Goal: Task Accomplishment & Management: Manage account settings

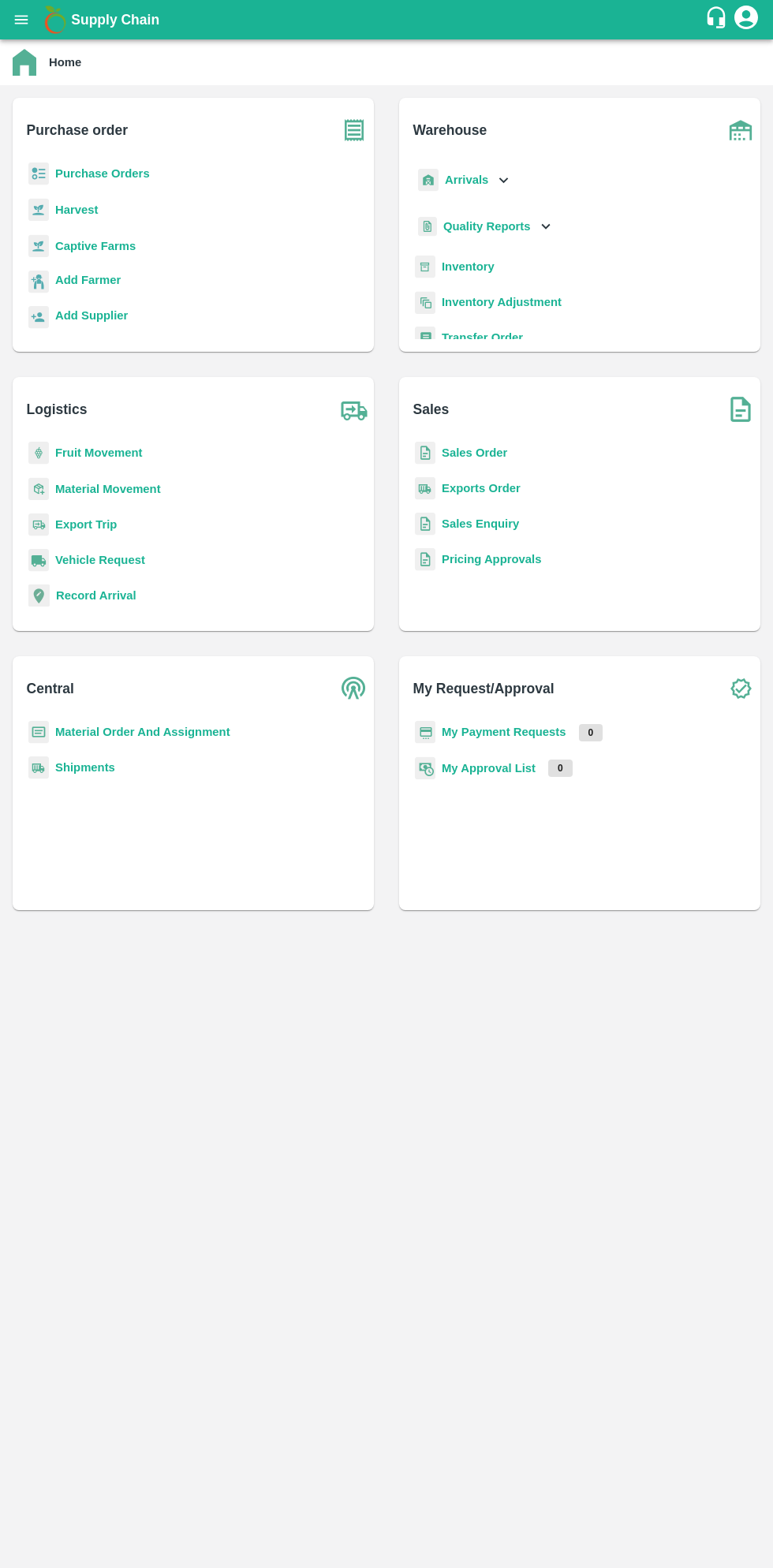
click at [116, 174] on b "Purchase Orders" at bounding box center [102, 173] width 94 height 12
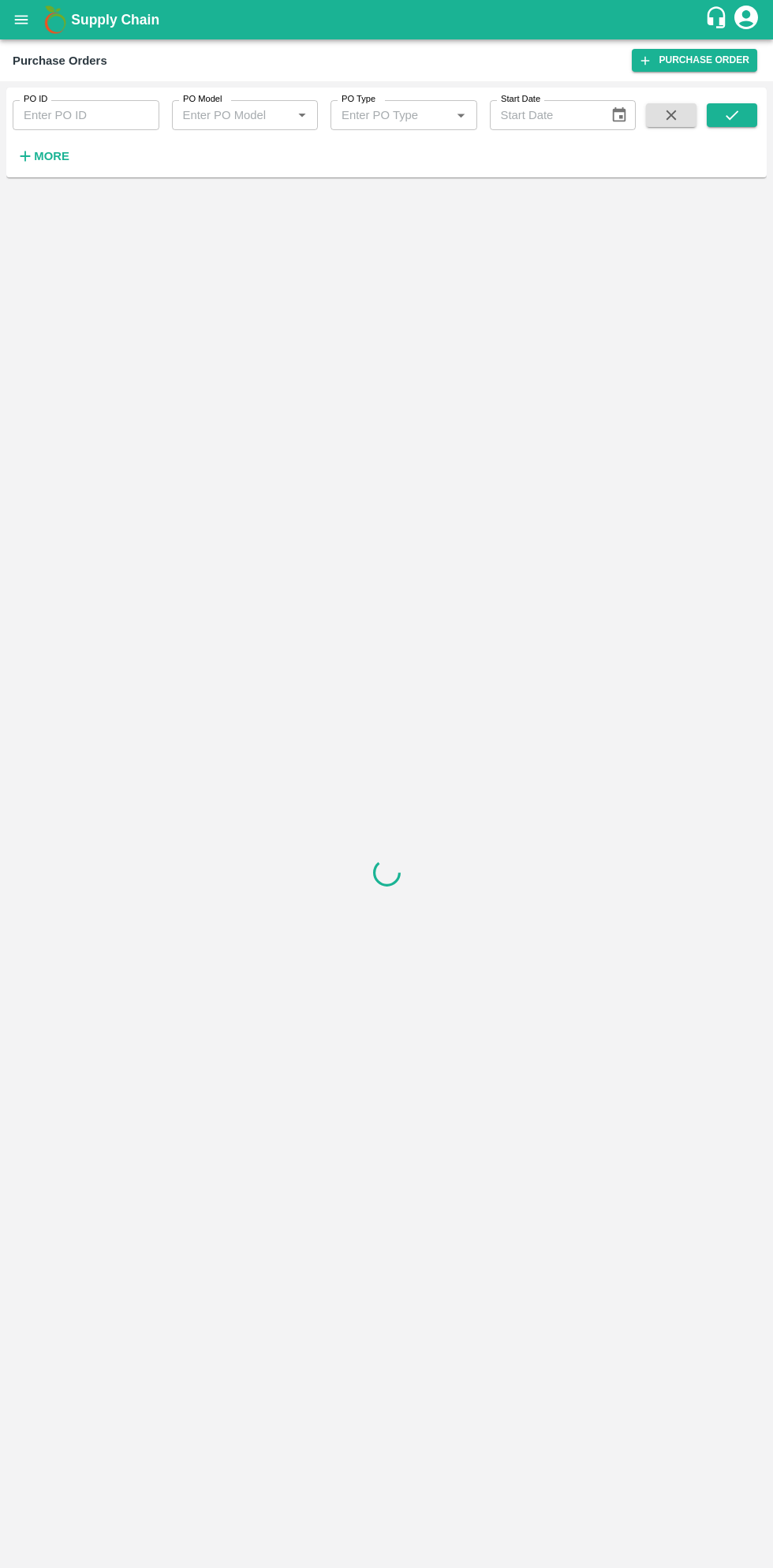
click at [55, 156] on strong "More" at bounding box center [52, 156] width 36 height 12
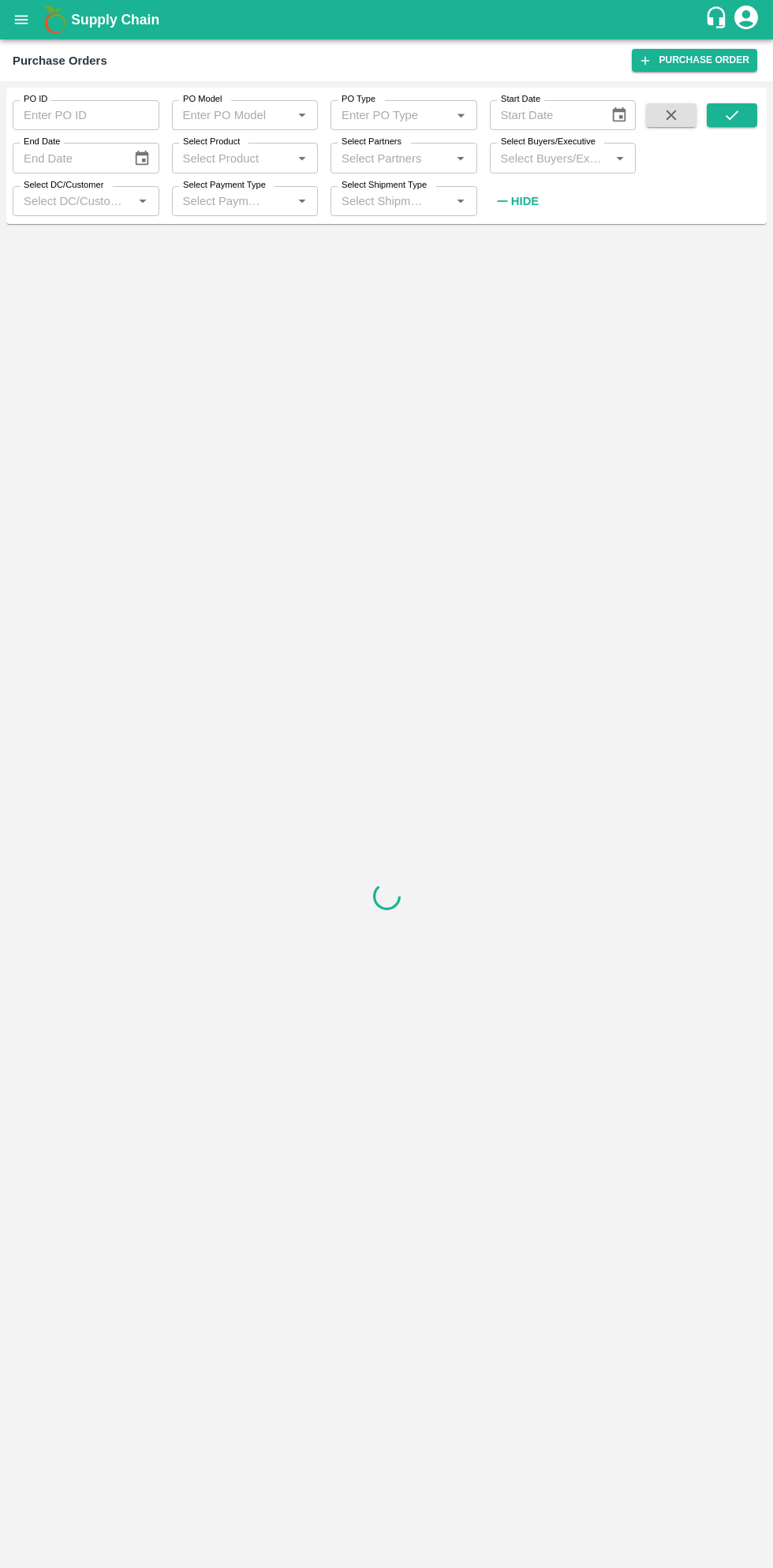
click at [559, 162] on input "Select Buyers/Executive" at bounding box center [550, 158] width 112 height 21
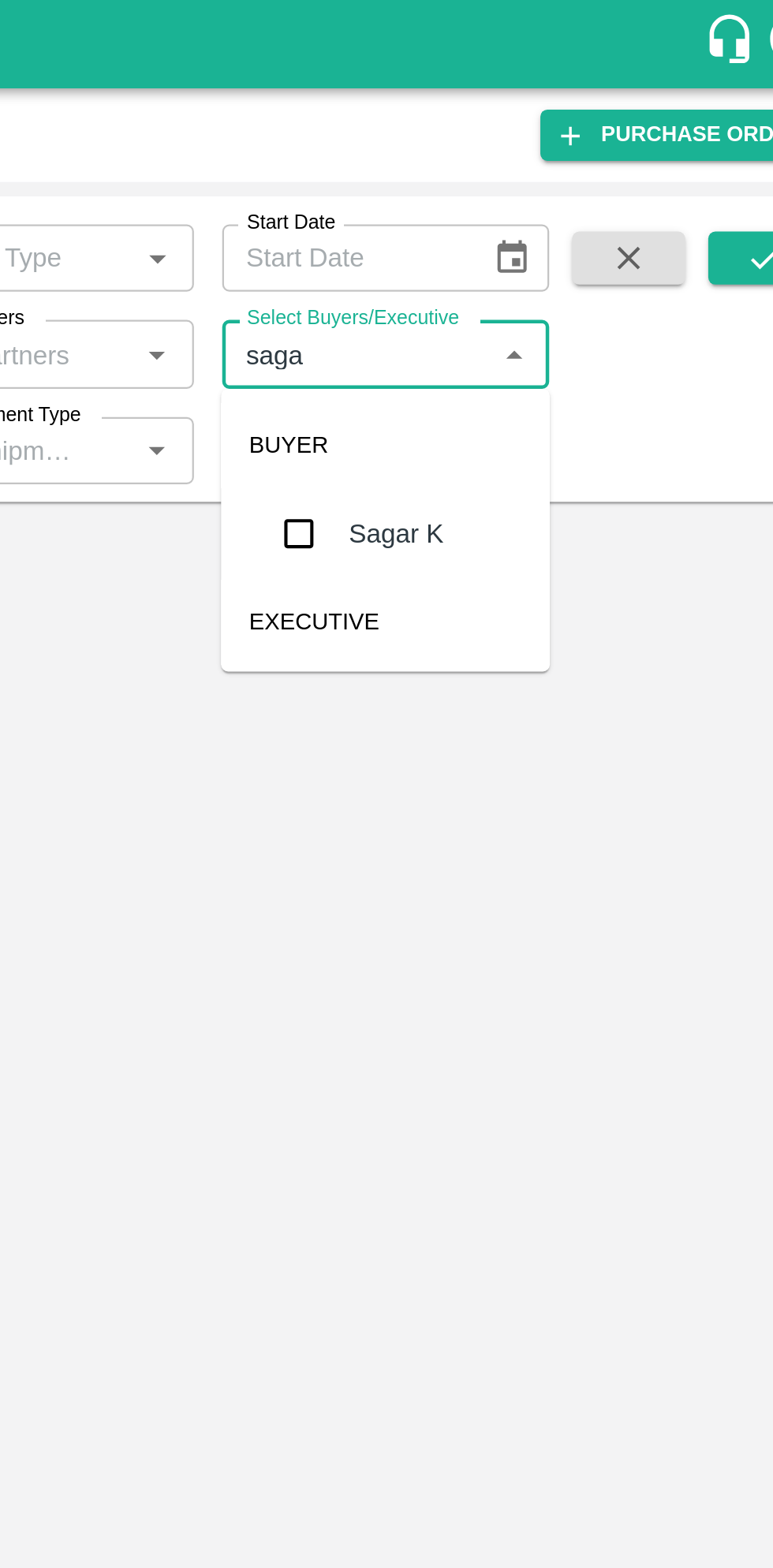
type input "sagar"
click at [526, 238] on input "checkbox" at bounding box center [523, 237] width 31 height 31
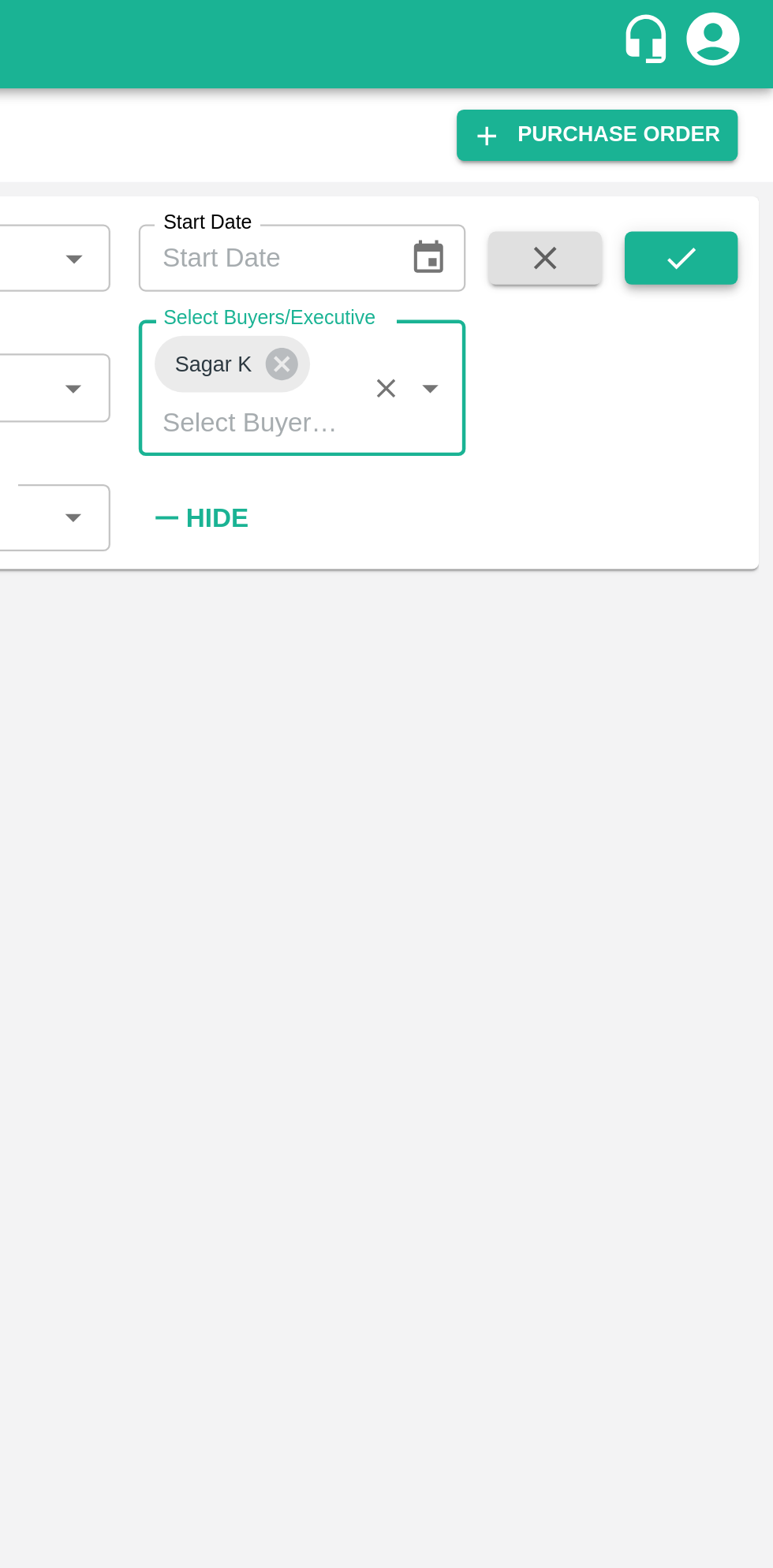
click at [746, 120] on button "submit" at bounding box center [731, 114] width 50 height 24
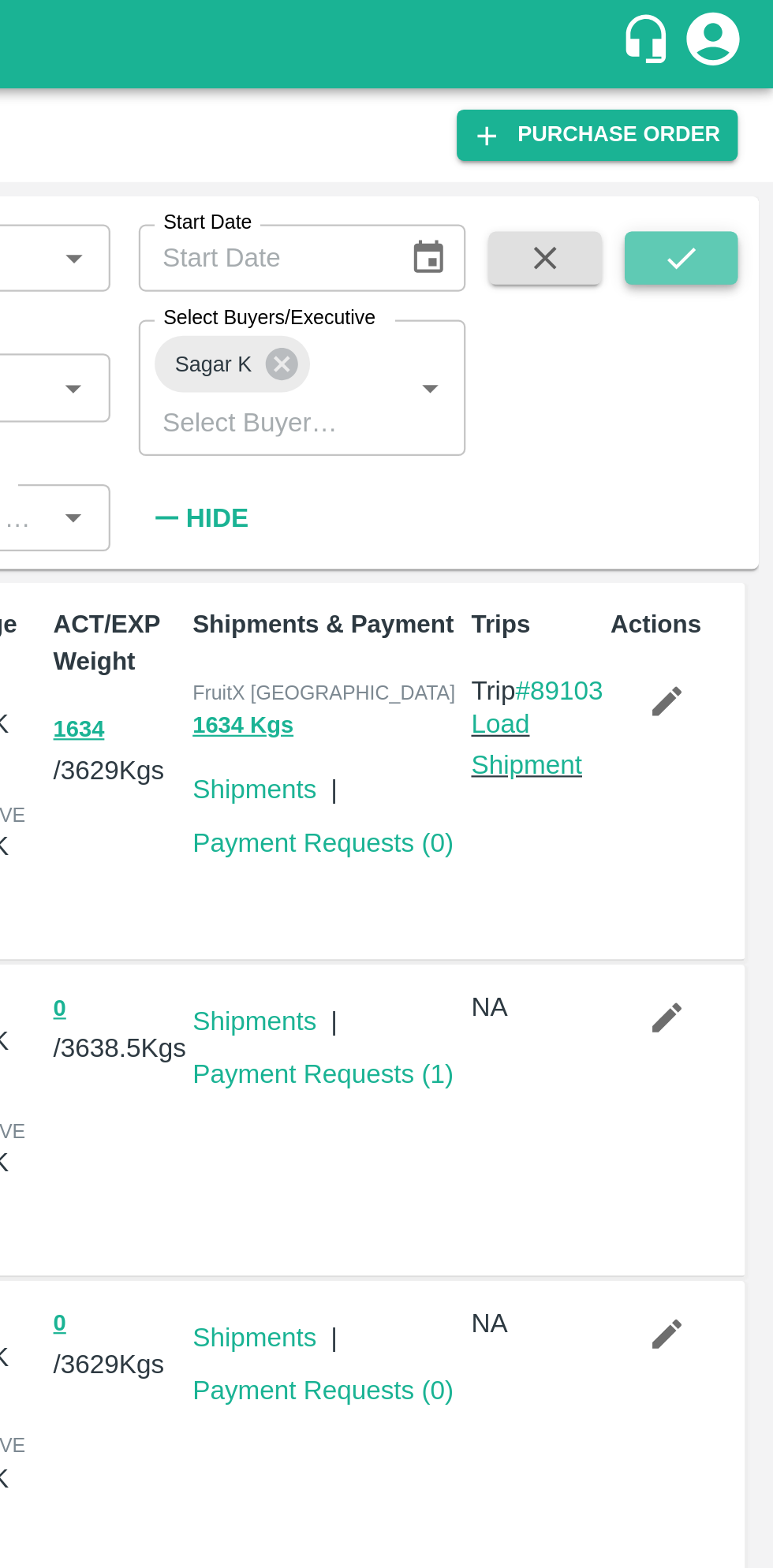
click at [731, 115] on icon "submit" at bounding box center [731, 115] width 17 height 17
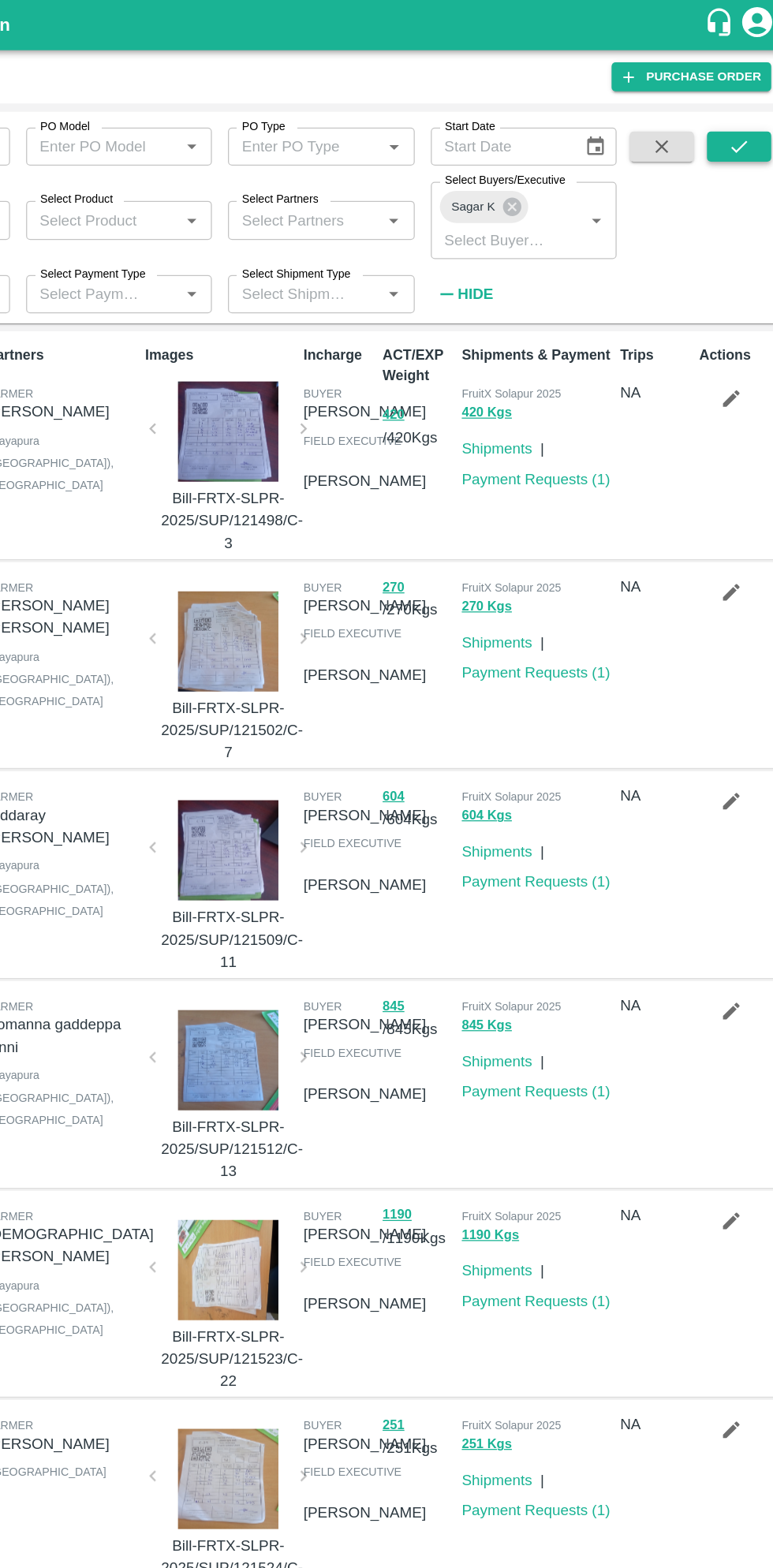
scroll to position [7, 0]
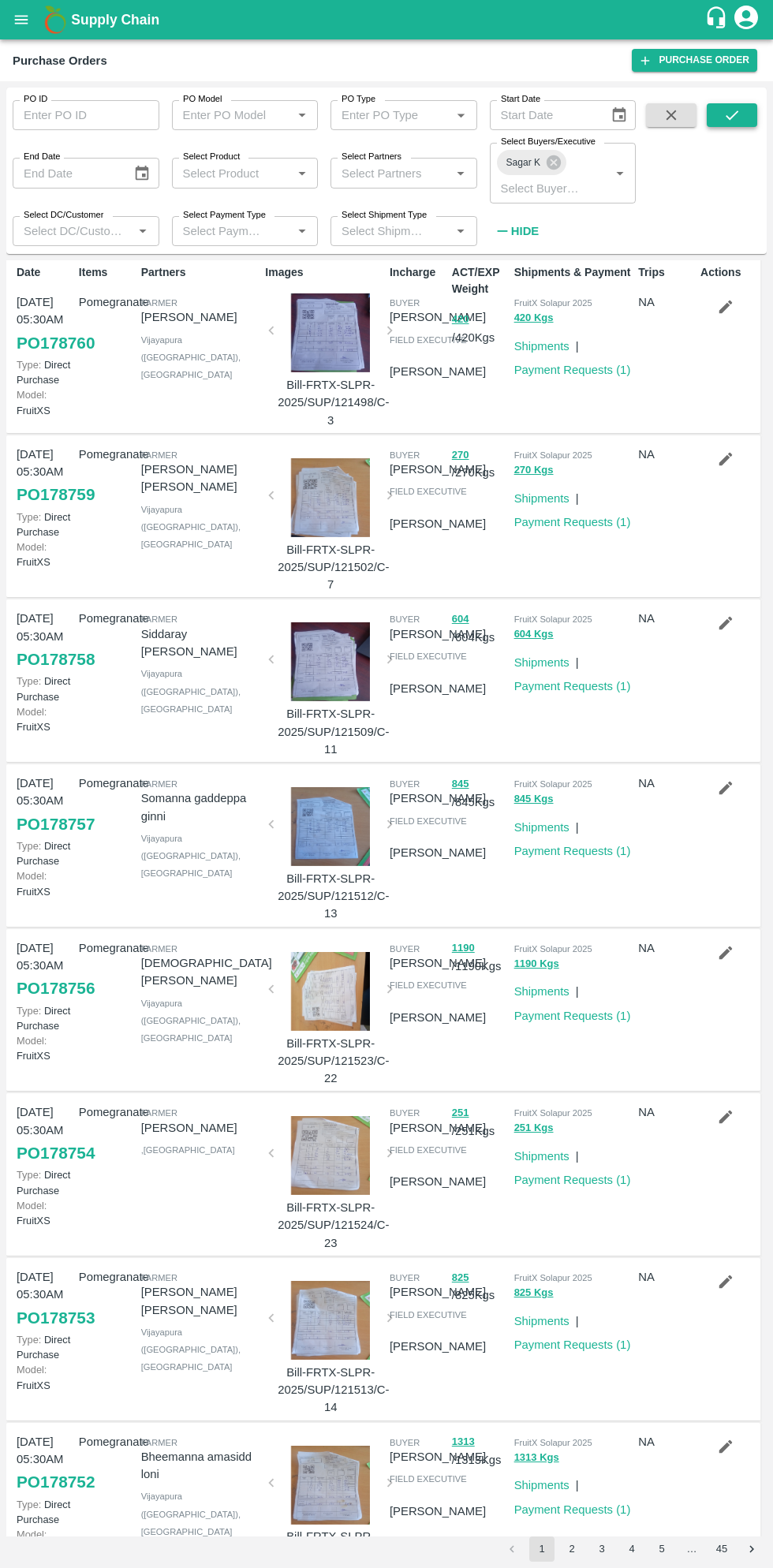
click at [730, 122] on icon "submit" at bounding box center [731, 115] width 17 height 17
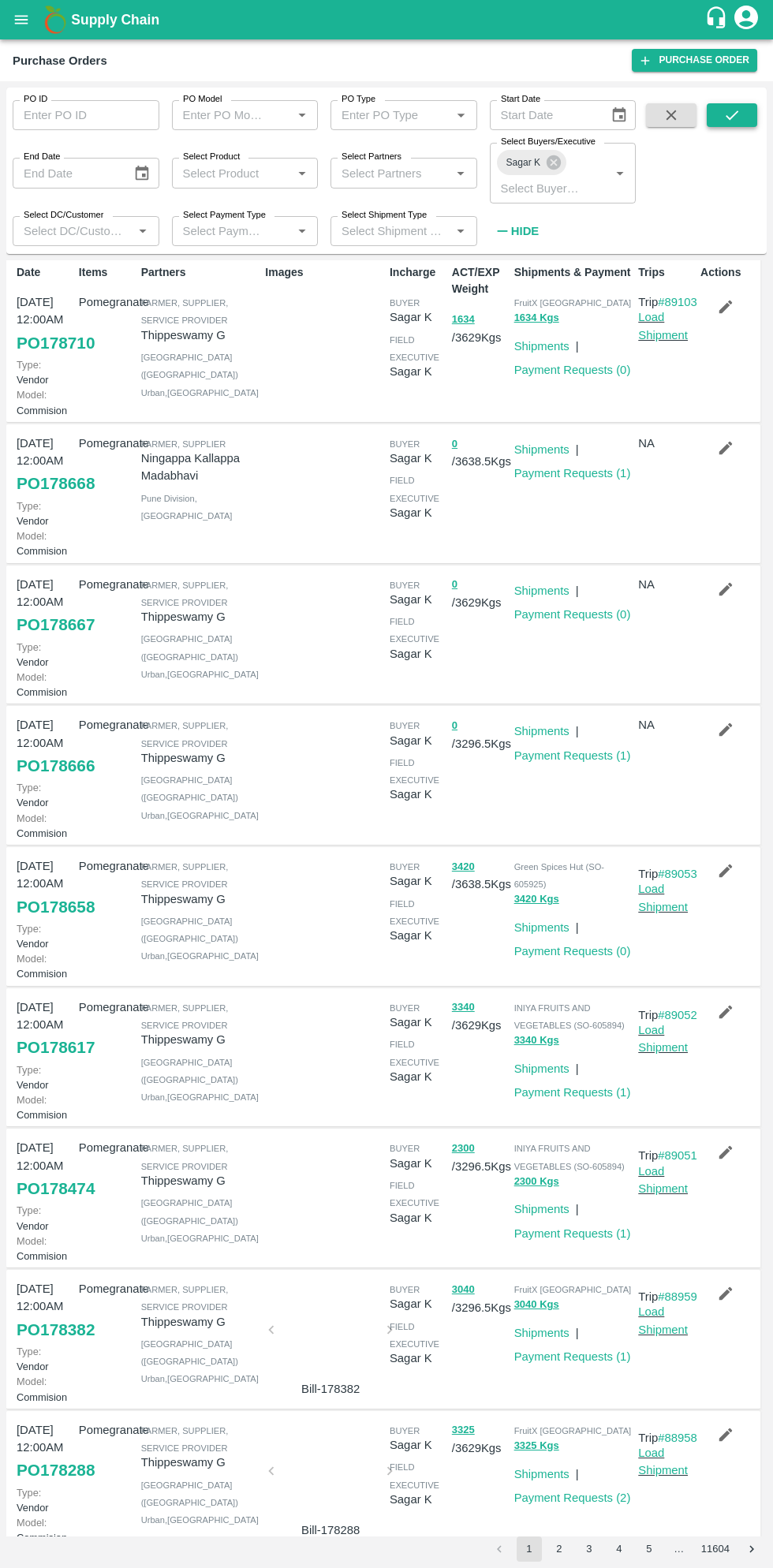
scroll to position [13, 0]
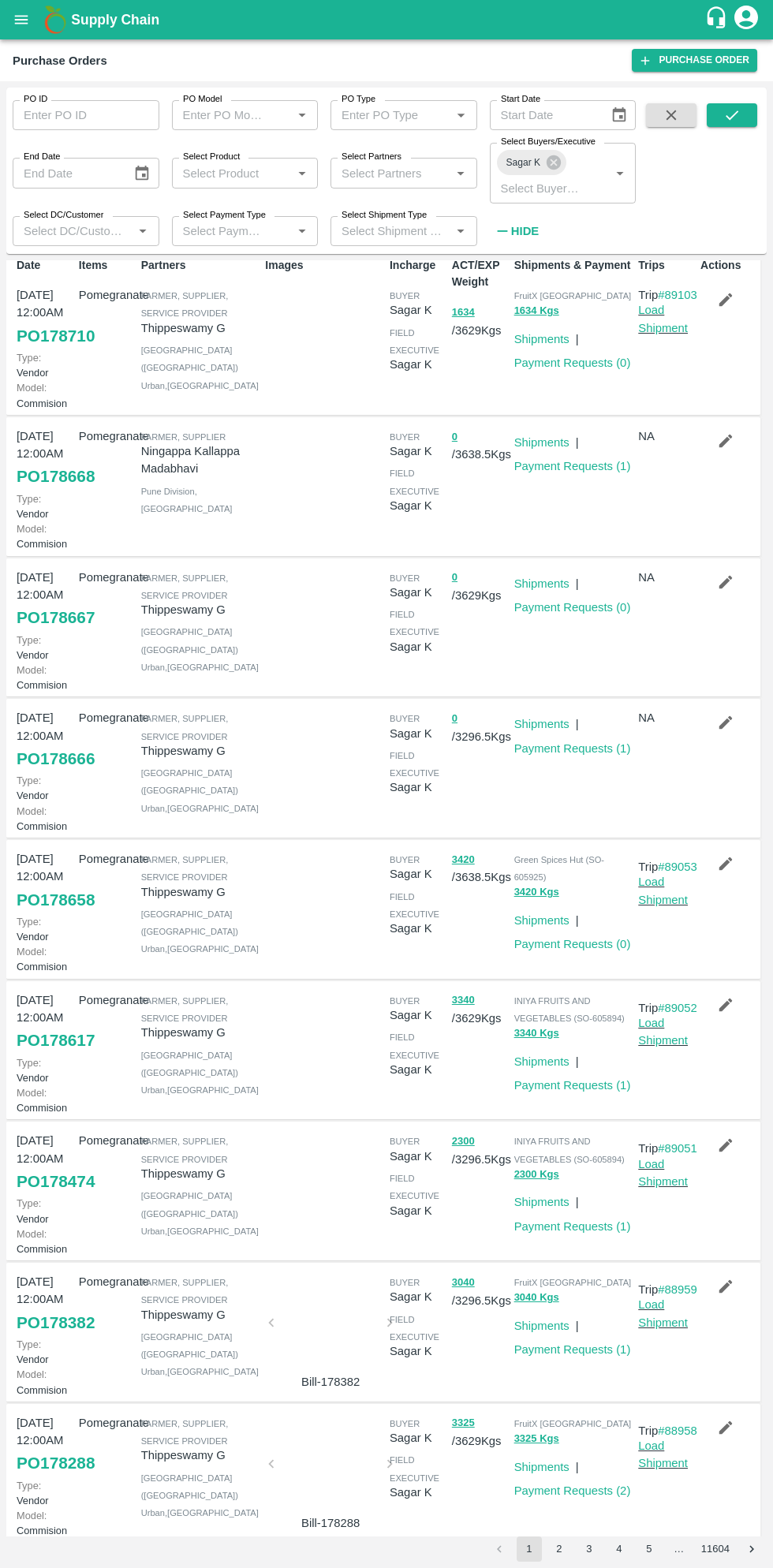
click at [33, 22] on button "open drawer" at bounding box center [21, 20] width 36 height 36
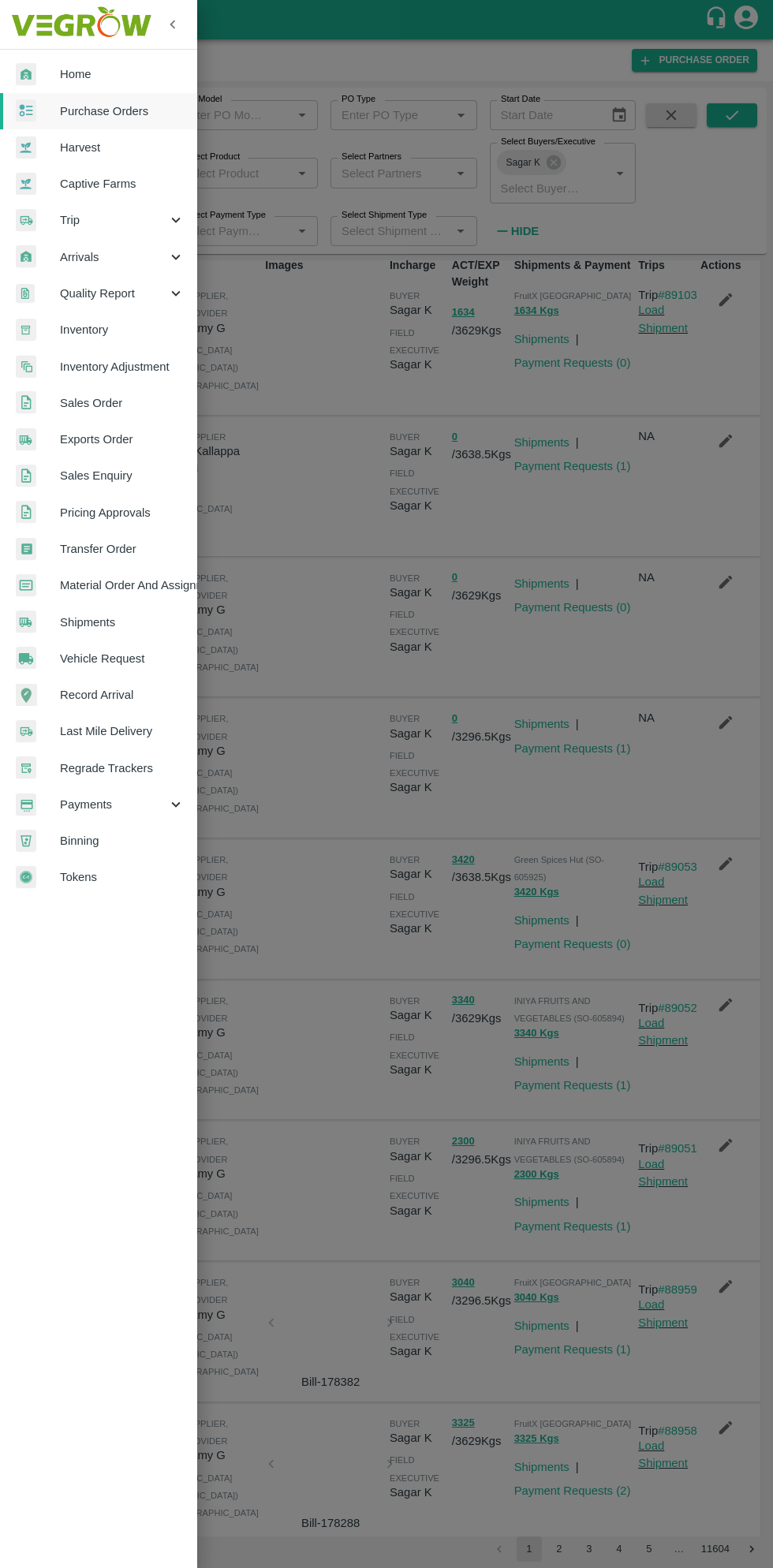
click at [171, 592] on span "Material Order And Assignment" at bounding box center [122, 585] width 125 height 17
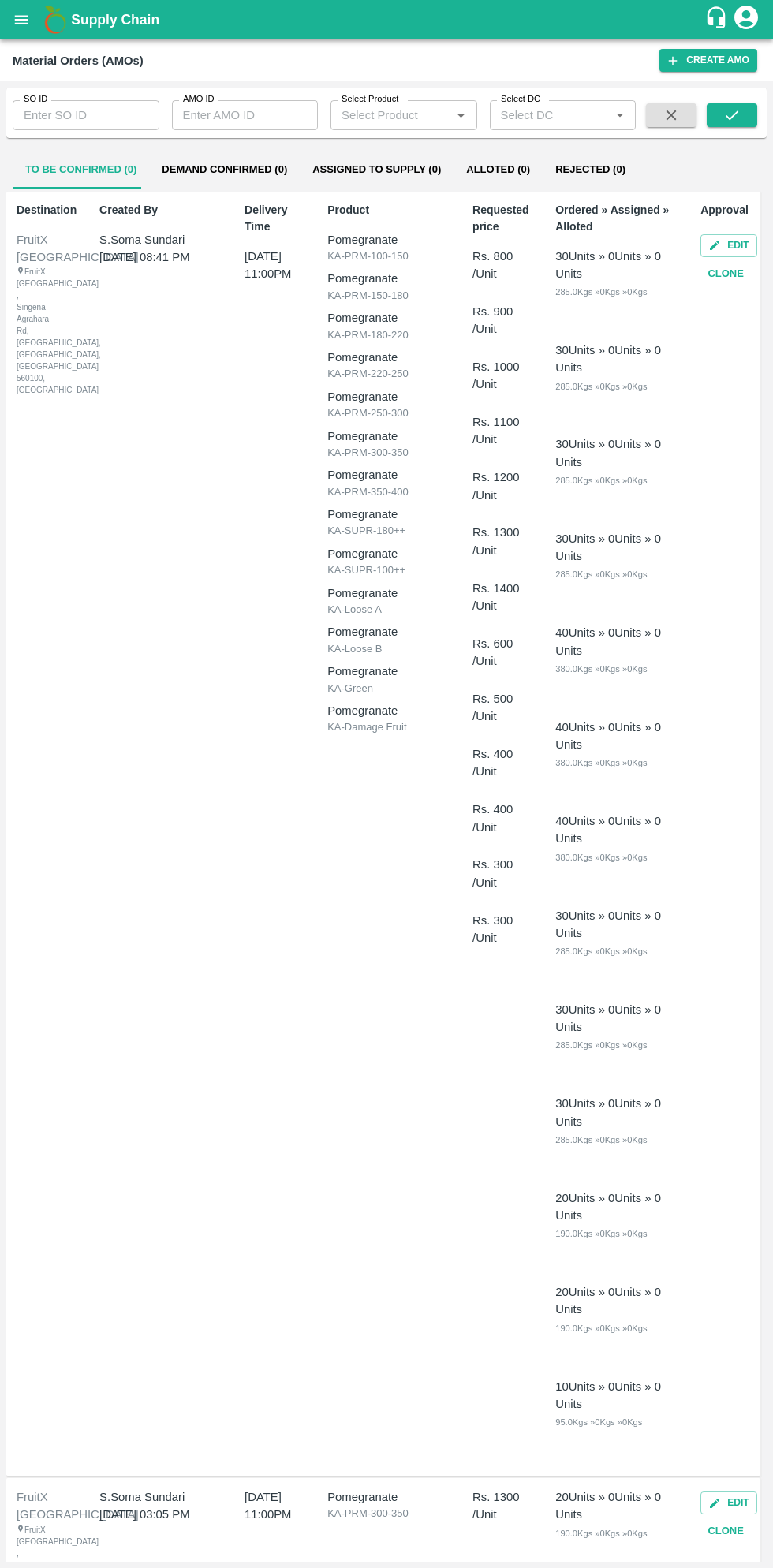
click at [90, 117] on input "SO ID" at bounding box center [85, 115] width 146 height 30
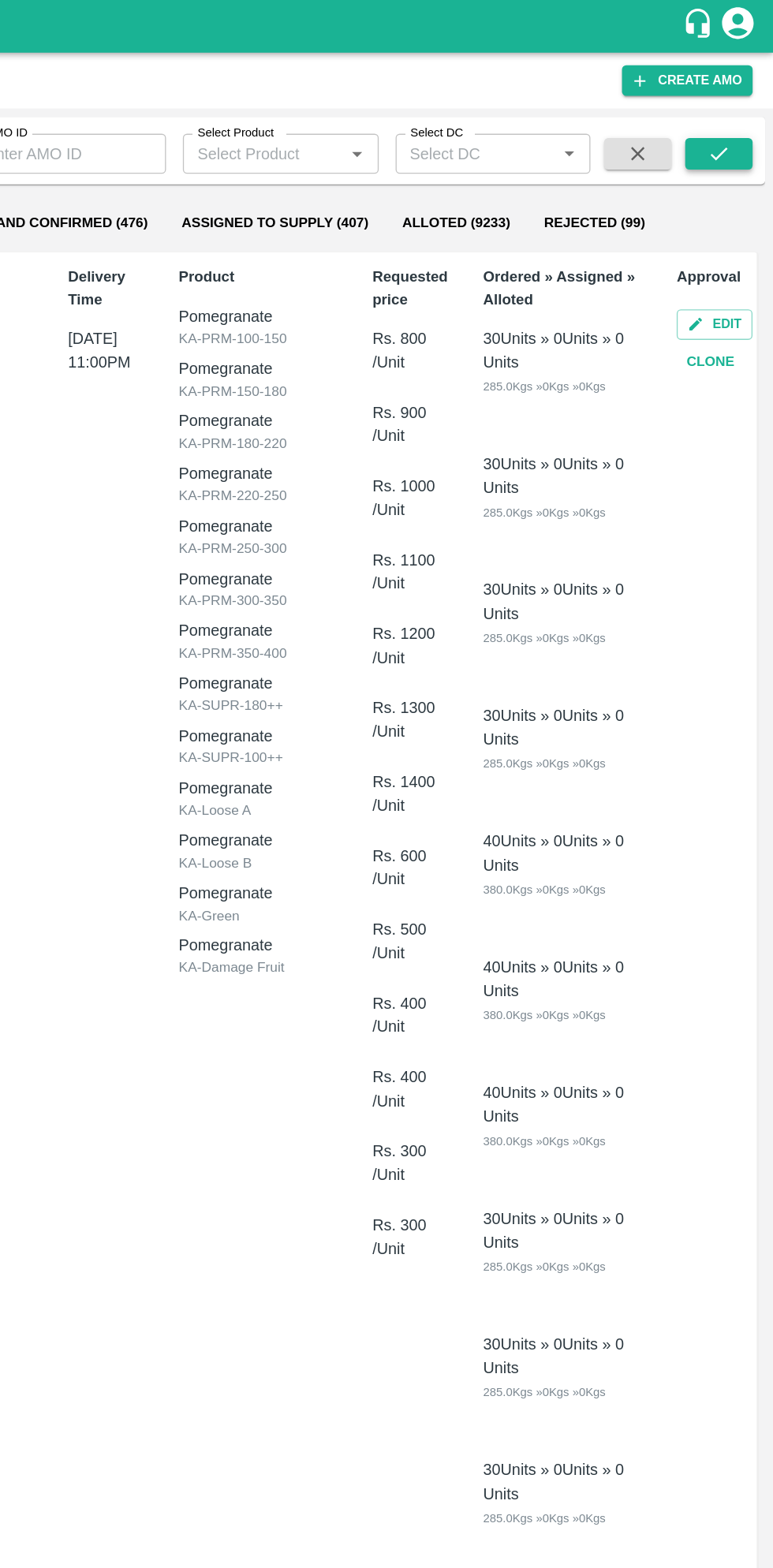
type input "605961"
click at [731, 116] on icon "submit" at bounding box center [731, 115] width 12 height 9
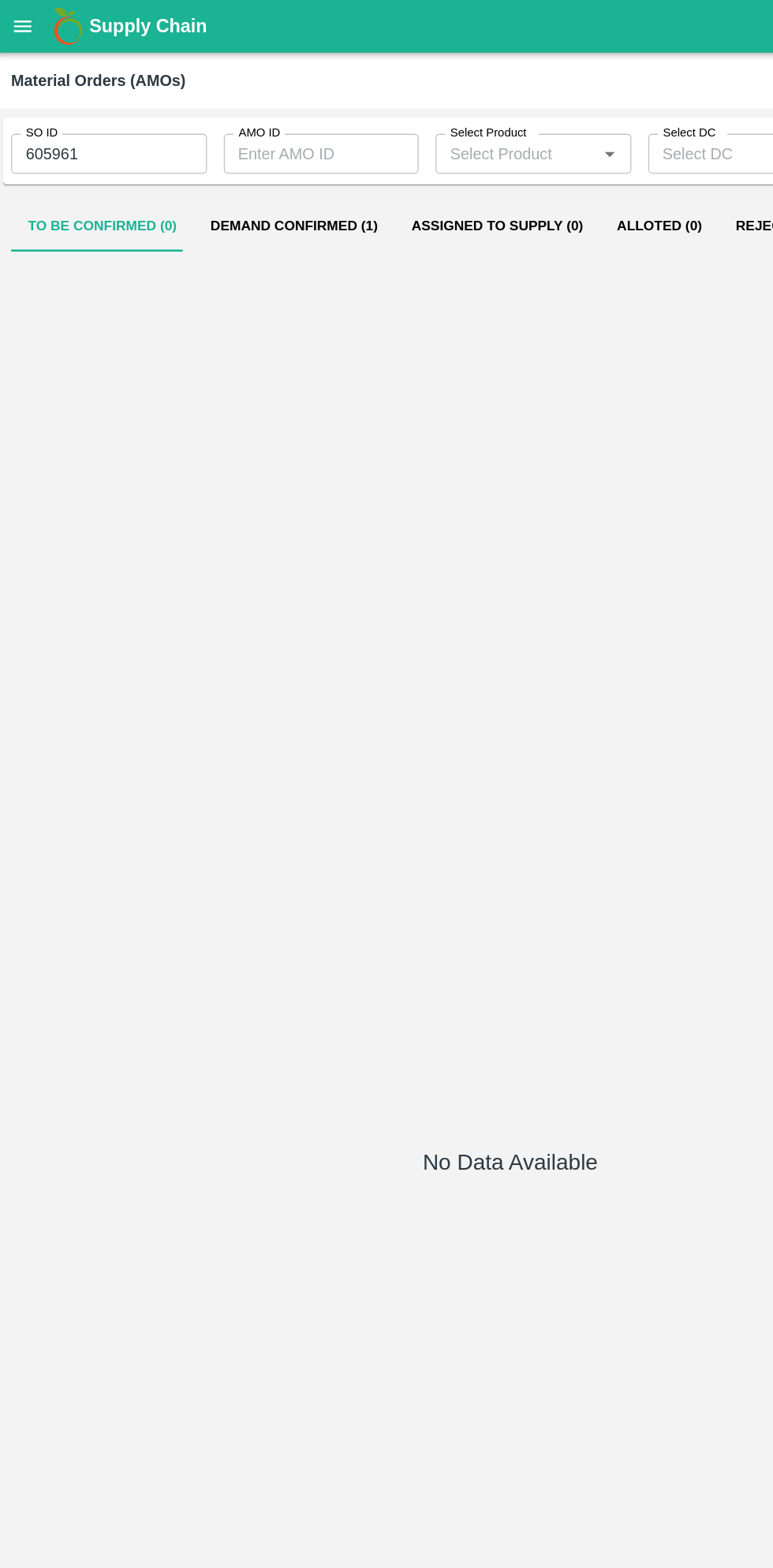
click at [225, 169] on button "Demand Confirmed (1)" at bounding box center [224, 169] width 150 height 38
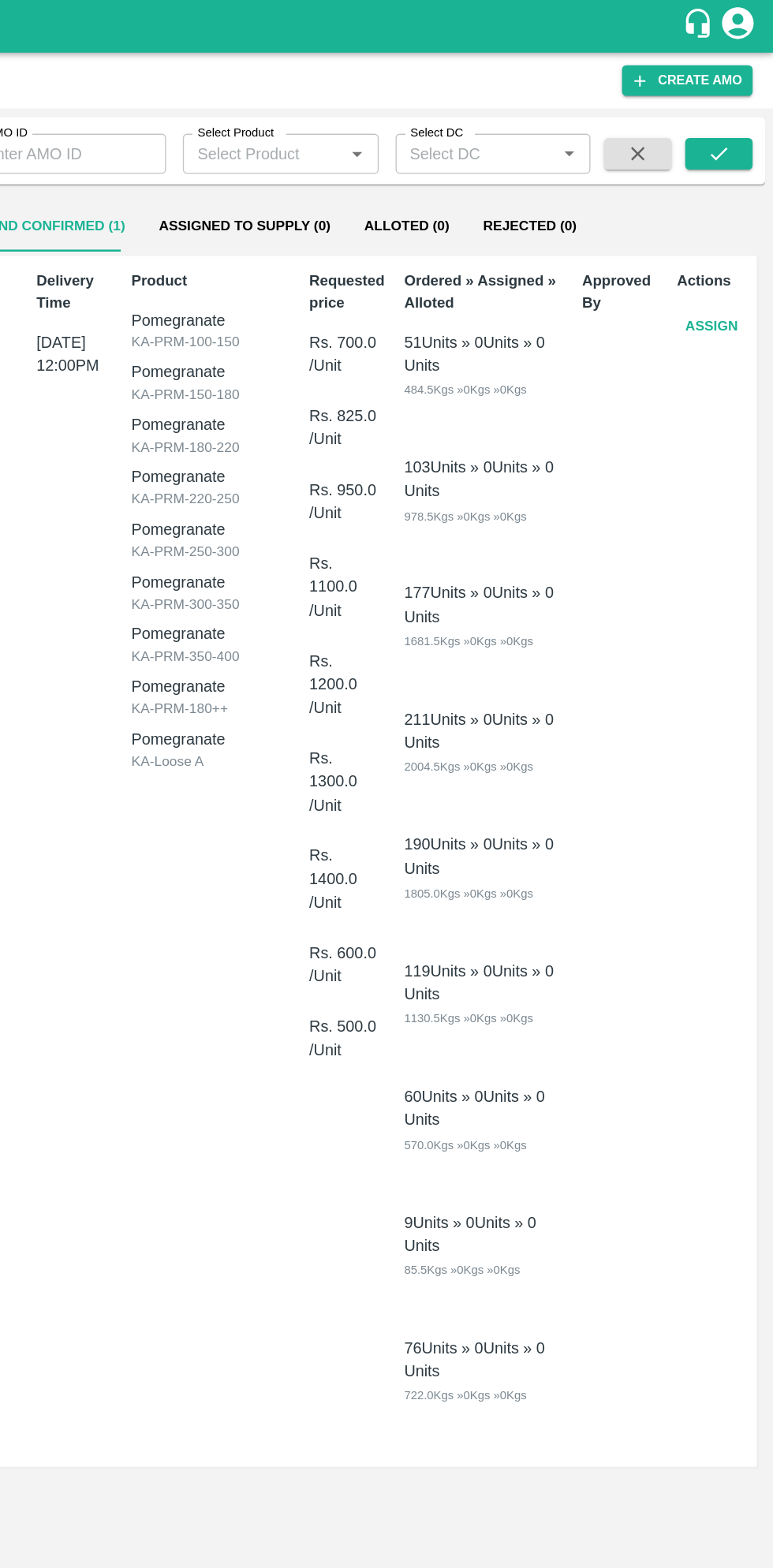
click at [719, 246] on button "Assign" at bounding box center [726, 244] width 52 height 27
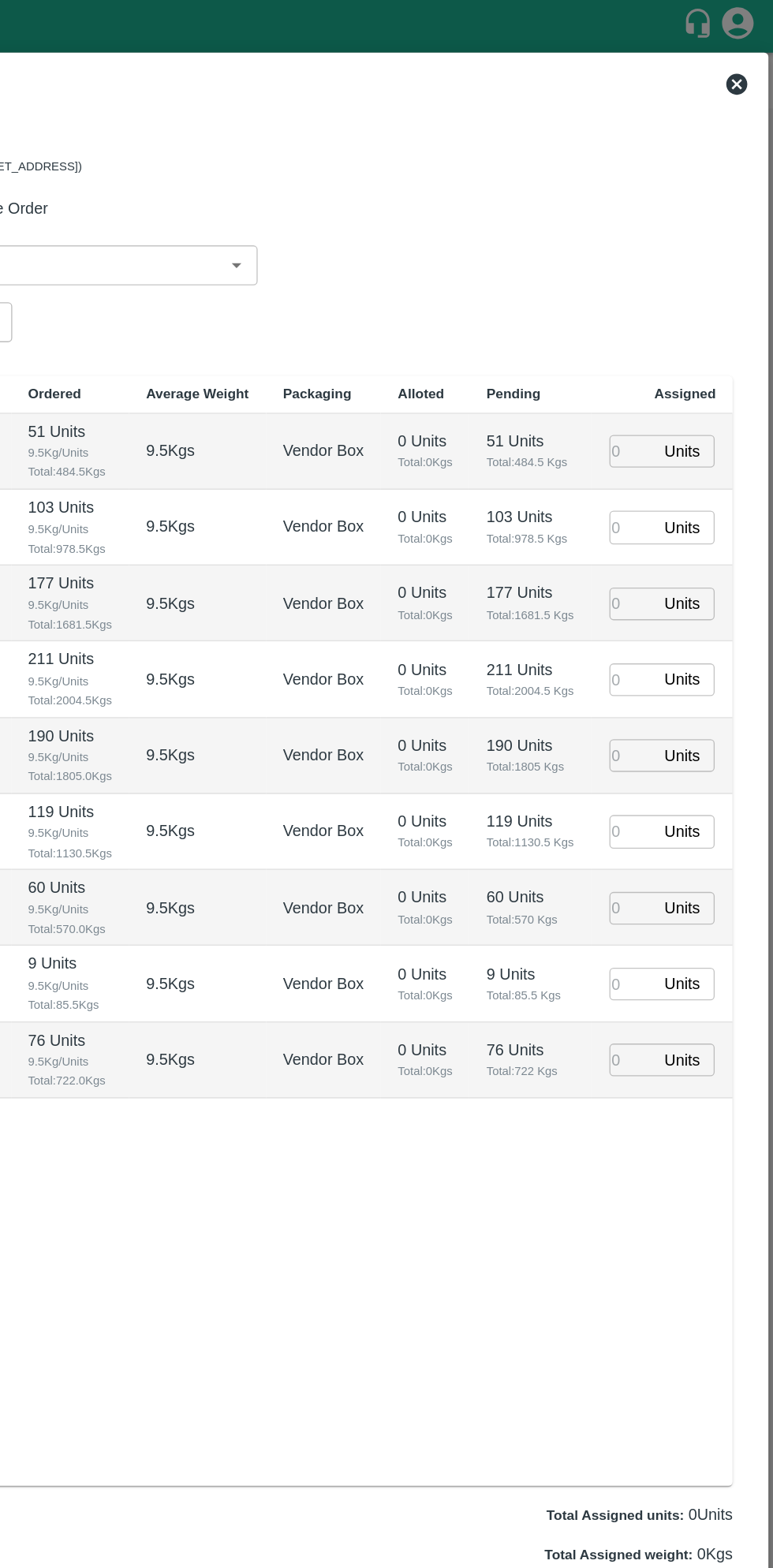
type input "29/09/2025 12:00 PM"
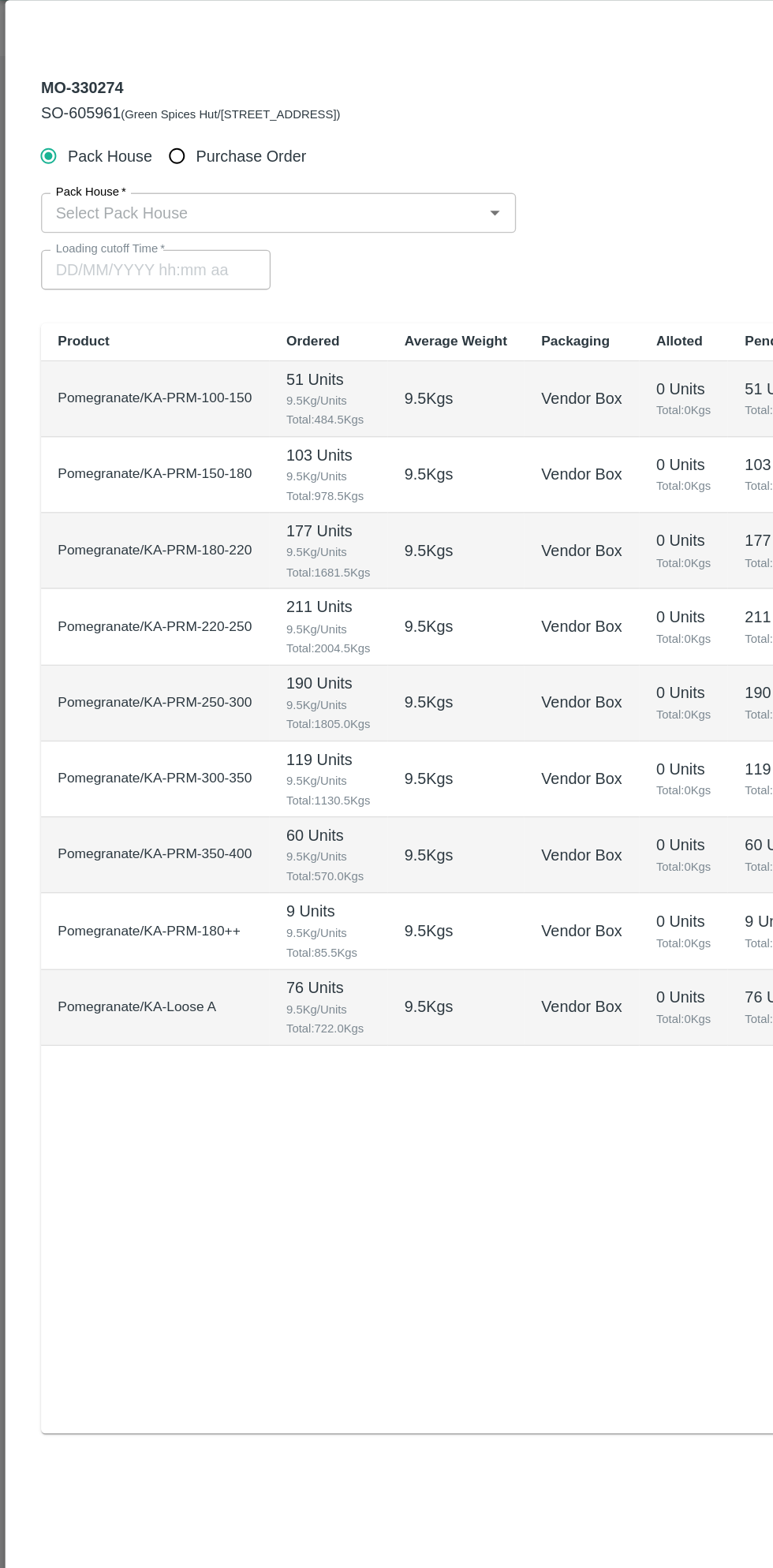
click at [128, 147] on input "Purchase Order" at bounding box center [132, 156] width 29 height 29
radio input "true"
click at [362, 196] on input "PO   *" at bounding box center [368, 198] width 663 height 21
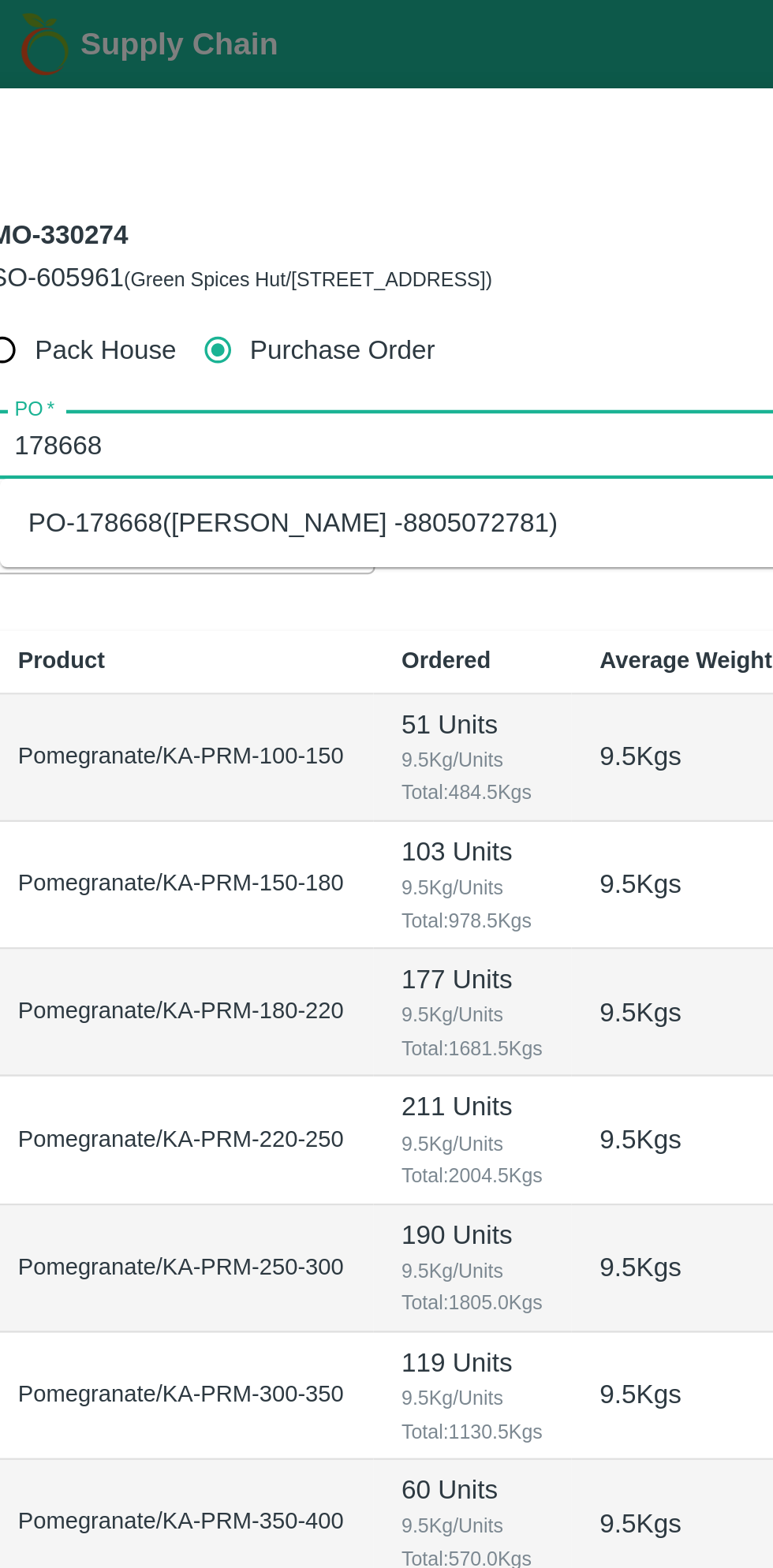
click at [283, 239] on div "PO-178668(Ningappa Kallappa Madabhavi -8805072781)" at bounding box center [166, 233] width 236 height 17
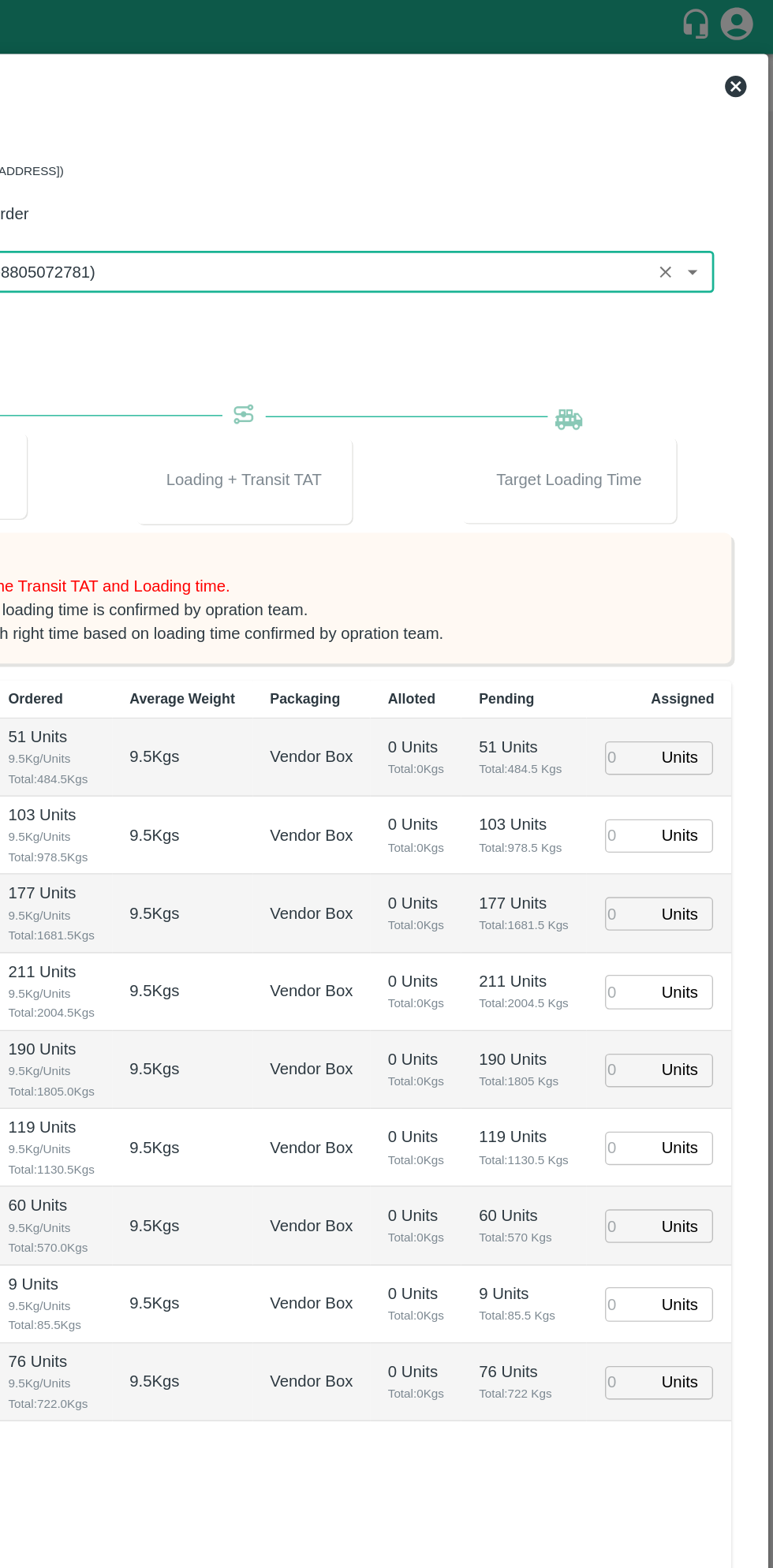
type input "PO-178668(Ningappa Kallappa Madabhavi -8805072781)"
click at [667, 565] on input "number" at bounding box center [667, 553] width 35 height 25
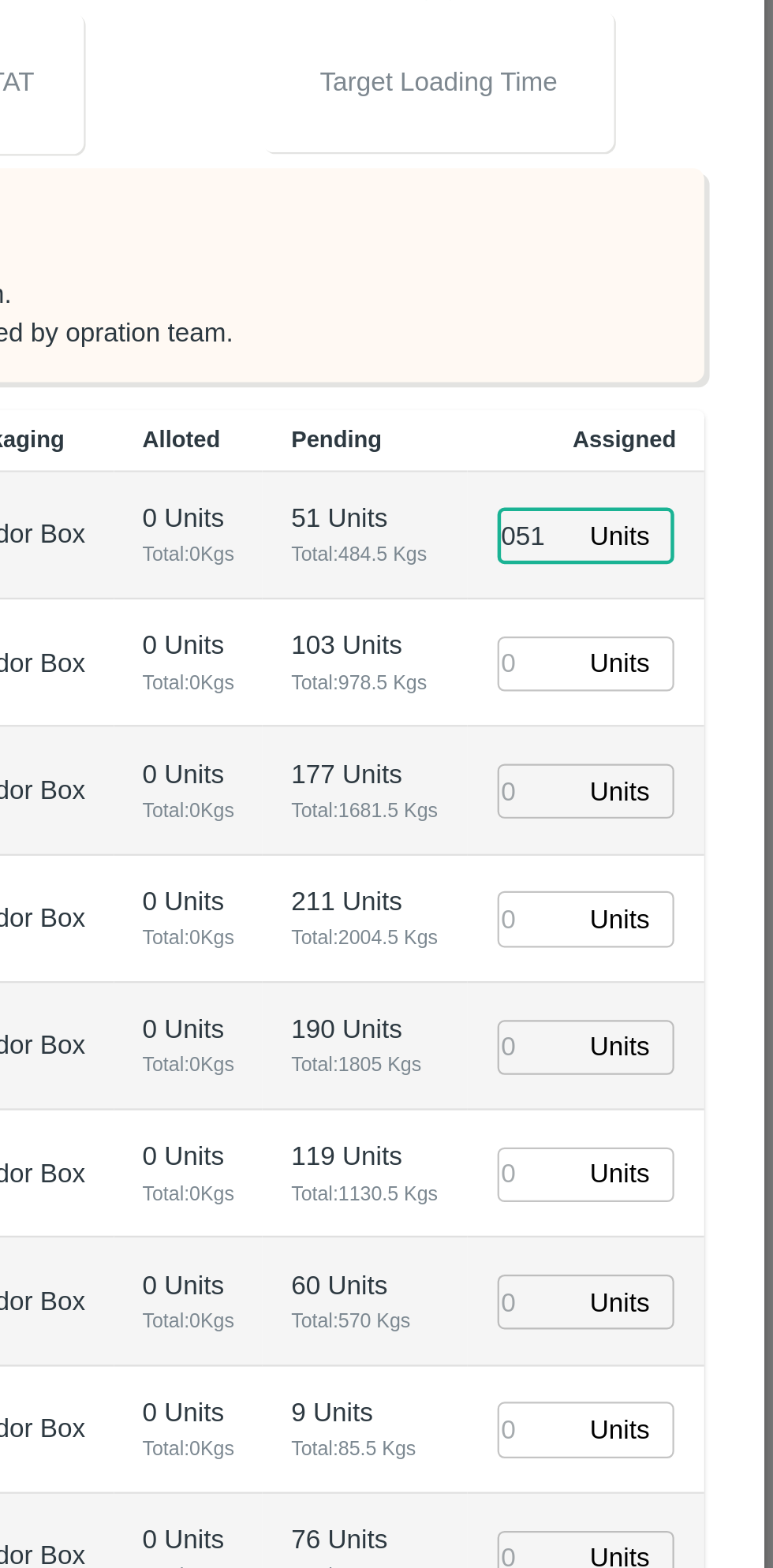
type input "051"
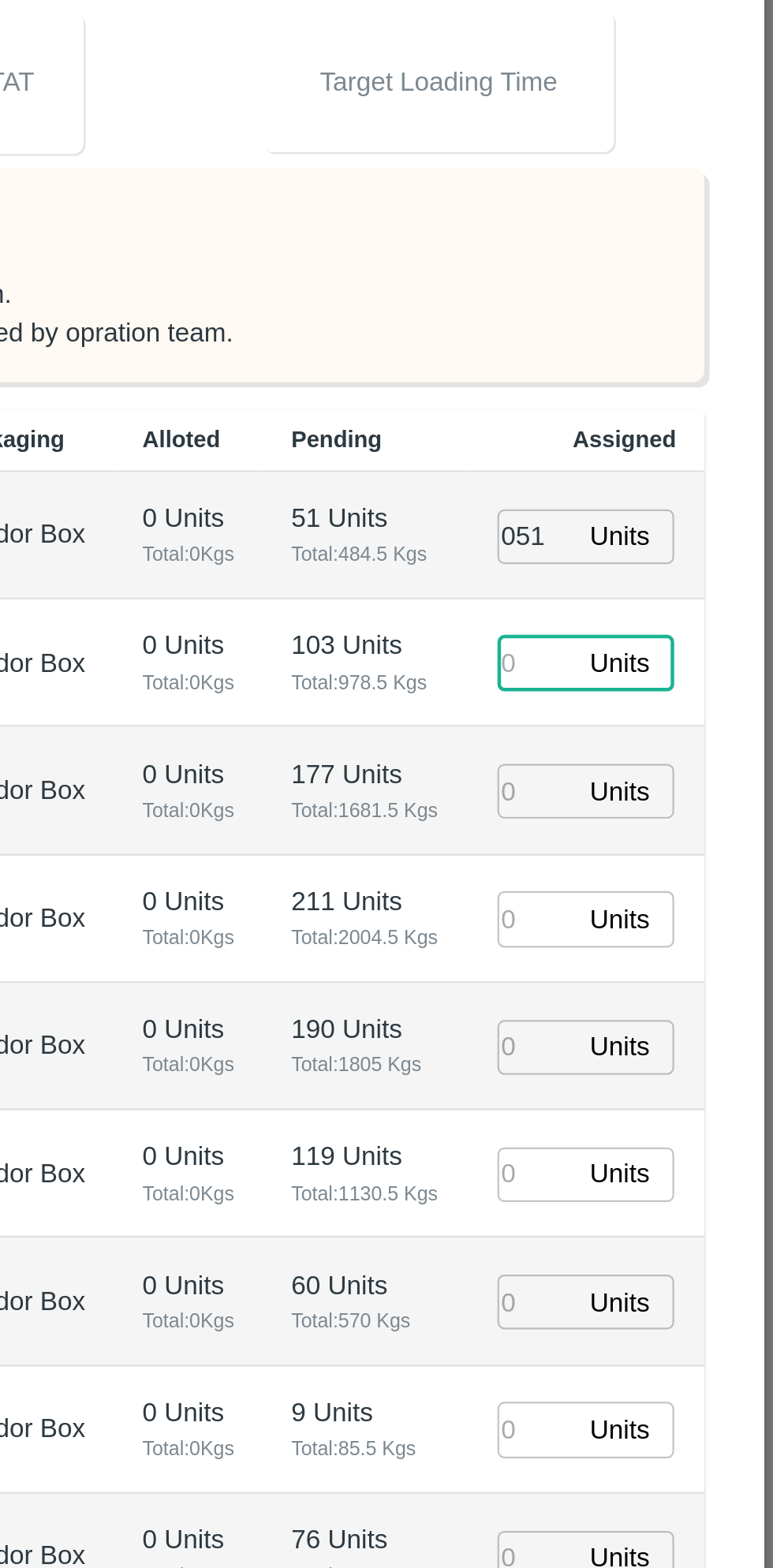
type input "27/09/2025 08:02 PM"
type input "103"
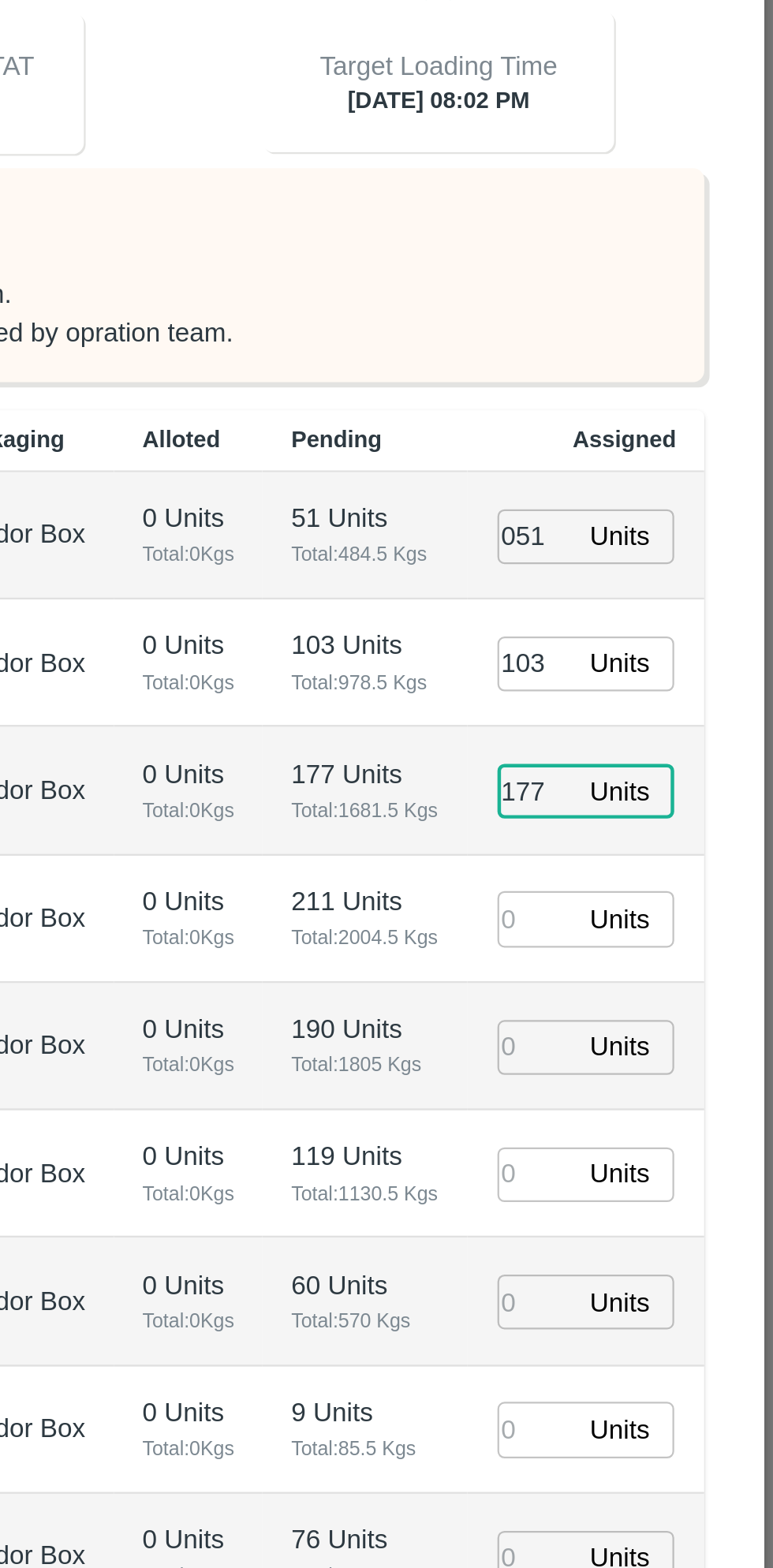
type input "177"
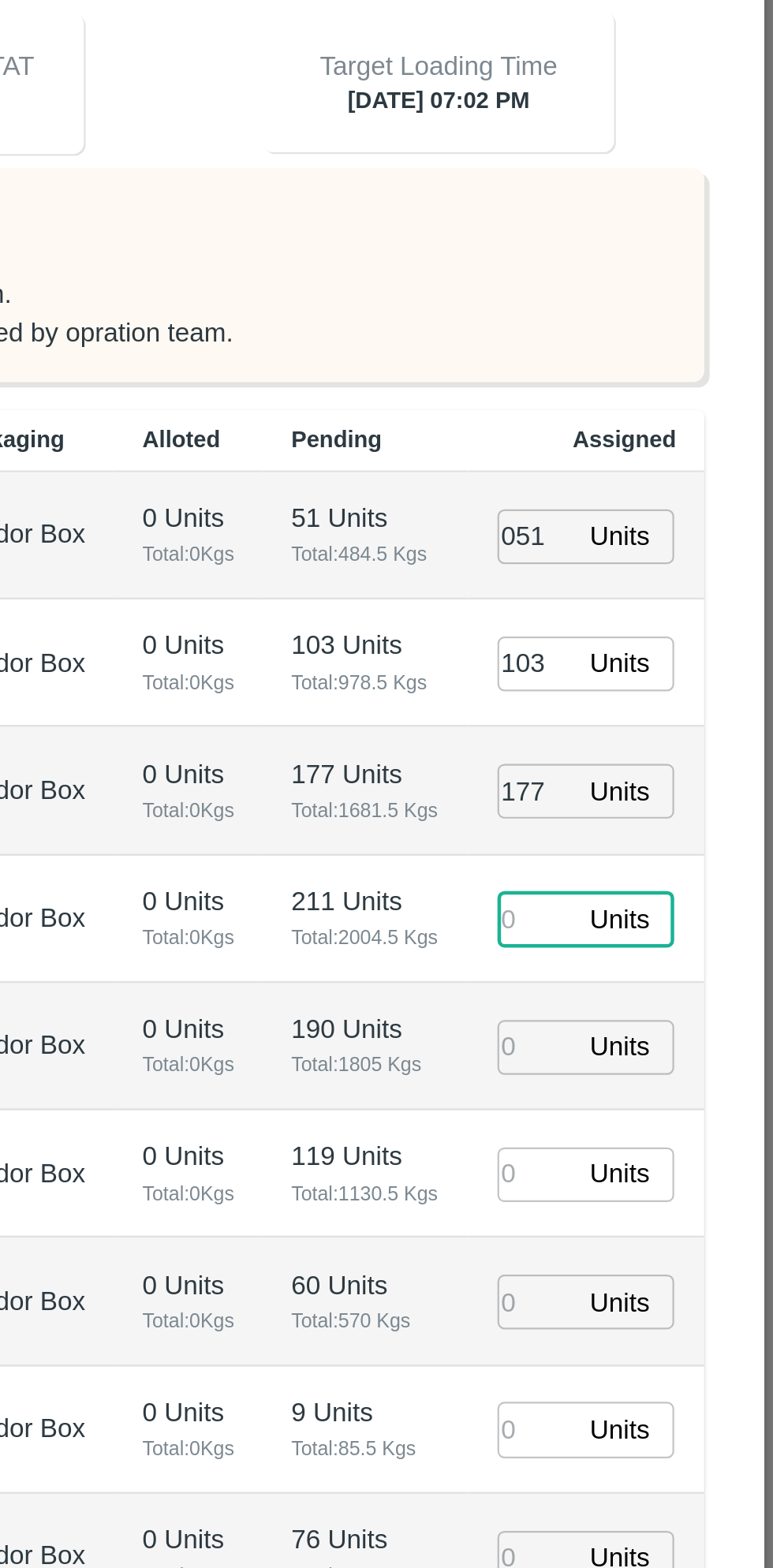
type input "27/09/2025 07:02 PM"
type input "211"
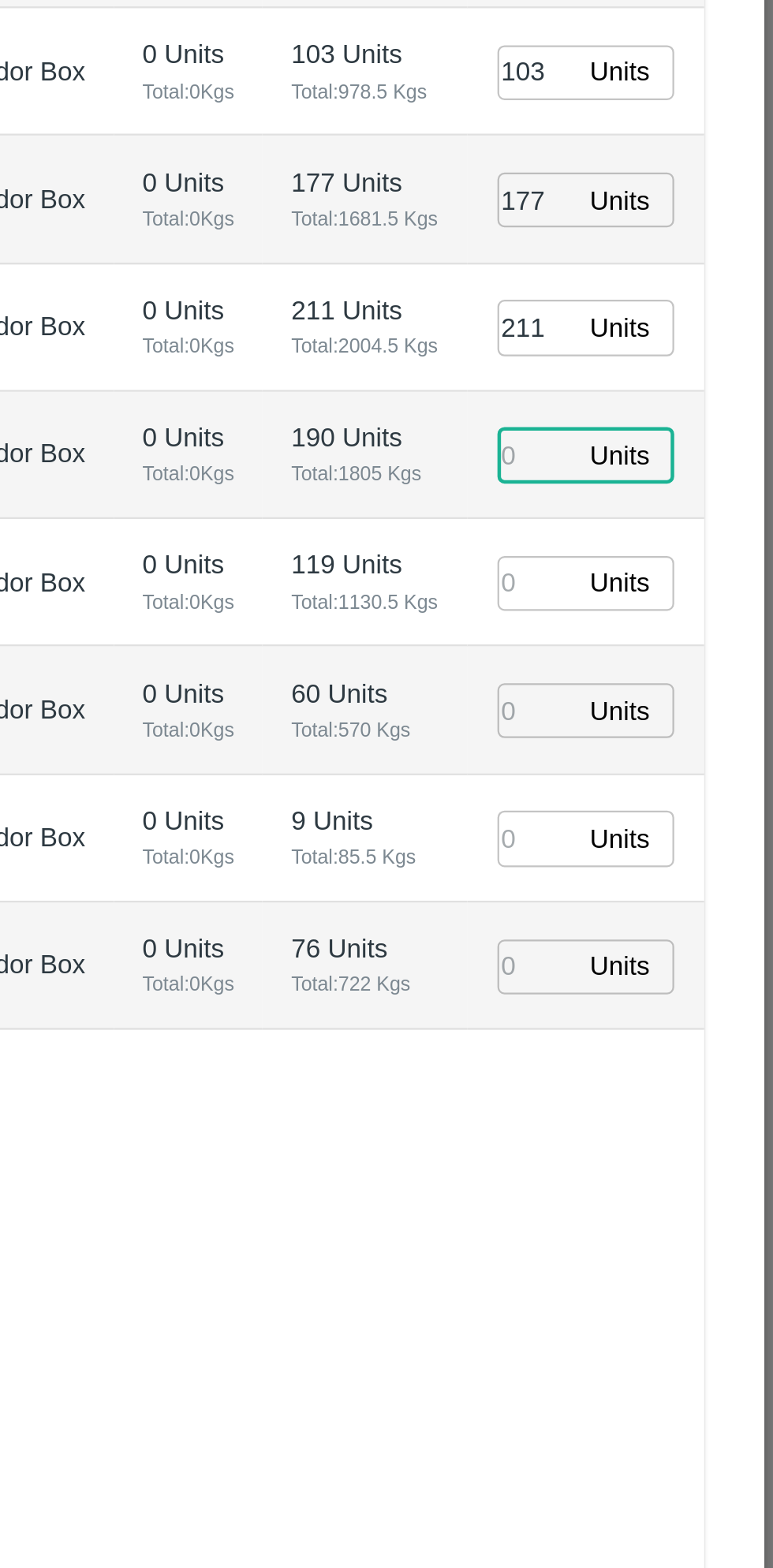
type input "1"
type input "27/09/2025 06:02 PM"
type input "190"
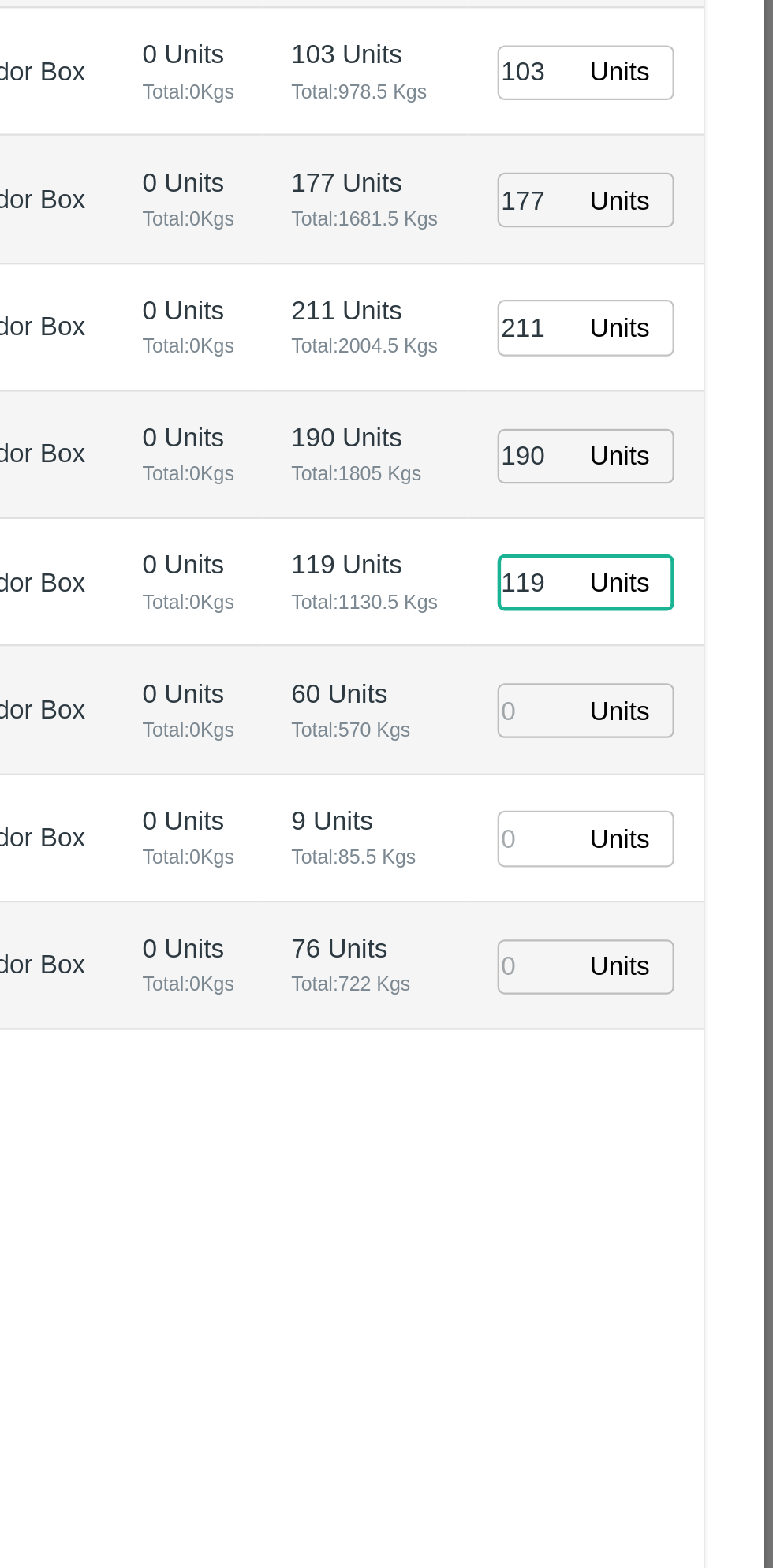
type input "119"
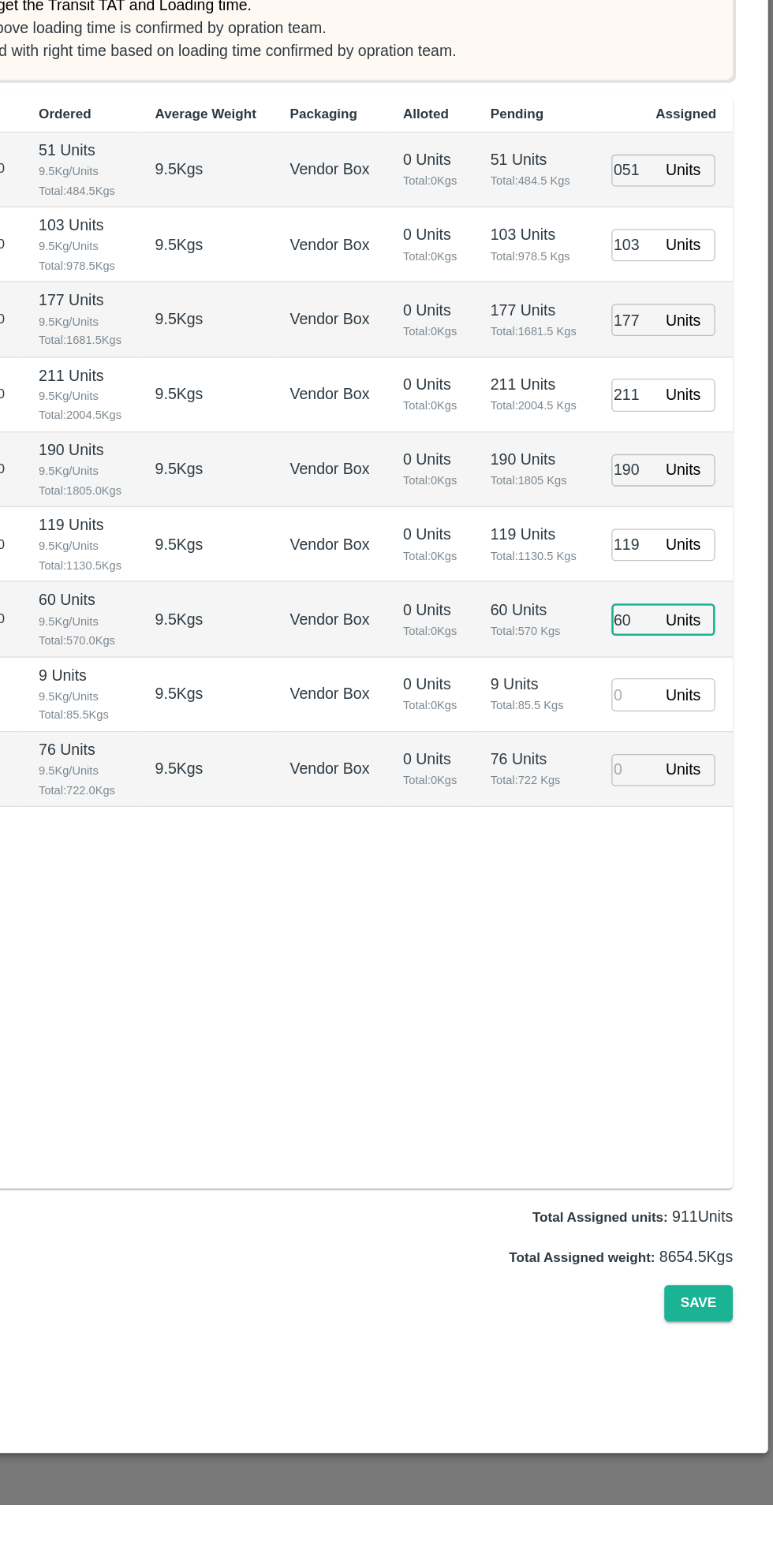
type input "60"
click at [676, 964] on input "number" at bounding box center [667, 952] width 35 height 25
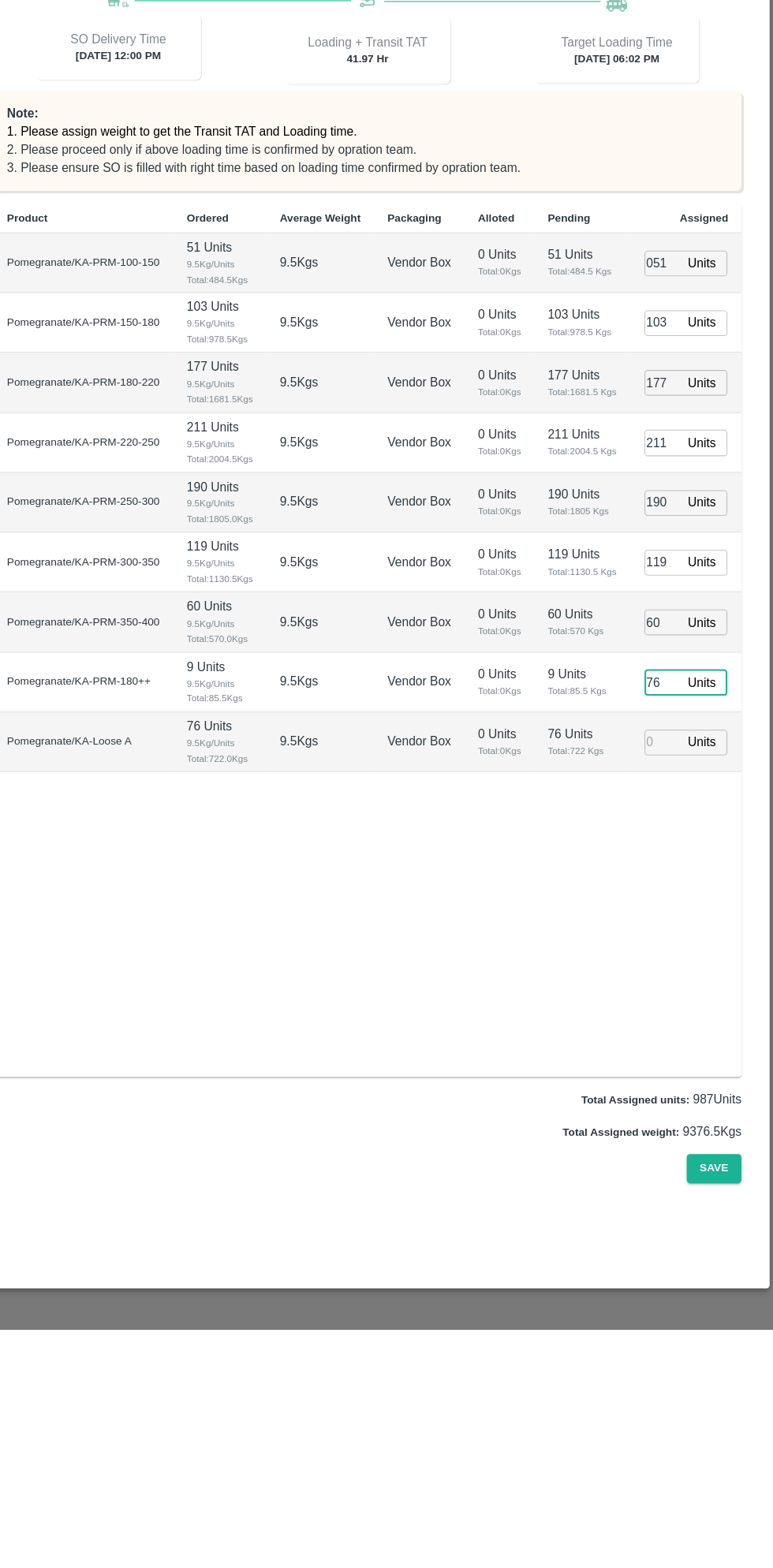
type input "76"
click at [664, 1022] on input "number" at bounding box center [667, 1009] width 35 height 25
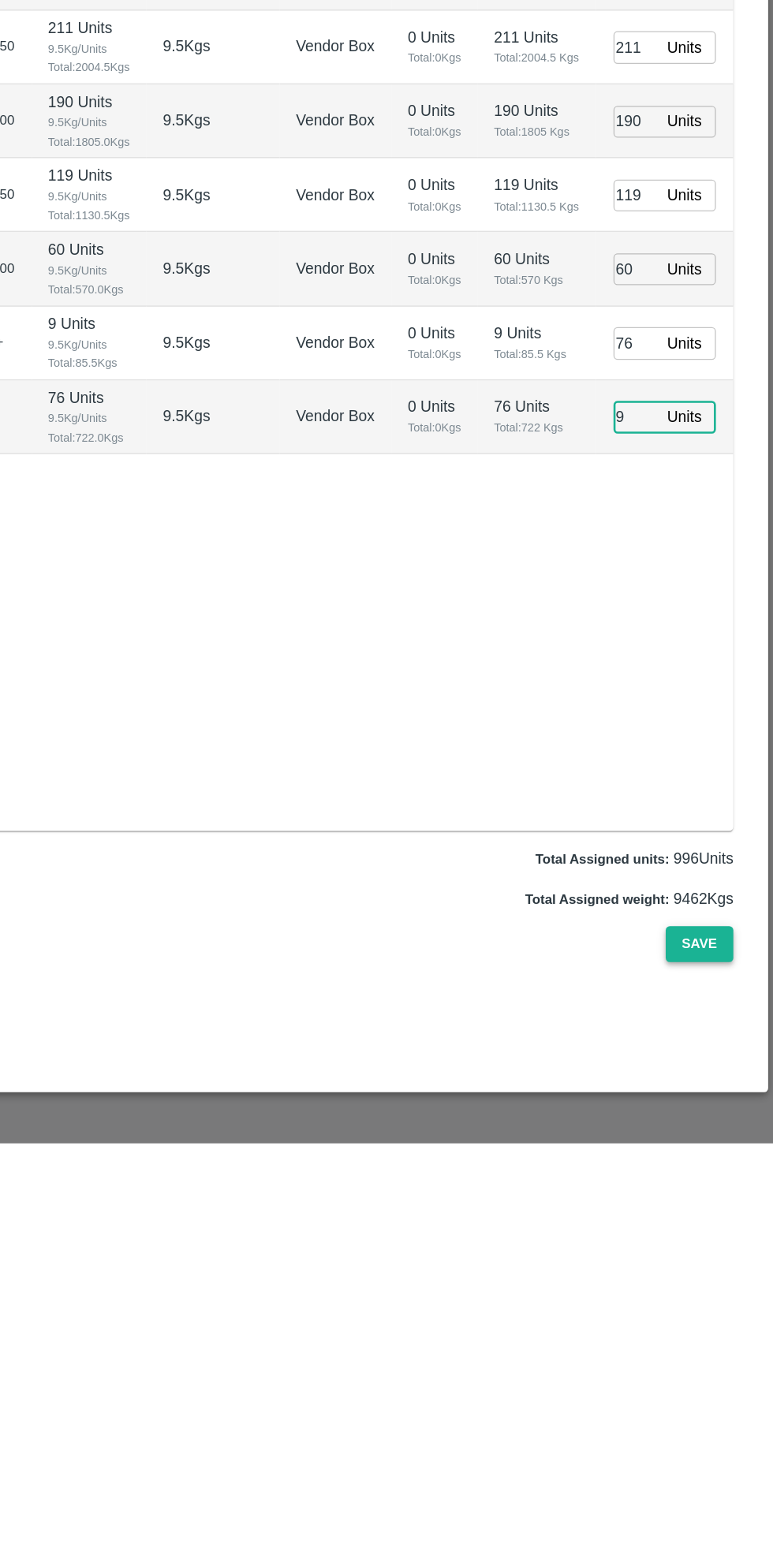
type input "9"
click at [726, 1407] on button "Save" at bounding box center [715, 1414] width 52 height 27
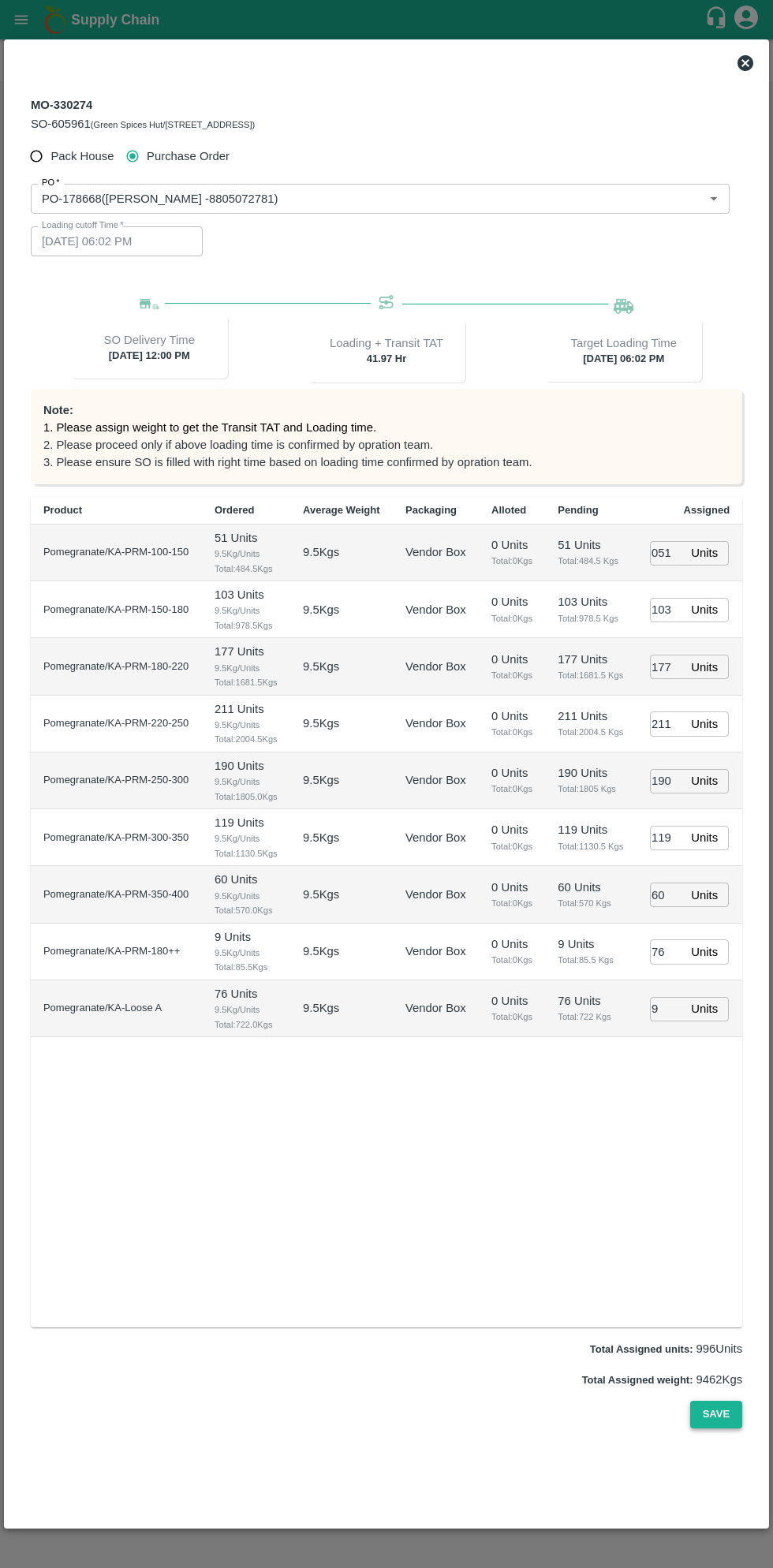
click at [736, 1417] on button "Save" at bounding box center [715, 1414] width 52 height 27
click at [713, 1409] on button "Save" at bounding box center [715, 1414] width 52 height 27
click at [58, 14] on div at bounding box center [386, 784] width 773 height 1568
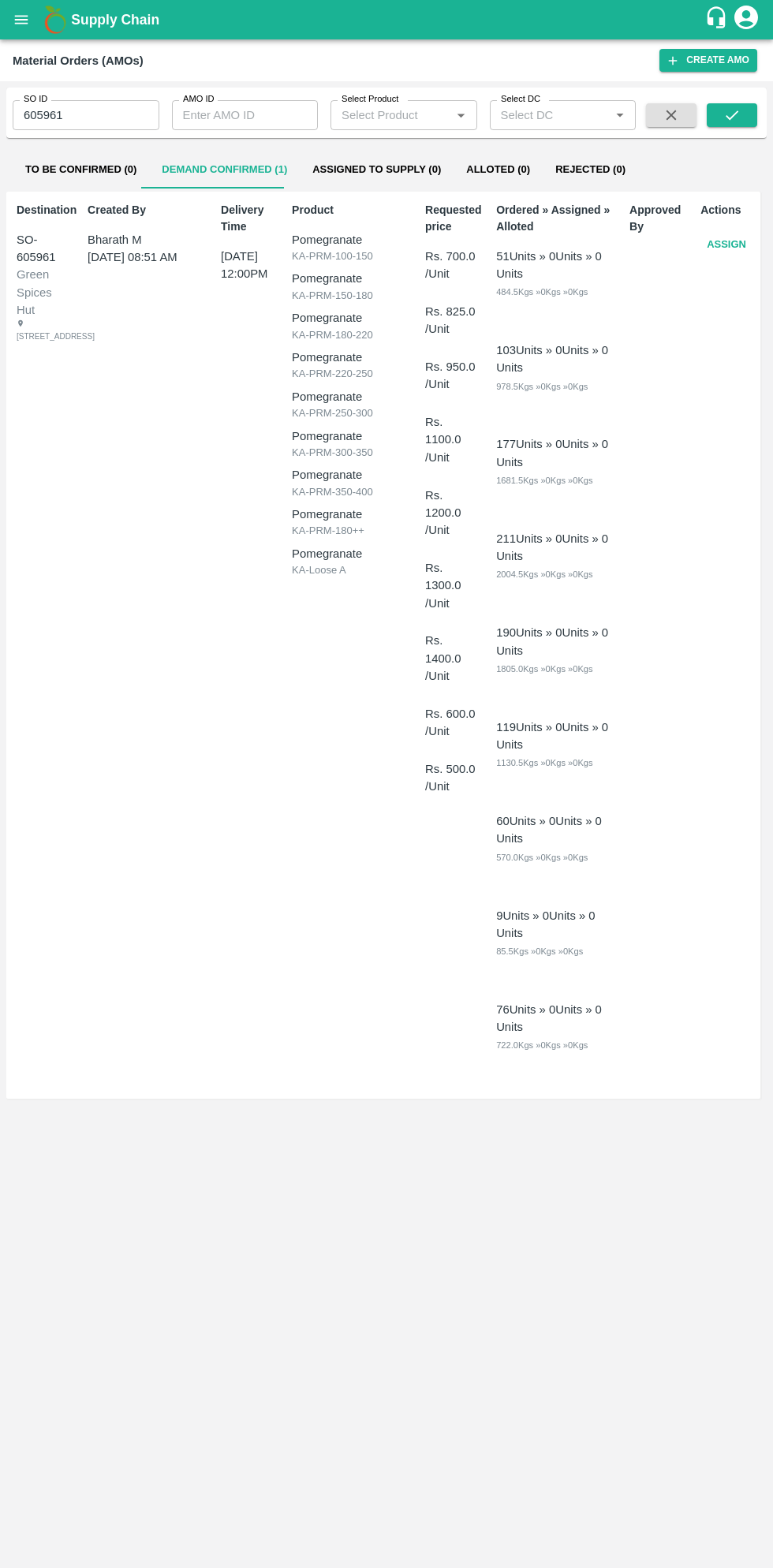
click at [26, 17] on icon "open drawer" at bounding box center [21, 20] width 17 height 17
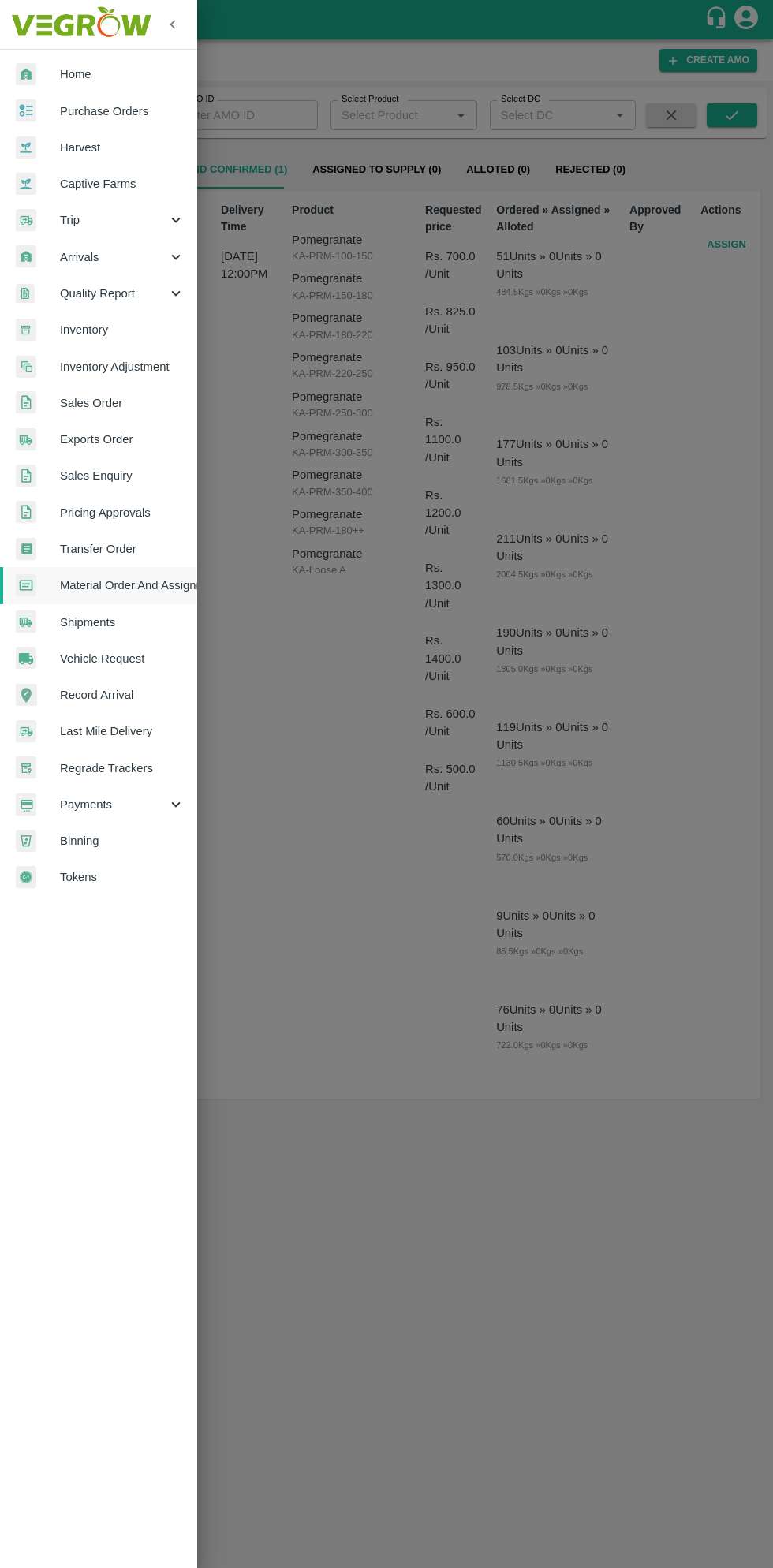
click at [311, 719] on div at bounding box center [386, 784] width 773 height 1568
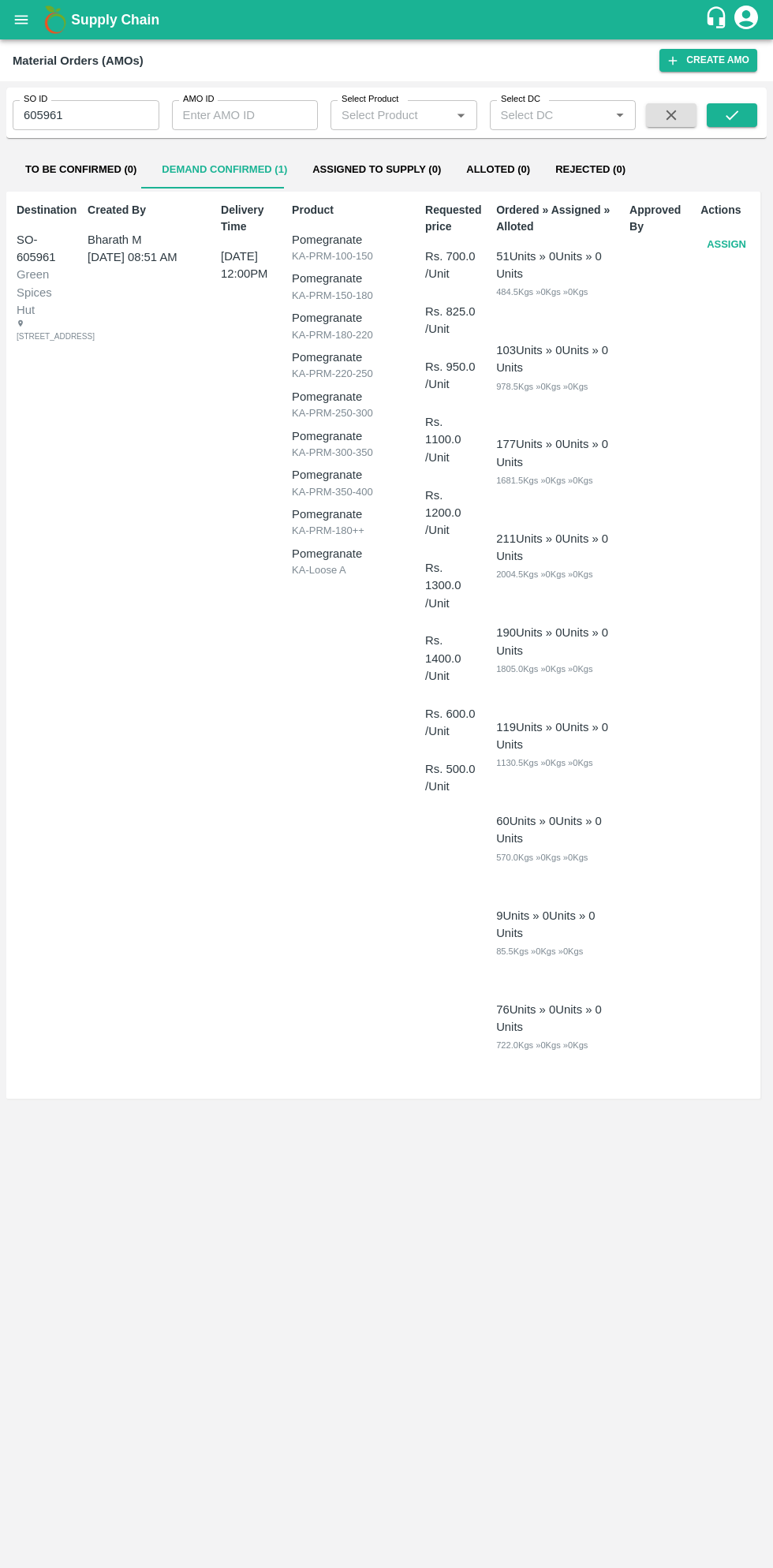
click at [90, 115] on input "605961" at bounding box center [85, 115] width 146 height 30
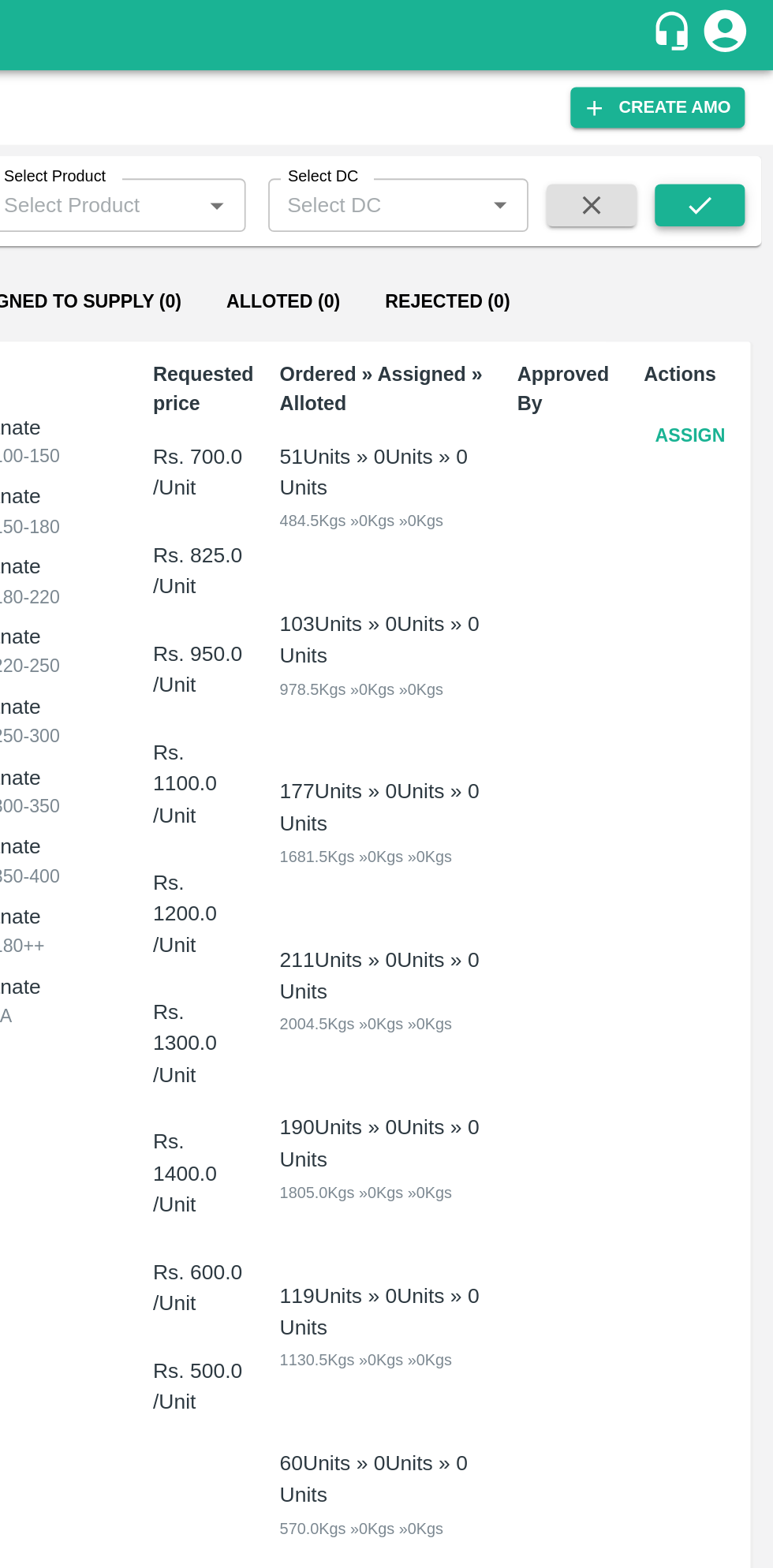
type input "605959"
click at [731, 116] on icon "submit" at bounding box center [731, 115] width 12 height 9
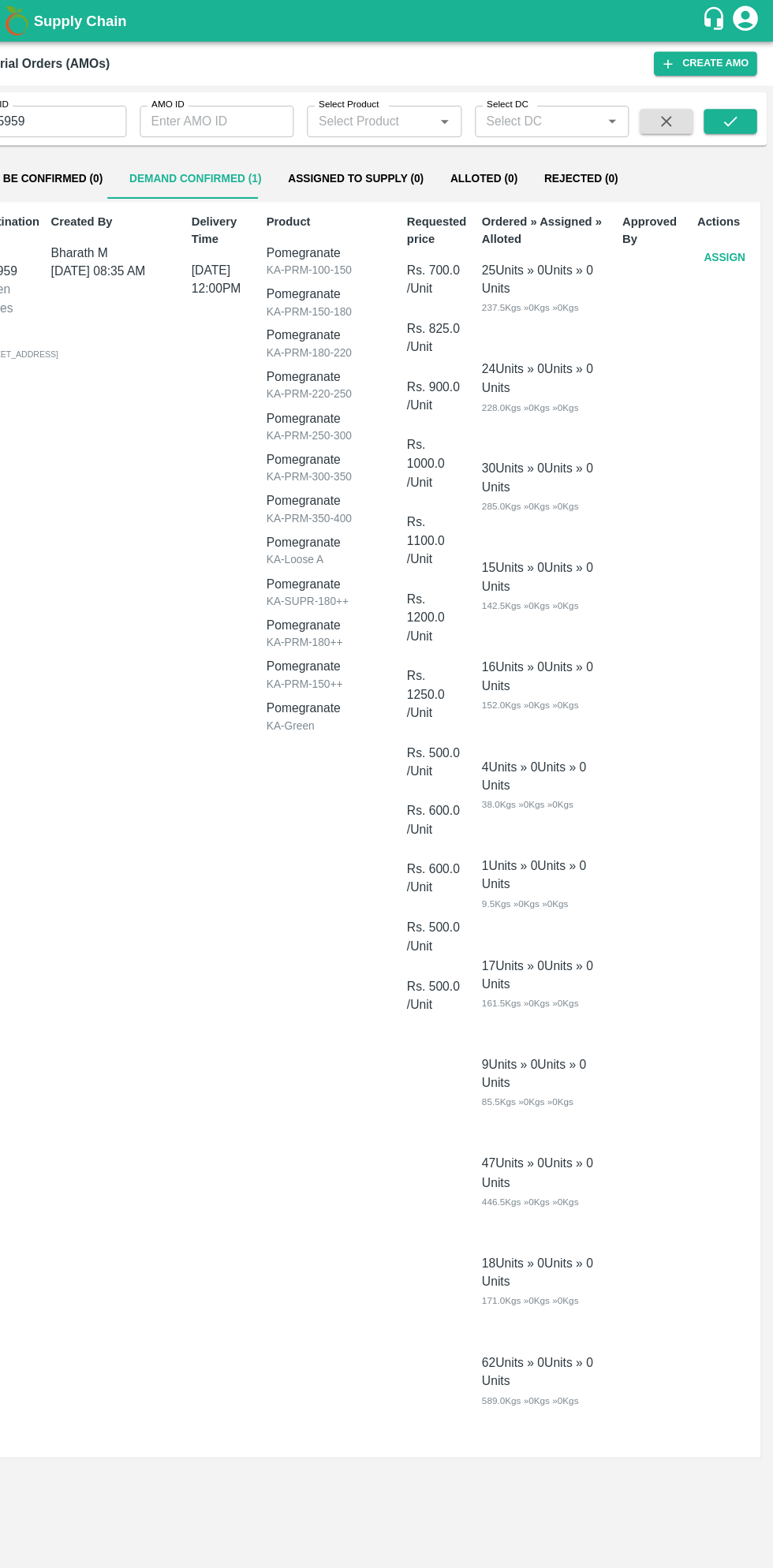
click at [727, 246] on button "Assign" at bounding box center [726, 244] width 52 height 27
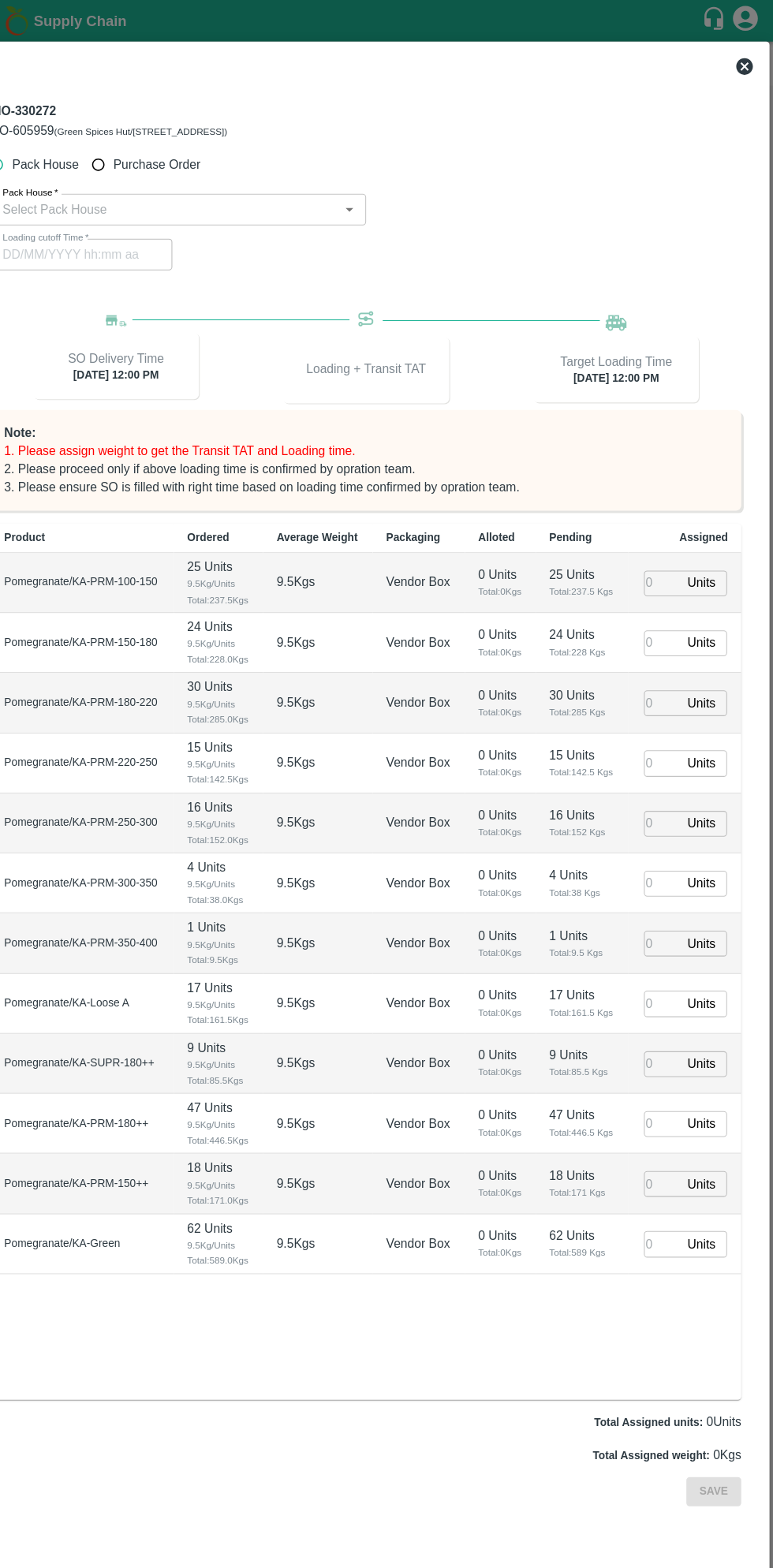
type input "29/09/2025 12:00 PM"
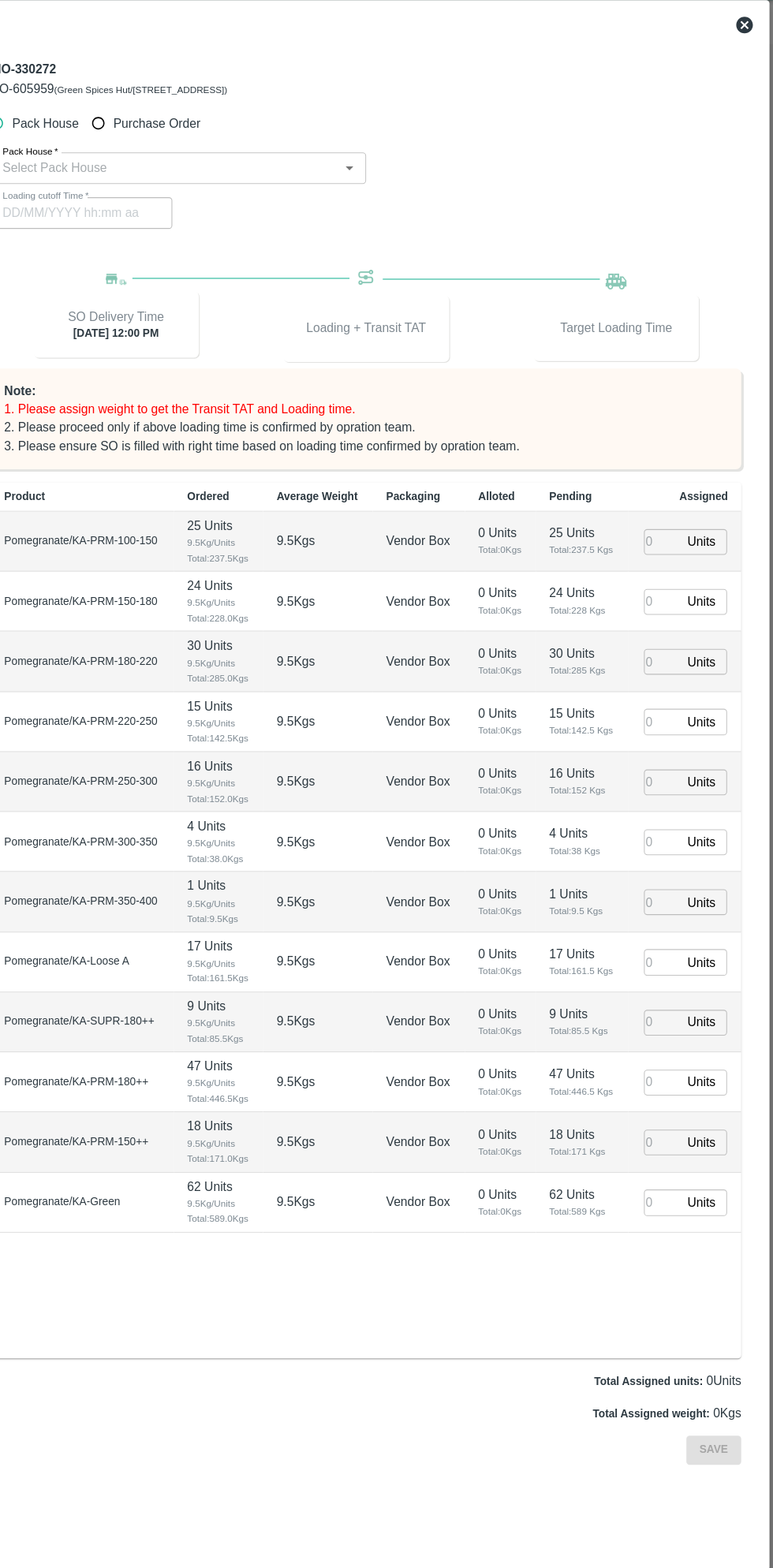
click at [142, 158] on input "Purchase Order" at bounding box center [132, 156] width 29 height 29
radio input "true"
click at [202, 198] on input "PO   *" at bounding box center [368, 198] width 663 height 21
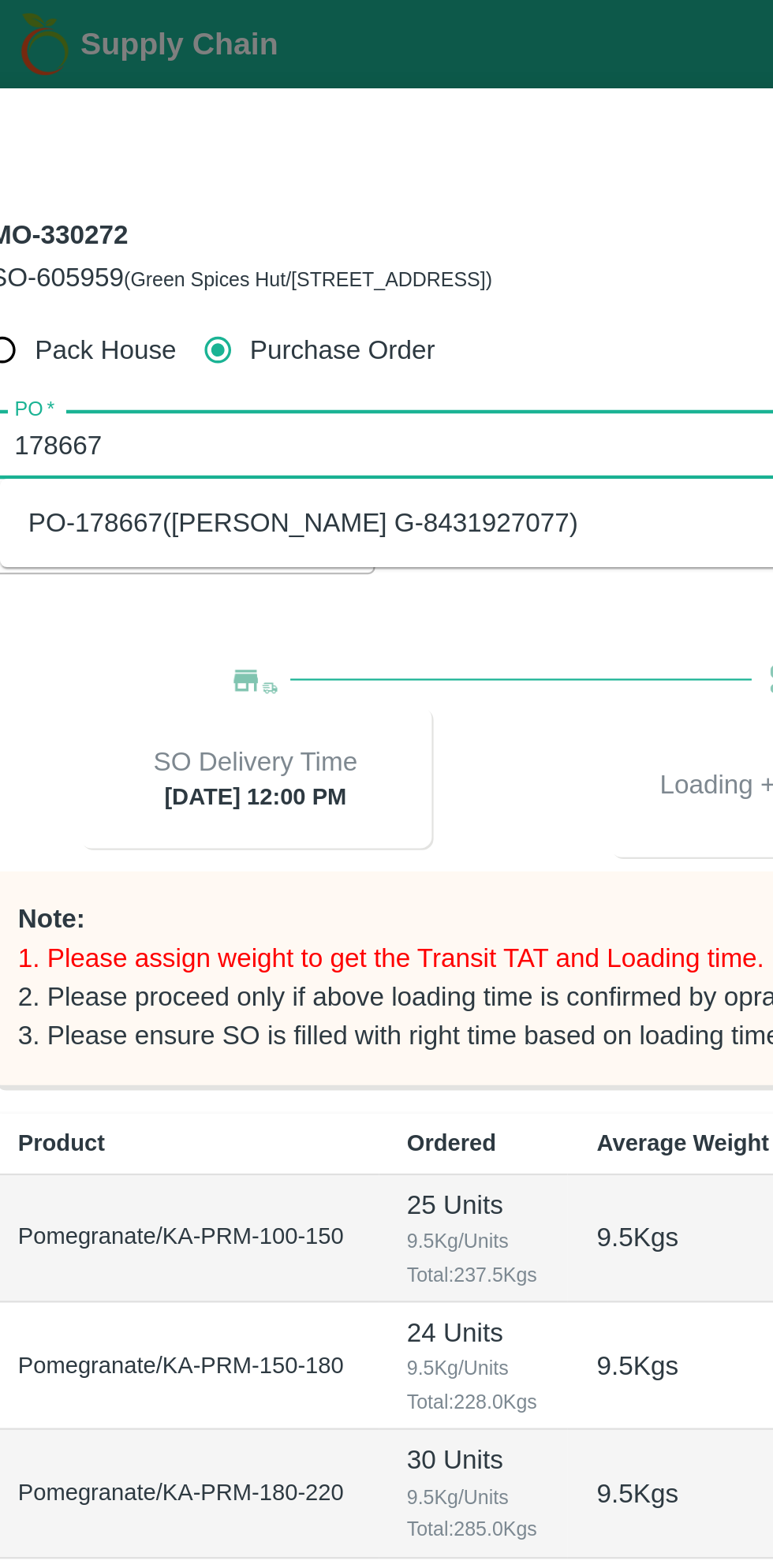
click at [282, 240] on div "PO-178667(Thippeswamy G-8431927077)" at bounding box center [385, 233] width 698 height 26
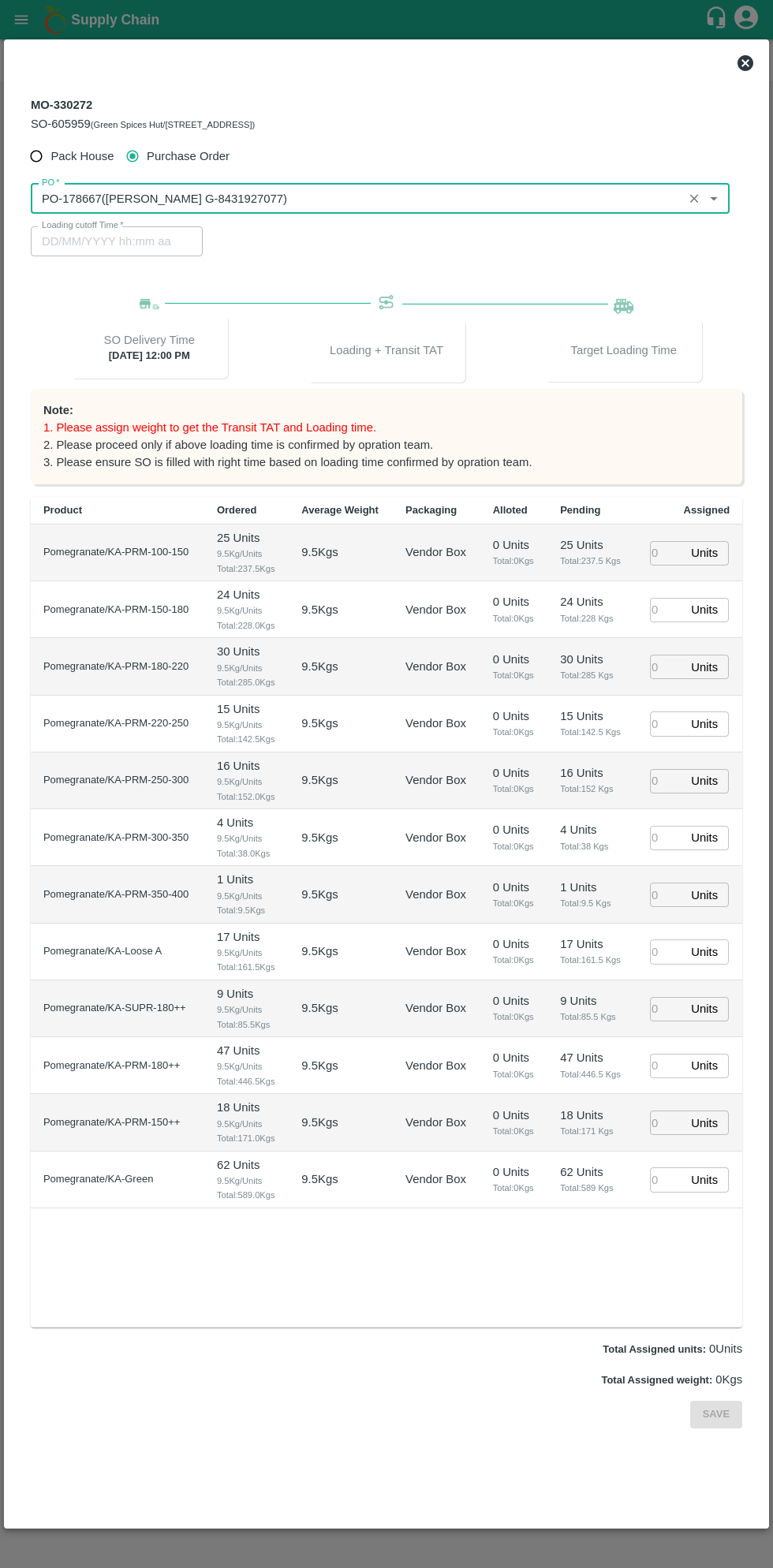
type input "PO-178667(Thippeswamy G-8431927077)"
click at [414, 198] on input "PO   *" at bounding box center [357, 198] width 643 height 21
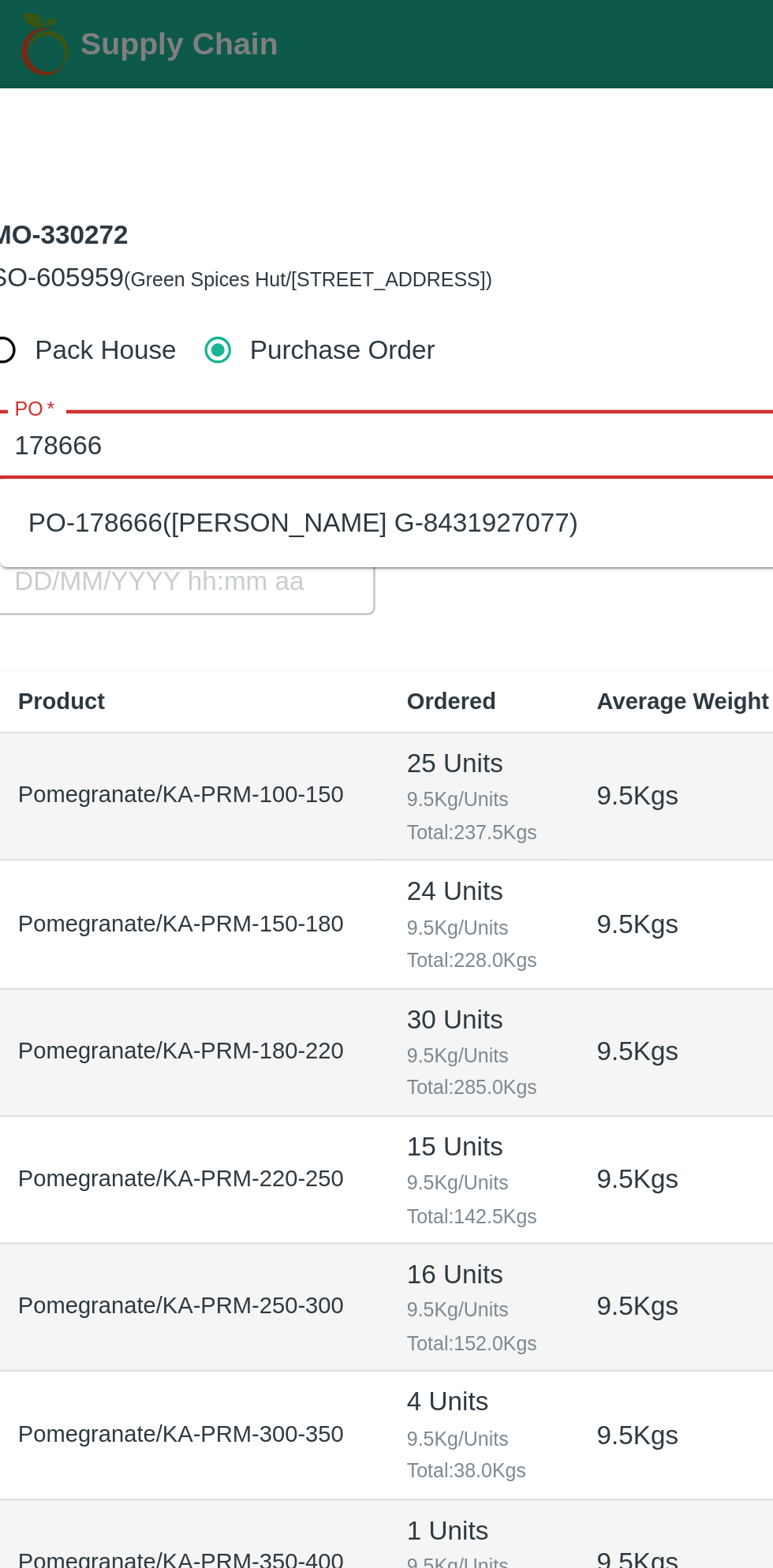
click at [296, 236] on div "PO-178666(Thippeswamy G-8431927077)" at bounding box center [385, 233] width 698 height 26
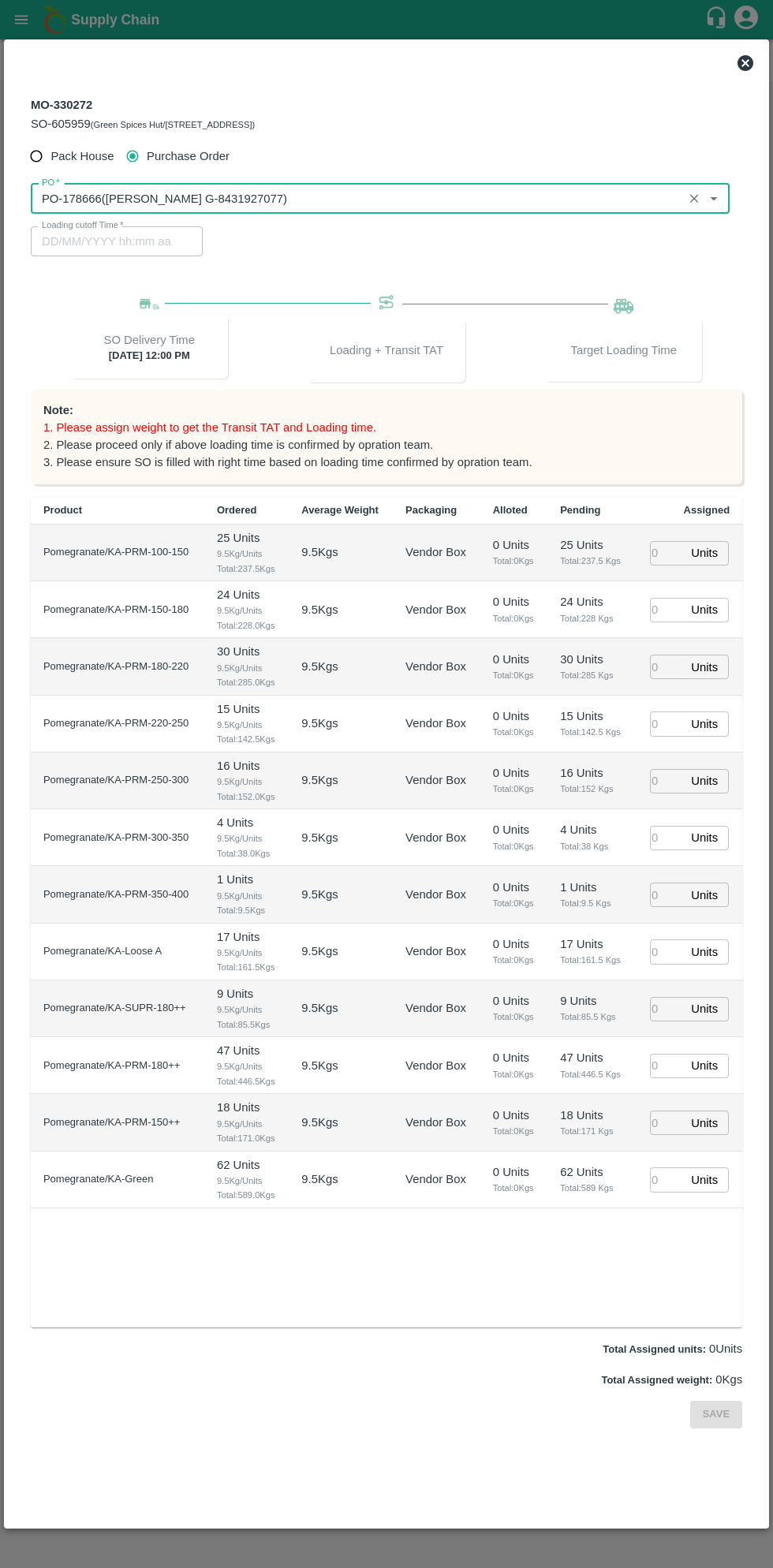
type input "PO-178666(Thippeswamy G-8431927077)"
click at [666, 552] on input "number" at bounding box center [667, 553] width 35 height 25
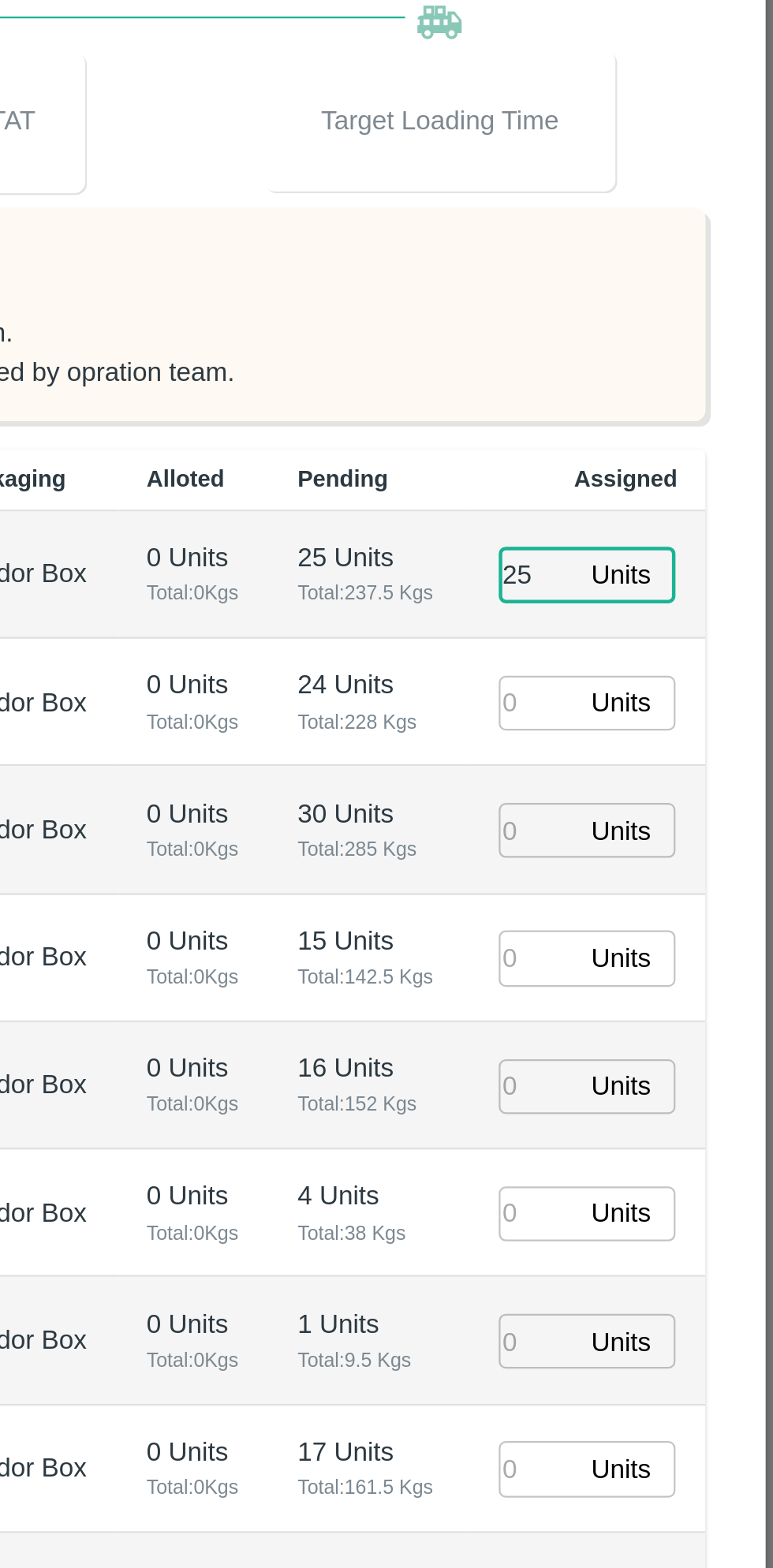
type input "25"
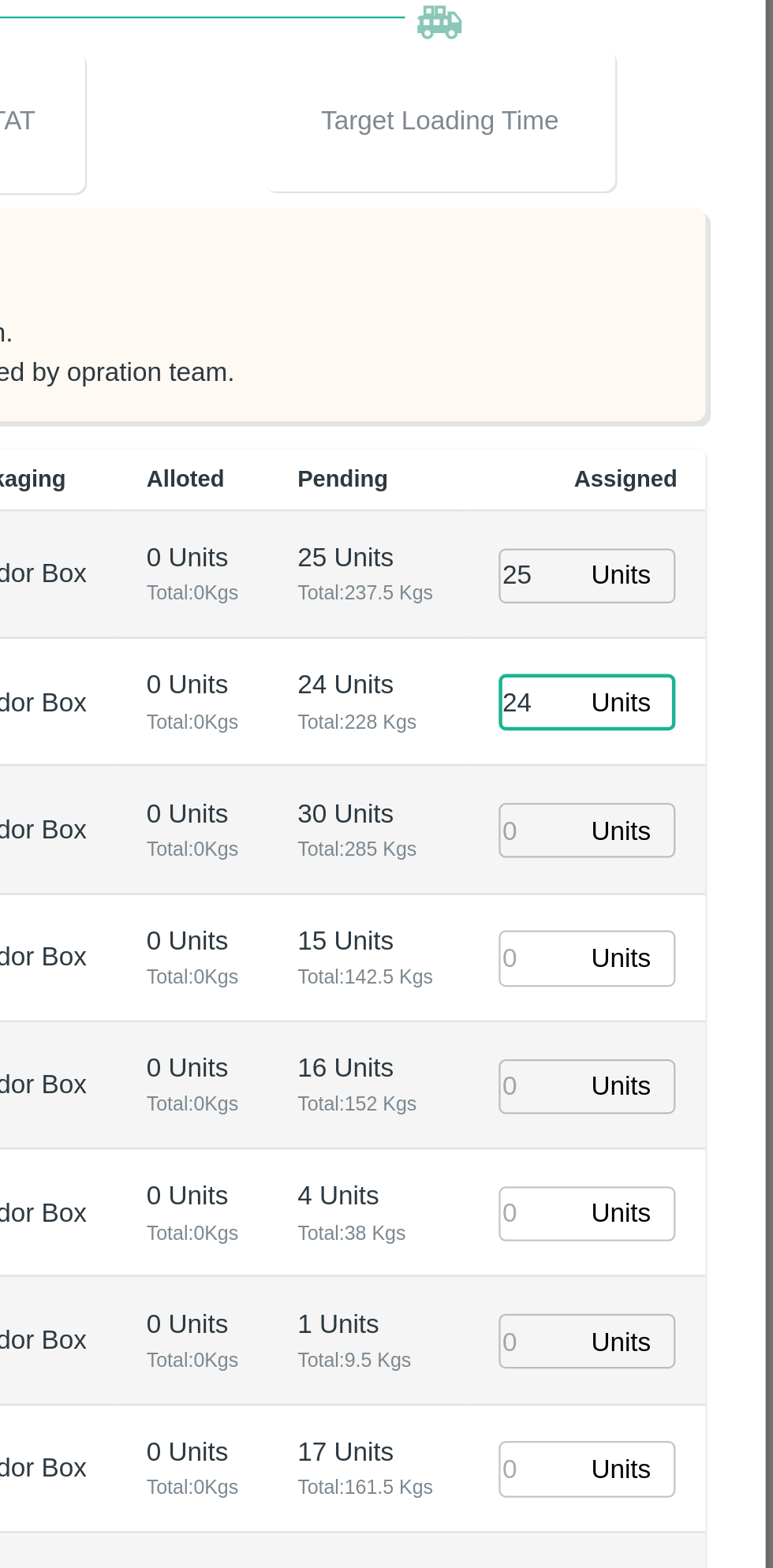
type input "24"
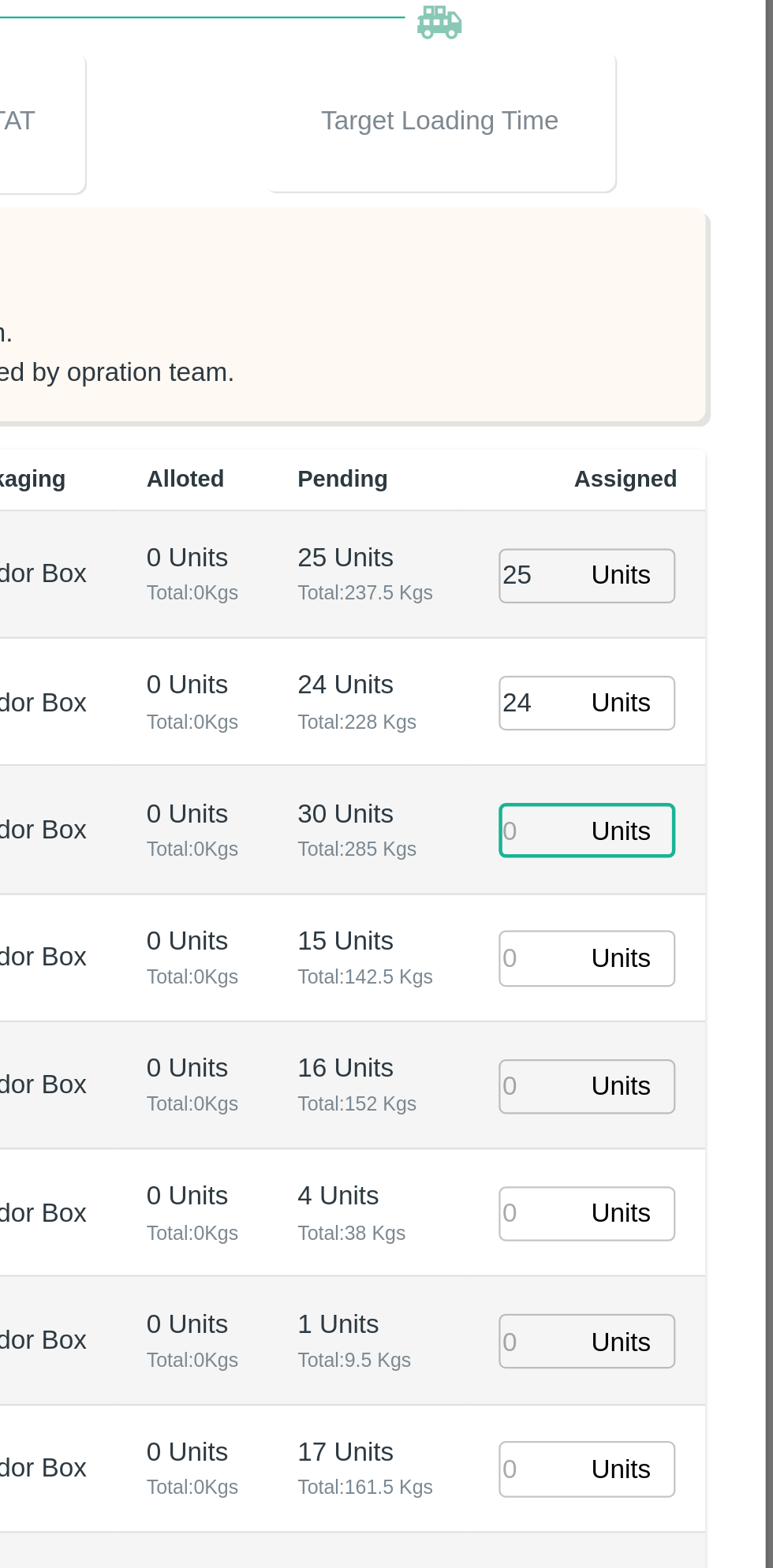
type input "3"
type input "28/09/2025 03:12 PM"
type input "30"
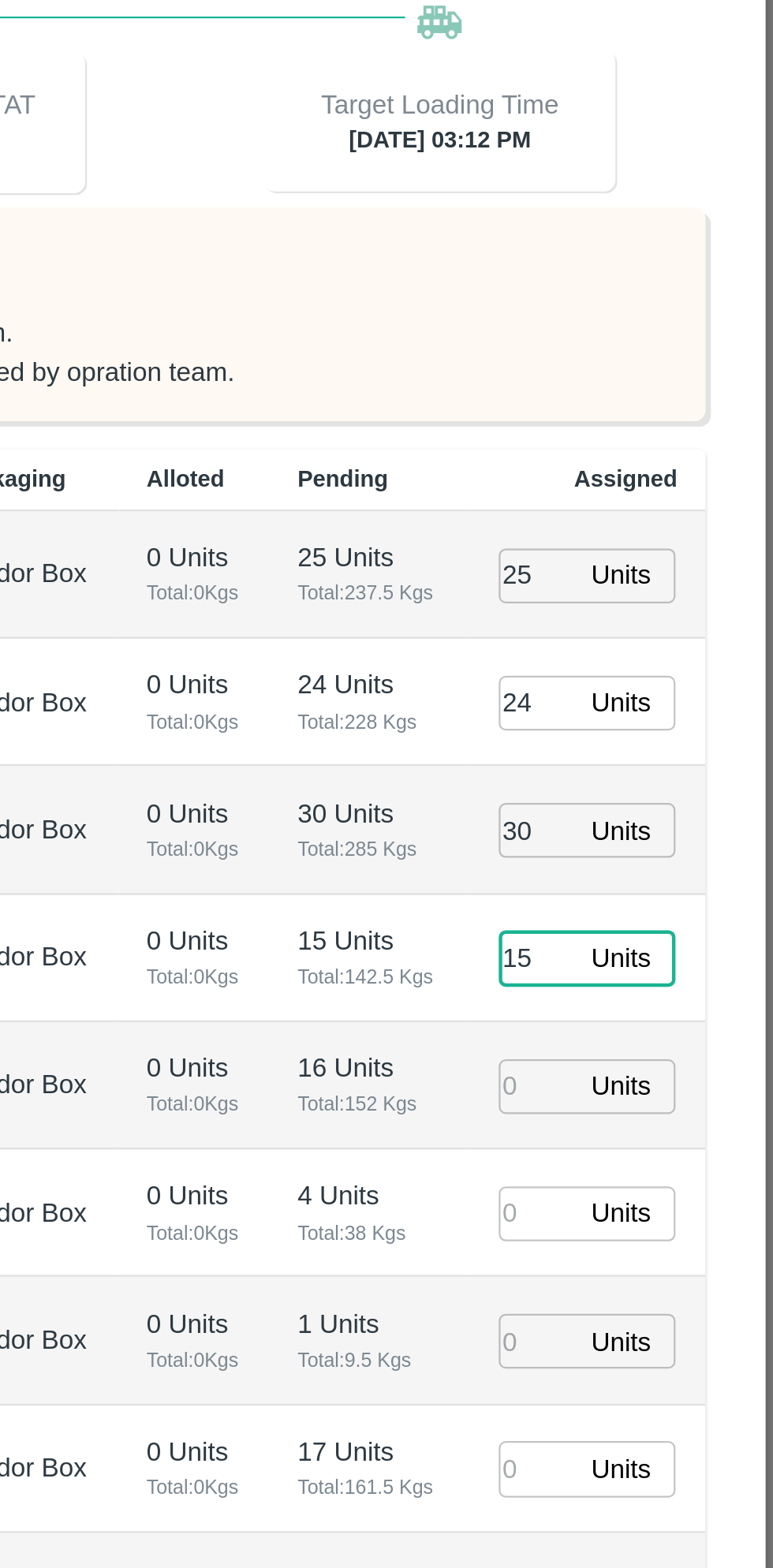
type input "15"
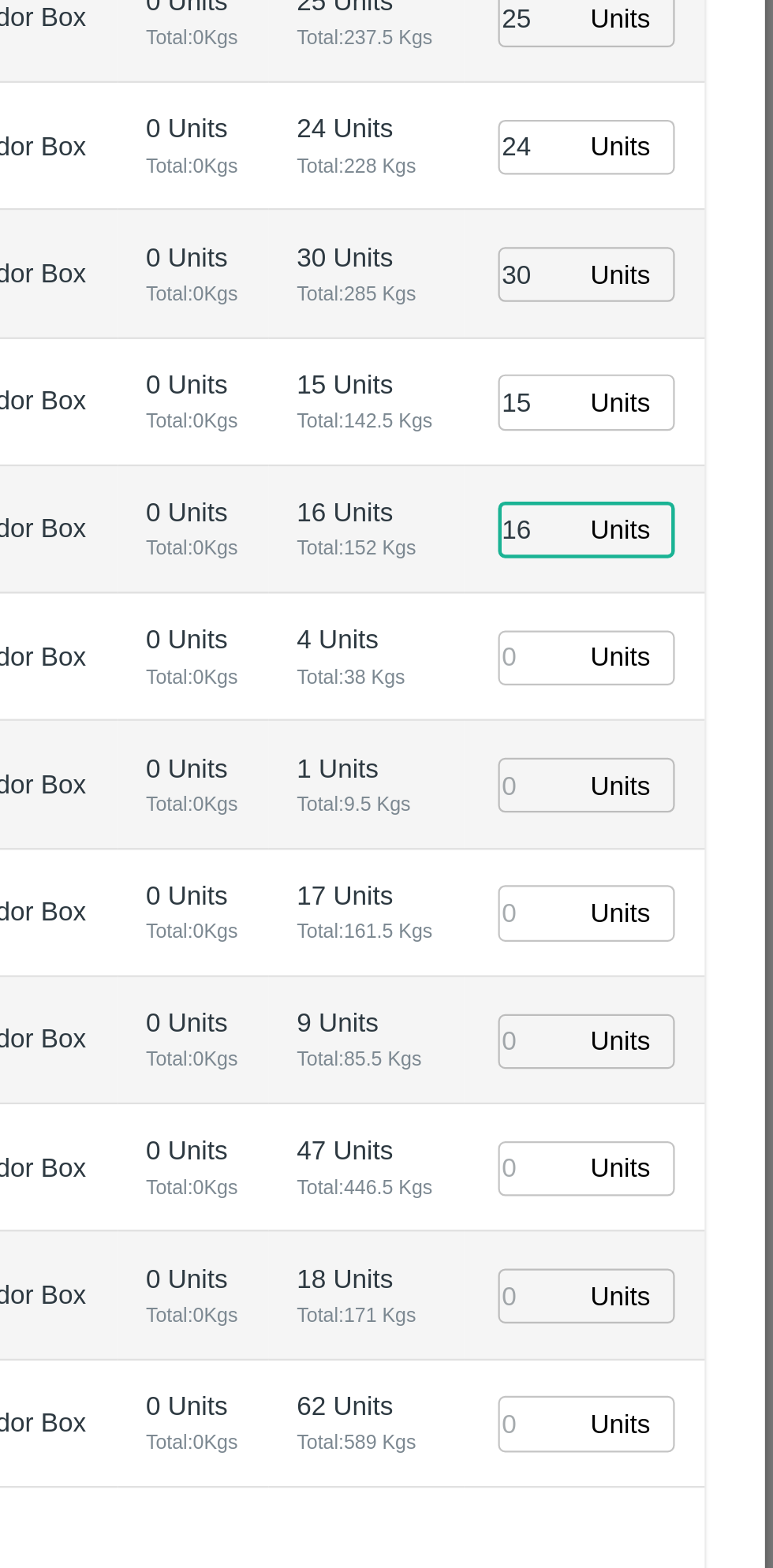
type input "16"
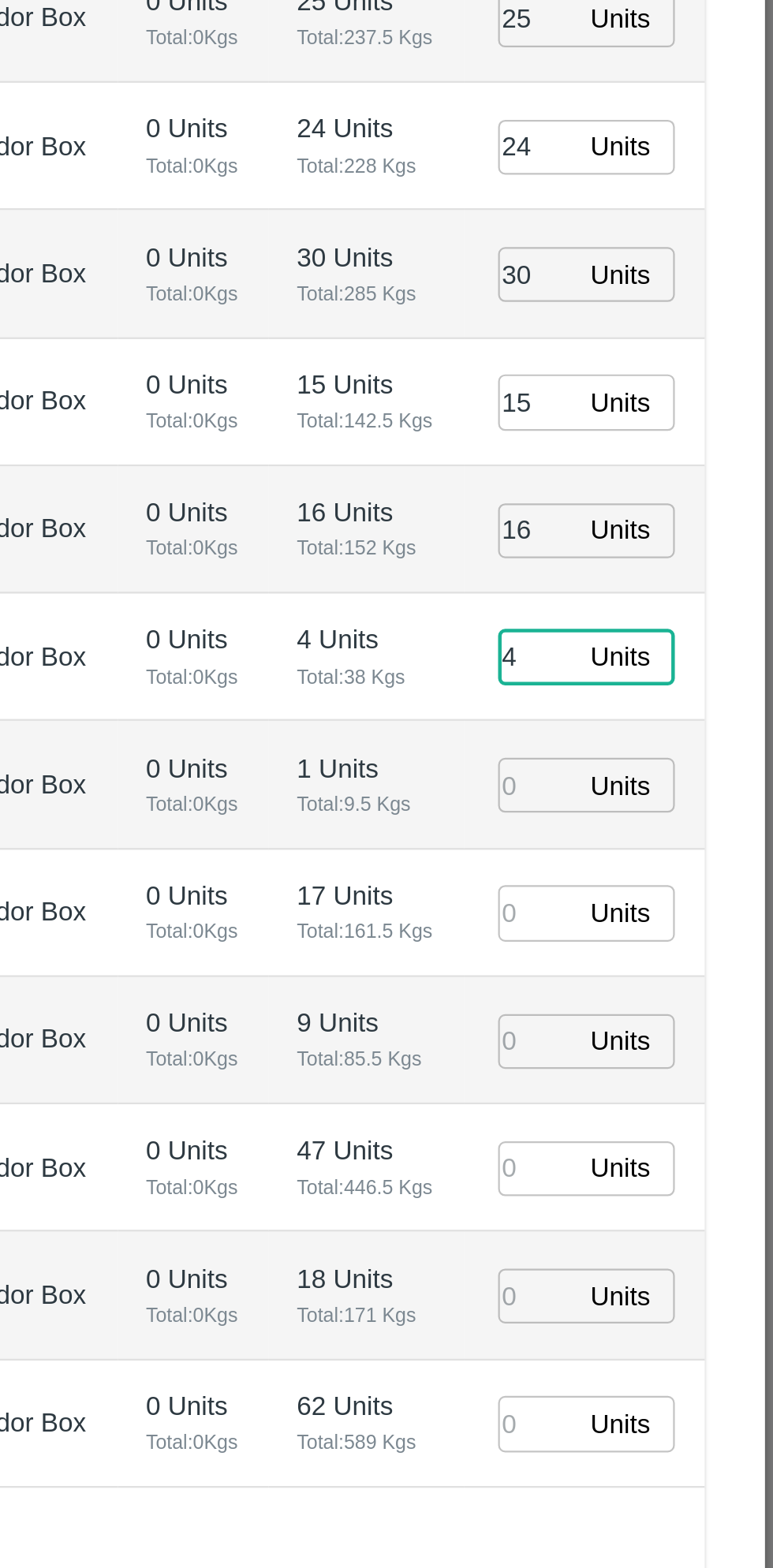
type input "4"
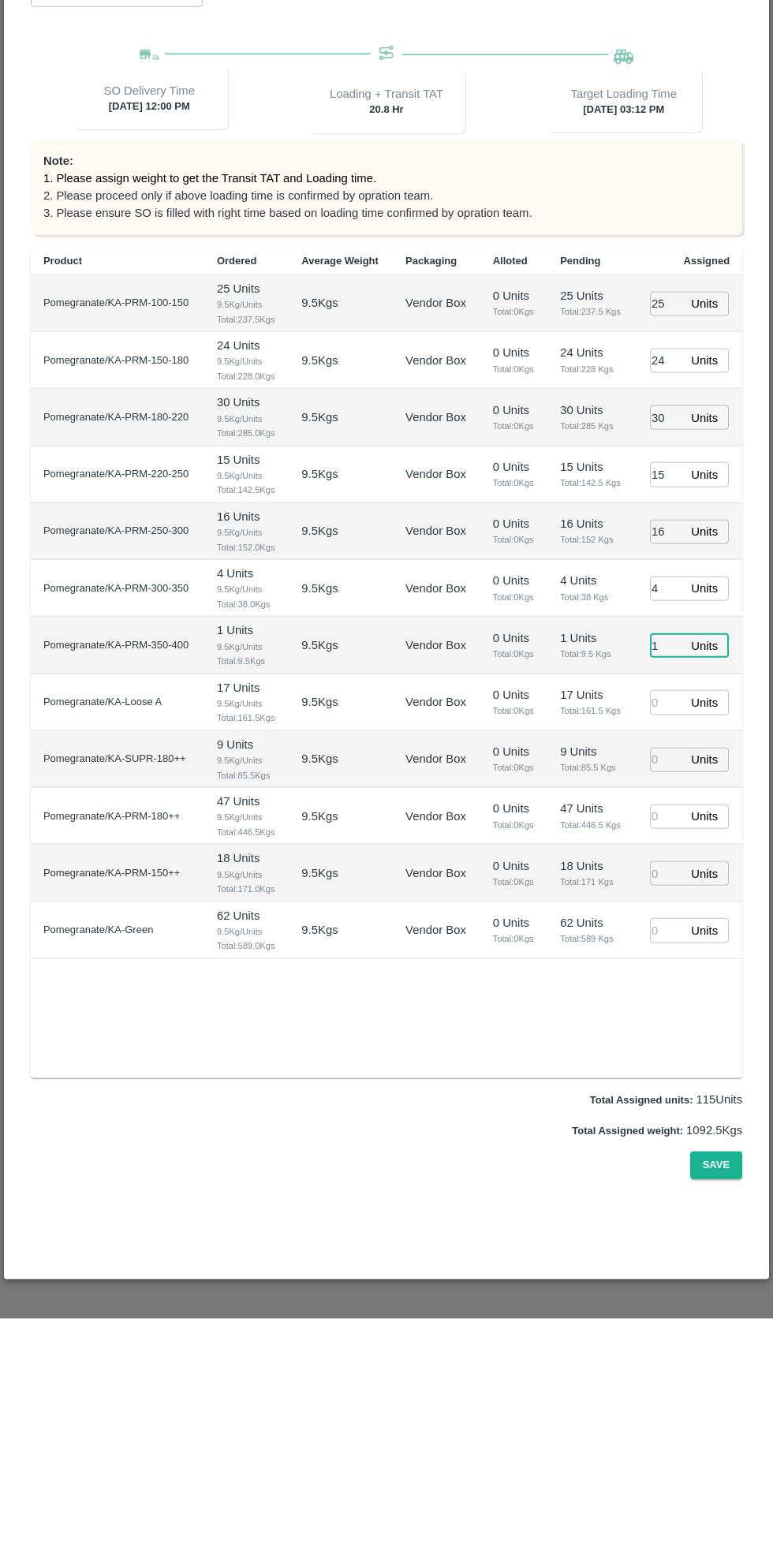
type input "1"
click at [661, 945] on input "number" at bounding box center [667, 952] width 35 height 25
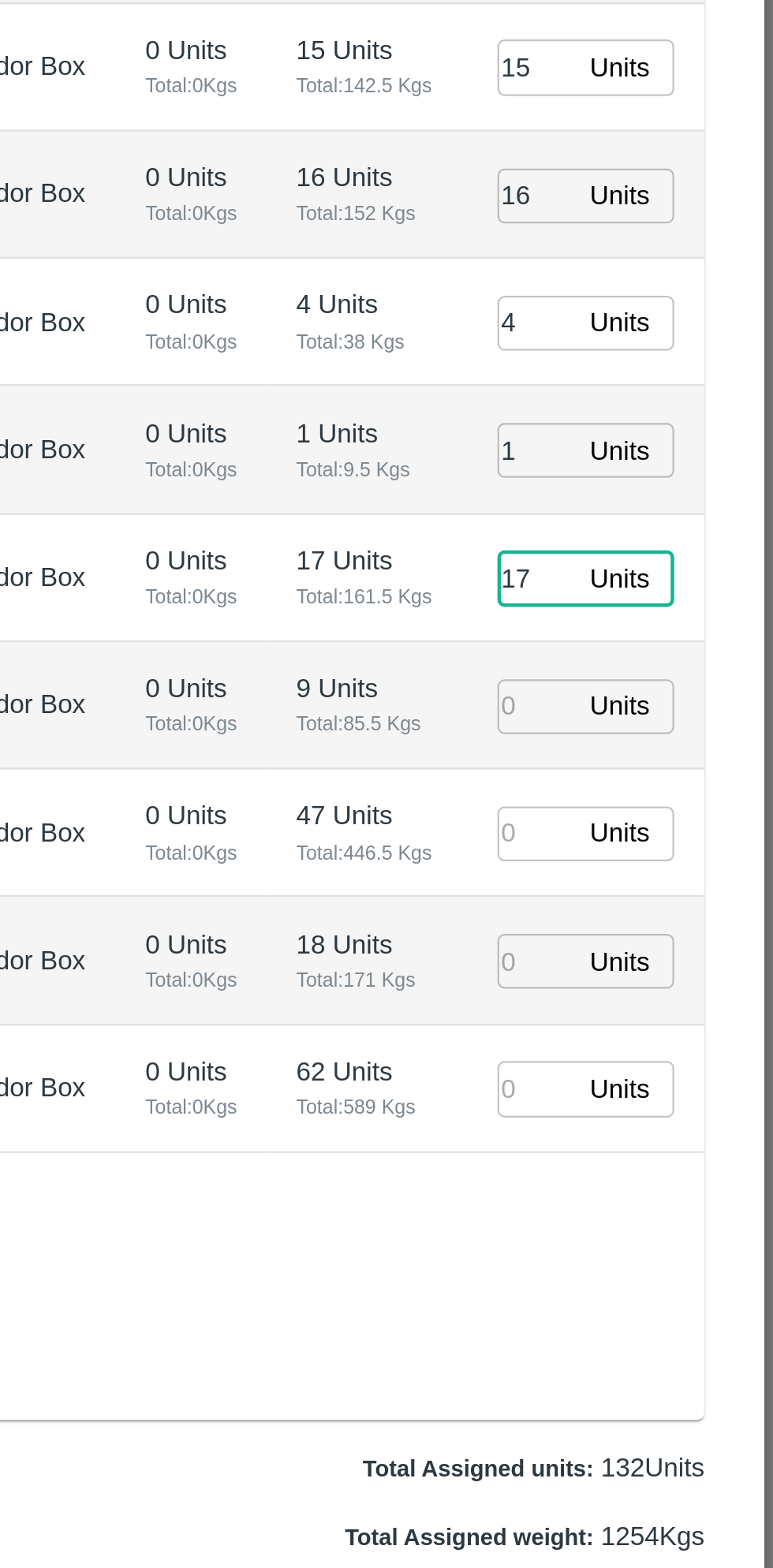
type input "17"
click at [665, 1009] on input "number" at bounding box center [667, 1009] width 35 height 25
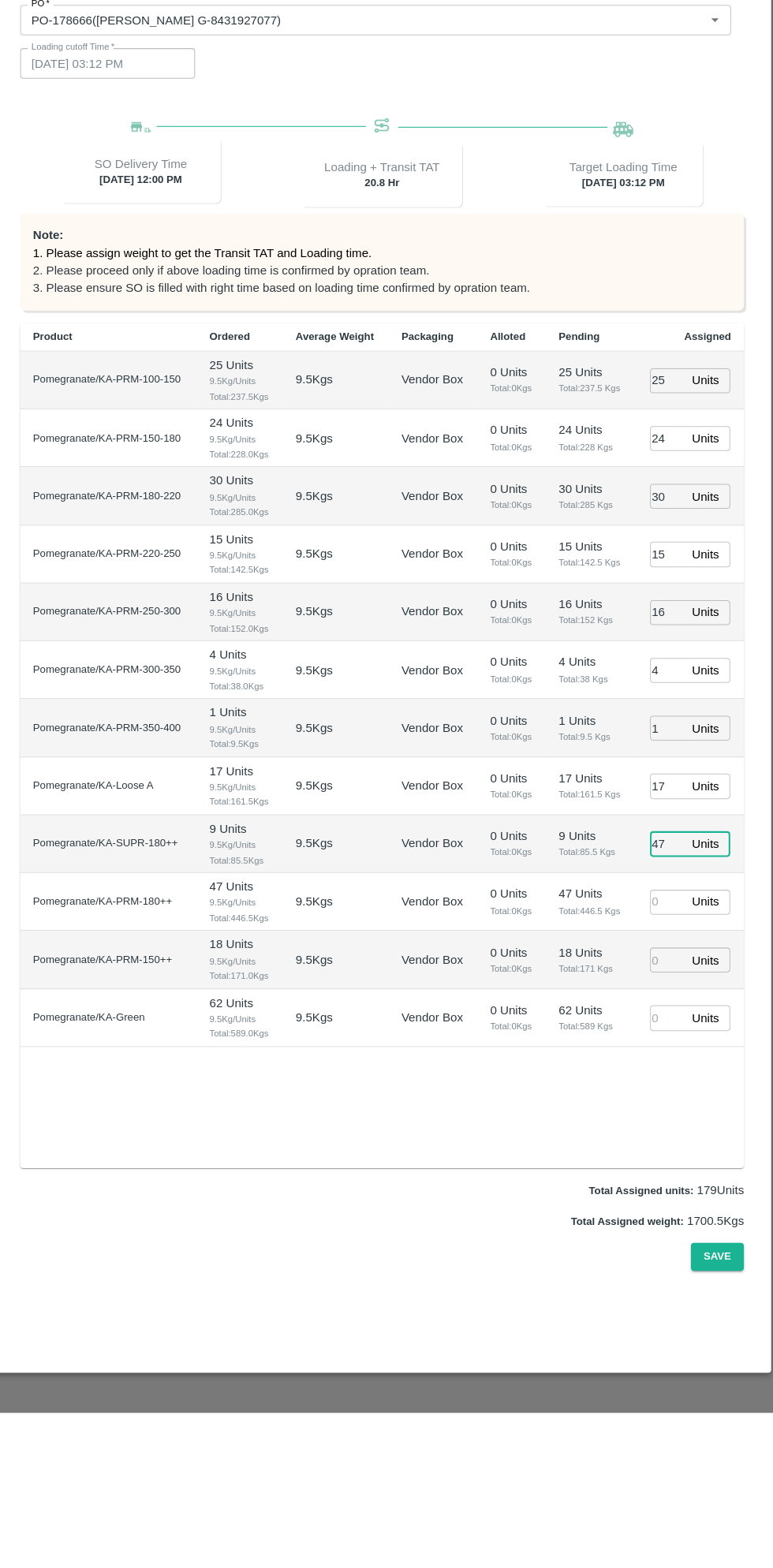
type input "47"
click at [659, 1058] on input "number" at bounding box center [667, 1066] width 35 height 25
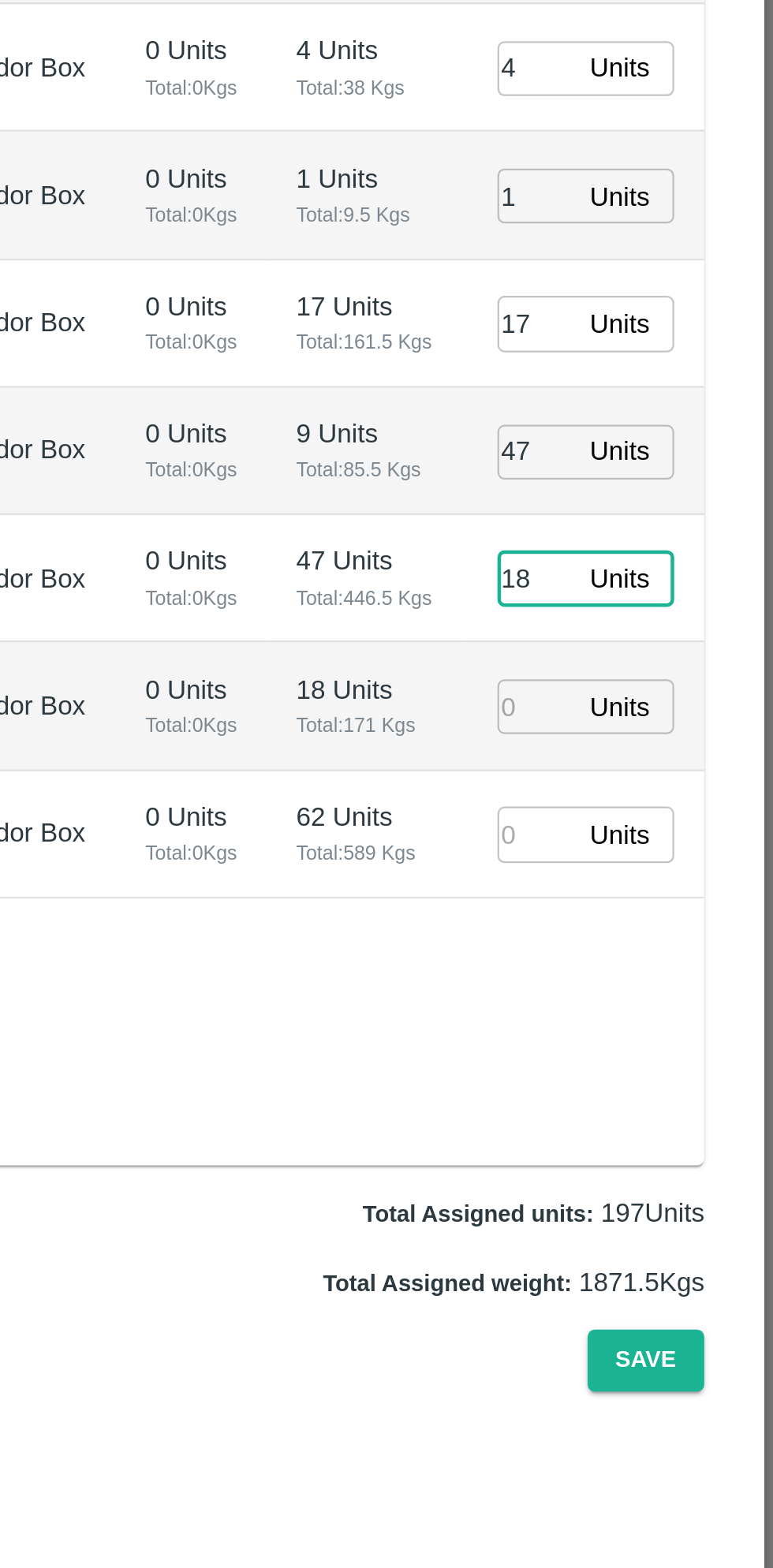
type input "18"
click at [669, 1117] on input "number" at bounding box center [667, 1123] width 35 height 25
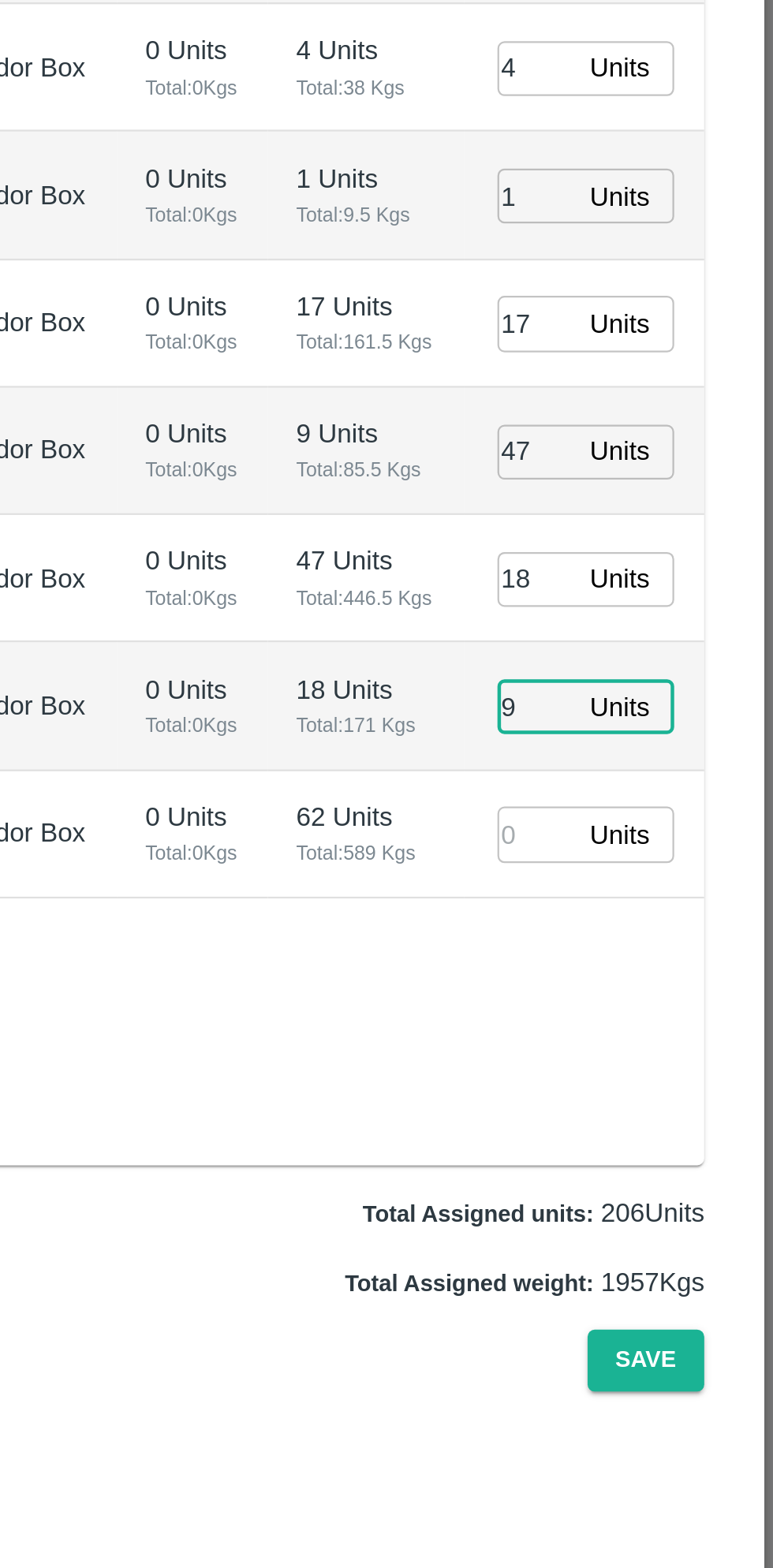
type input "9"
click at [665, 1180] on input "number" at bounding box center [667, 1180] width 35 height 25
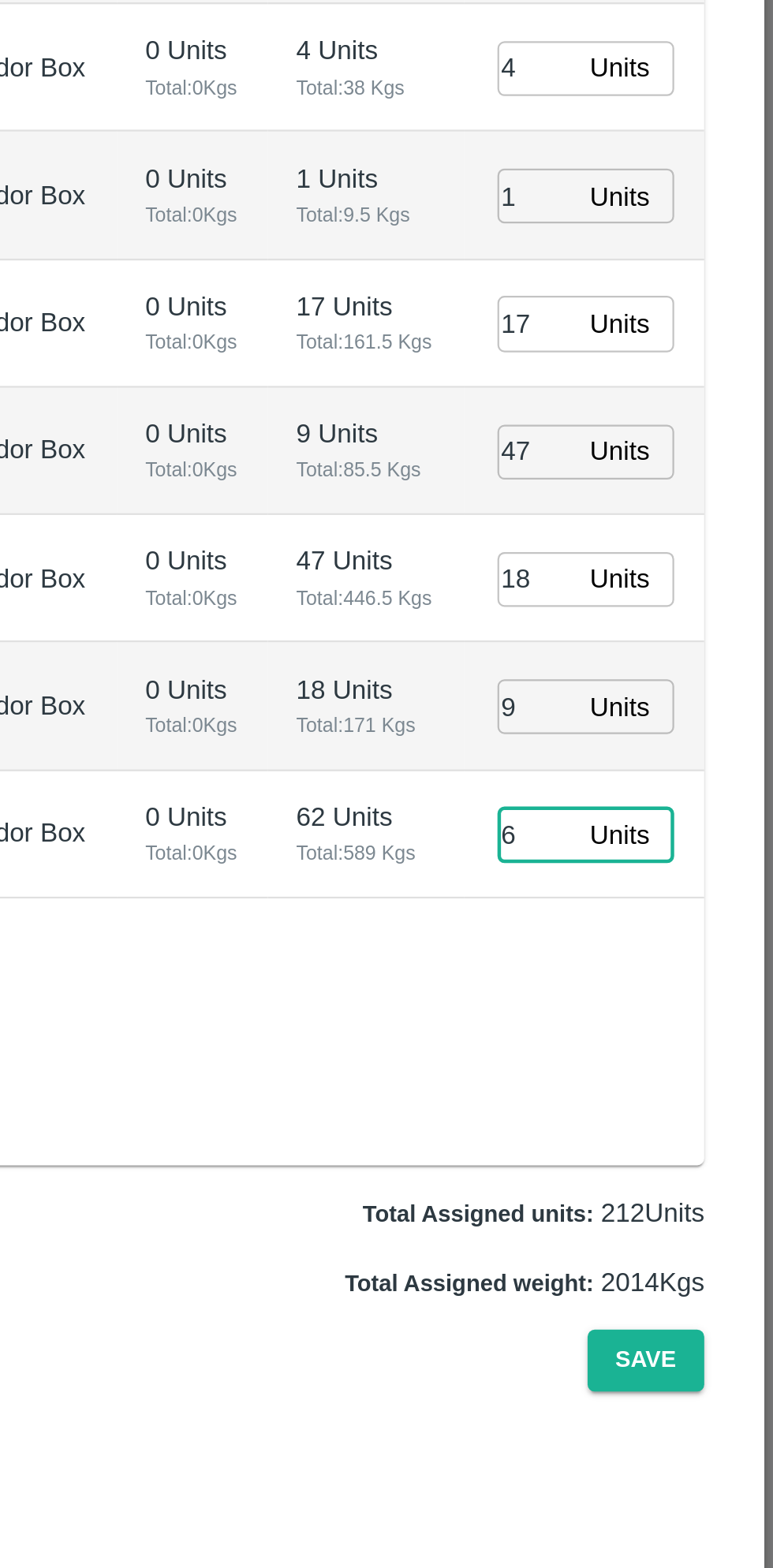
type input "62"
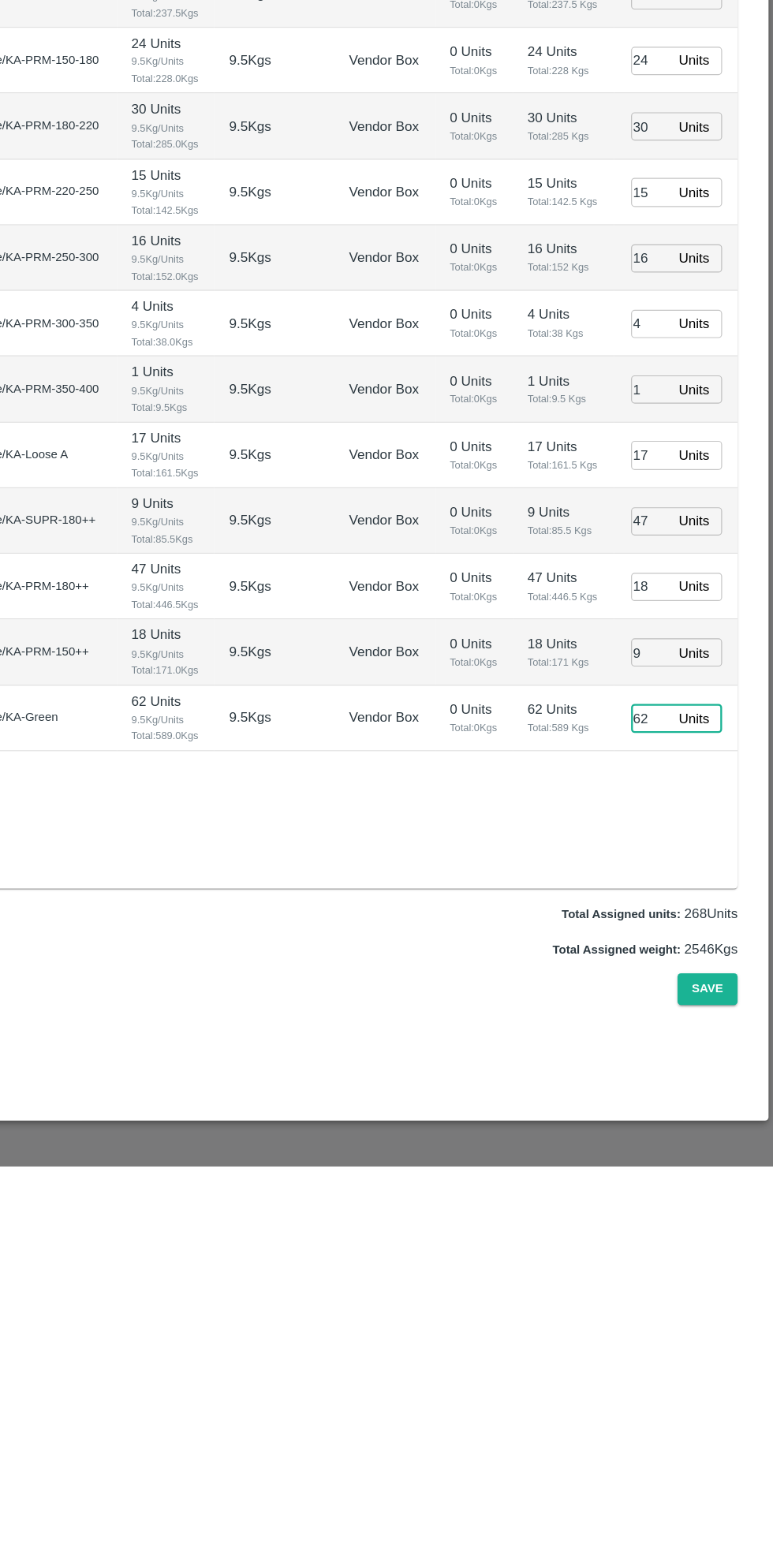
type input "28/09/2025 02:12 PM"
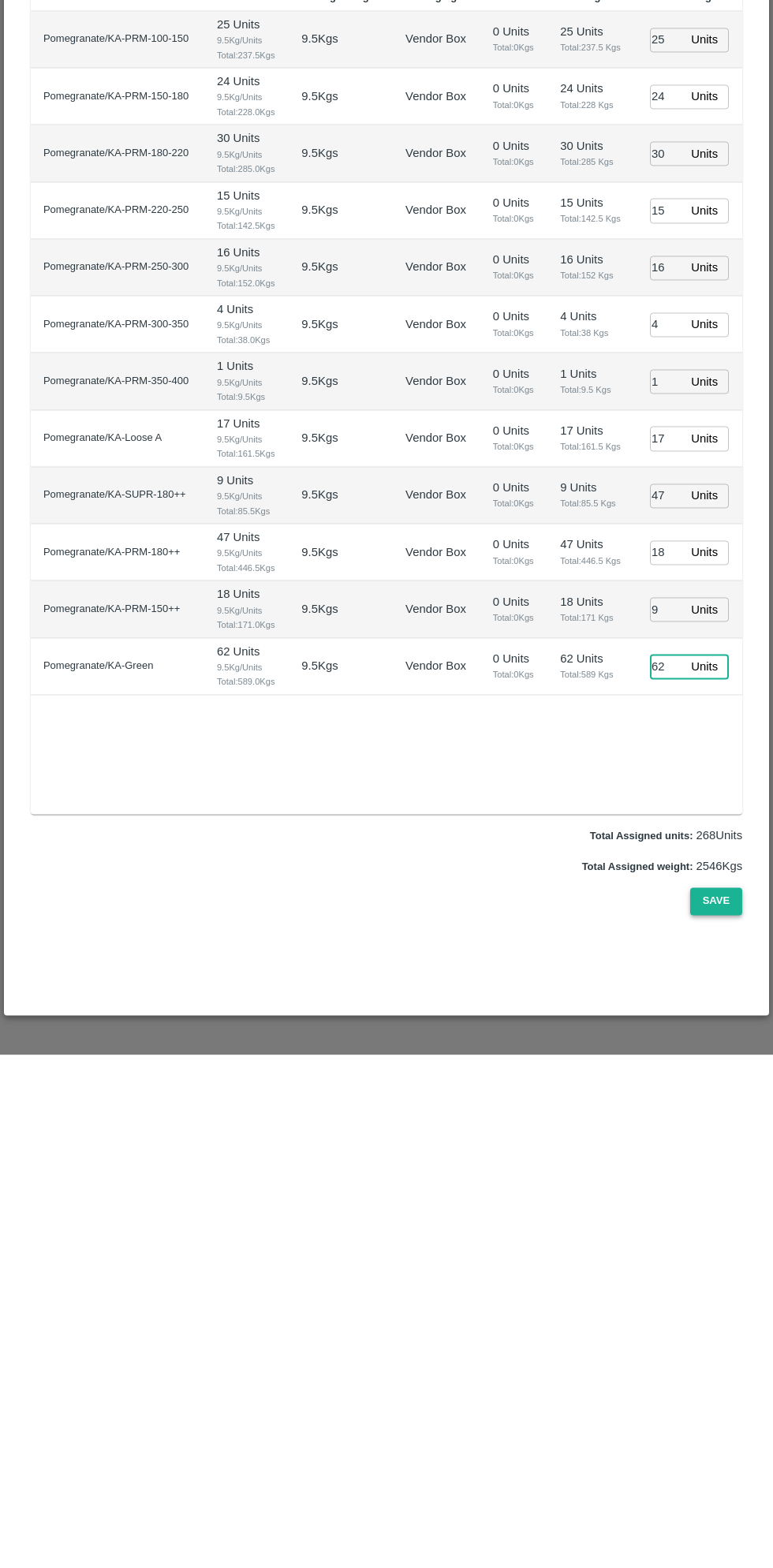
type input "62"
click at [716, 1414] on button "Save" at bounding box center [715, 1414] width 52 height 27
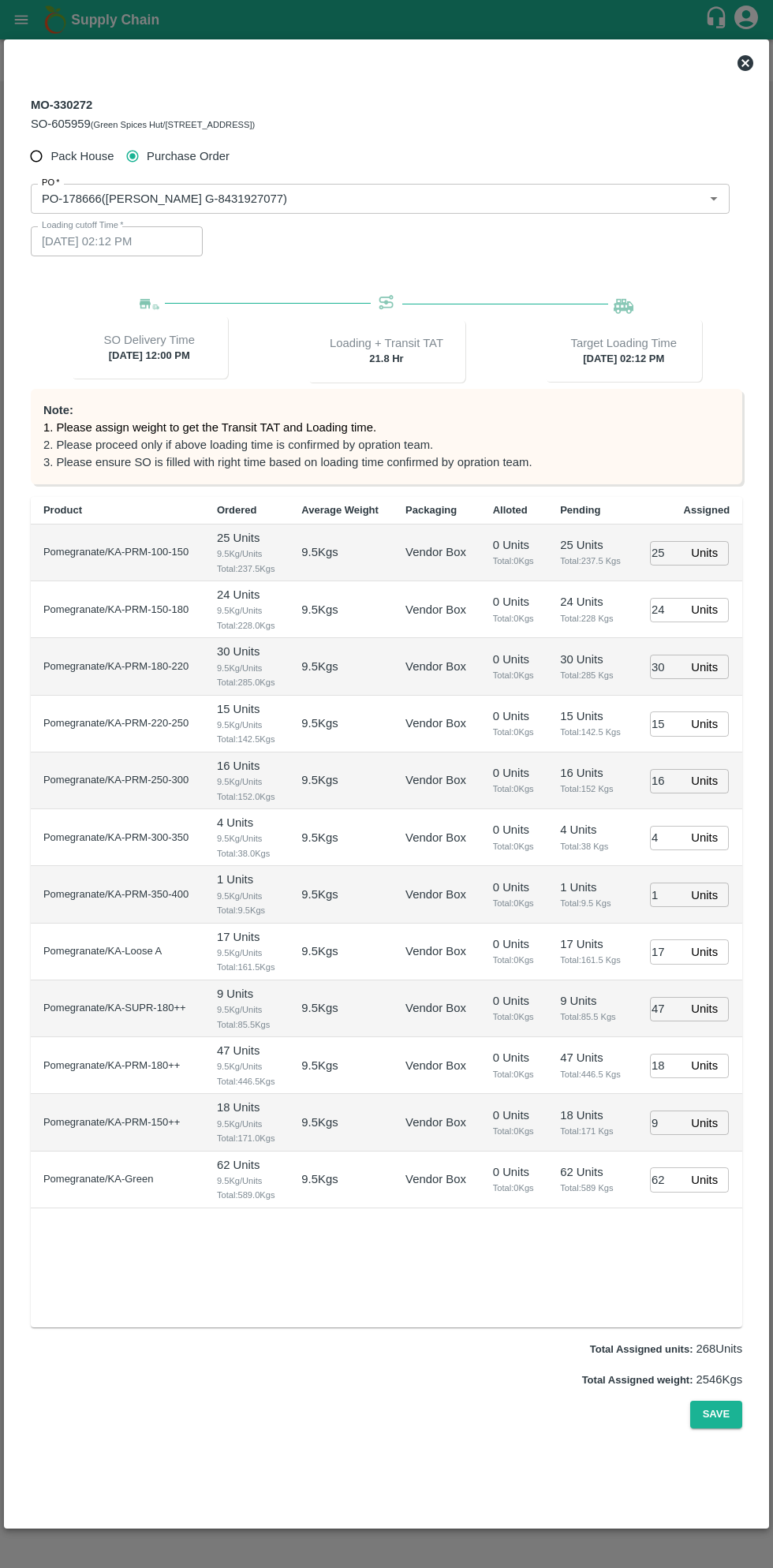
click at [43, 34] on div at bounding box center [386, 784] width 773 height 1568
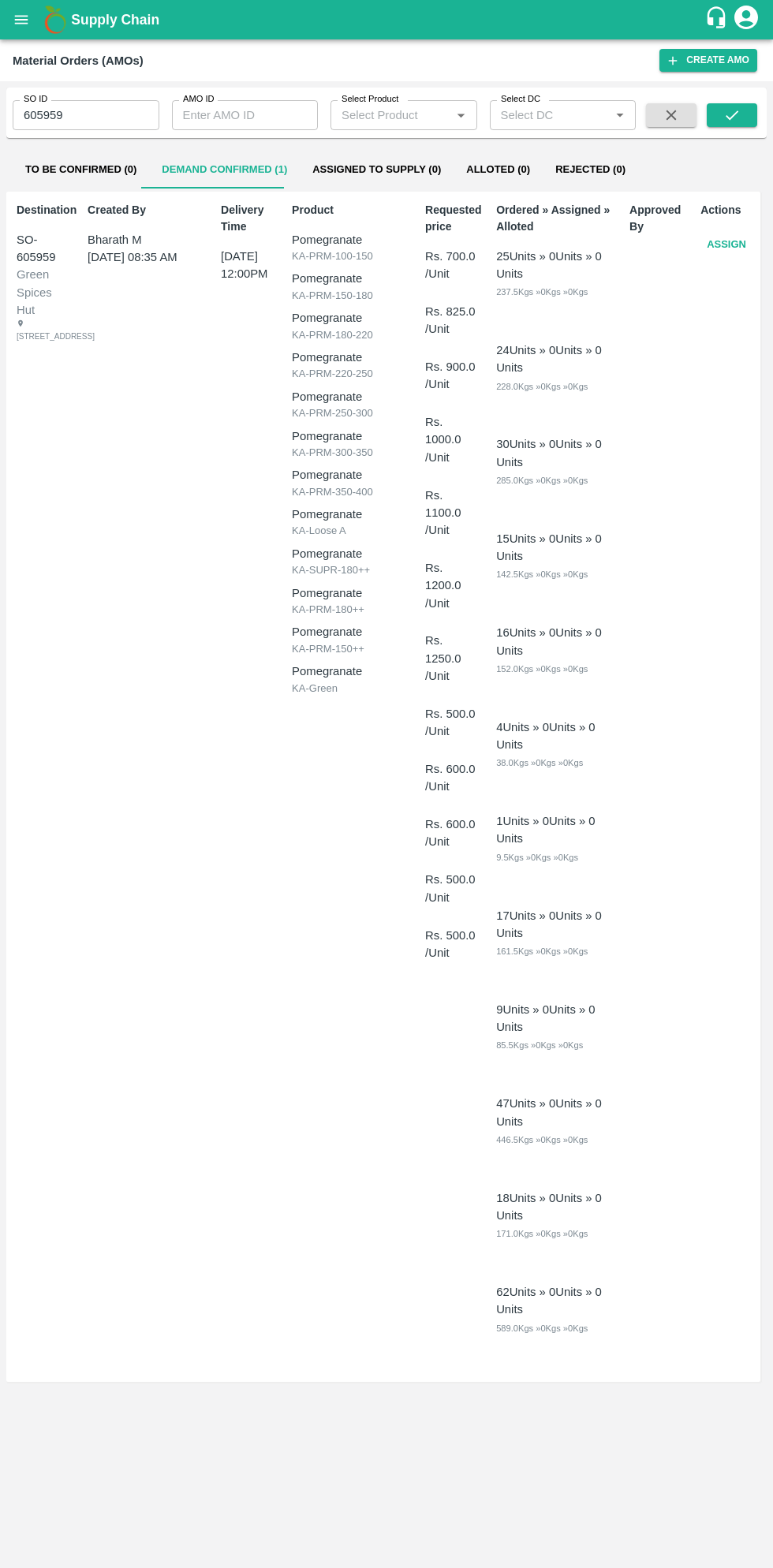
click at [31, 20] on button "open drawer" at bounding box center [21, 20] width 36 height 36
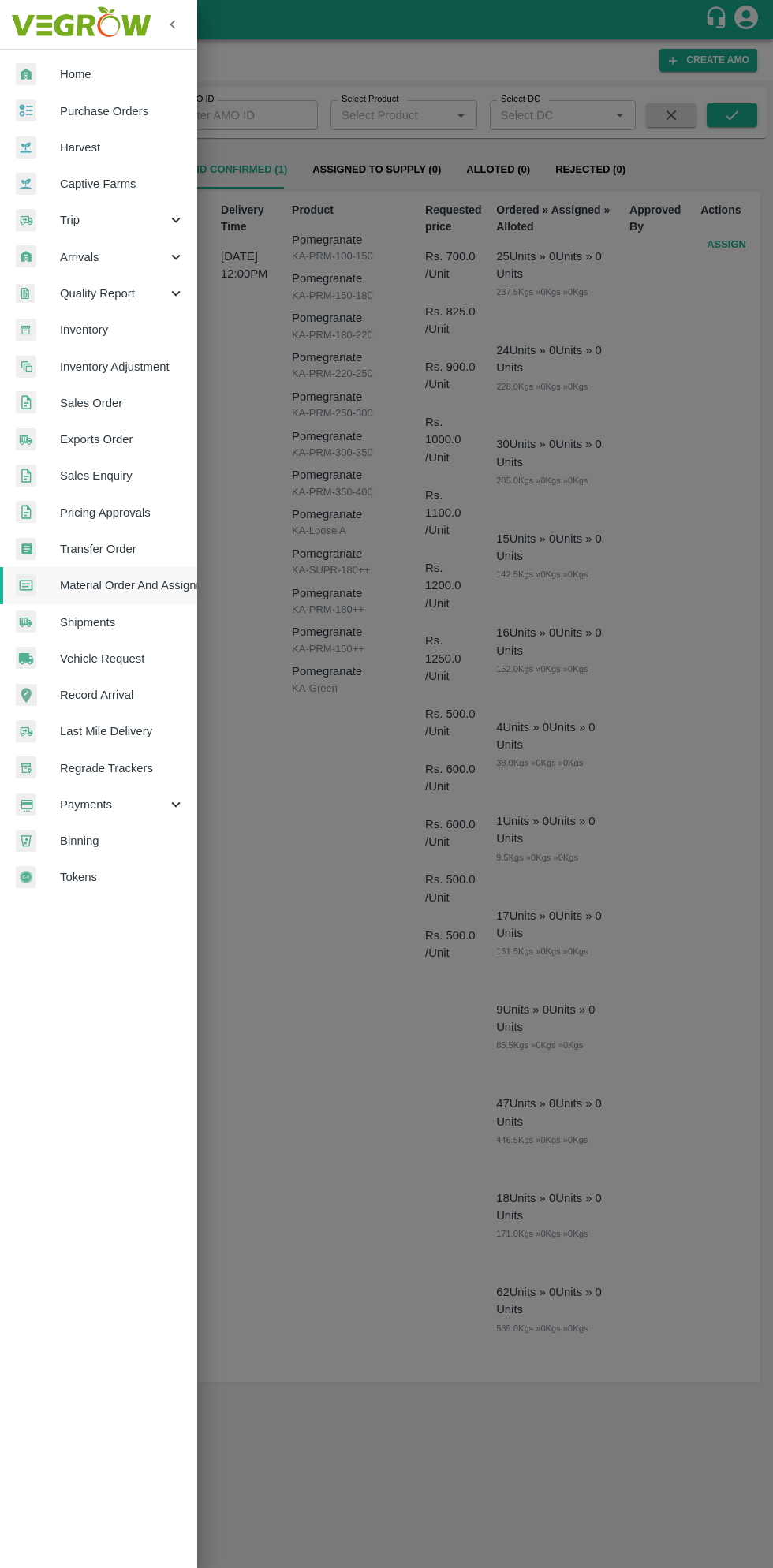
click at [146, 112] on span "Purchase Orders" at bounding box center [122, 111] width 125 height 17
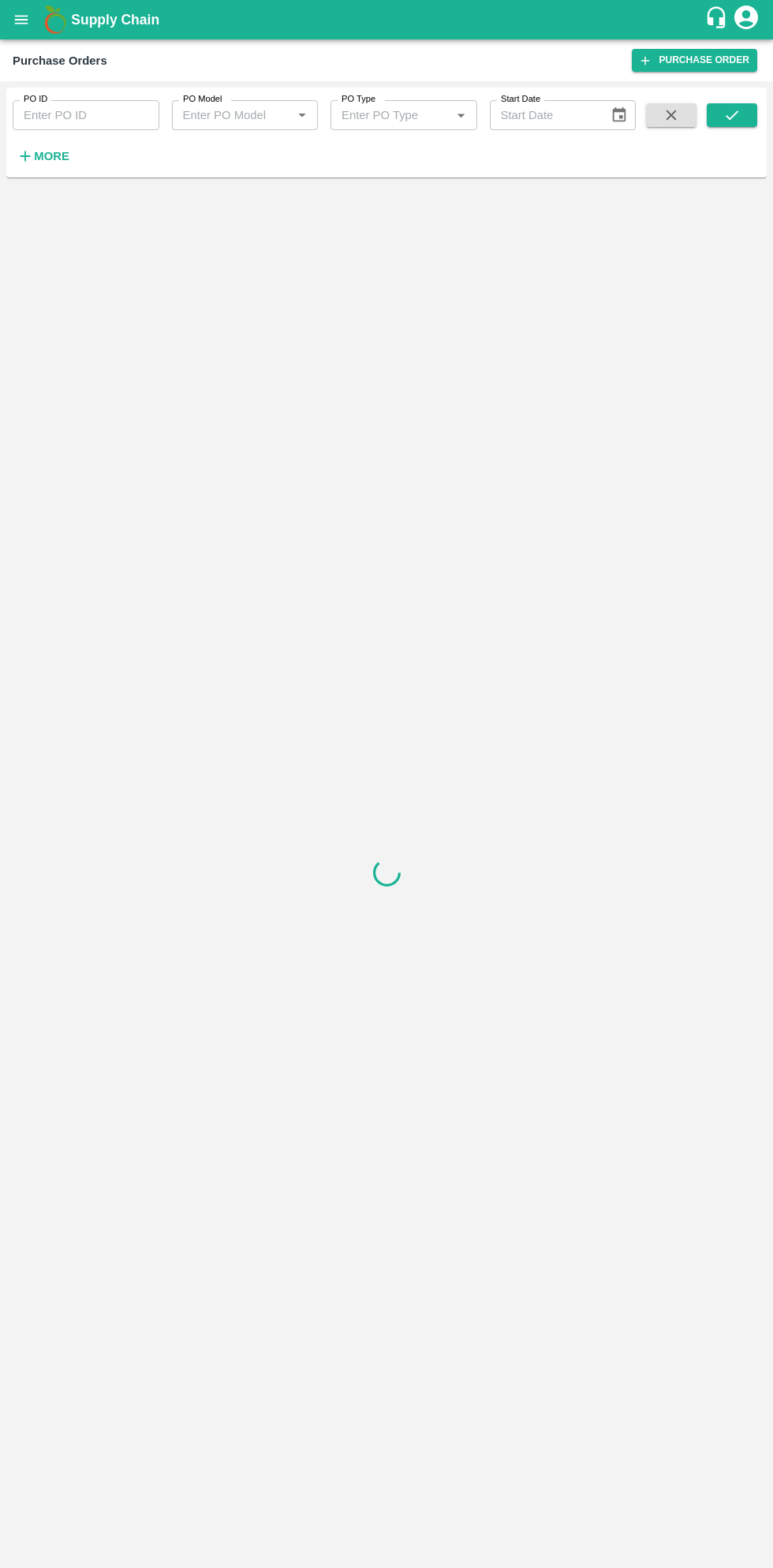
click at [61, 161] on strong "More" at bounding box center [52, 156] width 36 height 12
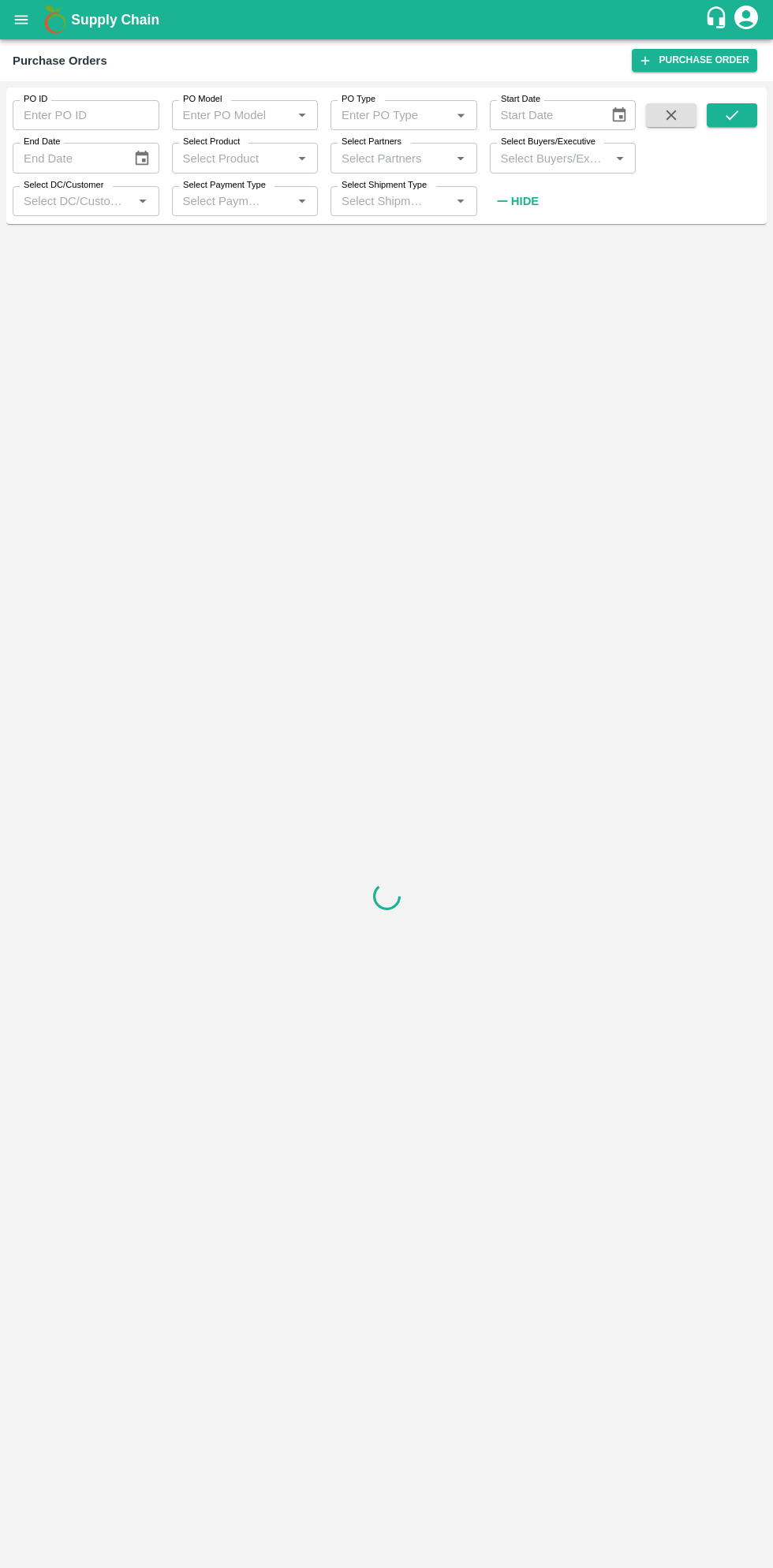
click at [587, 164] on input "Select Buyers/Executive" at bounding box center [550, 158] width 112 height 21
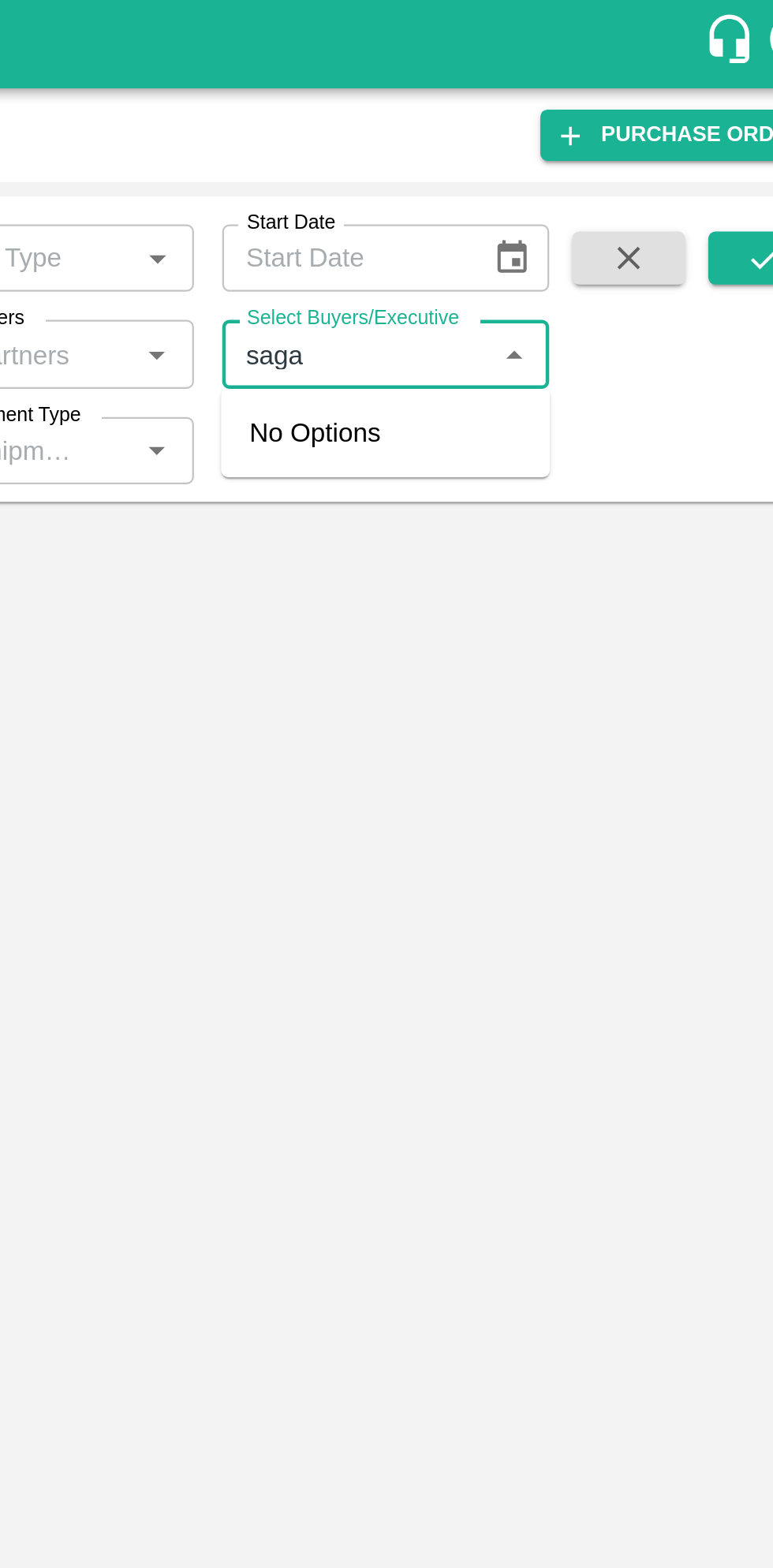
type input "sagar"
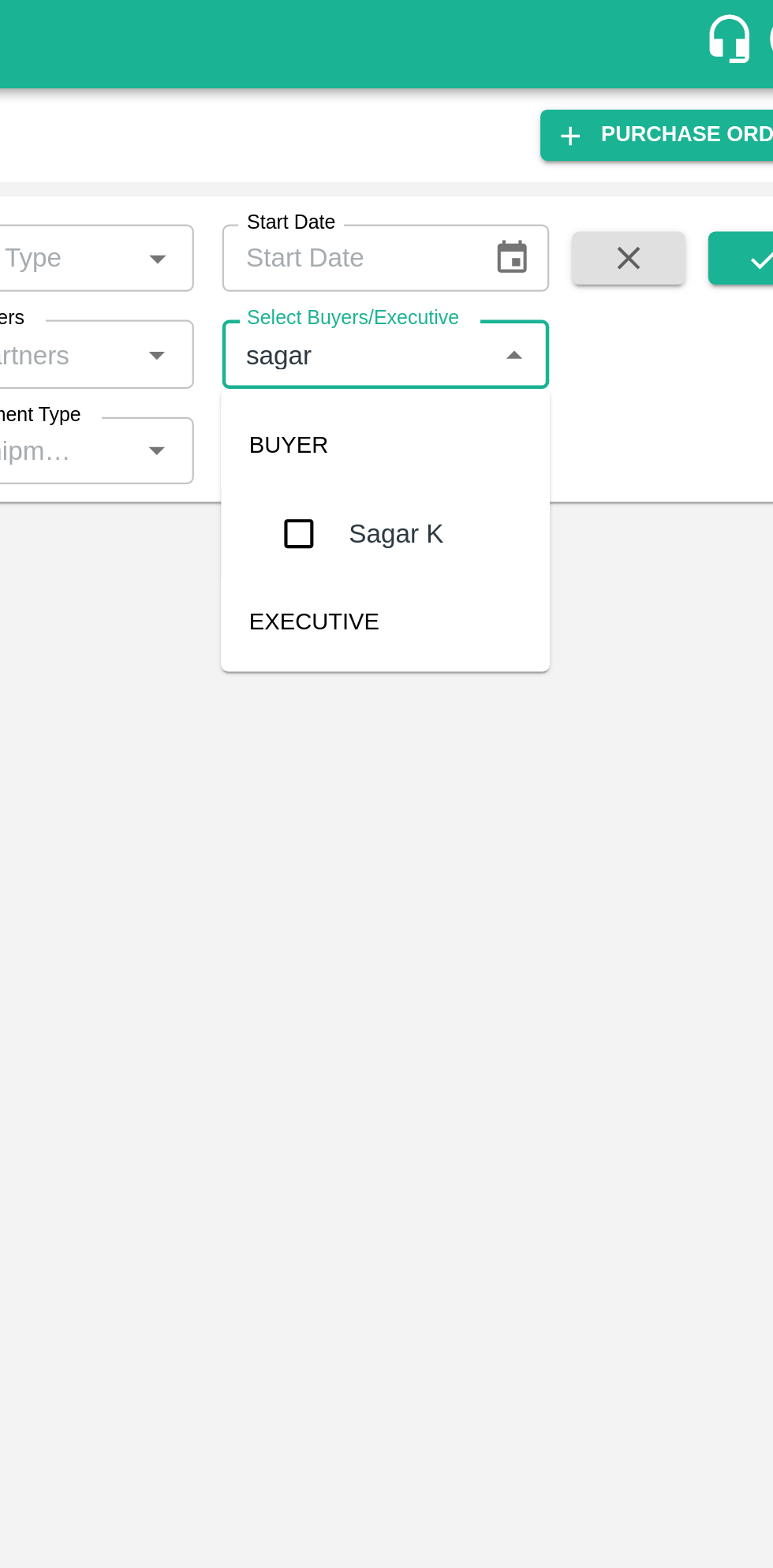
click at [530, 245] on input "checkbox" at bounding box center [523, 237] width 31 height 31
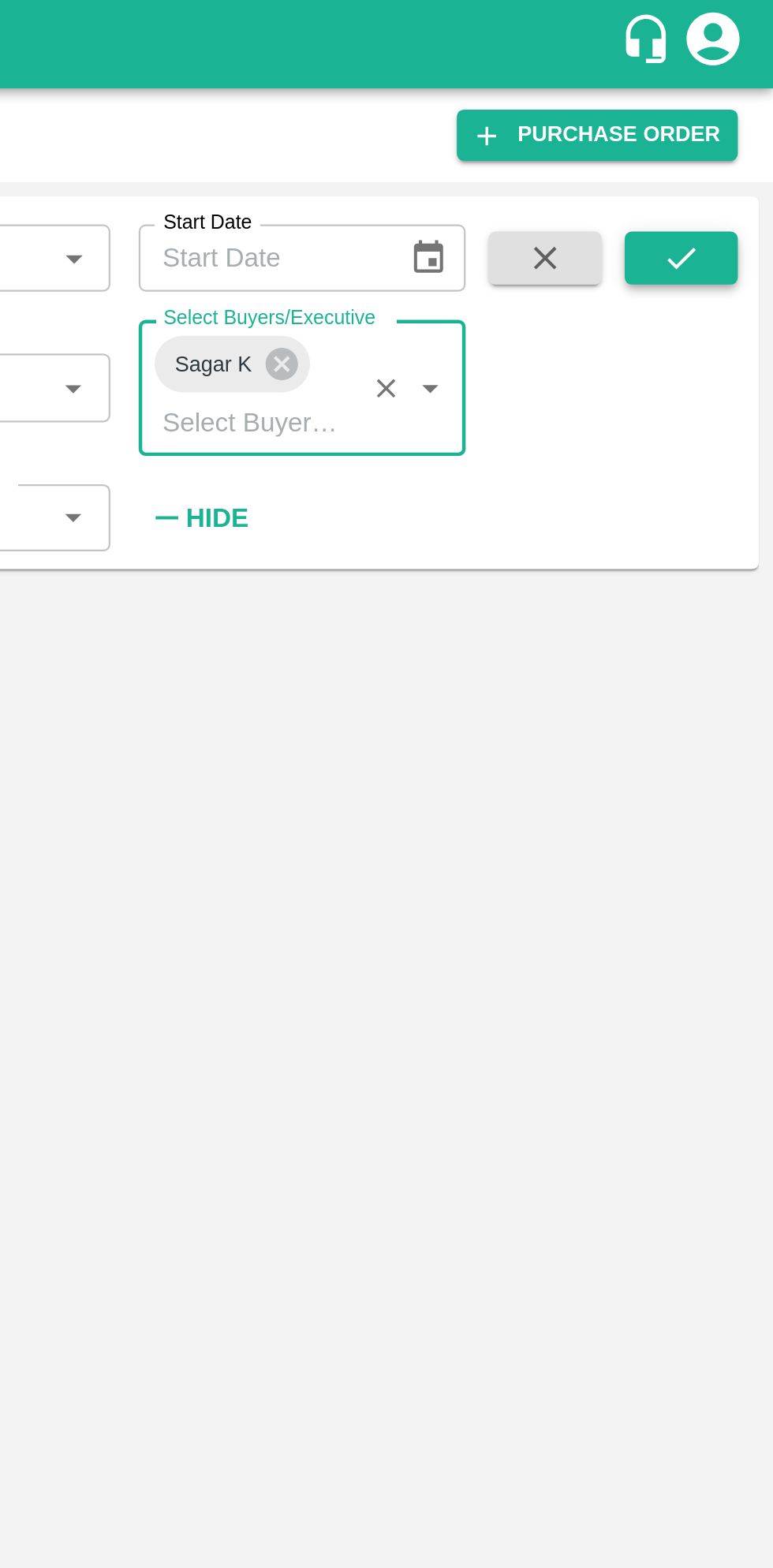
click at [735, 112] on icon "submit" at bounding box center [731, 115] width 17 height 17
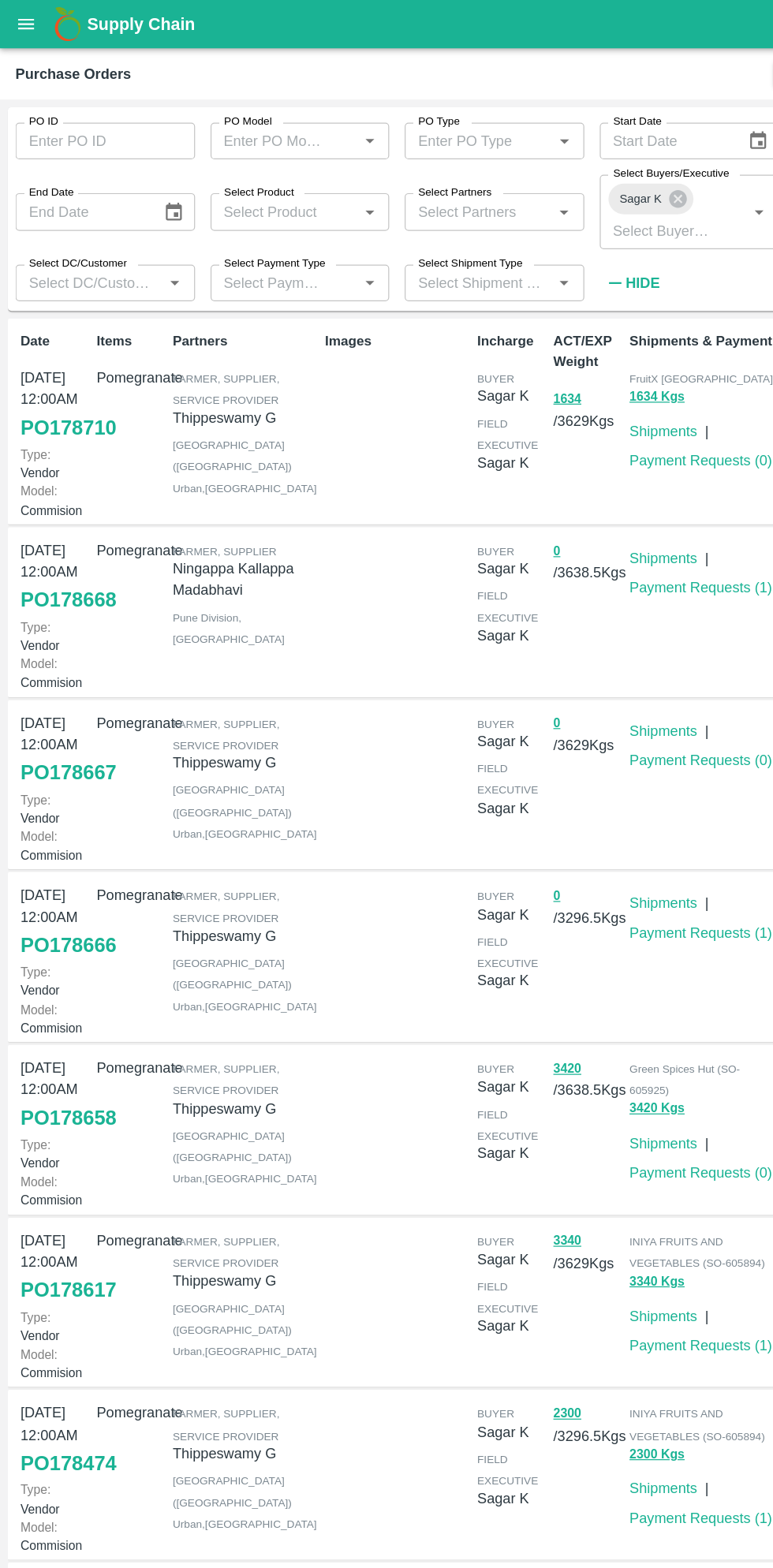
scroll to position [5, 0]
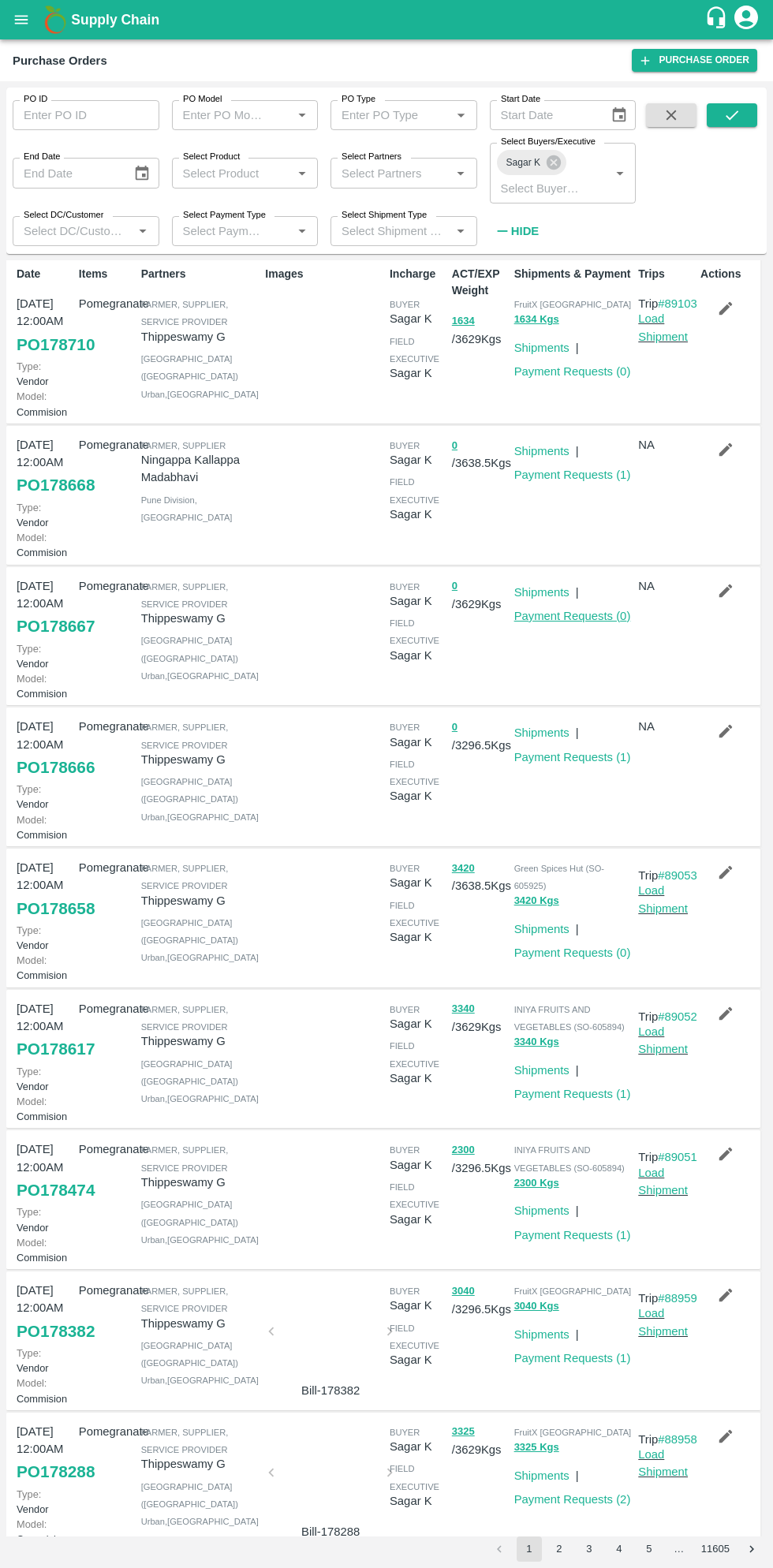
click at [593, 622] on link "Payment Requests ( 0 )" at bounding box center [572, 615] width 116 height 12
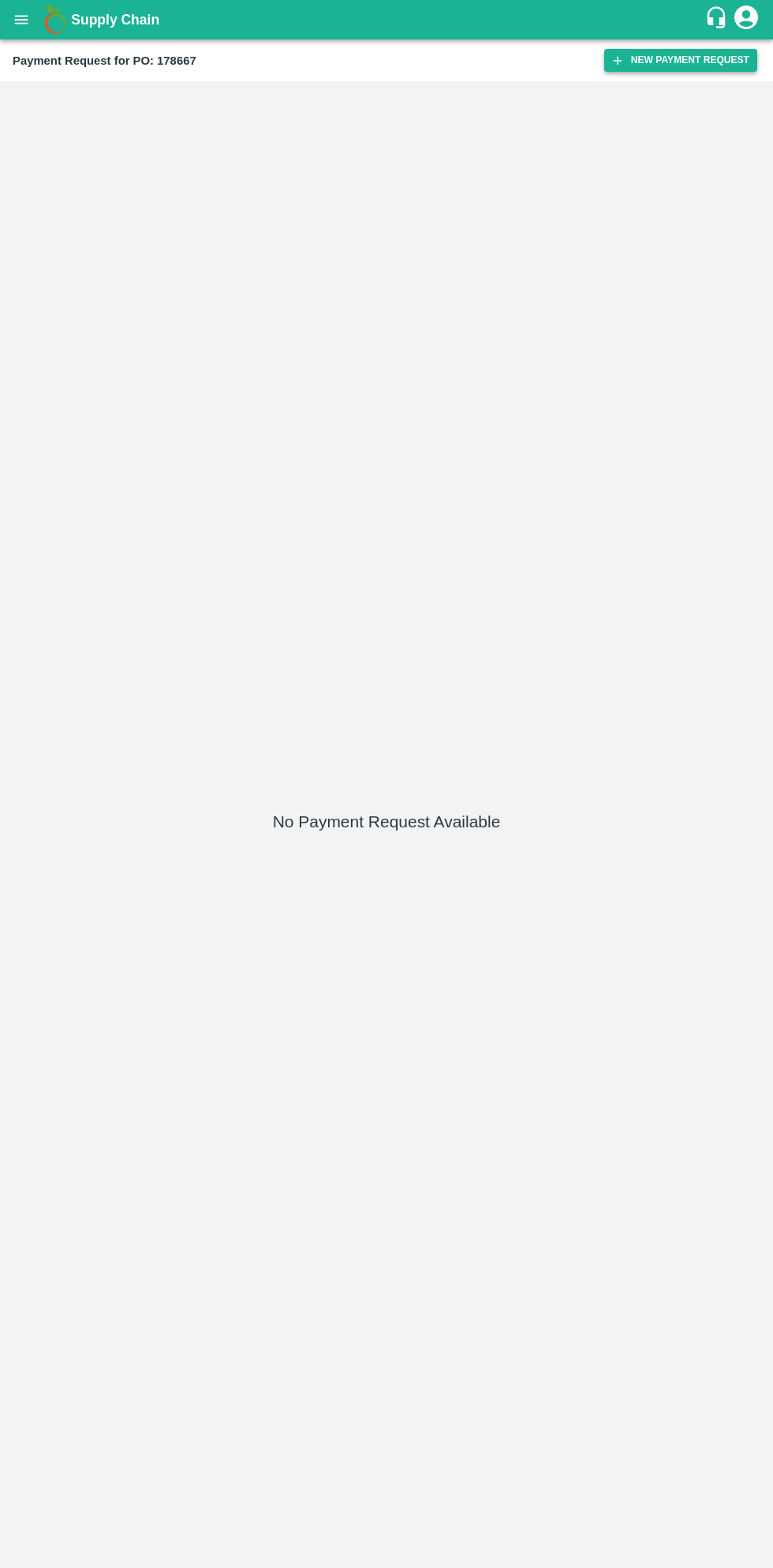
click at [674, 55] on button "New Payment Request" at bounding box center [680, 60] width 153 height 23
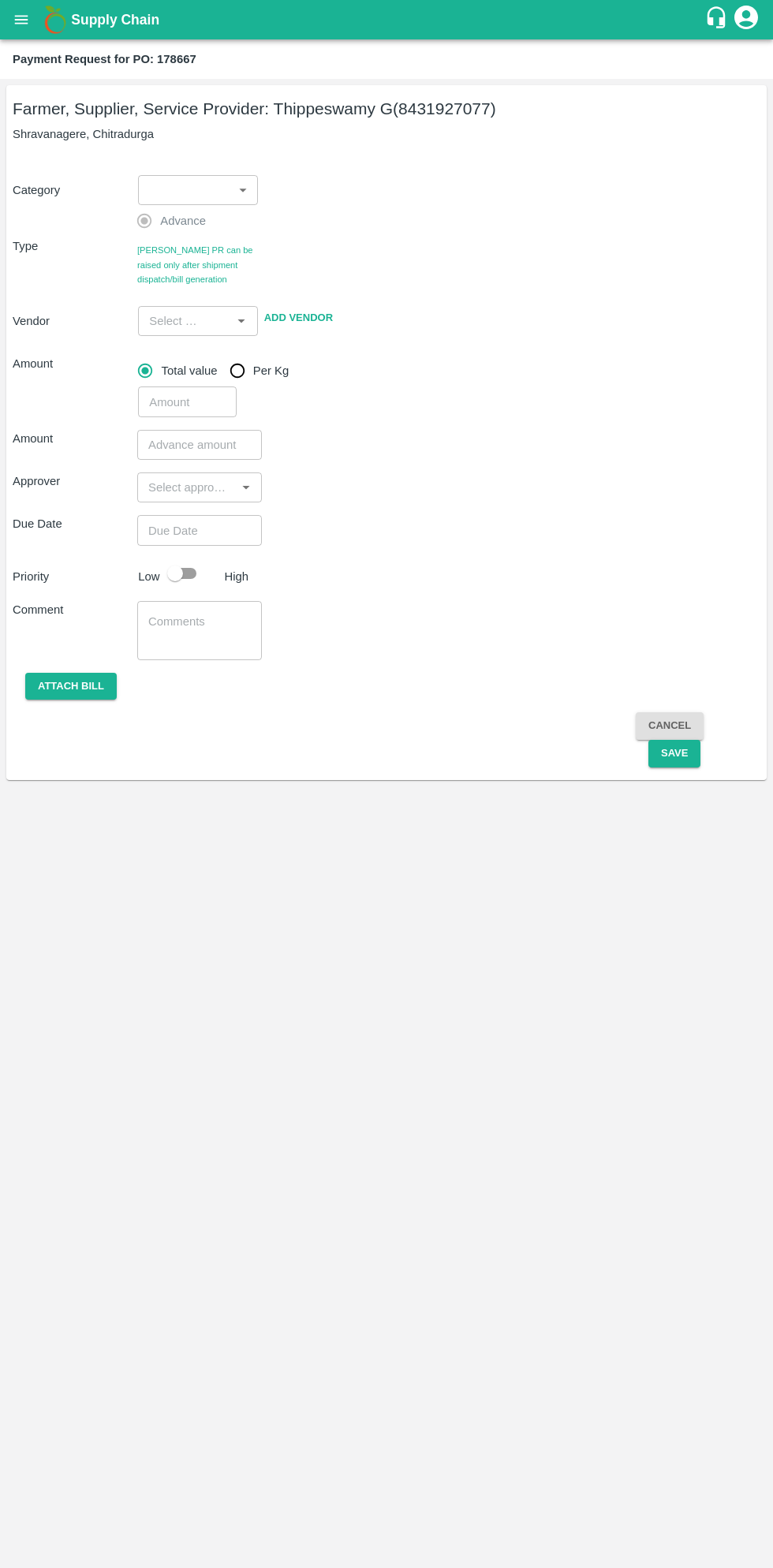
click at [191, 185] on body "Supply Chain Payment Request for PO: 178667 Farmer, Supplier, Service Provider:…" at bounding box center [386, 784] width 773 height 1568
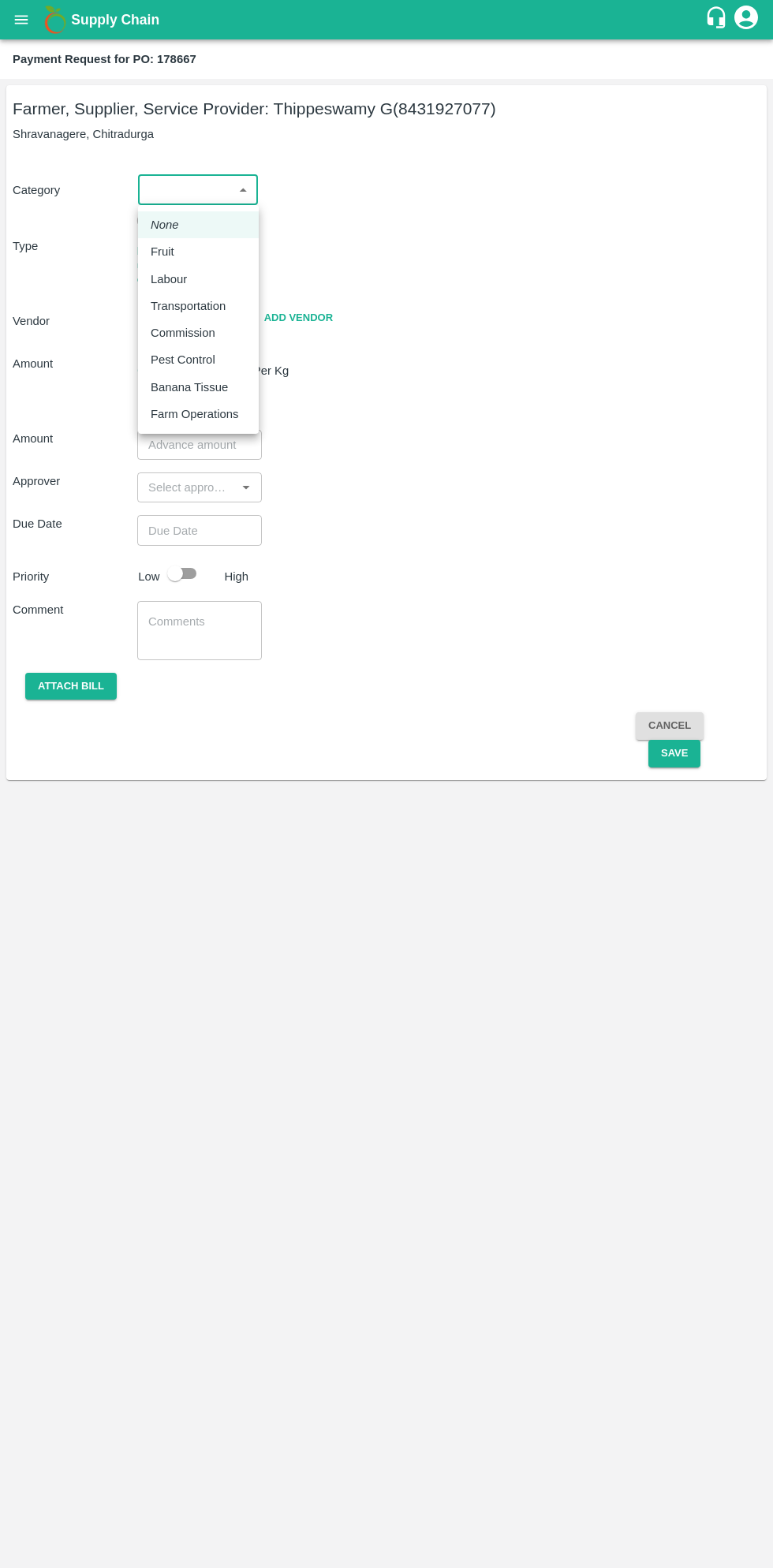
click at [168, 250] on p "Fruit" at bounding box center [162, 251] width 24 height 17
type input "1"
type input "Thippeswamy G - 8431927077(Farmer, Supplier, Service Provider)"
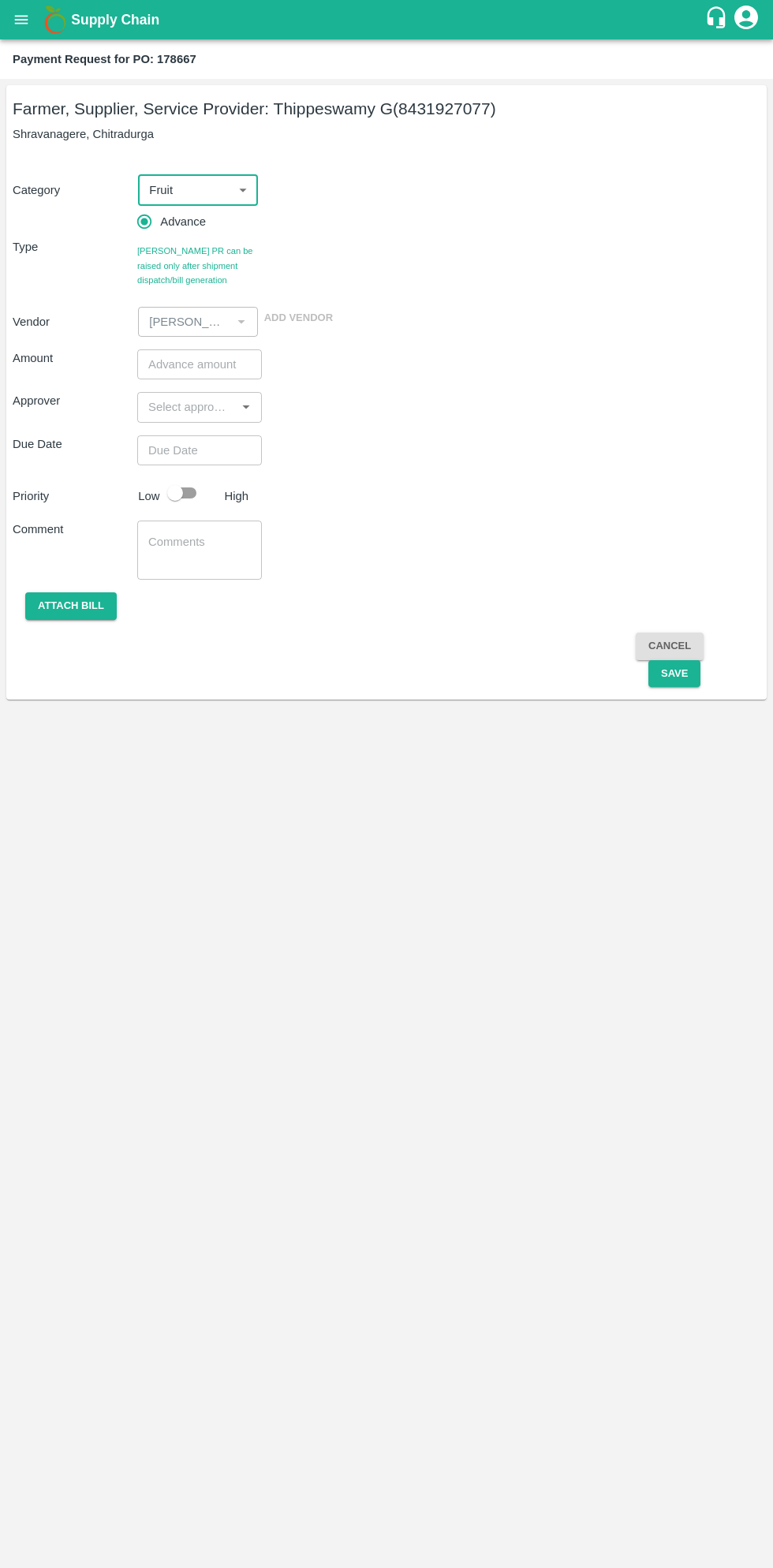
click at [197, 364] on input "number" at bounding box center [199, 365] width 125 height 30
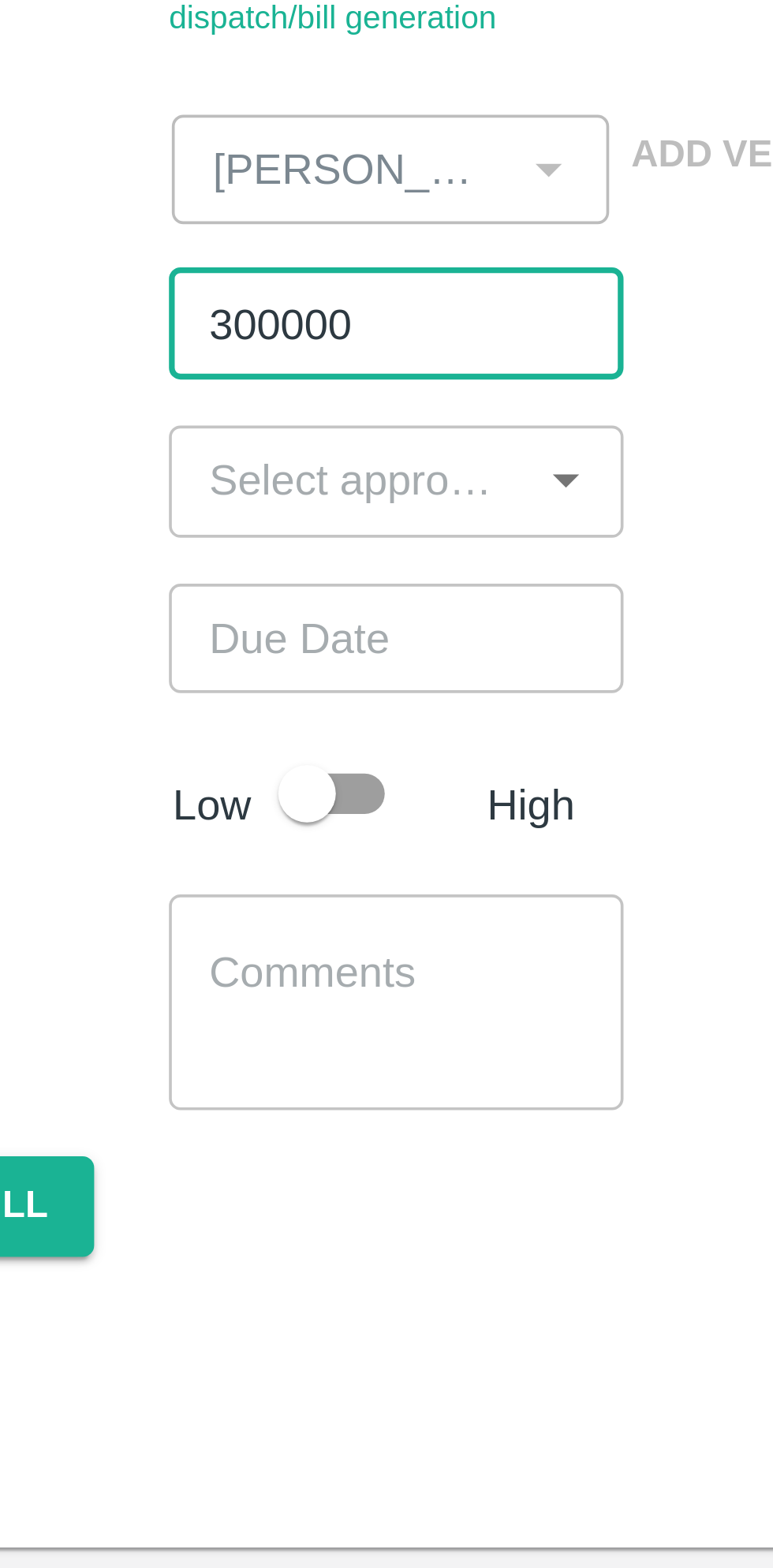
type input "300000"
click at [196, 408] on input "input" at bounding box center [186, 407] width 89 height 21
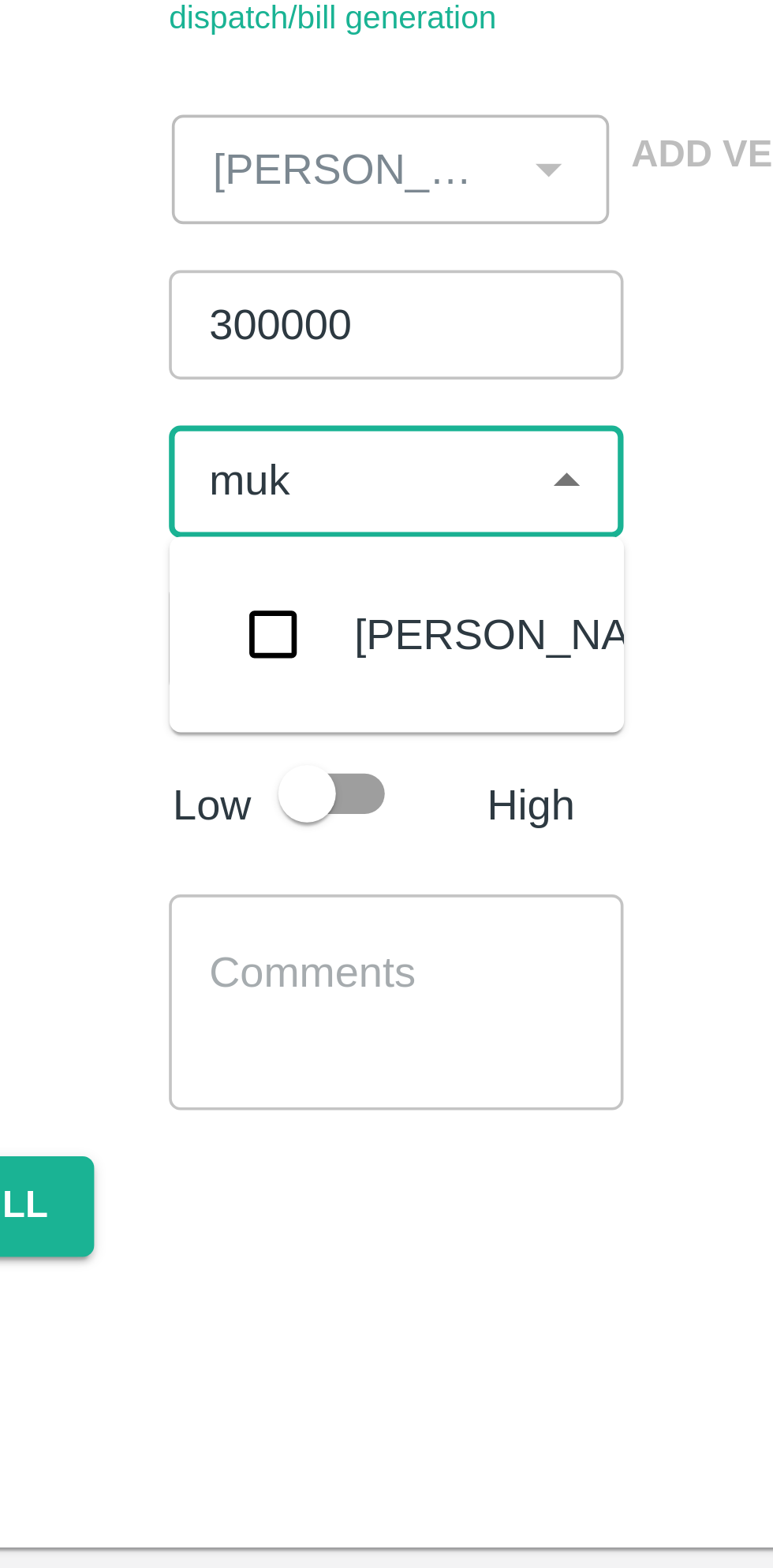
type input "muku"
click at [169, 455] on input "checkbox" at bounding box center [165, 449] width 31 height 31
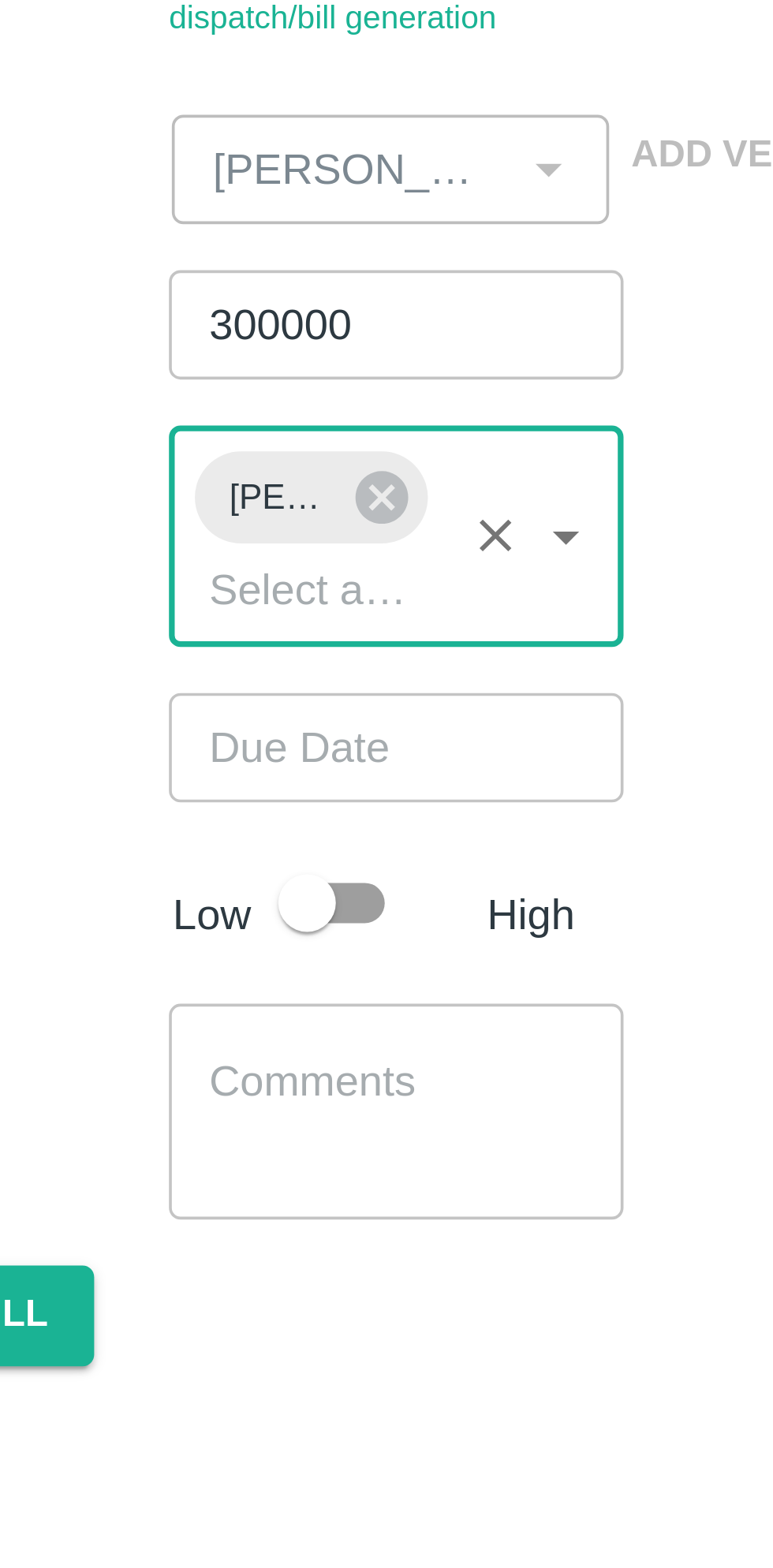
click at [201, 490] on input "Choose date" at bounding box center [194, 480] width 113 height 30
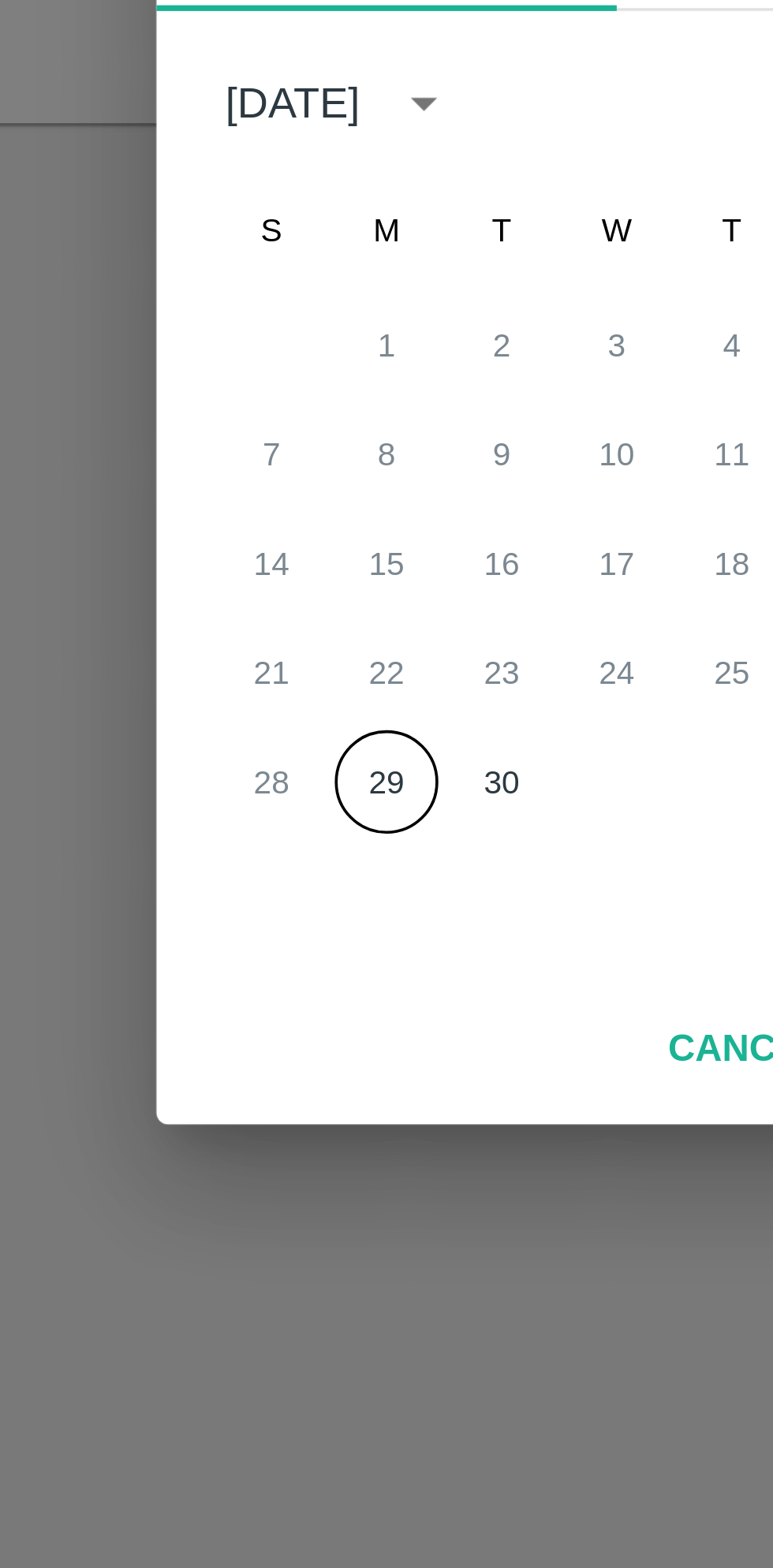
click at [323, 912] on button "29" at bounding box center [323, 910] width 28 height 28
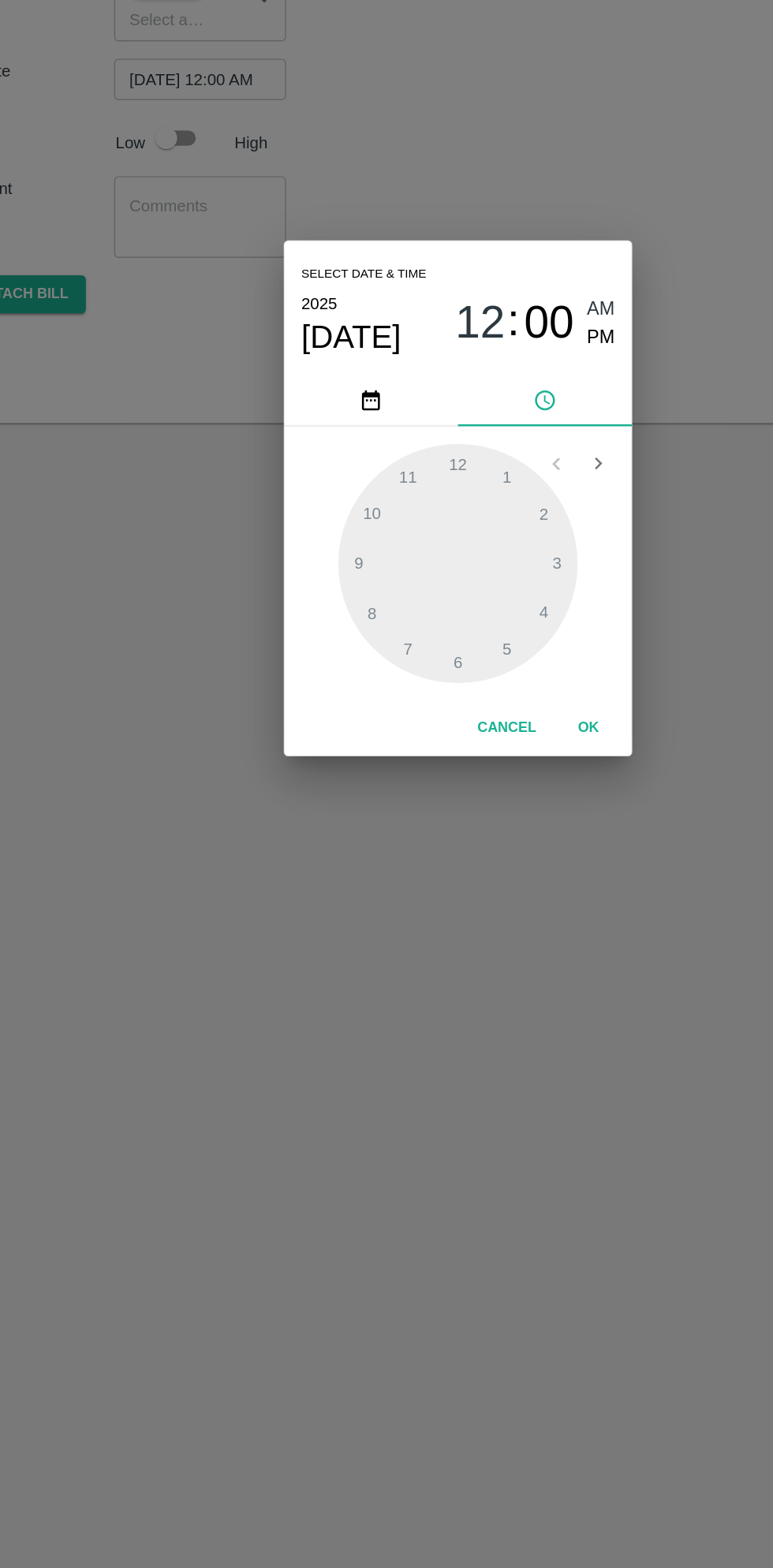
click at [492, 672] on span "PM" at bounding box center [490, 667] width 21 height 22
click at [394, 765] on div at bounding box center [386, 832] width 174 height 174
click at [453, 865] on div at bounding box center [386, 832] width 174 height 174
type input "29/09/2025 12:19 PM"
click at [493, 945] on button "OK" at bounding box center [480, 950] width 50 height 27
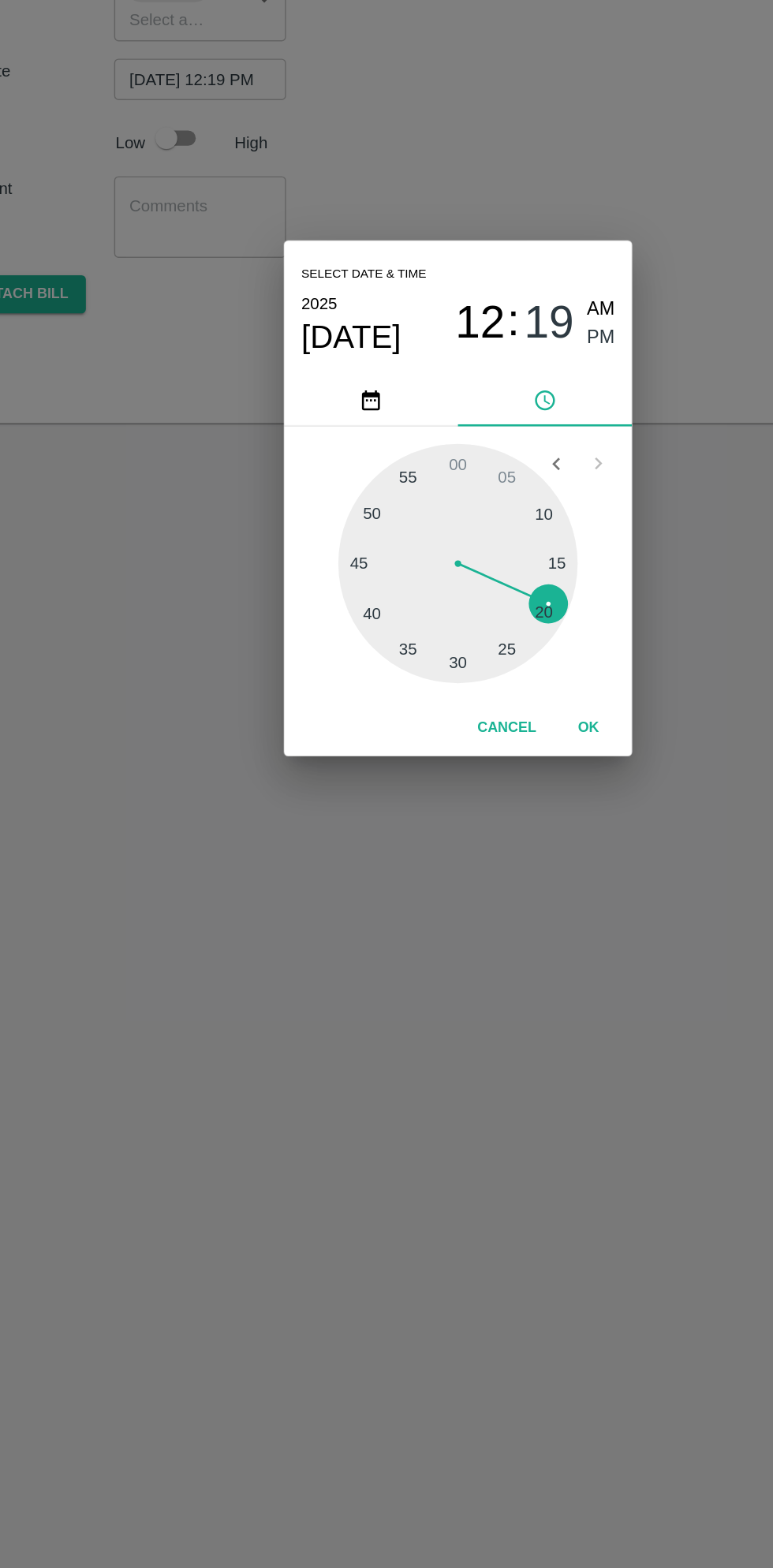
scroll to position [0, 12]
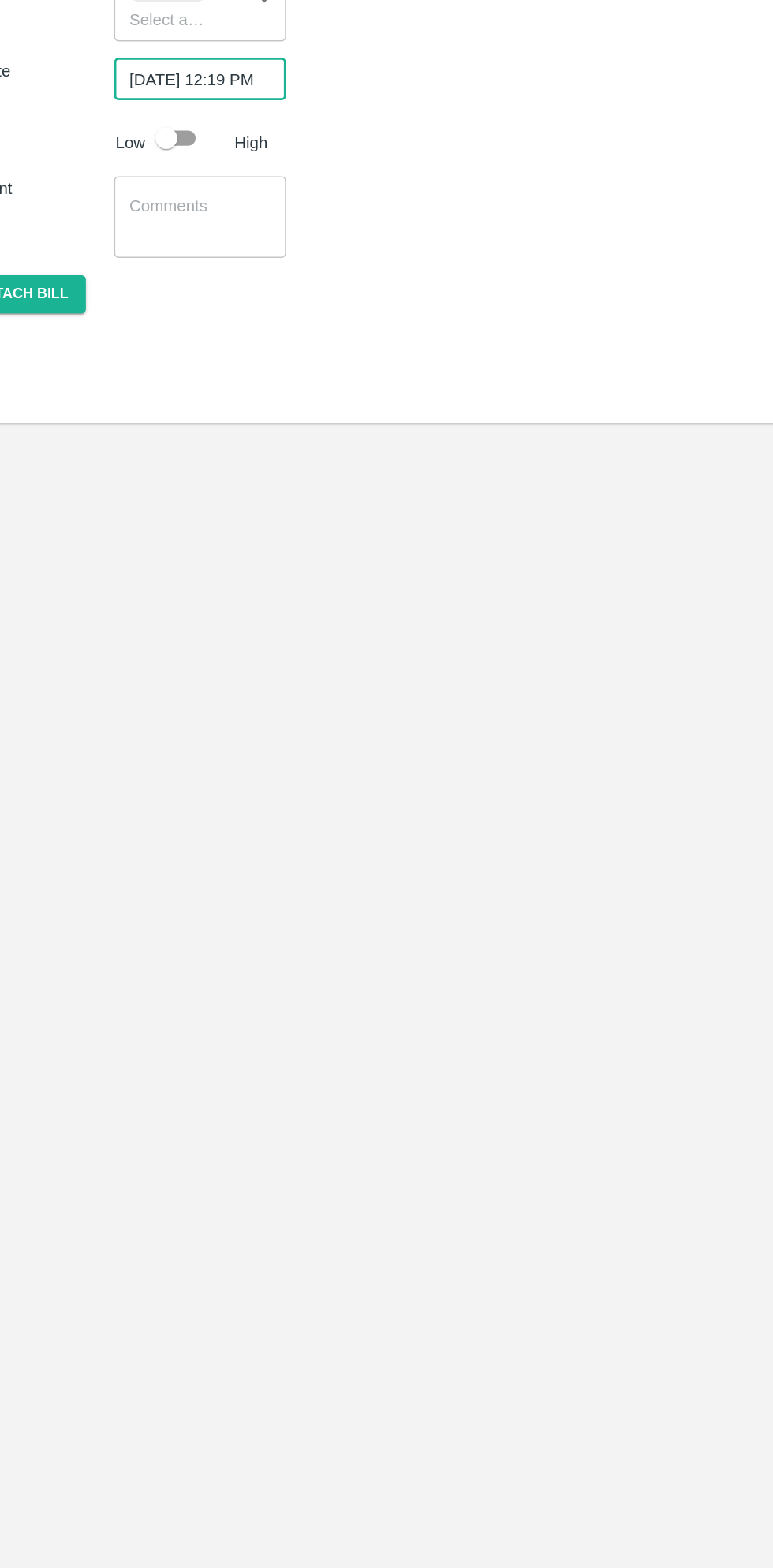
click at [179, 518] on input "checkbox" at bounding box center [175, 523] width 90 height 30
checkbox input "true"
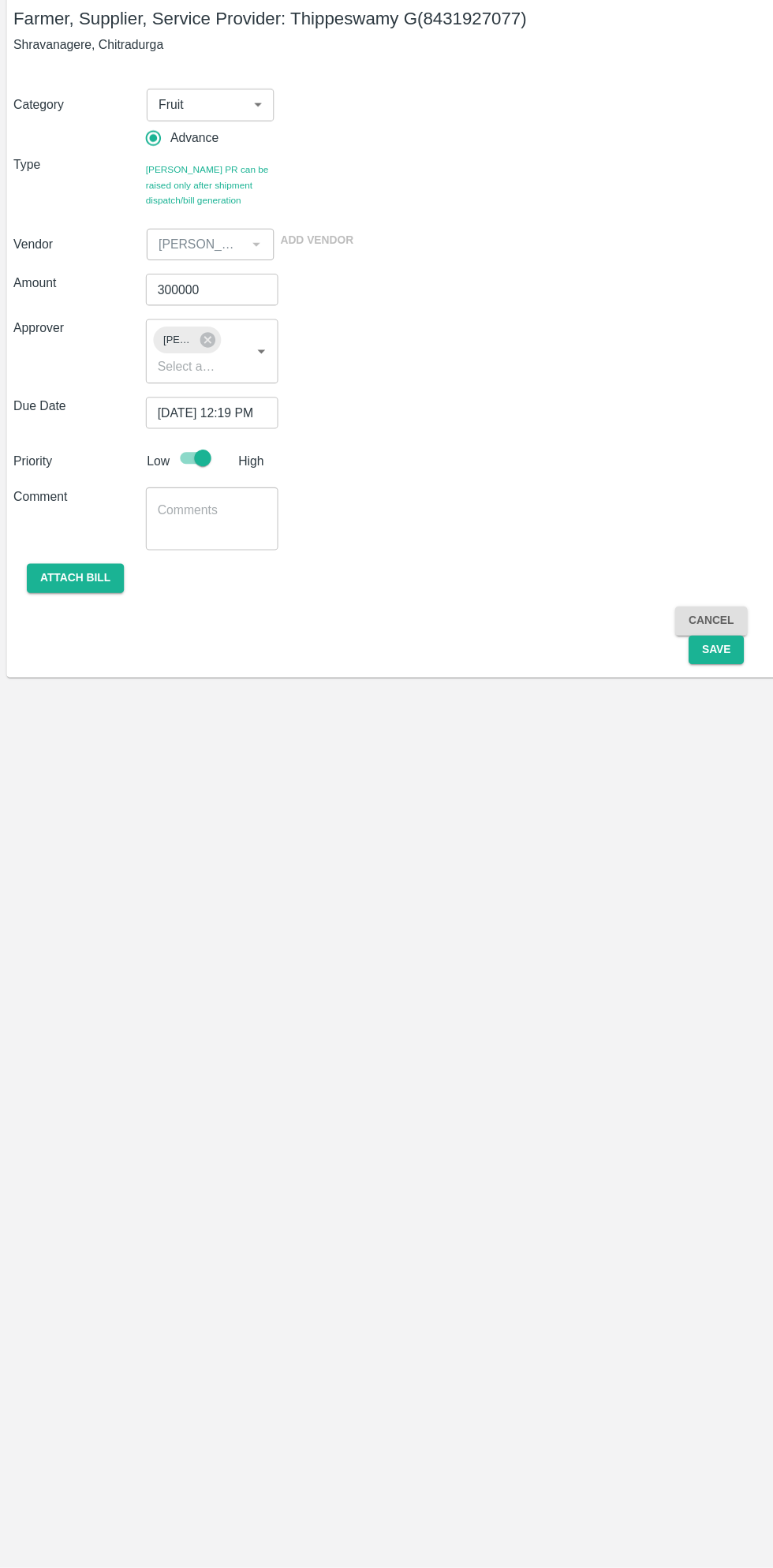
scroll to position [0, 0]
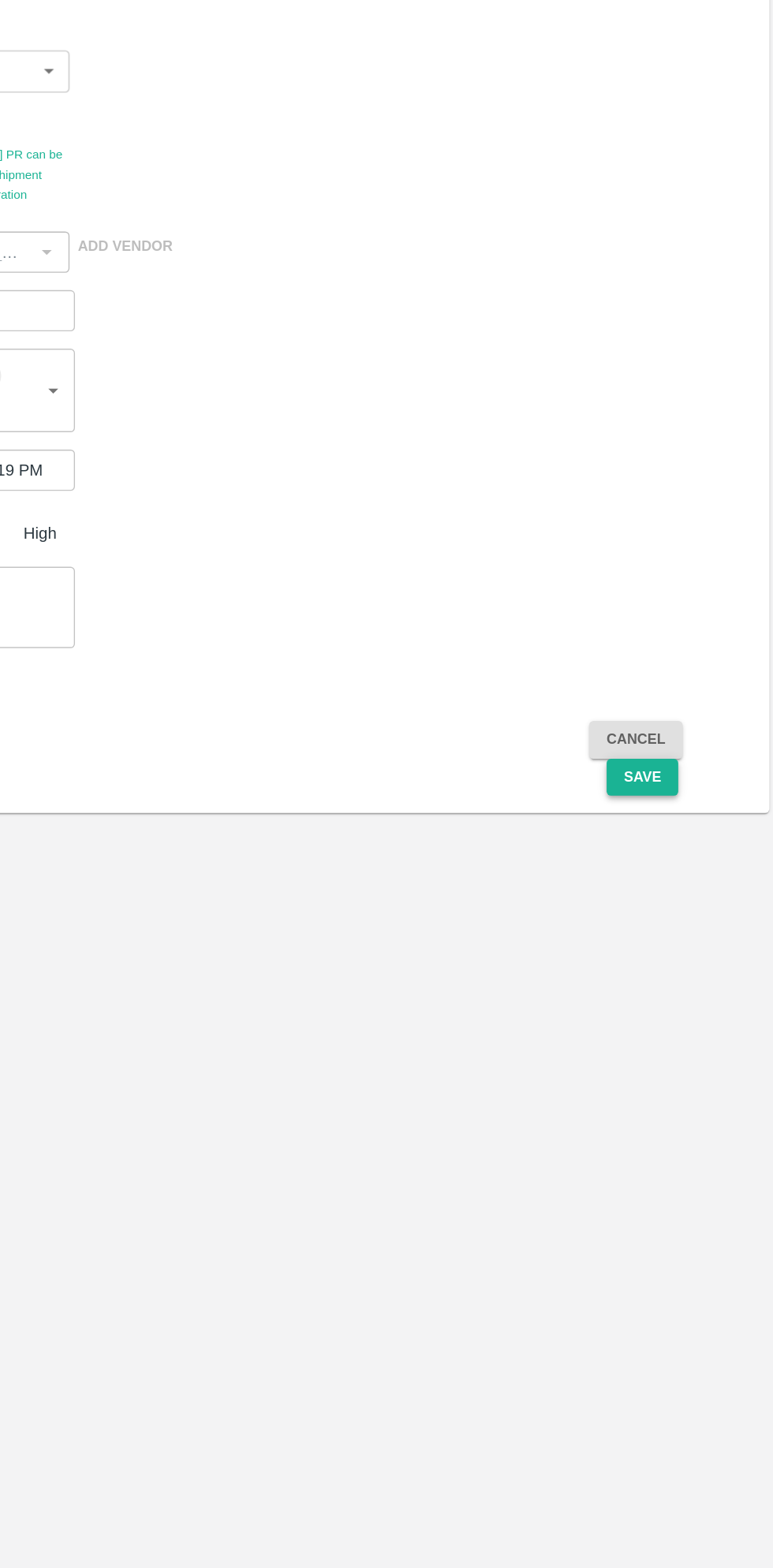
click at [686, 711] on button "Save" at bounding box center [674, 703] width 52 height 27
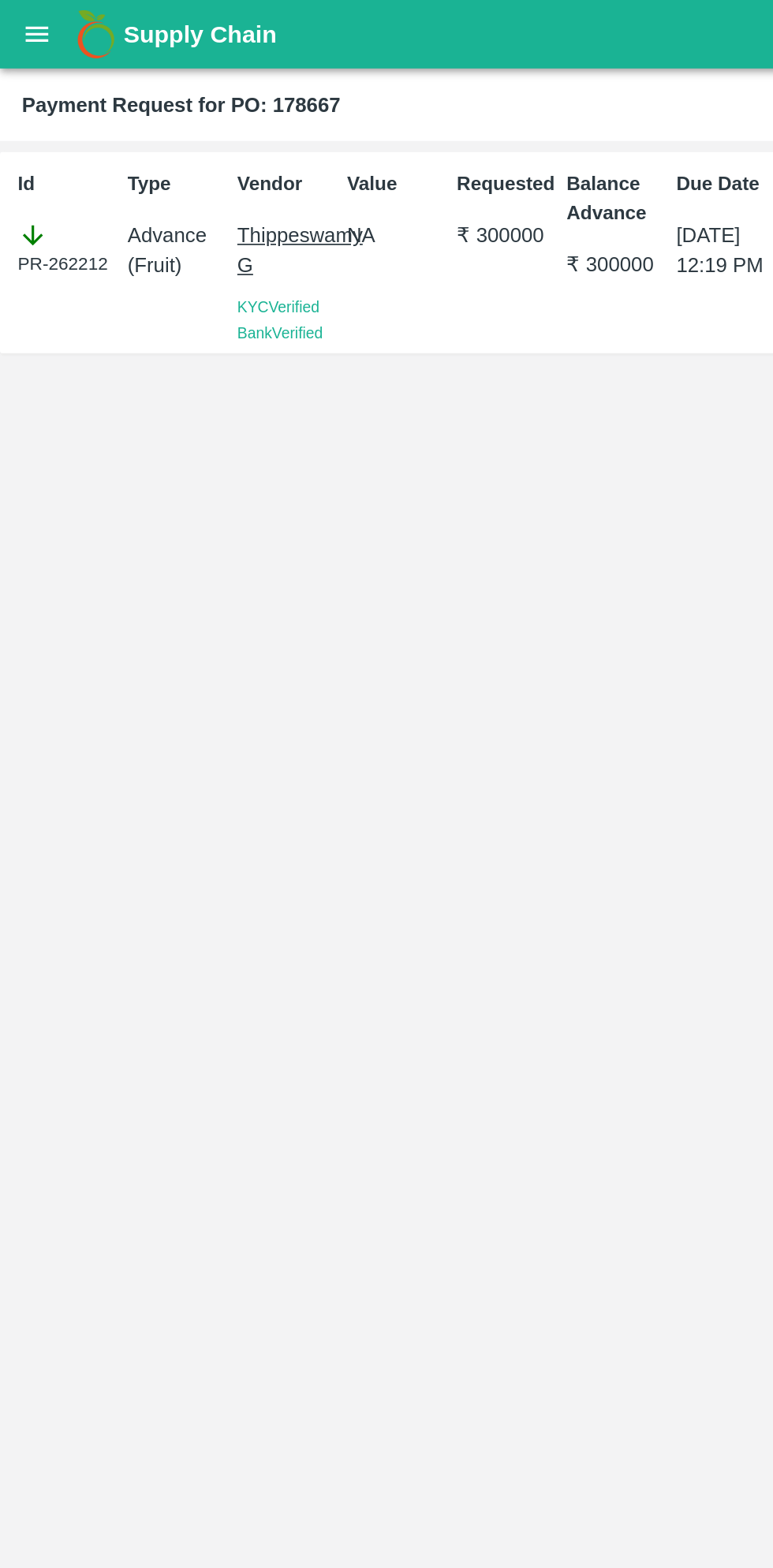
click at [24, 26] on icon "open drawer" at bounding box center [21, 20] width 17 height 17
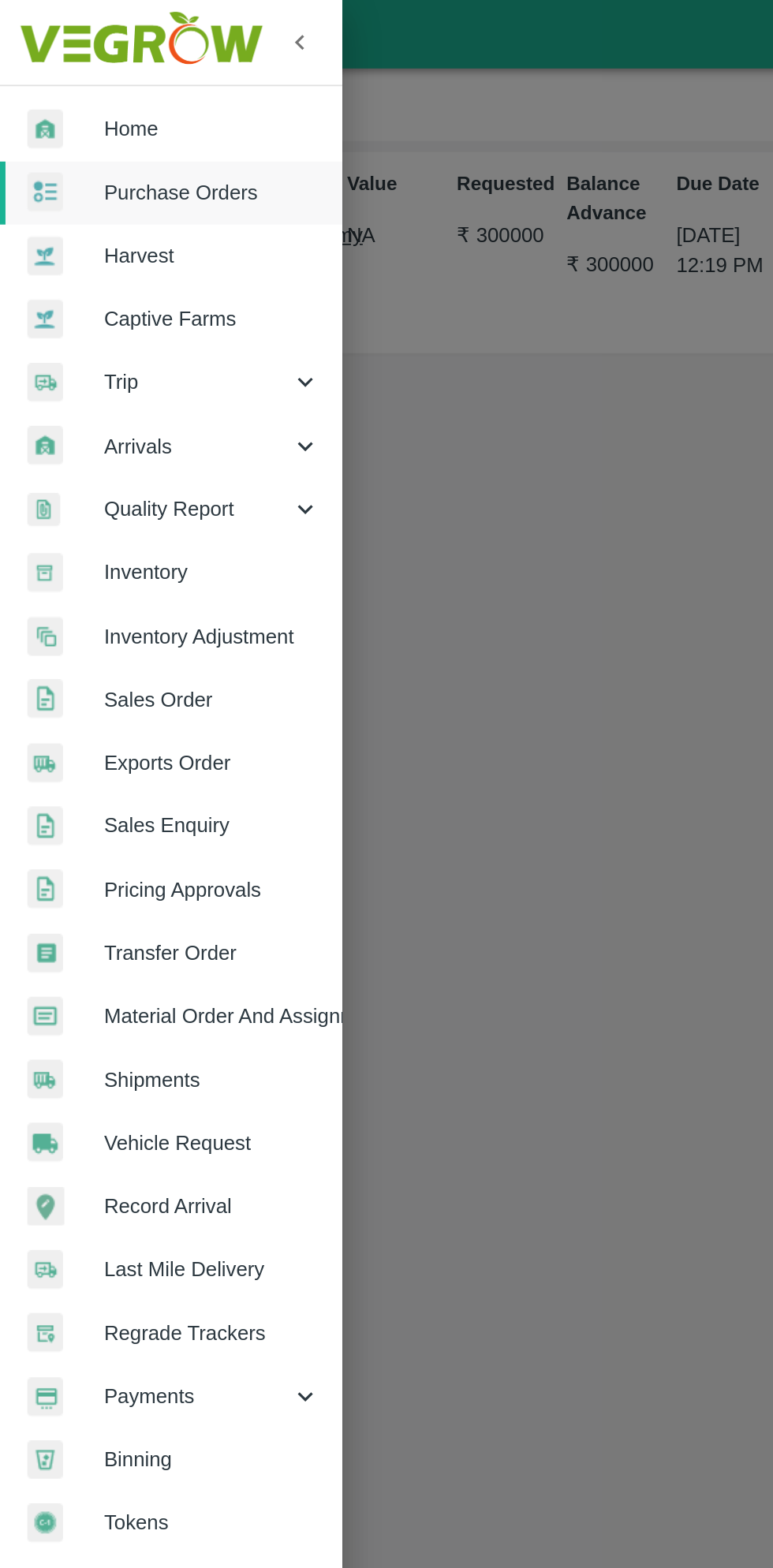
click at [159, 594] on link "Material Order And Assignment" at bounding box center [98, 585] width 198 height 36
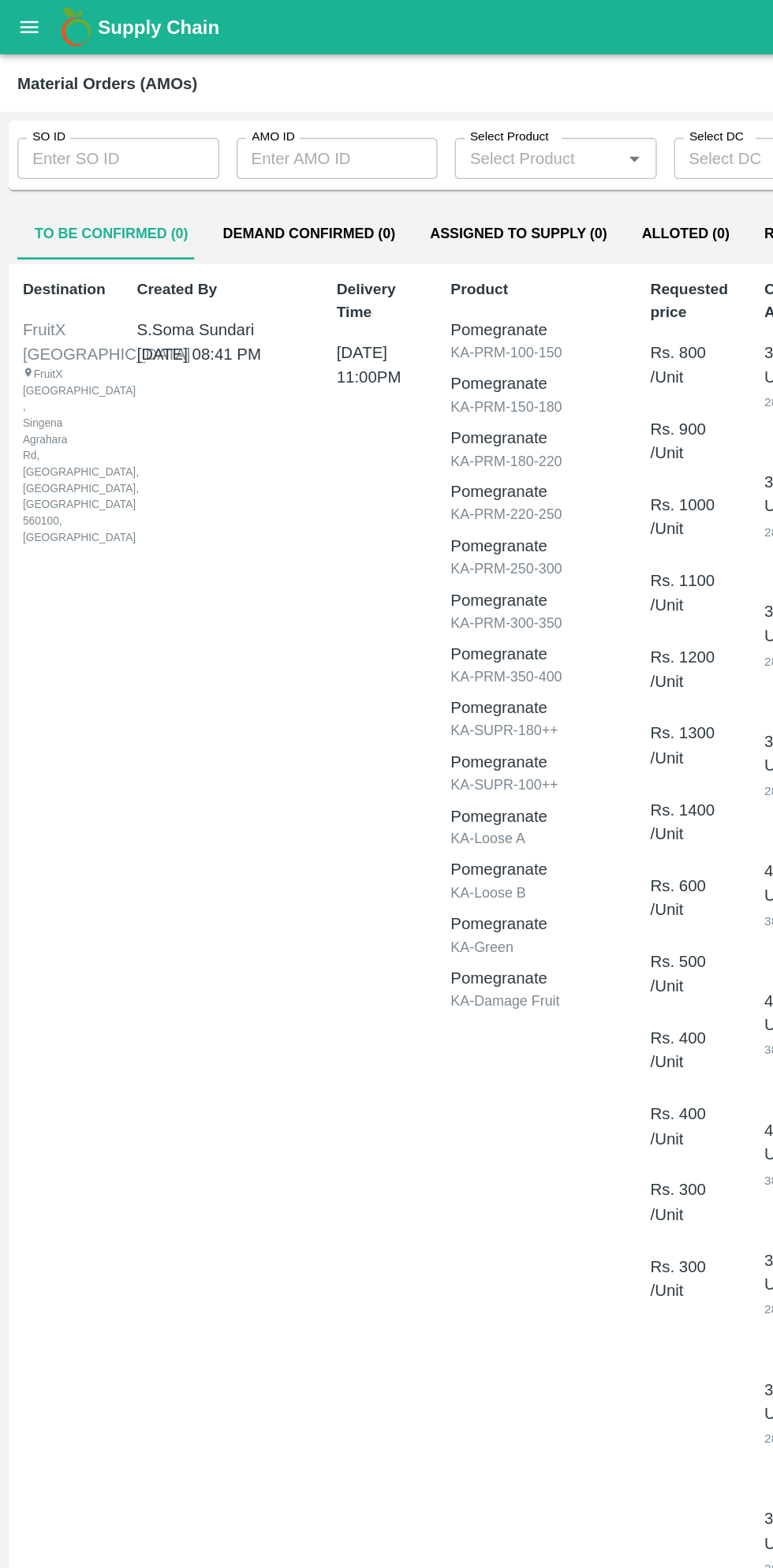
scroll to position [3, 0]
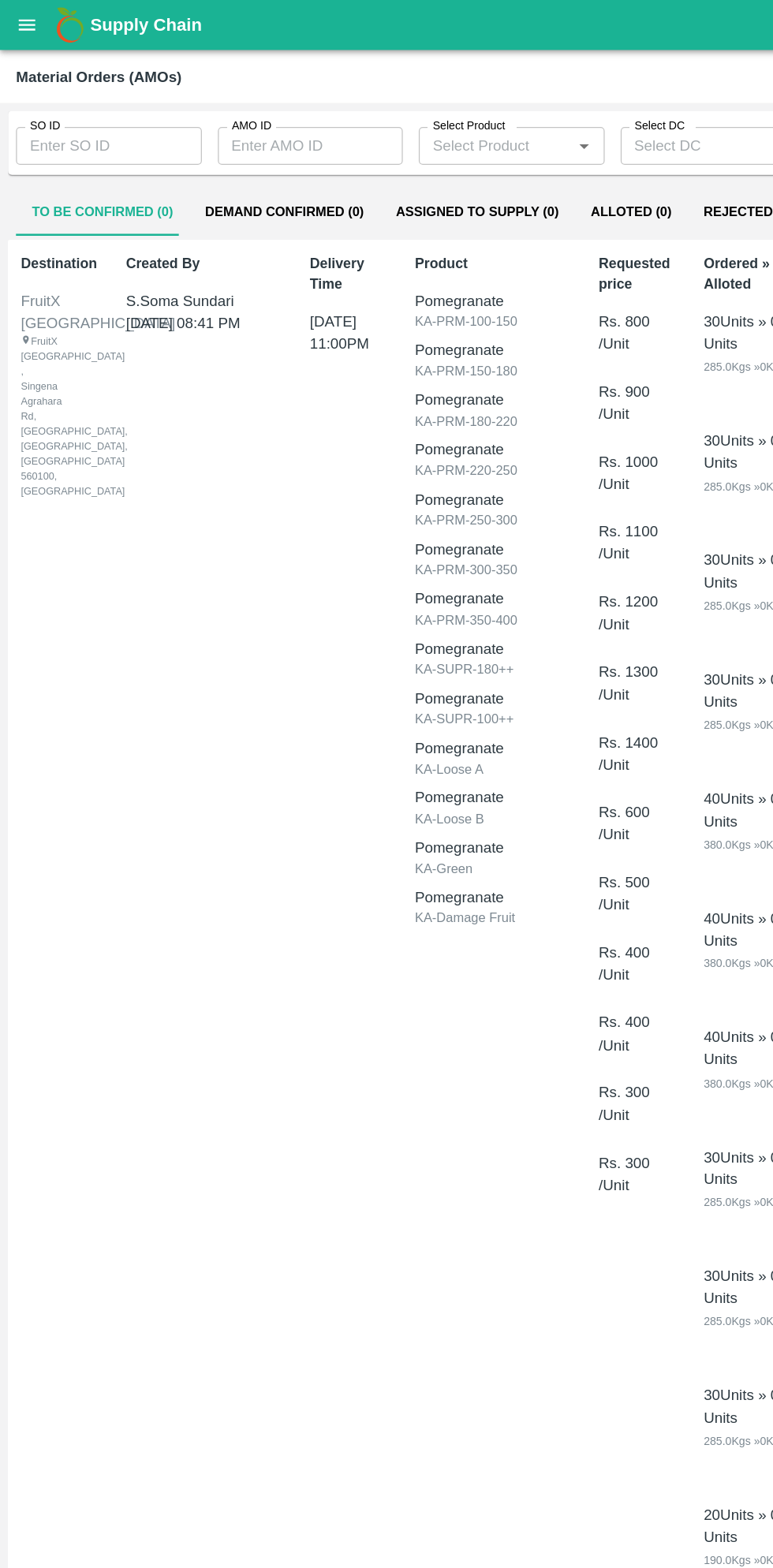
click at [88, 112] on input "SO ID" at bounding box center [85, 115] width 146 height 30
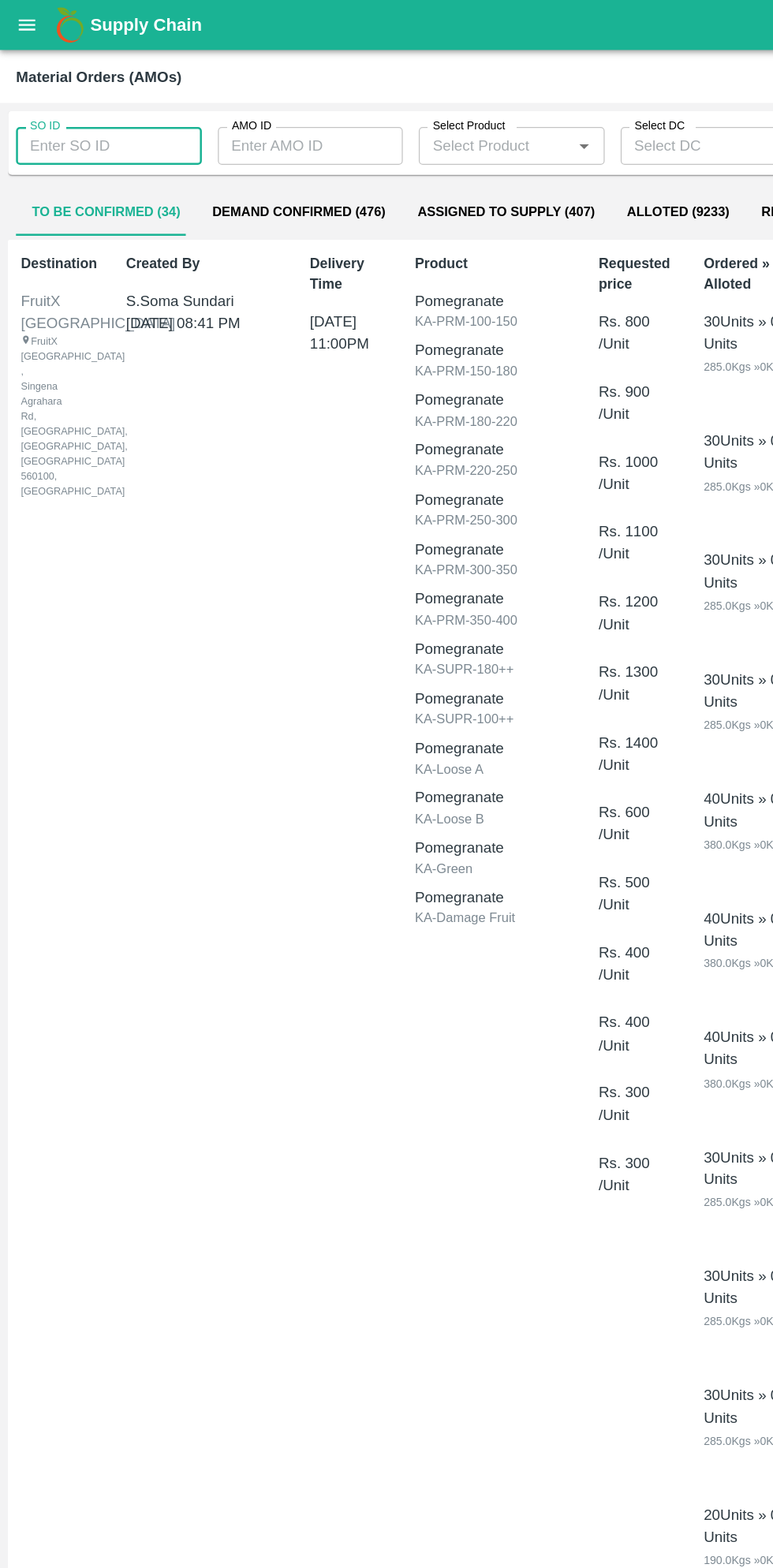
click at [105, 119] on input "SO ID" at bounding box center [85, 115] width 146 height 30
type input "605961"
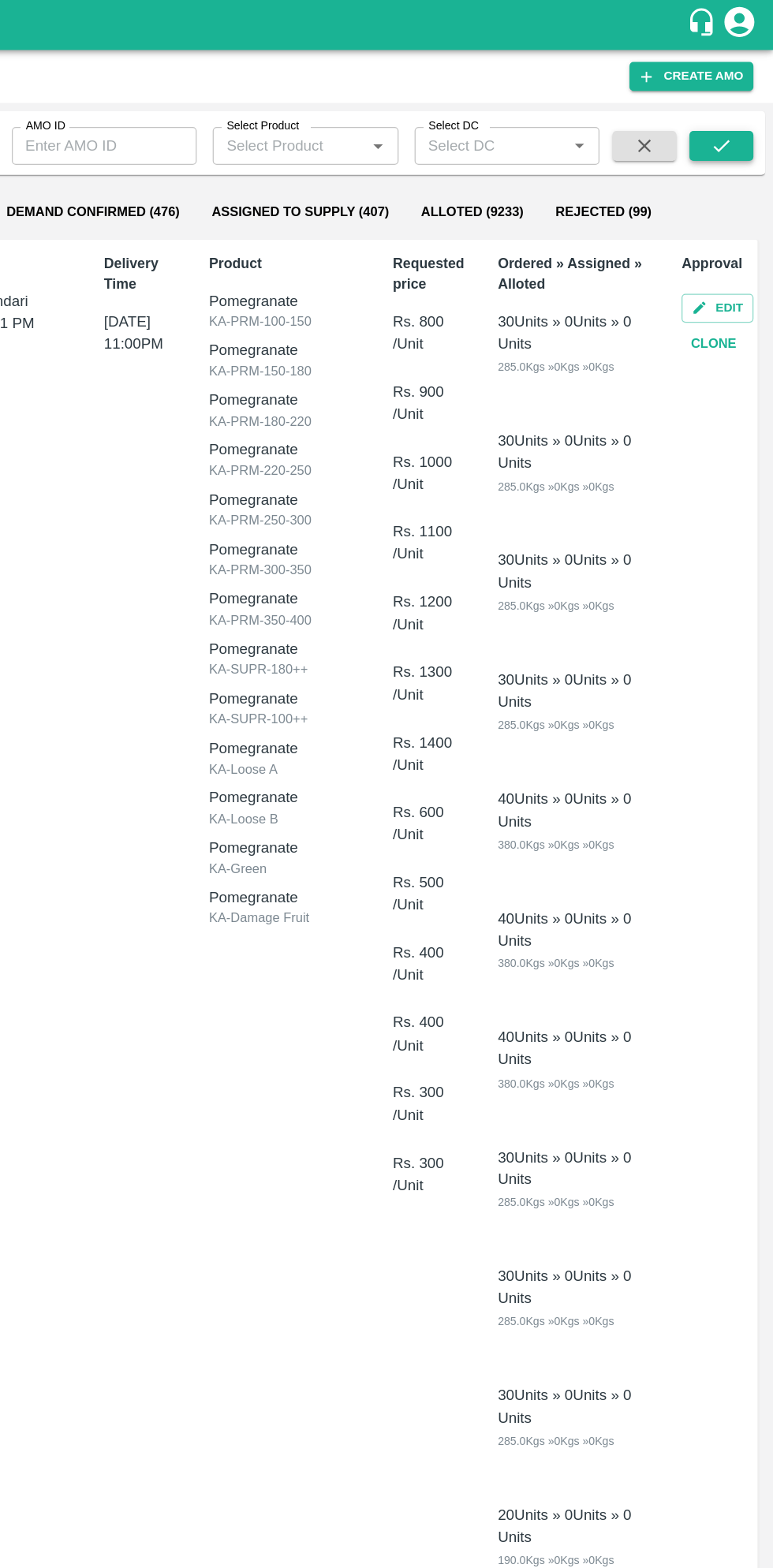
click at [736, 116] on icon "submit" at bounding box center [731, 115] width 17 height 17
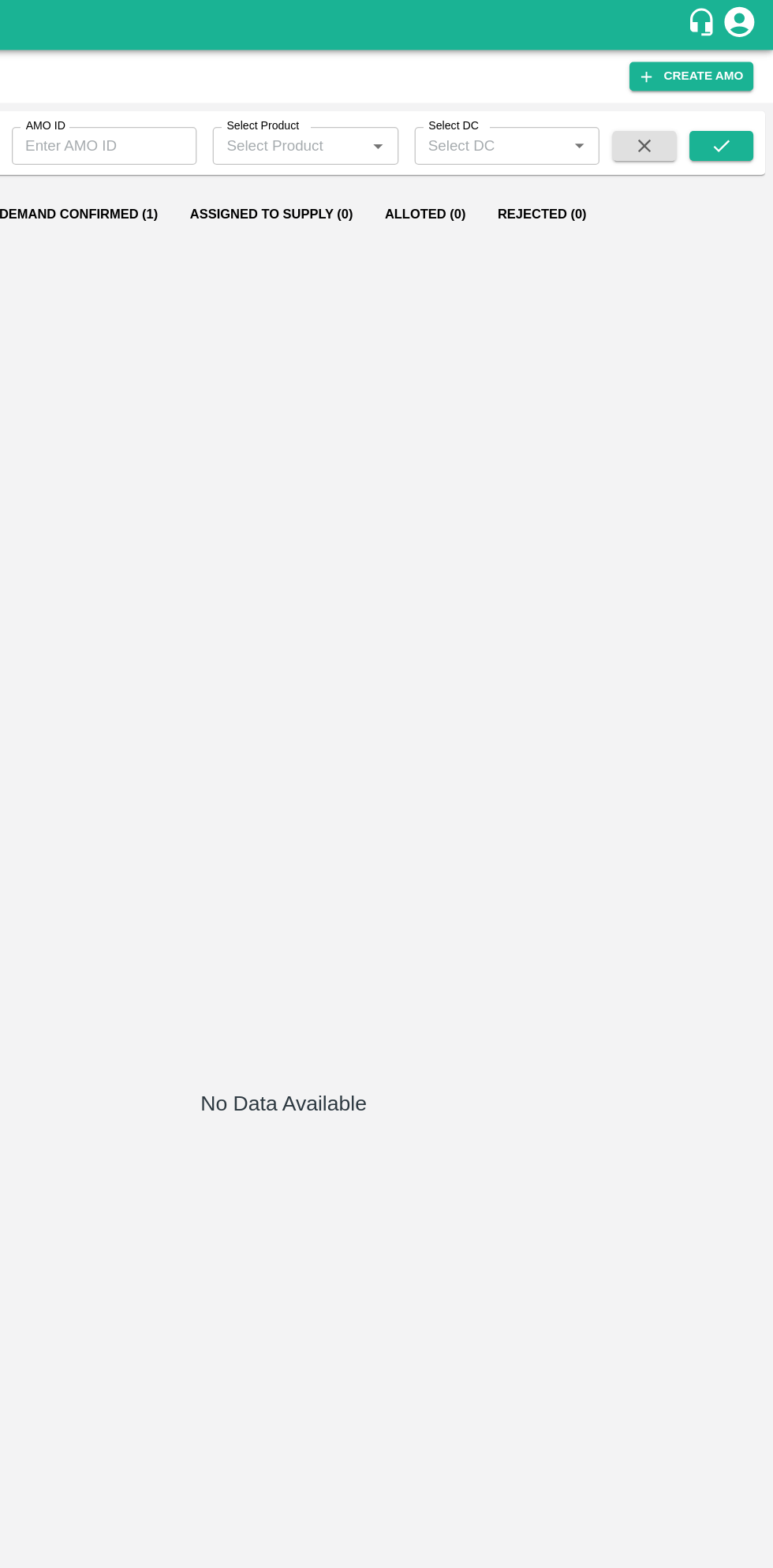
click at [221, 174] on button "Demand Confirmed (1)" at bounding box center [224, 169] width 150 height 38
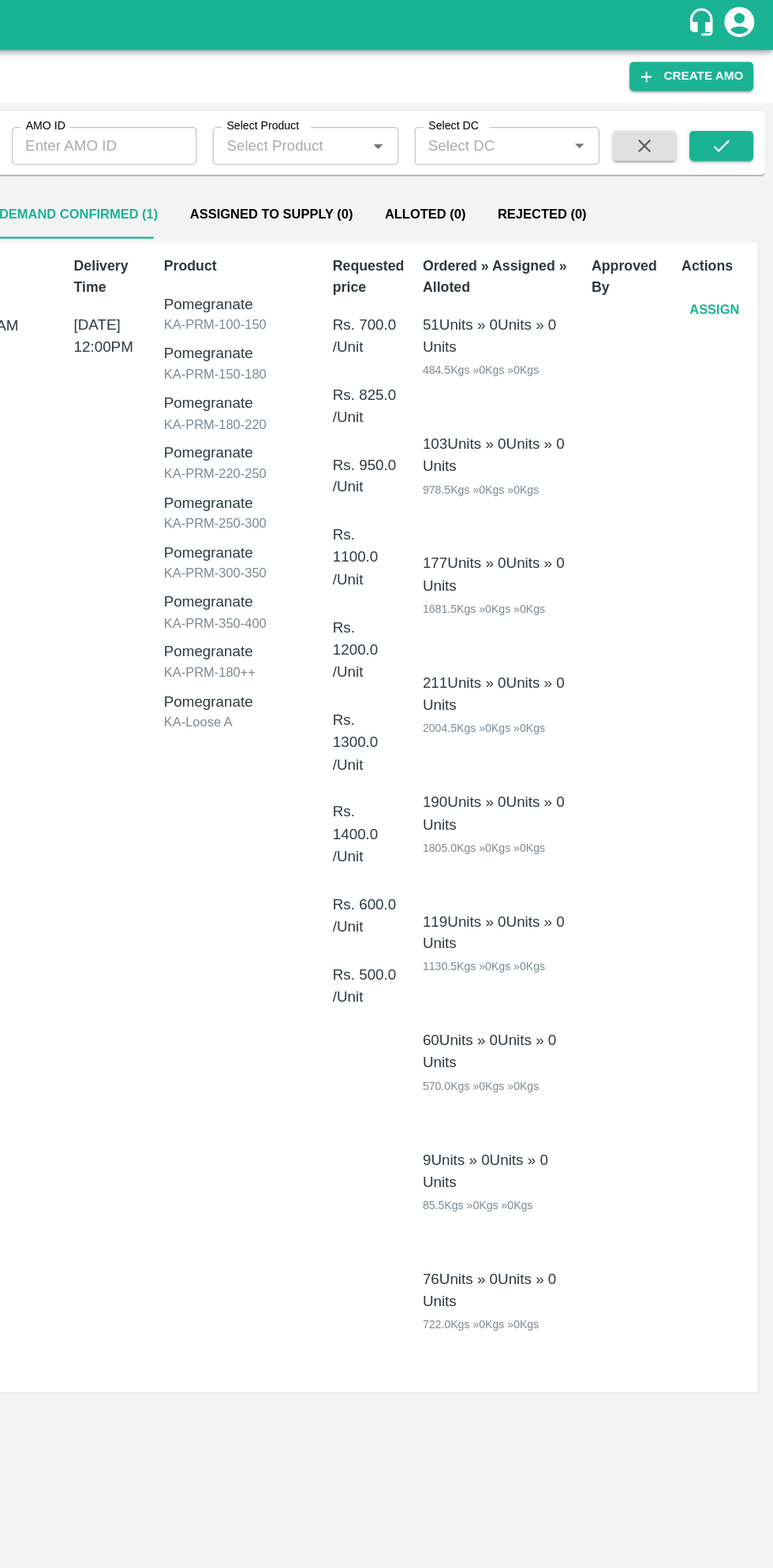
click at [721, 244] on button "Assign" at bounding box center [726, 244] width 52 height 27
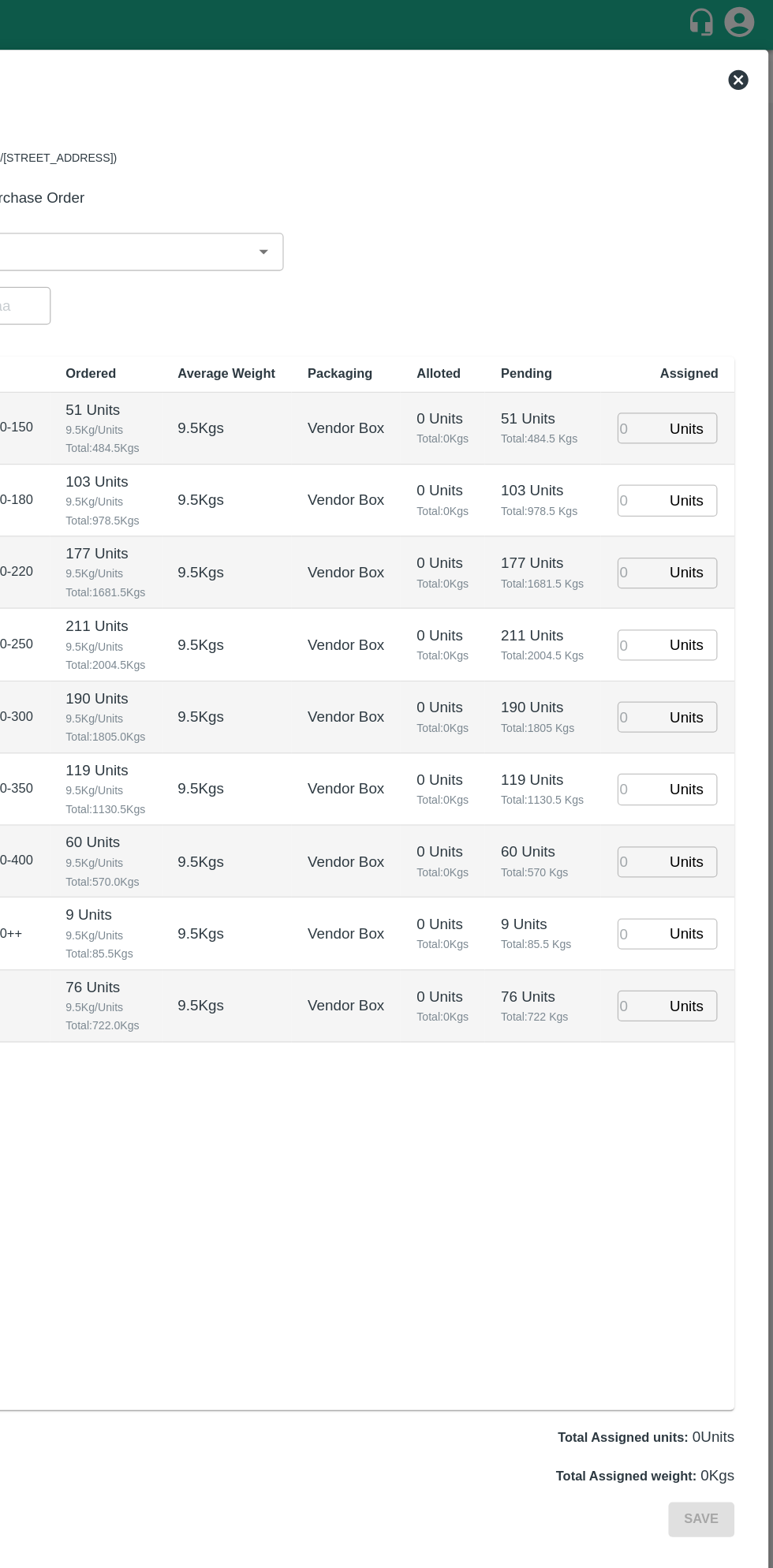
type input "01/10/2025 12:00 PM"
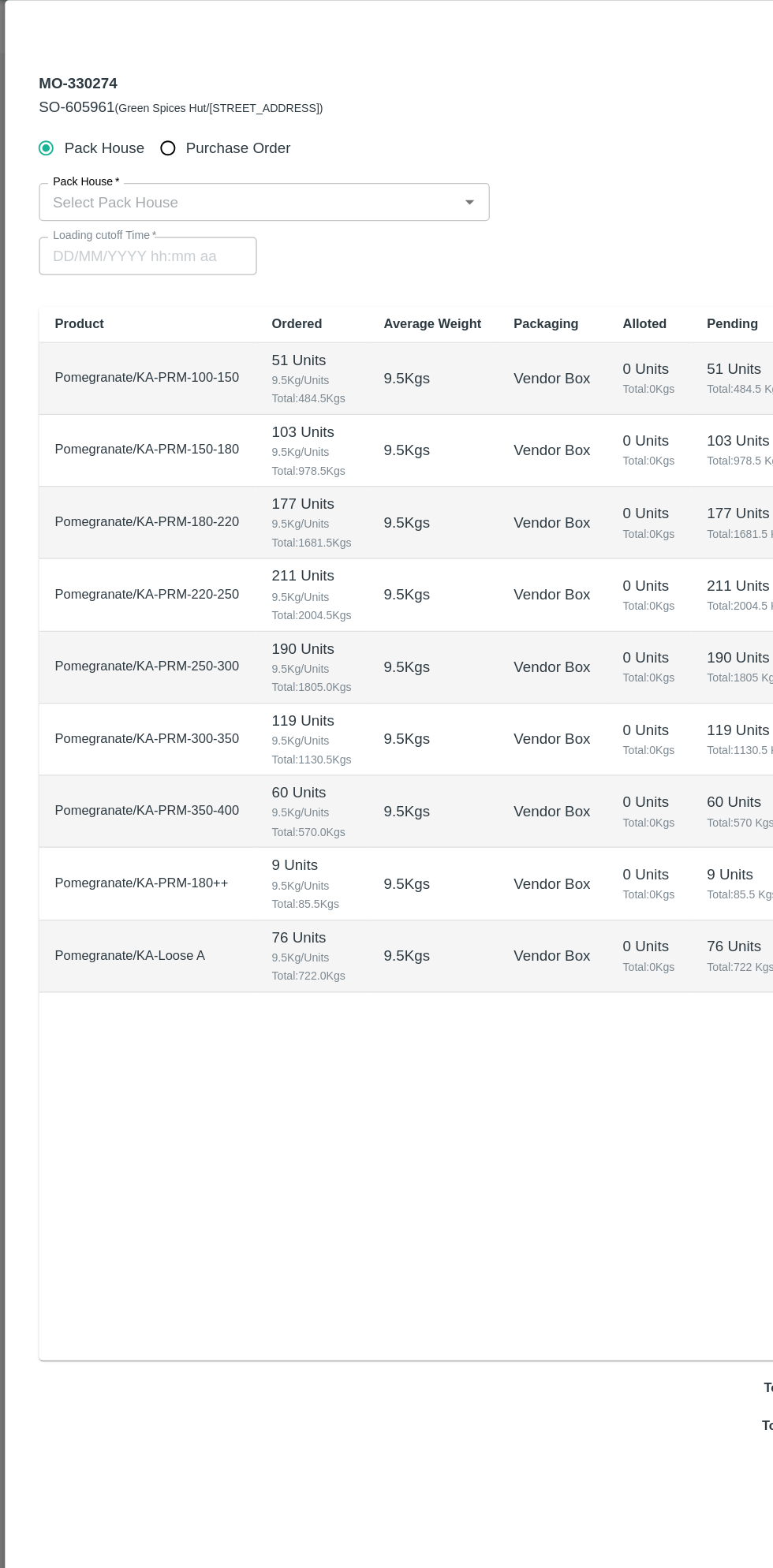
click at [138, 165] on input "Purchase Order" at bounding box center [132, 156] width 29 height 29
radio input "true"
click at [210, 202] on input "PO   *" at bounding box center [368, 198] width 663 height 21
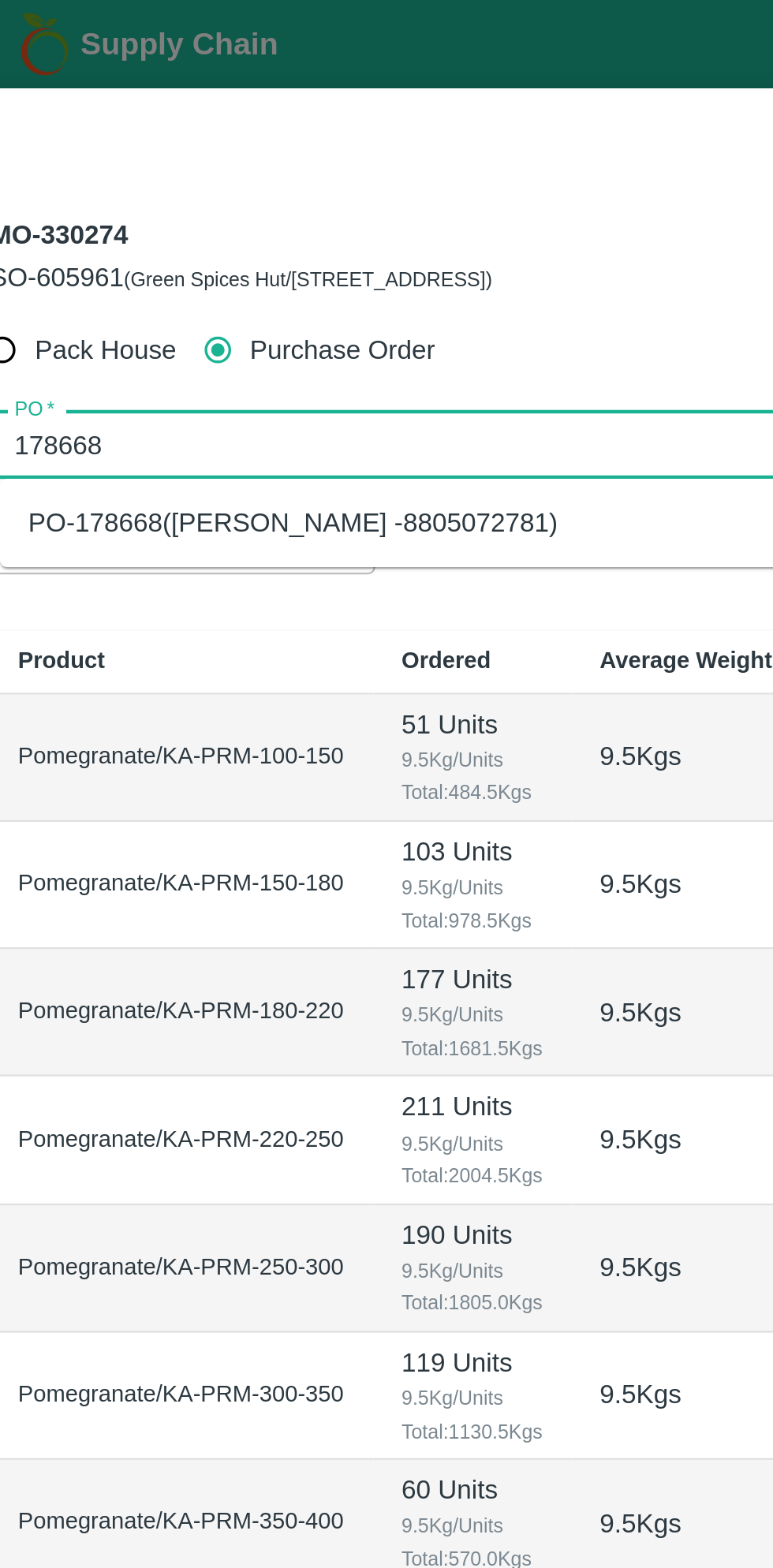
click at [247, 234] on div "PO-178668(Ningappa Kallappa Madabhavi -8805072781)" at bounding box center [166, 233] width 236 height 17
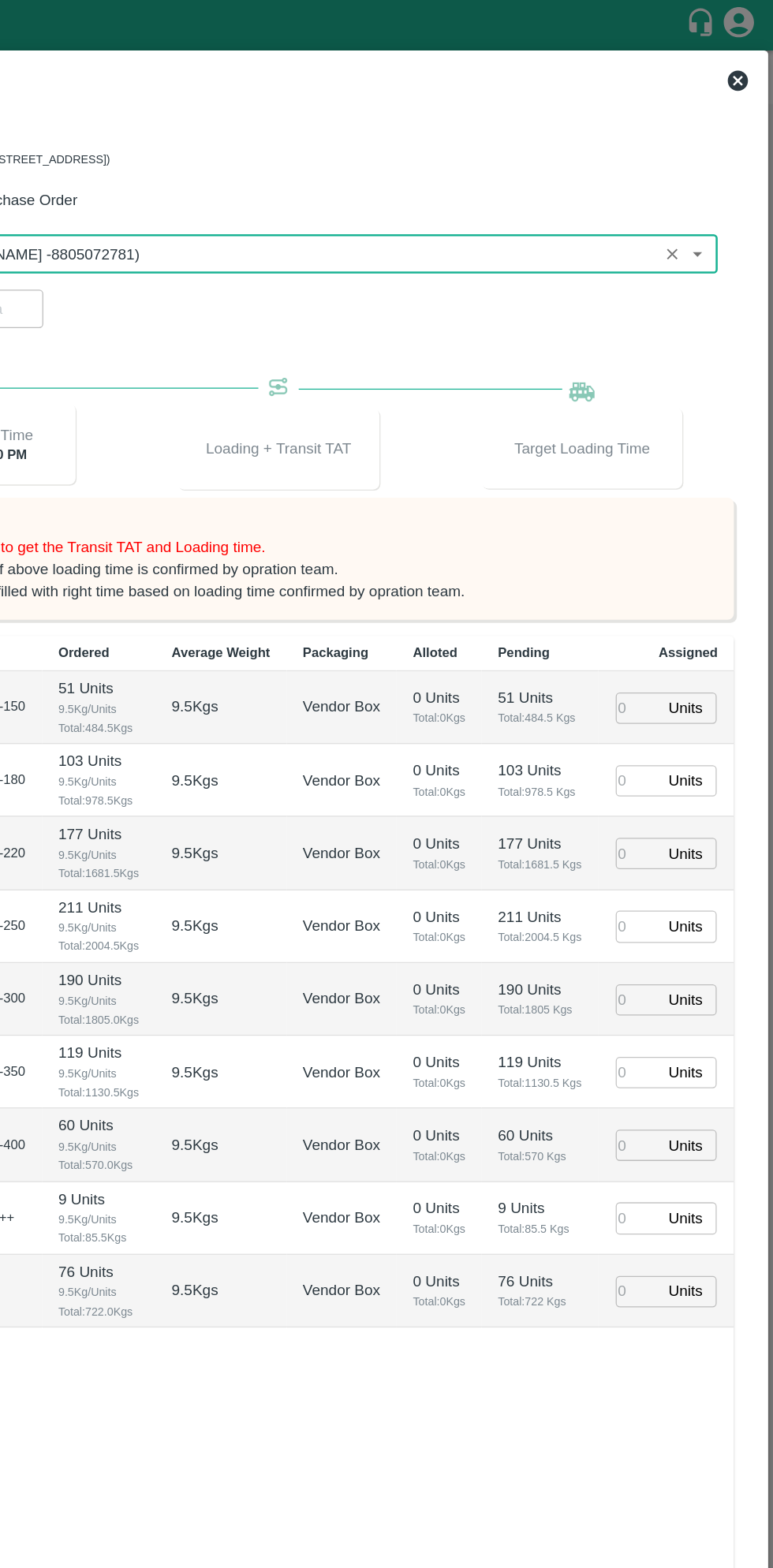
type input "PO-178668(Ningappa Kallappa Madabhavi -8805072781)"
click at [671, 565] on input "number" at bounding box center [667, 553] width 35 height 25
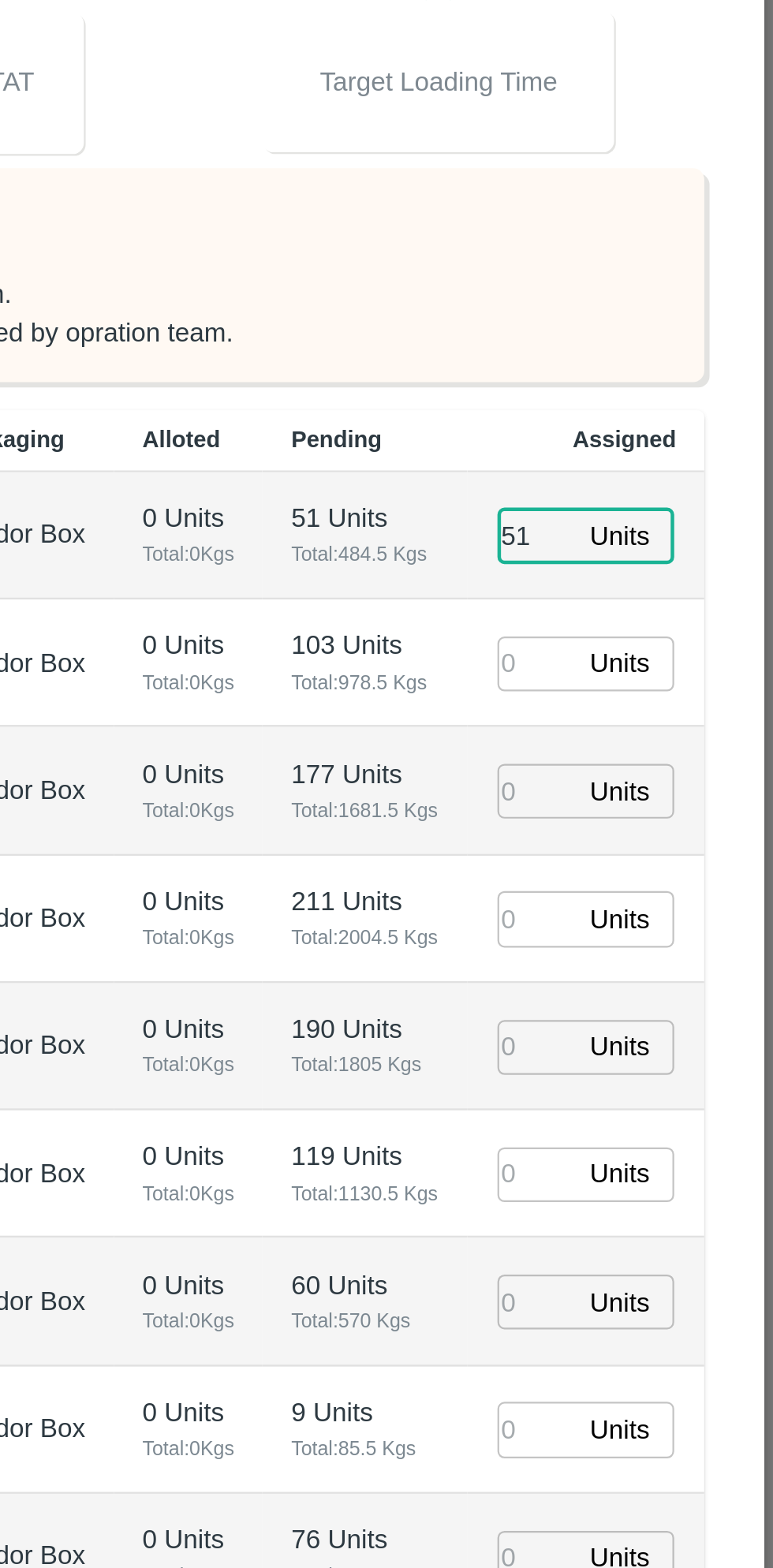
type input "51"
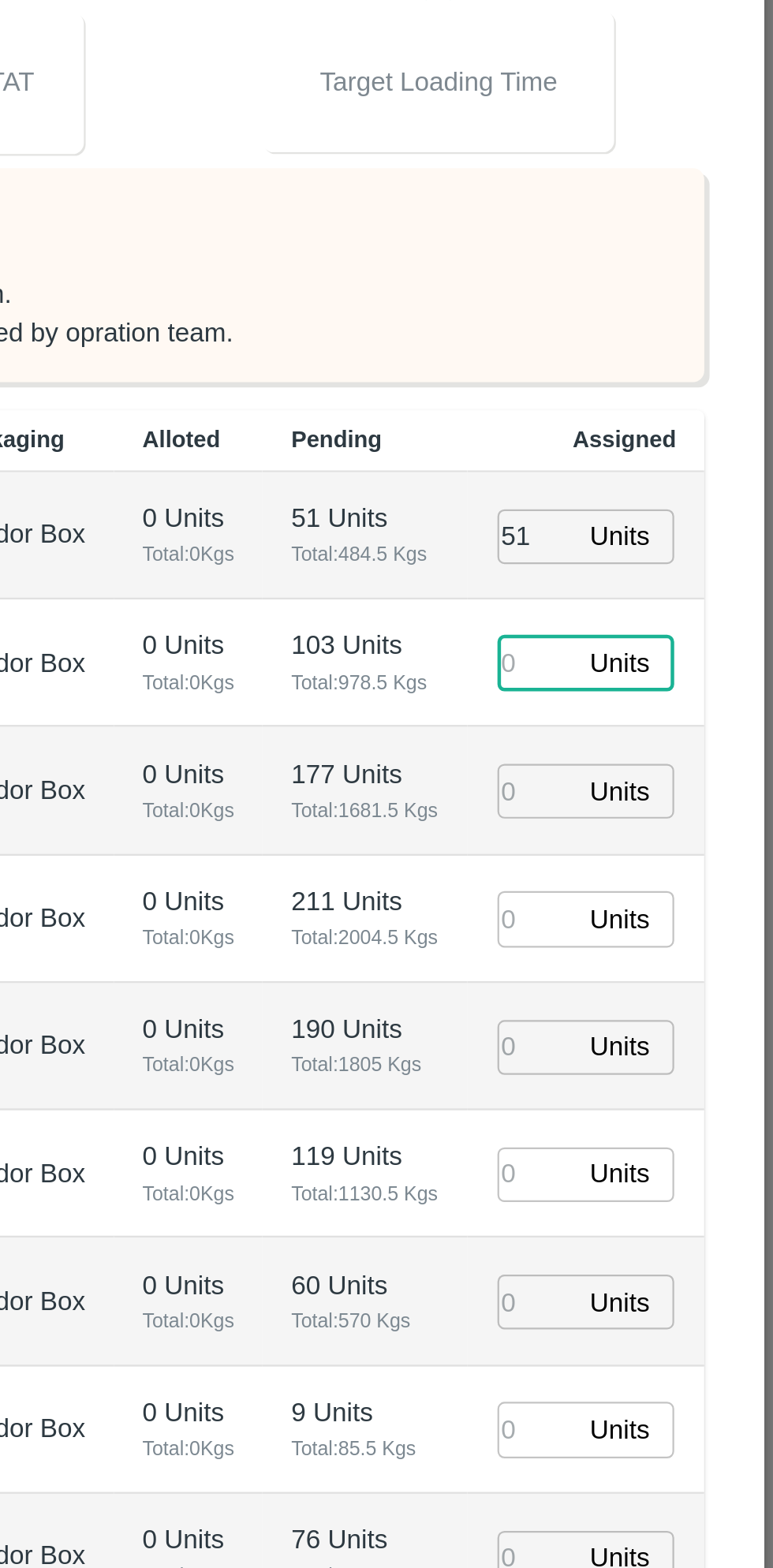
type input "1"
type input "29/09/2025 08:02 PM"
type input "103"
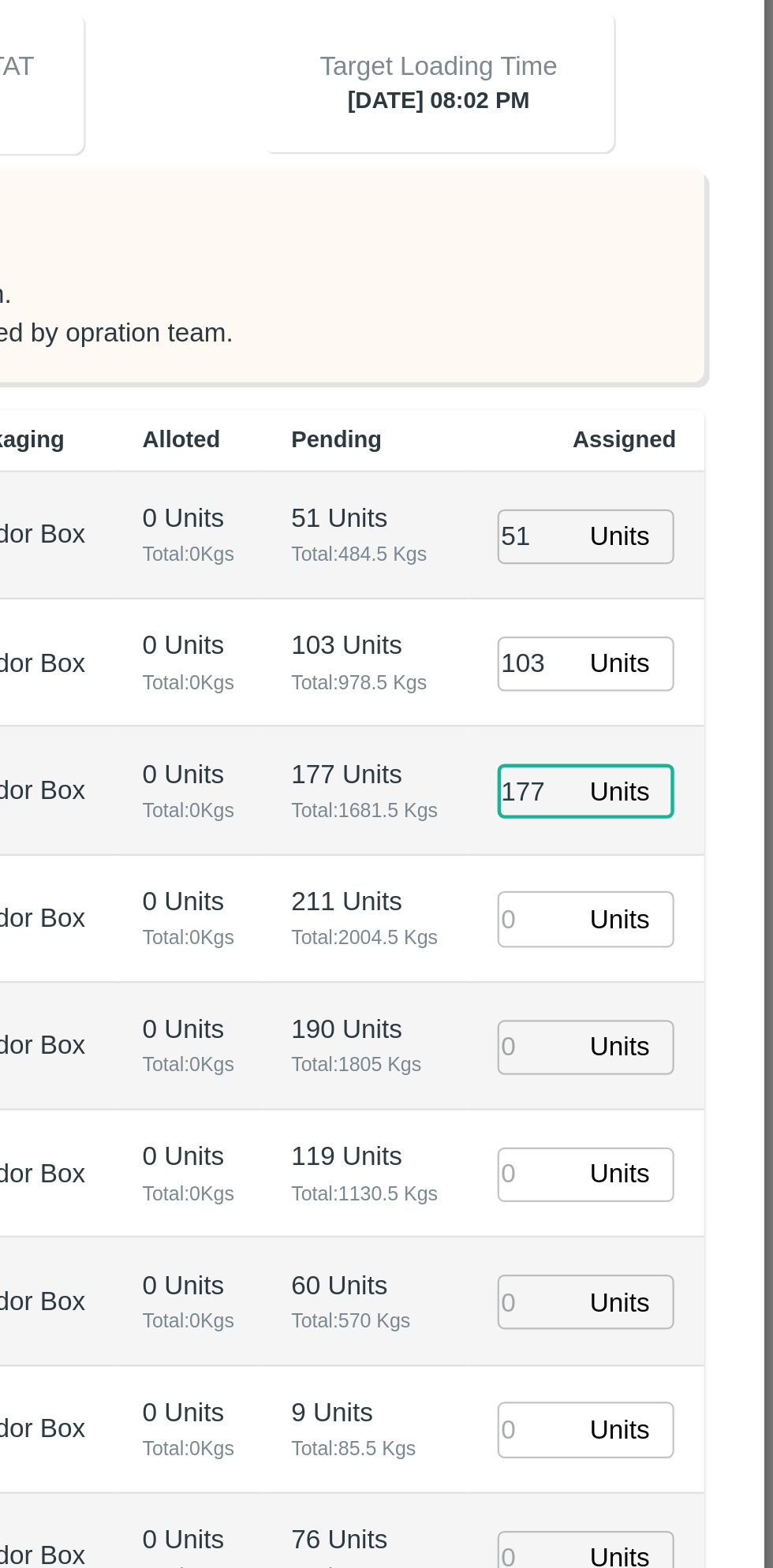
type input "177"
type input "29/09/2025 07:02 PM"
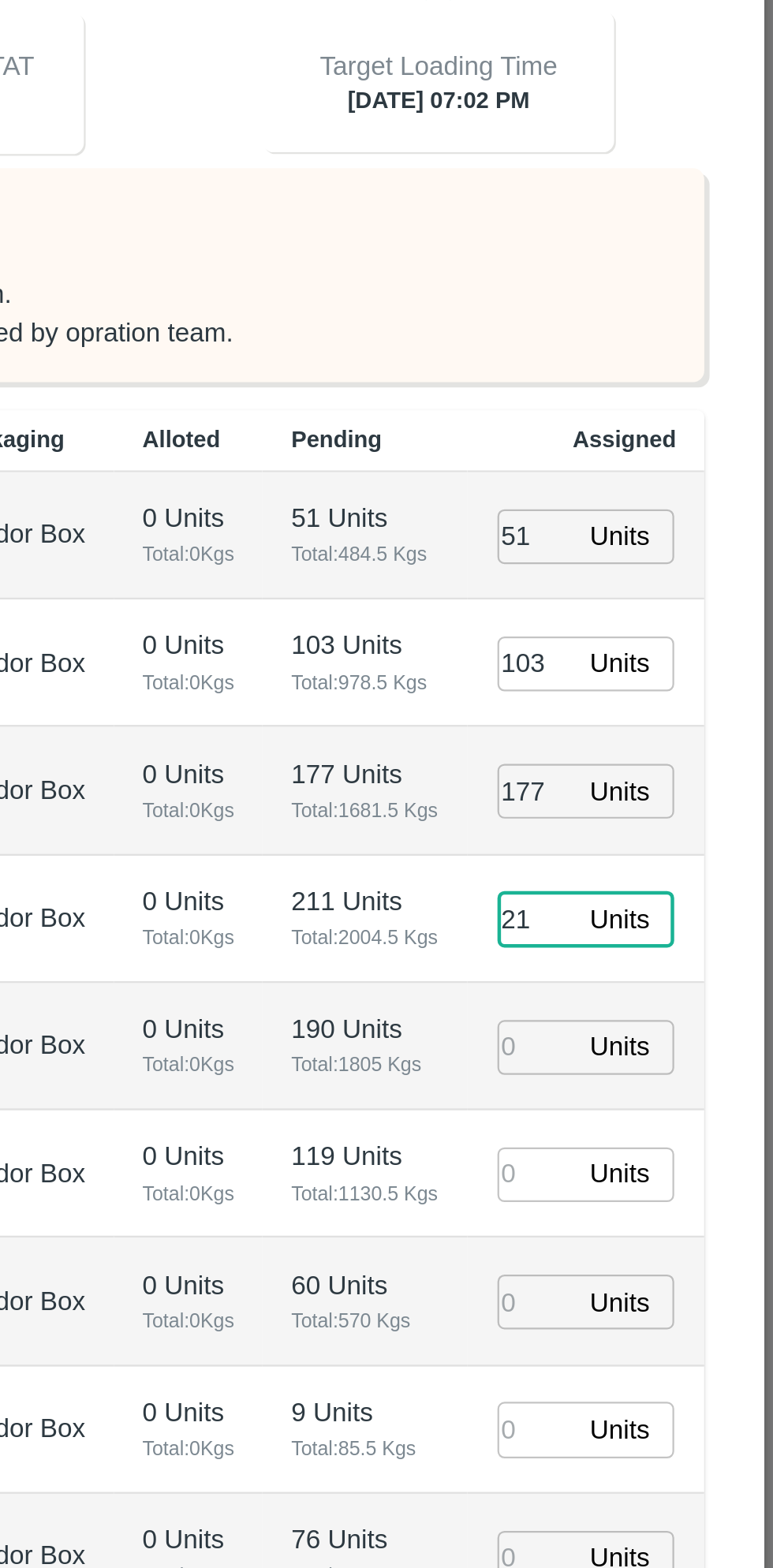
type input "211"
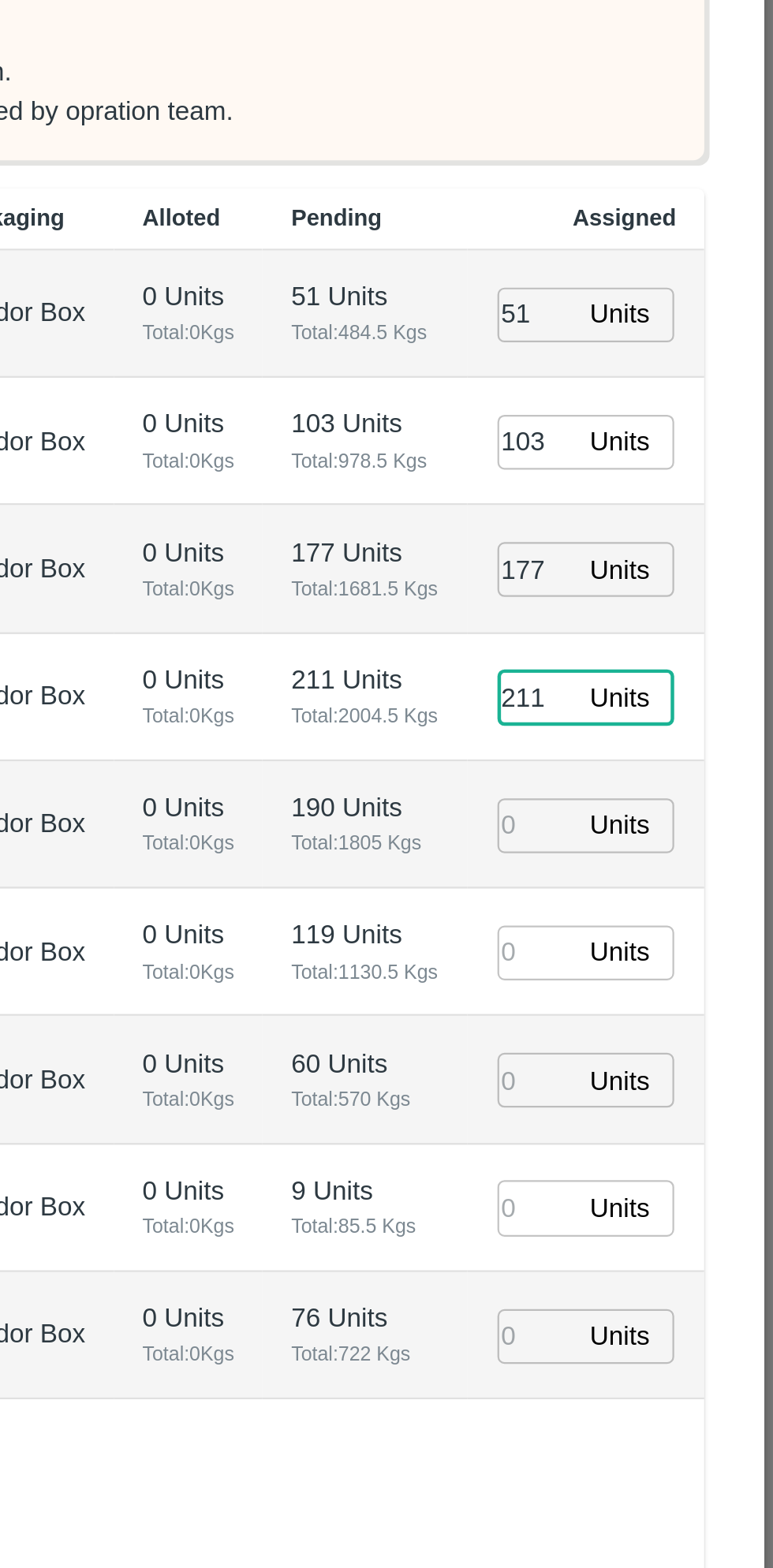
type input "29/09/2025 06:02 PM"
type input "211"
click at [666, 793] on input "number" at bounding box center [667, 782] width 35 height 25
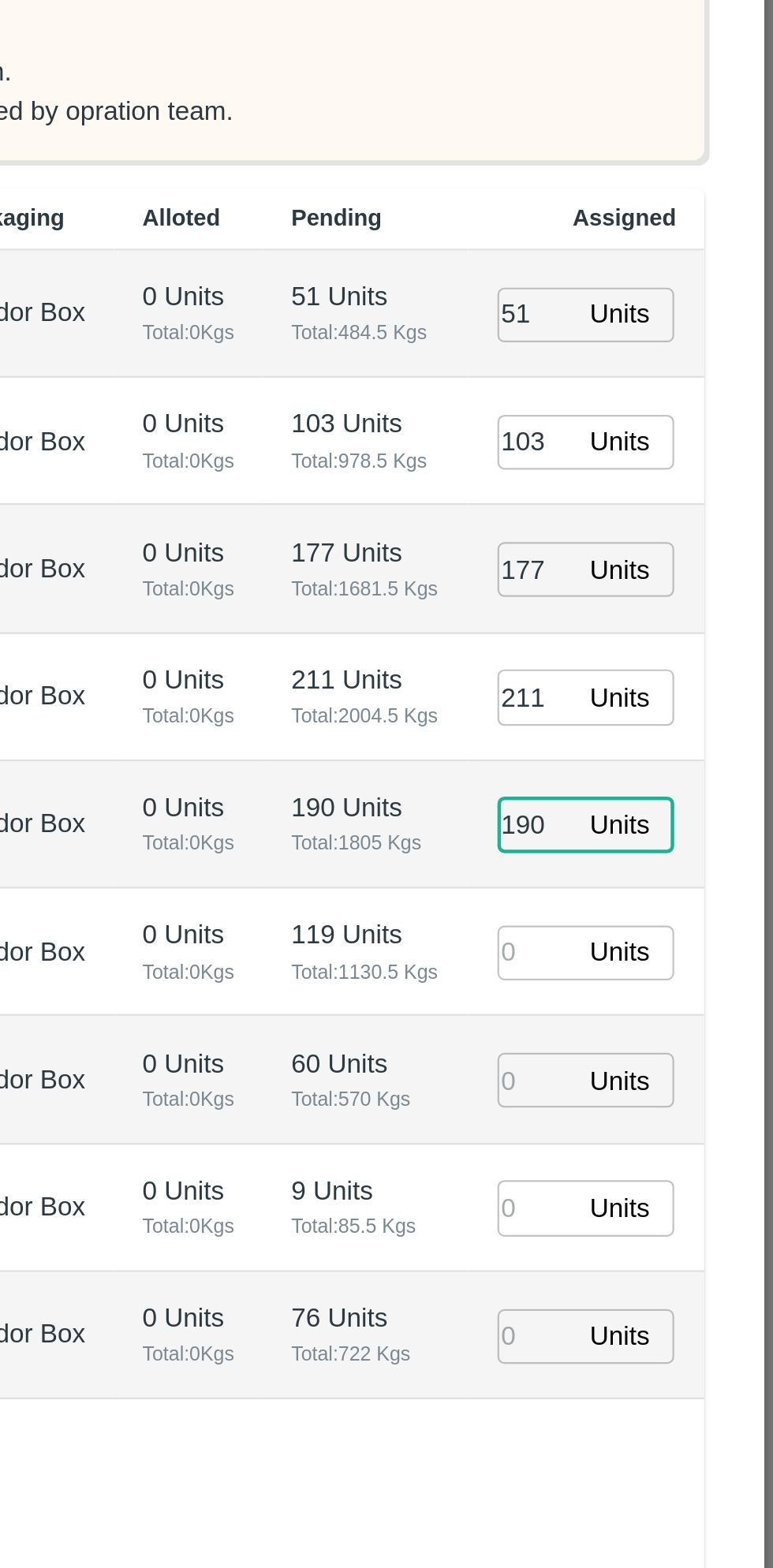
type input "190"
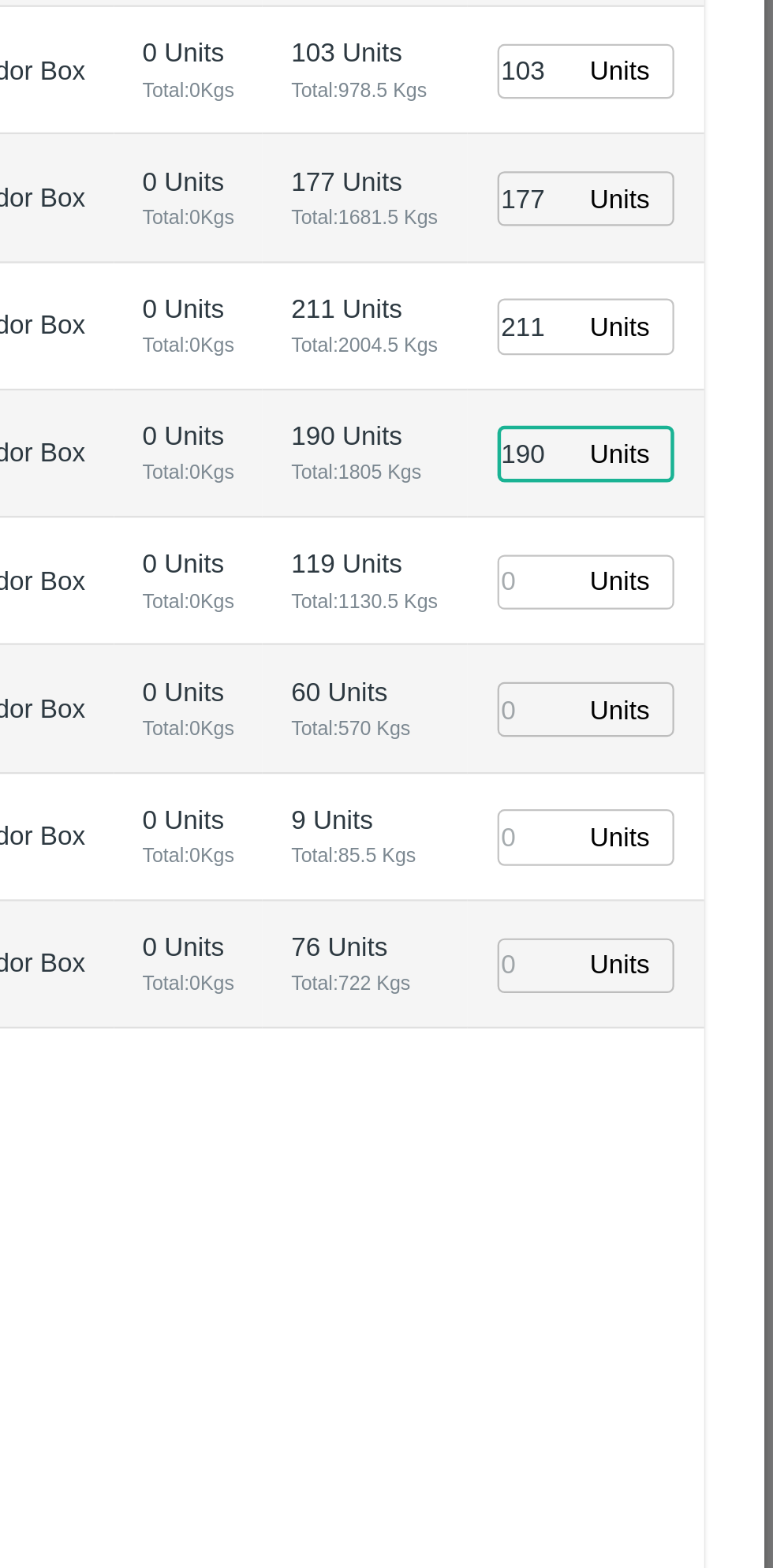
click at [675, 851] on input "number" at bounding box center [667, 838] width 35 height 25
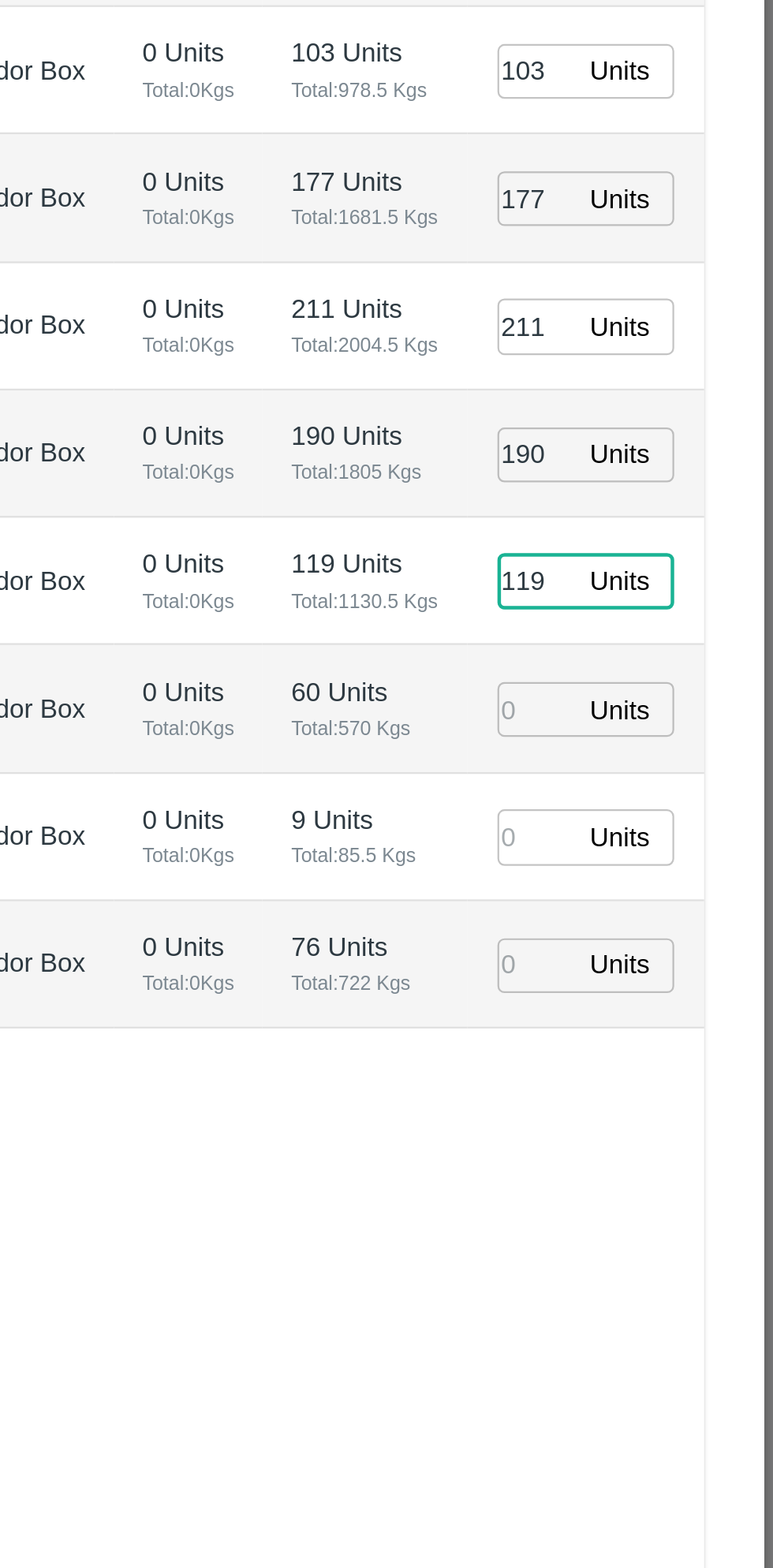
type input "119"
click at [669, 907] on input "number" at bounding box center [667, 895] width 35 height 25
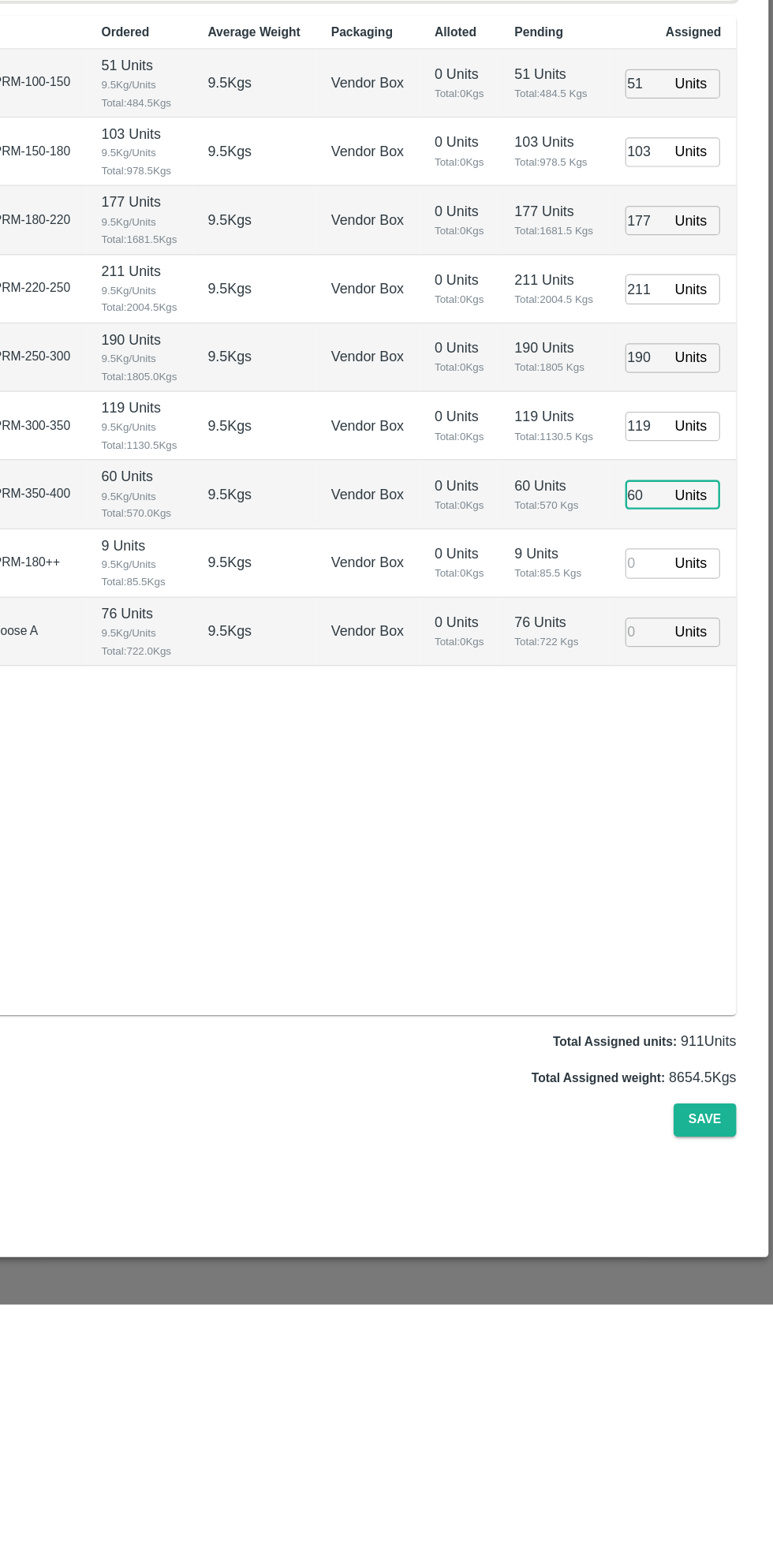
type input "60"
click at [654, 964] on input "number" at bounding box center [667, 952] width 35 height 25
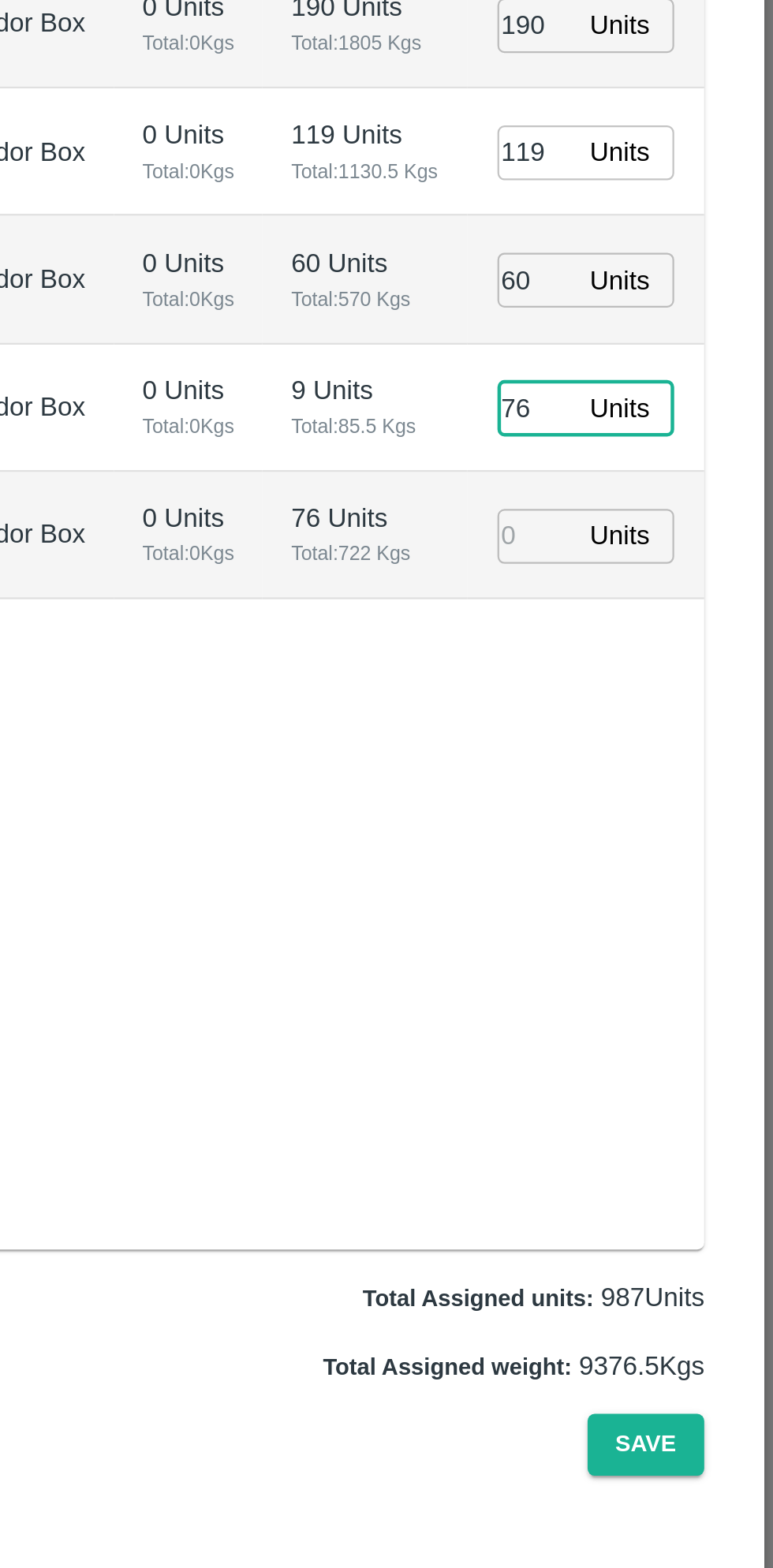
type input "76"
click at [658, 1022] on input "number" at bounding box center [667, 1009] width 35 height 25
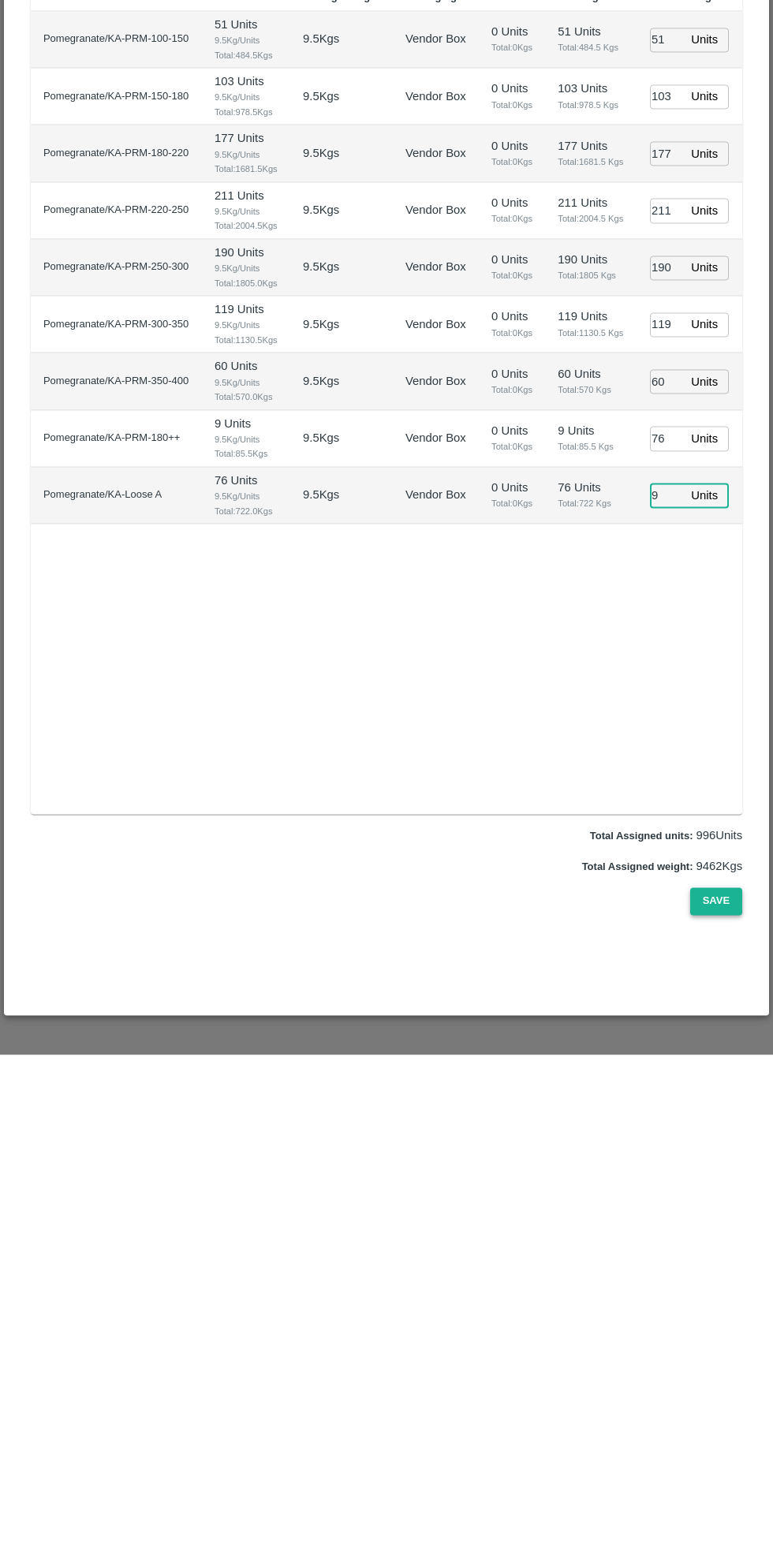
type input "9"
click at [735, 1411] on button "Save" at bounding box center [715, 1414] width 52 height 27
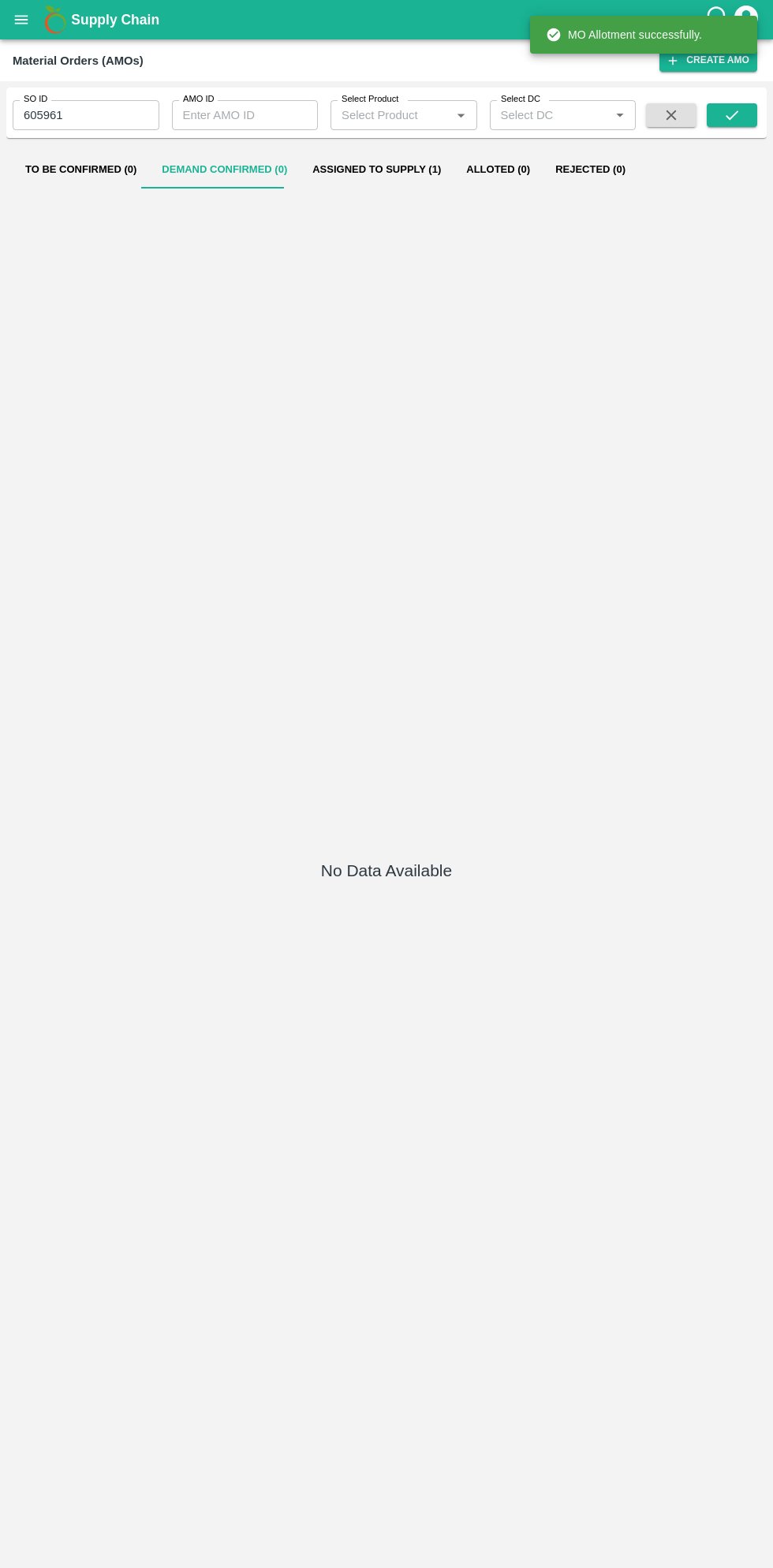
click at [36, 26] on button "open drawer" at bounding box center [21, 20] width 36 height 36
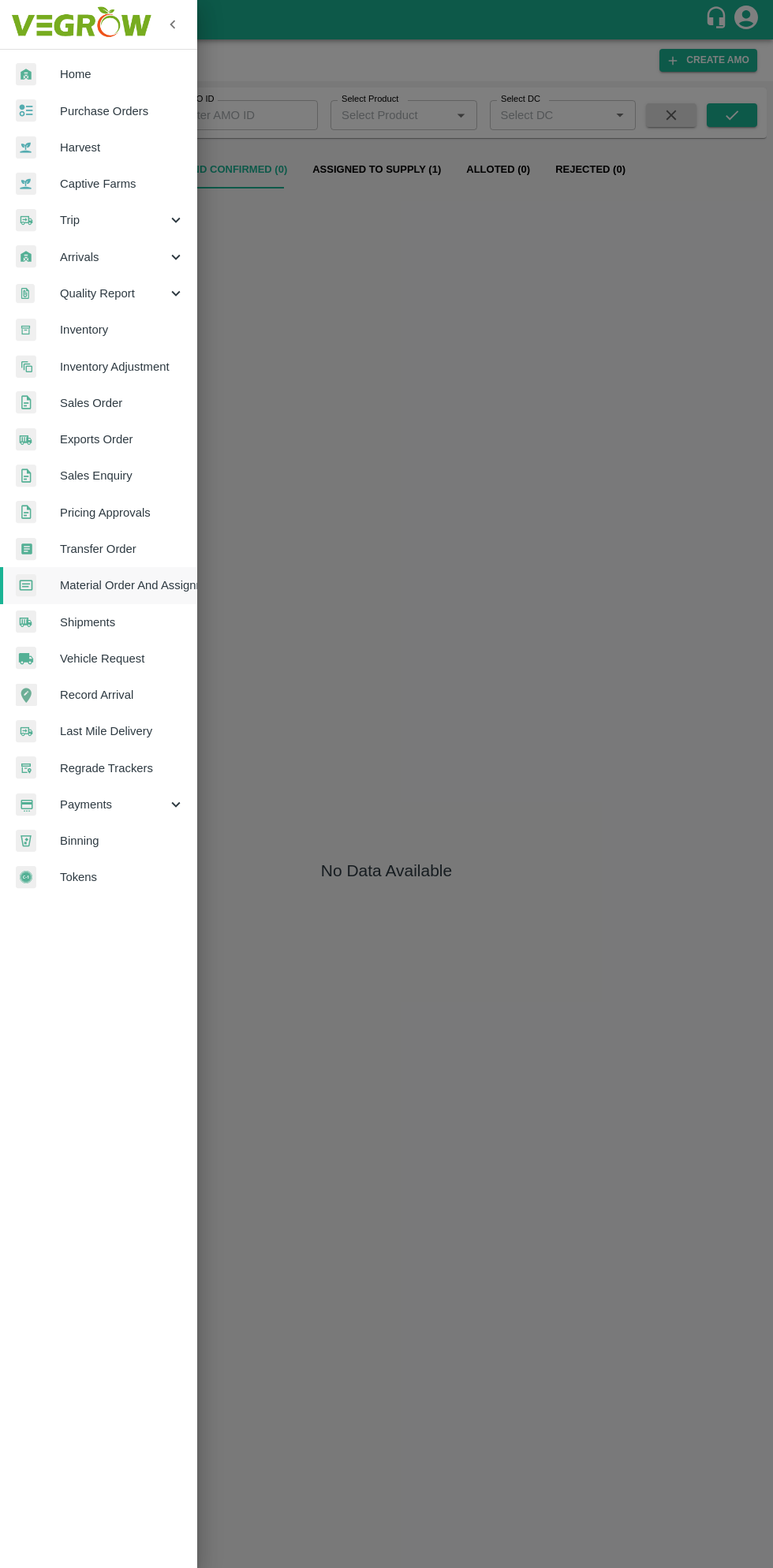
click at [134, 111] on span "Purchase Orders" at bounding box center [122, 111] width 125 height 17
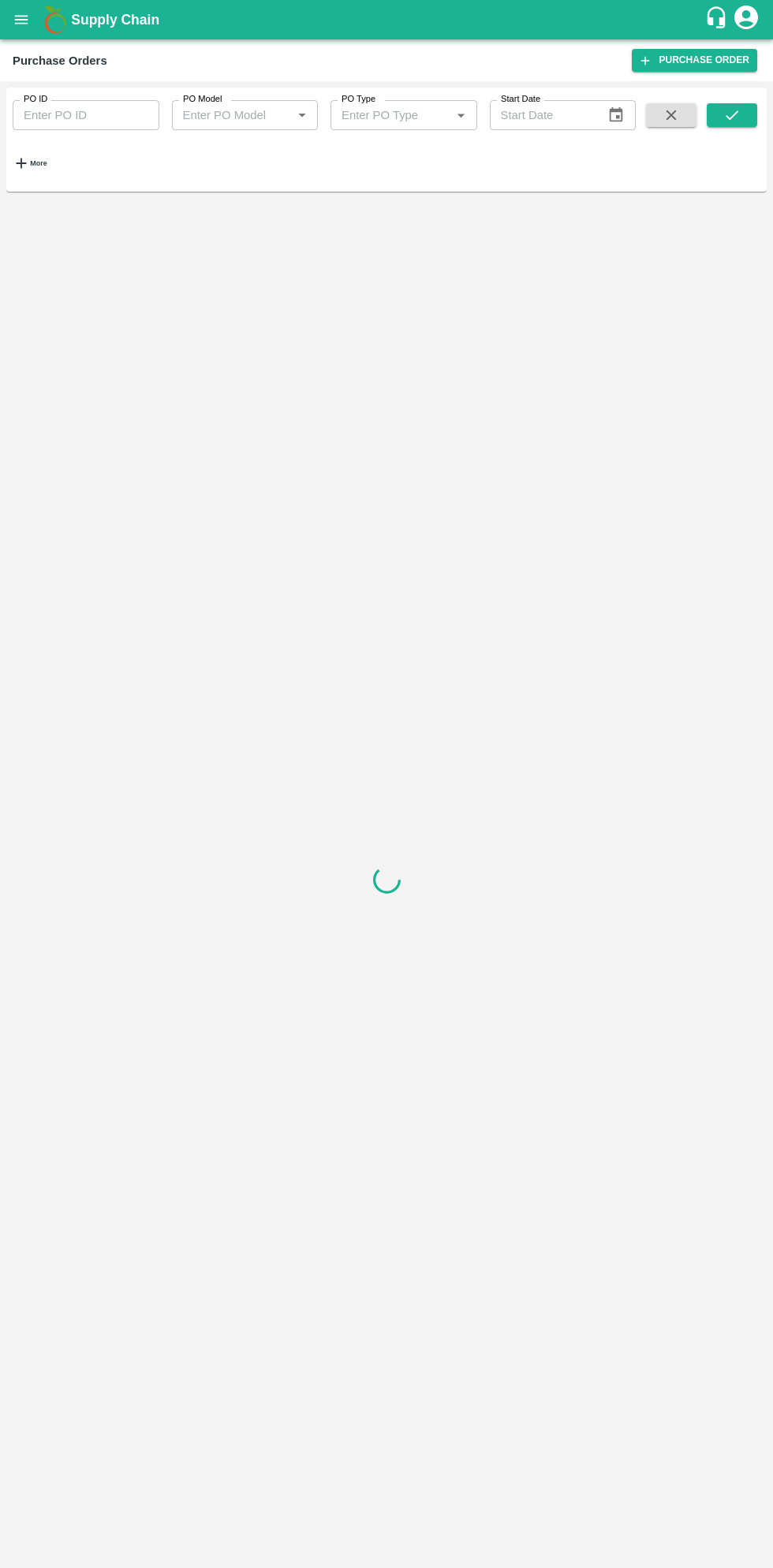
click at [46, 163] on strong "More" at bounding box center [39, 164] width 17 height 8
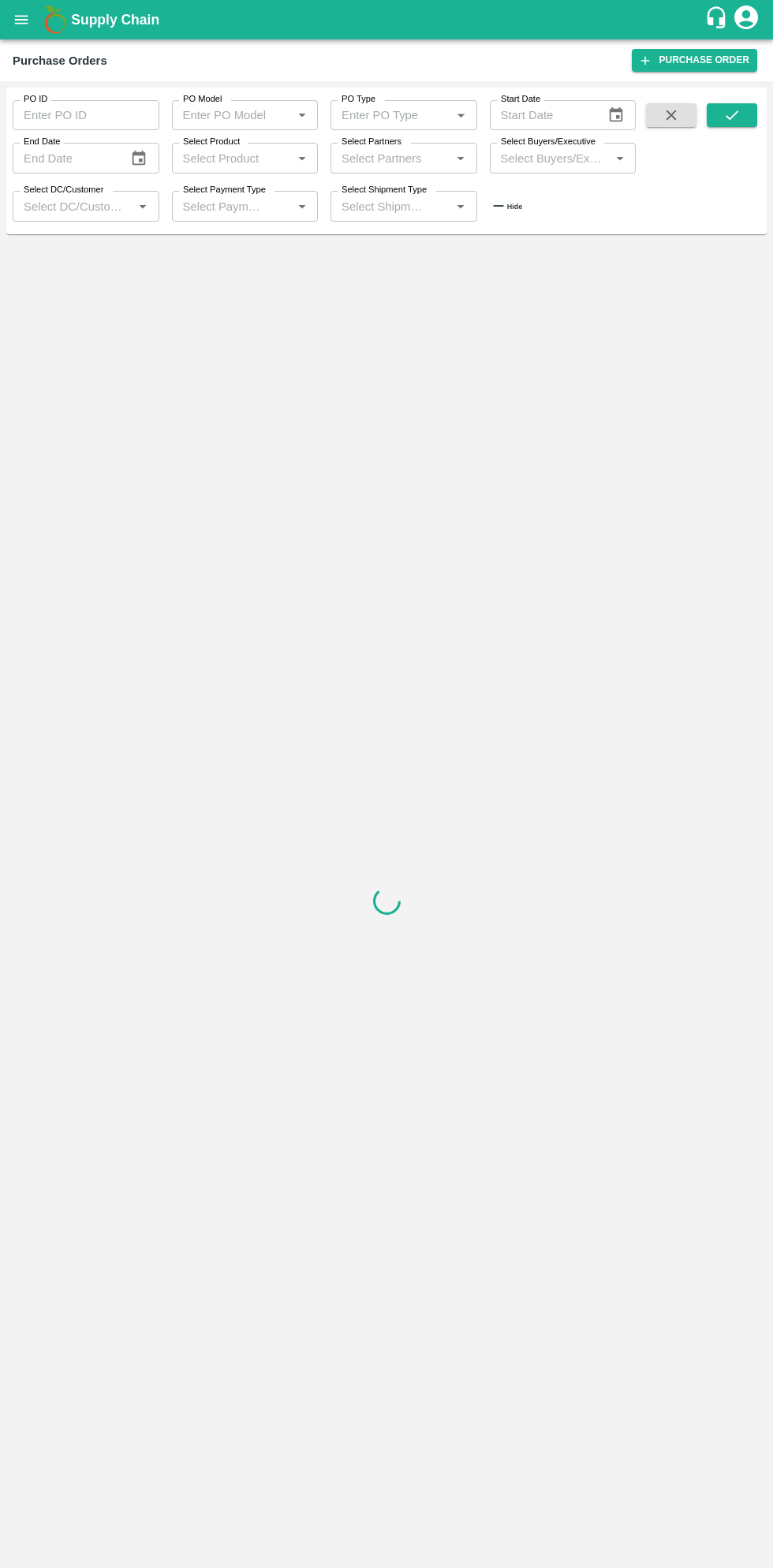
click at [569, 161] on input "Select Buyers/Executive" at bounding box center [550, 158] width 112 height 21
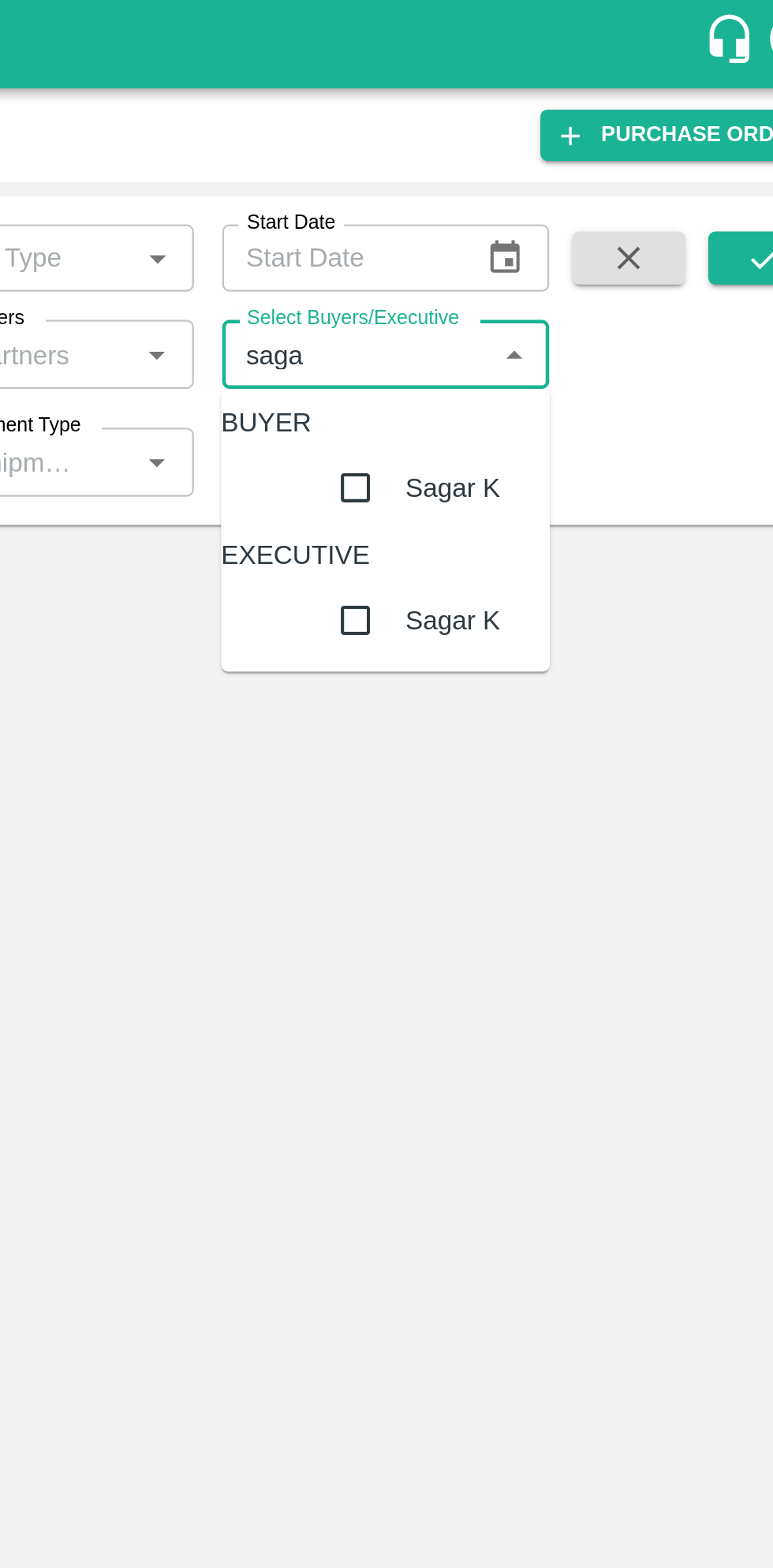
type input "sagar"
click at [533, 233] on input "checkbox" at bounding box center [548, 217] width 31 height 31
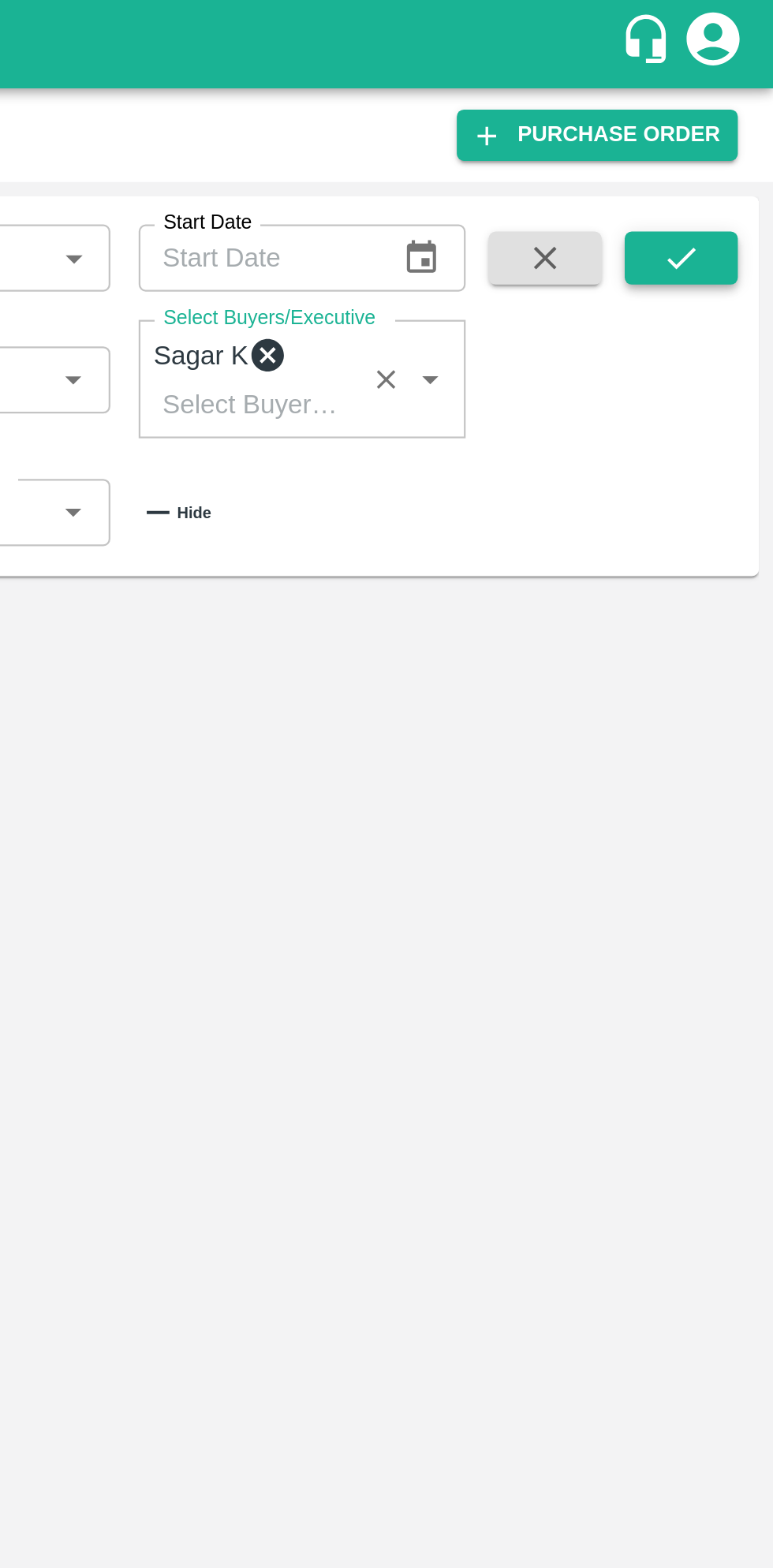
click at [735, 123] on icon "submit" at bounding box center [731, 115] width 17 height 17
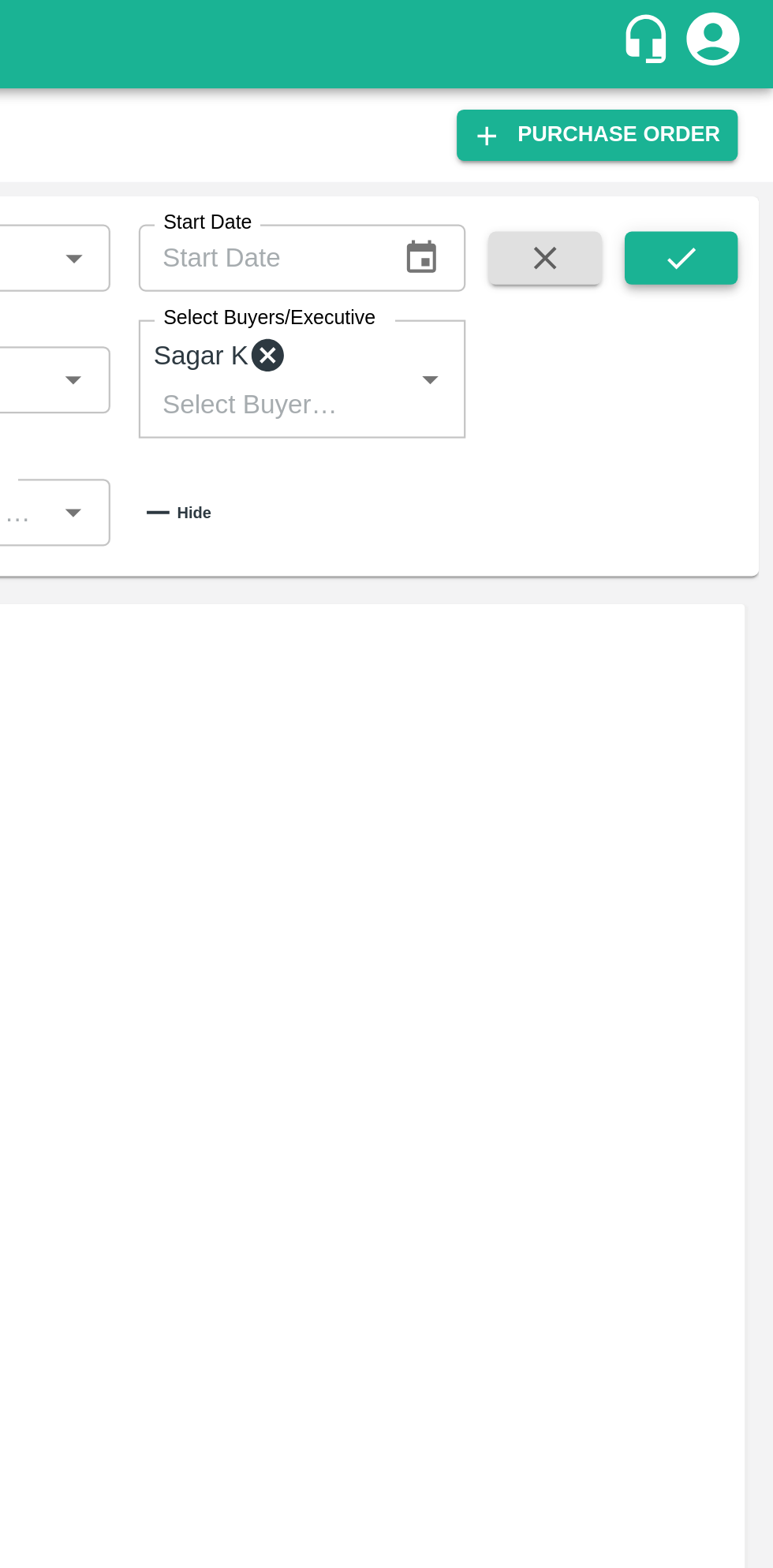
click at [742, 112] on button "submit" at bounding box center [731, 114] width 50 height 24
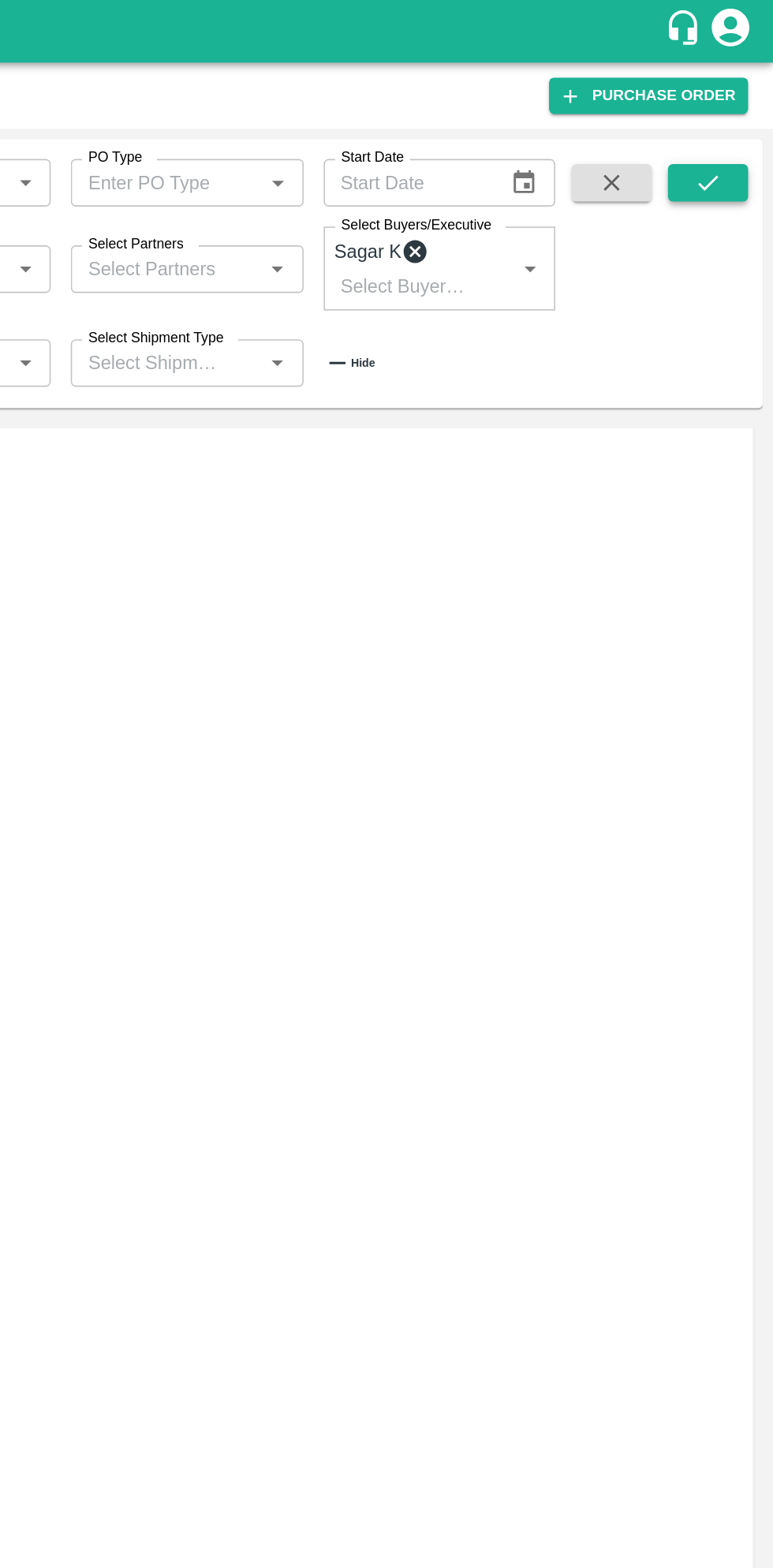
click at [743, 111] on button "submit" at bounding box center [731, 114] width 50 height 24
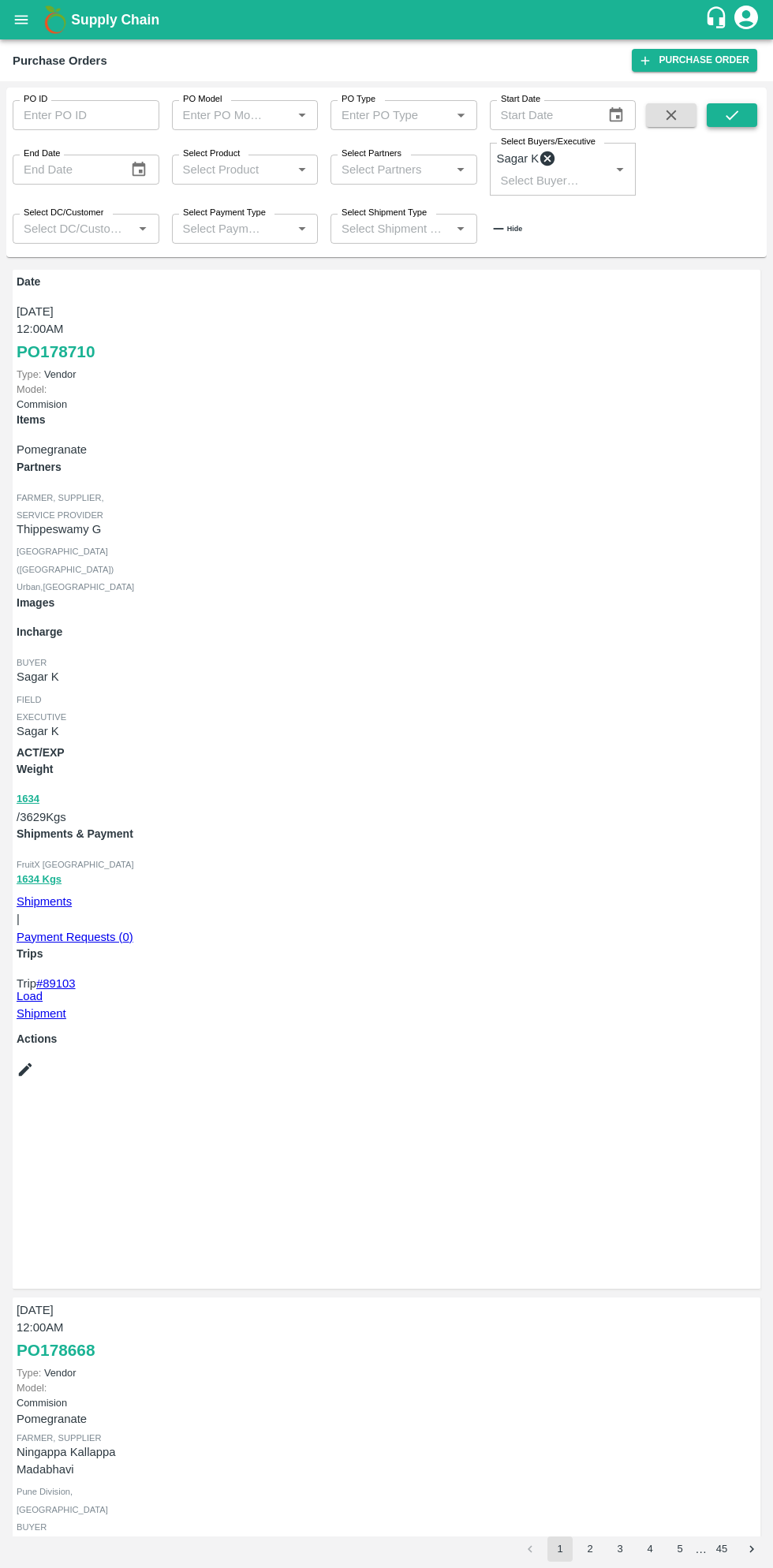
scroll to position [15, 0]
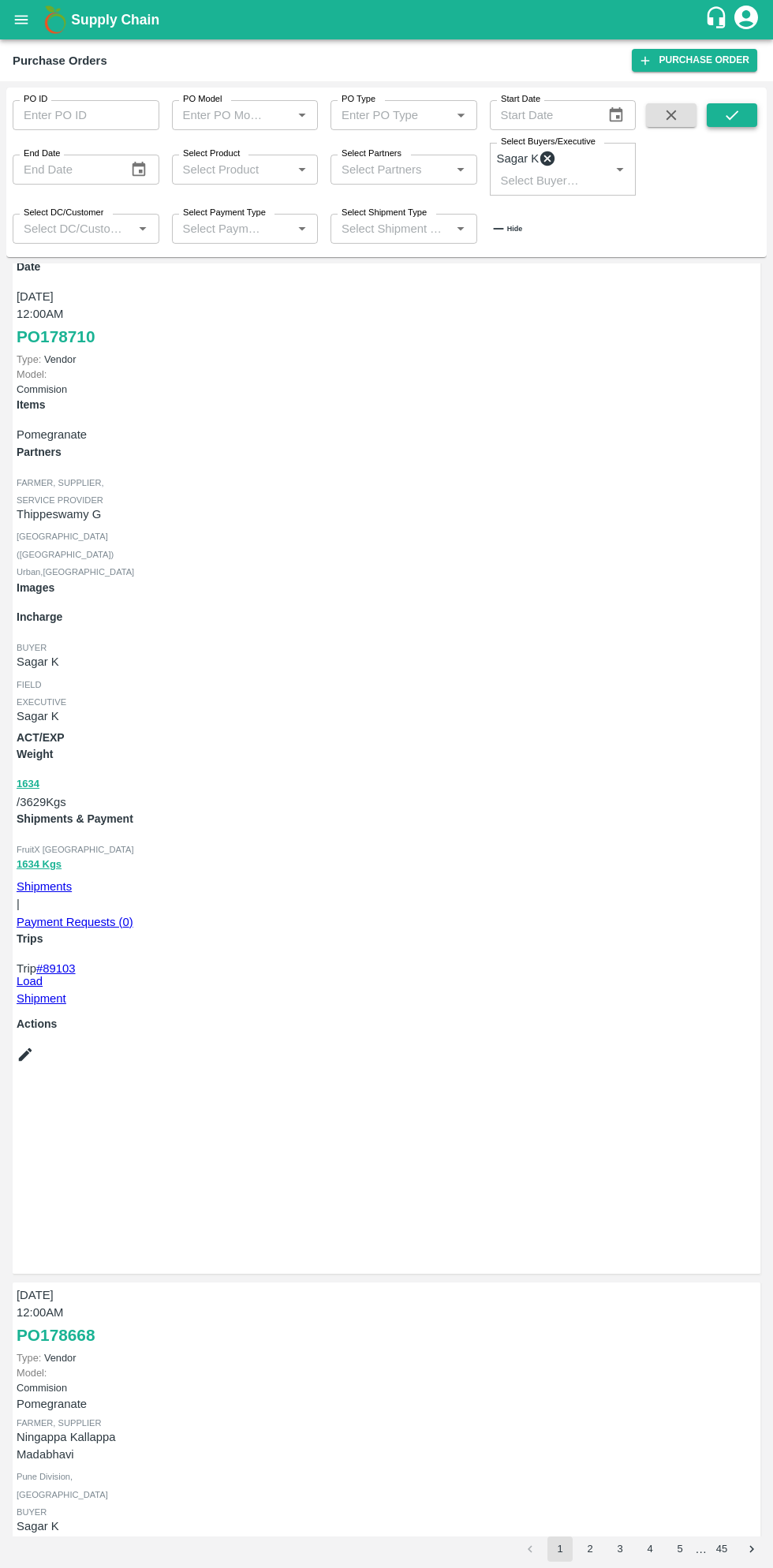
click at [733, 110] on icon "submit" at bounding box center [731, 115] width 17 height 17
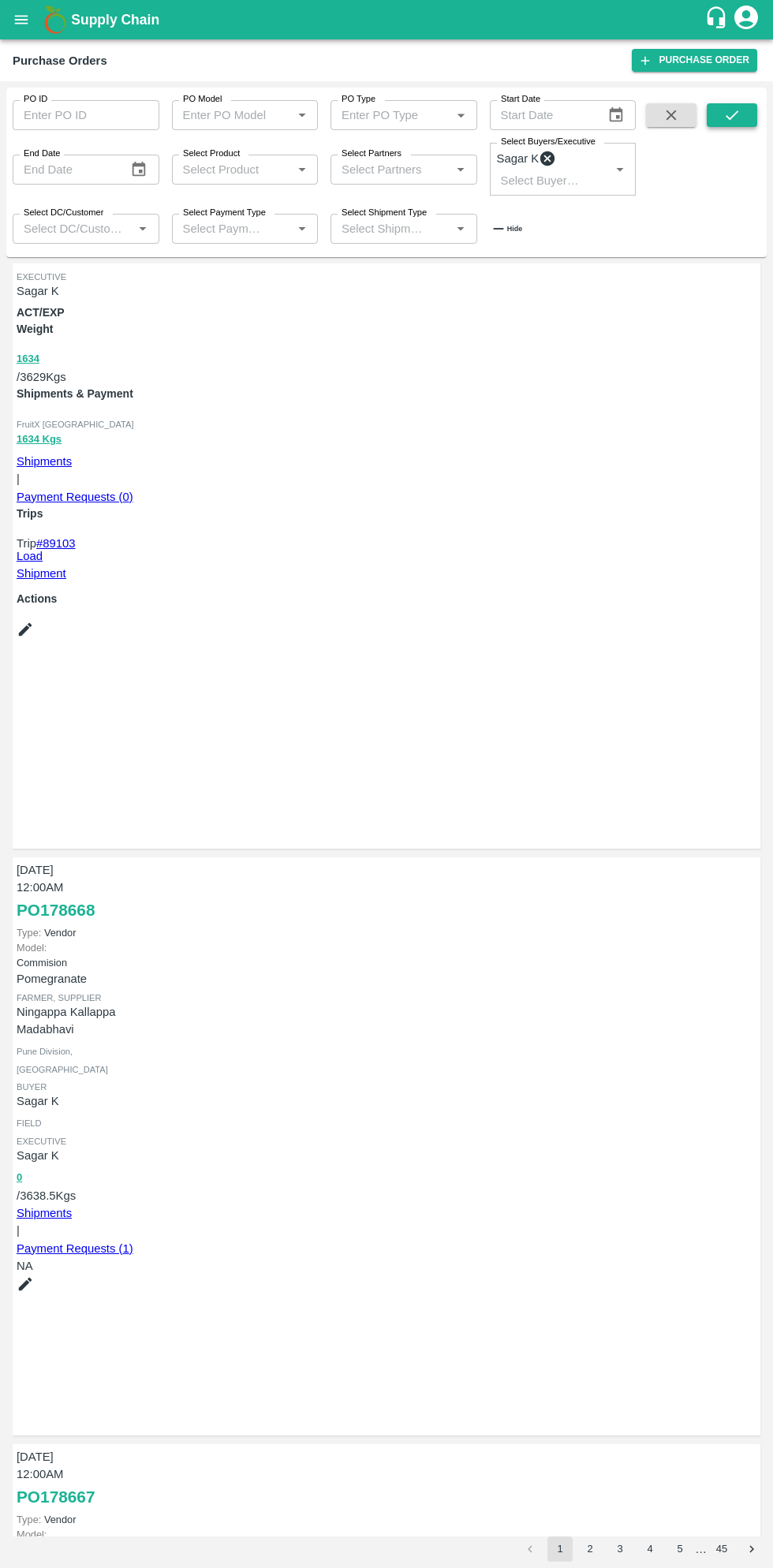
scroll to position [0, 0]
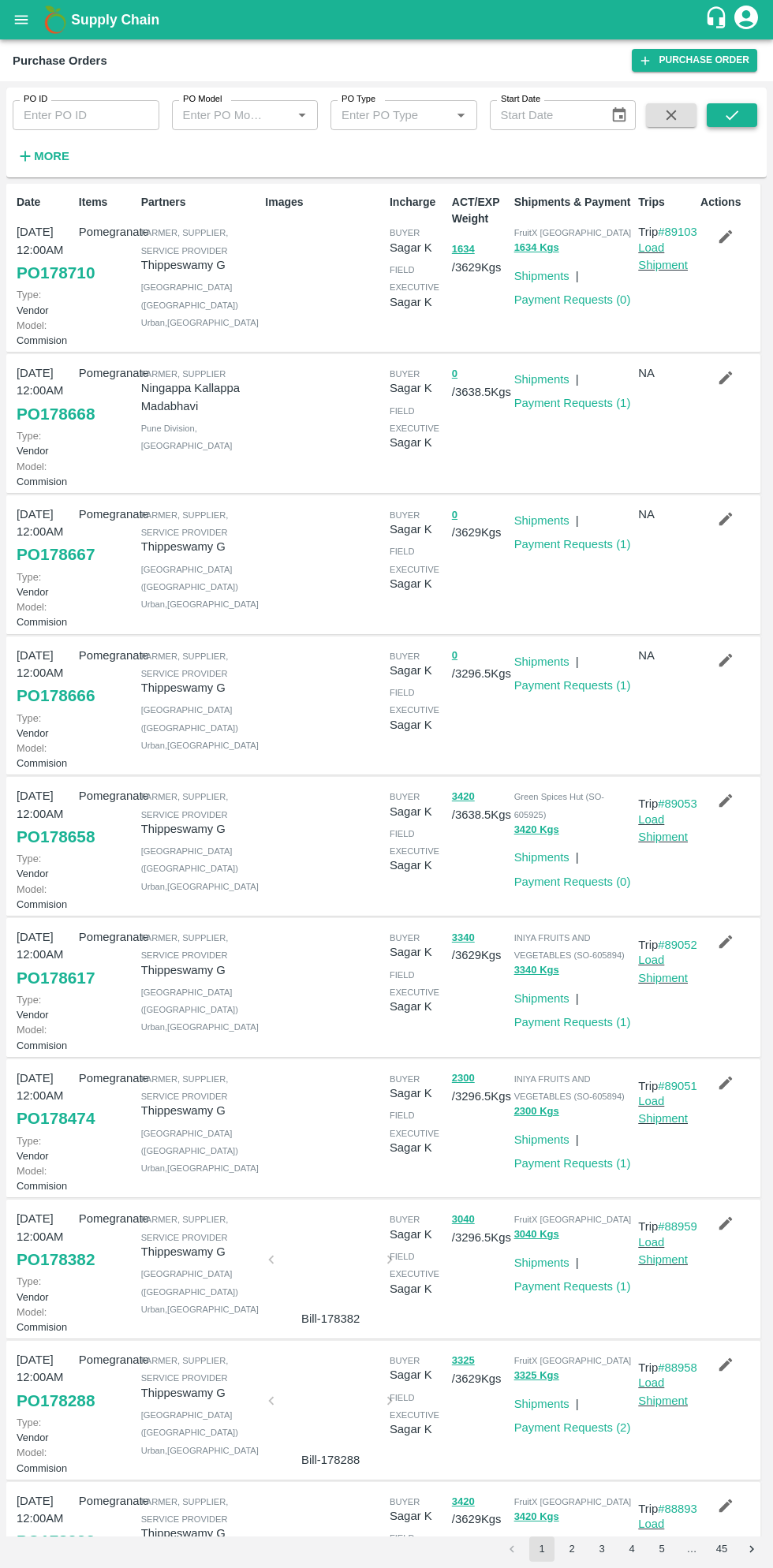
click at [731, 115] on icon "submit" at bounding box center [731, 115] width 17 height 17
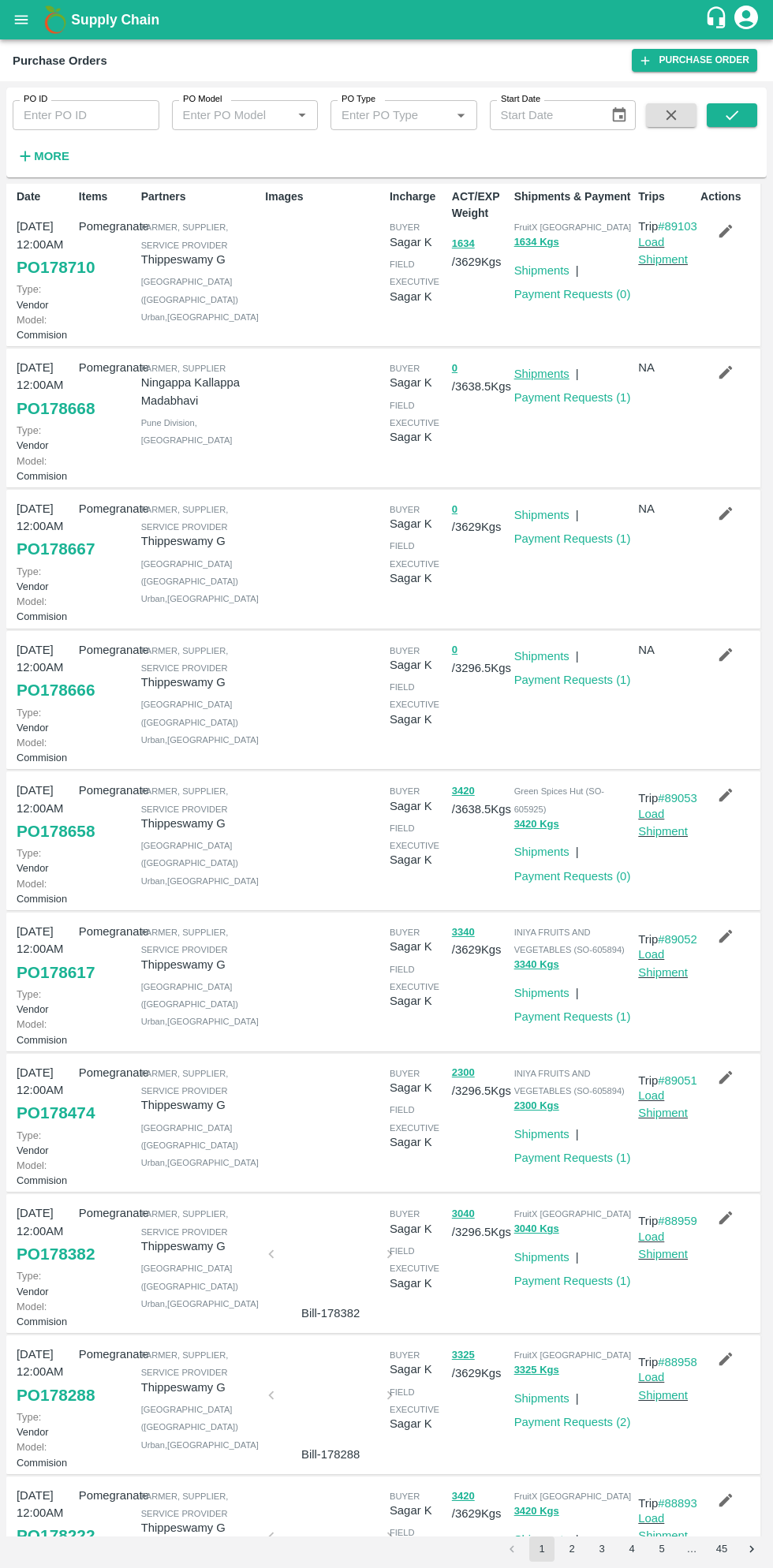
click at [531, 380] on link "Shipments" at bounding box center [541, 373] width 55 height 12
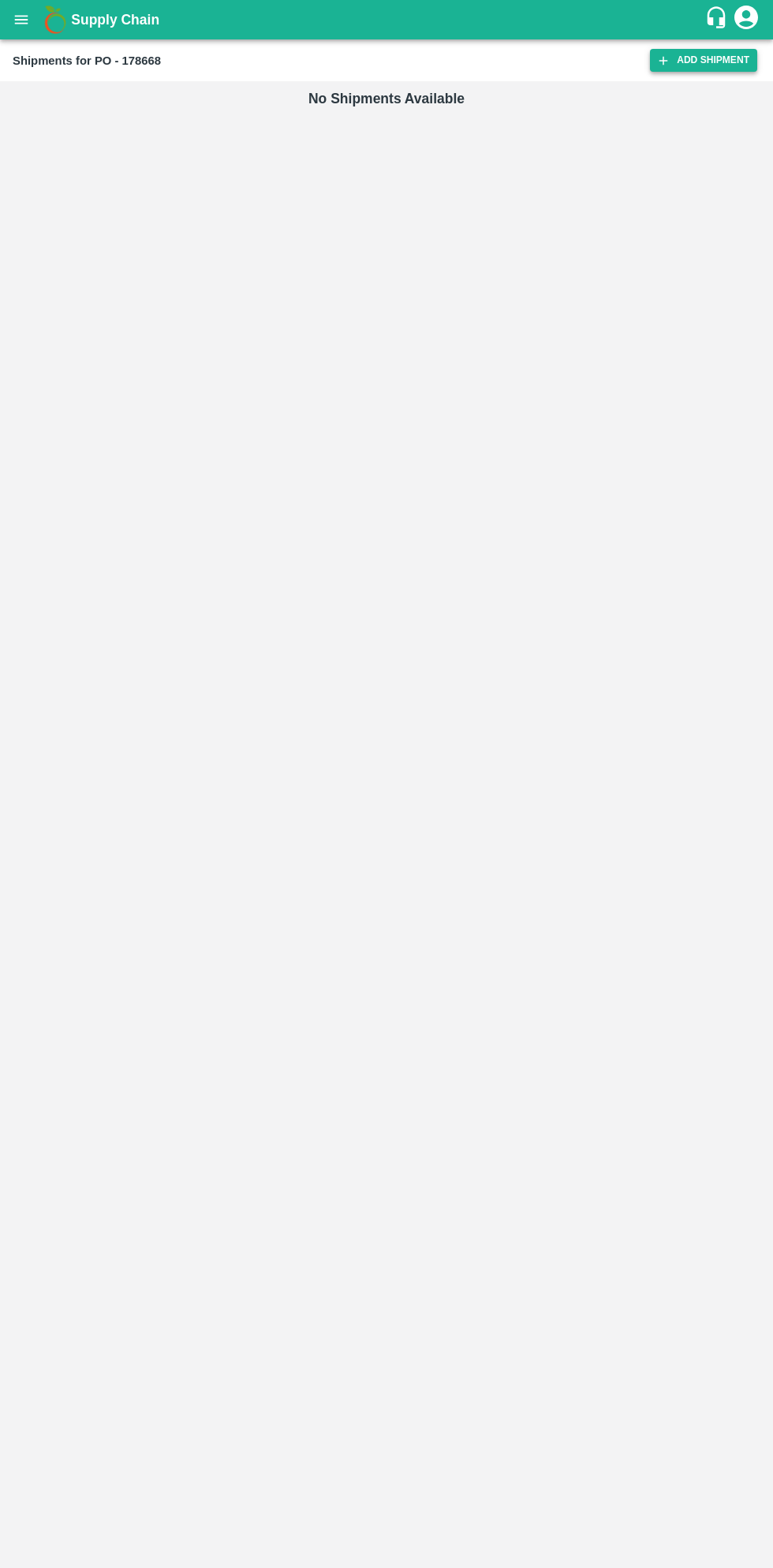
click at [697, 66] on link "Add Shipment" at bounding box center [703, 60] width 107 height 23
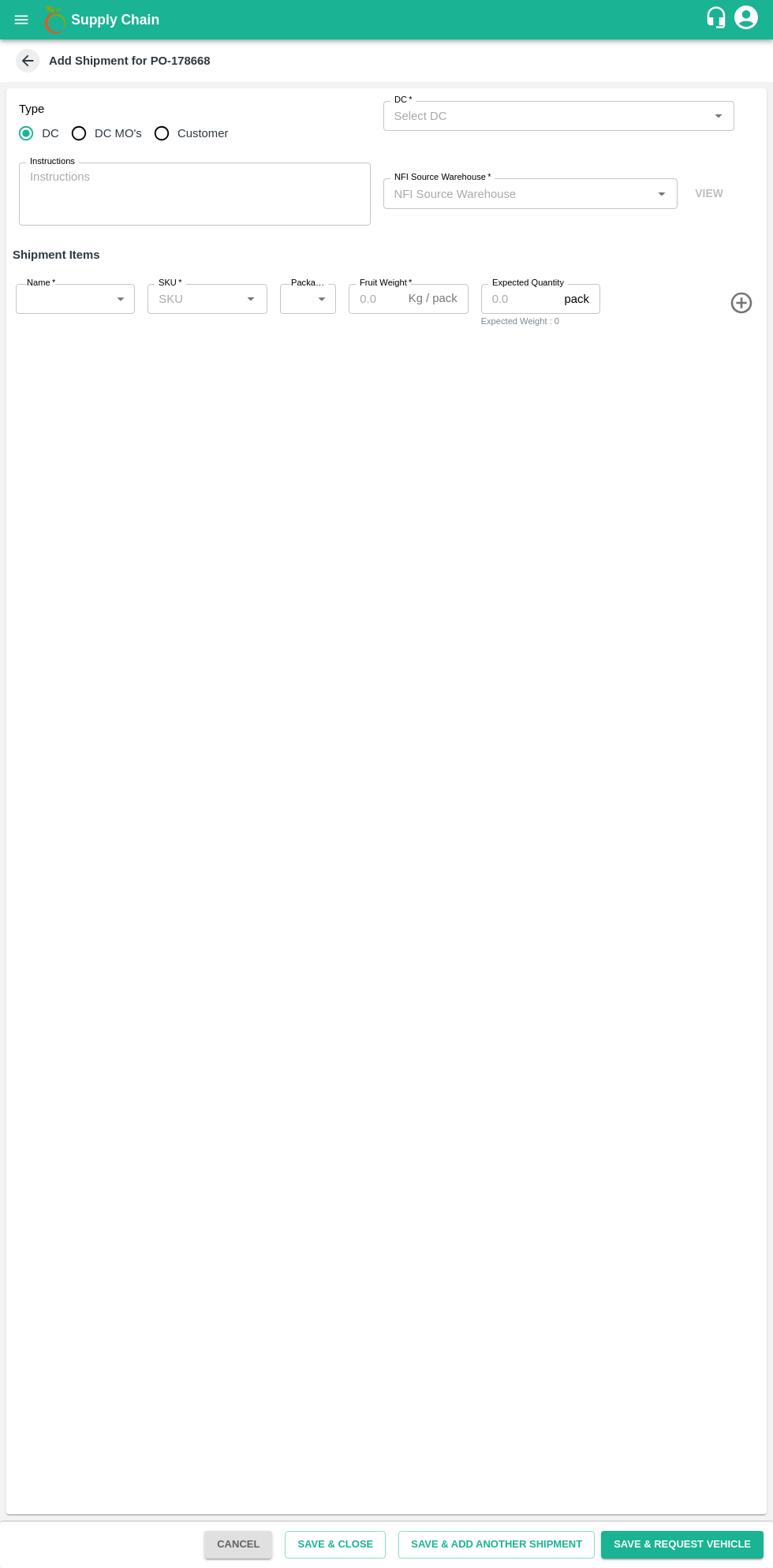
click at [164, 136] on input "Customer" at bounding box center [161, 132] width 31 height 31
radio input "true"
click at [585, 116] on input "Customer (Material Orders)   *" at bounding box center [546, 116] width 317 height 21
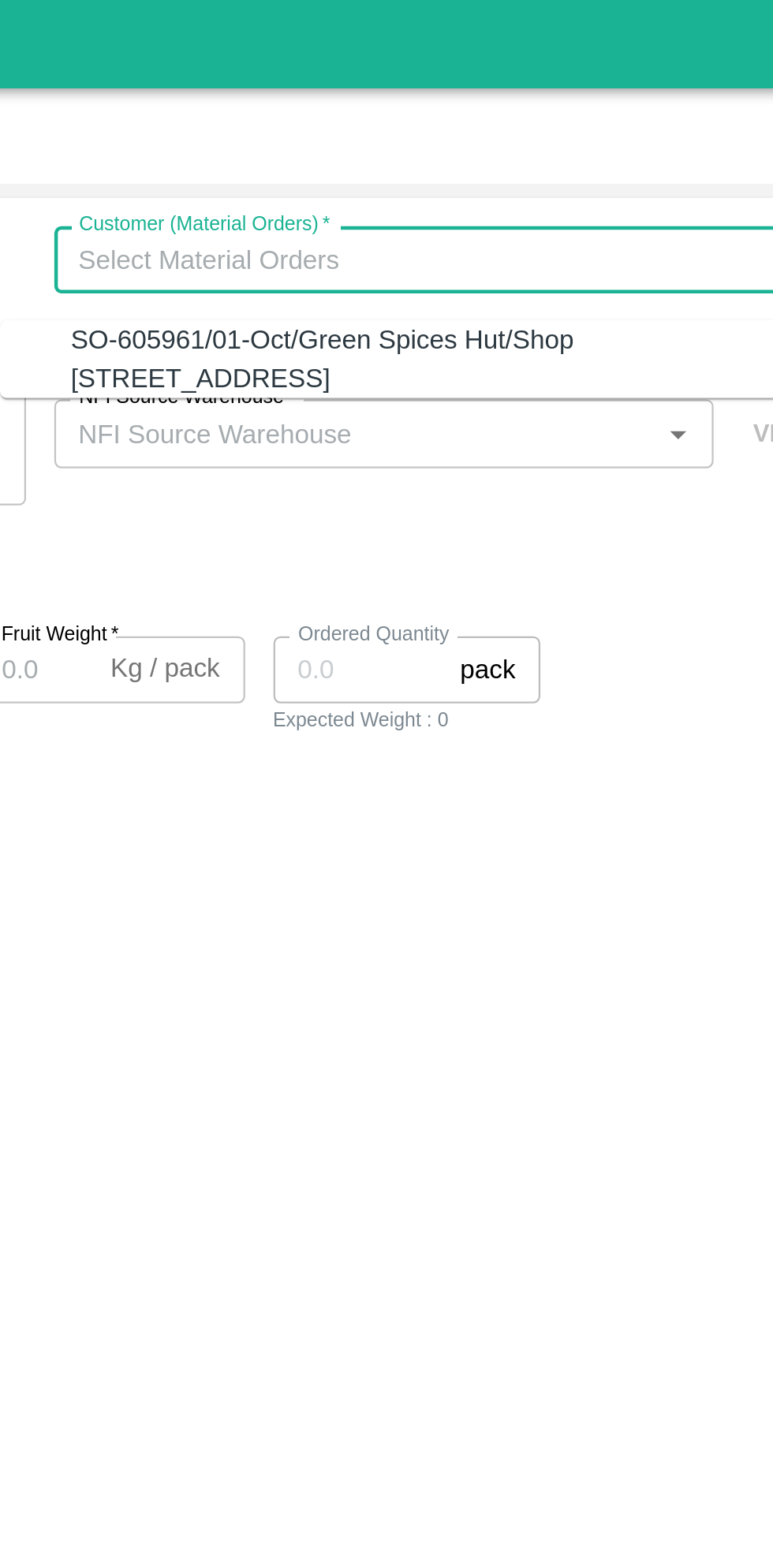
click at [575, 169] on div "SO-605961/01-Oct/Green Spices Hut/Shop [STREET_ADDRESS]" at bounding box center [550, 161] width 320 height 36
type input "SO-605961/01-Oct/Green Spices Hut/Shop [STREET_ADDRESS]"
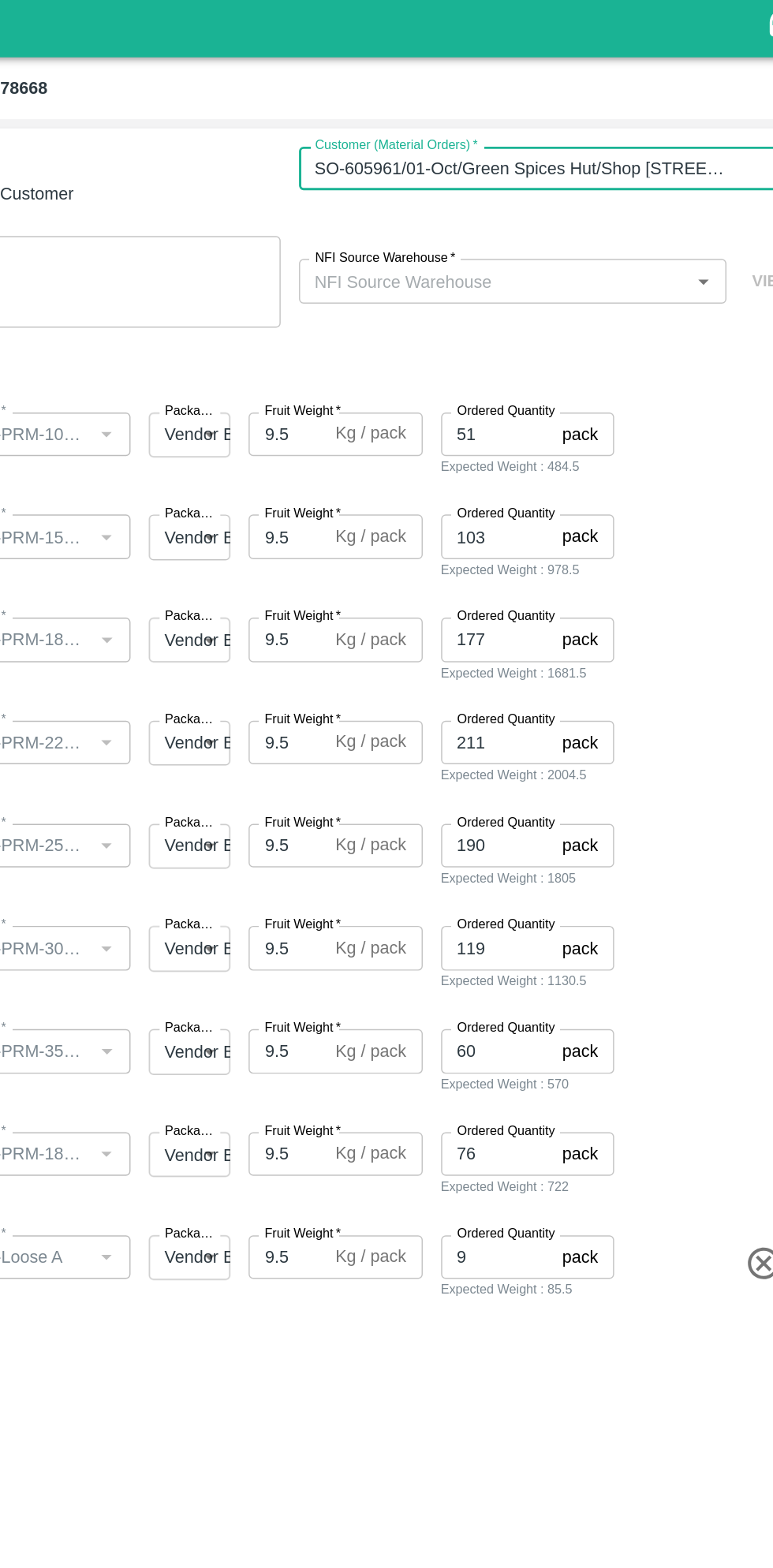
click at [538, 196] on input "NFI Source Warehouse   *" at bounding box center [518, 194] width 260 height 21
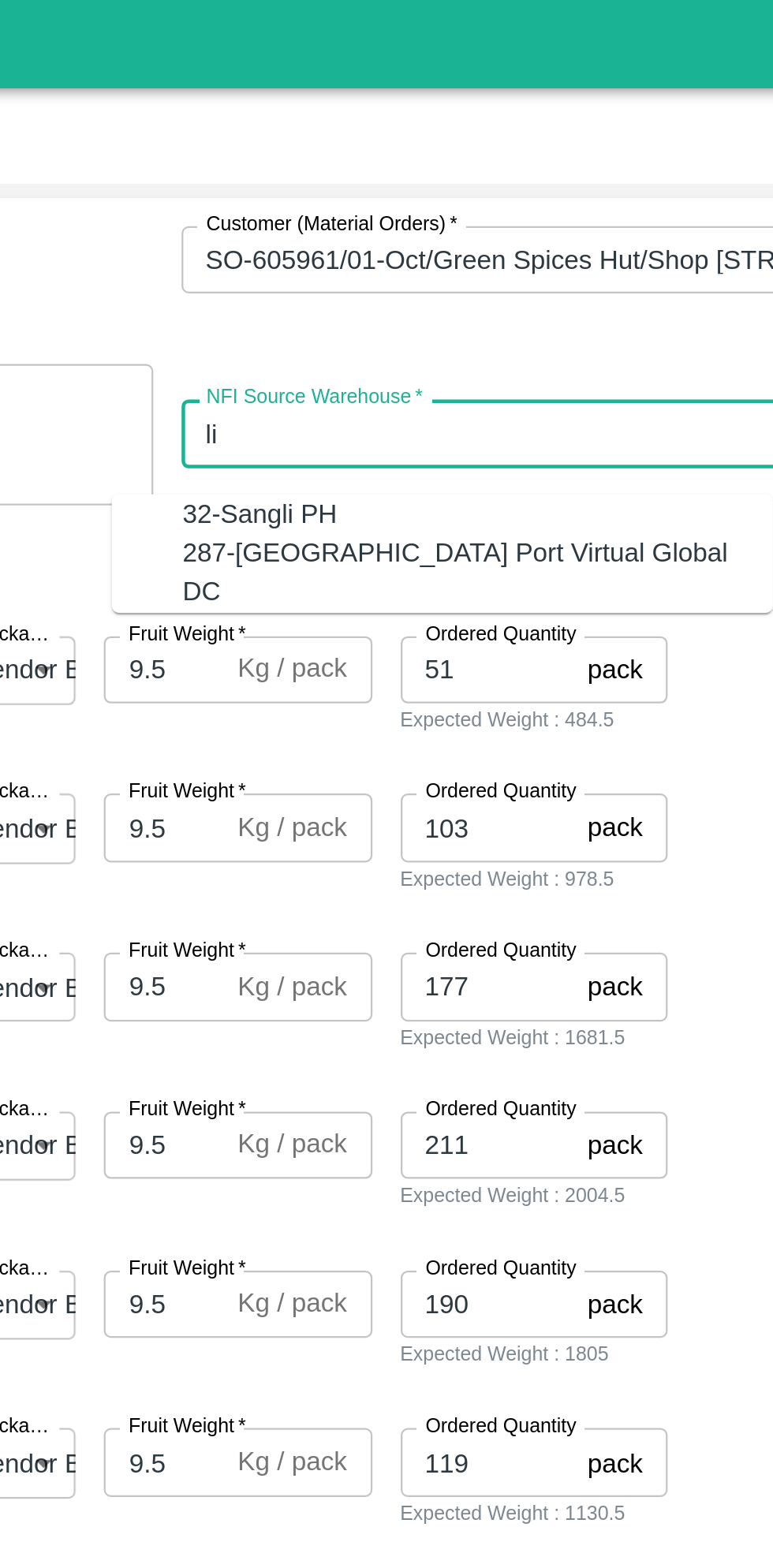
type input "l"
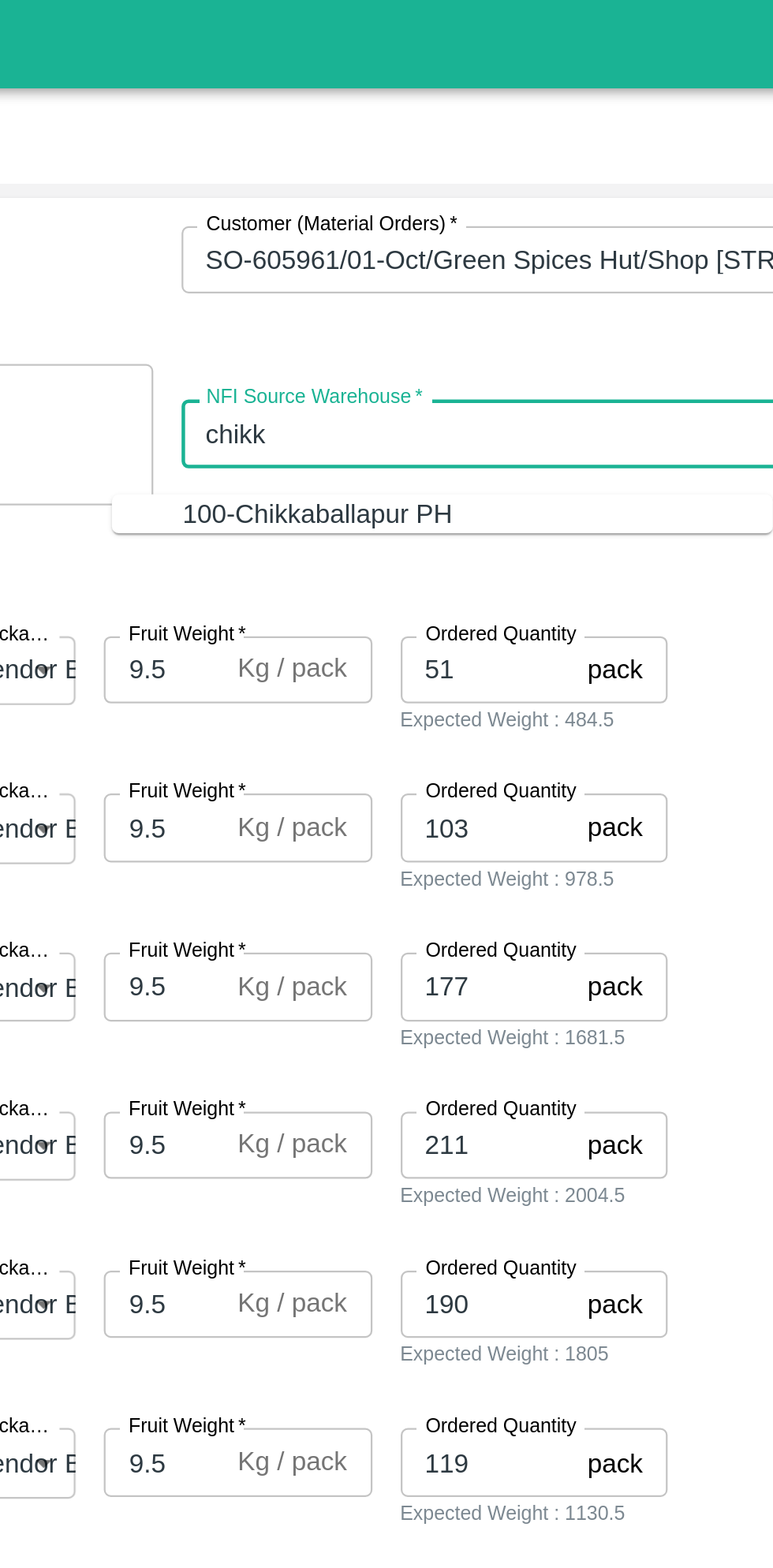
click at [540, 228] on div "100-Chikkaballapur PH" at bounding box center [515, 230] width 264 height 17
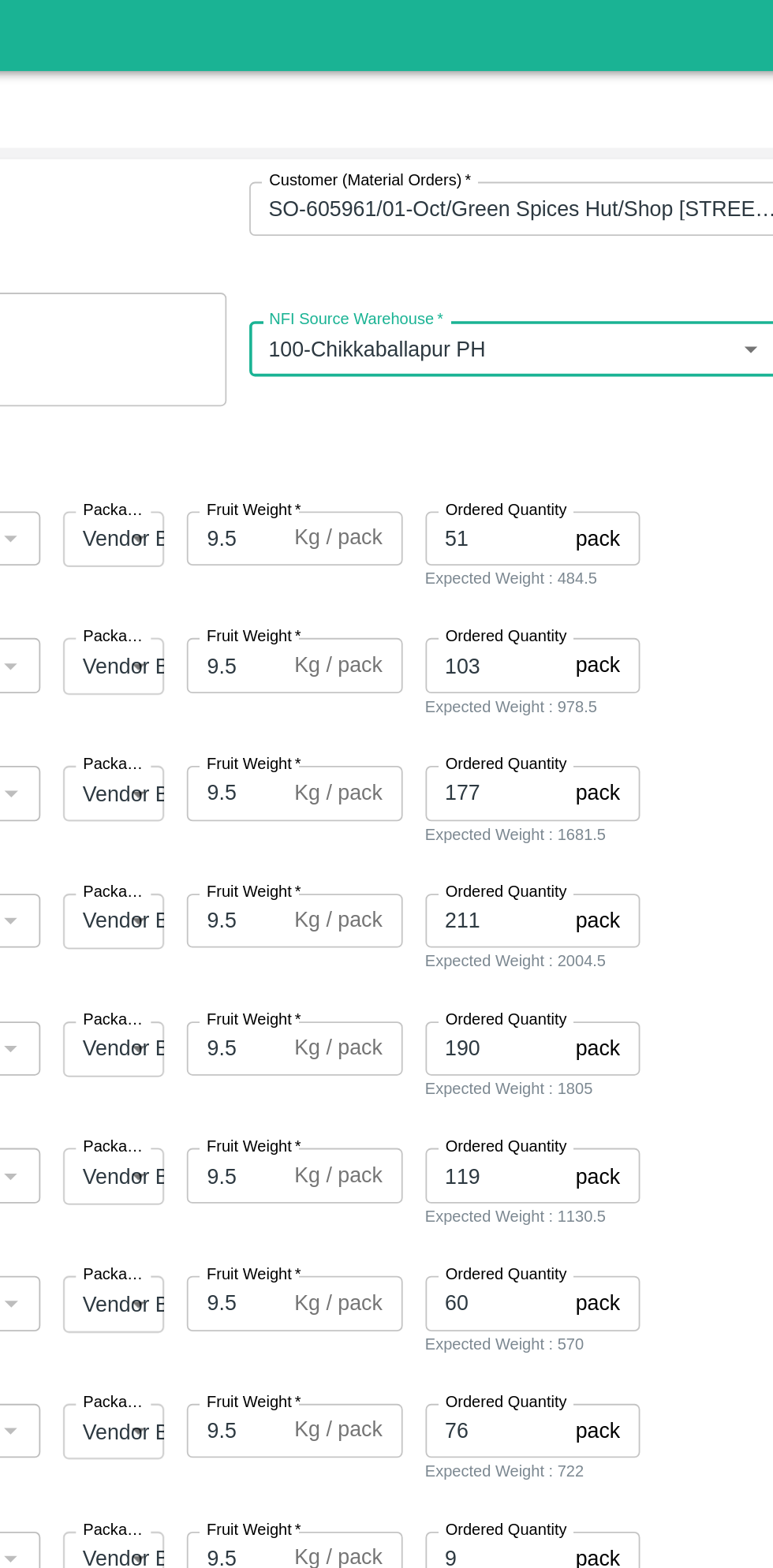
type input "100-Chikkaballapur PH"
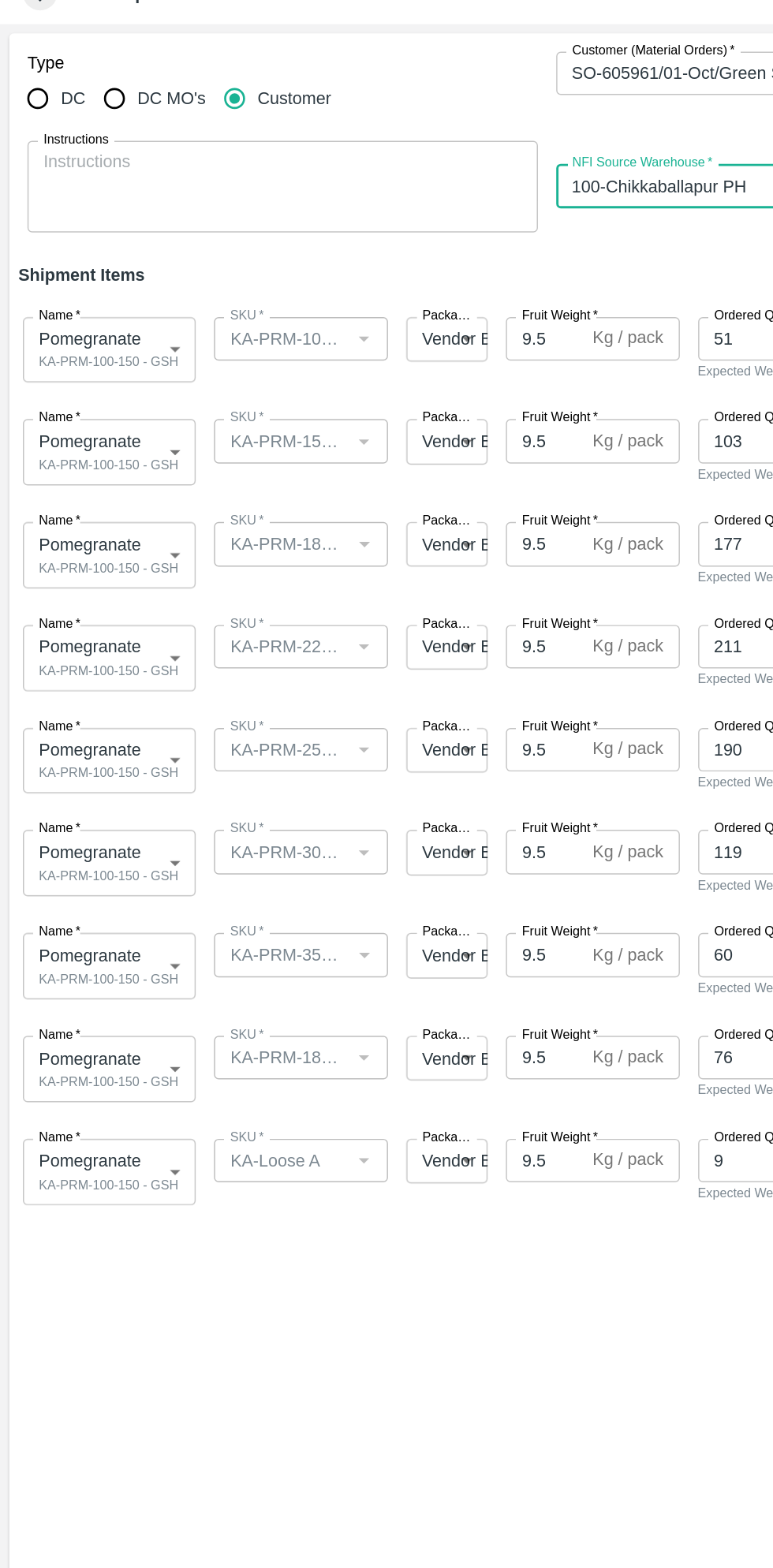
click at [121, 298] on body "Supply Chain Add Shipment for PO-178668 Type DC DC MO's Customer Customer (Mate…" at bounding box center [386, 784] width 773 height 1568
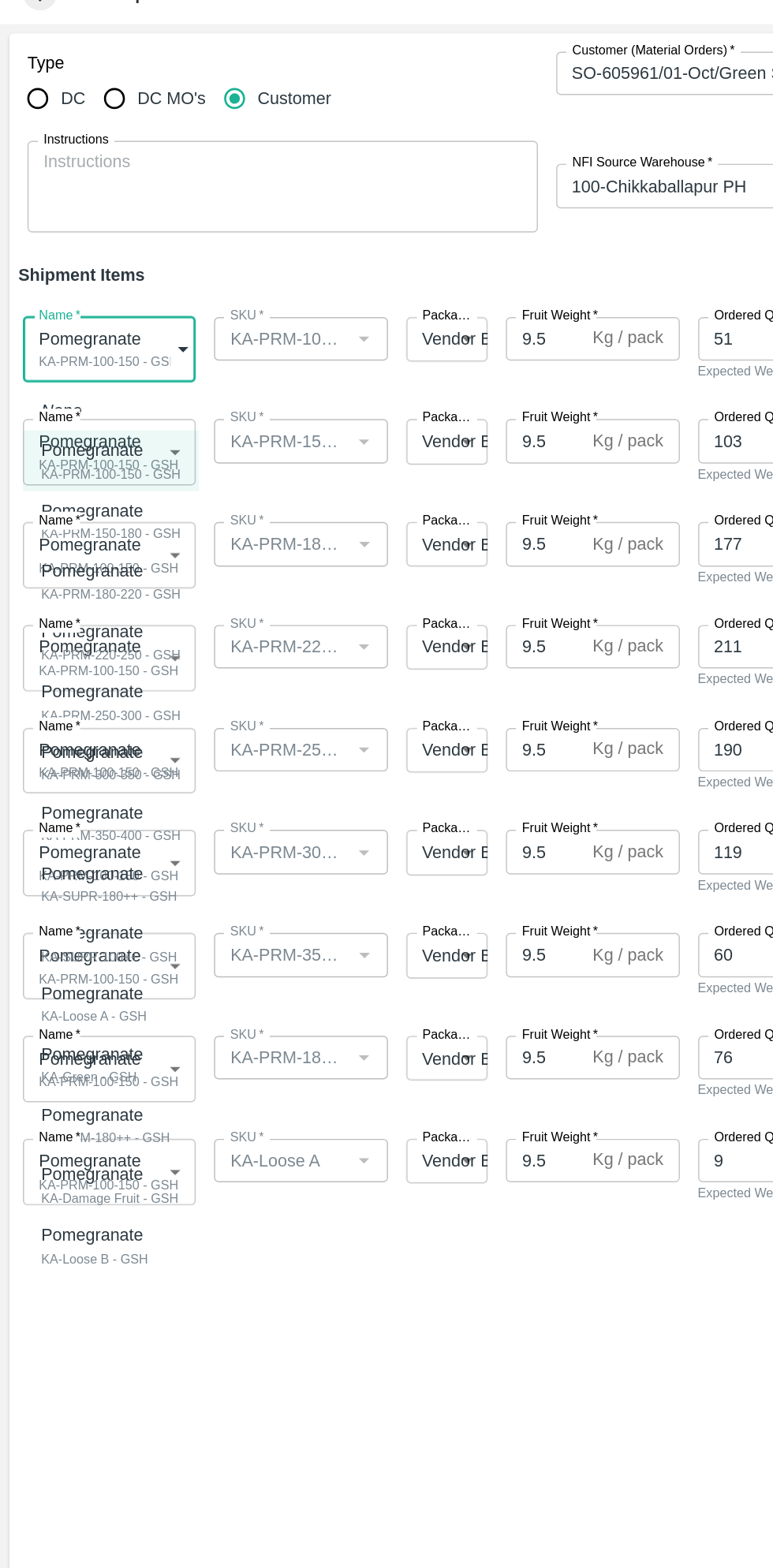
click at [107, 384] on div "Pomegranate KA-PRM-100-150 - GSH" at bounding box center [77, 383] width 96 height 32
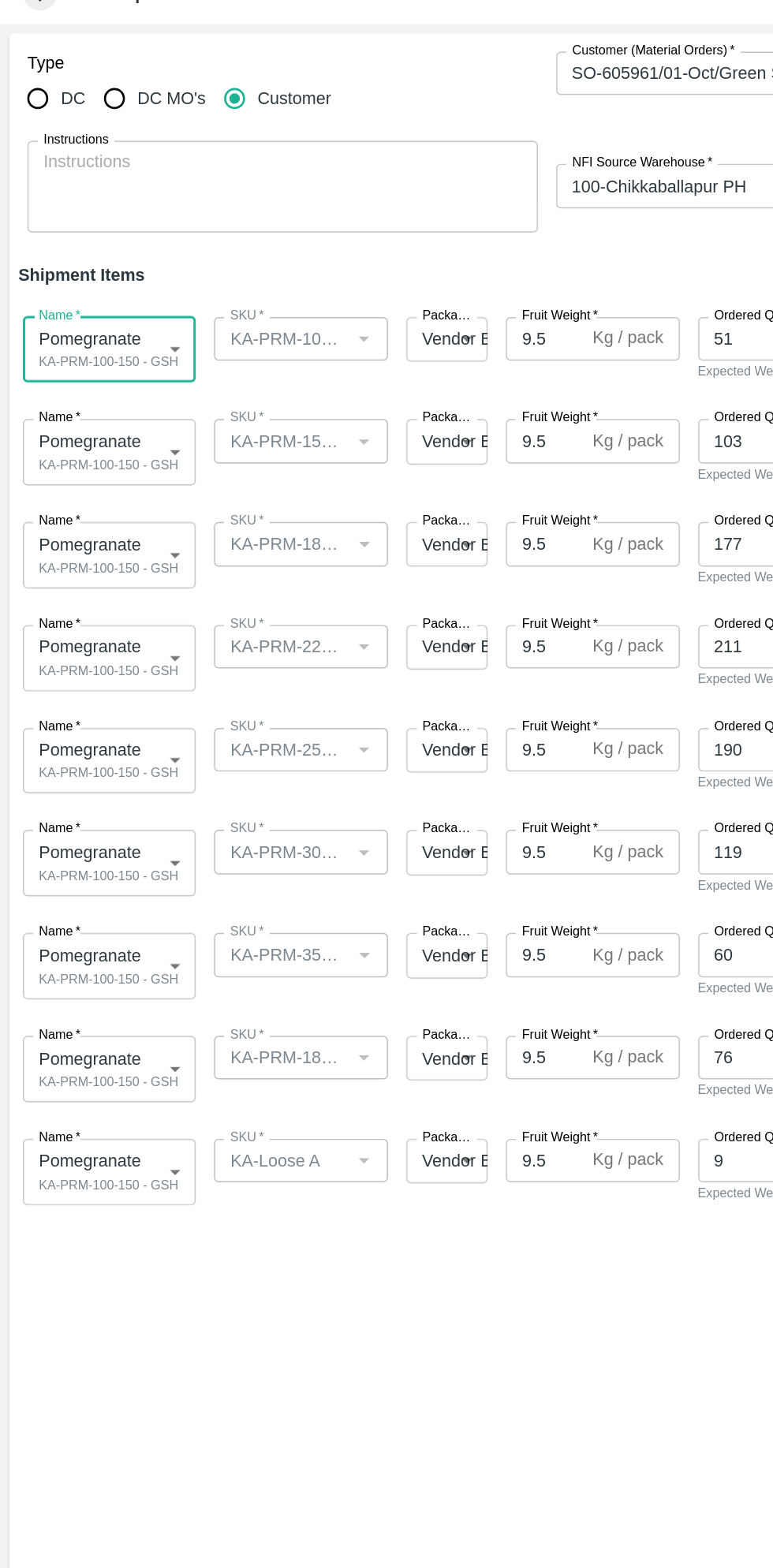
click at [102, 379] on body "Supply Chain Add Shipment for PO-178668 Type DC DC MO's Customer Customer (Mate…" at bounding box center [386, 784] width 773 height 1568
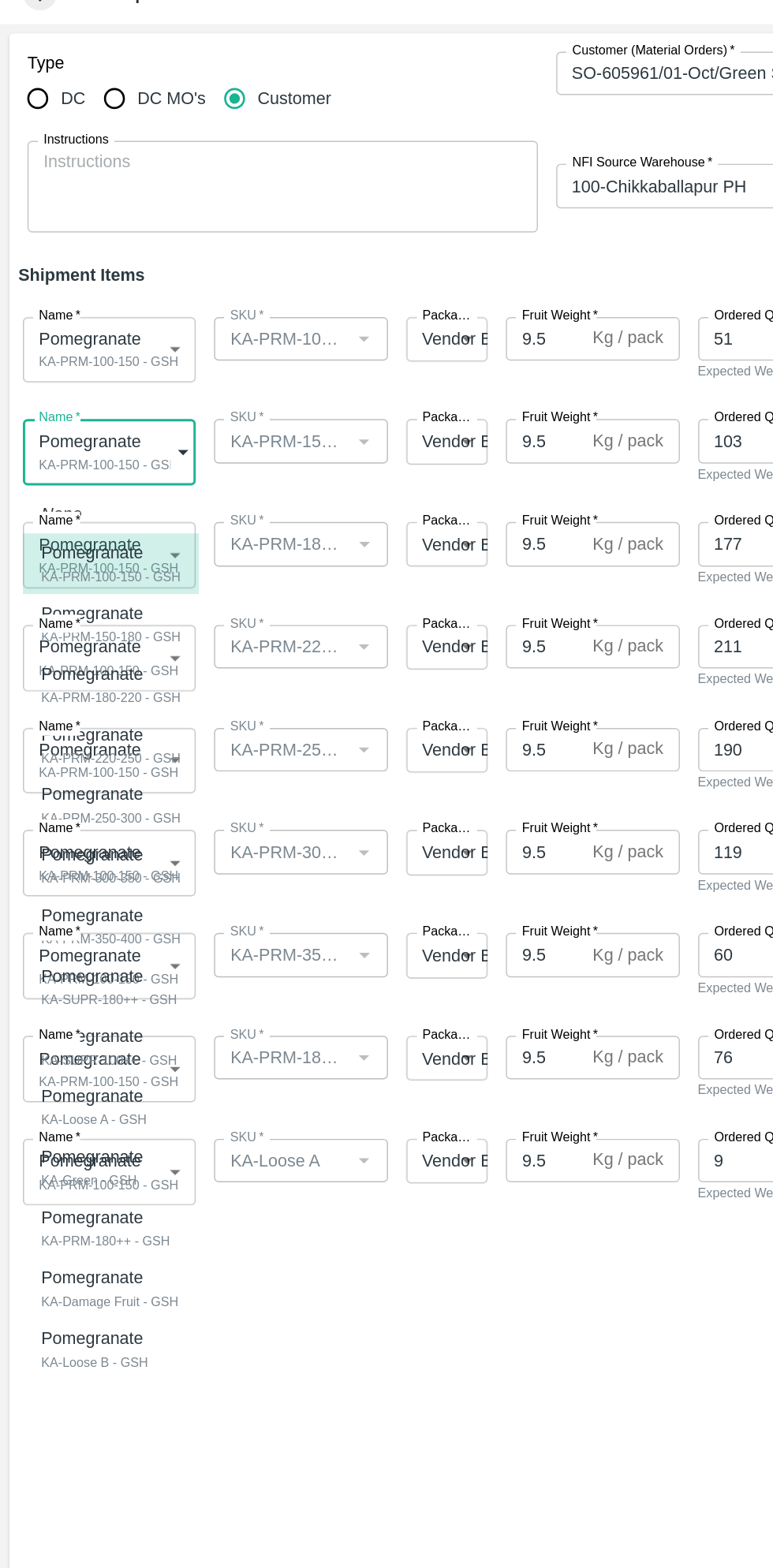
click at [109, 505] on div "KA-PRM-150-180 - GSH" at bounding box center [77, 504] width 96 height 14
type input "2080904"
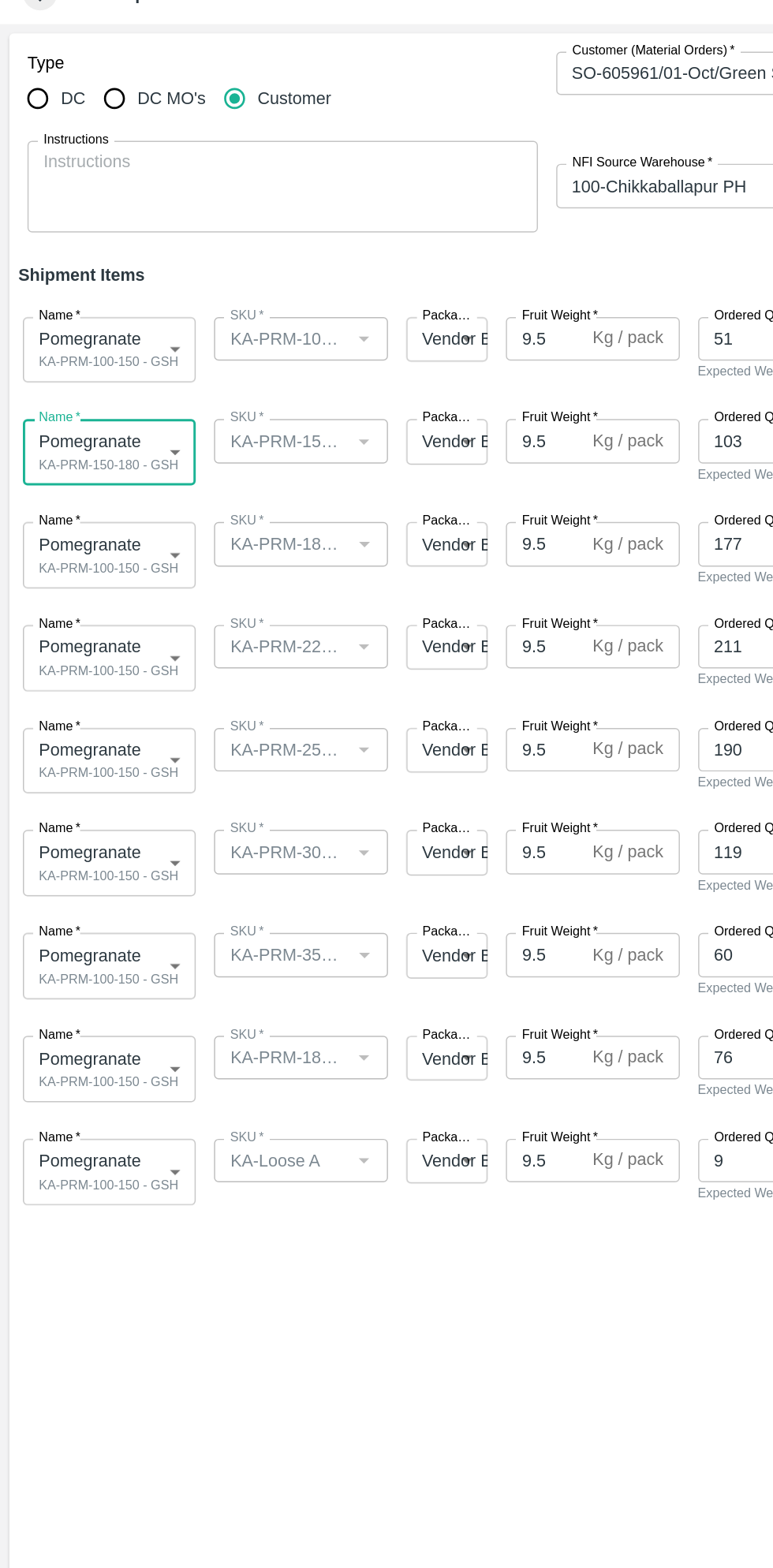
click at [112, 452] on body "Supply Chain Add Shipment for PO-178668 Type DC DC MO's Customer Customer (Mate…" at bounding box center [386, 784] width 773 height 1568
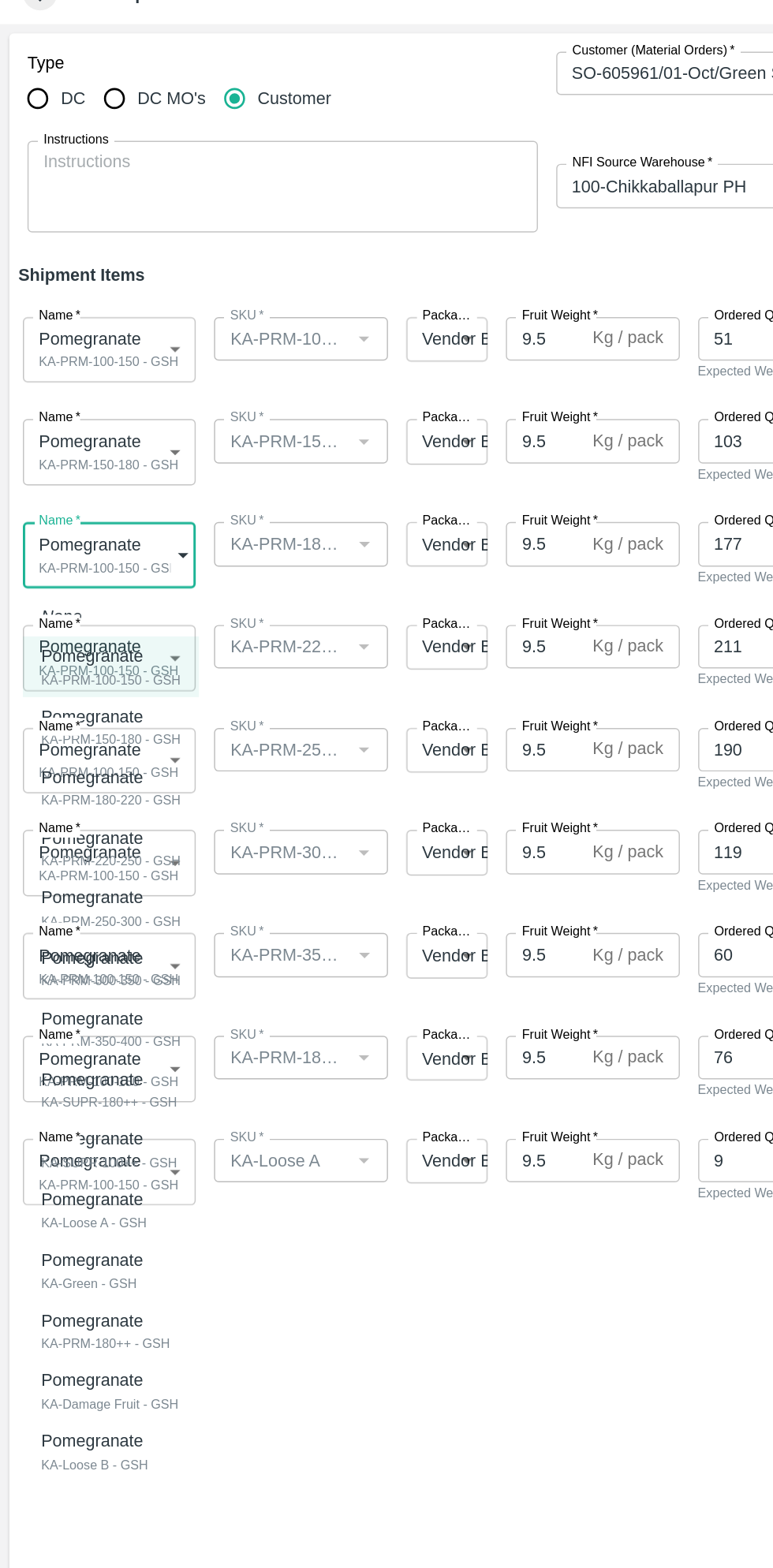
click at [110, 615] on div "KA-PRM-180-220 - GSH" at bounding box center [77, 616] width 96 height 14
type input "2080905"
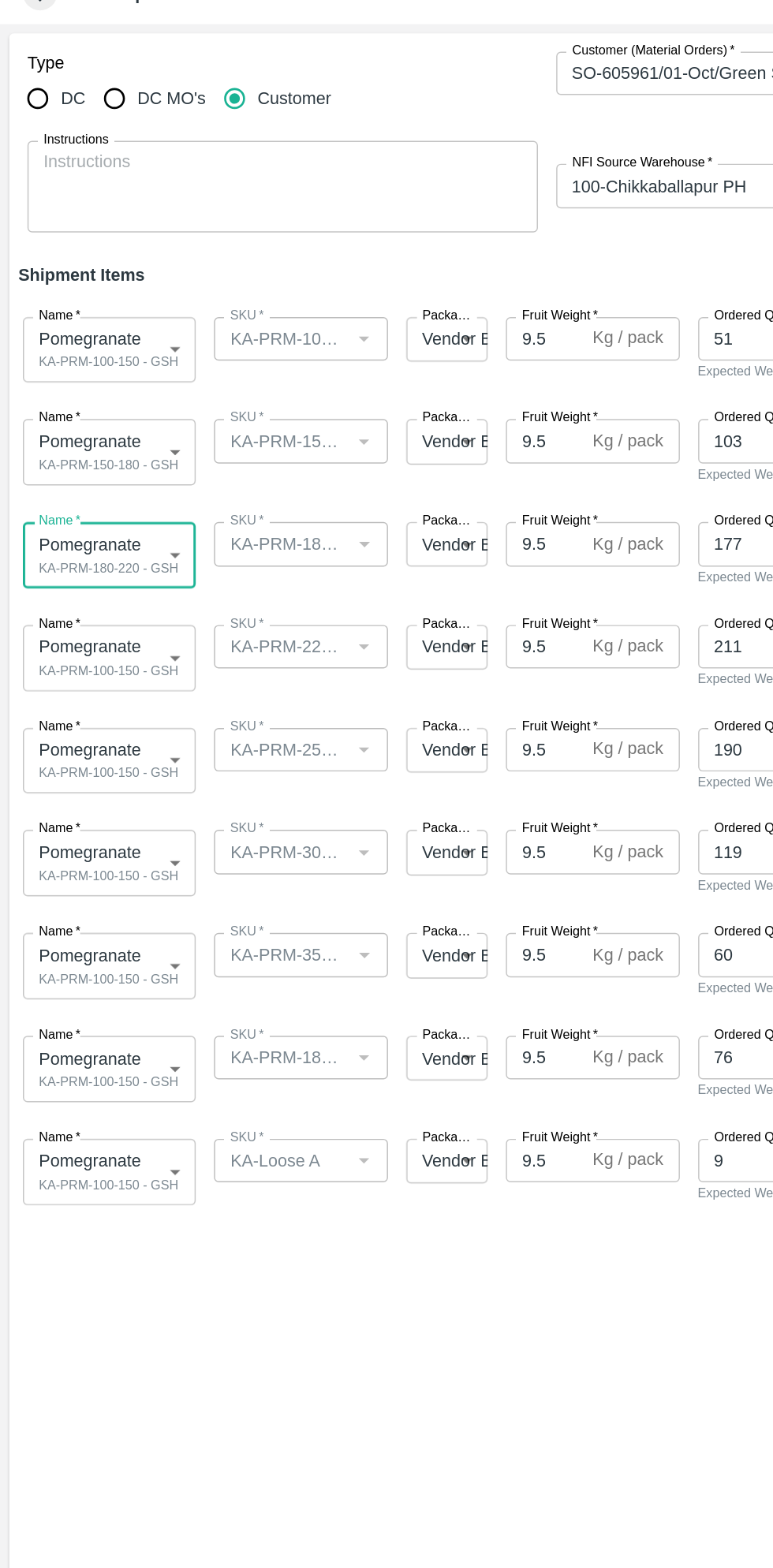
click at [107, 515] on body "Supply Chain Add Shipment for PO-178668 Type DC DC MO's Customer Customer (Mate…" at bounding box center [386, 784] width 773 height 1568
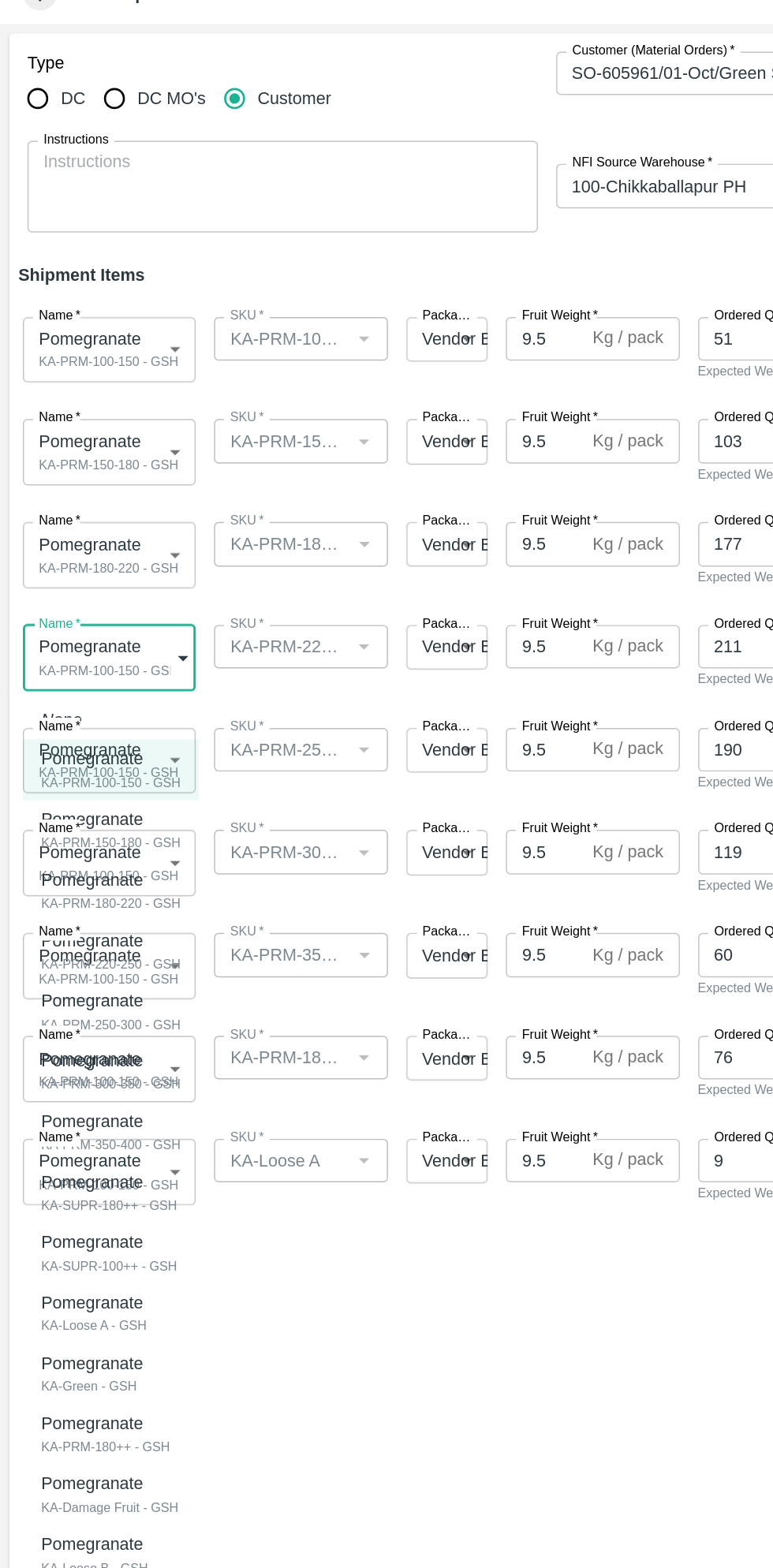
click at [101, 725] on div "KA-PRM-220-250 - GSH" at bounding box center [77, 729] width 96 height 14
type input "2080906"
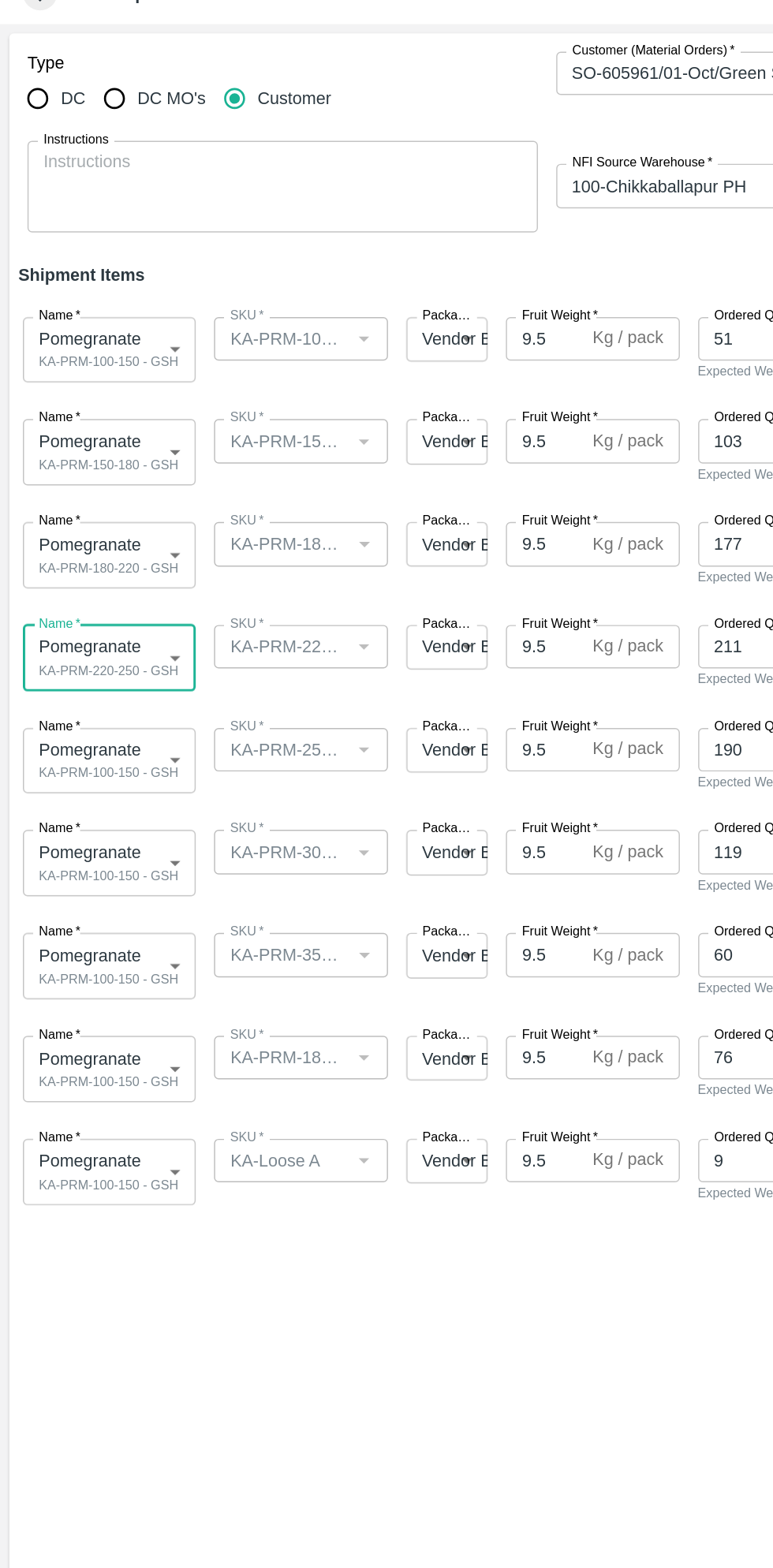
click at [104, 584] on body "Supply Chain Add Shipment for PO-178668 Type DC DC MO's Customer Customer (Mate…" at bounding box center [386, 784] width 773 height 1568
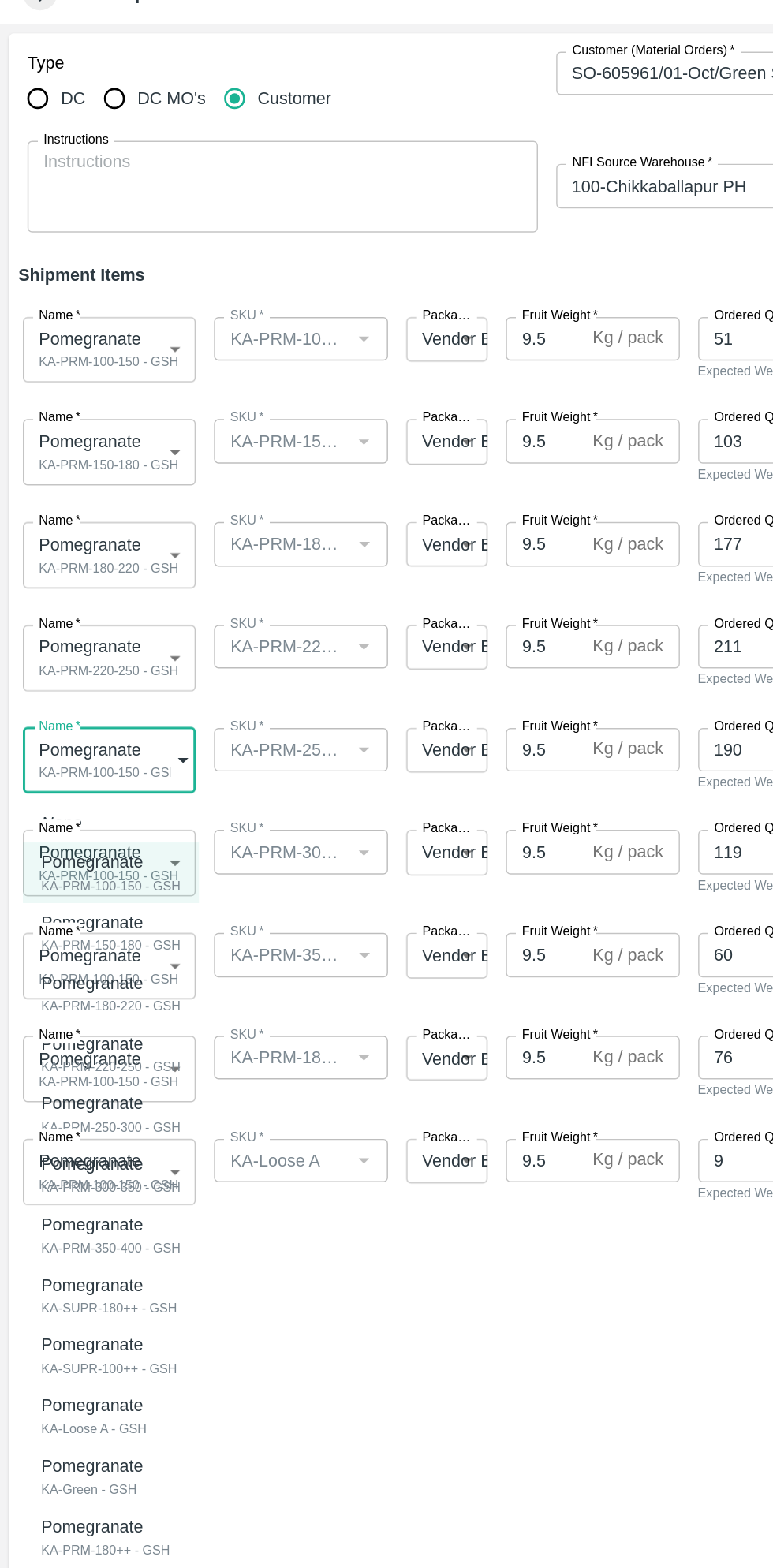
click at [105, 824] on div "Pomegranate" at bounding box center [77, 825] width 96 height 17
type input "2080907"
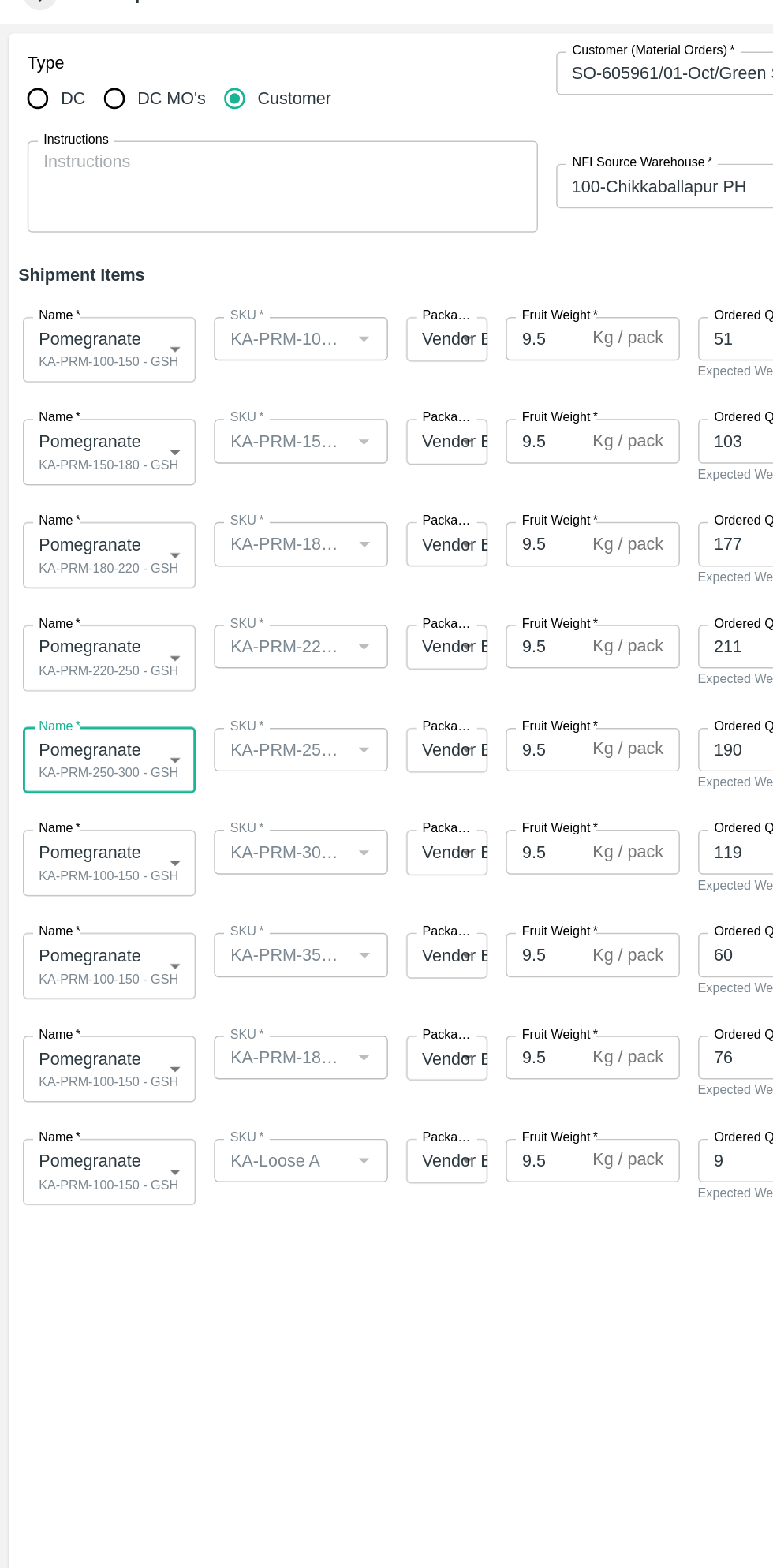
click at [112, 654] on body "Supply Chain Add Shipment for PO-178668 Type DC DC MO's Customer Customer (Mate…" at bounding box center [386, 784] width 773 height 1568
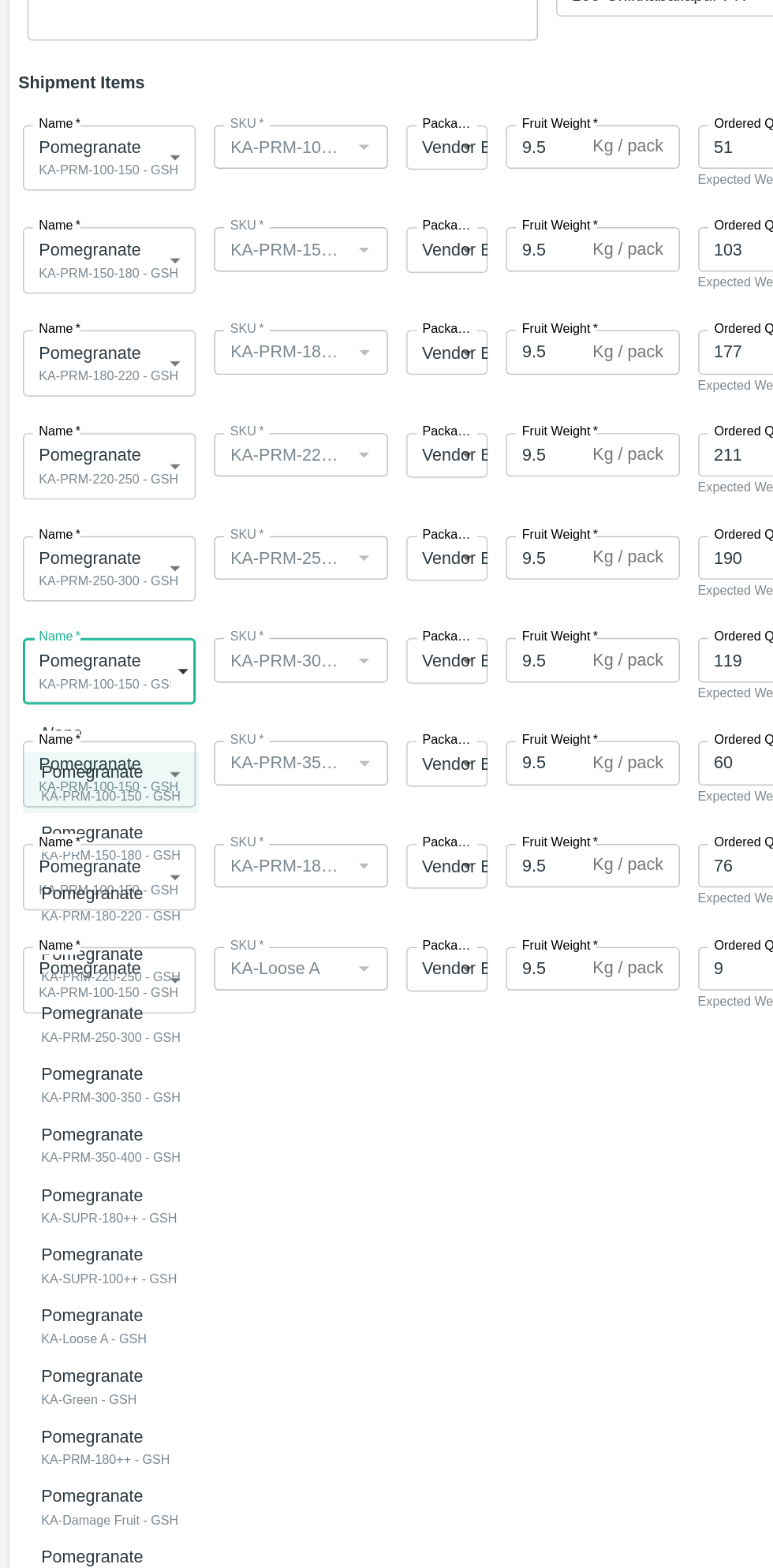
click at [112, 943] on div "Pomegranate KA-PRM-300-350 - GSH" at bounding box center [77, 945] width 96 height 32
type input "2080908"
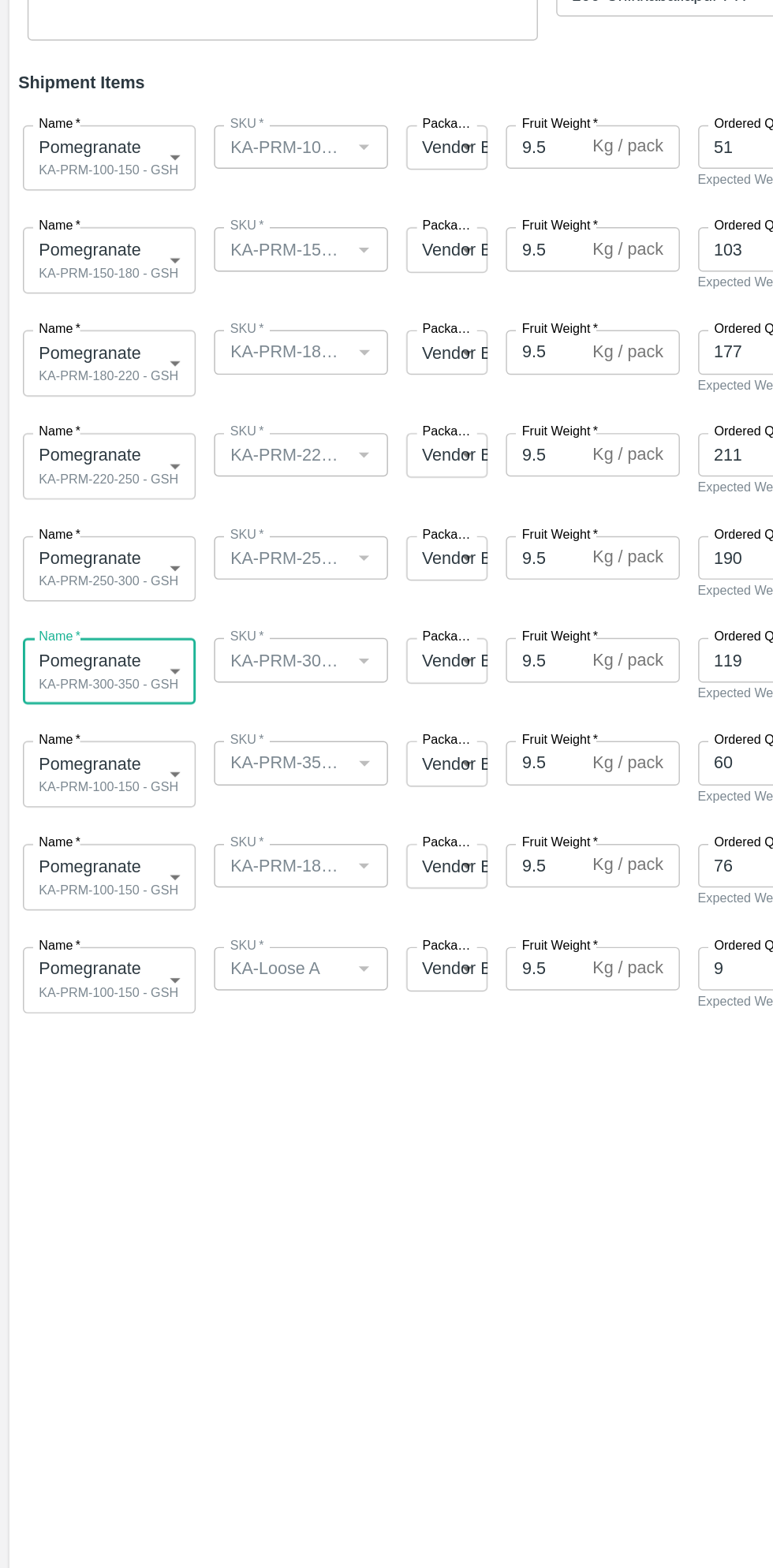
click at [106, 738] on body "Supply Chain Add Shipment for PO-178668 Type DC DC MO's Customer Customer (Mate…" at bounding box center [386, 784] width 773 height 1568
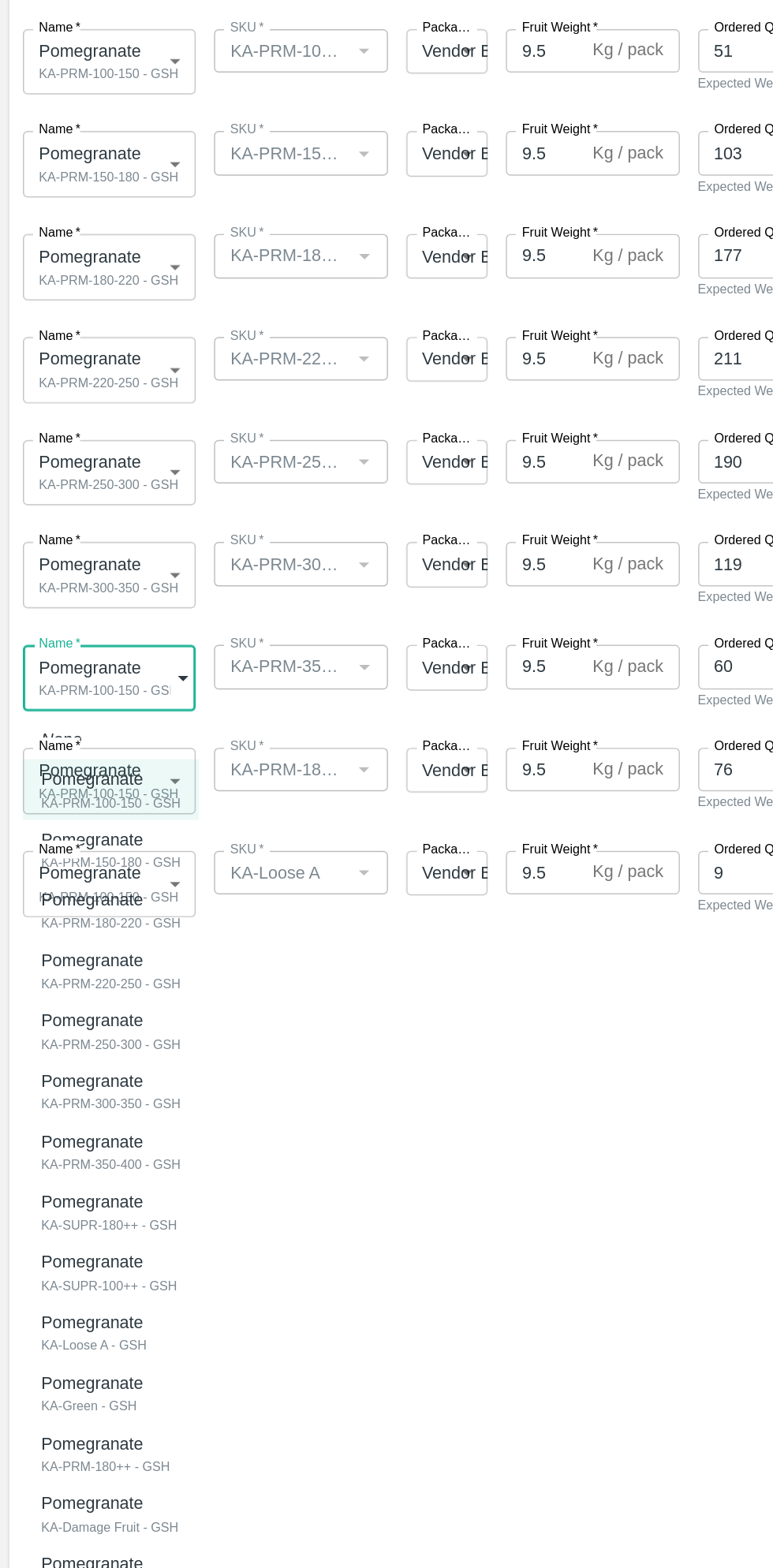
click at [109, 1057] on div "Pomegranate KA-PRM-350-400 - GSH" at bounding box center [77, 1058] width 96 height 32
type input "2080909"
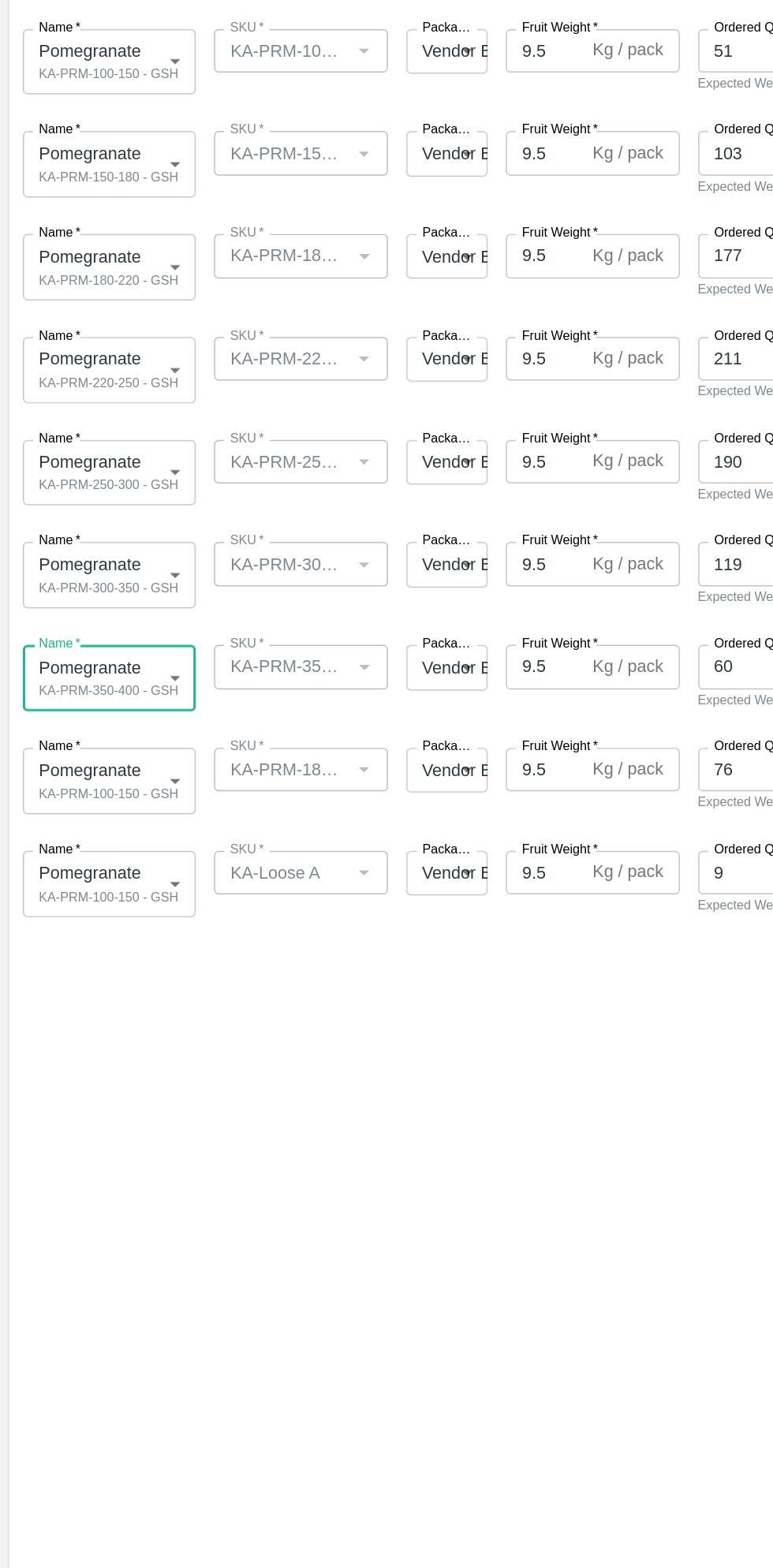
click at [102, 801] on body "Supply Chain Add Shipment for PO-178668 Type DC DC MO's Customer Customer (Mate…" at bounding box center [386, 784] width 773 height 1568
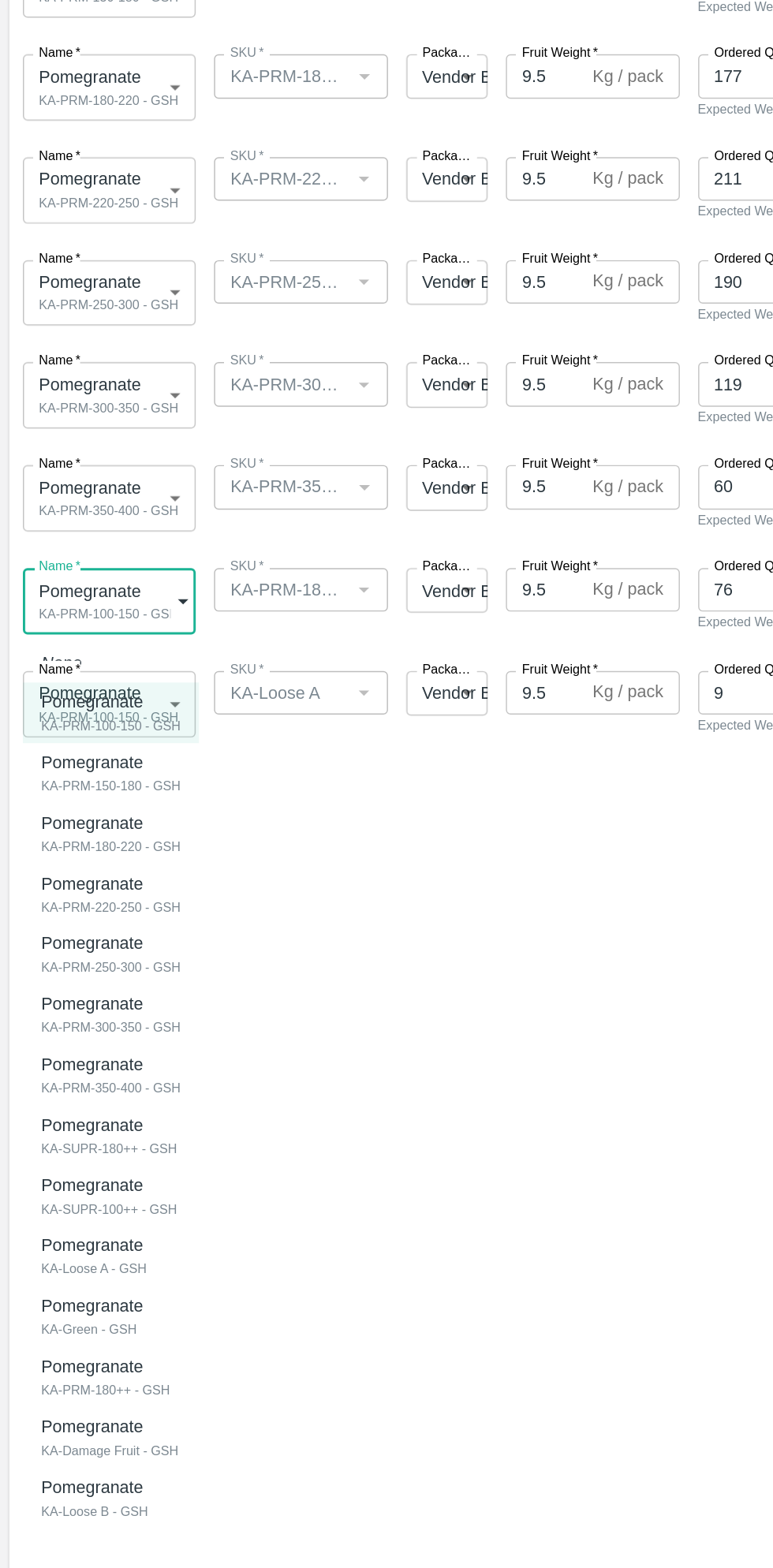
click at [103, 1178] on div "KA-SUPR-180++ - GSH" at bounding box center [75, 1179] width 94 height 14
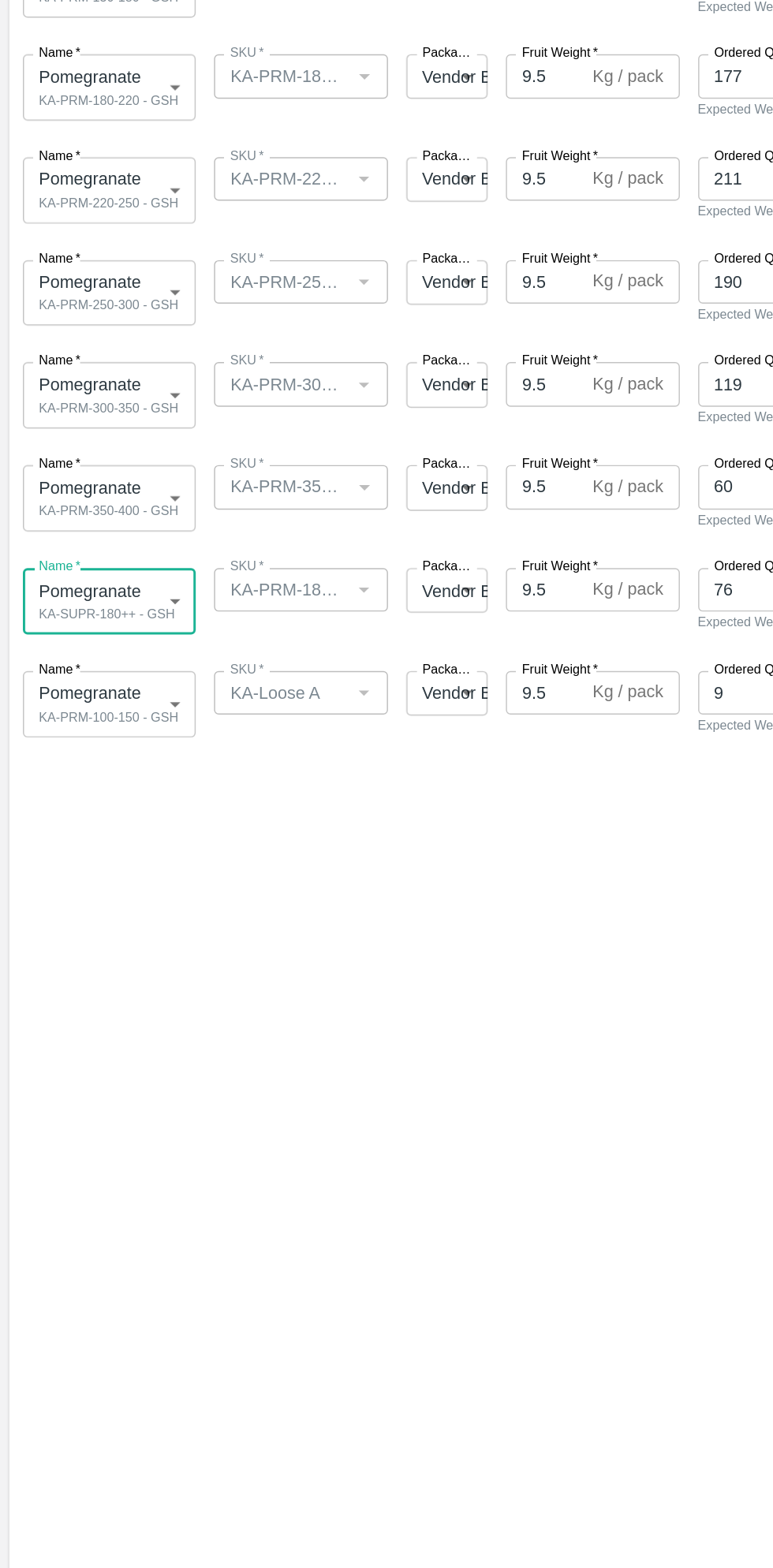
click at [106, 802] on body "Supply Chain Add Shipment for PO-178668 Type DC DC MO's Customer Customer (Mate…" at bounding box center [386, 784] width 773 height 1568
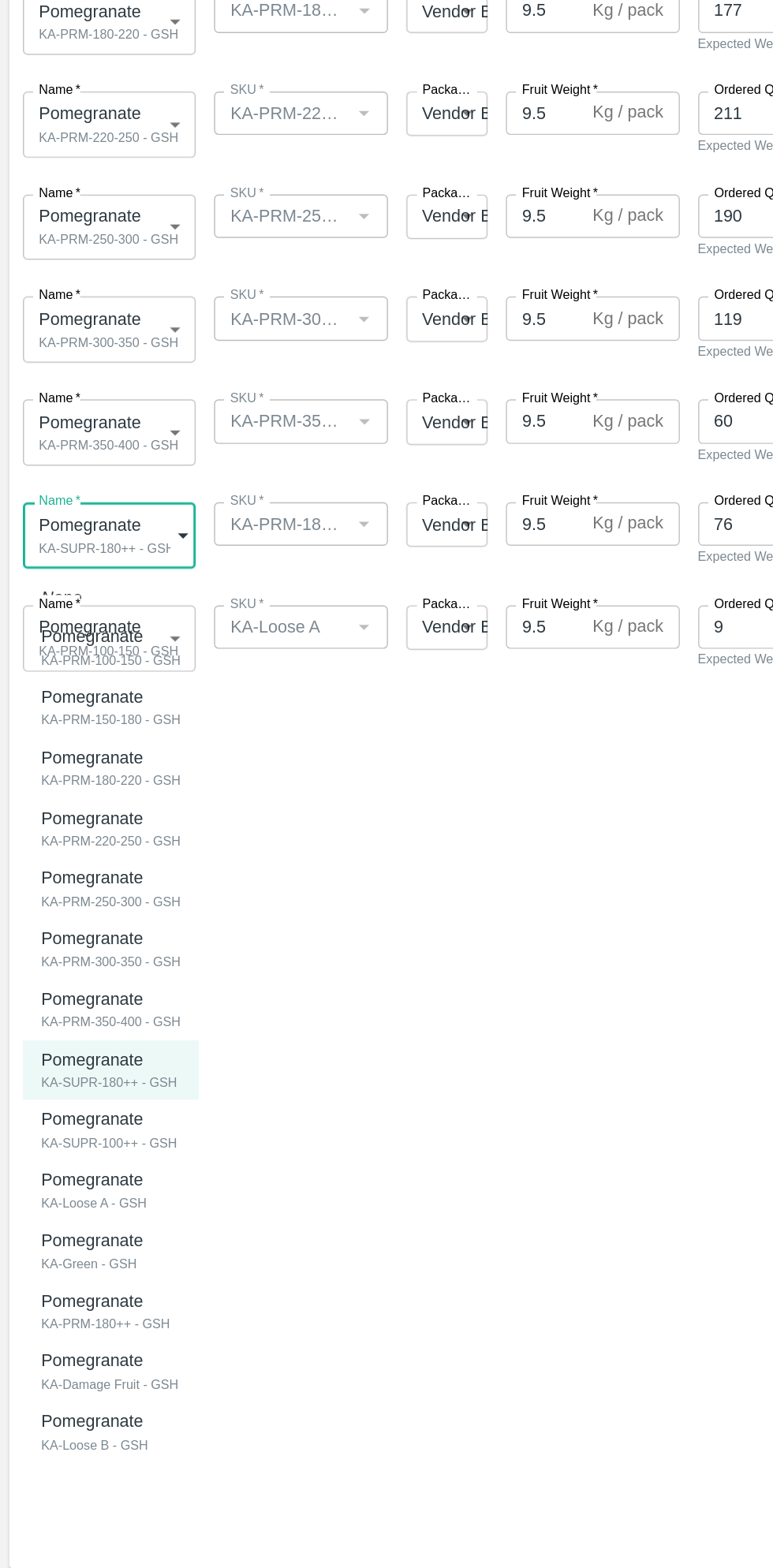
click at [114, 1345] on div "Pomegranate KA-PRM-180++ - GSH" at bounding box center [73, 1337] width 89 height 32
type input "2080914"
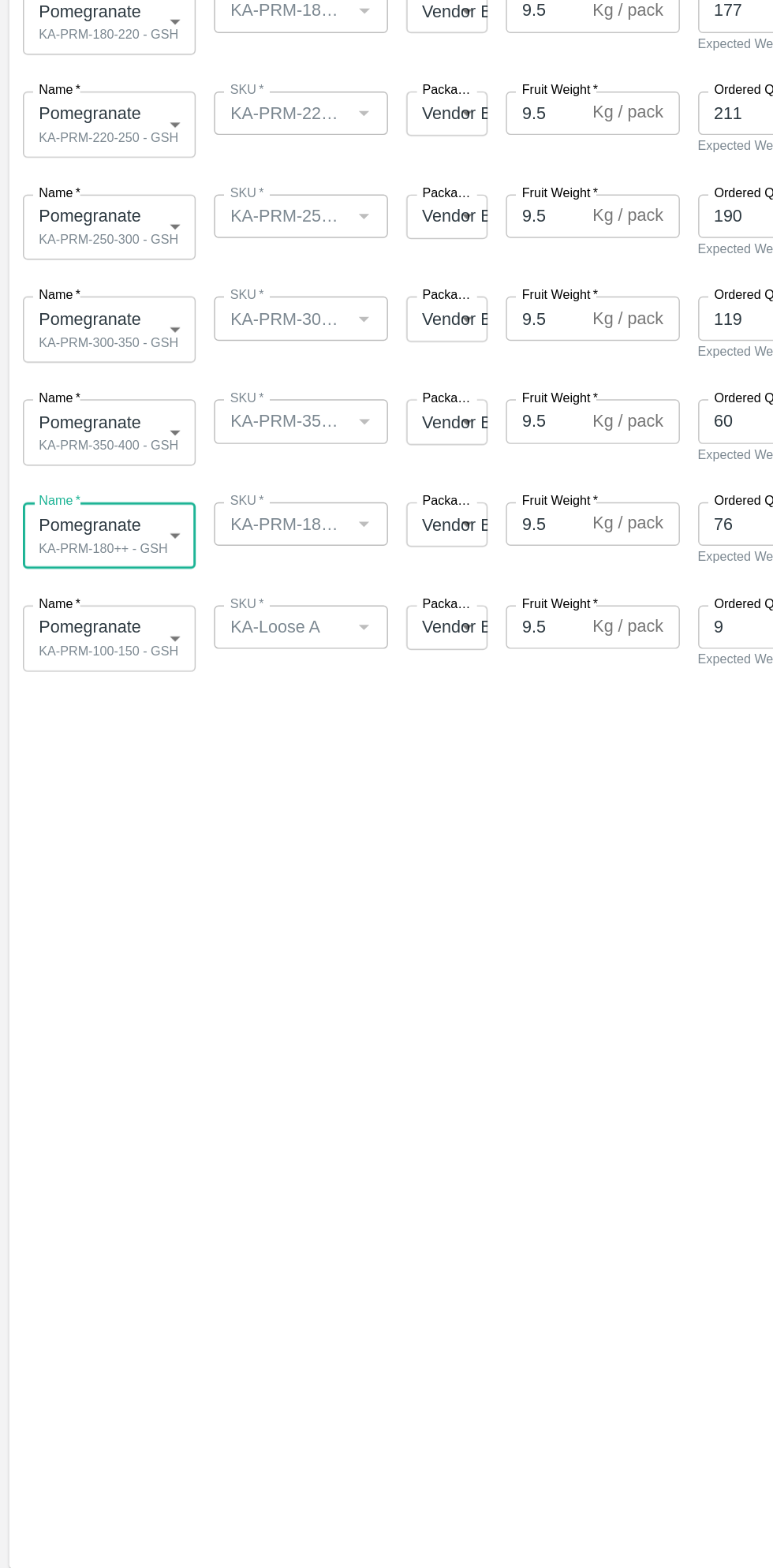
click at [94, 876] on body "Supply Chain Add Shipment for PO-178668 Type DC DC MO's Customer Customer (Mate…" at bounding box center [386, 784] width 773 height 1568
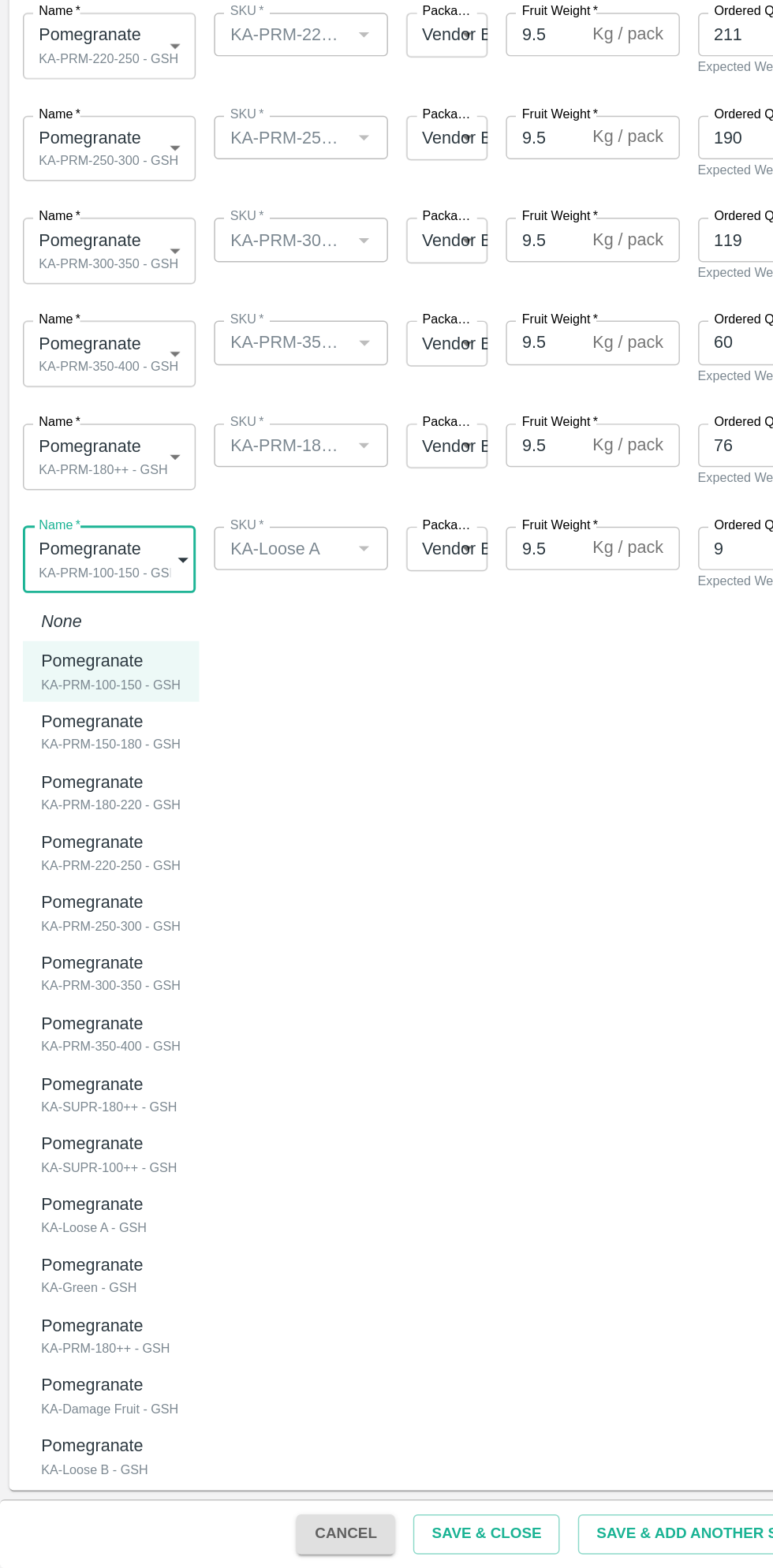
click at [80, 1326] on div "KA-Loose A - GSH" at bounding box center [67, 1333] width 78 height 14
type input "2080912"
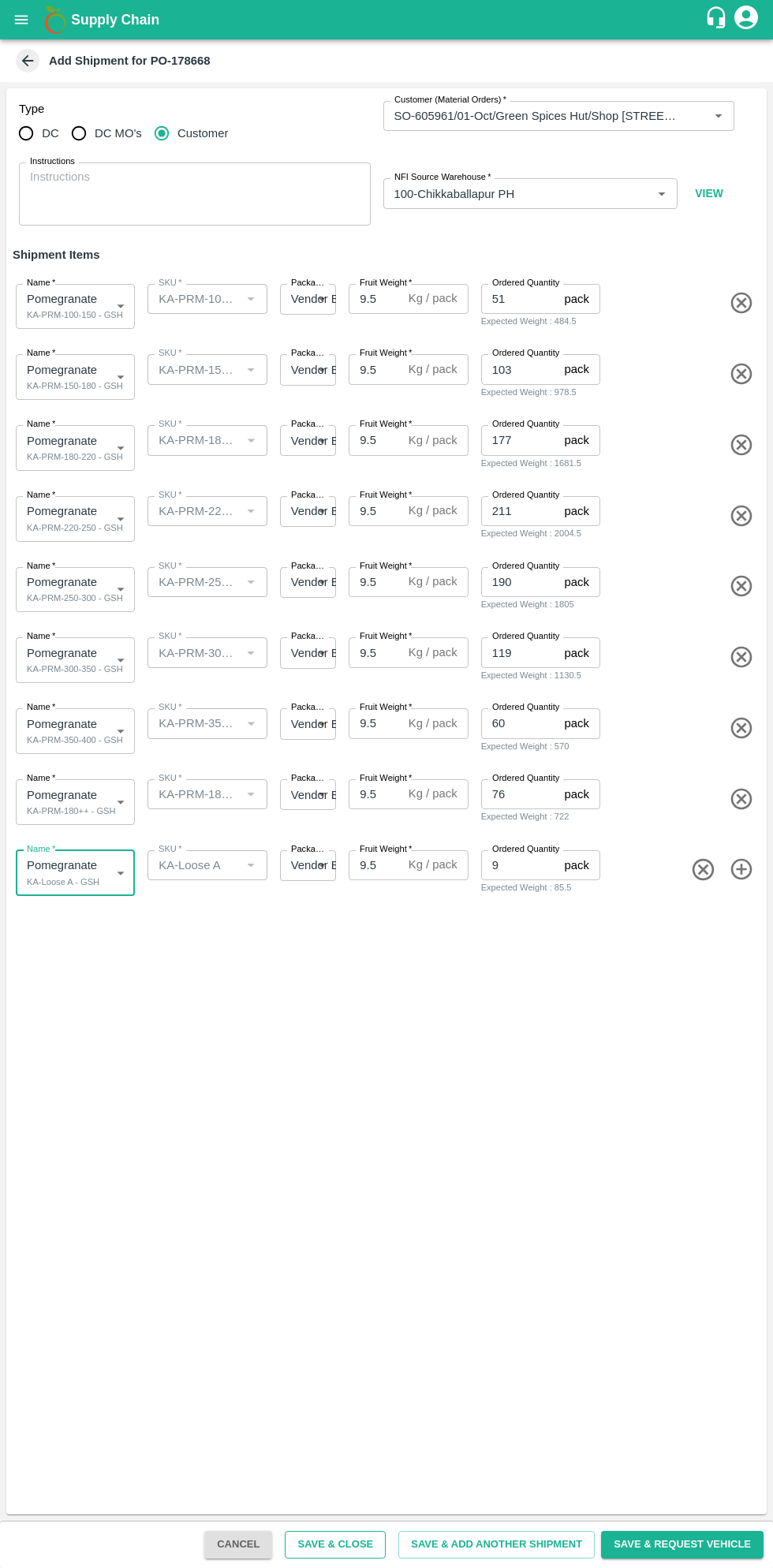
click at [375, 1544] on button "Save & Close" at bounding box center [335, 1544] width 101 height 27
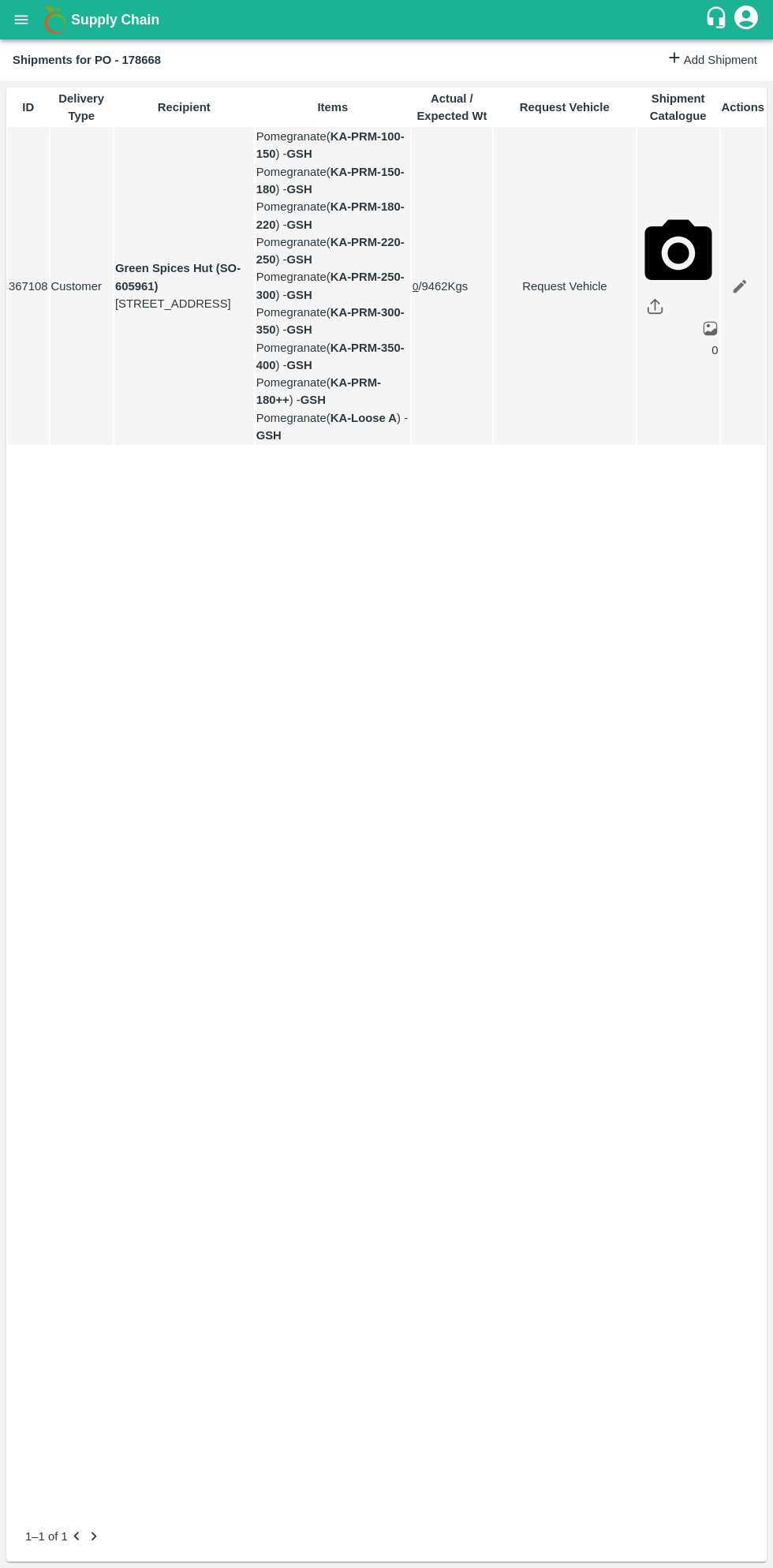
click at [39, 37] on div "Supply Chain" at bounding box center [386, 20] width 773 height 40
click at [32, 22] on button "open drawer" at bounding box center [21, 20] width 36 height 36
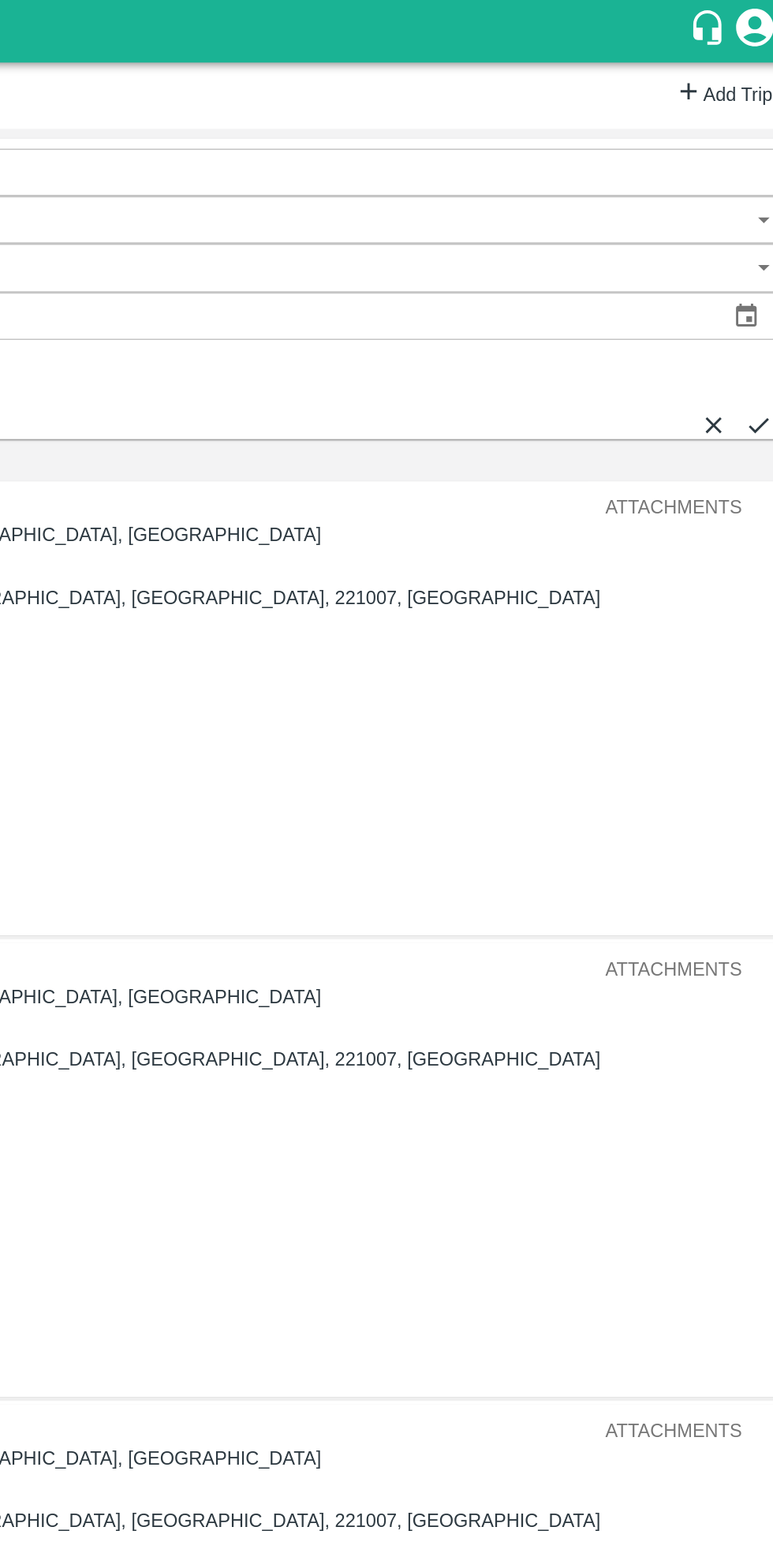
click at [717, 59] on link "Add Trip" at bounding box center [726, 60] width 61 height 23
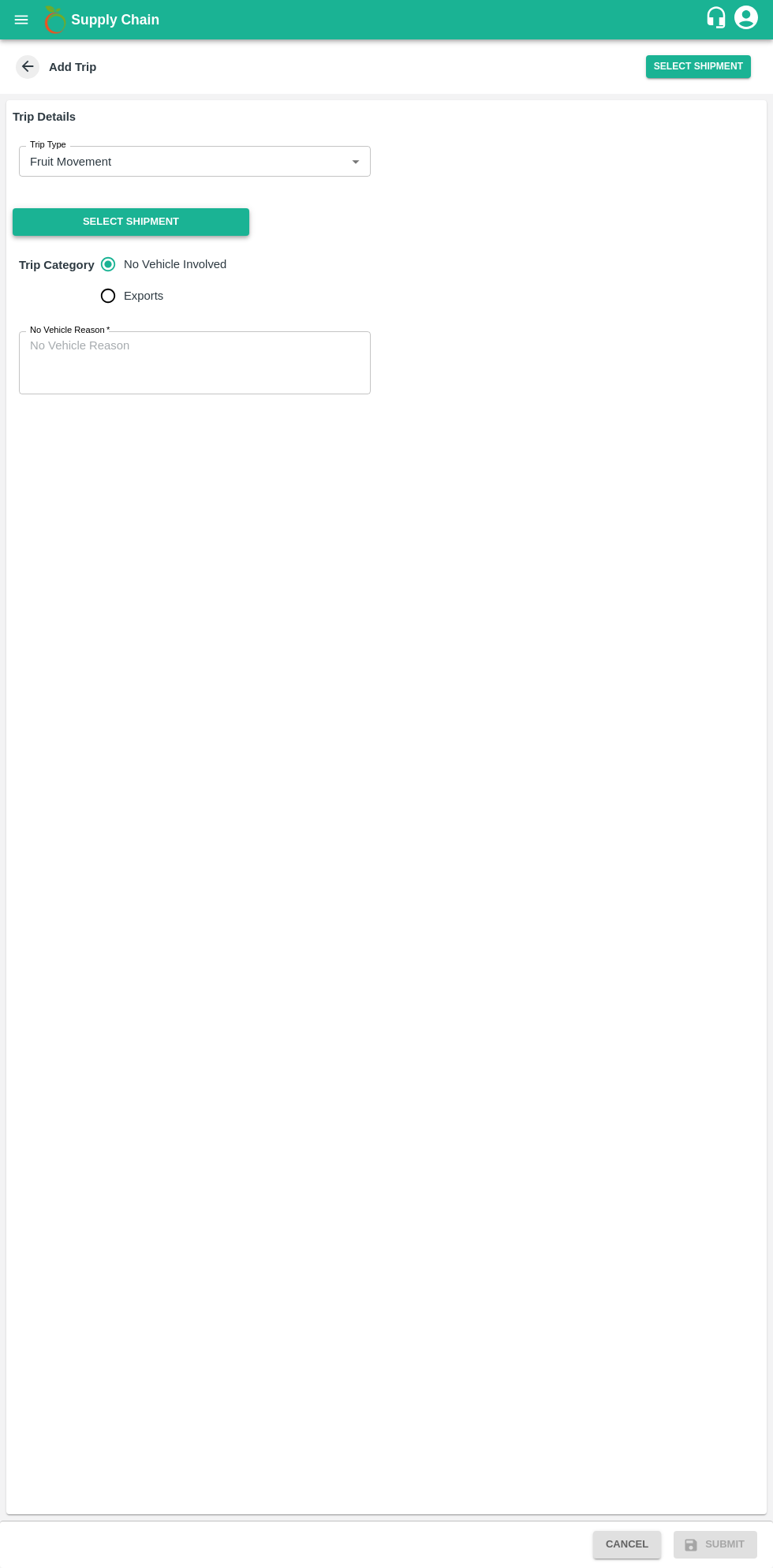
click at [200, 224] on button "Select Shipment" at bounding box center [130, 221] width 236 height 27
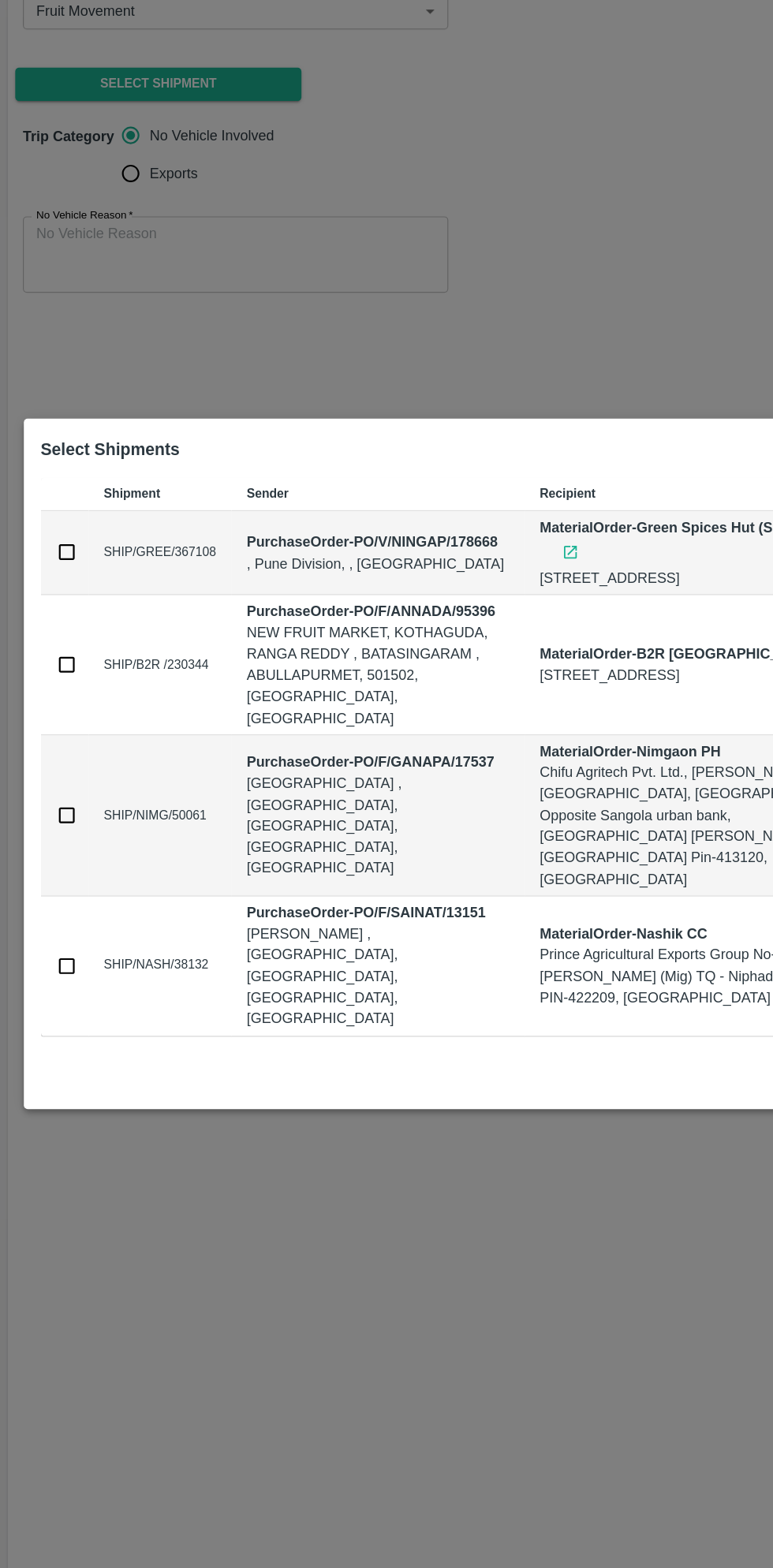
click at [55, 617] on input "checkbox" at bounding box center [55, 609] width 17 height 17
checkbox input "true"
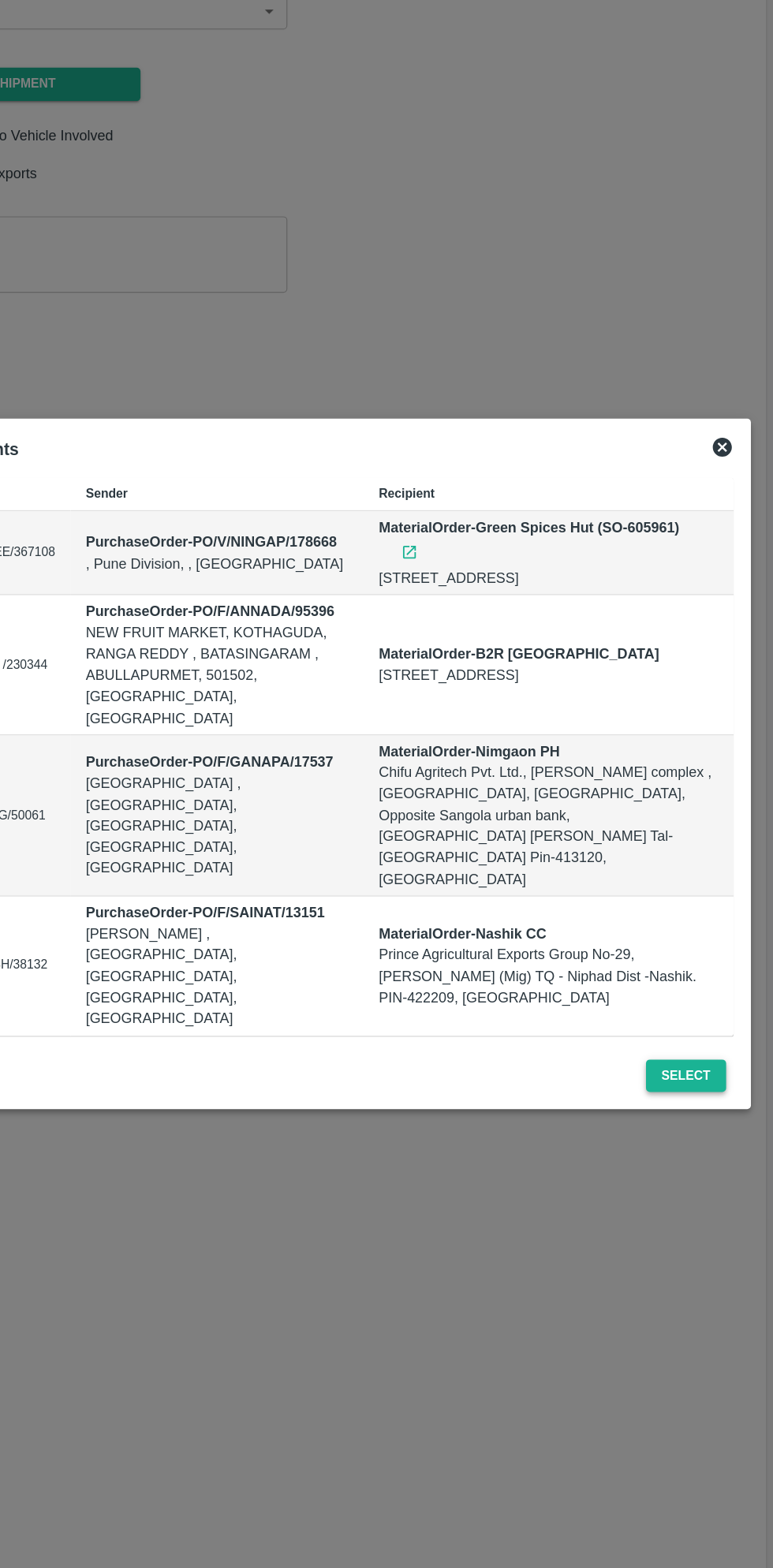
click at [709, 1028] on button "Select" at bounding box center [699, 1042] width 65 height 27
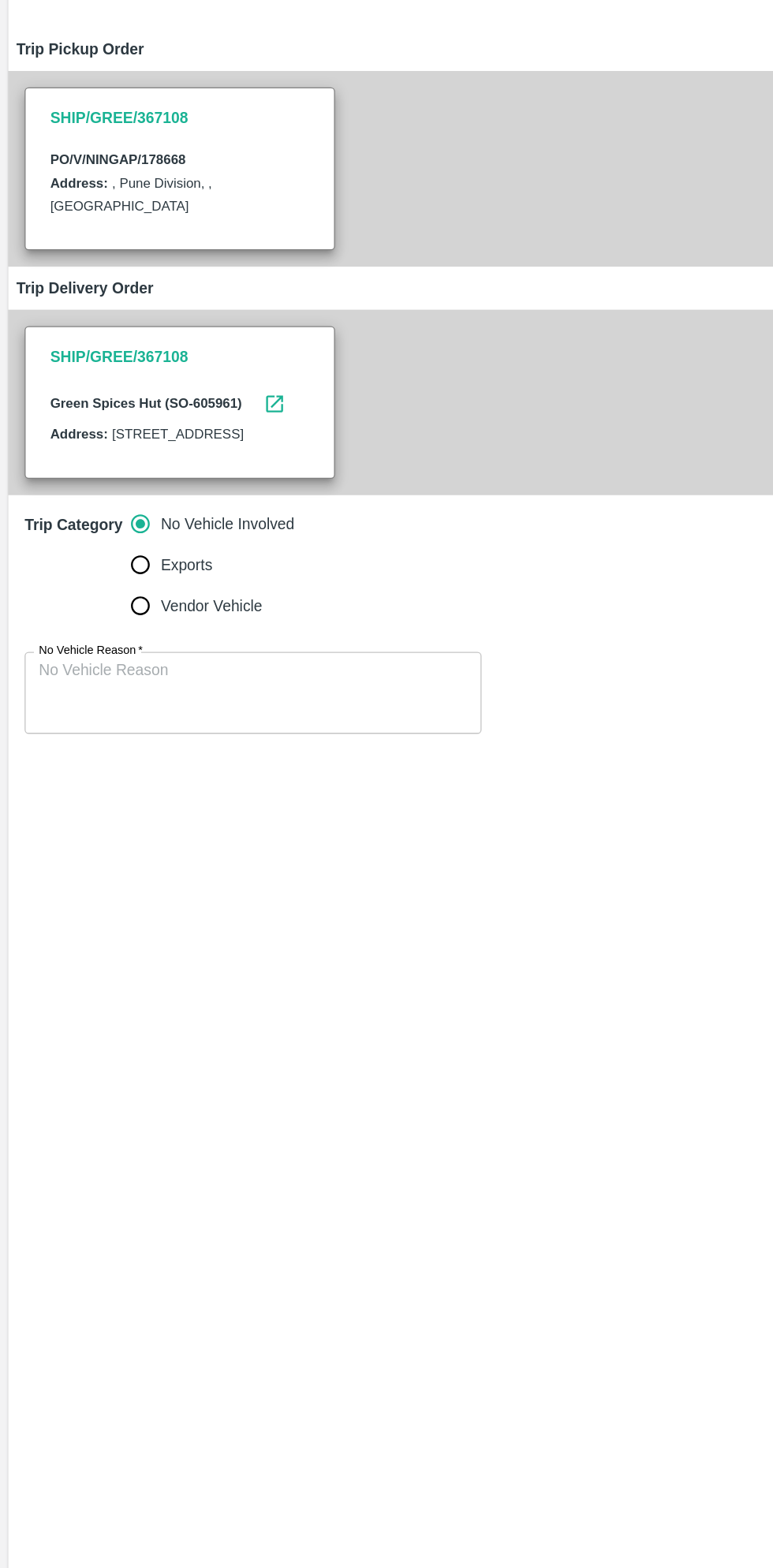
click at [107, 663] on input "Vendor Vehicle" at bounding box center [108, 646] width 31 height 31
radio input "true"
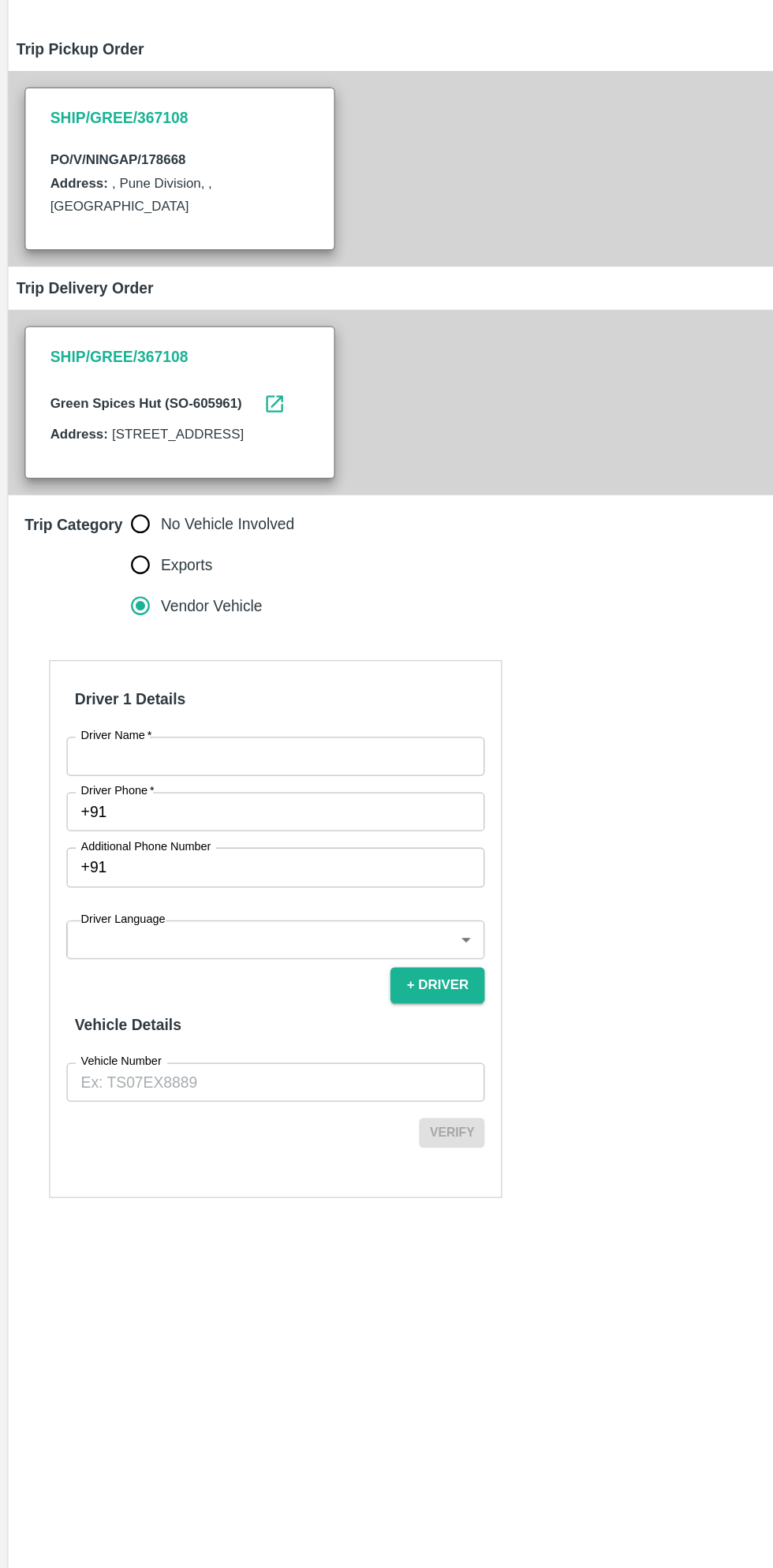
click at [202, 773] on input "Driver Name   *" at bounding box center [212, 763] width 321 height 30
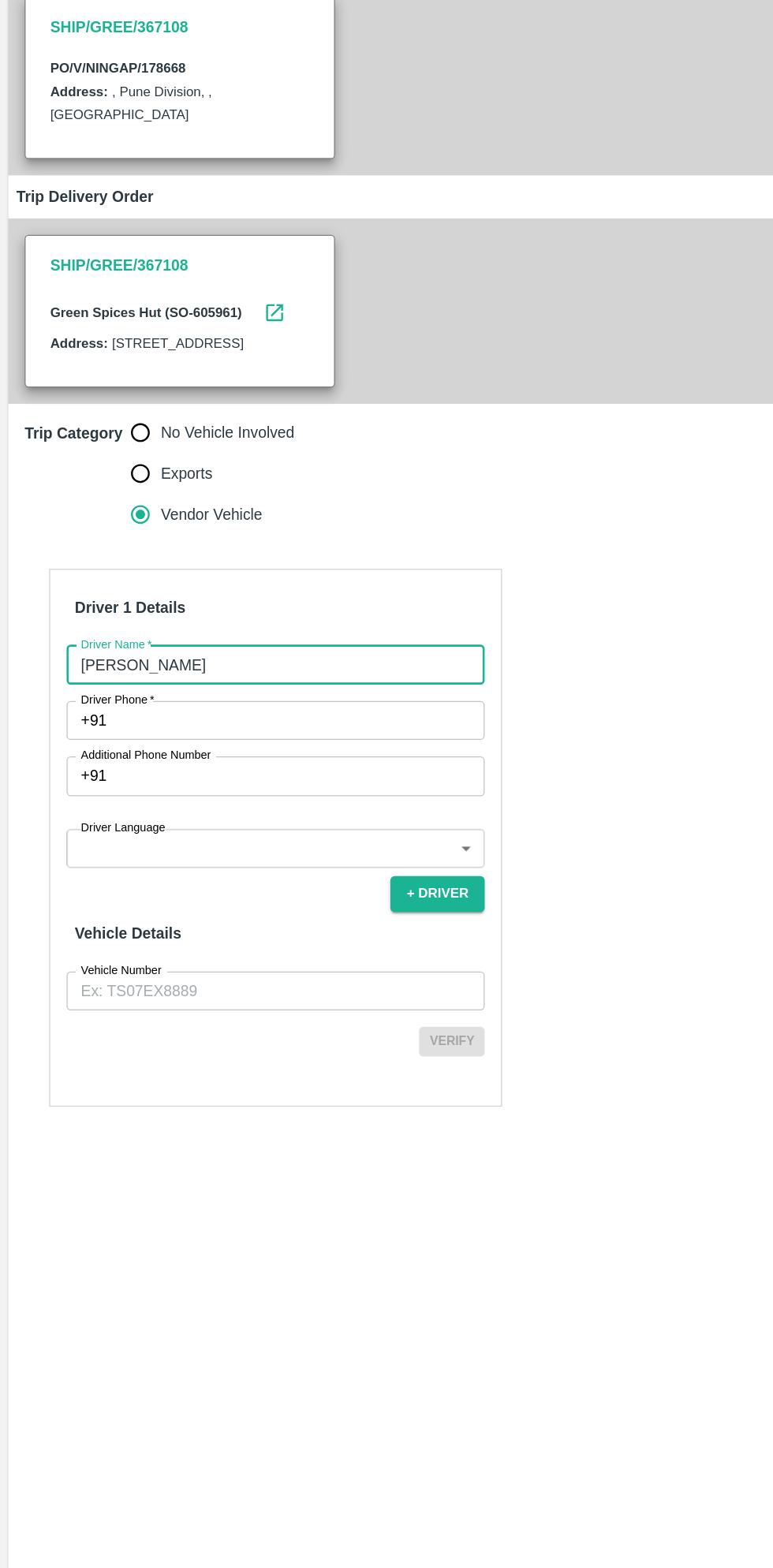
type input "[PERSON_NAME]"
click at [198, 863] on input "Additional Phone Number" at bounding box center [230, 848] width 284 height 30
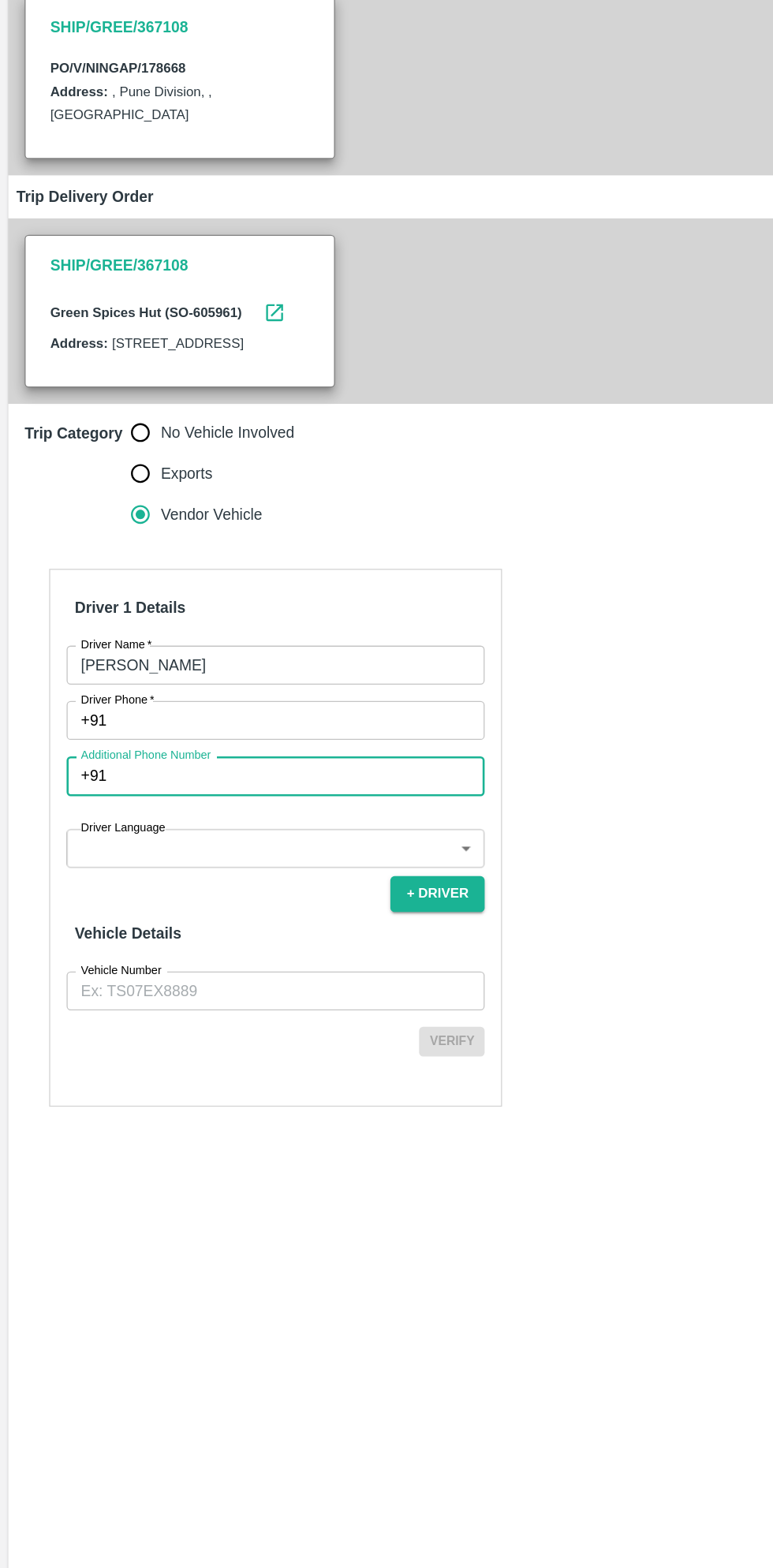
click at [215, 820] on input "Driver Phone   *" at bounding box center [230, 805] width 284 height 30
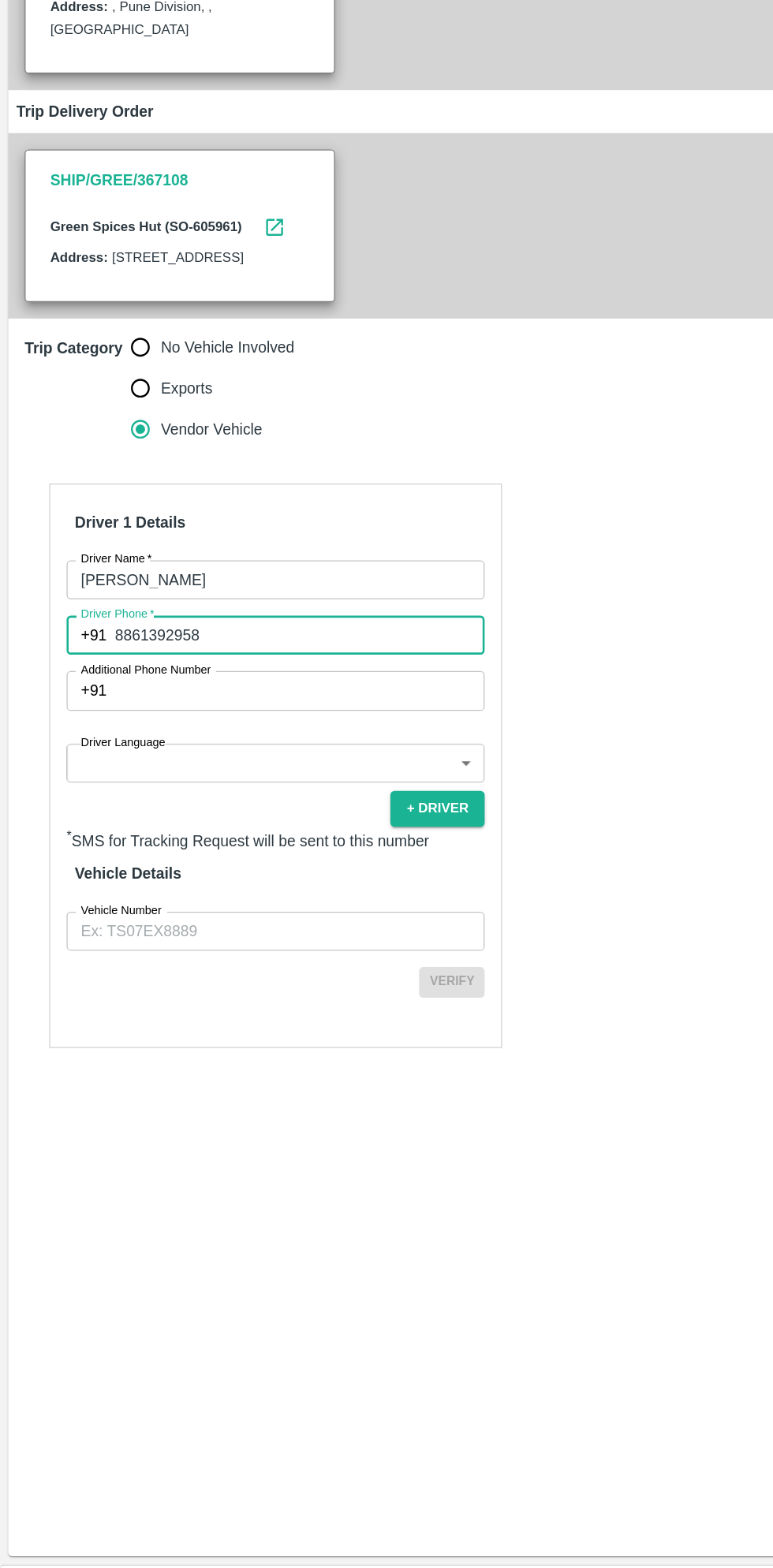
type input "8861392958"
click at [242, 926] on body "Supply Chain Add Trip Select Shipment Trip Details Trip Type Fruit Movement 1 T…" at bounding box center [386, 784] width 773 height 1568
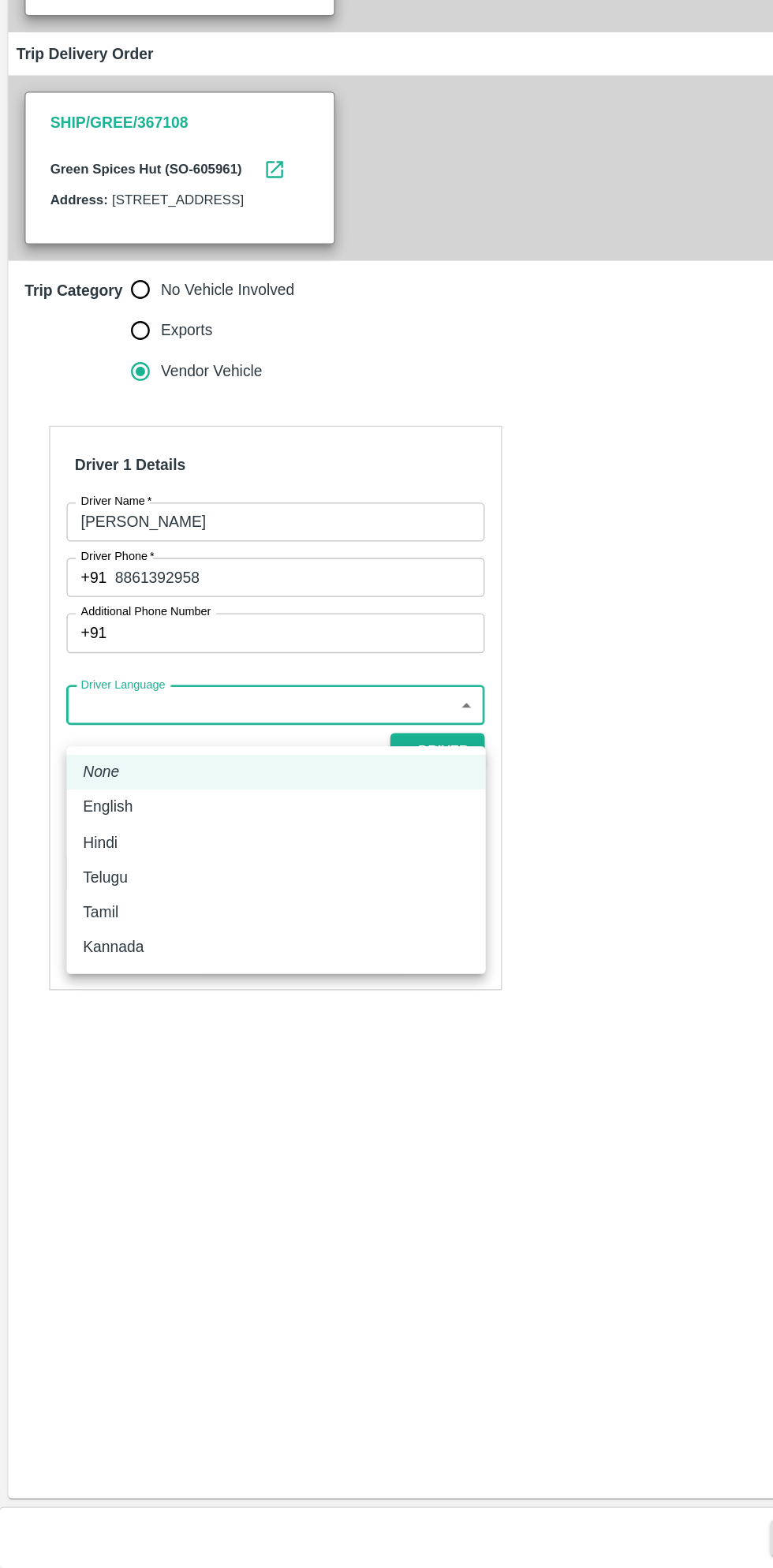
click at [90, 1090] on p "Kannada" at bounding box center [87, 1090] width 46 height 17
type input "ka"
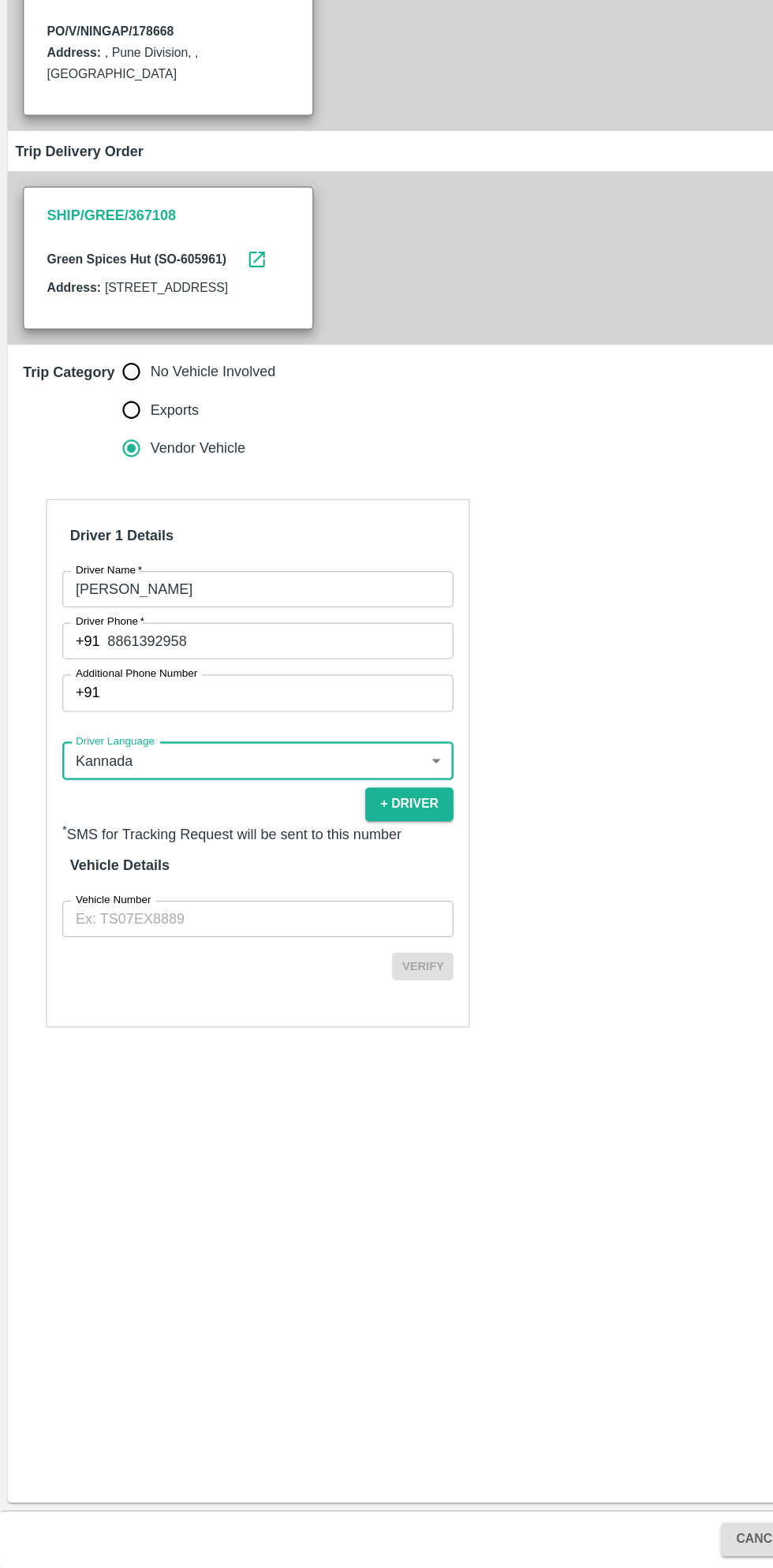
click at [226, 1049] on input "Vehicle Number" at bounding box center [212, 1034] width 321 height 30
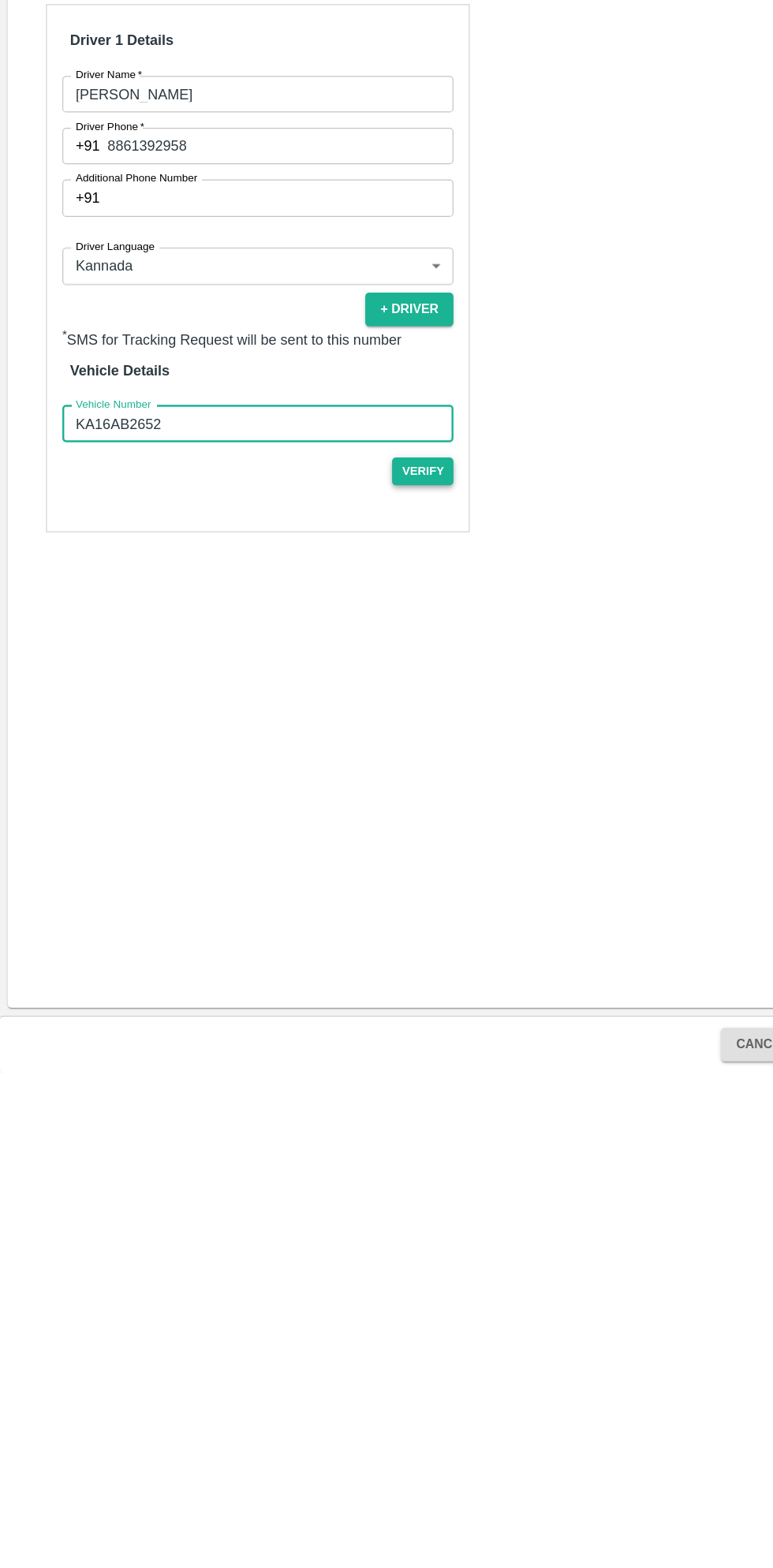
type input "KA16AB2652"
click at [356, 1084] on button "Verify" at bounding box center [347, 1073] width 50 height 23
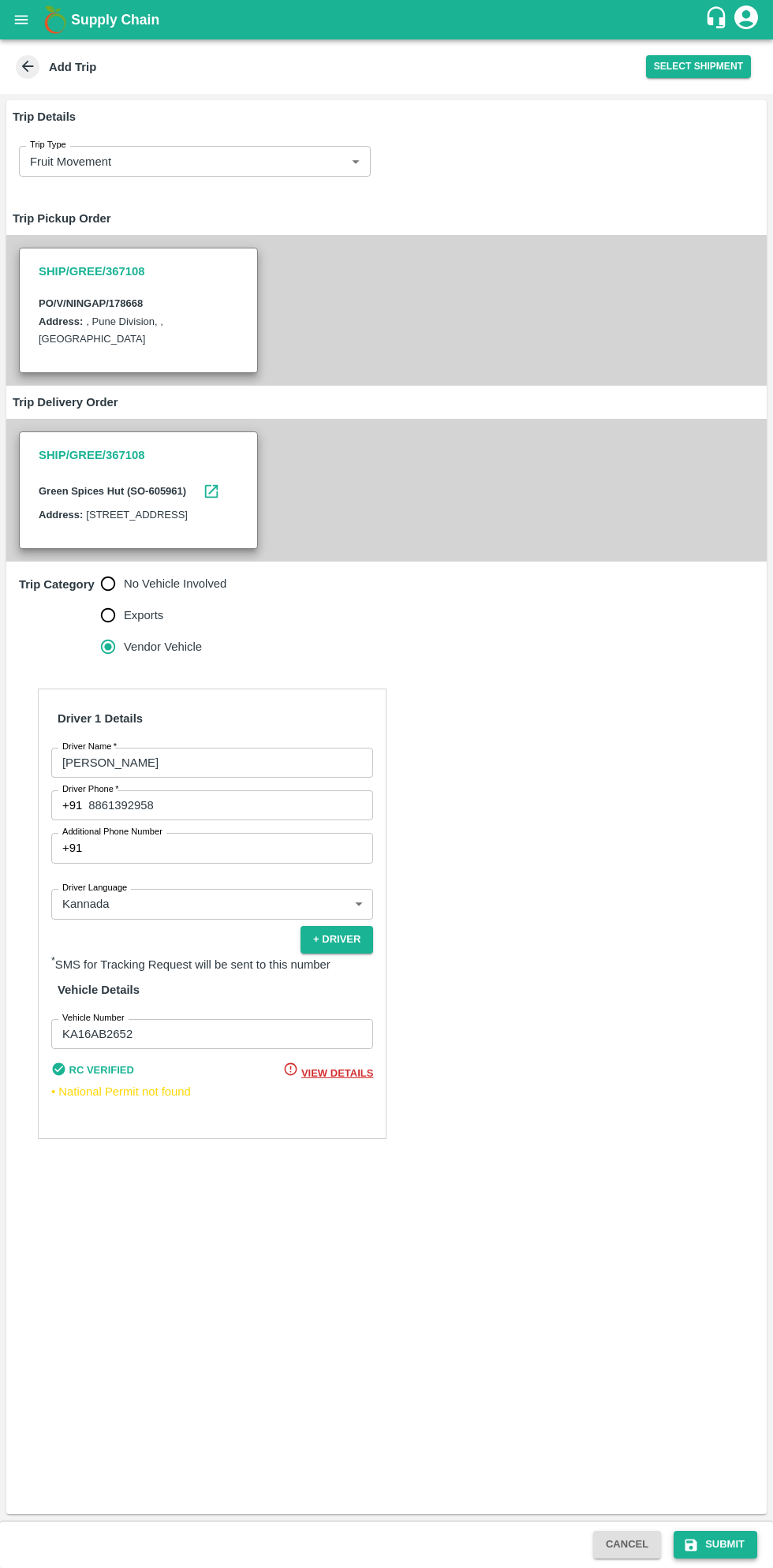
click at [736, 1543] on button "Submit" at bounding box center [715, 1544] width 83 height 27
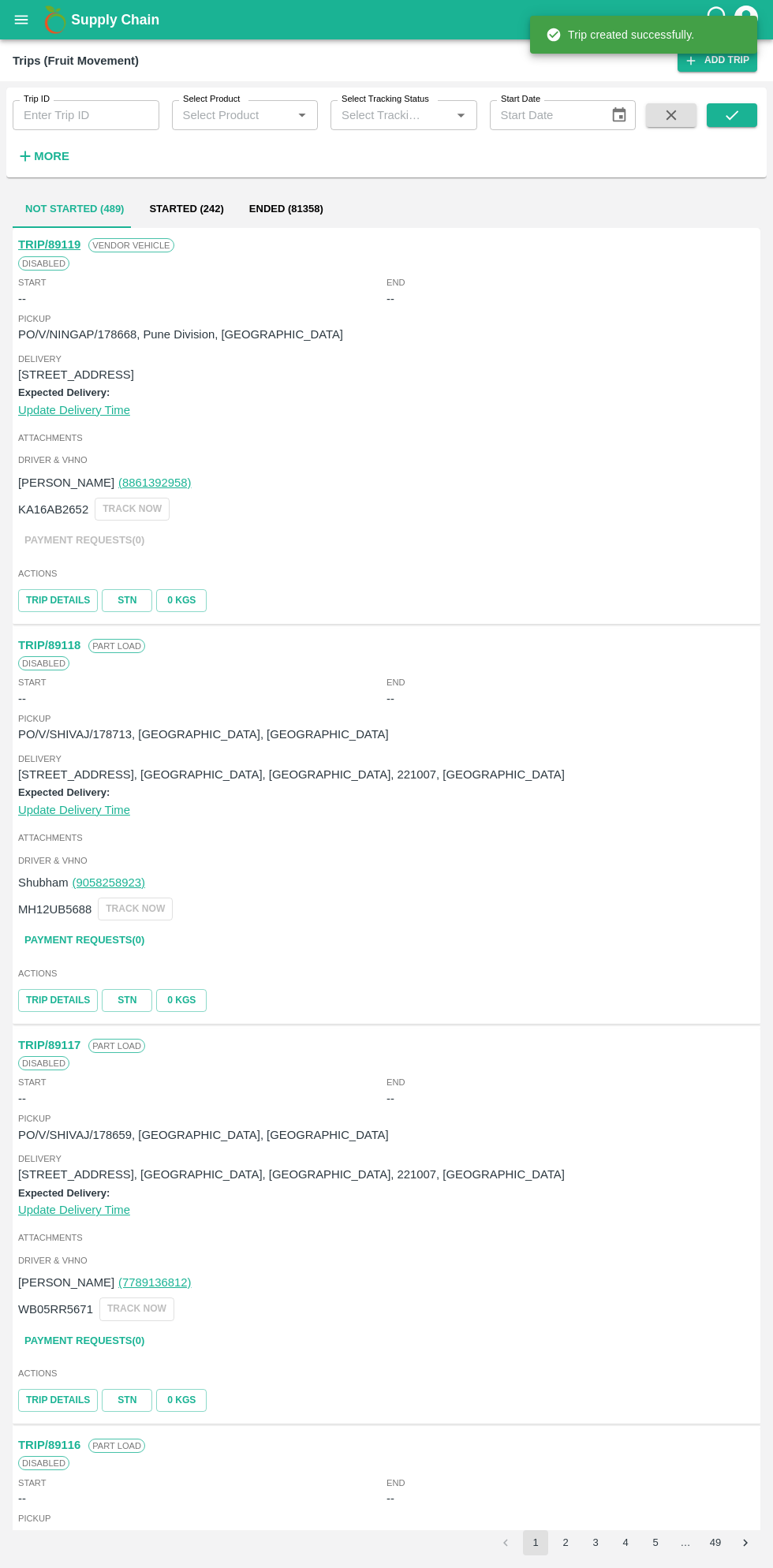
click at [36, 21] on button "open drawer" at bounding box center [21, 20] width 36 height 36
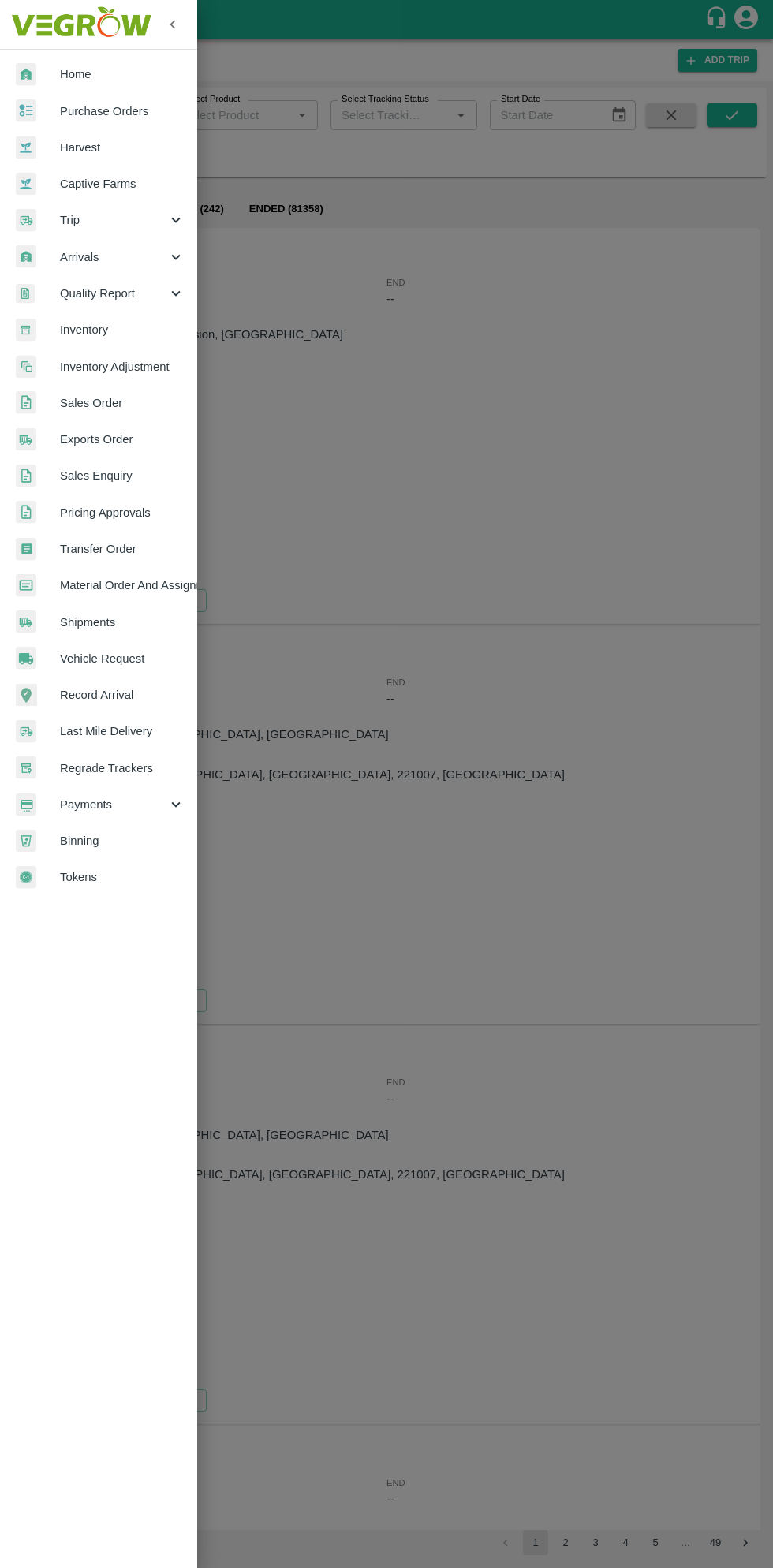
click at [83, 220] on span "Trip" at bounding box center [112, 220] width 107 height 17
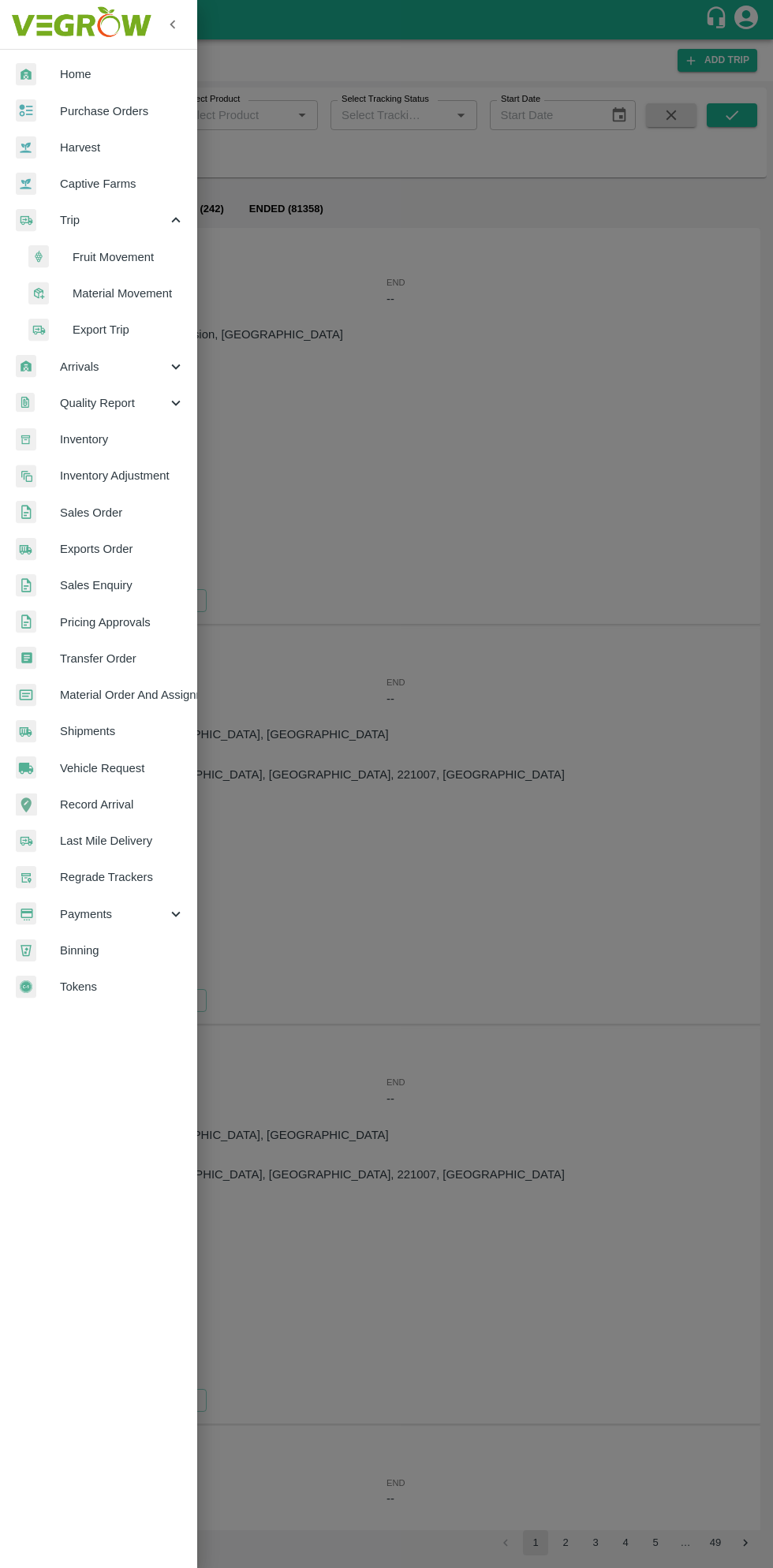
click at [113, 254] on span "Fruit Movement" at bounding box center [129, 257] width 112 height 17
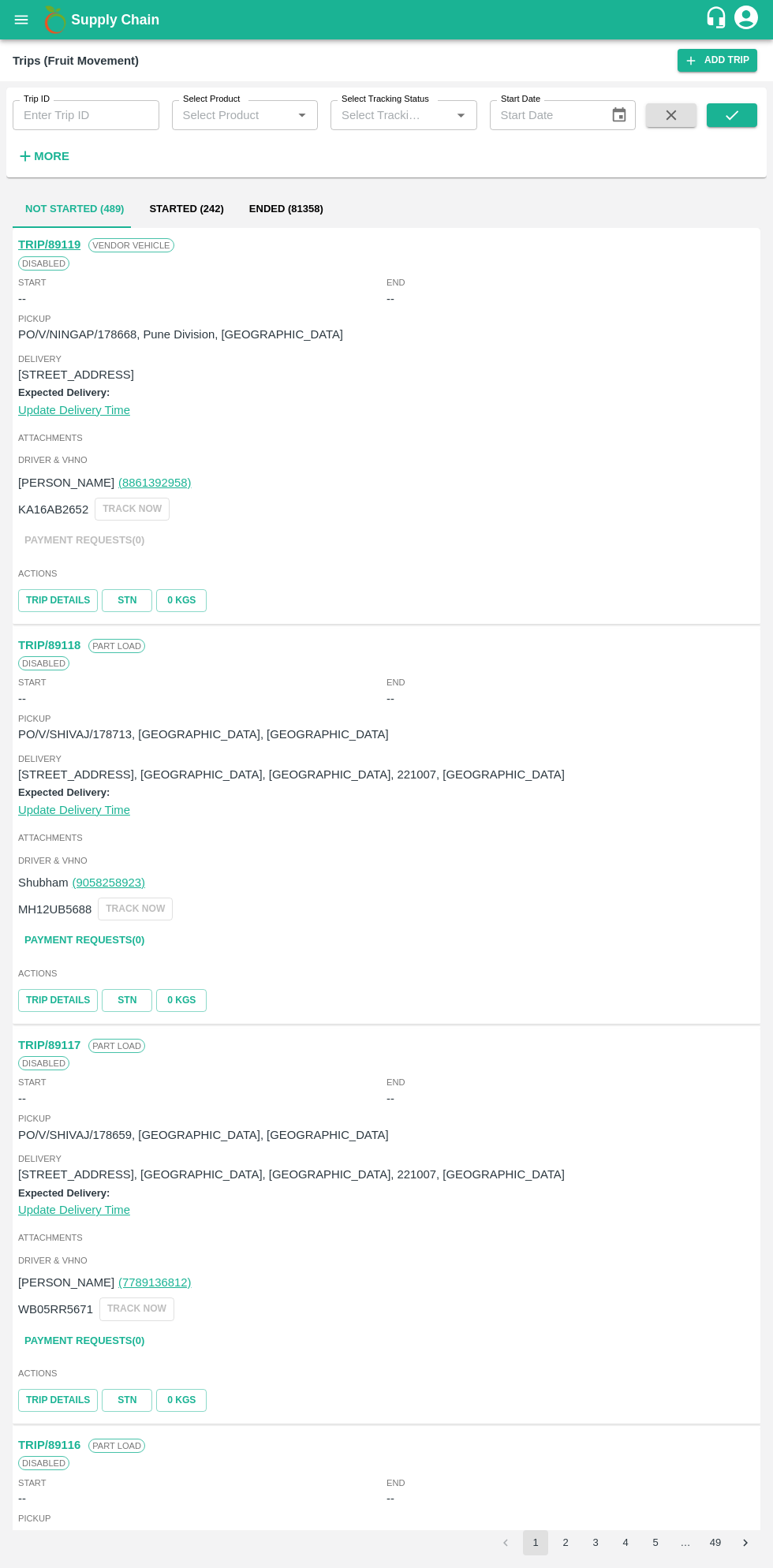
click at [74, 30] on h1 "Supply Chain" at bounding box center [387, 19] width 633 height 22
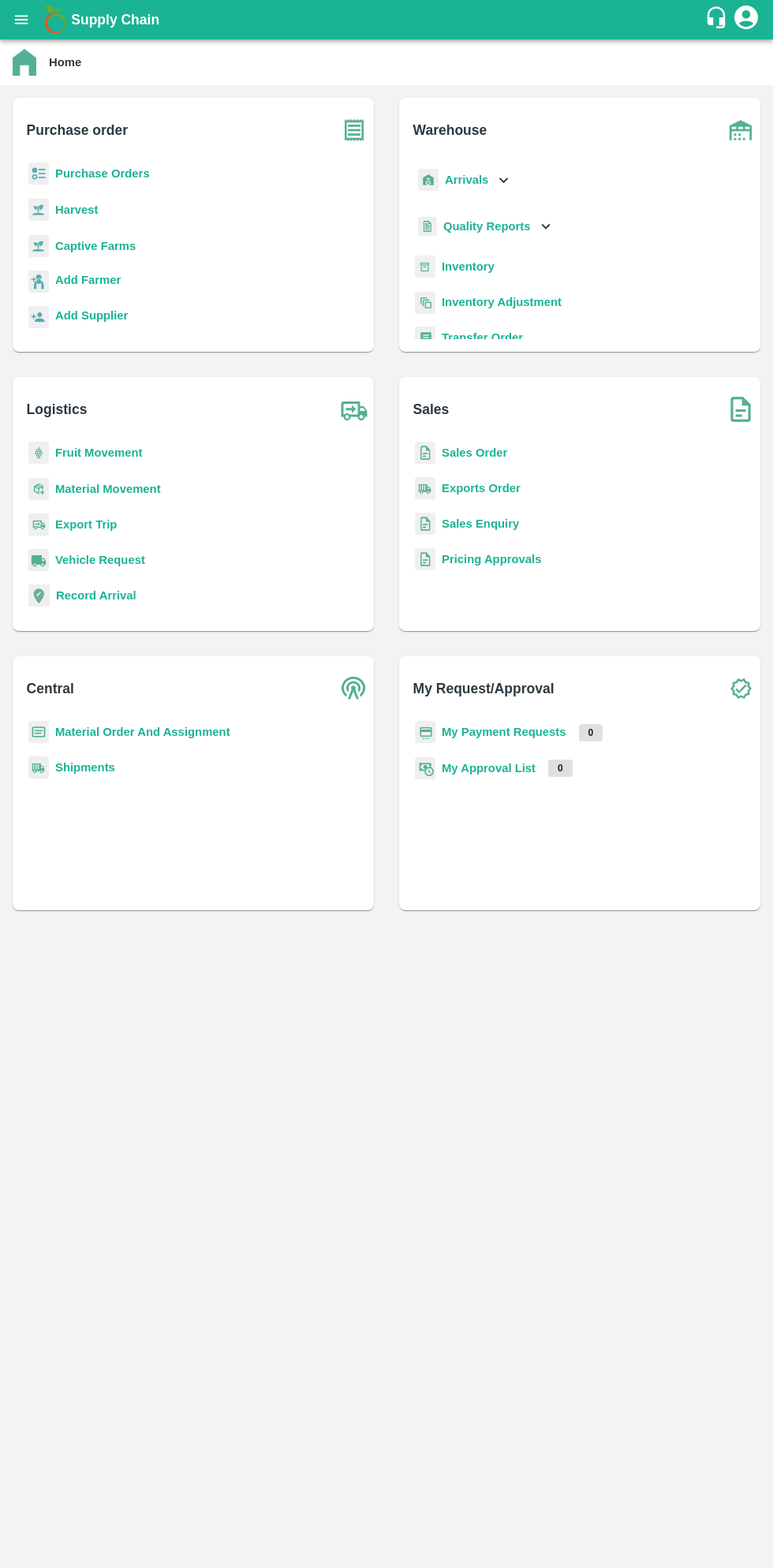
click at [33, 21] on button "open drawer" at bounding box center [21, 20] width 36 height 36
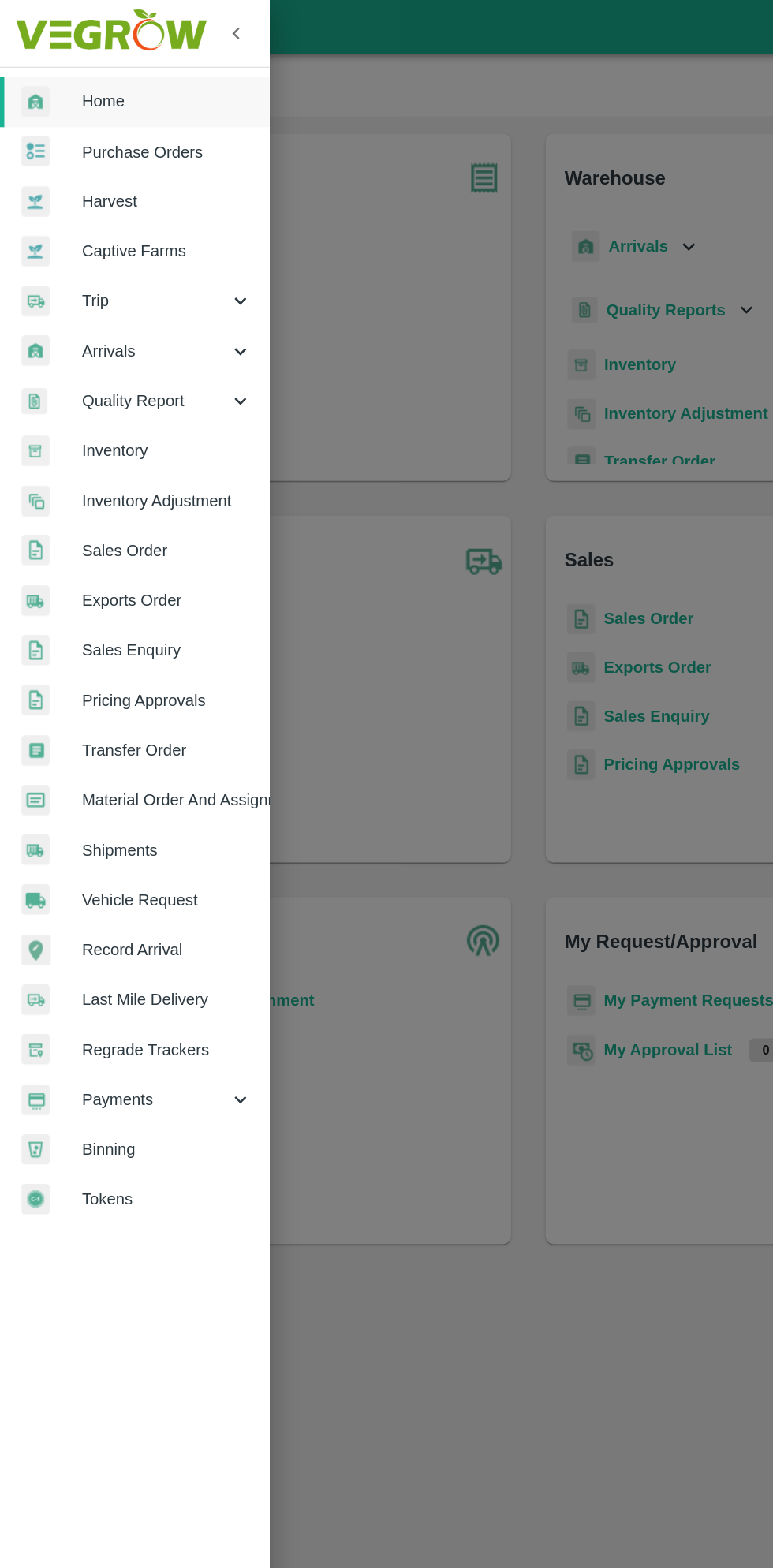
click at [108, 105] on span "Purchase Orders" at bounding box center [122, 111] width 125 height 17
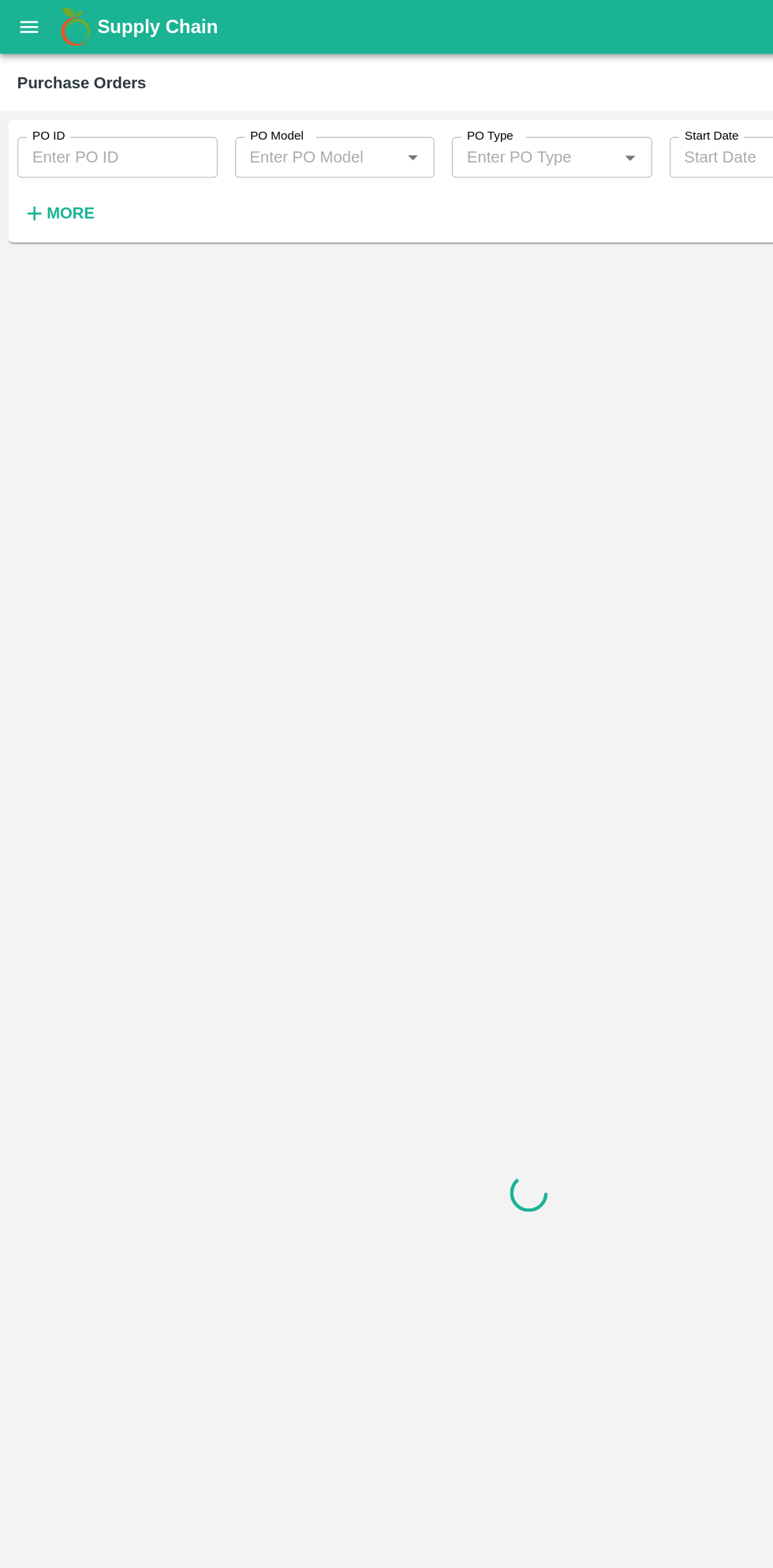
click at [55, 159] on strong "More" at bounding box center [52, 156] width 36 height 12
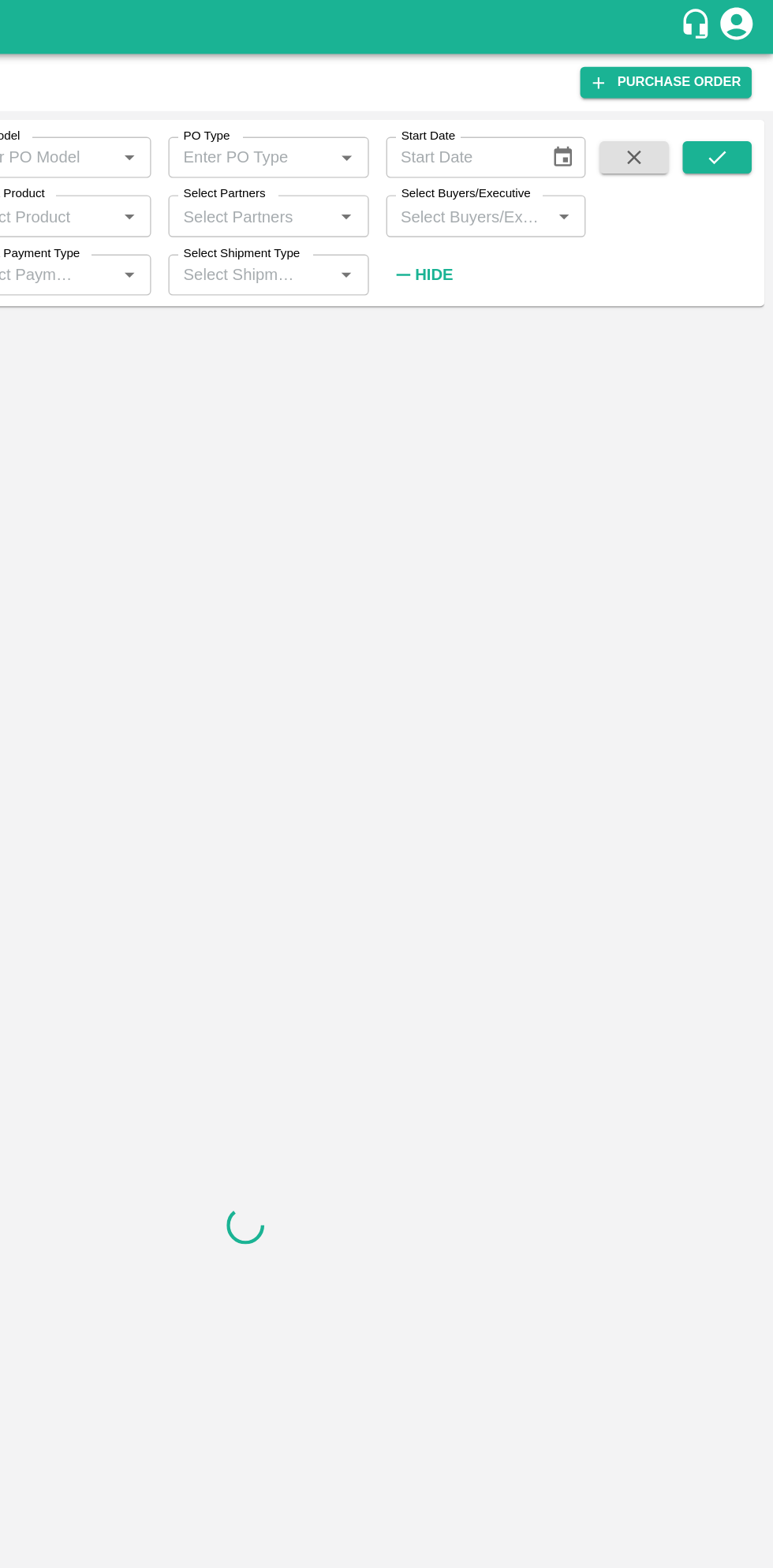
click at [550, 164] on input "Select Buyers/Executive" at bounding box center [550, 158] width 112 height 21
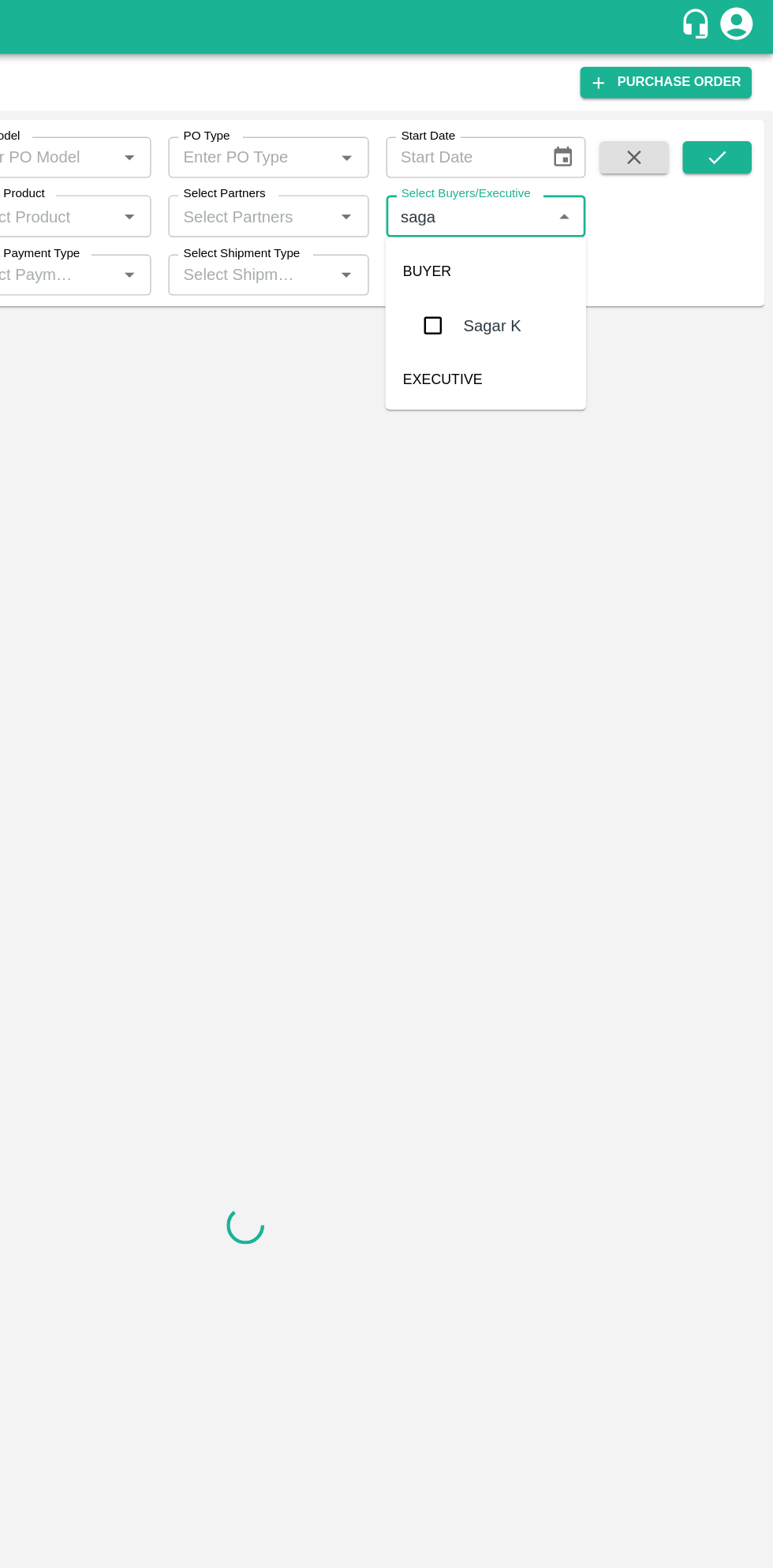
type input "sagar"
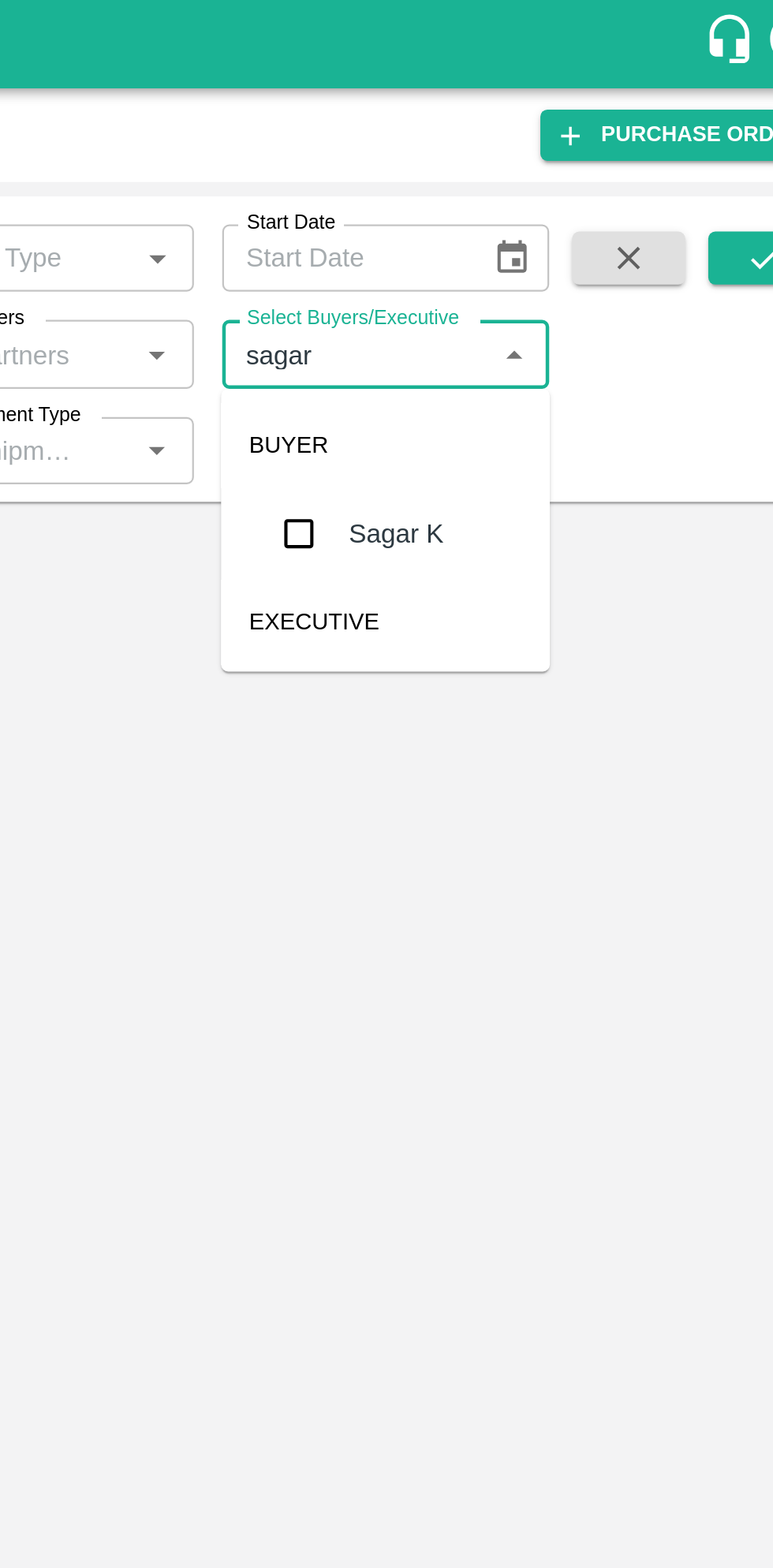
click at [527, 238] on input "checkbox" at bounding box center [523, 237] width 31 height 31
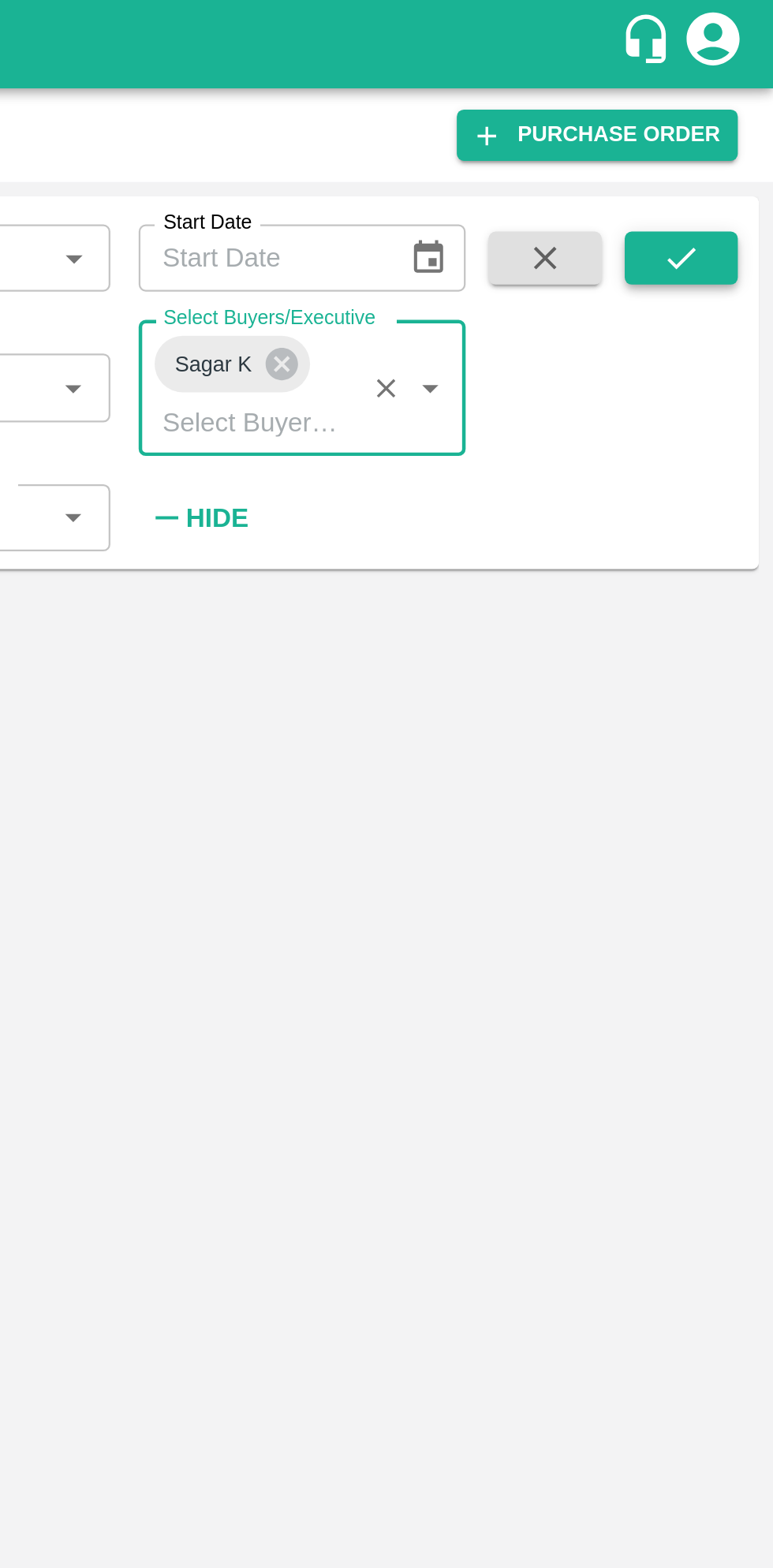
click at [732, 117] on icon "submit" at bounding box center [731, 115] width 17 height 17
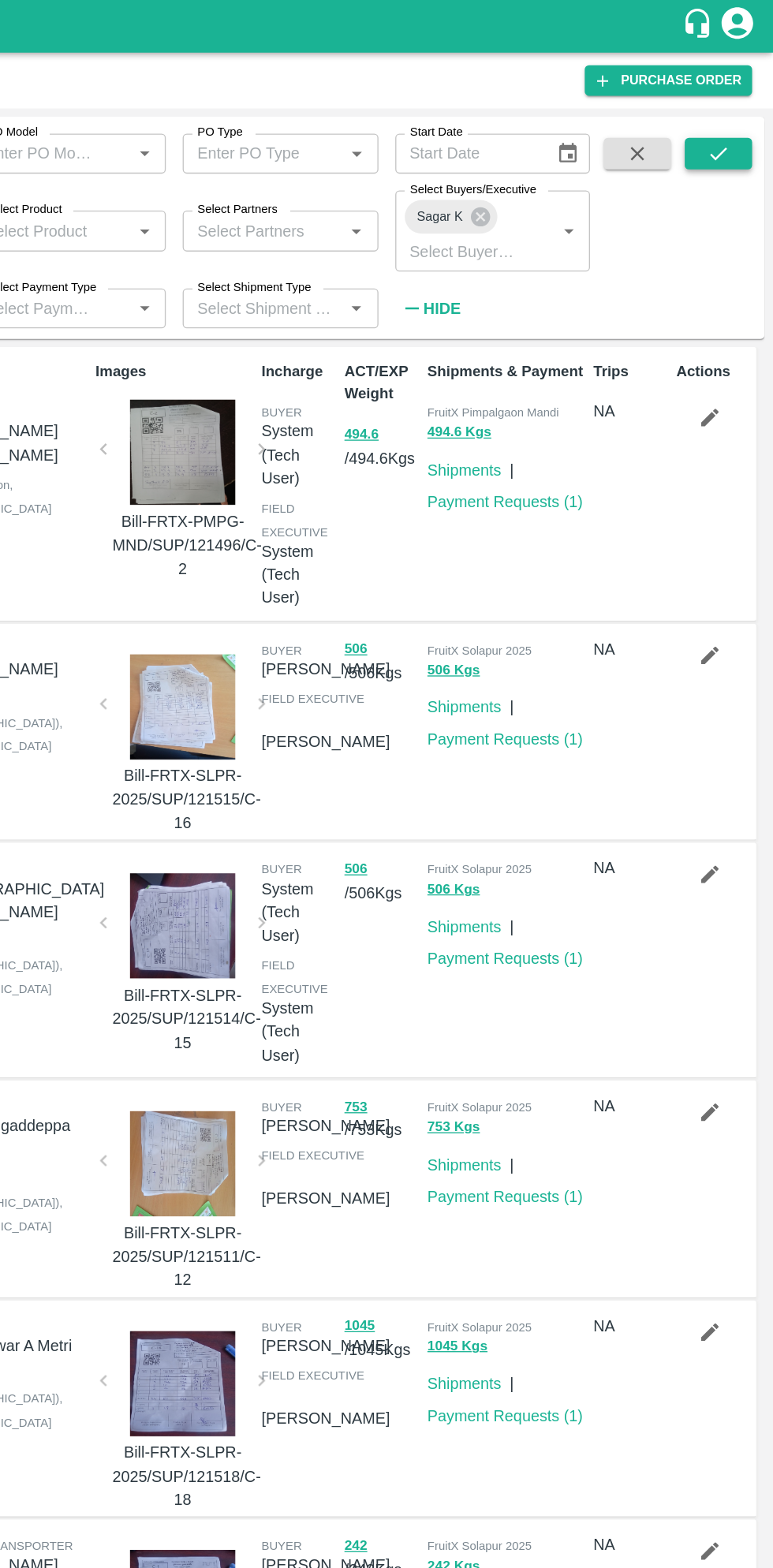
click at [743, 108] on button "submit" at bounding box center [731, 114] width 50 height 24
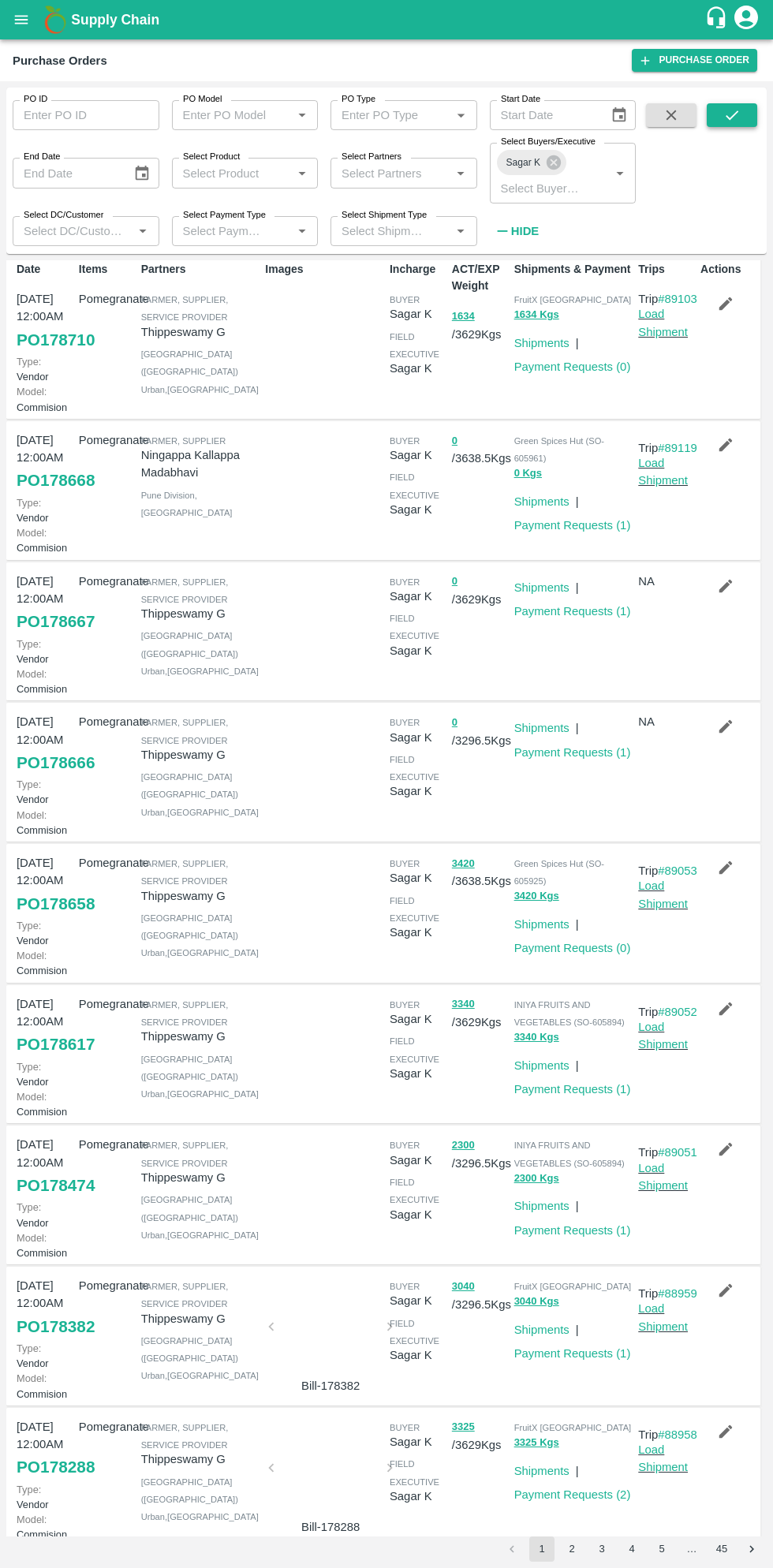
scroll to position [12, 0]
click at [673, 483] on link "Load Shipment" at bounding box center [662, 469] width 50 height 30
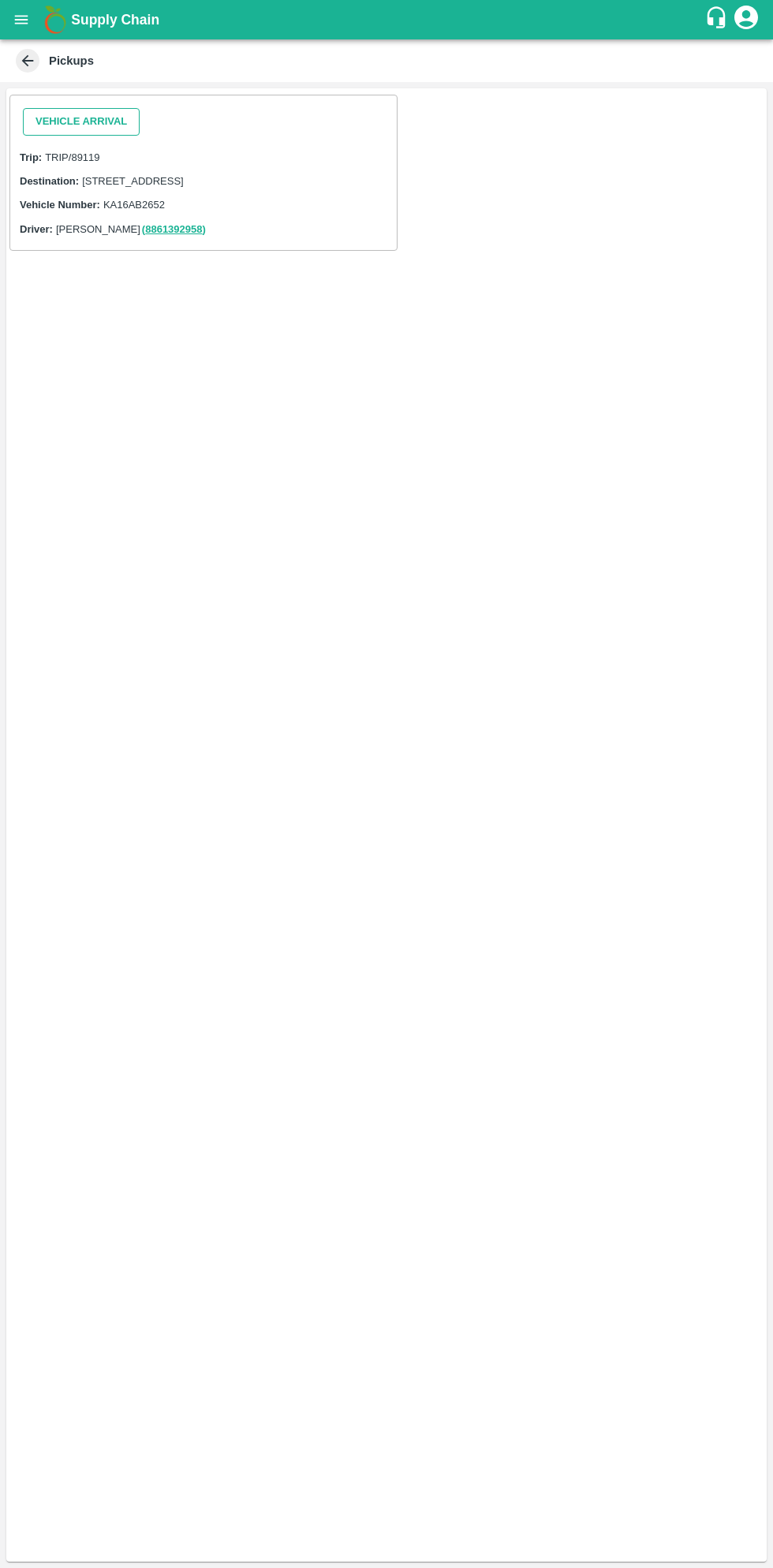
click at [95, 121] on button "Vehicle Arrival" at bounding box center [80, 121] width 116 height 27
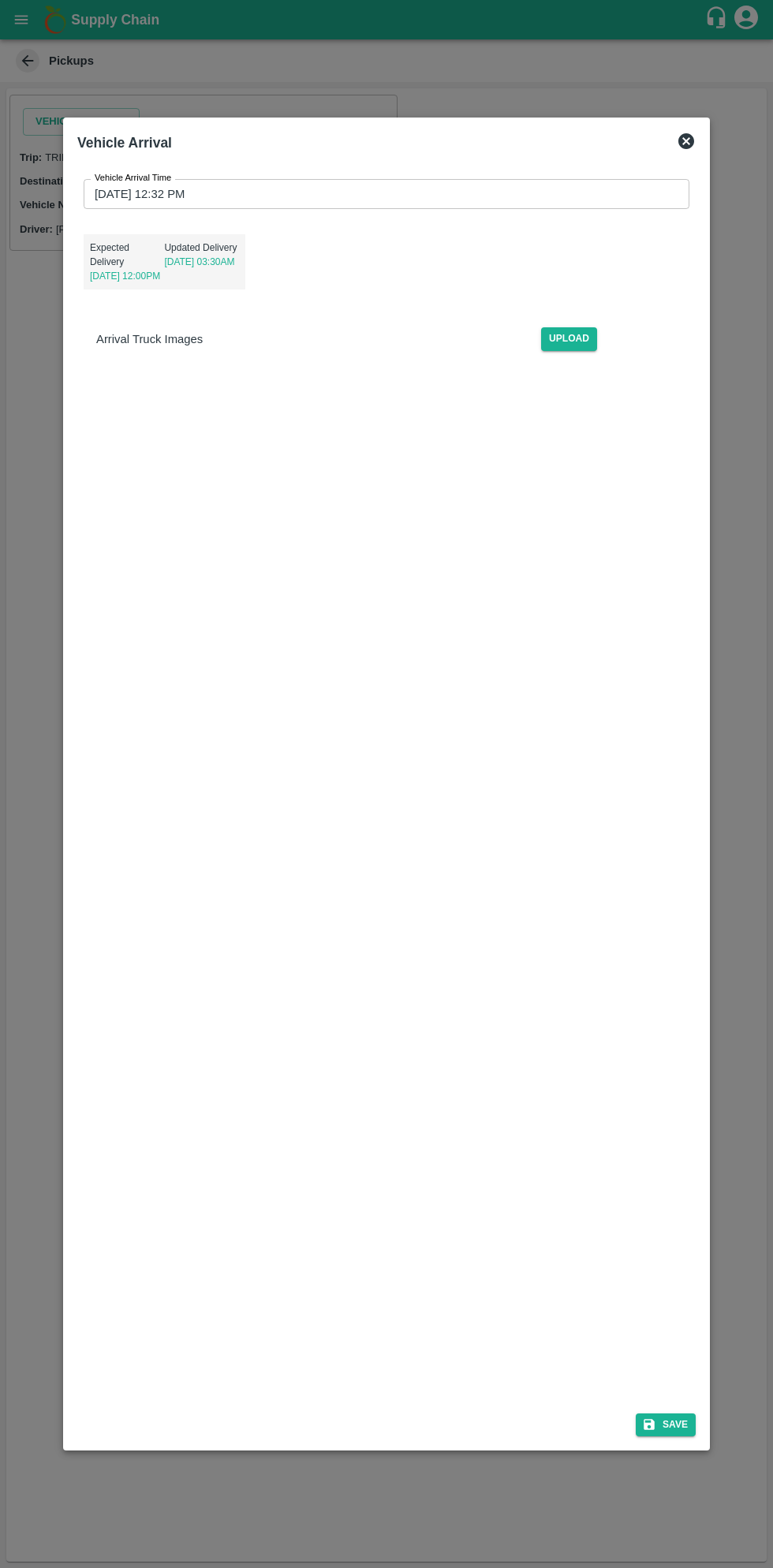
click at [409, 195] on input "[DATE] 12:32 PM" at bounding box center [380, 194] width 594 height 30
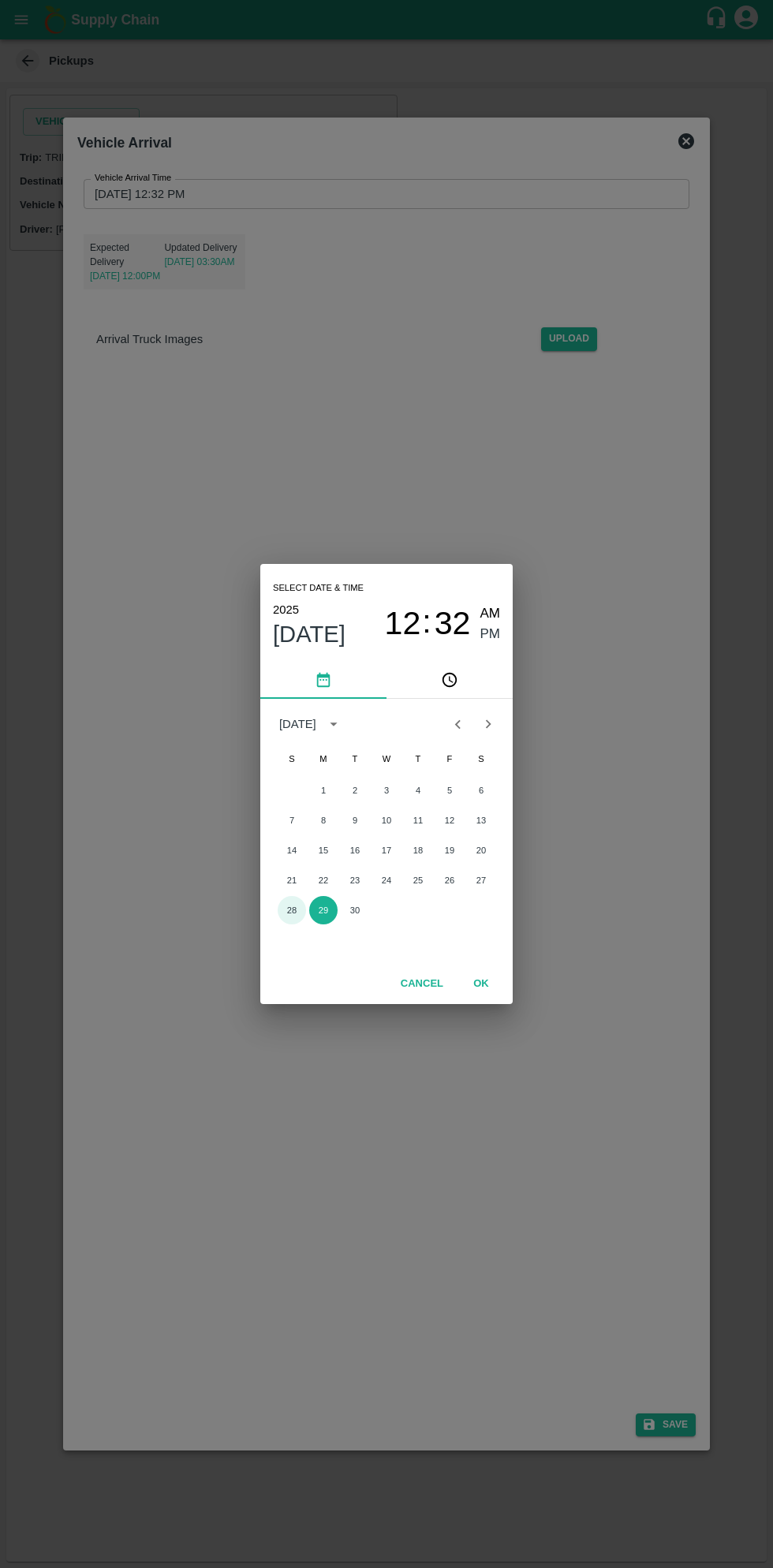
click at [291, 910] on button "28" at bounding box center [292, 910] width 28 height 28
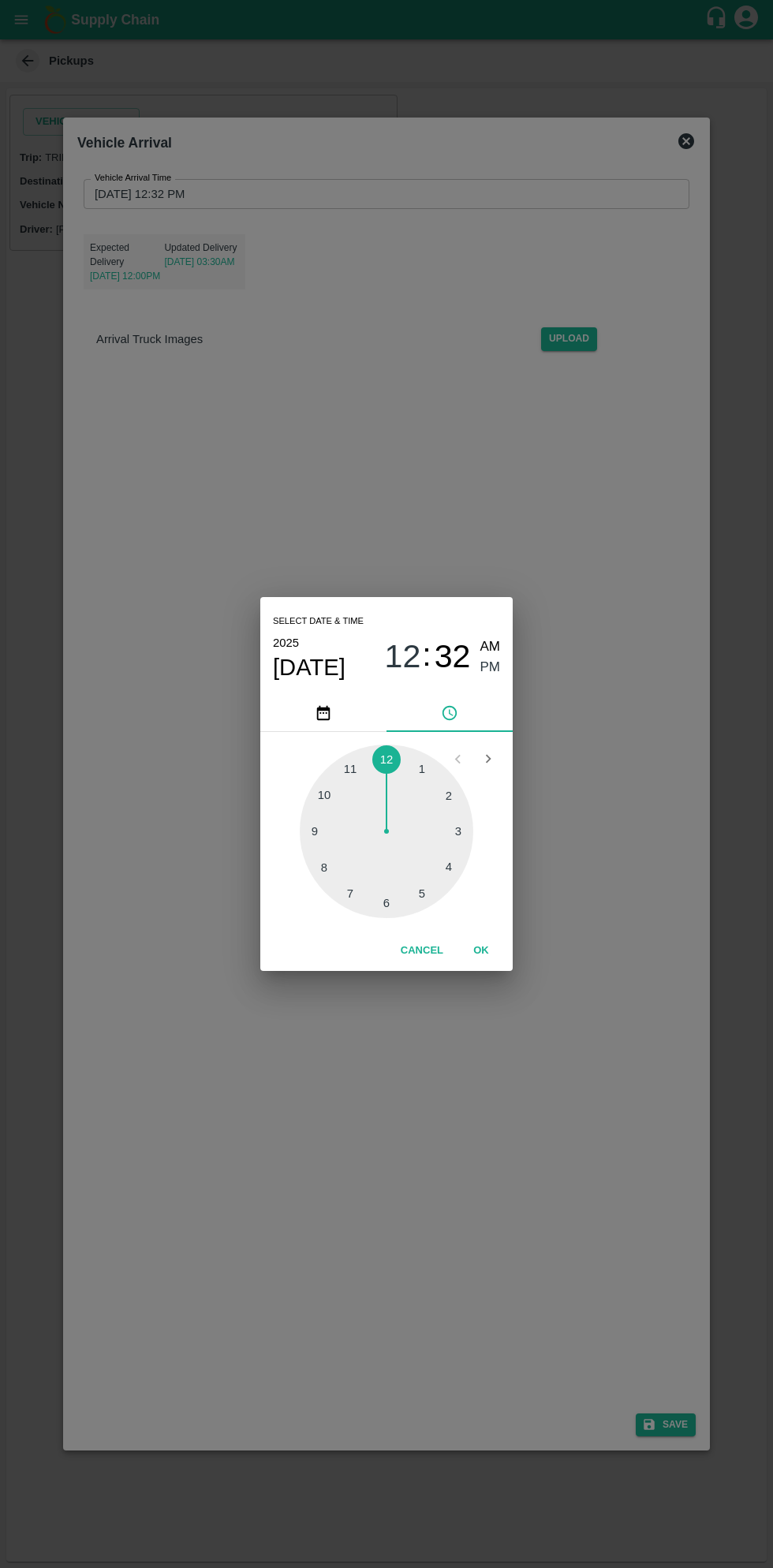
click at [492, 646] on span "AM" at bounding box center [490, 646] width 21 height 22
type input "[DATE] 12:32 AM"
click at [505, 957] on button "OK" at bounding box center [480, 950] width 50 height 27
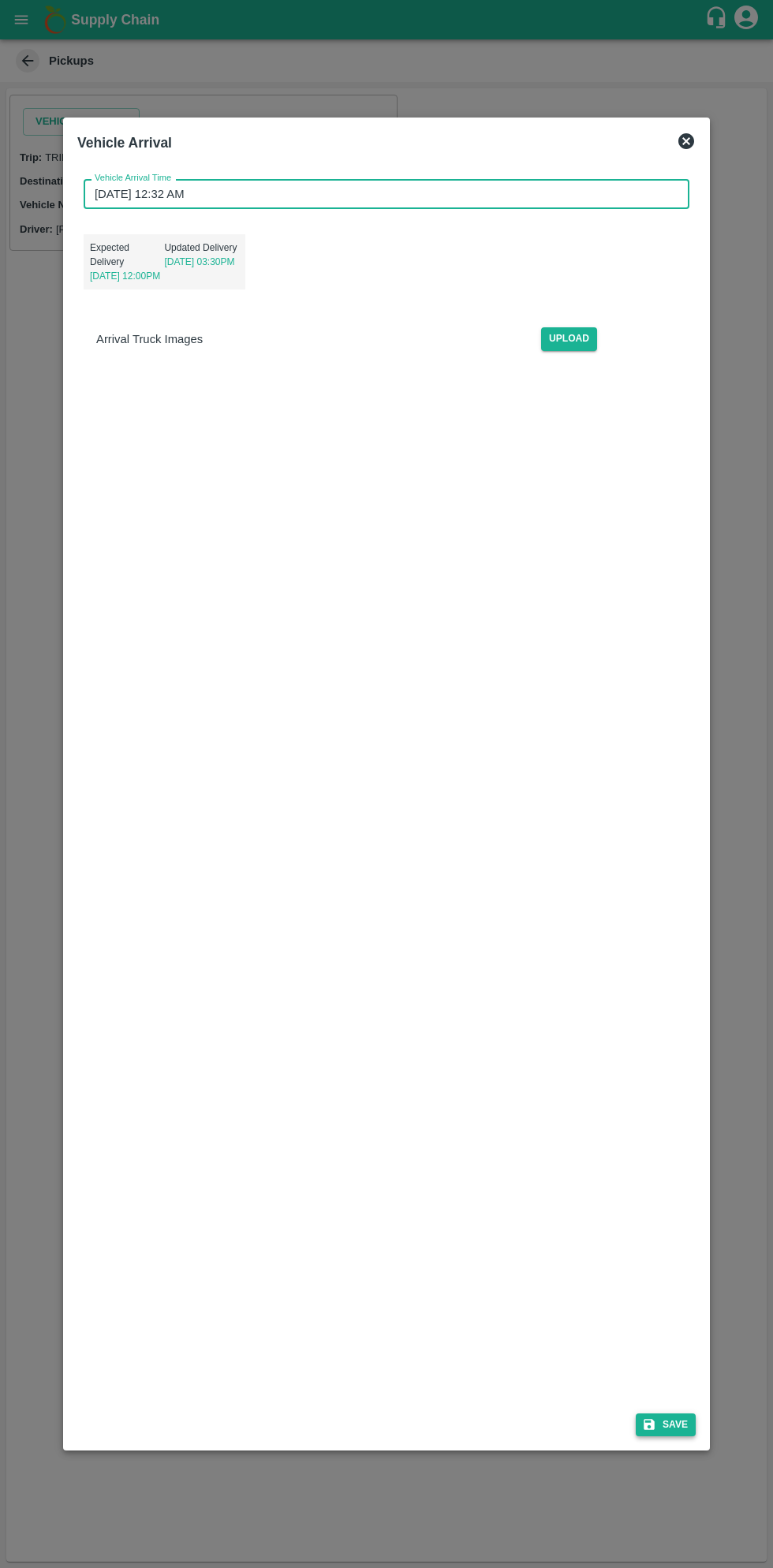
click at [661, 1420] on button "Save" at bounding box center [665, 1424] width 60 height 23
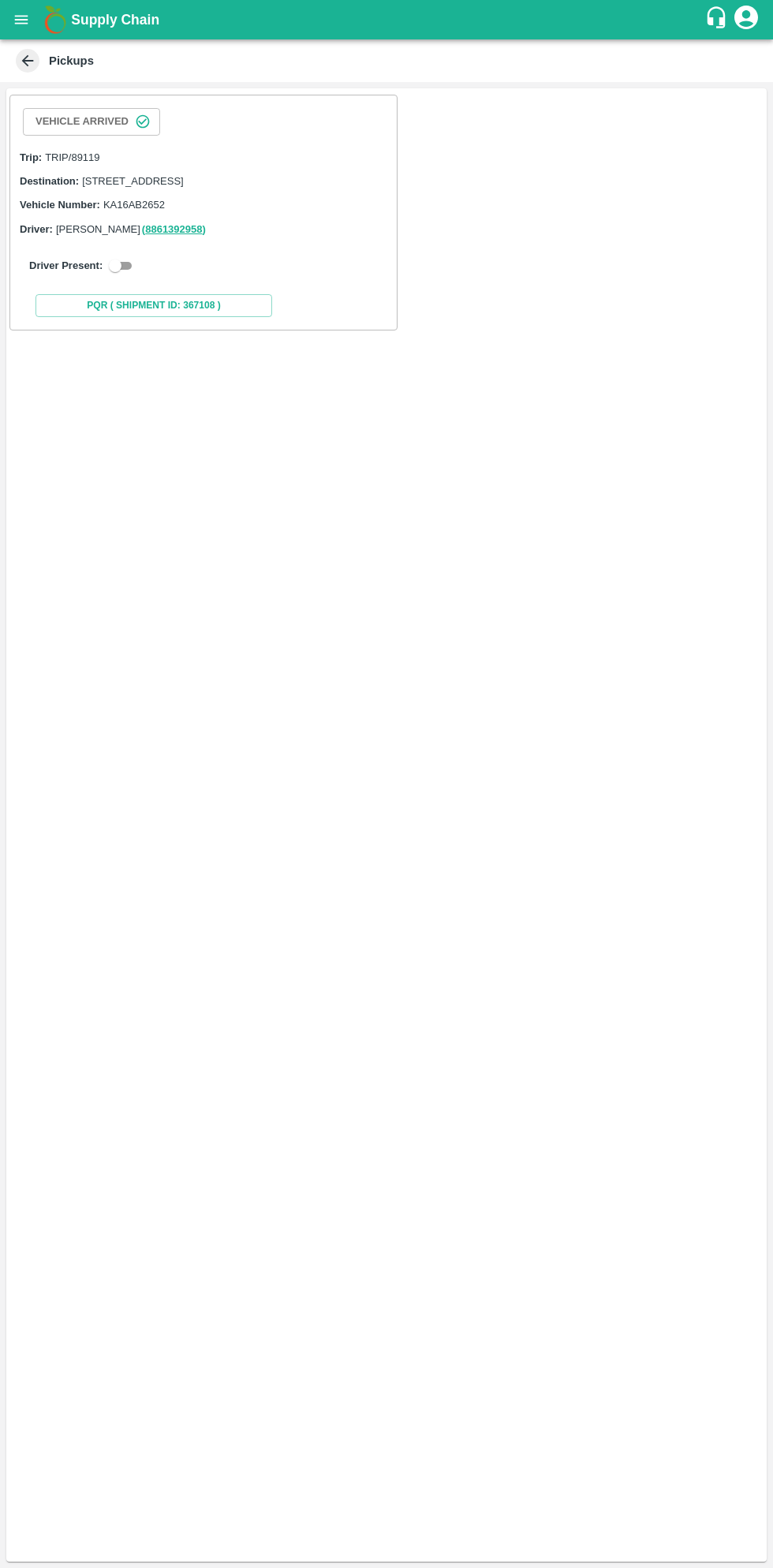
click at [114, 275] on input "checkbox" at bounding box center [115, 266] width 57 height 19
checkbox input "true"
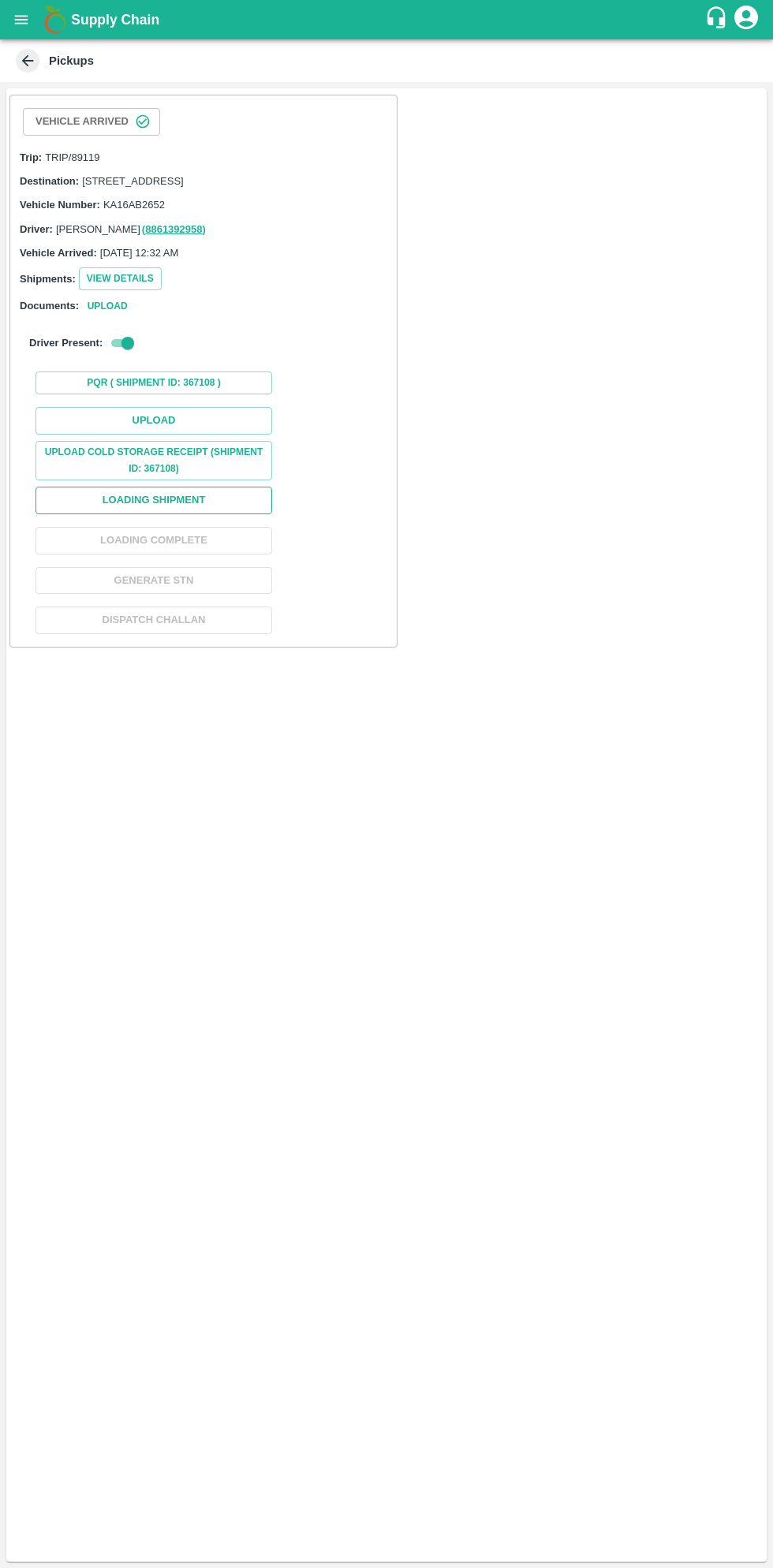
click at [208, 514] on button "Loading Shipment" at bounding box center [154, 500] width 236 height 27
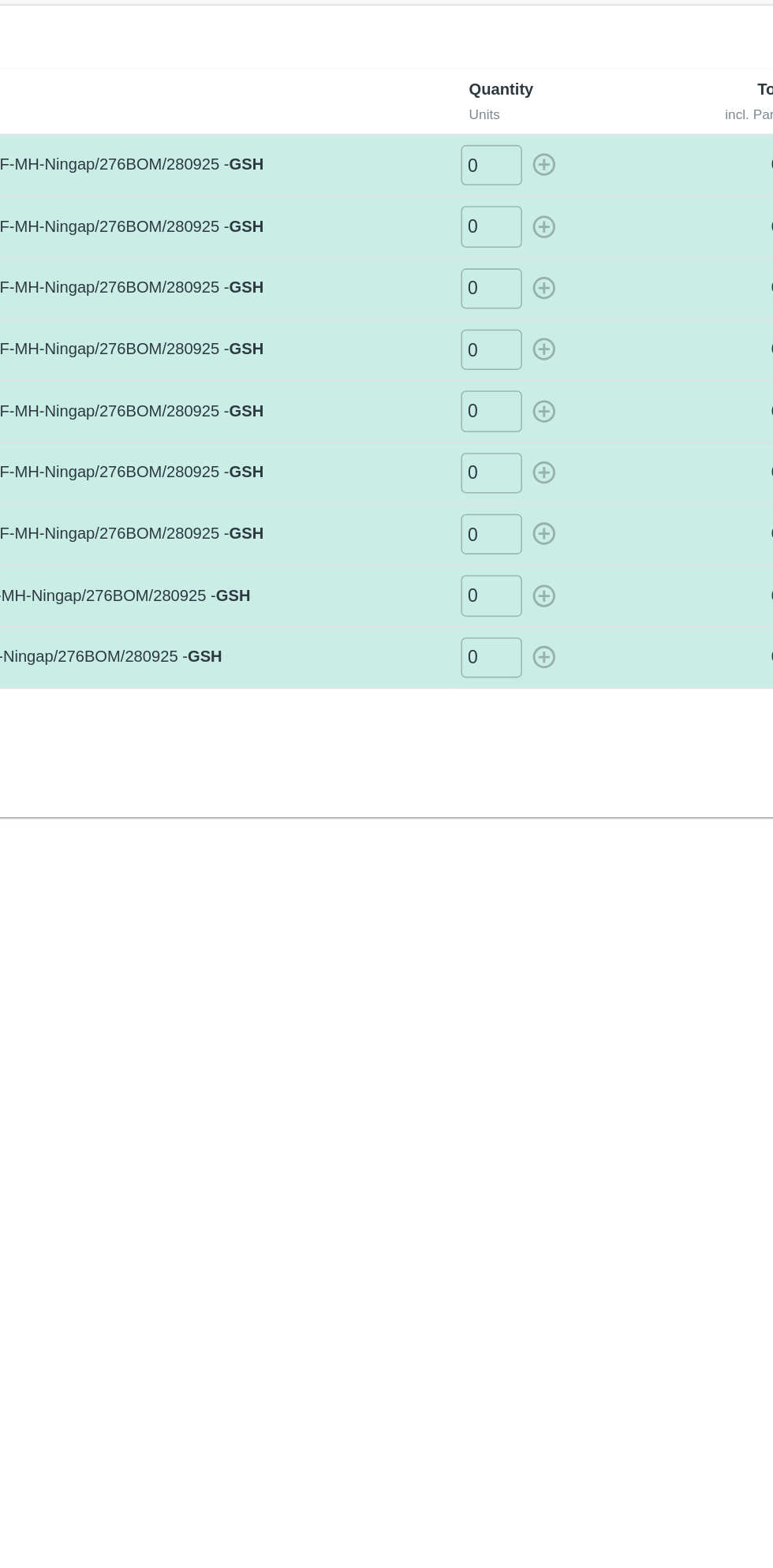
click at [457, 197] on input "0" at bounding box center [460, 192] width 40 height 26
type input "051"
type input "0103"
type input "0177"
click at [495, 191] on icon "button" at bounding box center [494, 192] width 15 height 15
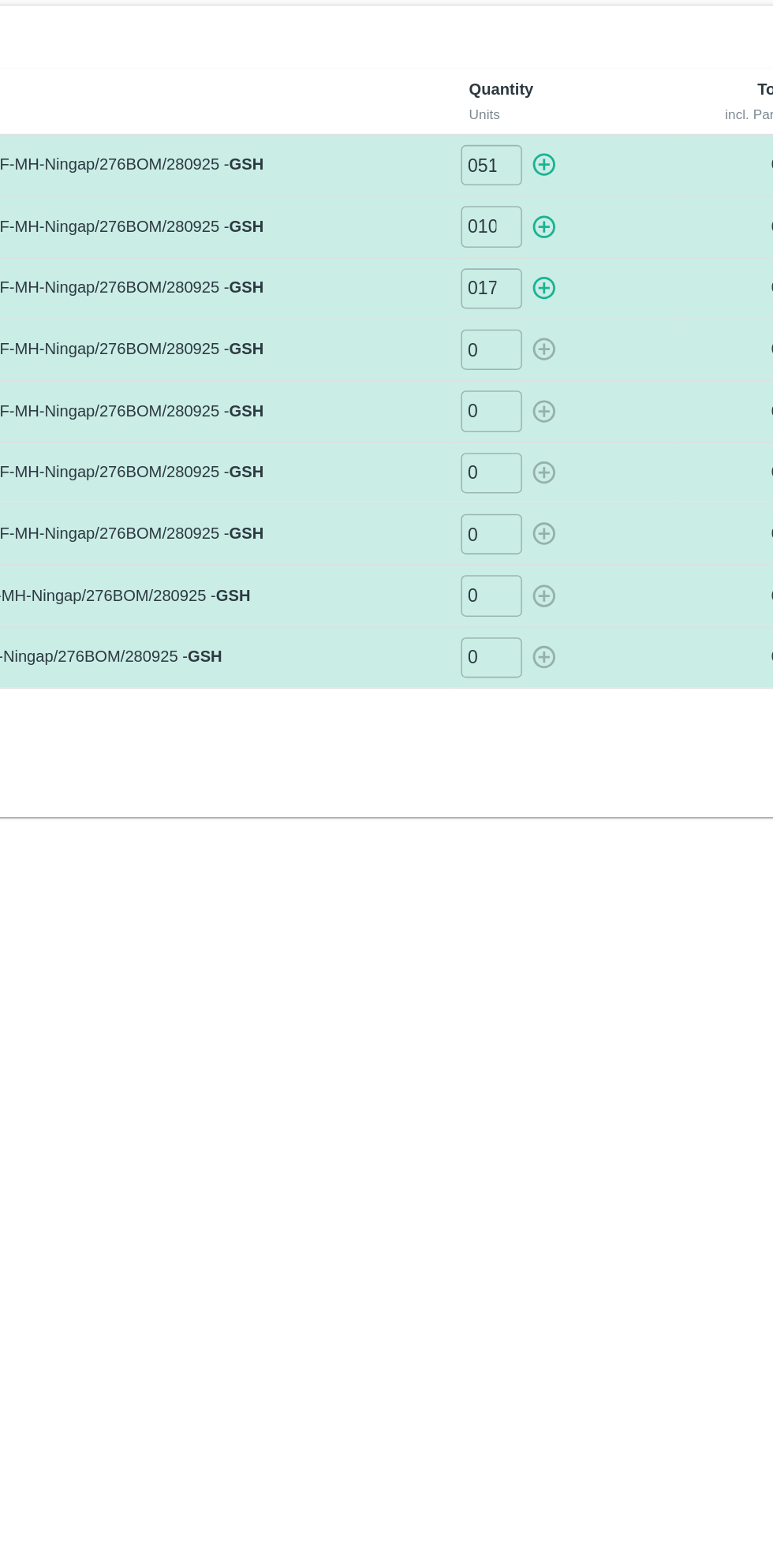
type input "0"
click at [500, 228] on icon "button" at bounding box center [494, 233] width 15 height 15
type input "0"
click at [495, 275] on icon "button" at bounding box center [494, 271] width 17 height 17
type input "0"
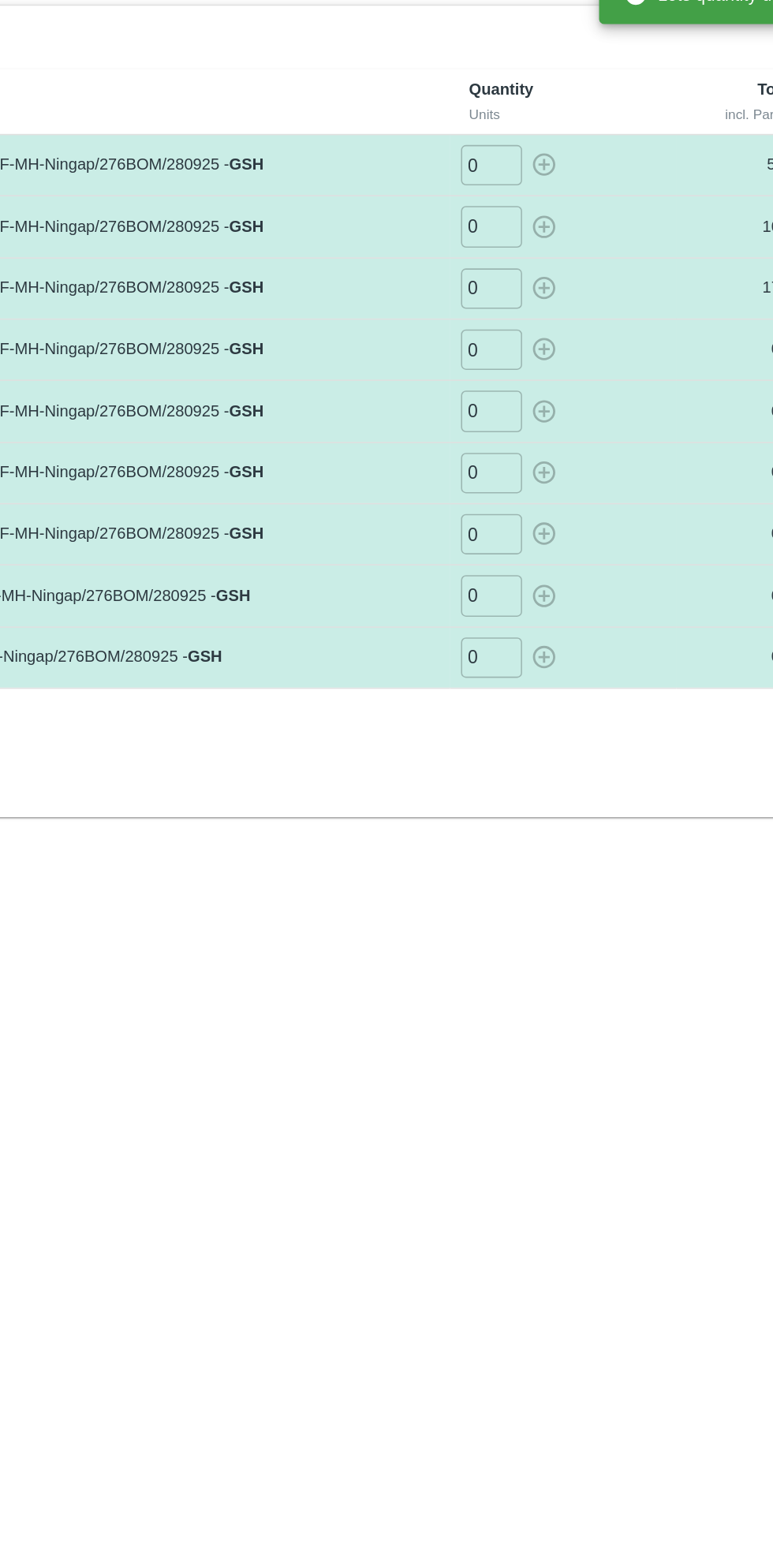
click at [467, 307] on input "0" at bounding box center [460, 311] width 40 height 26
type input "0211"
type input "0190"
click at [495, 310] on icon "button" at bounding box center [494, 311] width 15 height 15
type input "0"
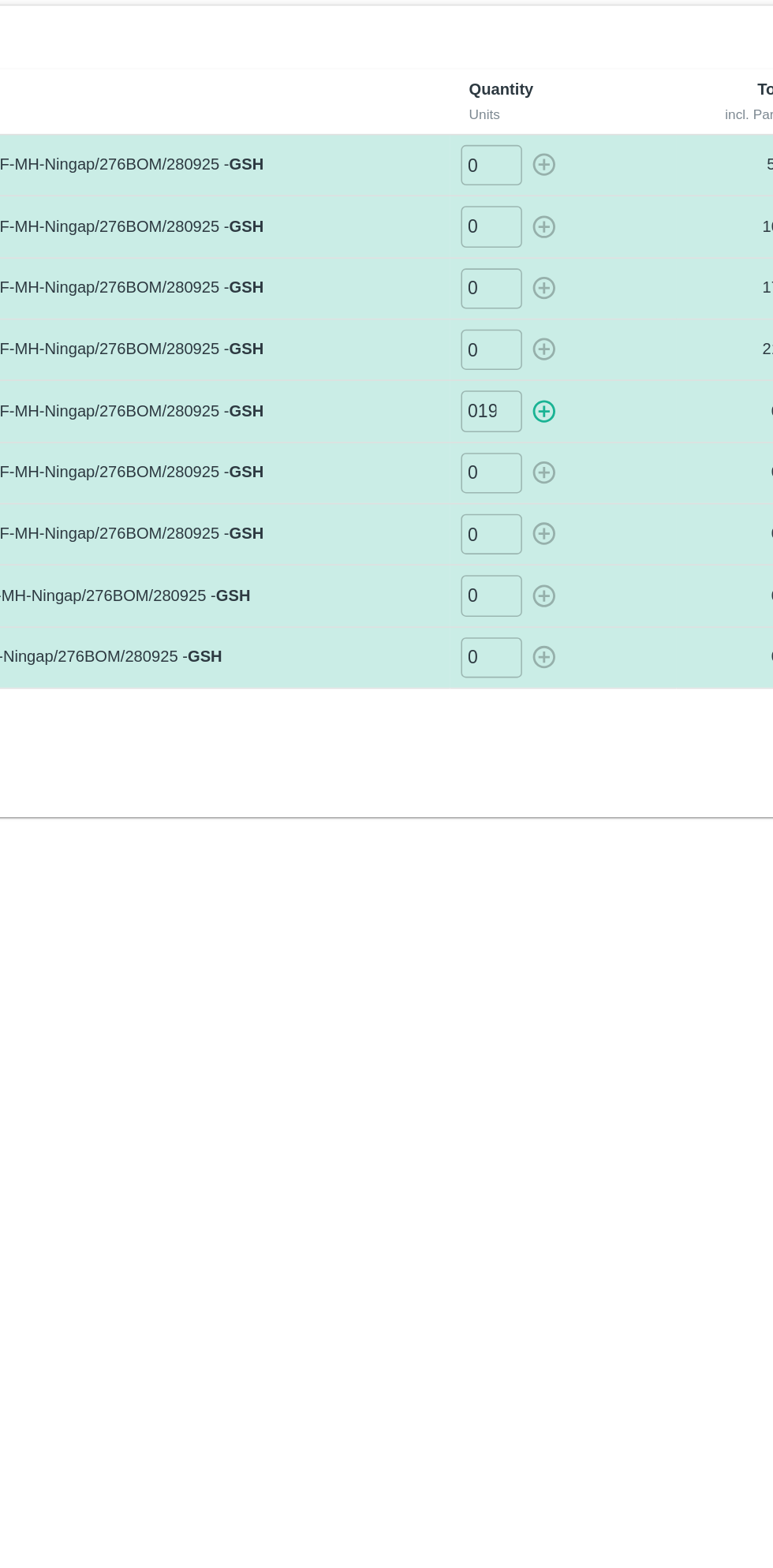
click at [498, 351] on icon "button" at bounding box center [494, 351] width 17 height 17
type input "0"
click at [459, 388] on input "0" at bounding box center [460, 391] width 40 height 26
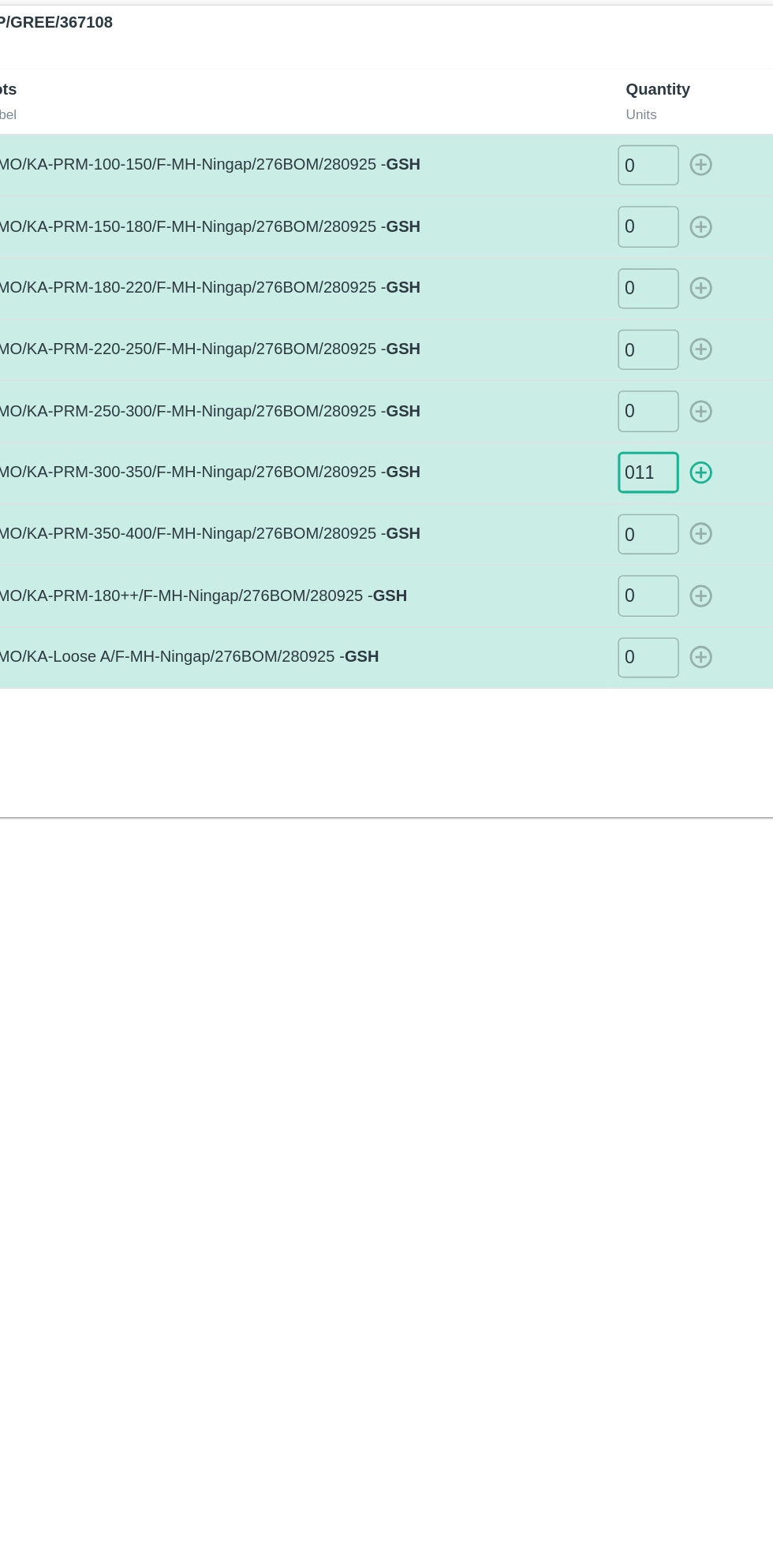
type input "0119"
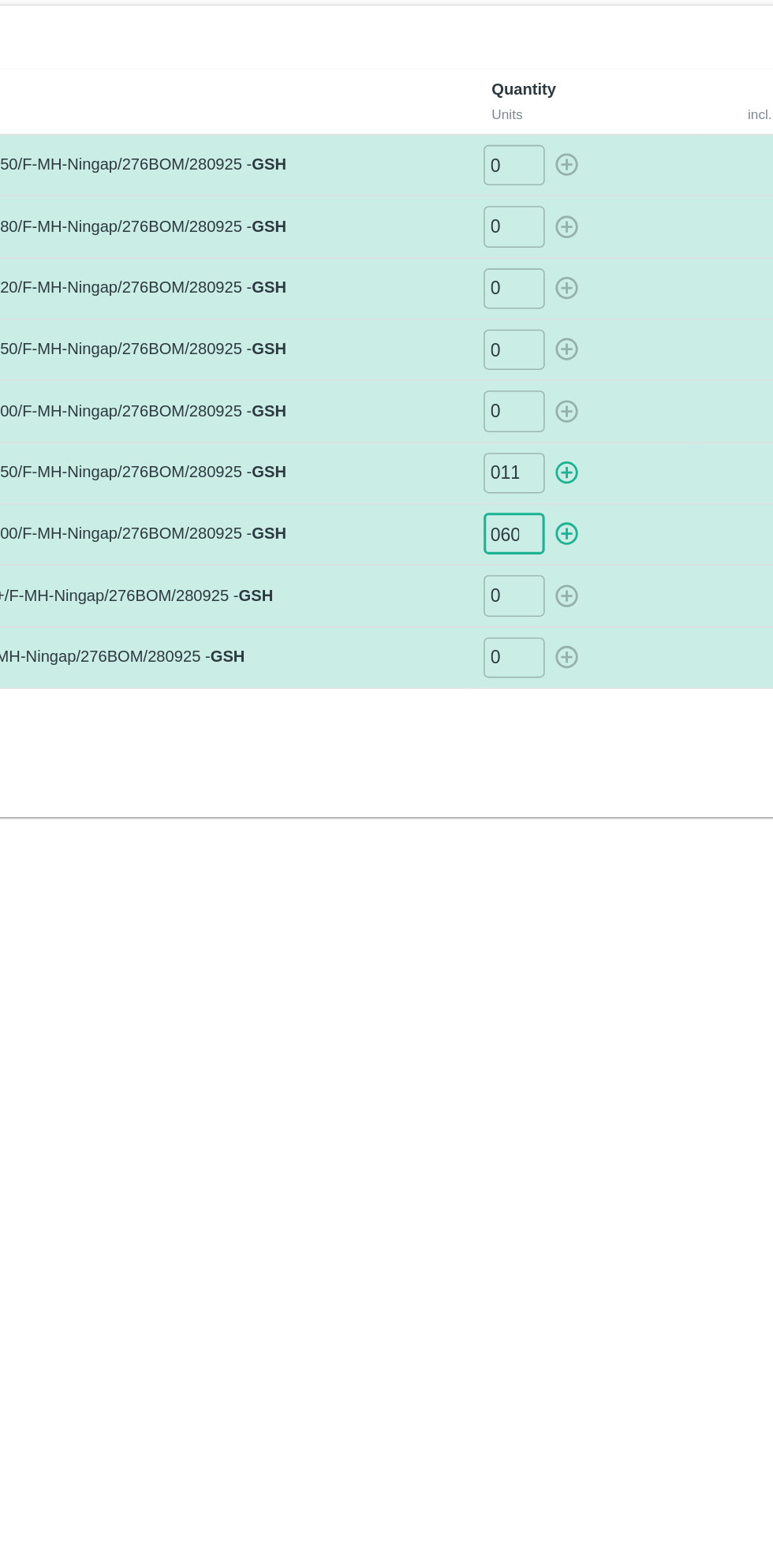
type input "060"
click at [499, 385] on icon "button" at bounding box center [494, 391] width 15 height 15
type input "0"
click at [498, 423] on icon "button" at bounding box center [494, 430] width 15 height 15
type input "0"
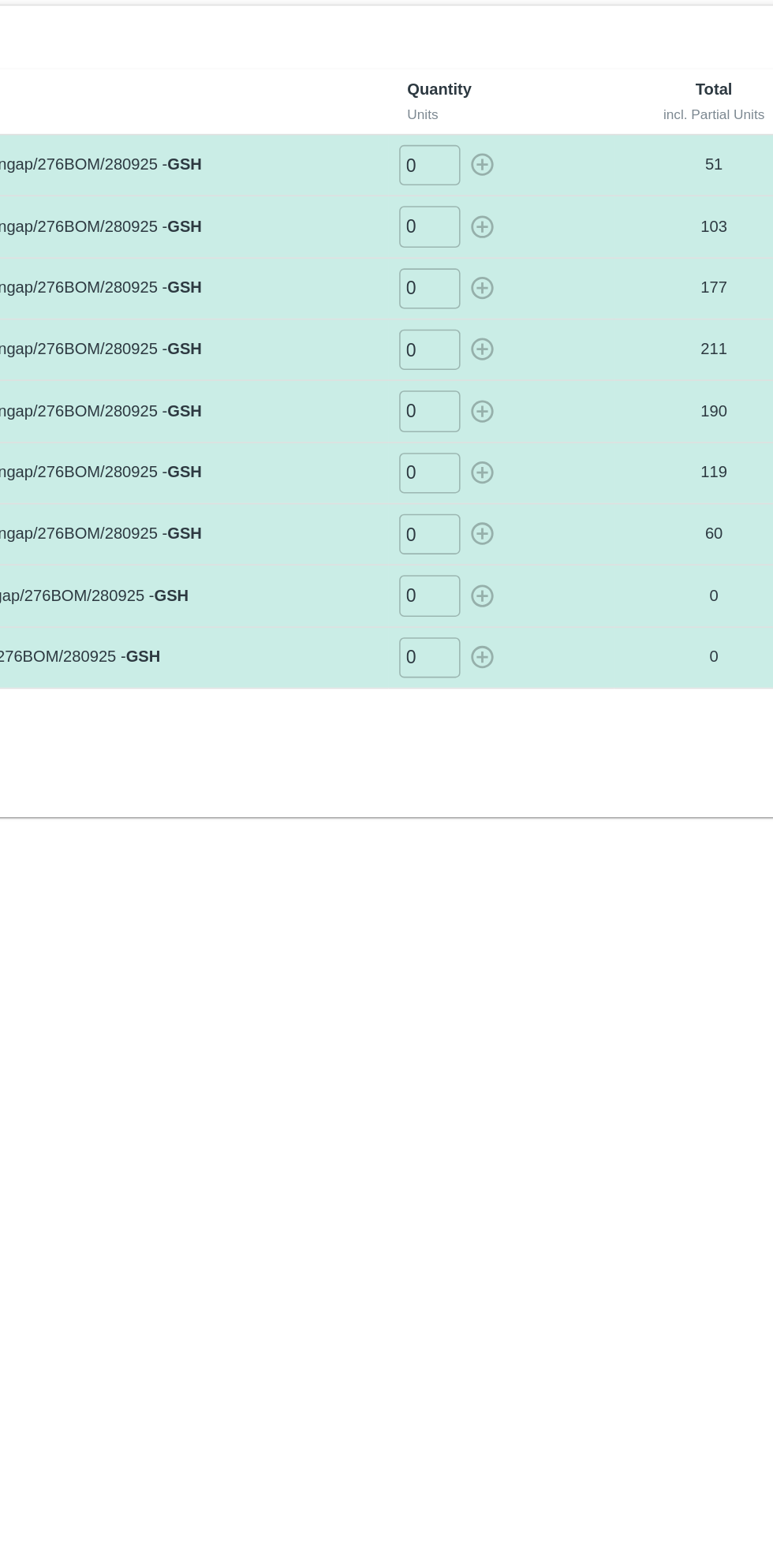
click at [464, 474] on input "0" at bounding box center [460, 470] width 40 height 26
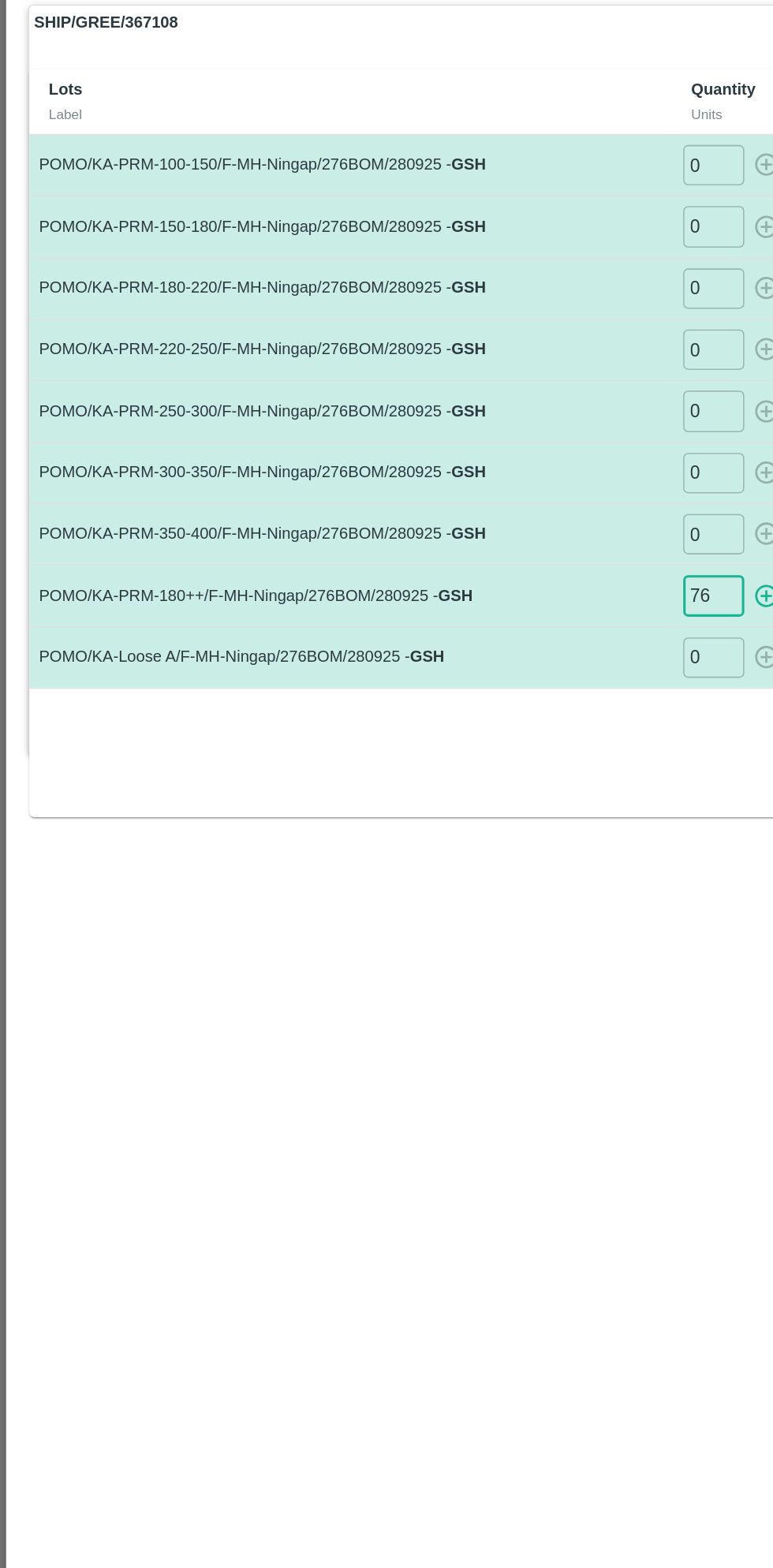
type input "76"
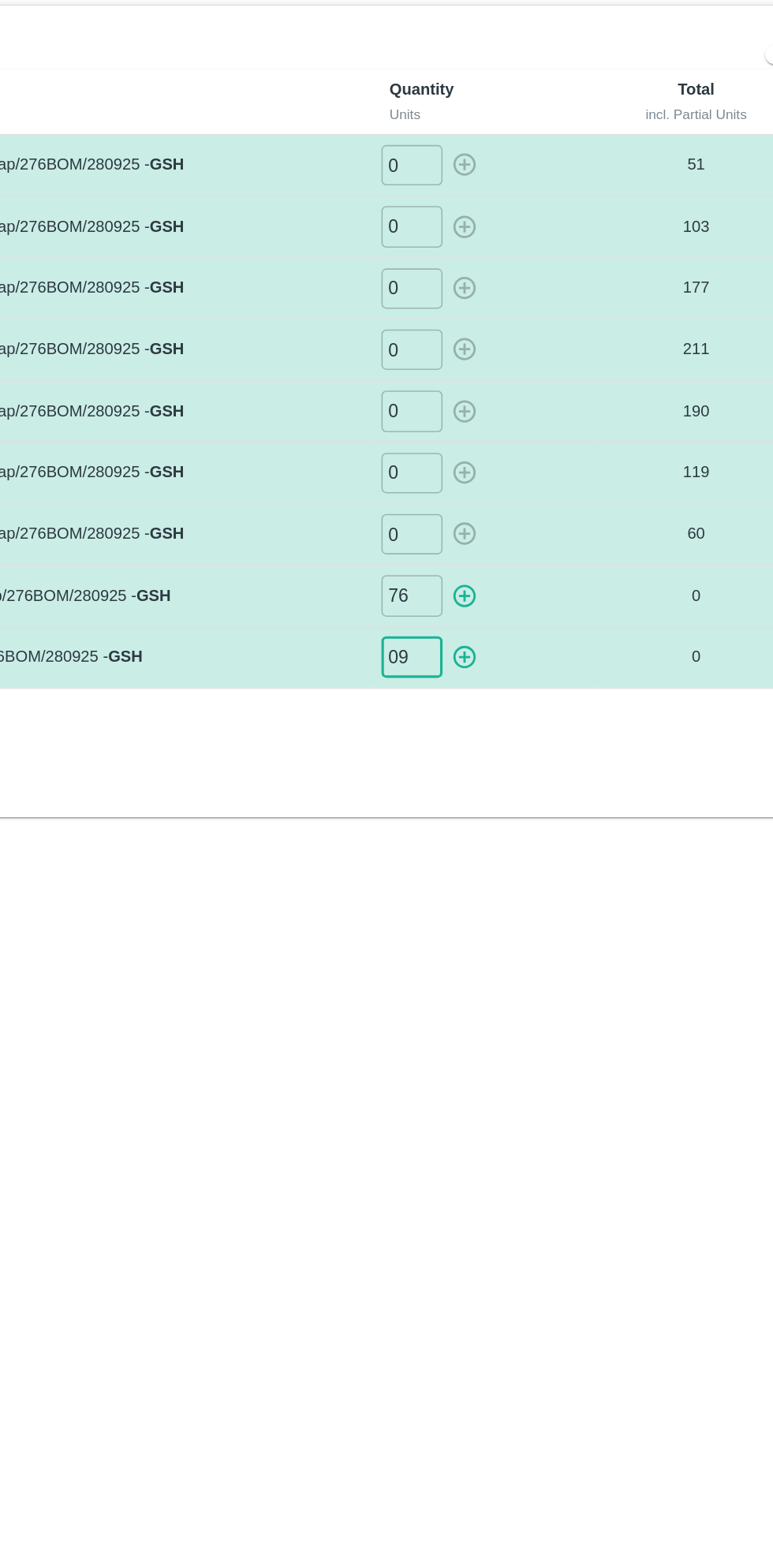
type input "09"
click at [499, 461] on icon "button" at bounding box center [494, 470] width 17 height 17
type input "0"
click at [495, 507] on icon "button" at bounding box center [494, 509] width 17 height 17
type input "0"
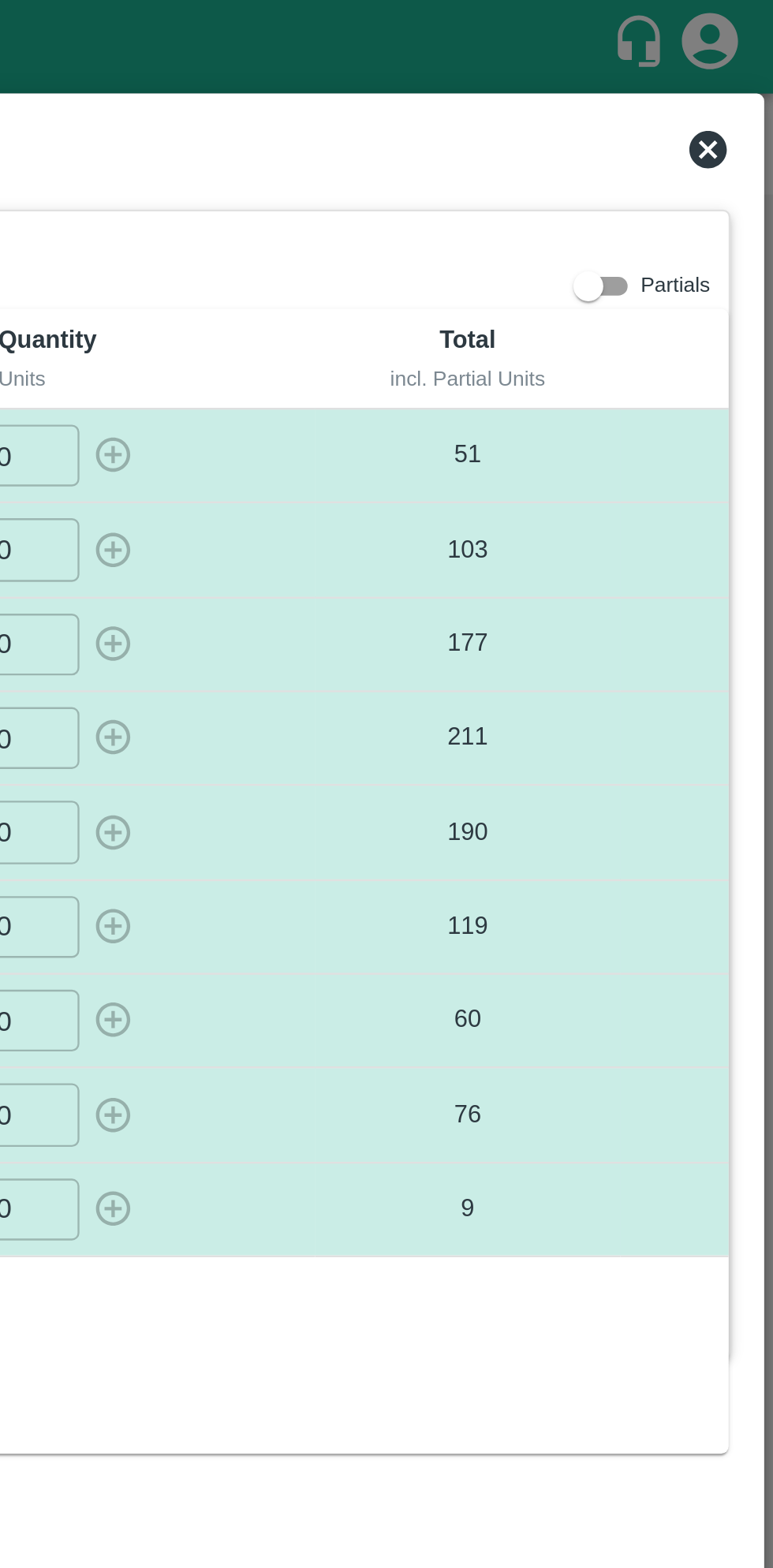
click at [738, 61] on icon at bounding box center [745, 62] width 16 height 16
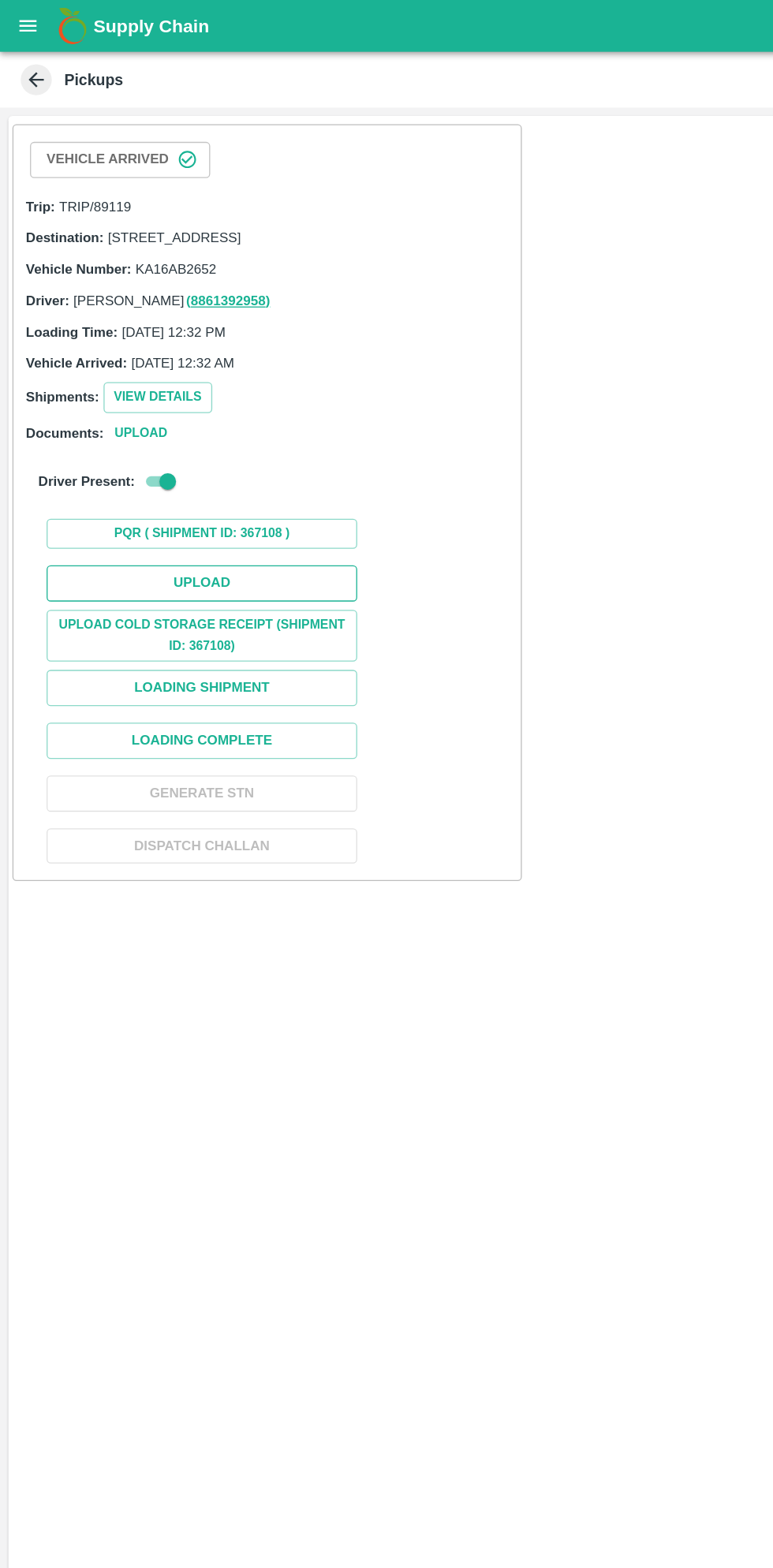
click at [191, 458] on button "Upload" at bounding box center [154, 444] width 236 height 27
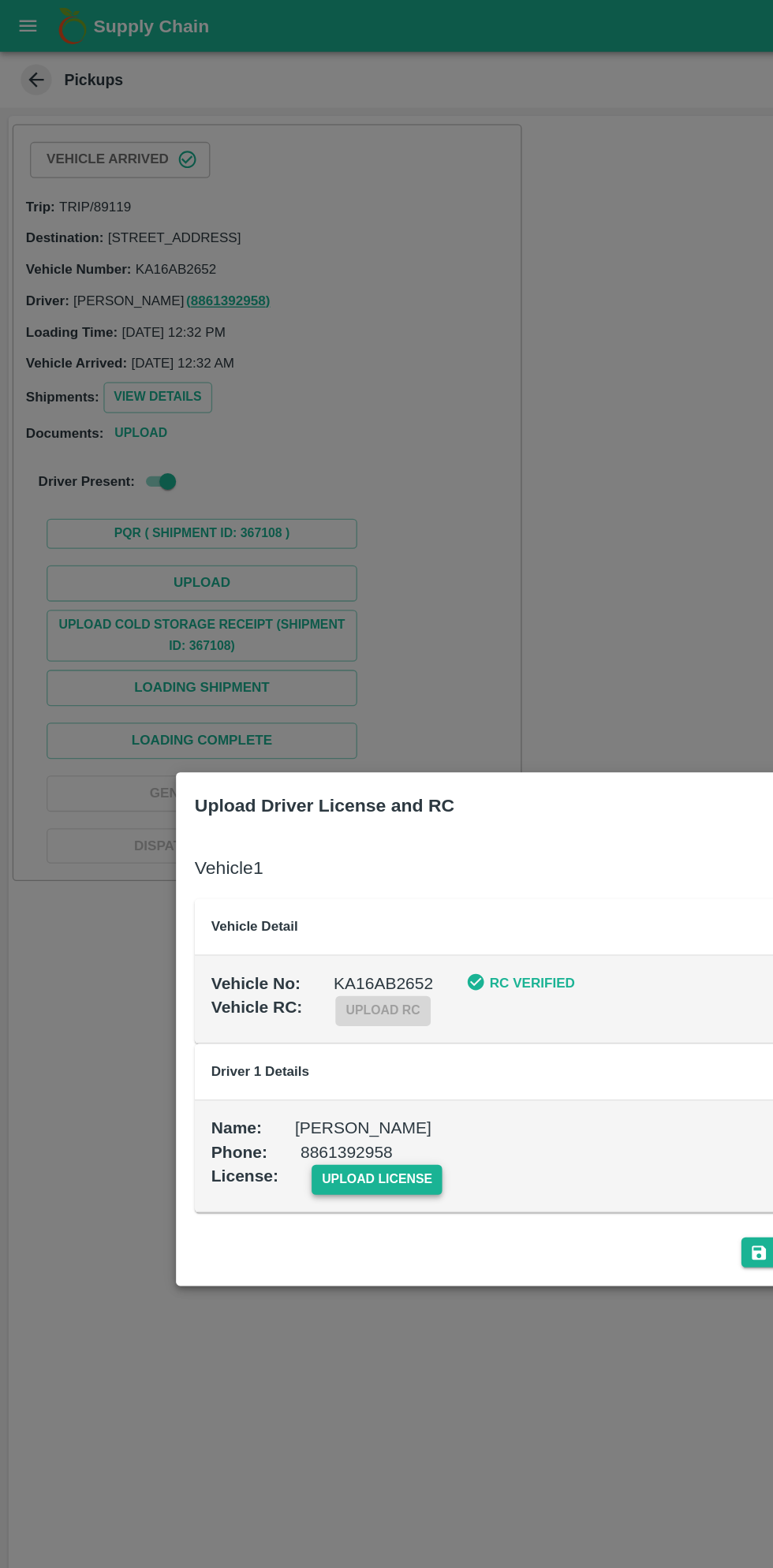
click at [267, 900] on span "upload license" at bounding box center [287, 899] width 100 height 23
click at [0, 0] on input "upload license" at bounding box center [0, 0] width 0 height 0
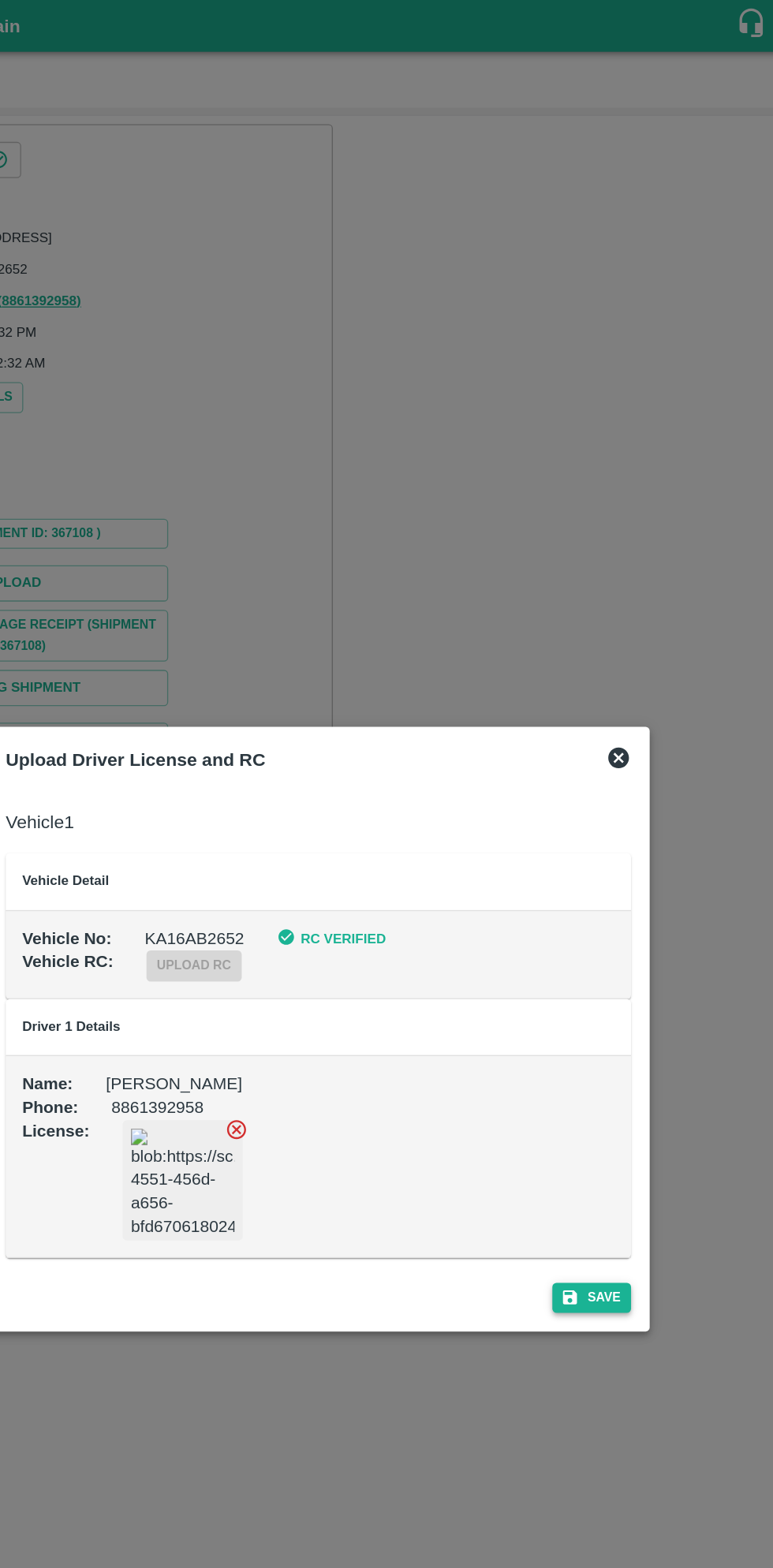
click at [593, 993] on button "Save" at bounding box center [593, 989] width 60 height 23
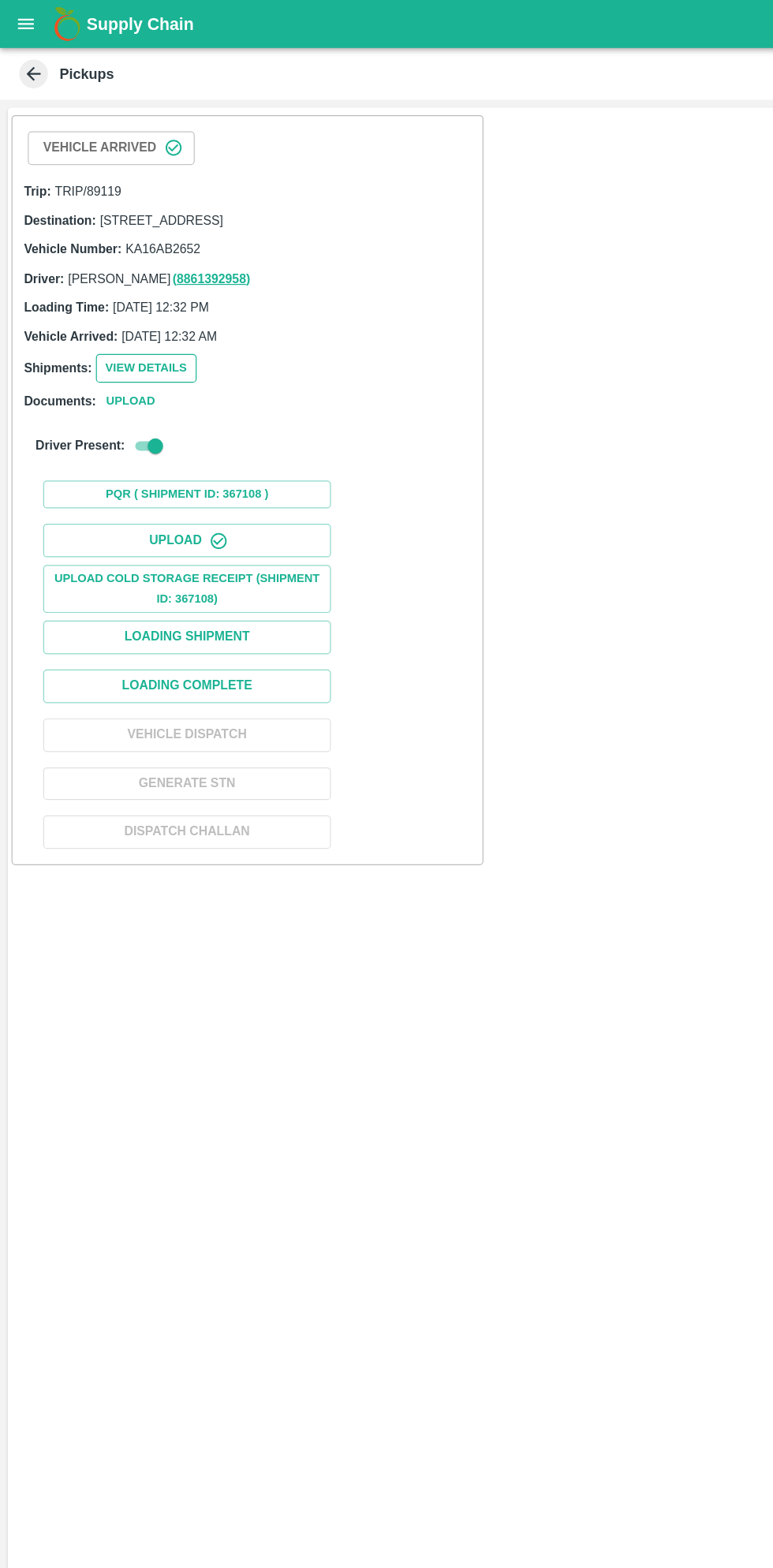
click at [110, 314] on button "View Details" at bounding box center [120, 302] width 83 height 23
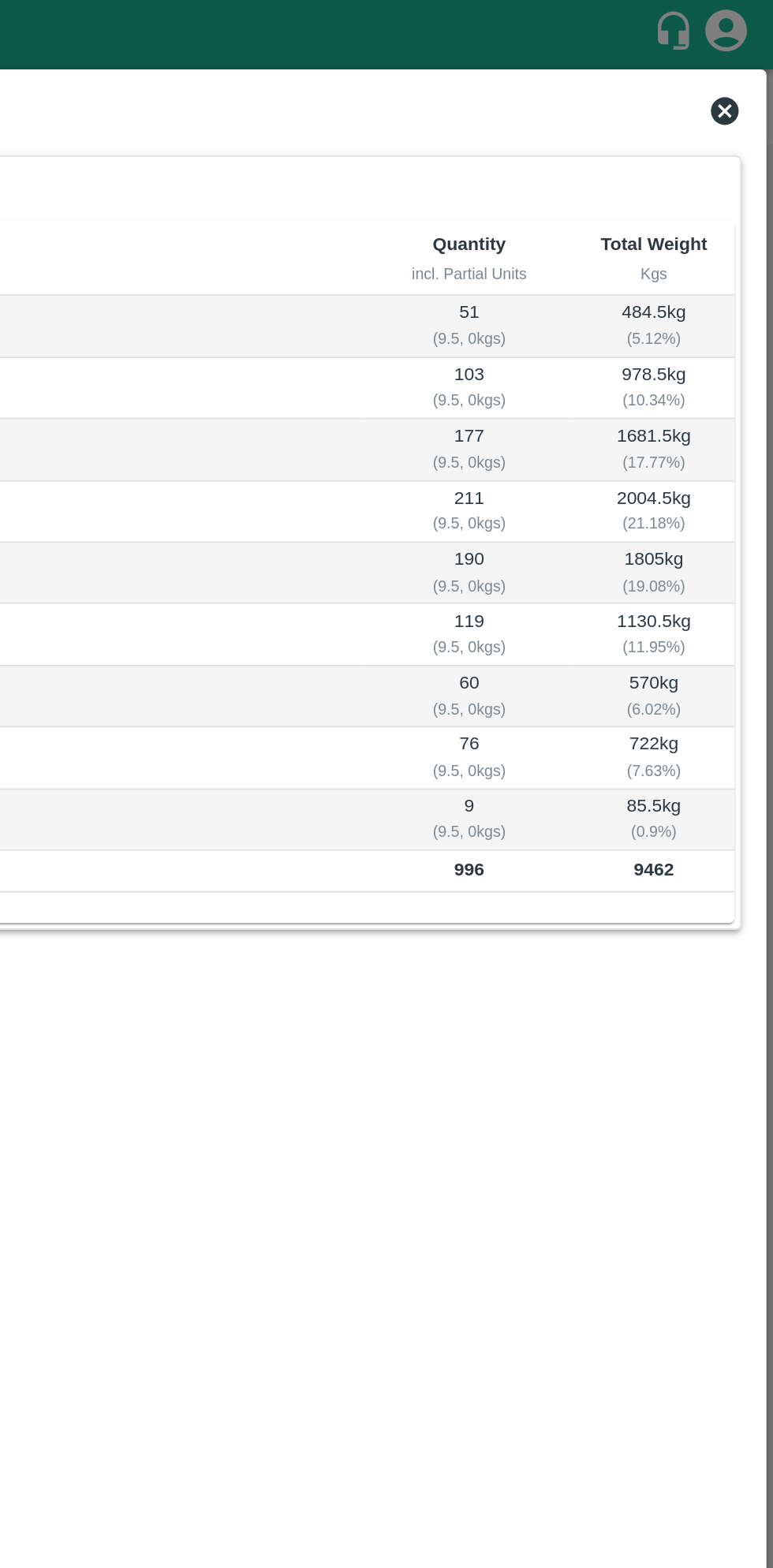
click at [742, 60] on icon at bounding box center [746, 63] width 19 height 19
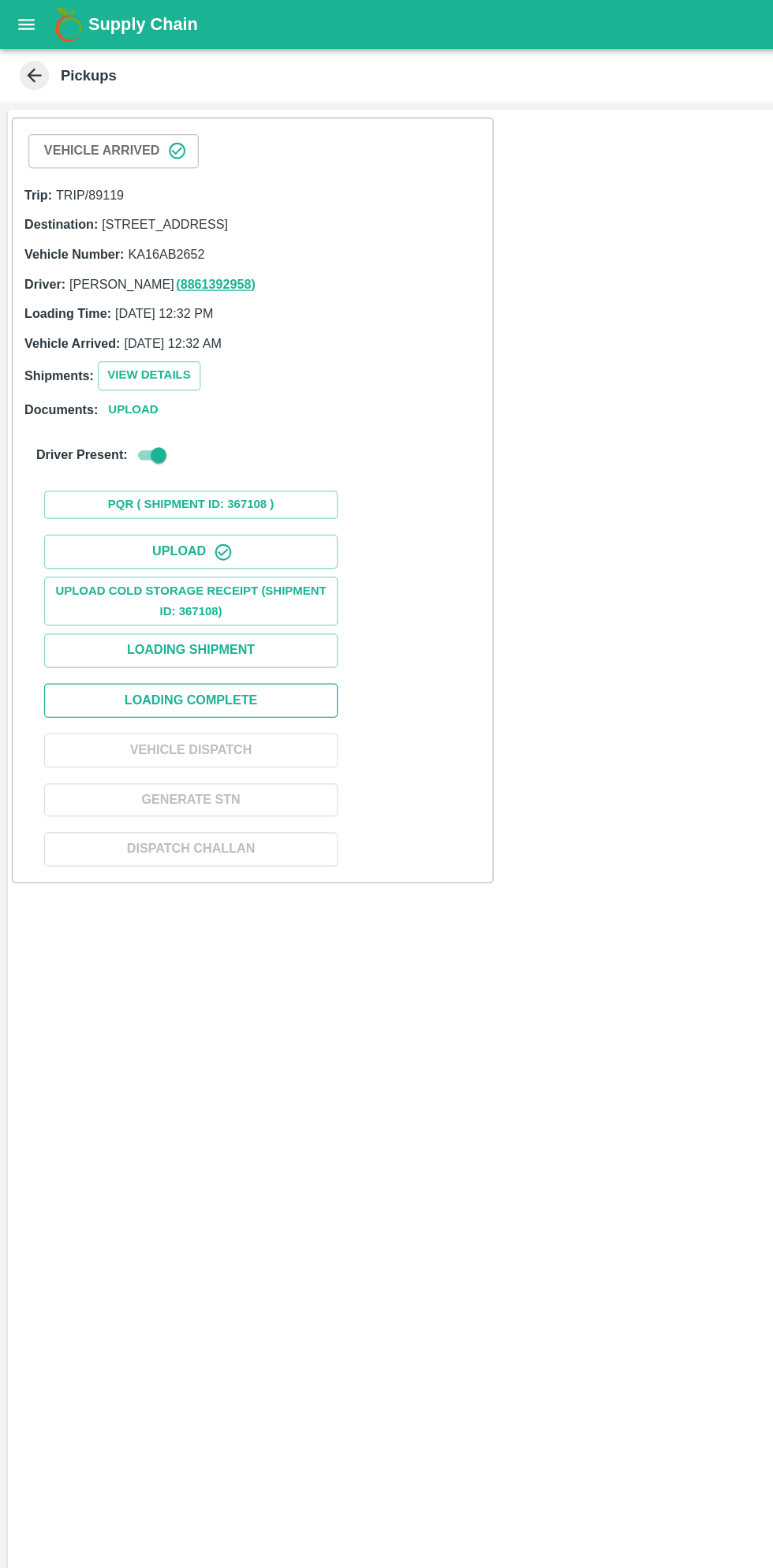
click at [216, 577] on button "Loading Complete" at bounding box center [154, 563] width 236 height 27
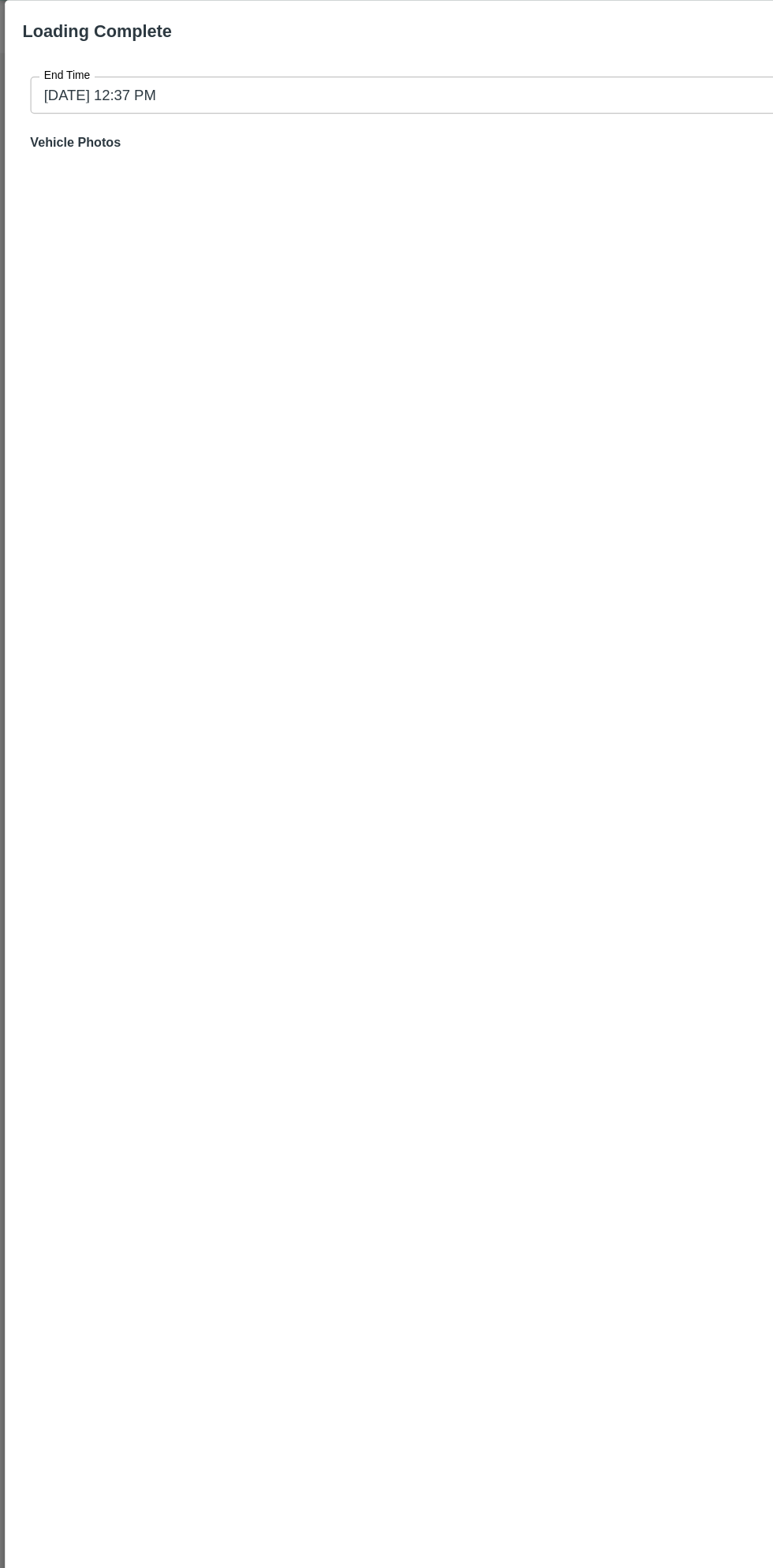
click at [362, 115] on input "29/09/2025 12:37 PM" at bounding box center [381, 116] width 713 height 30
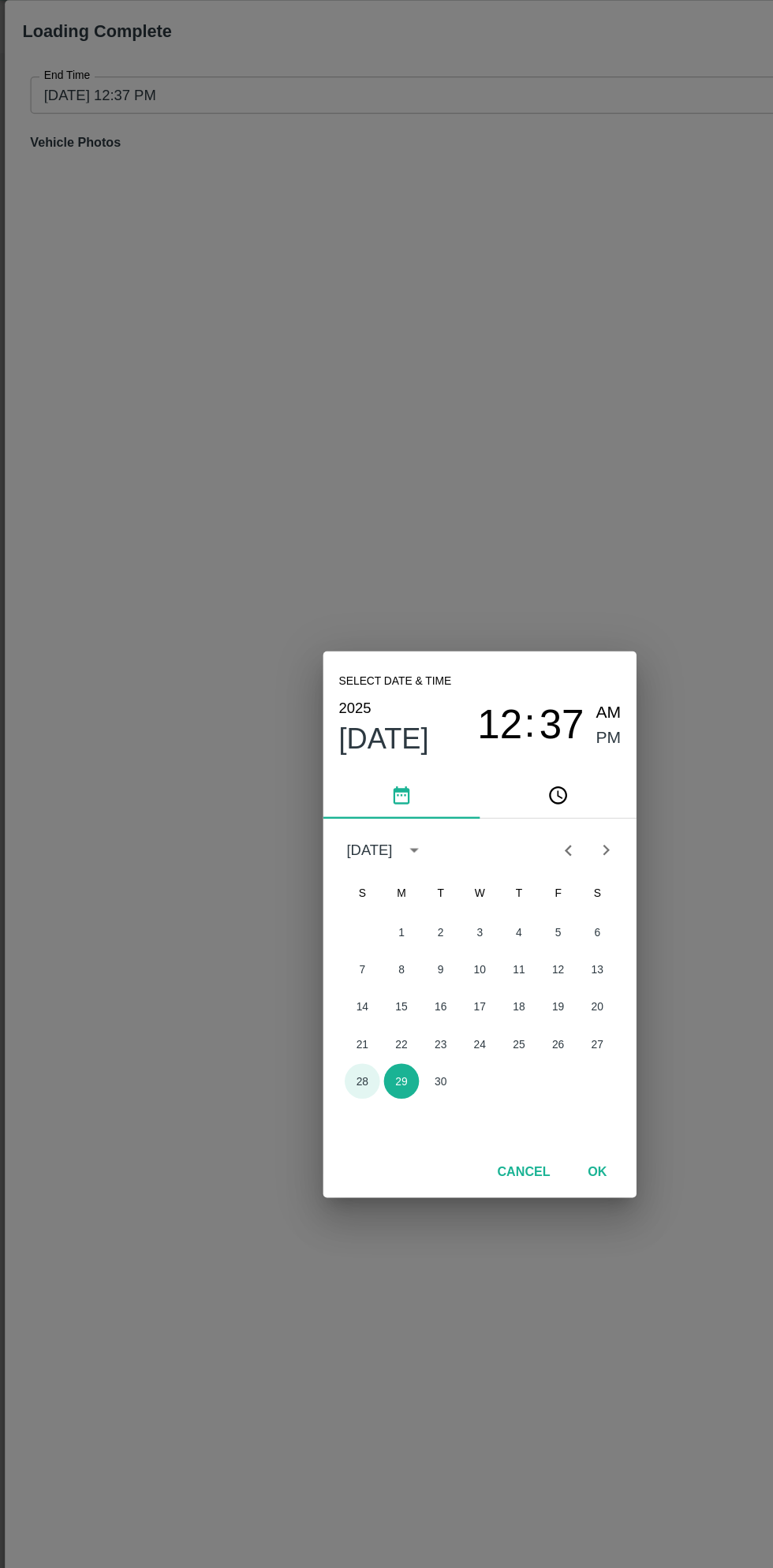
click at [291, 910] on button "28" at bounding box center [292, 910] width 28 height 28
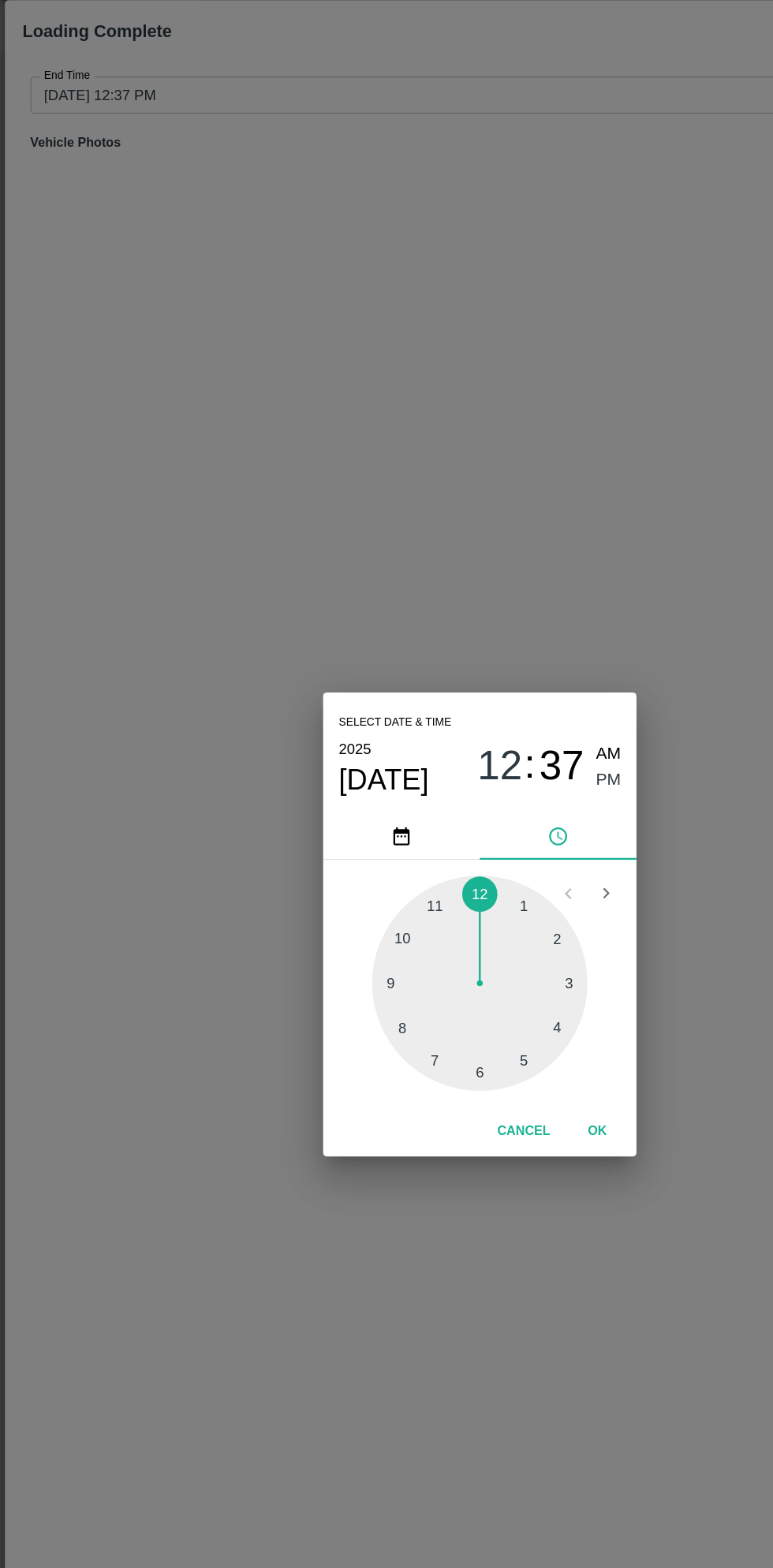
click at [493, 671] on span "PM" at bounding box center [490, 667] width 21 height 22
click at [466, 836] on div at bounding box center [386, 832] width 174 height 174
click at [492, 950] on button "OK" at bounding box center [480, 950] width 50 height 27
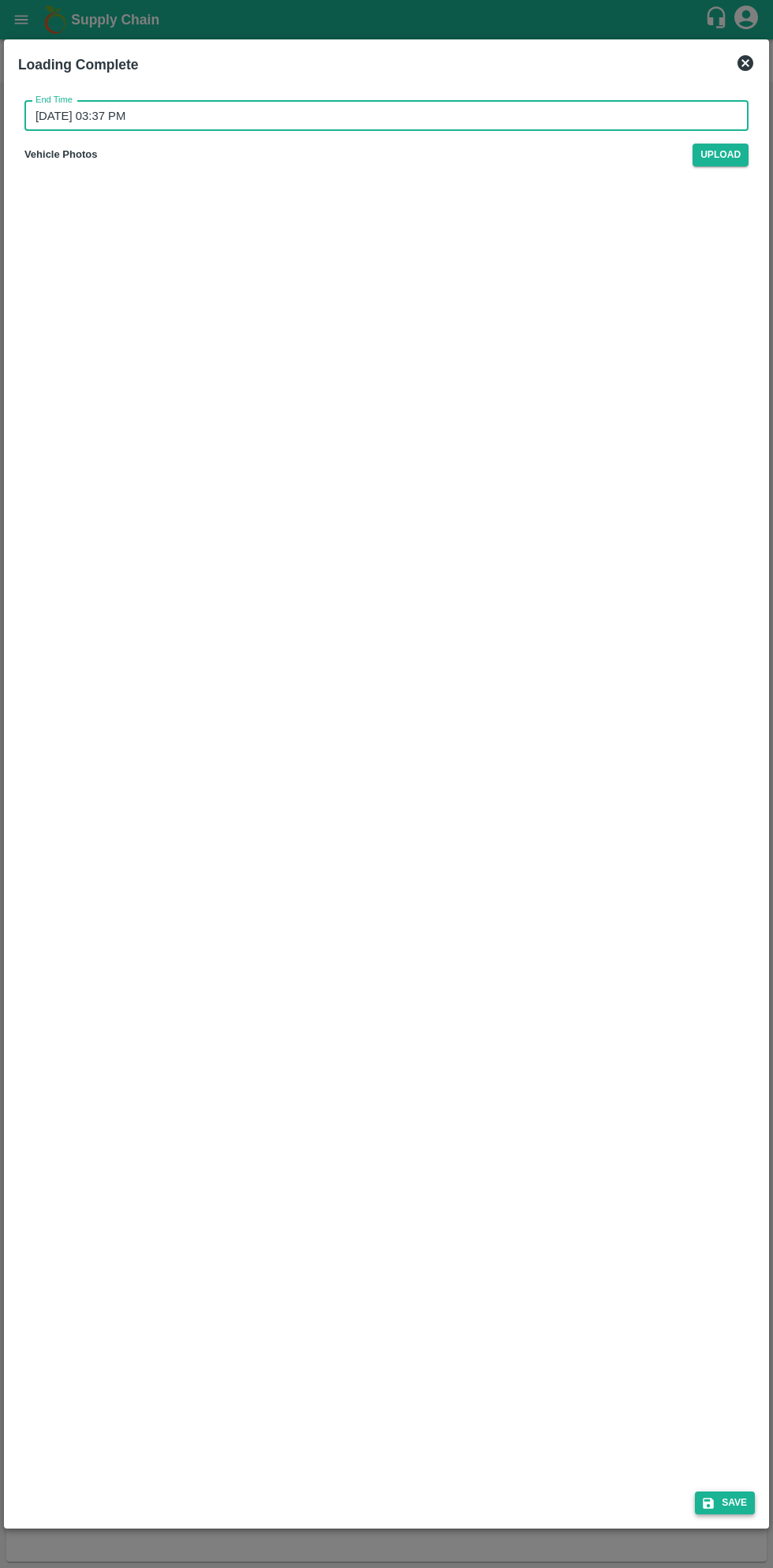
click at [730, 1497] on button "Save" at bounding box center [724, 1503] width 60 height 23
type input "29/09/2025 12:37 PM"
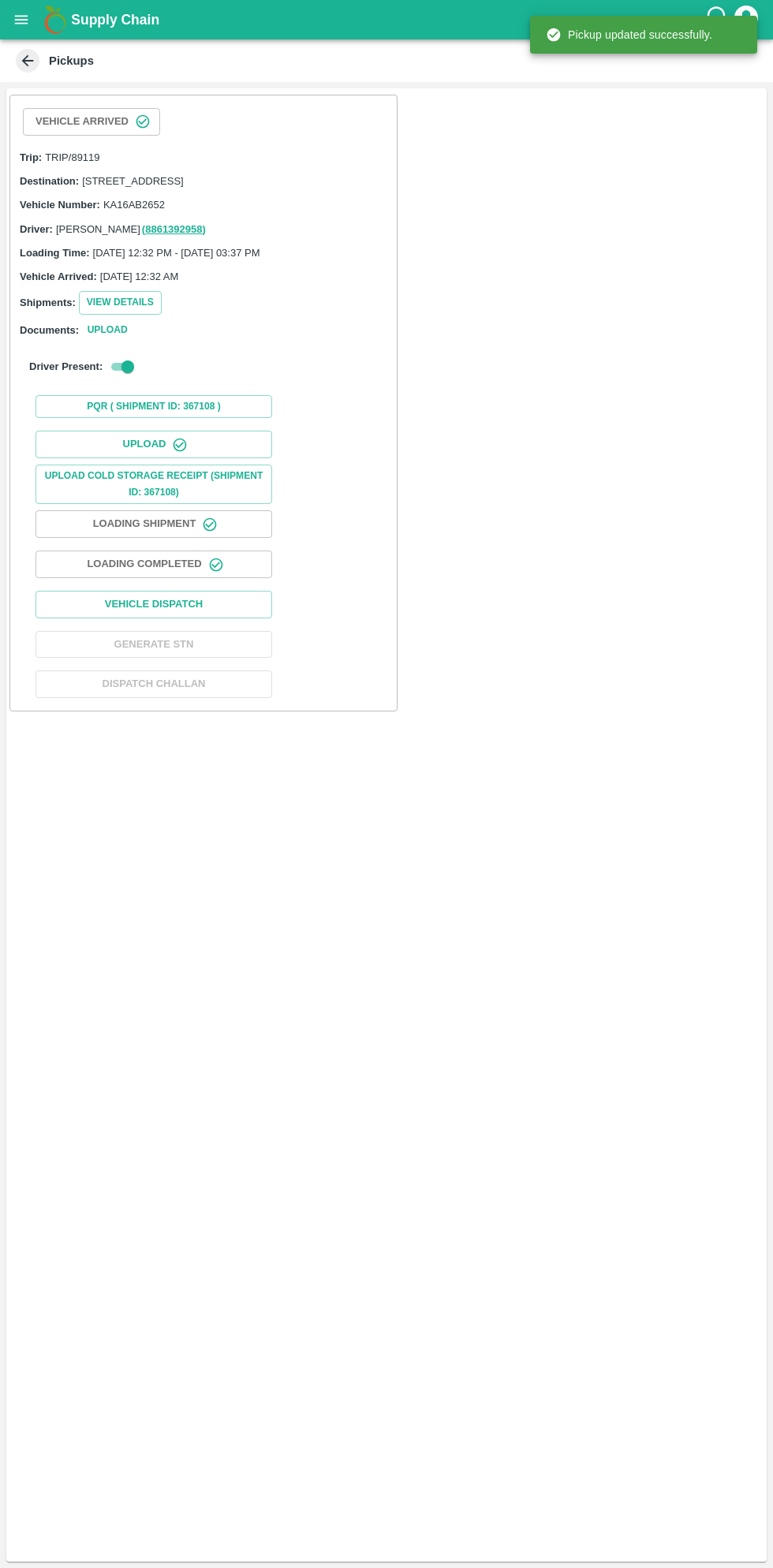
click at [217, 573] on icon "button" at bounding box center [215, 564] width 16 height 16
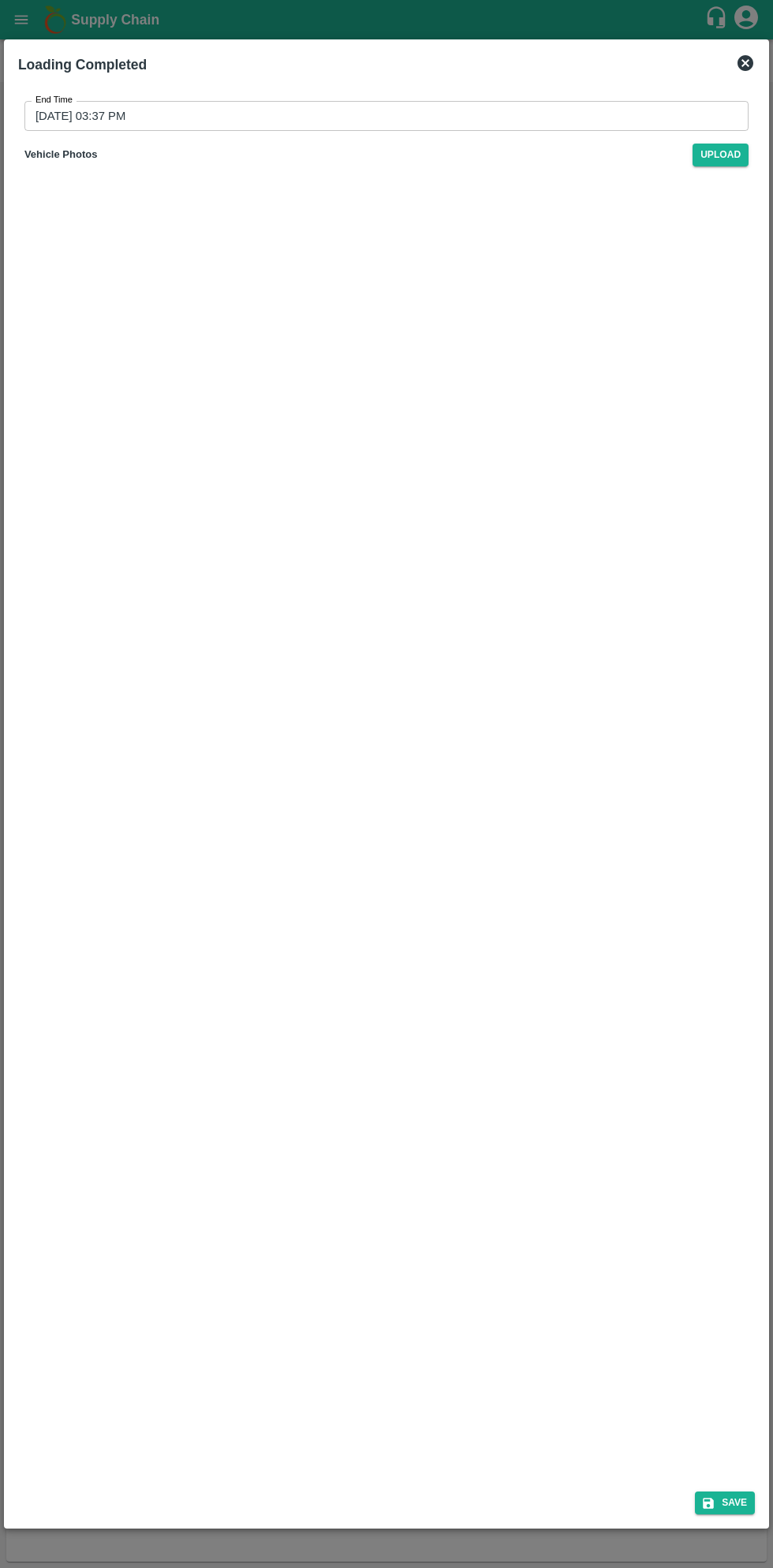
click at [574, 118] on input "28/09/2025 03:37 PM" at bounding box center [381, 116] width 713 height 30
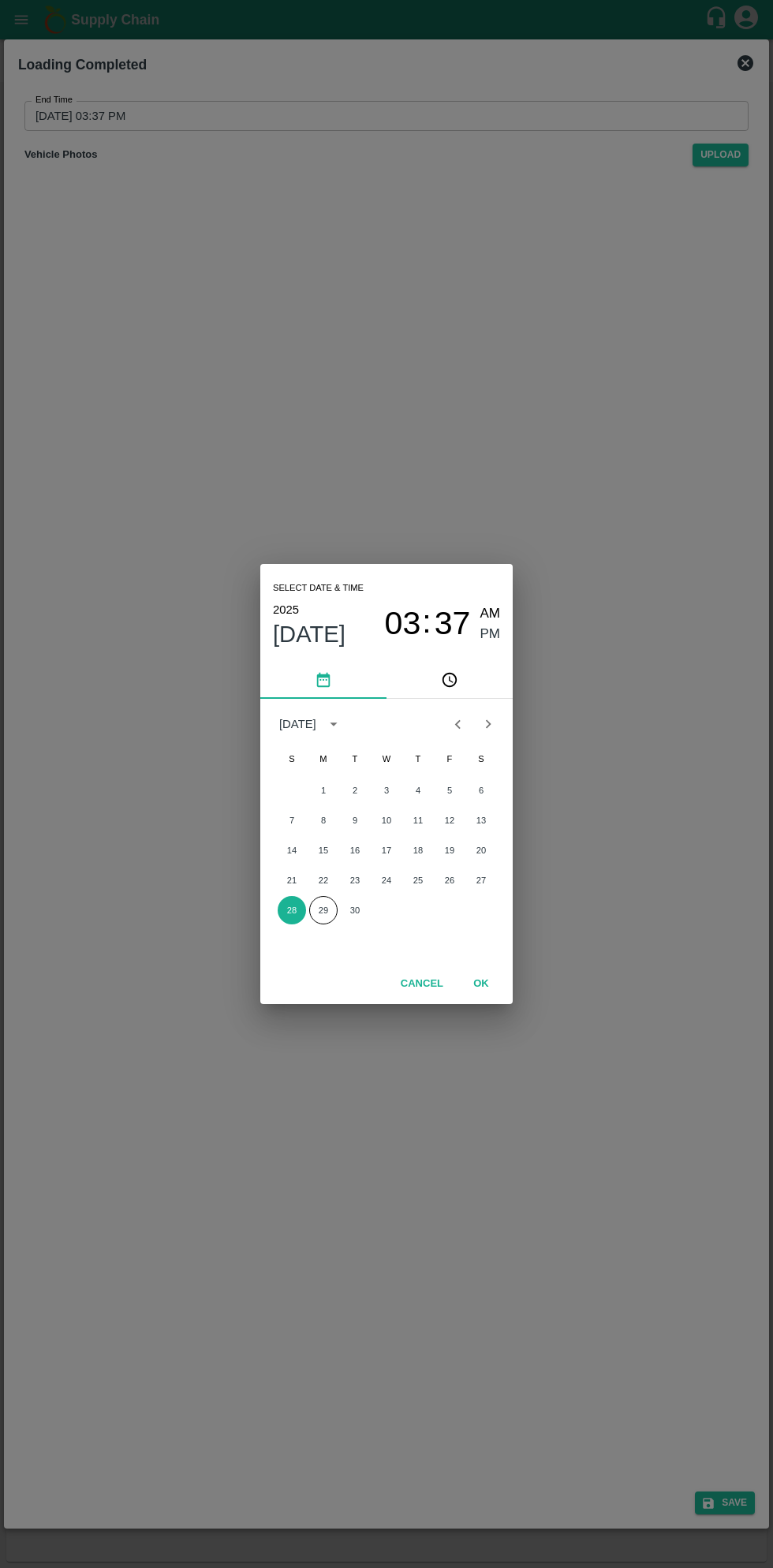
click at [433, 990] on button "Cancel" at bounding box center [421, 983] width 55 height 27
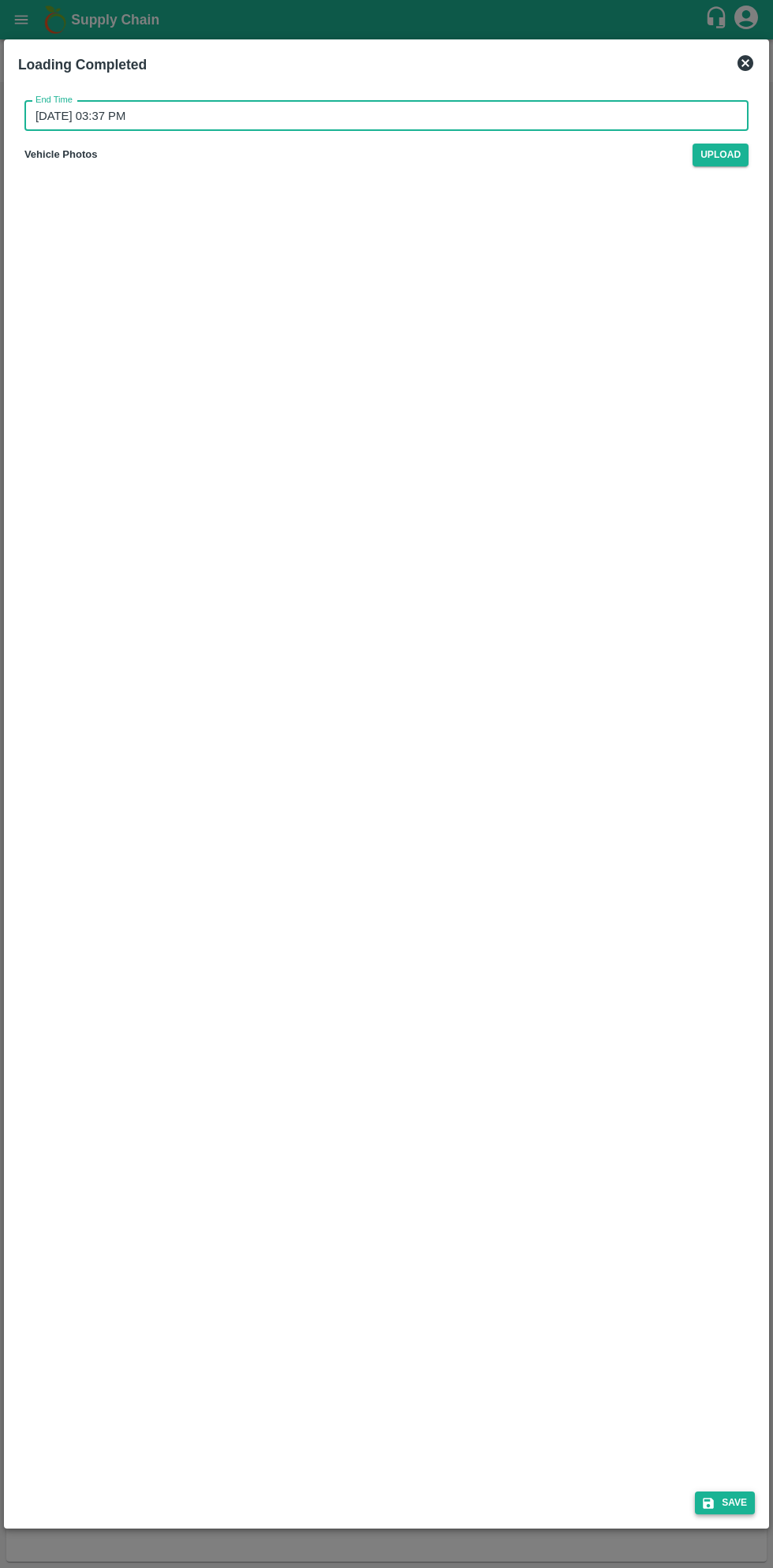
click at [743, 1501] on button "Save" at bounding box center [724, 1503] width 60 height 23
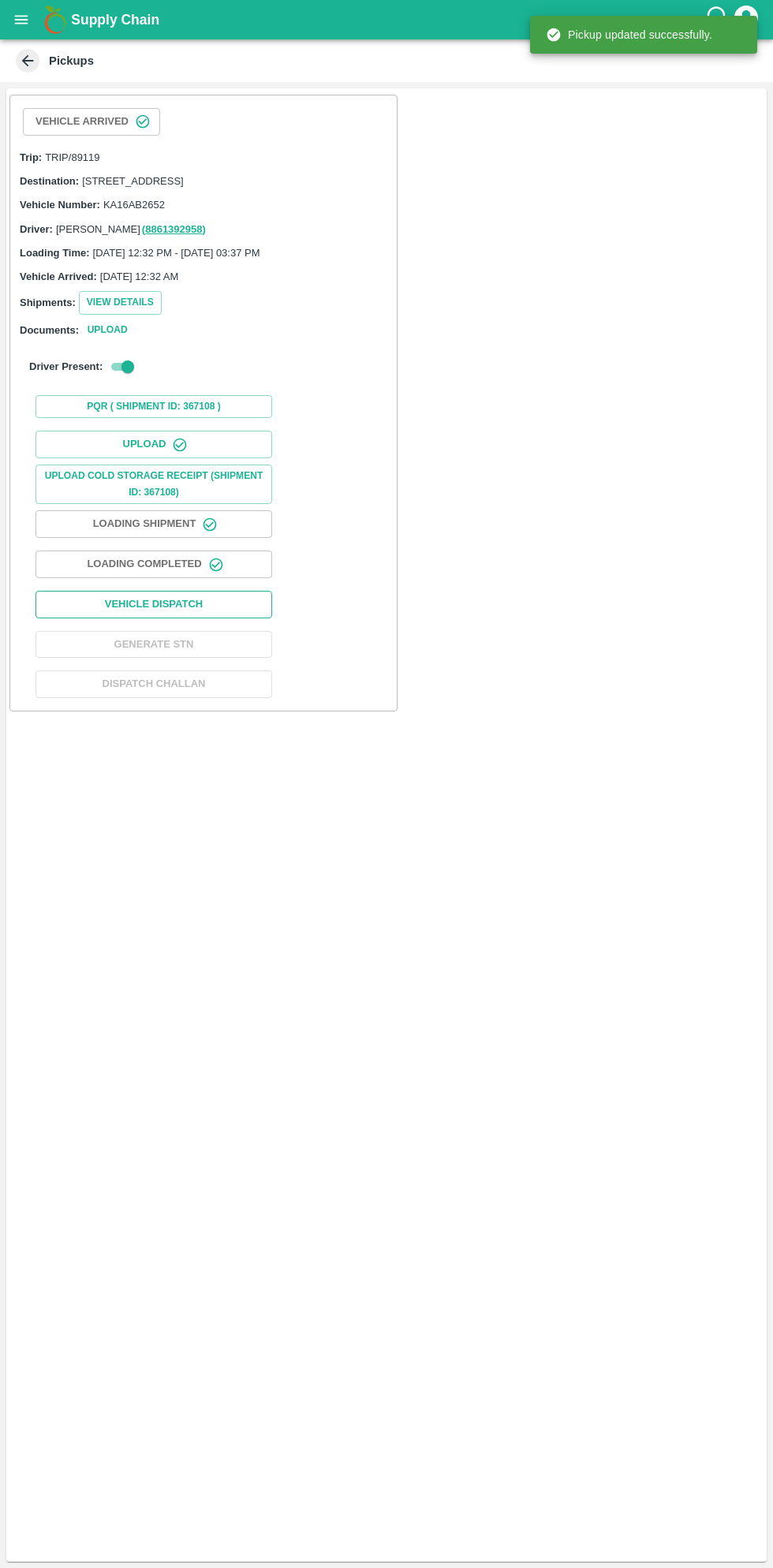
click at [229, 617] on button "Vehicle Dispatch" at bounding box center [154, 604] width 236 height 27
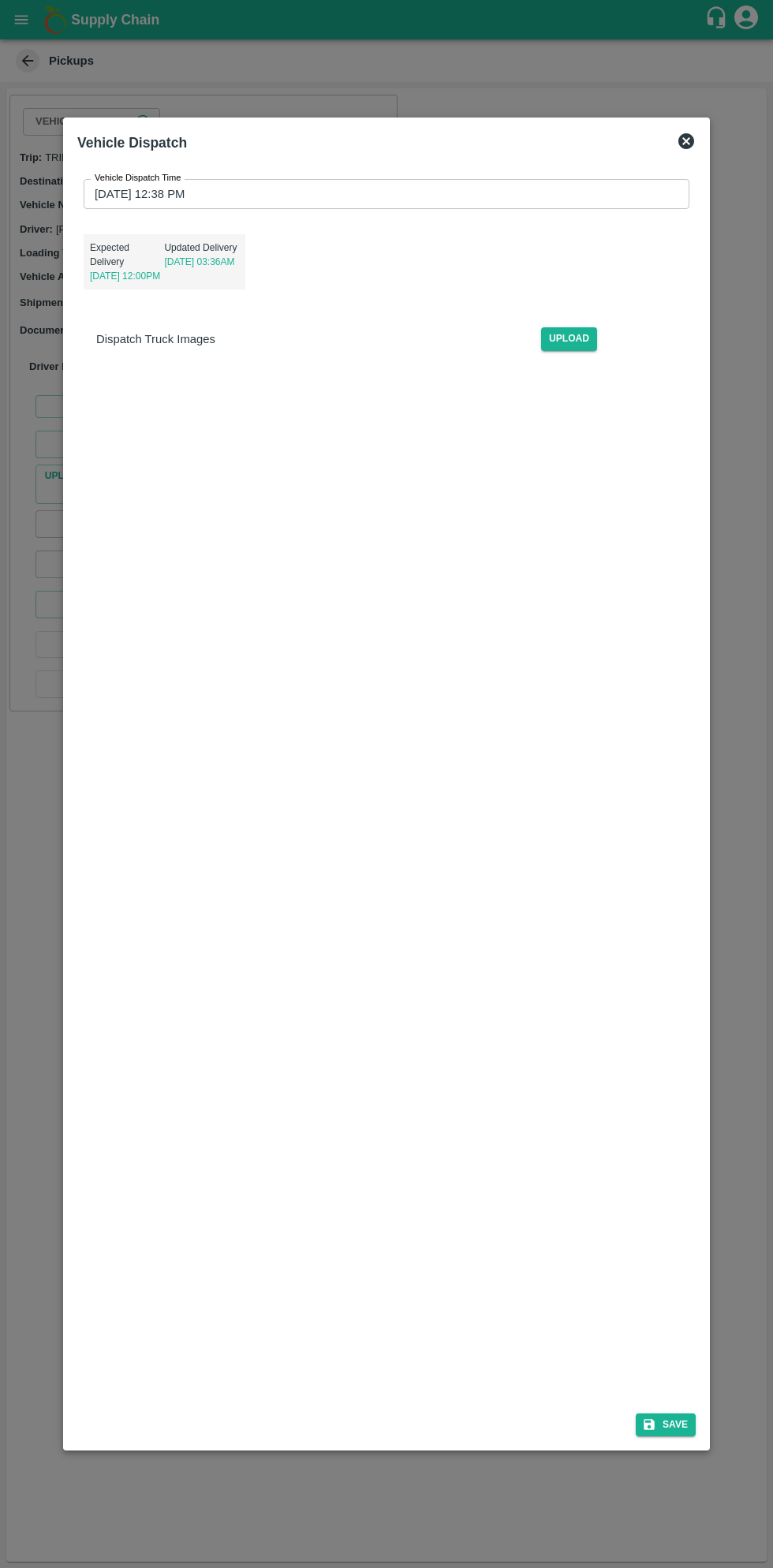
click at [484, 194] on input "29/09/2025 12:38 PM" at bounding box center [380, 194] width 594 height 30
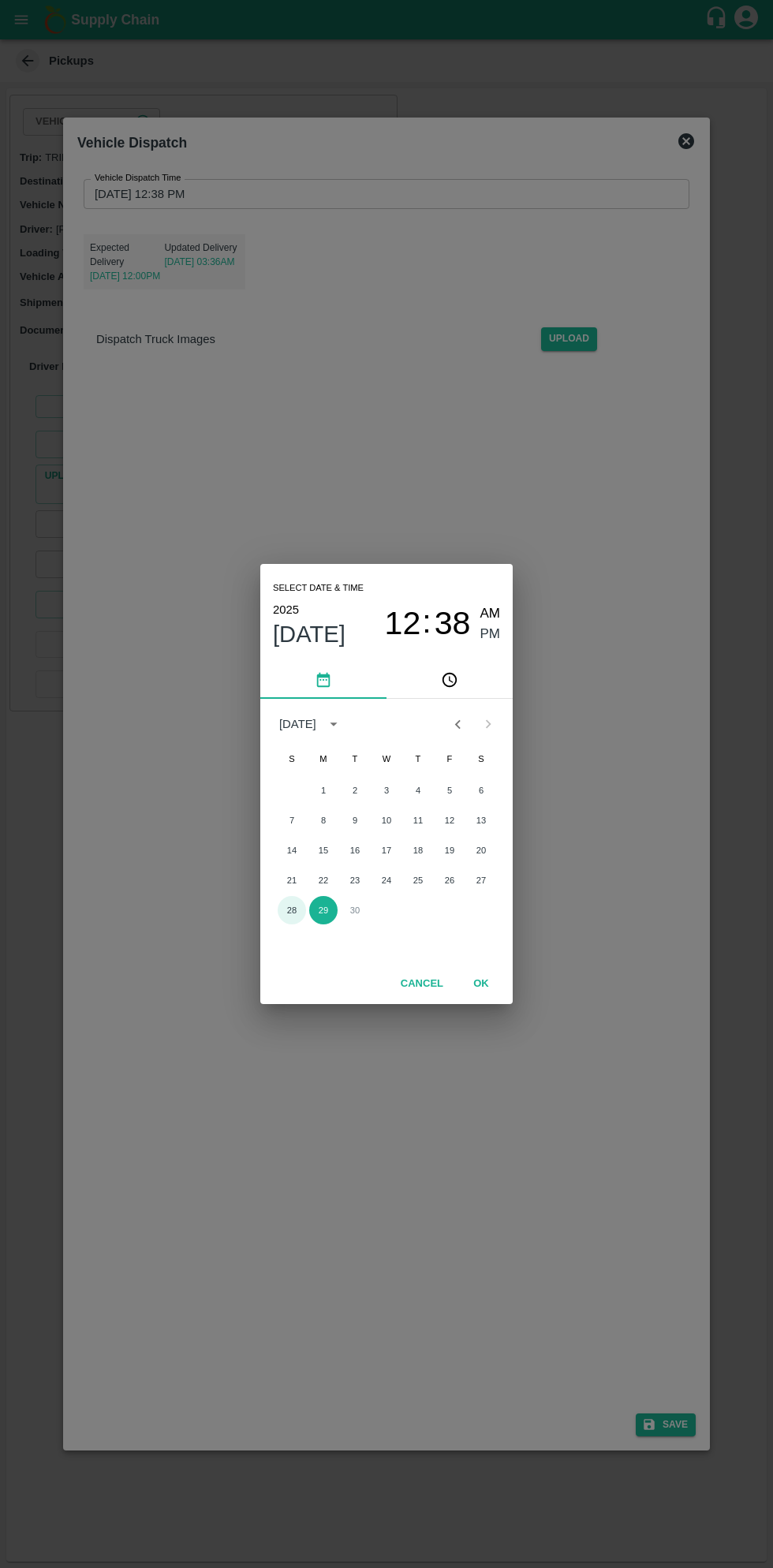
click at [297, 913] on button "28" at bounding box center [292, 910] width 28 height 28
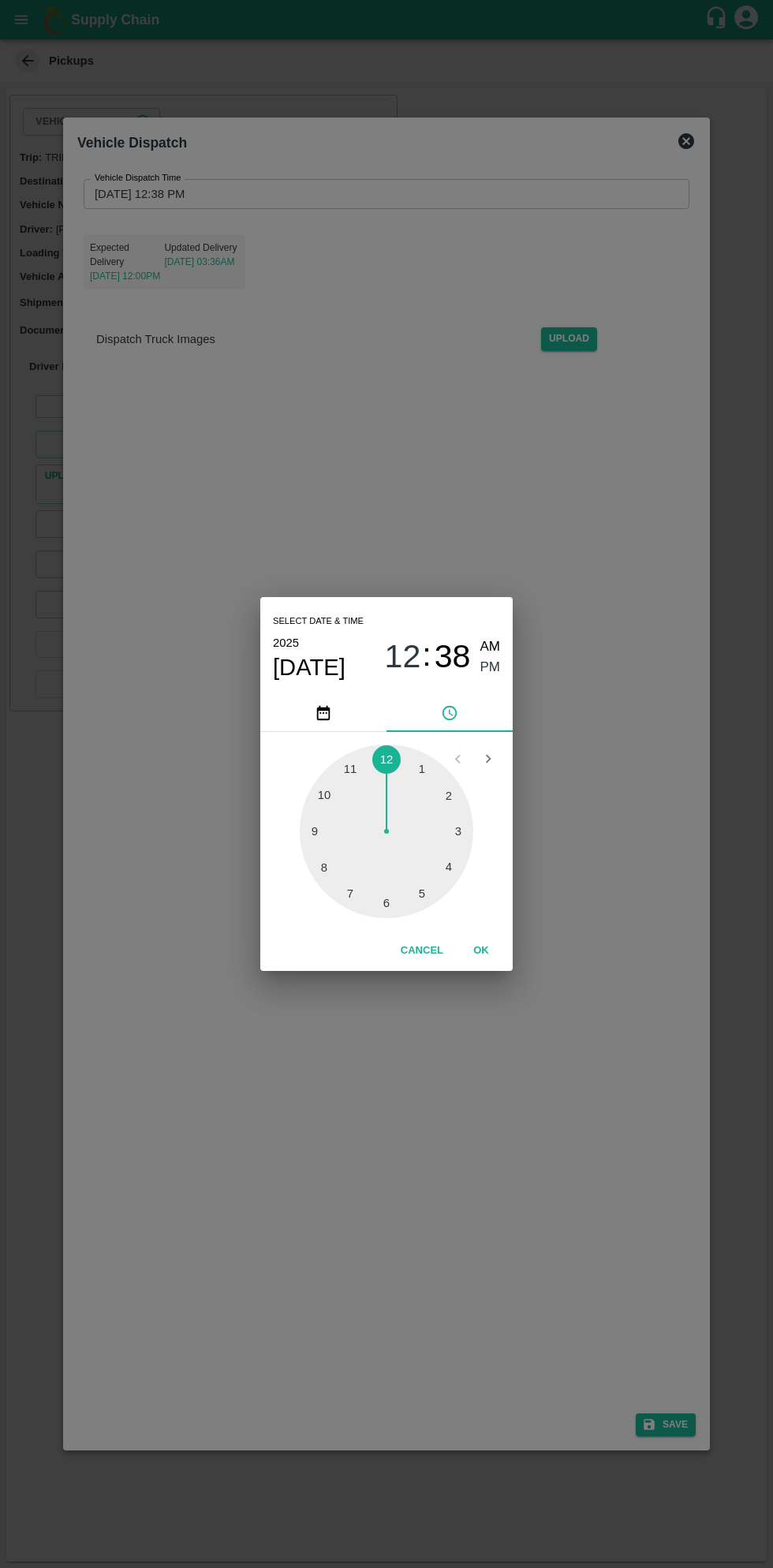
click at [455, 871] on div at bounding box center [386, 832] width 174 height 174
type input "28/09/2025 04:38 PM"
click at [480, 950] on button "OK" at bounding box center [480, 950] width 50 height 27
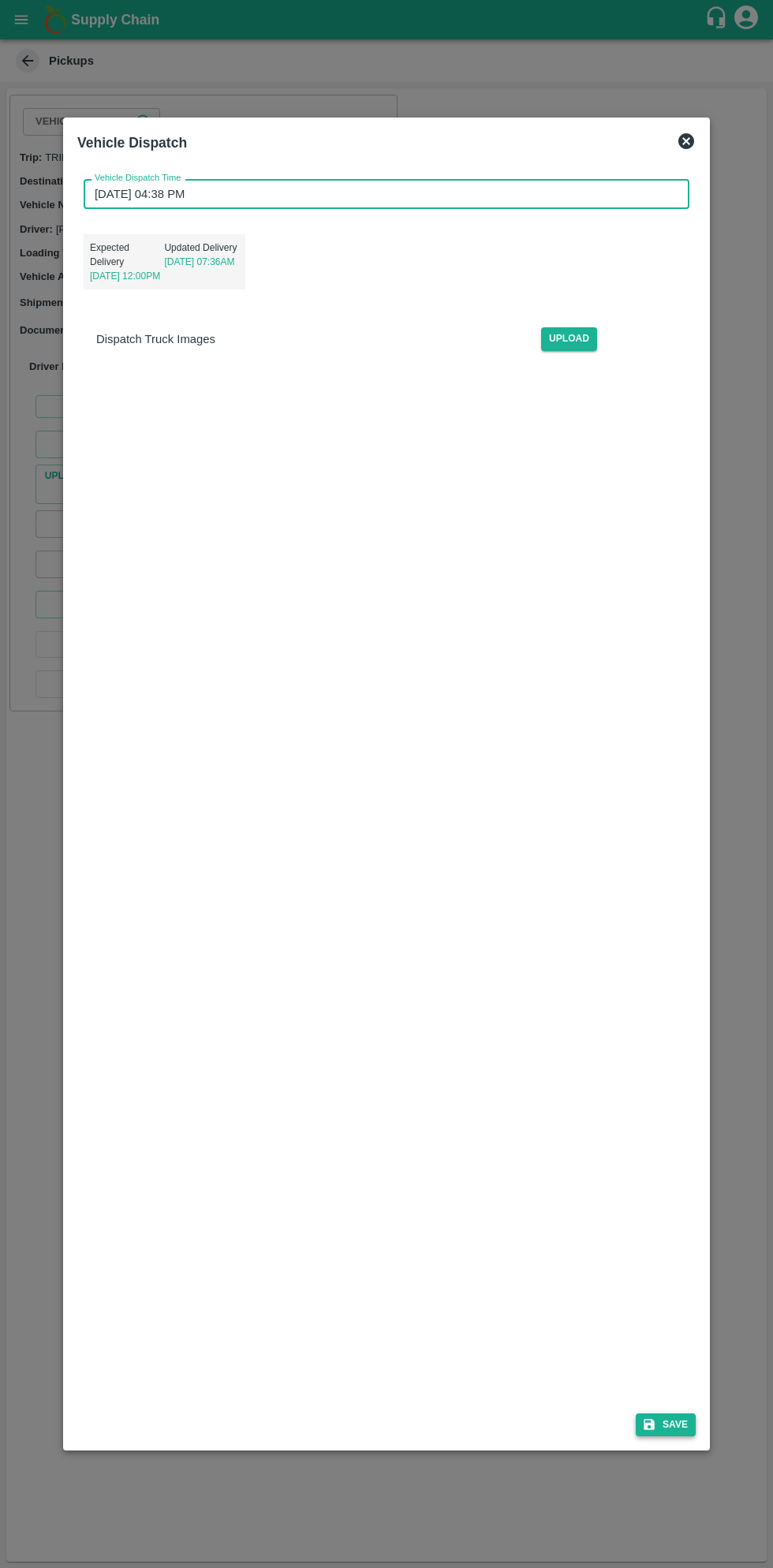
click at [679, 1431] on button "Save" at bounding box center [665, 1424] width 60 height 23
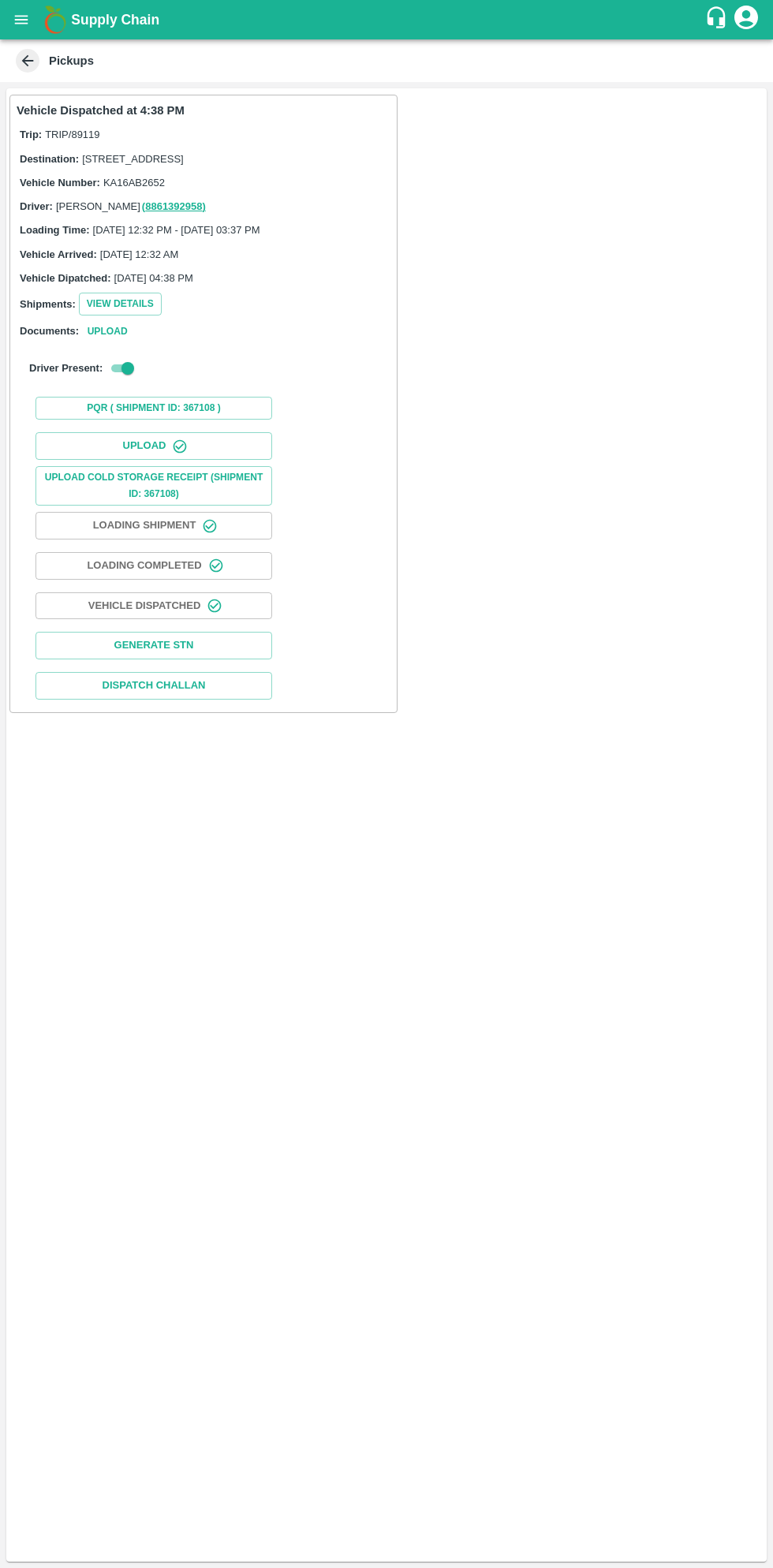
click at [32, 60] on icon at bounding box center [27, 60] width 12 height 12
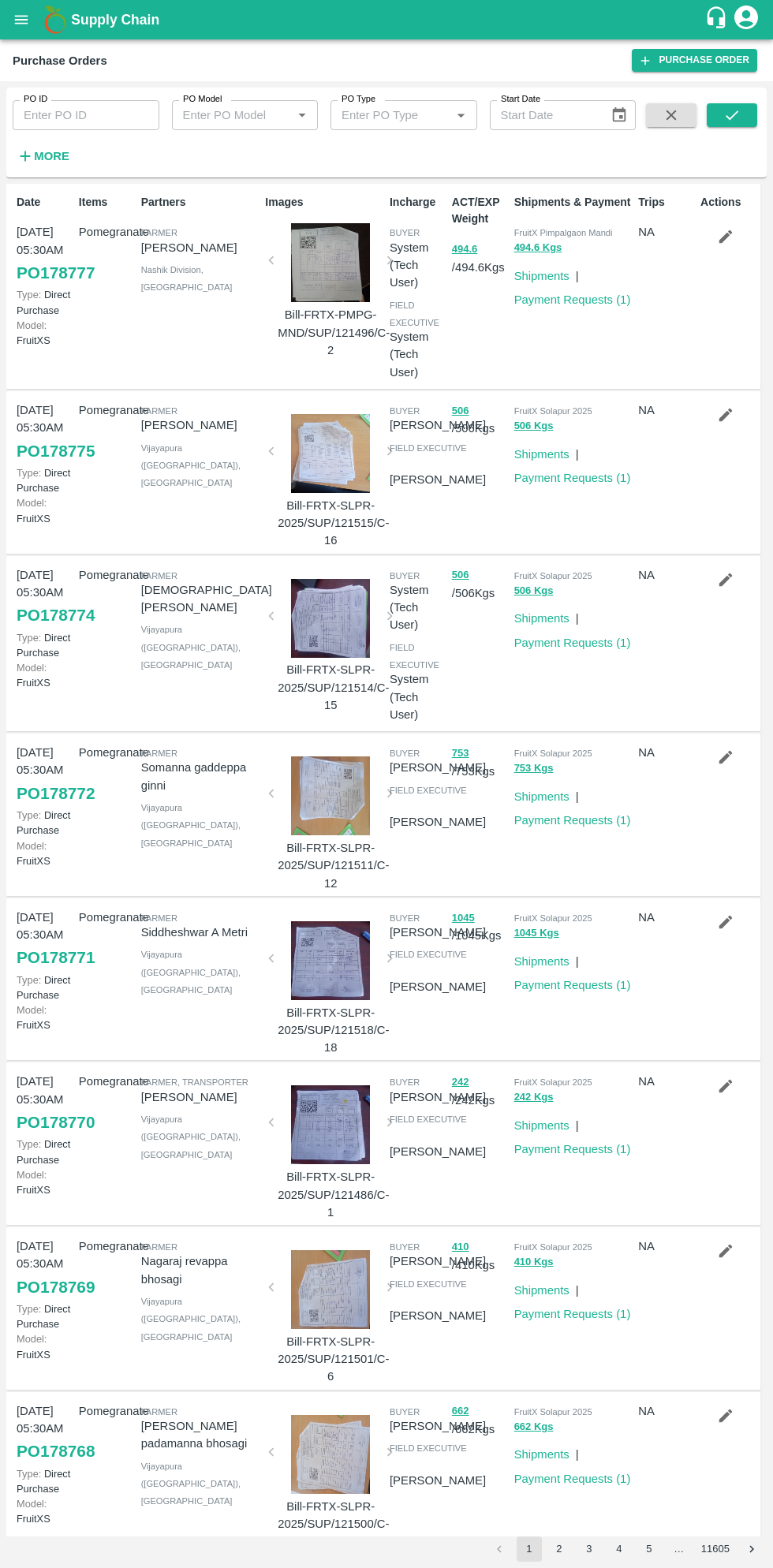
click at [50, 158] on strong "More" at bounding box center [52, 156] width 36 height 12
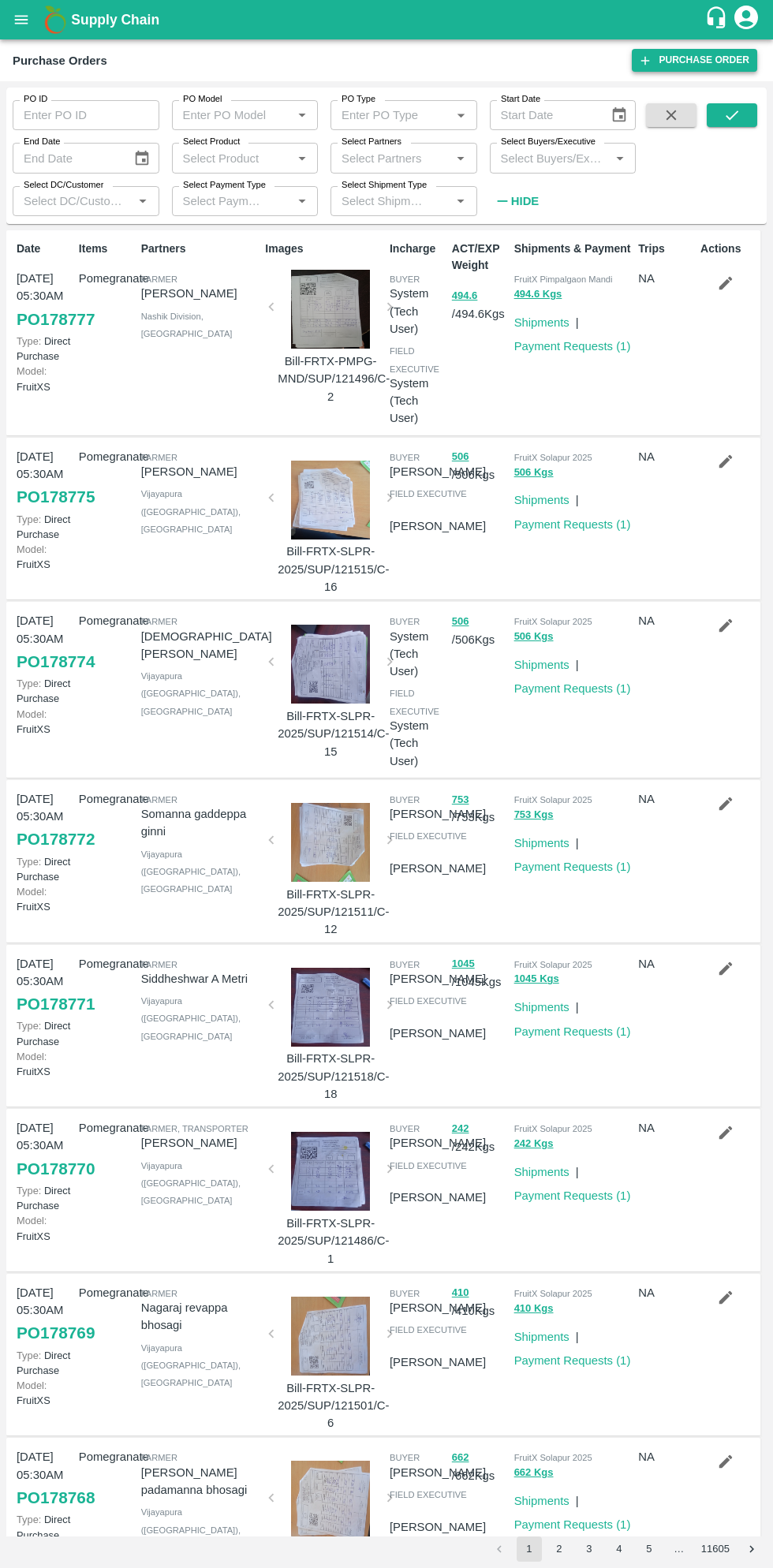
click at [713, 58] on link "Purchase Order" at bounding box center [694, 60] width 126 height 23
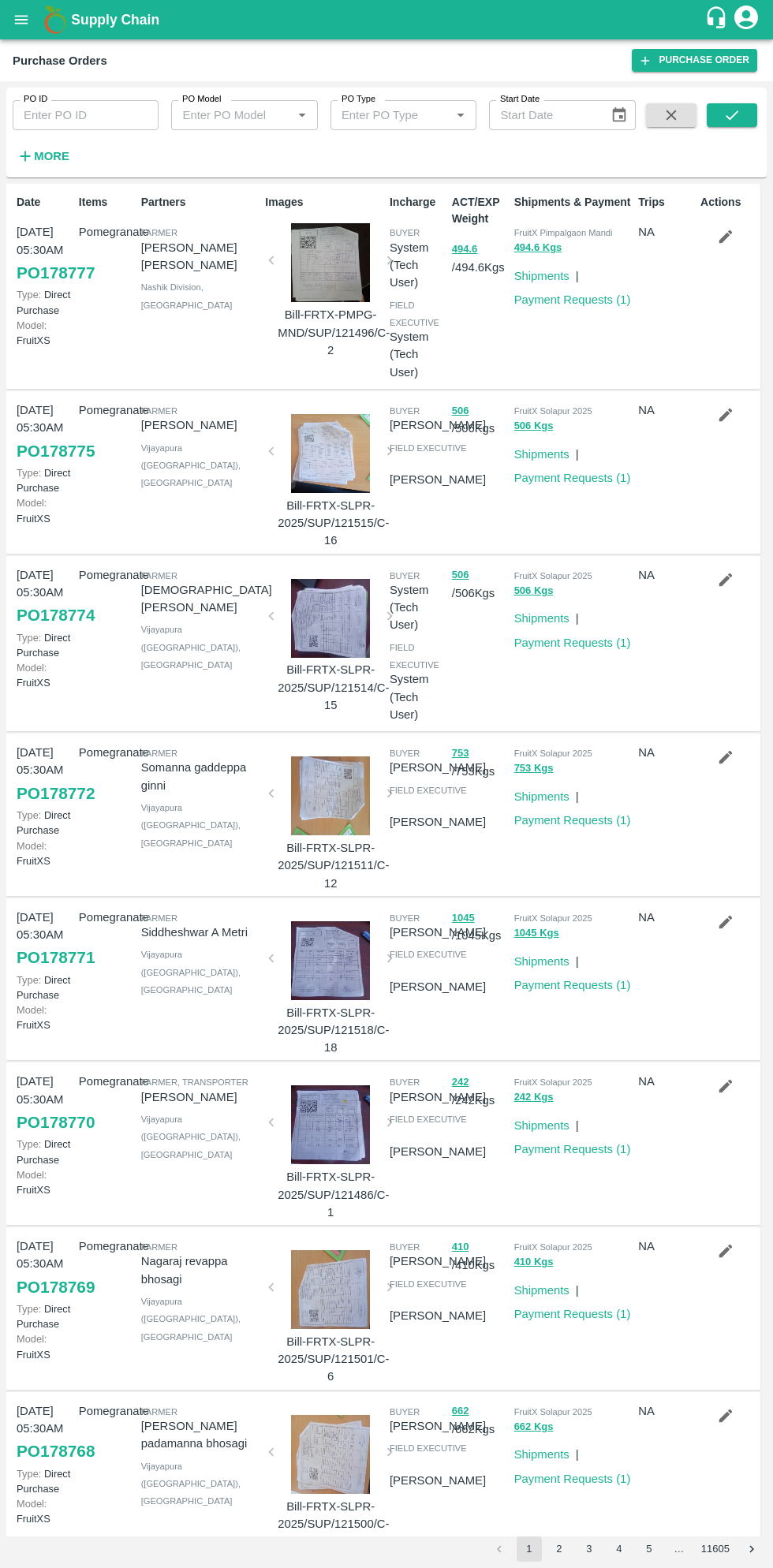
click at [59, 152] on strong "More" at bounding box center [52, 156] width 36 height 12
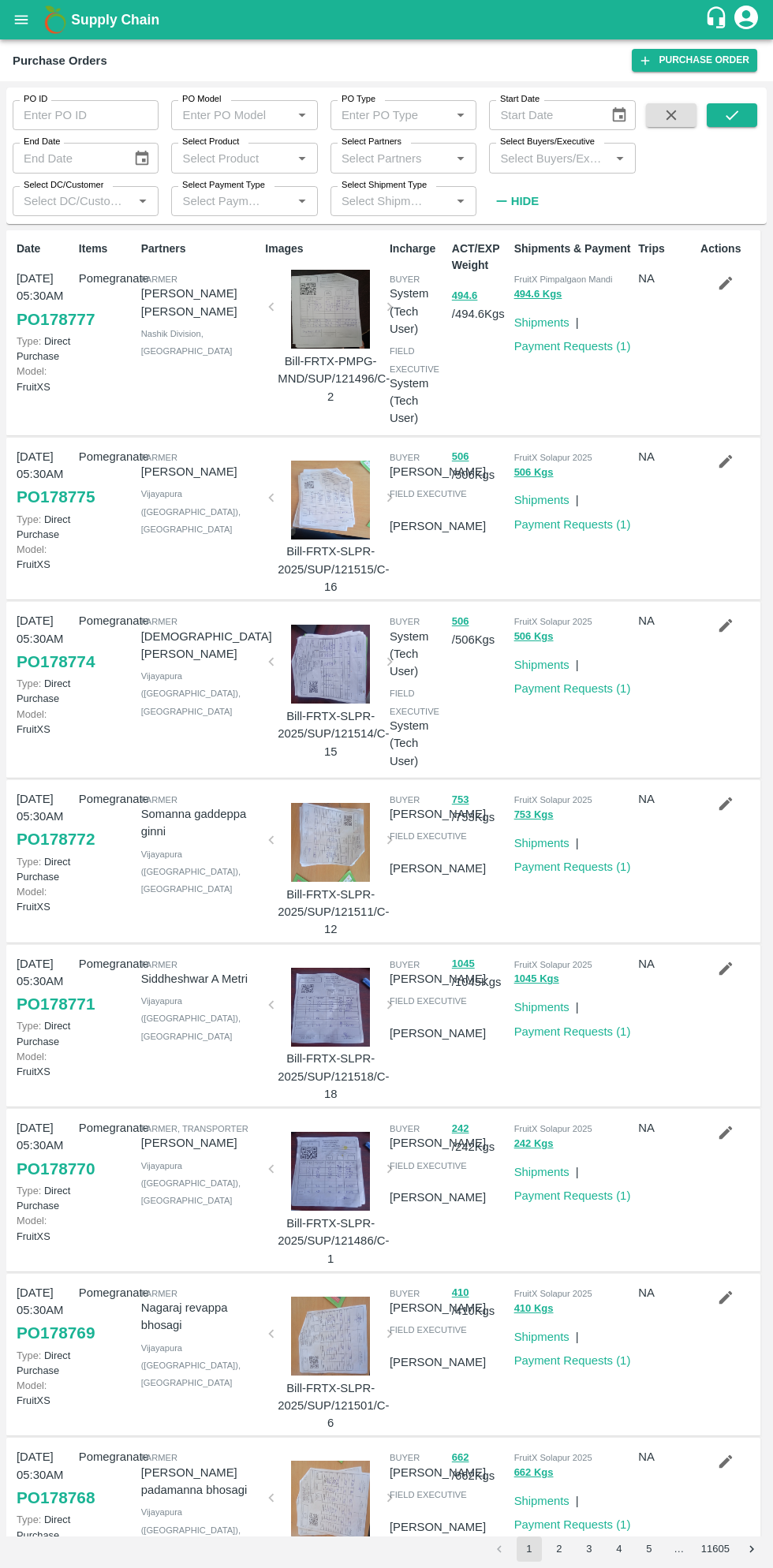
click at [569, 161] on input "Select Buyers/Executive" at bounding box center [548, 158] width 111 height 21
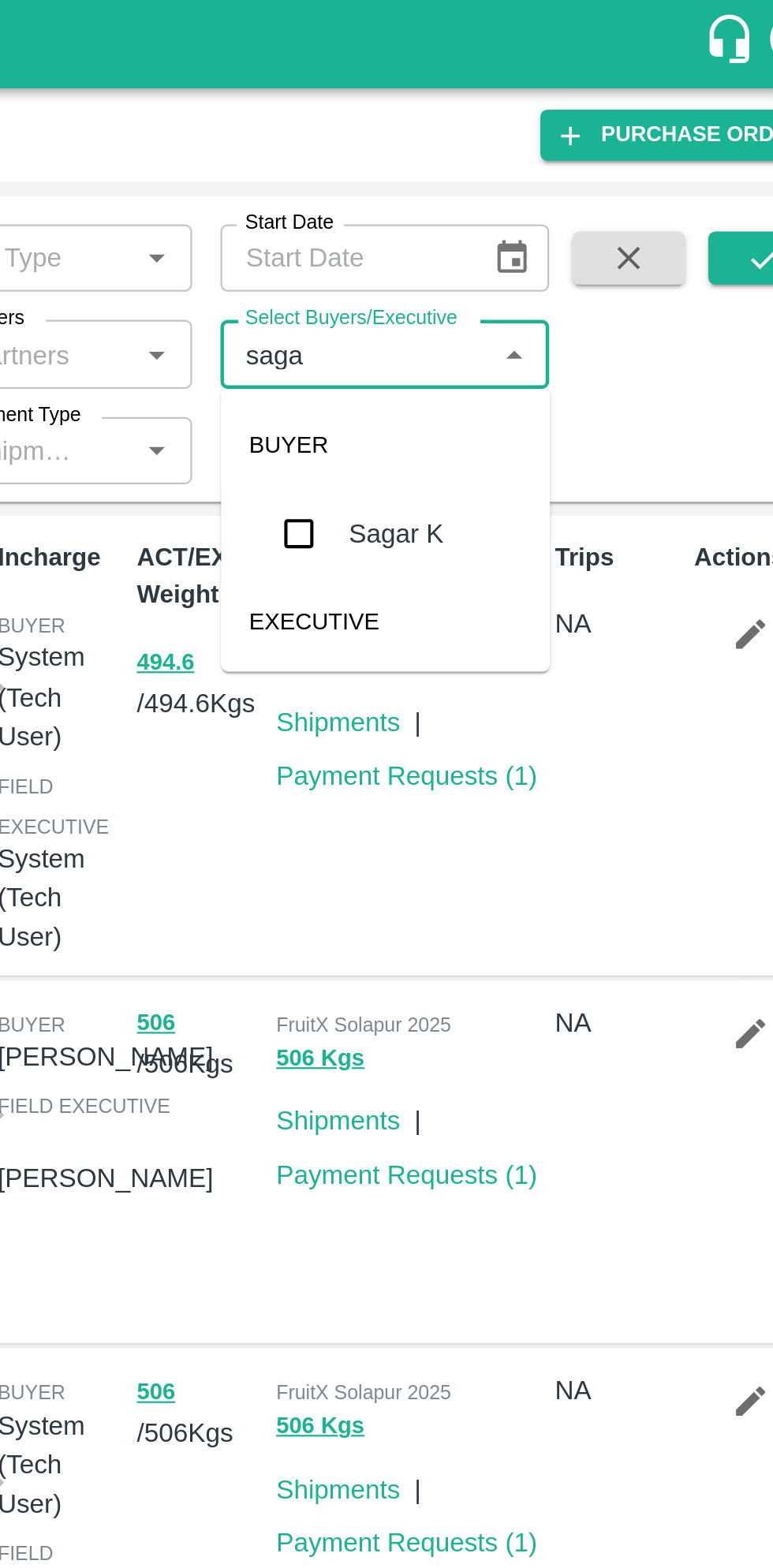
type input "sagar"
click at [531, 250] on input "checkbox" at bounding box center [523, 237] width 31 height 31
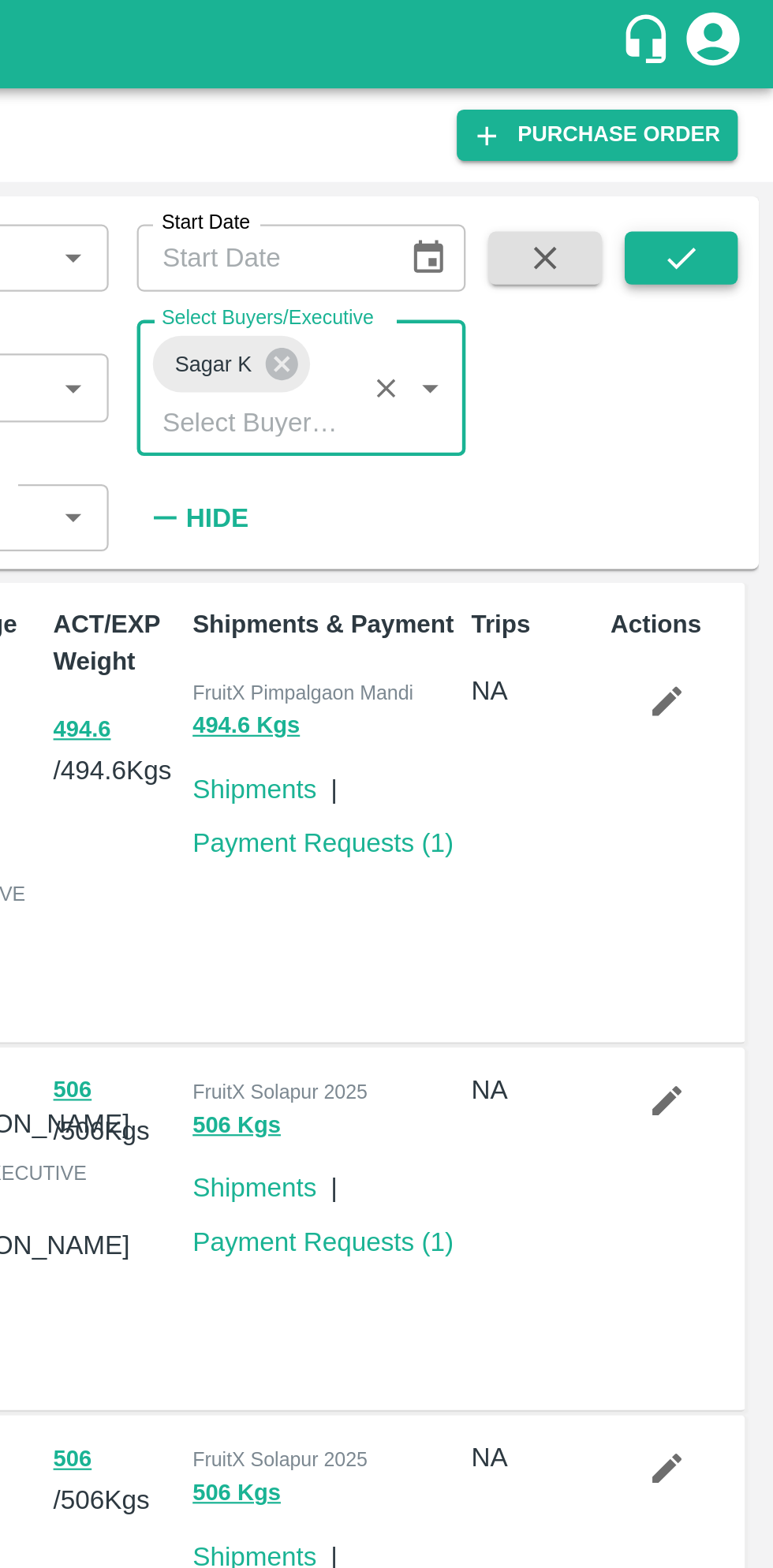
click at [740, 113] on icon "submit" at bounding box center [731, 115] width 17 height 17
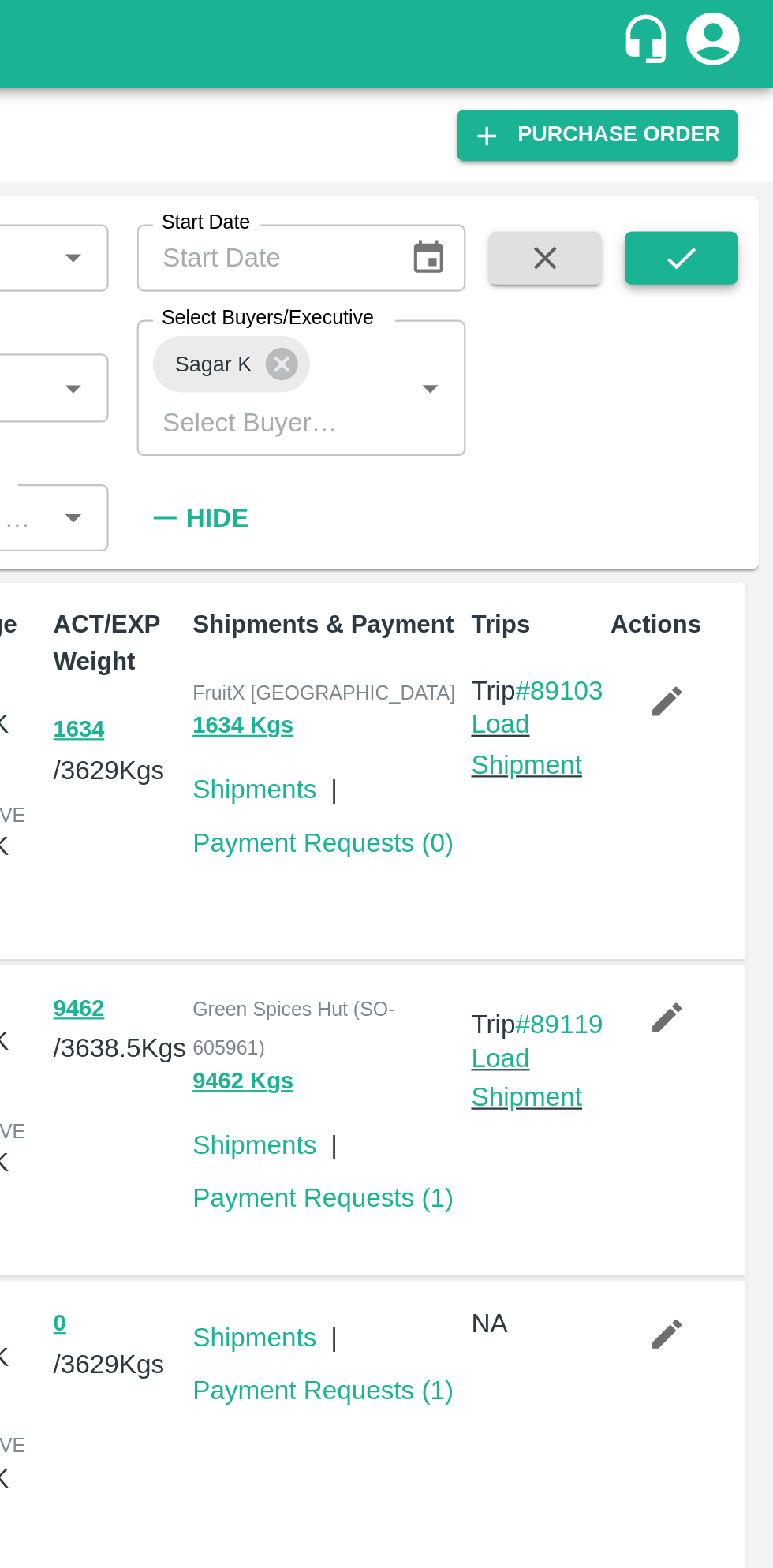
click at [731, 117] on icon "submit" at bounding box center [731, 115] width 12 height 9
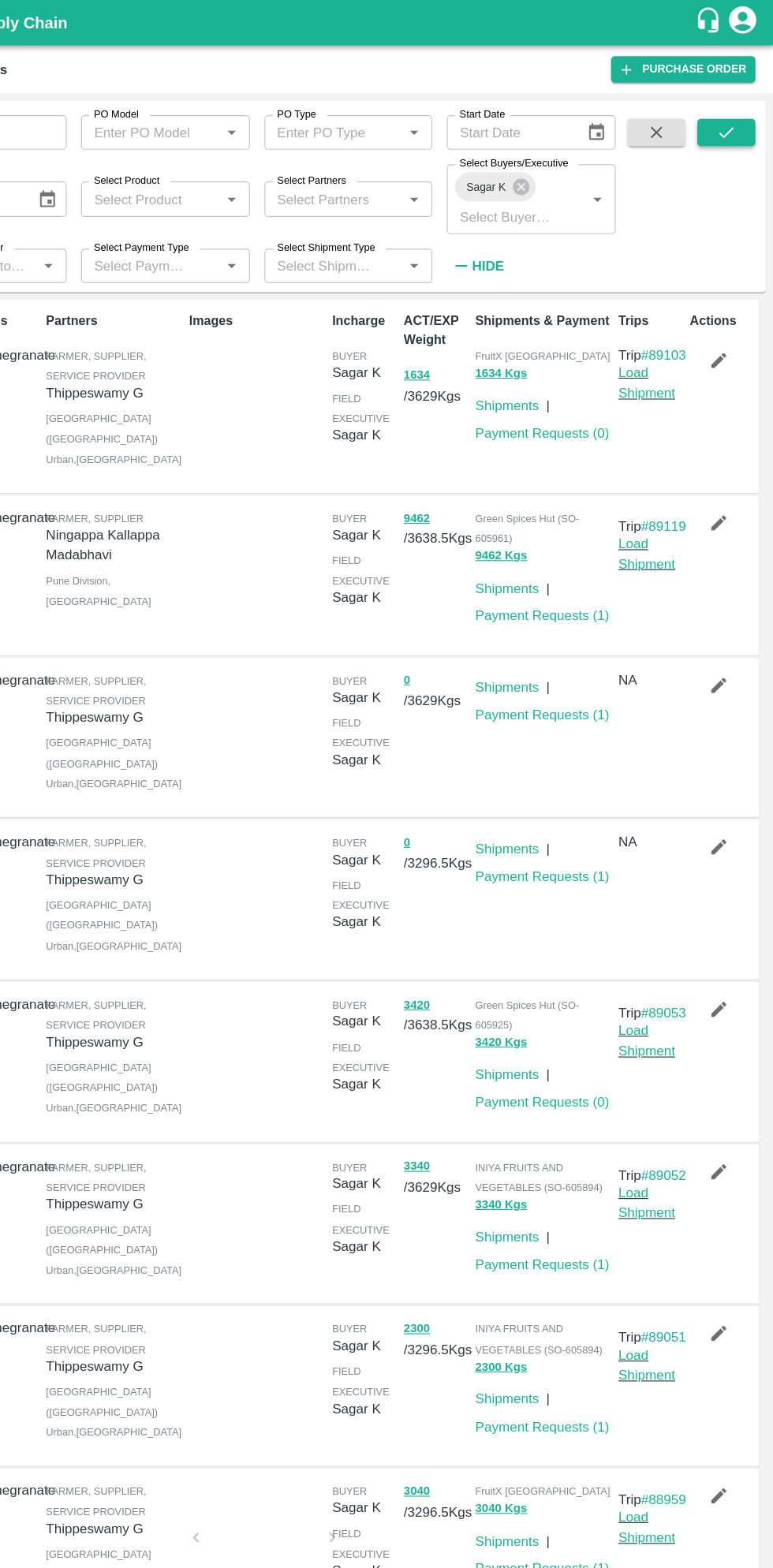
scroll to position [5, 0]
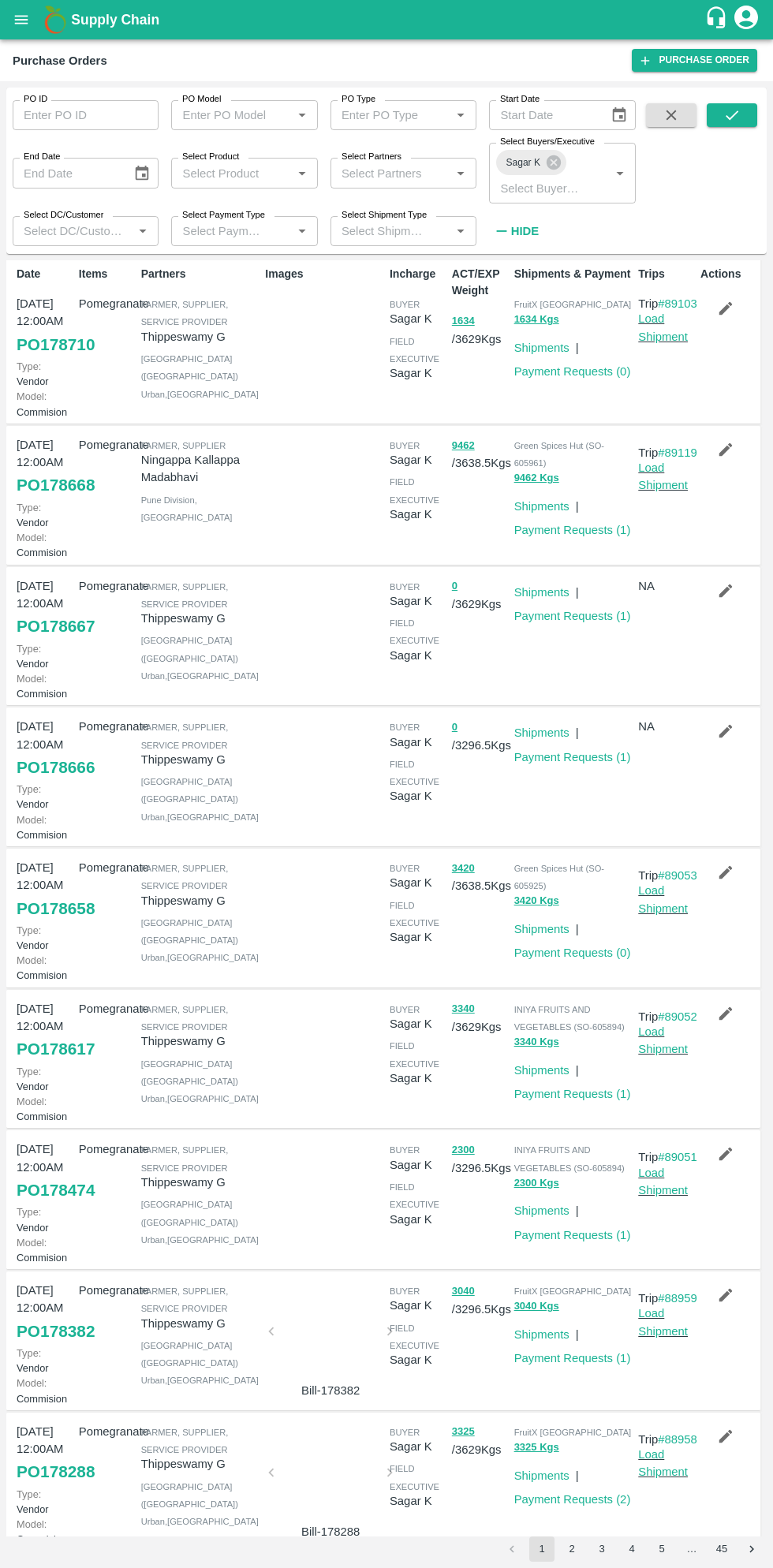
click at [60, 499] on link "PO 178668" at bounding box center [56, 485] width 78 height 28
click at [719, 457] on icon "button" at bounding box center [726, 450] width 13 height 13
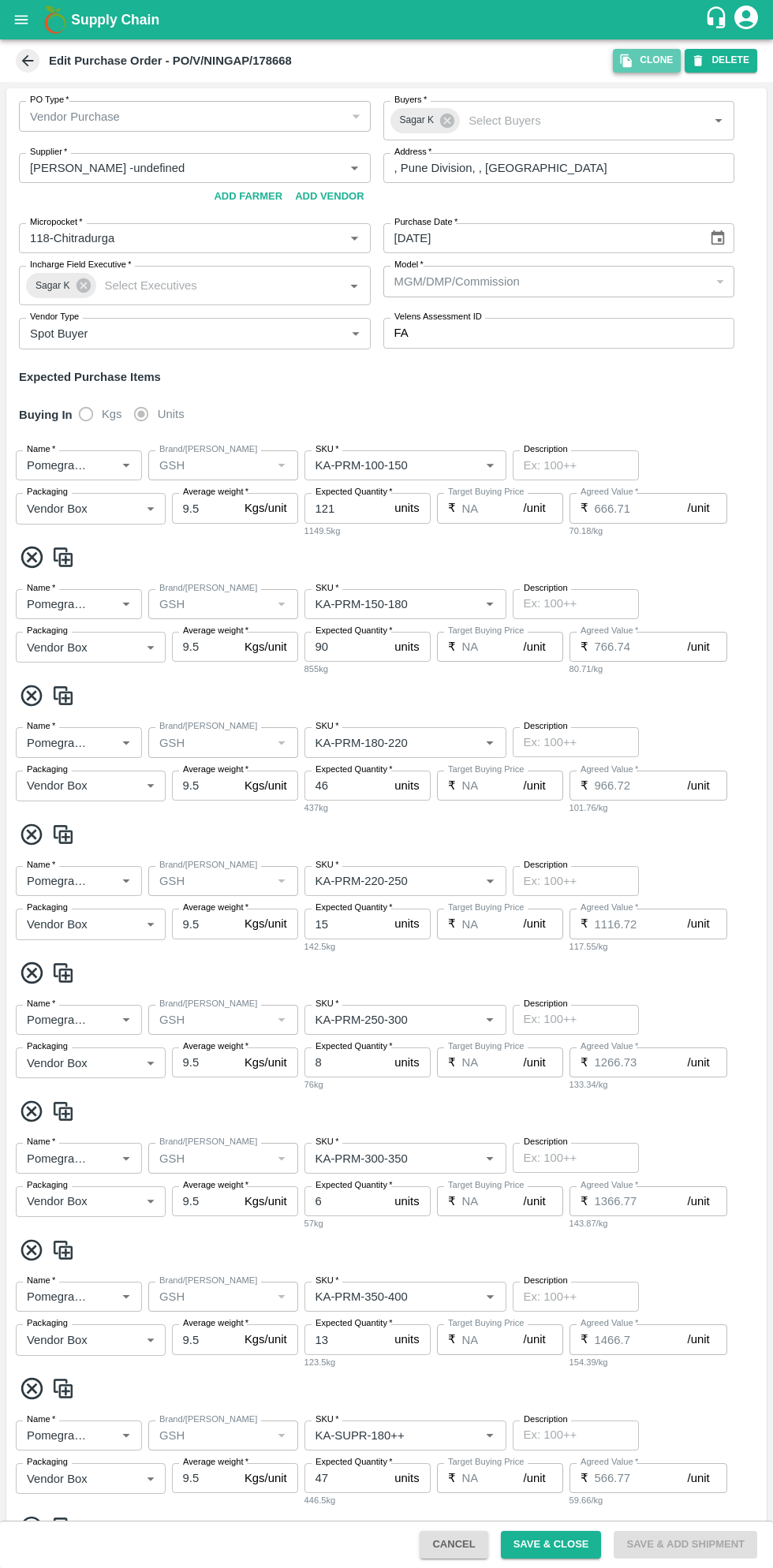
click at [653, 63] on button "Clone" at bounding box center [646, 60] width 68 height 23
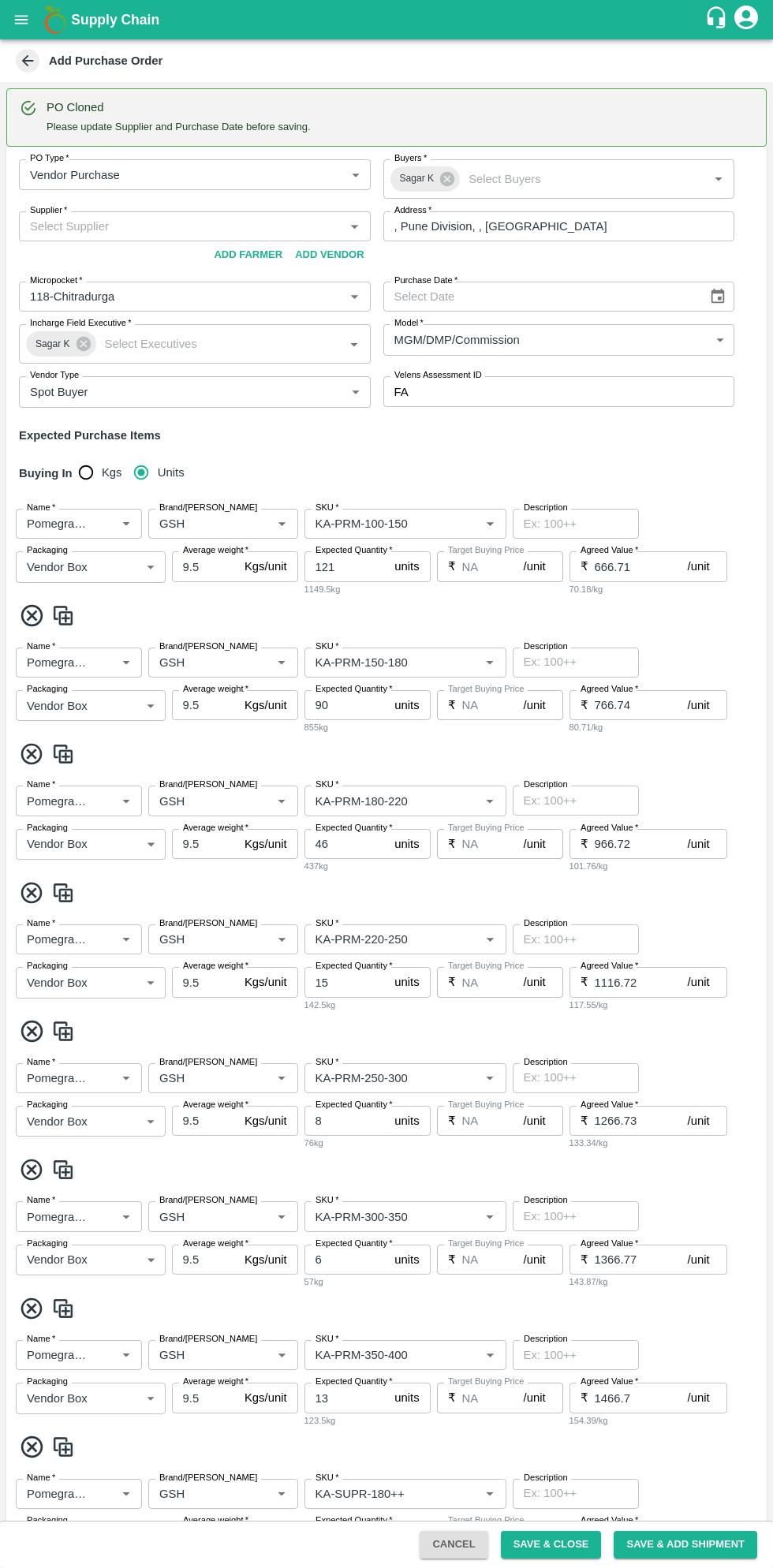
click at [720, 288] on icon "Choose date" at bounding box center [717, 297] width 17 height 17
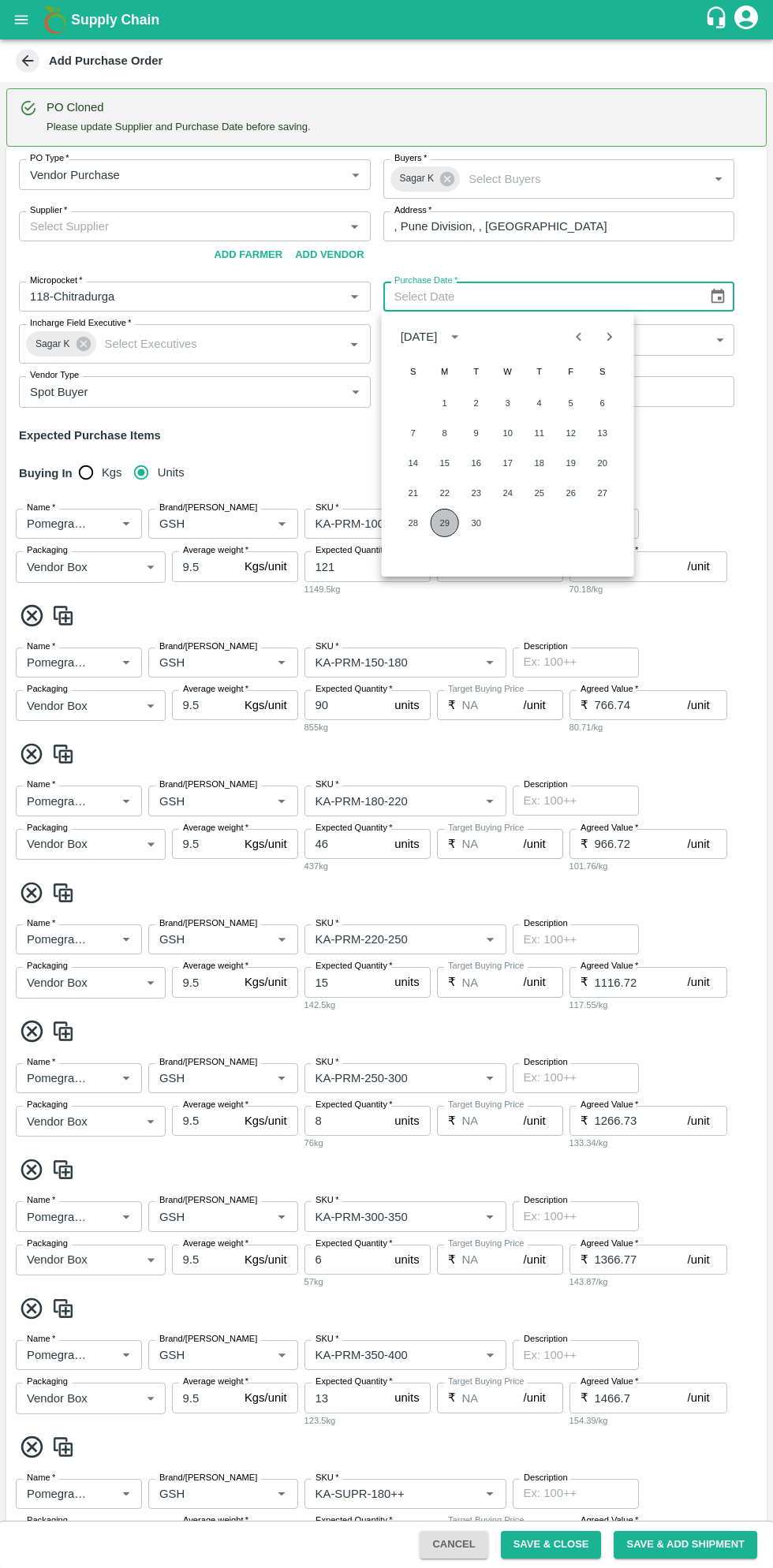
click at [444, 522] on button "29" at bounding box center [445, 523] width 28 height 28
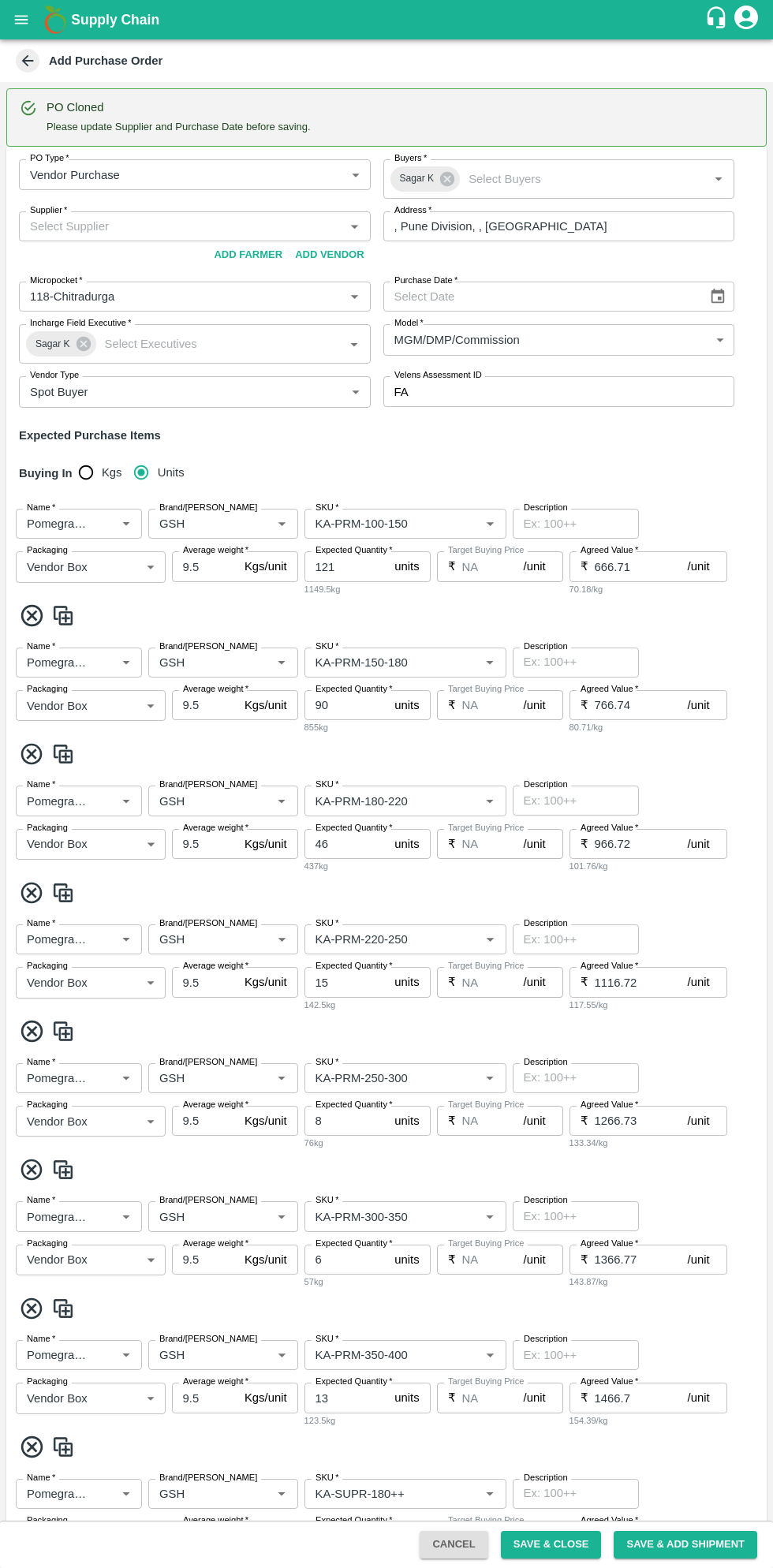
type input "29/09/2025"
click at [244, 232] on input "Supplier   *" at bounding box center [181, 227] width 317 height 21
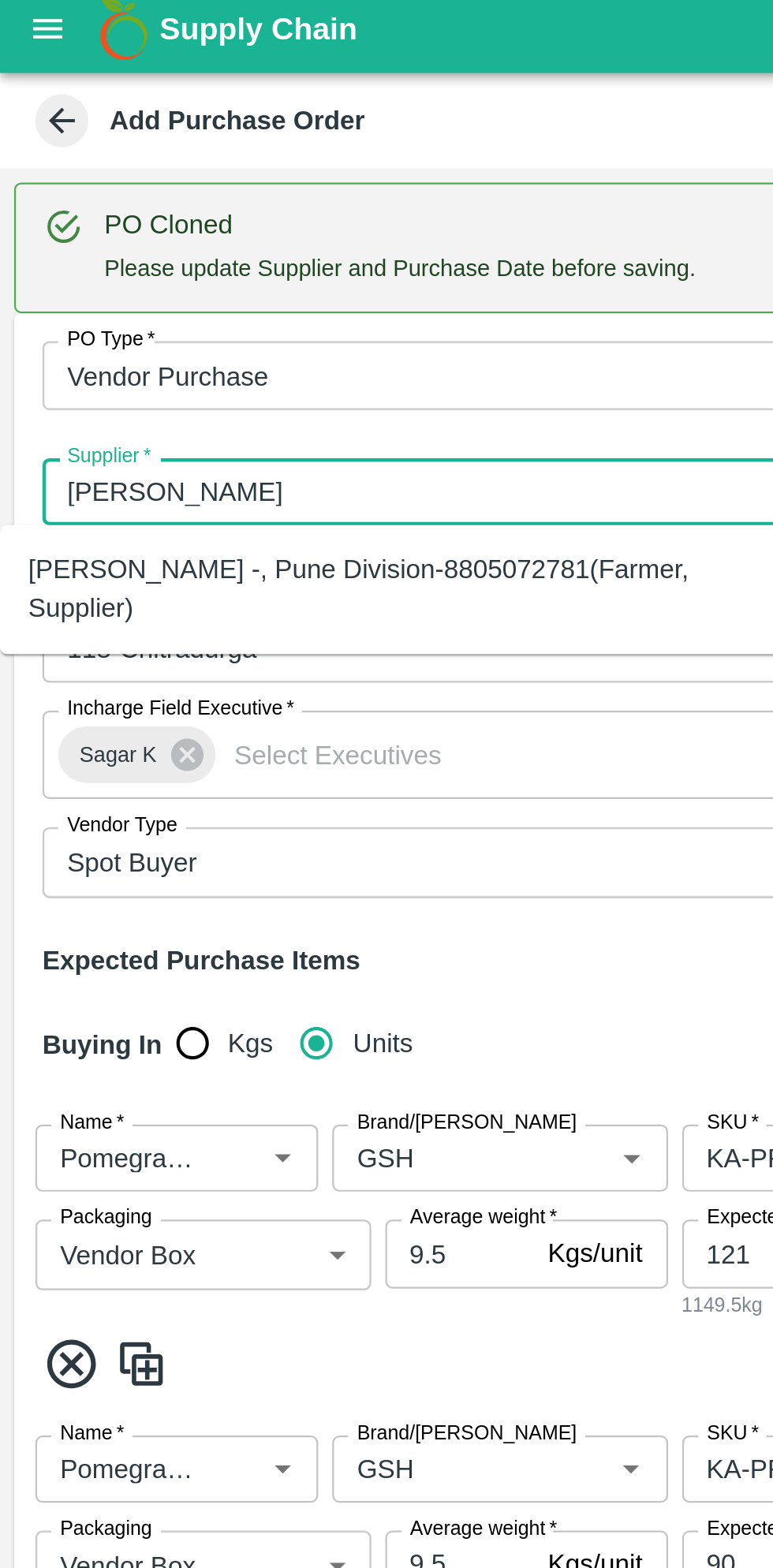
click at [249, 270] on div "Ningappa Kallappa Madabhavi -, Pune Division-8805072781(Farmer, Supplier)" at bounding box center [175, 270] width 325 height 36
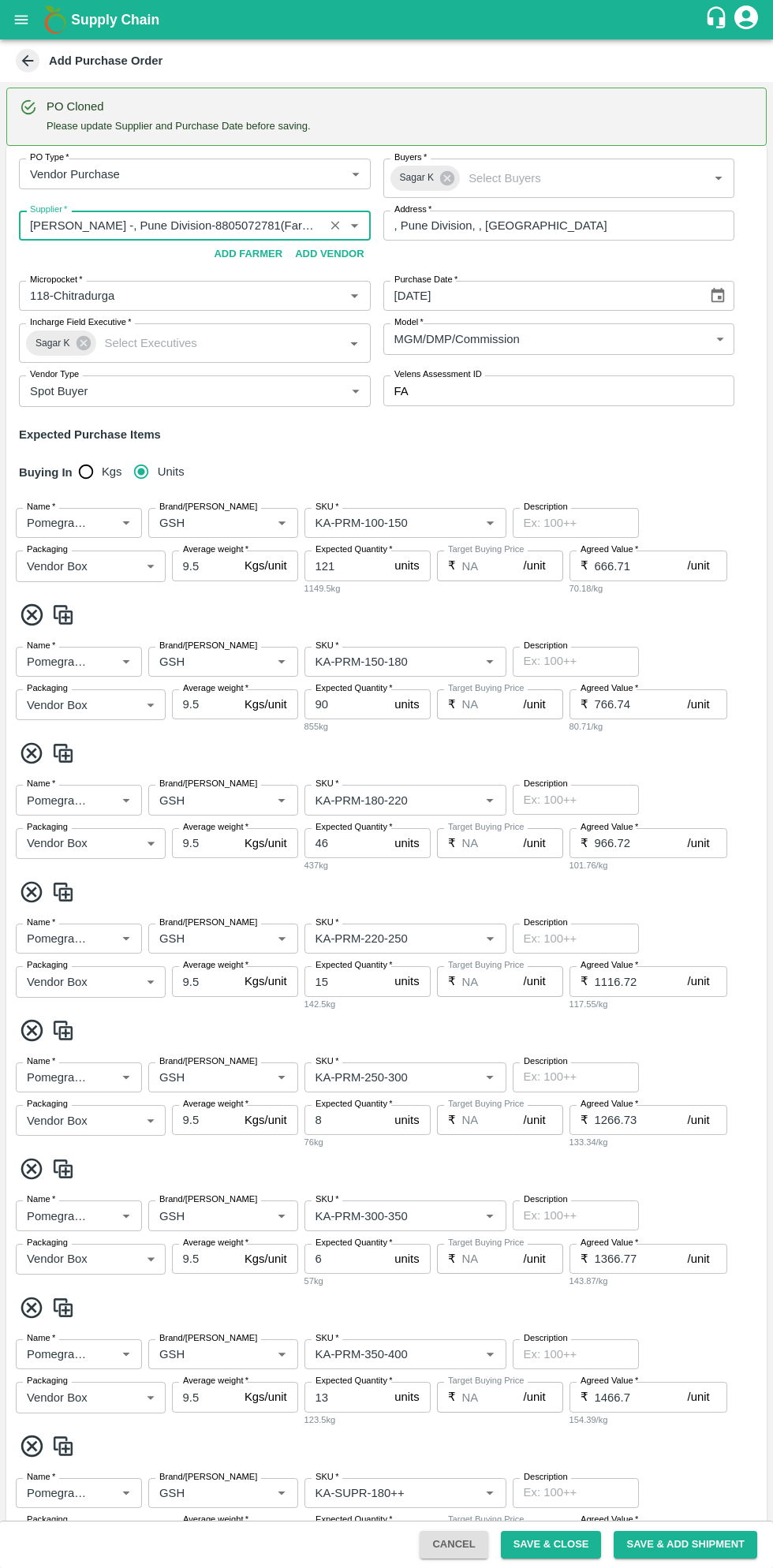
scroll to position [2, 0]
type input "Ningappa Kallappa Madabhavi -, Pune Division-8805072781(Farmer, Supplier)"
click at [557, 1544] on button "Save & Close" at bounding box center [551, 1544] width 101 height 27
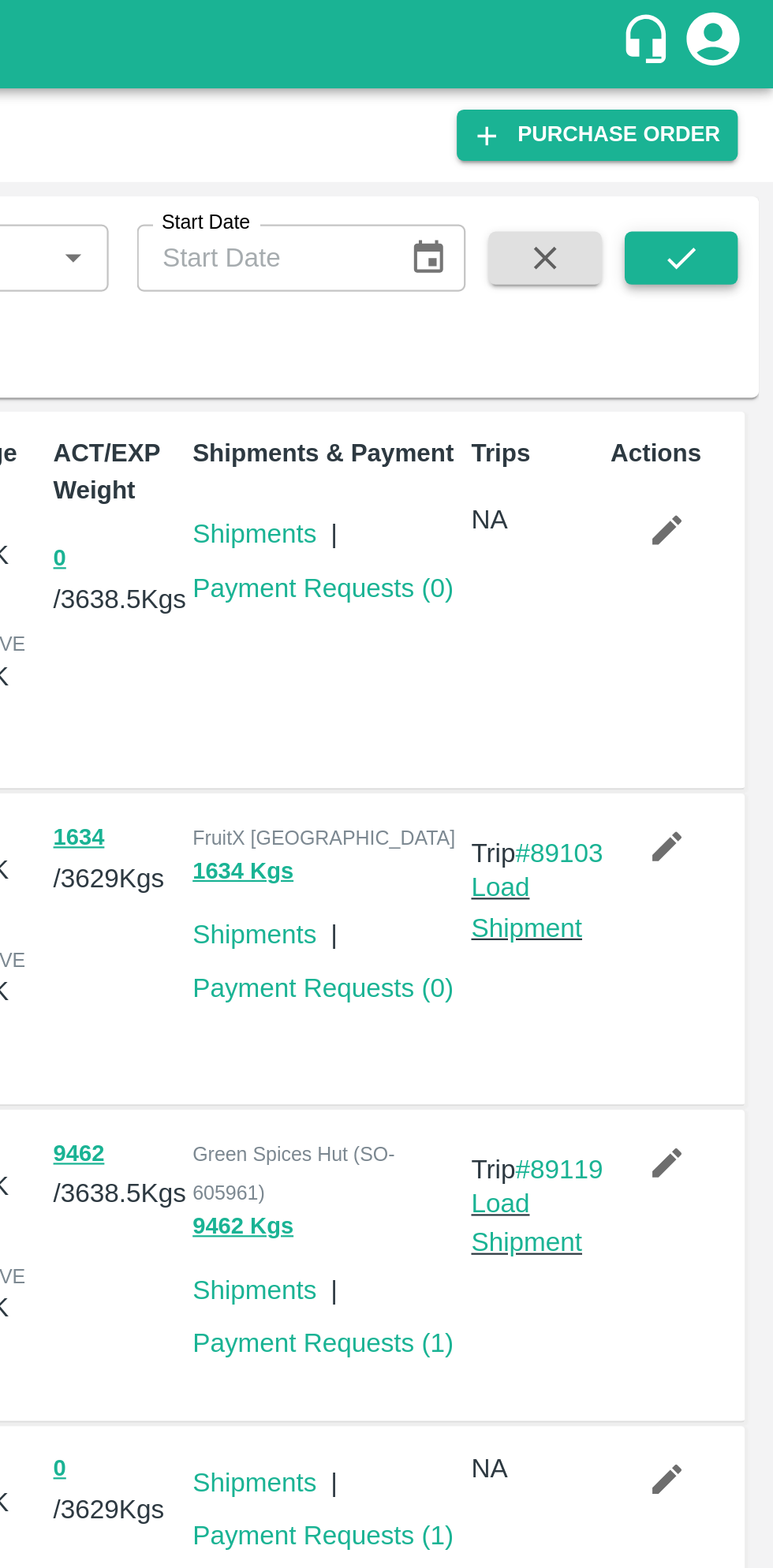
click at [737, 117] on icon "submit" at bounding box center [731, 115] width 17 height 17
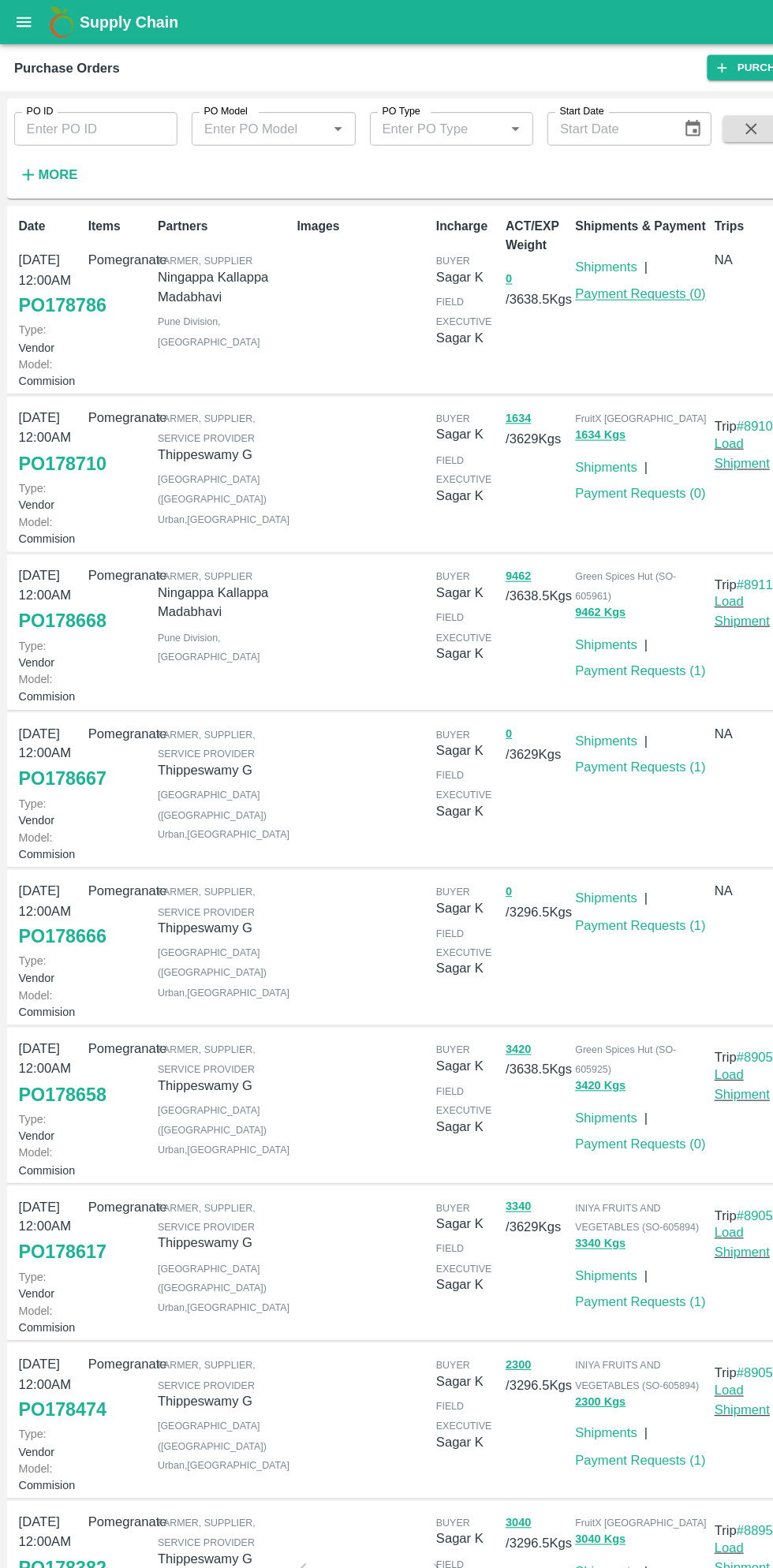
click at [588, 263] on link "Payment Requests ( 0 )" at bounding box center [572, 262] width 116 height 12
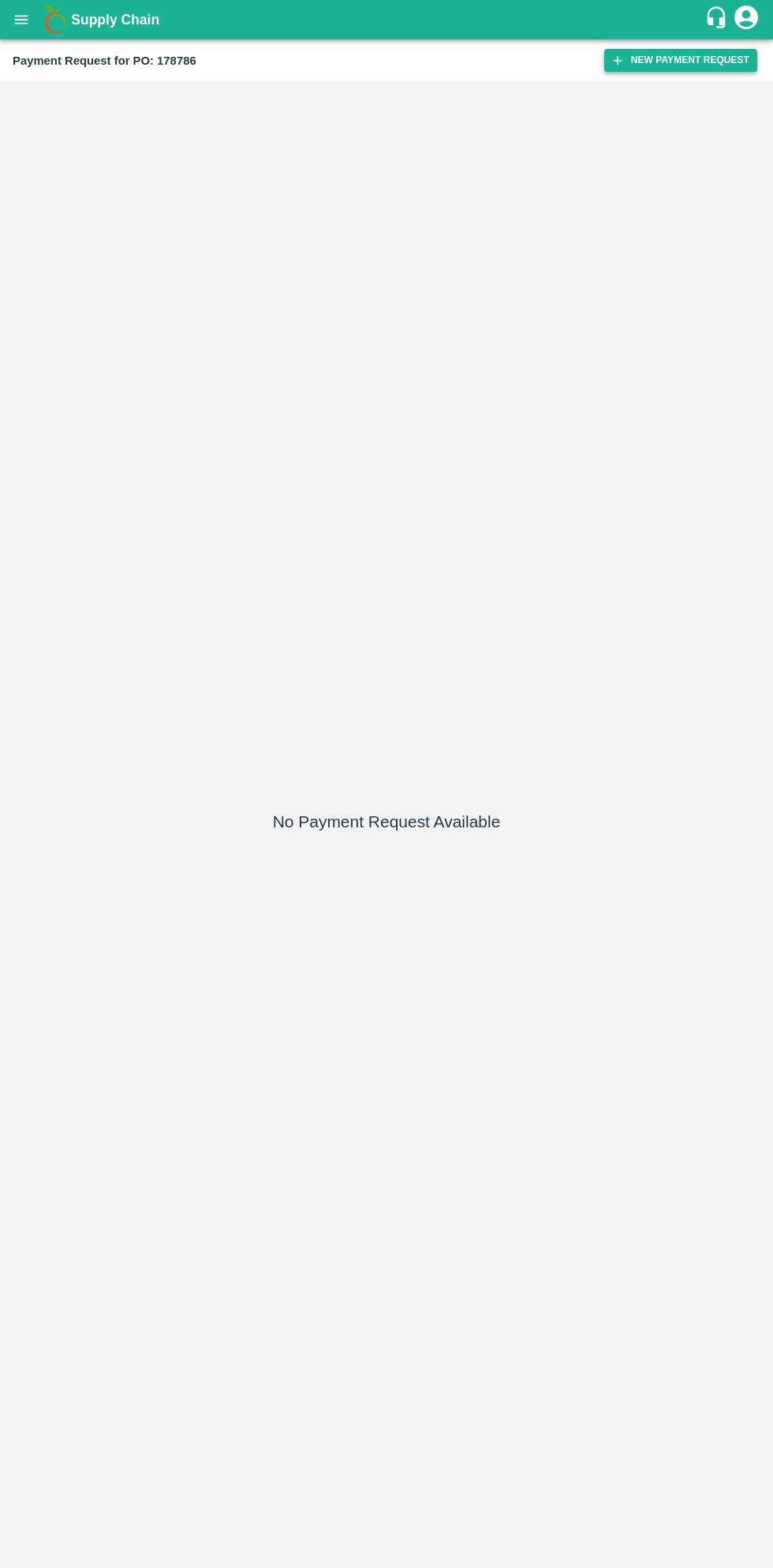
click at [665, 64] on button "New Payment Request" at bounding box center [680, 60] width 153 height 23
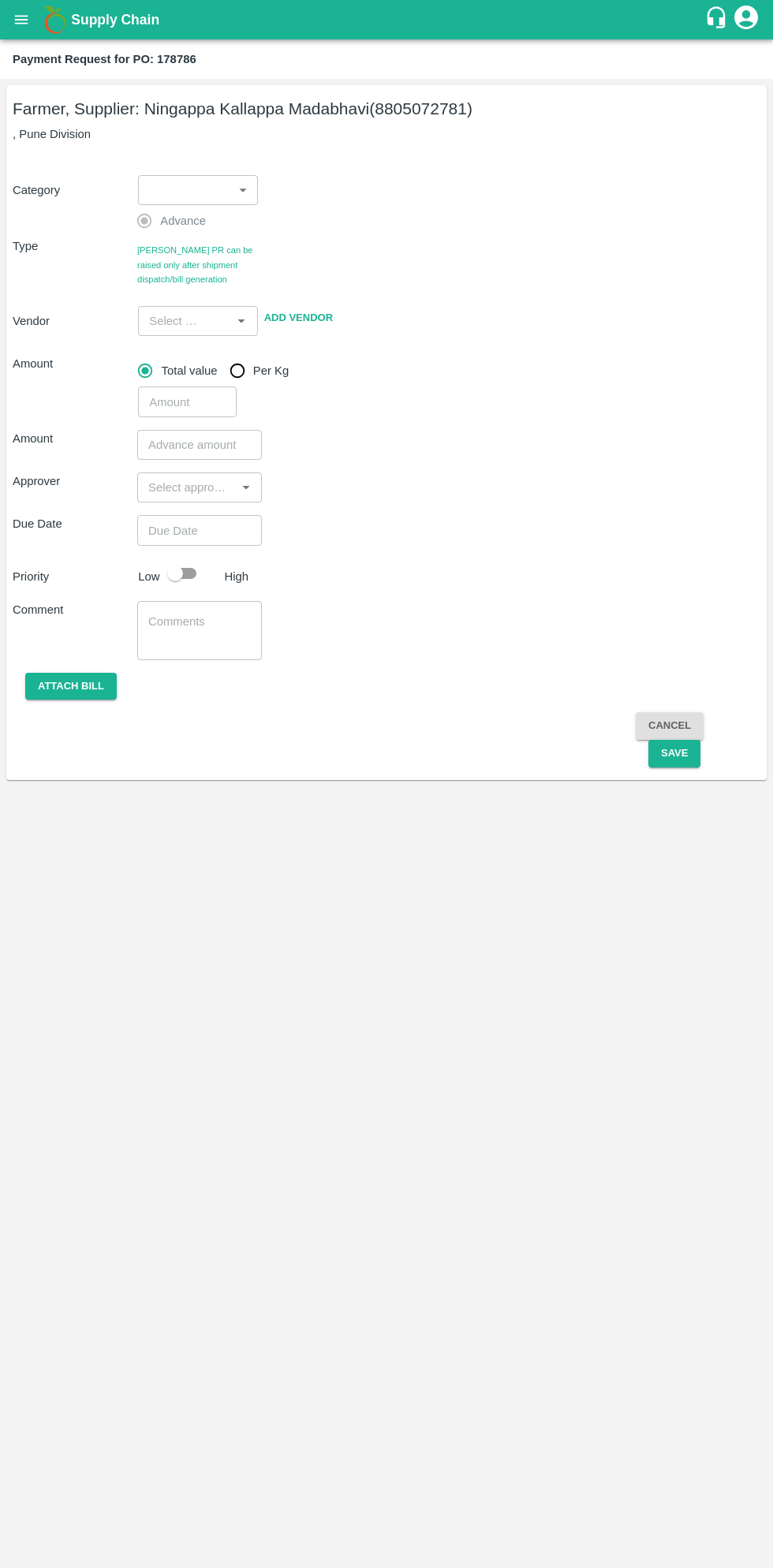
click at [199, 192] on body "Supply Chain Payment Request for PO: 178786 Farmer, Supplier: [PERSON_NAME] (88…" at bounding box center [386, 784] width 773 height 1568
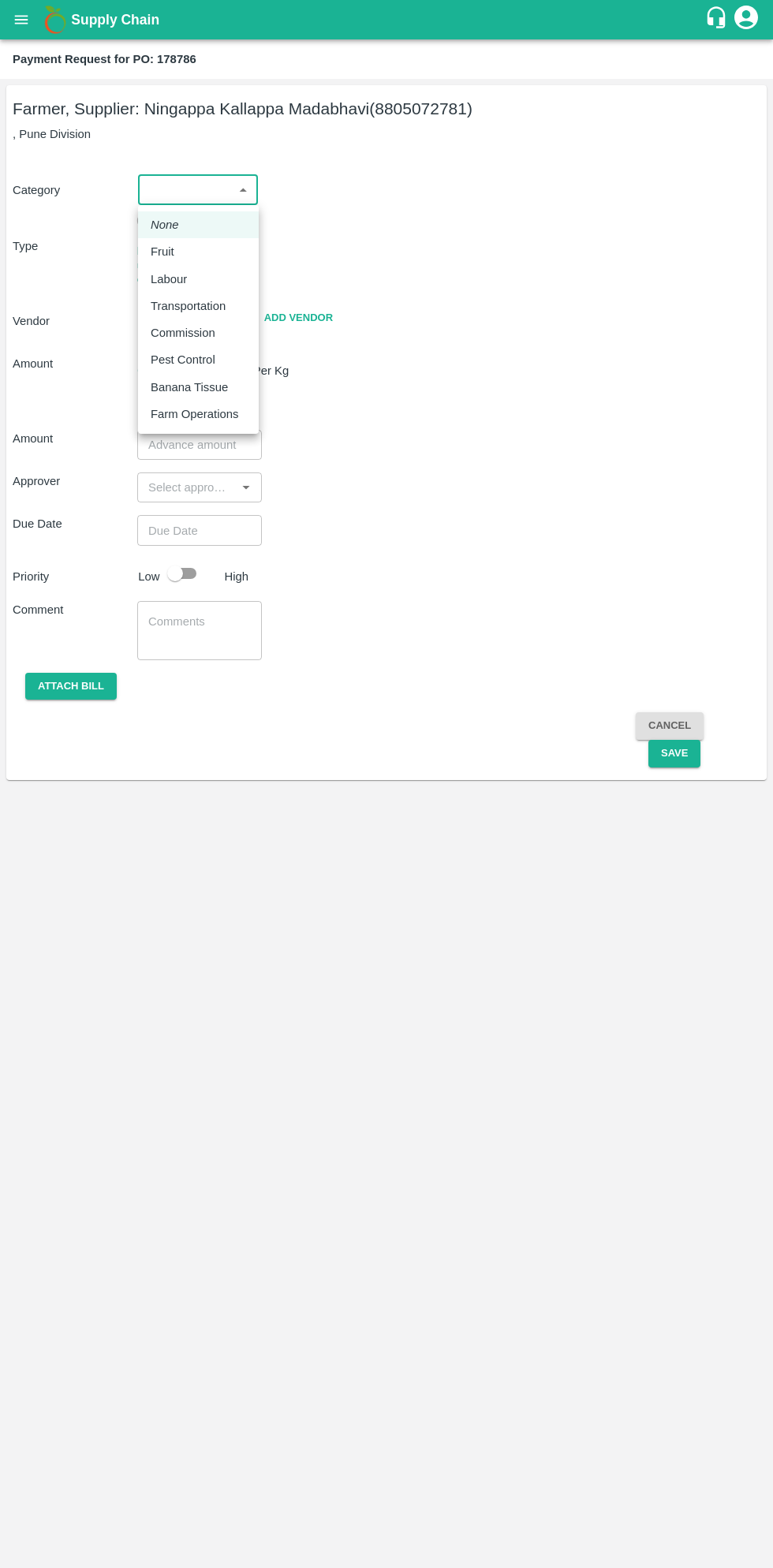
click at [177, 260] on div "Fruit" at bounding box center [165, 251] width 31 height 17
type input "1"
type input "[PERSON_NAME] - 8805072781(Farmer, Supplier)"
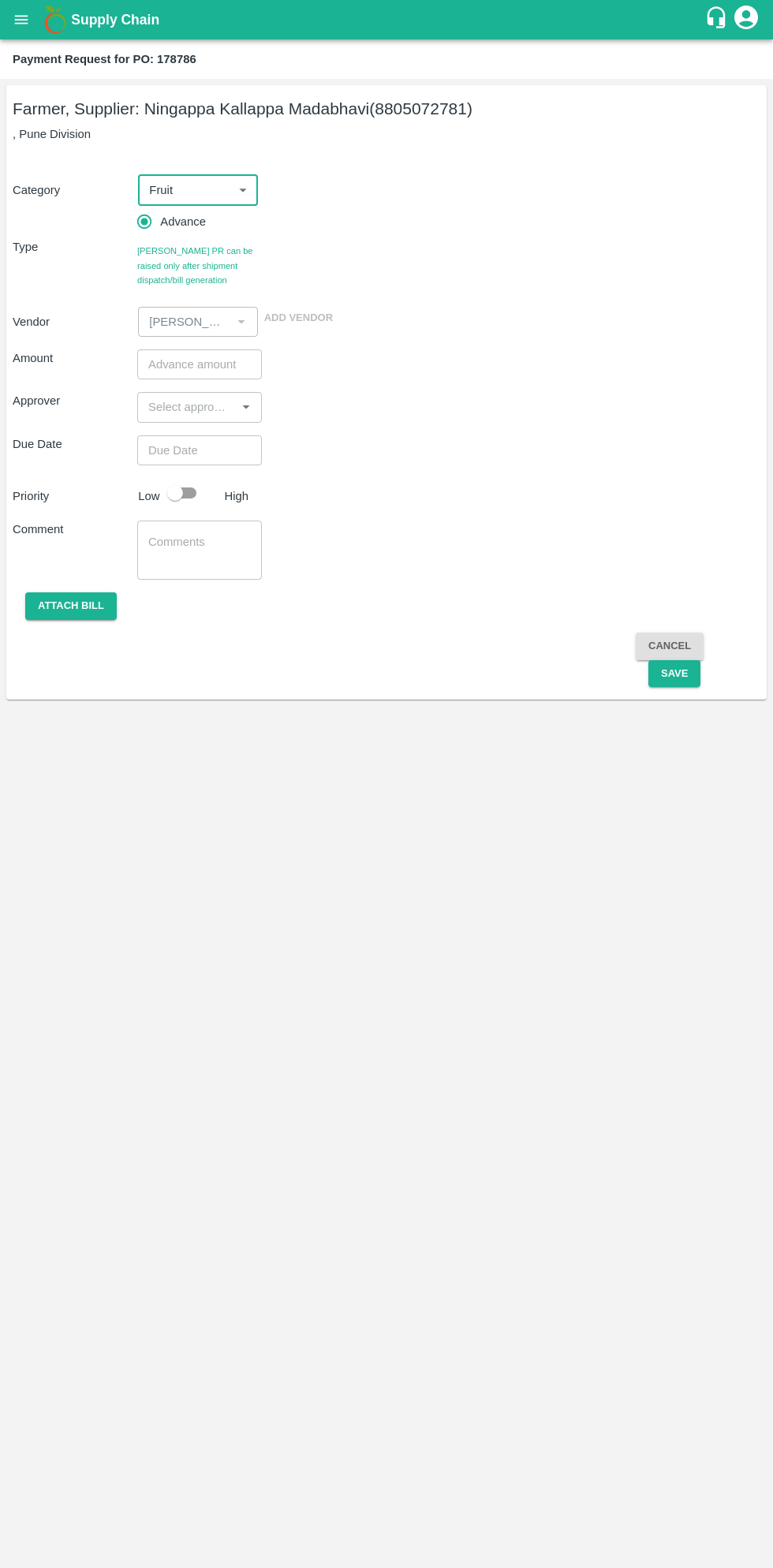
click at [190, 365] on input "number" at bounding box center [199, 365] width 125 height 30
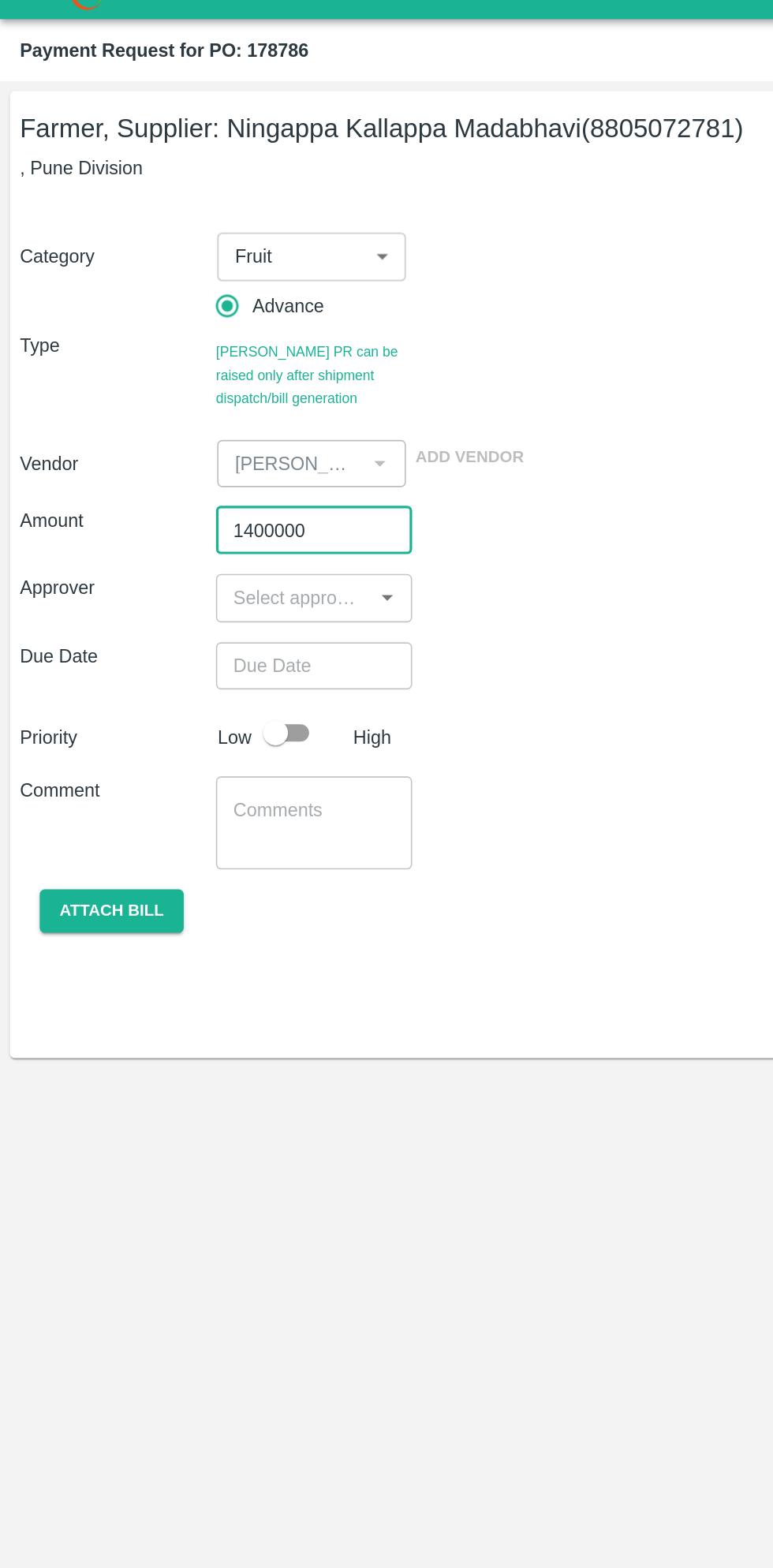
type input "1400000"
click at [180, 411] on input "input" at bounding box center [186, 407] width 89 height 21
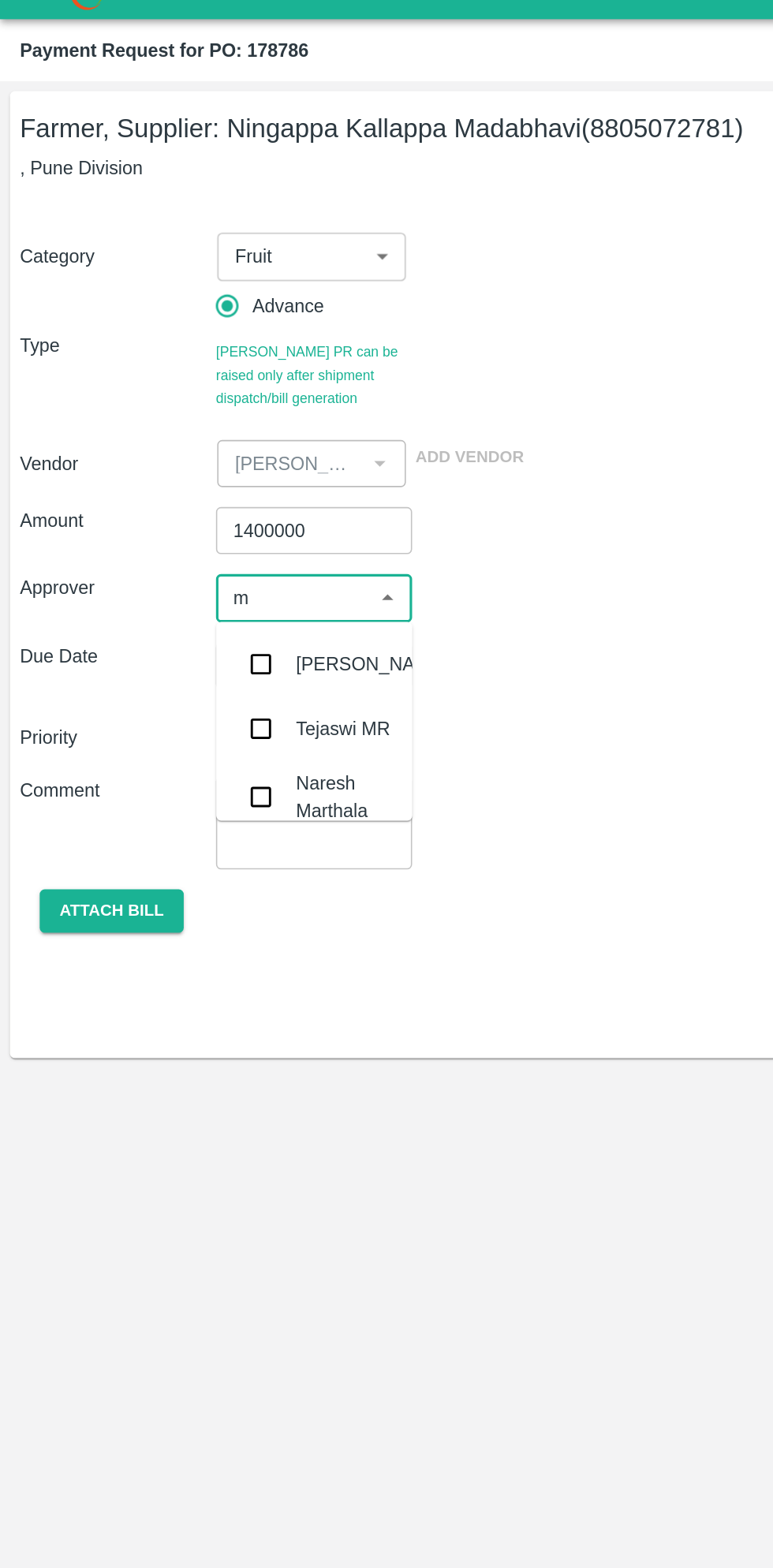
type input "mu"
click at [179, 451] on input "checkbox" at bounding box center [165, 449] width 31 height 31
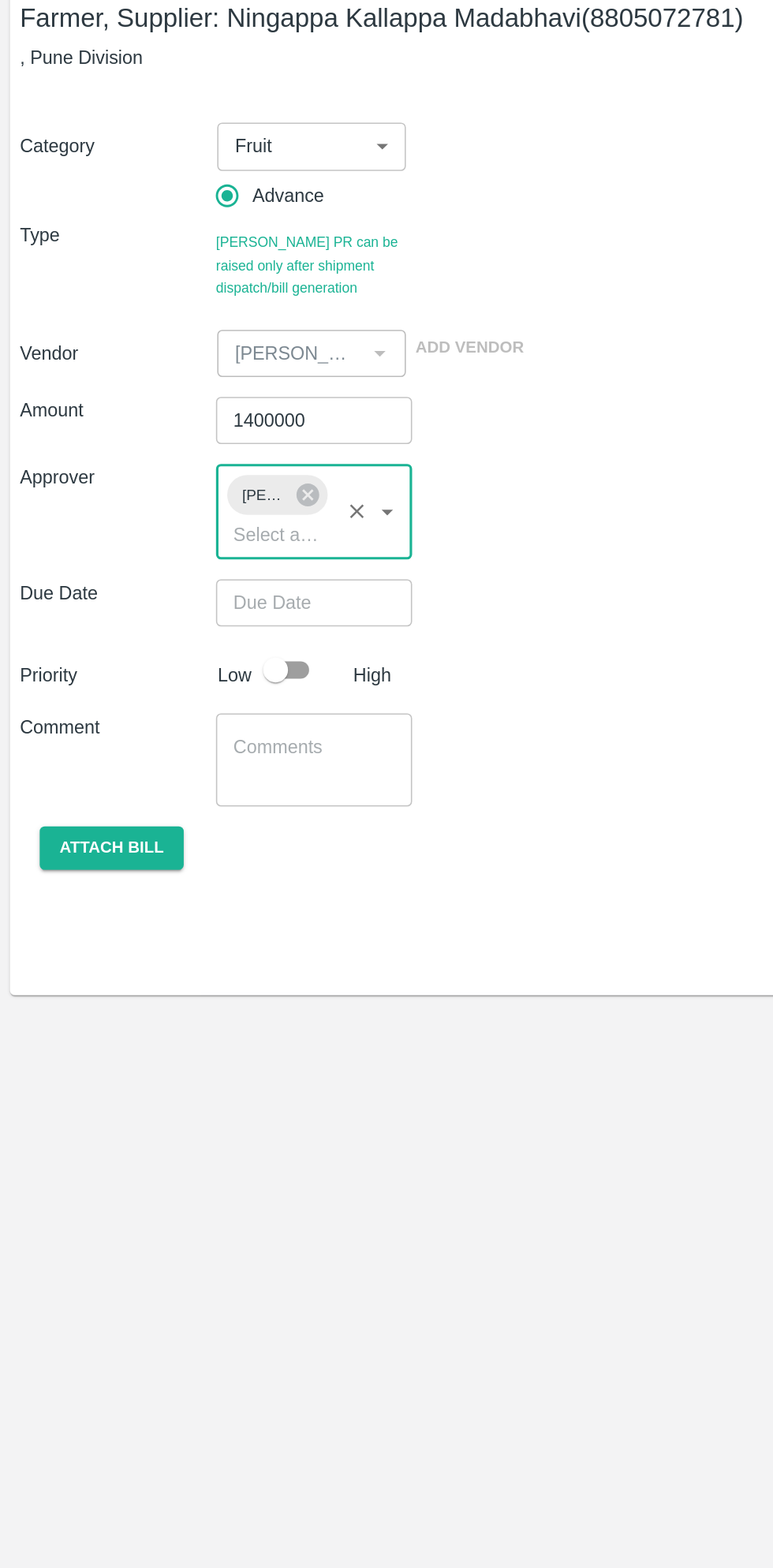
click at [224, 482] on input "Choose date" at bounding box center [194, 480] width 113 height 30
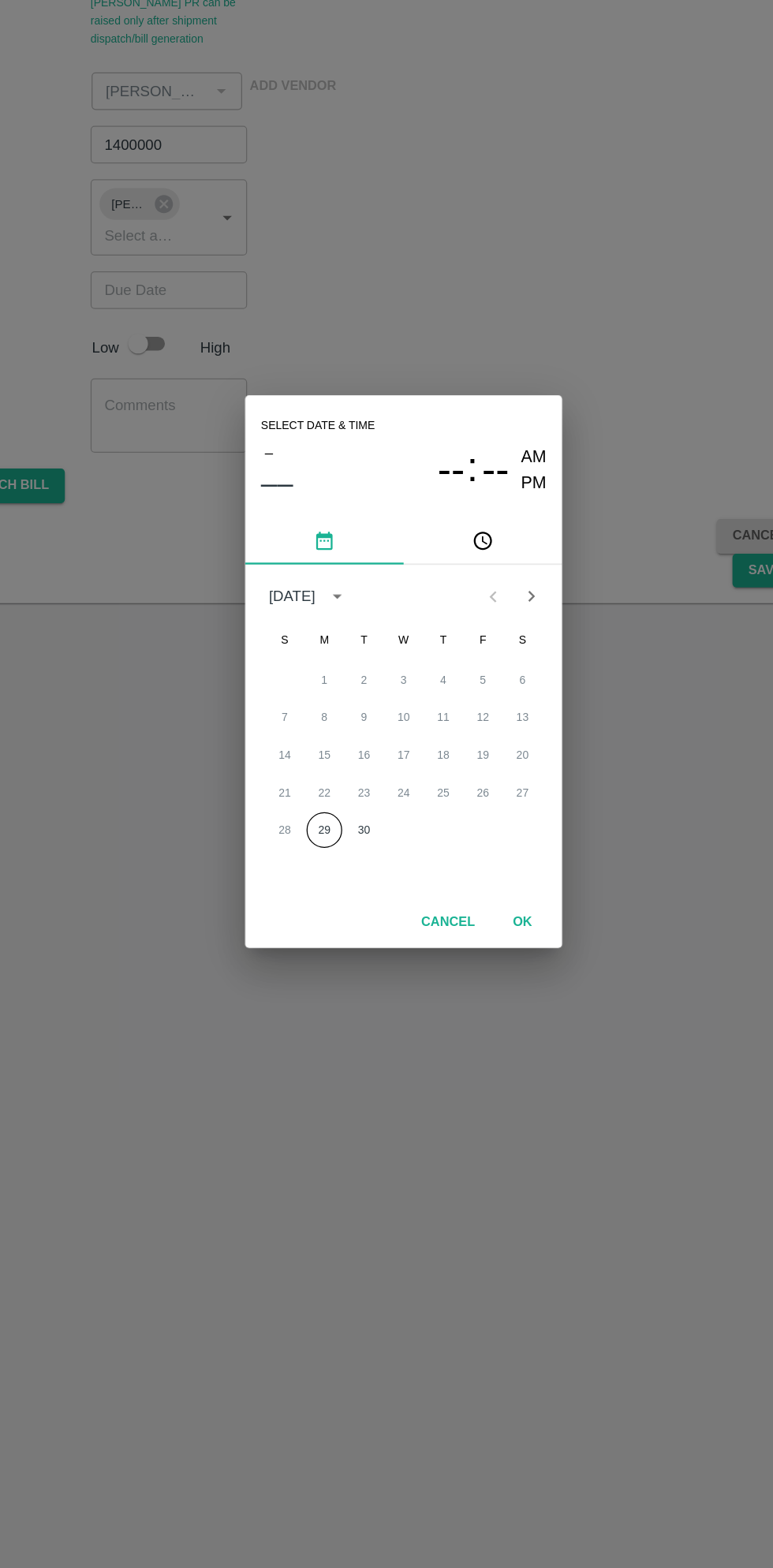
click at [325, 915] on button "29" at bounding box center [323, 910] width 28 height 28
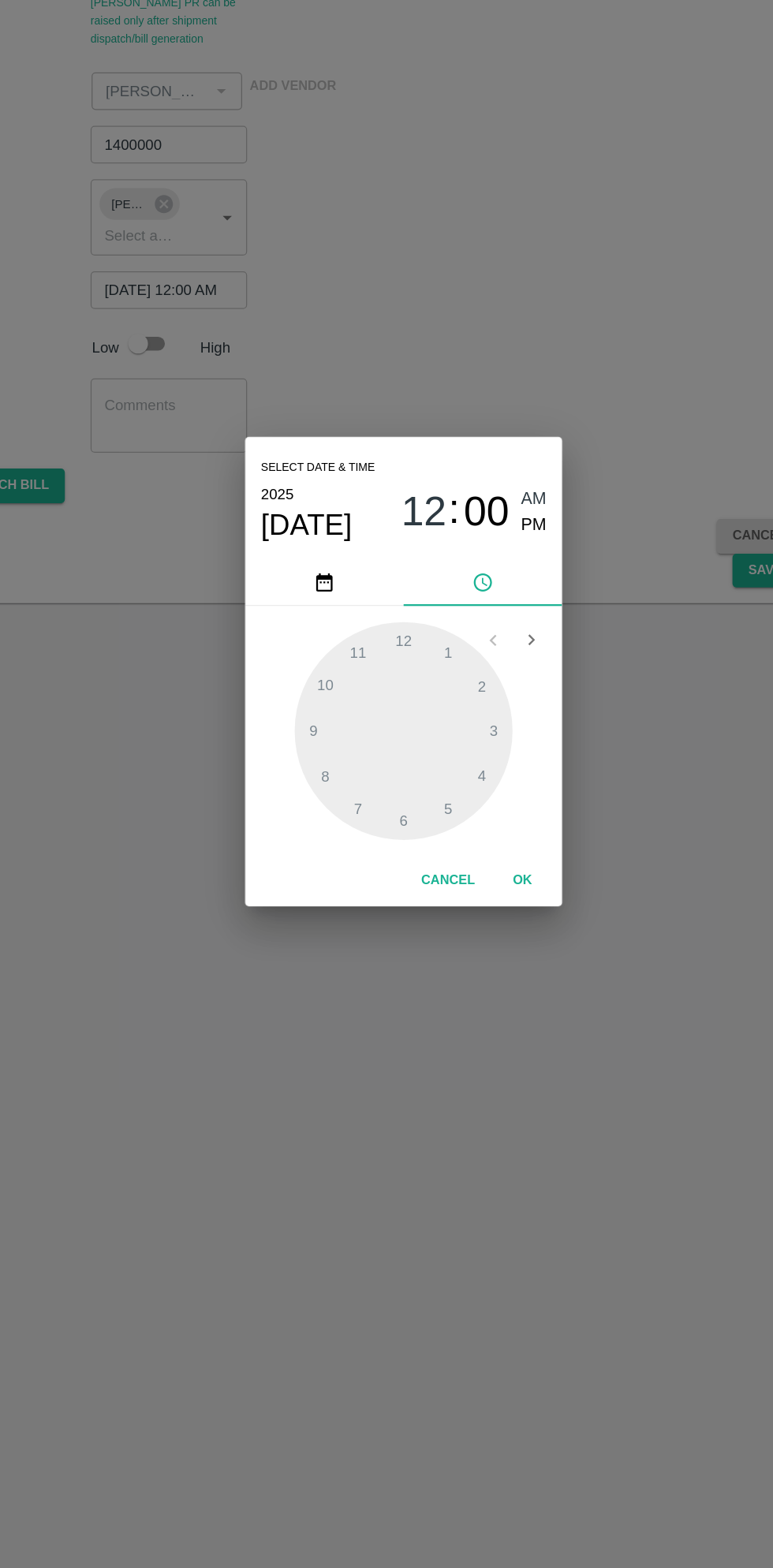
click at [492, 667] on span "PM" at bounding box center [490, 667] width 21 height 22
click at [427, 774] on div at bounding box center [386, 832] width 174 height 174
click at [465, 833] on div at bounding box center [386, 832] width 174 height 174
type input "[DATE] 01:15 PM"
click at [497, 955] on button "OK" at bounding box center [480, 950] width 50 height 27
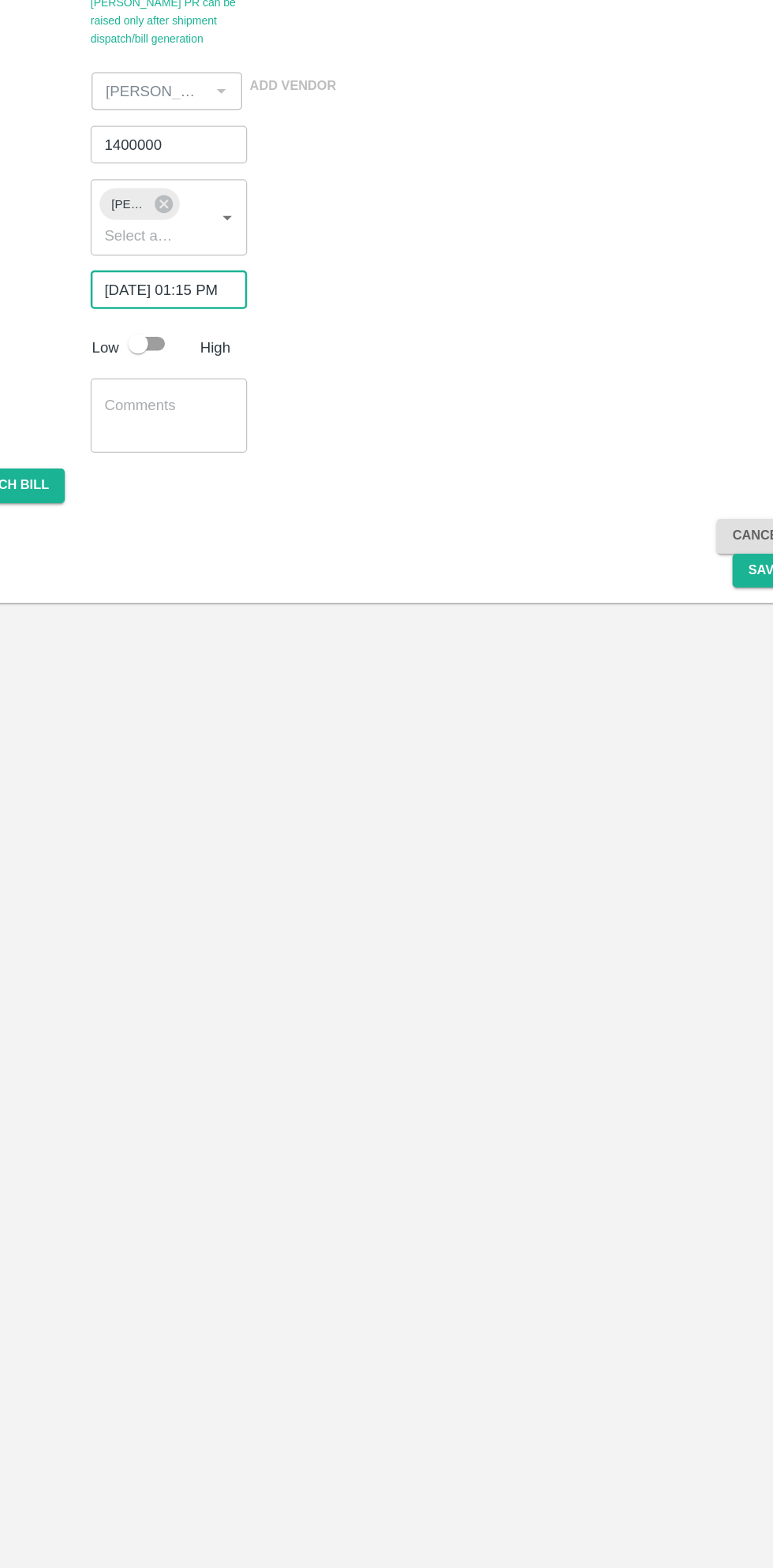
scroll to position [0, 12]
click at [183, 524] on input "checkbox" at bounding box center [175, 523] width 90 height 30
checkbox input "true"
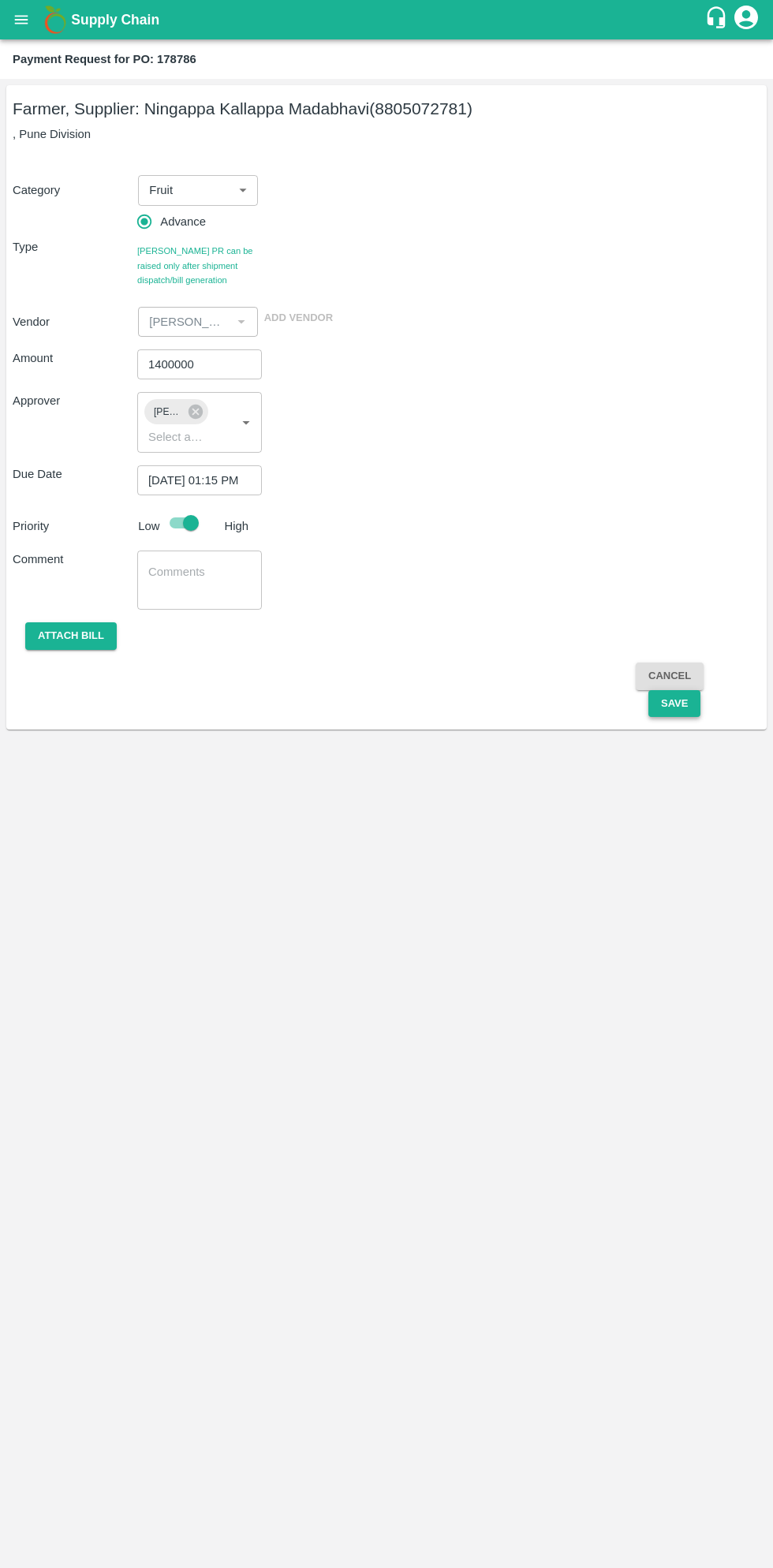
click at [688, 702] on button "Save" at bounding box center [674, 703] width 52 height 27
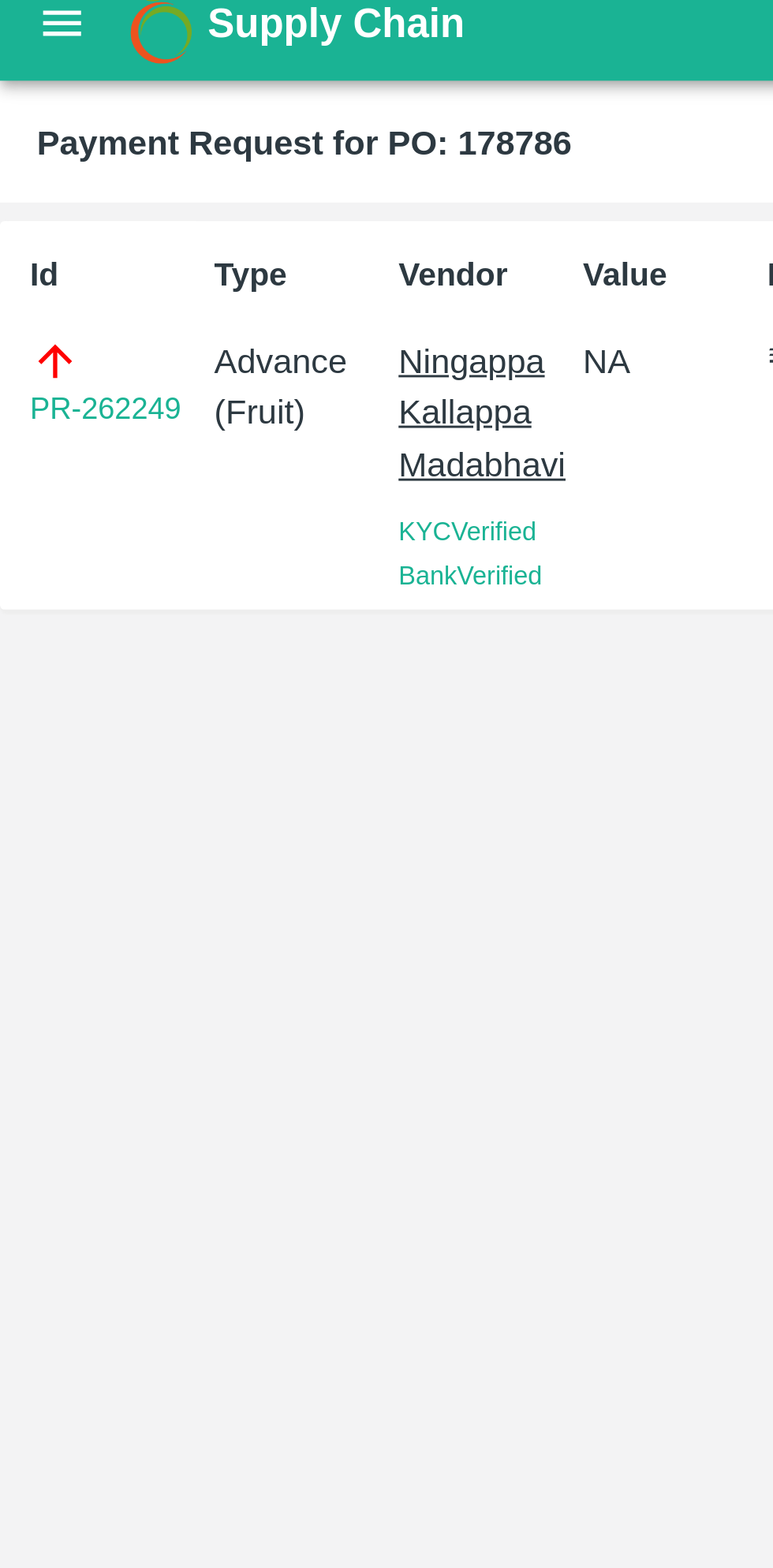
click at [74, 548] on div "Id PR-262249 Type Advance ( Fruit ) Vendor [PERSON_NAME] KYC Verified Bank Veri…" at bounding box center [386, 824] width 773 height 1487
